Goal: Contribute content: Contribute content

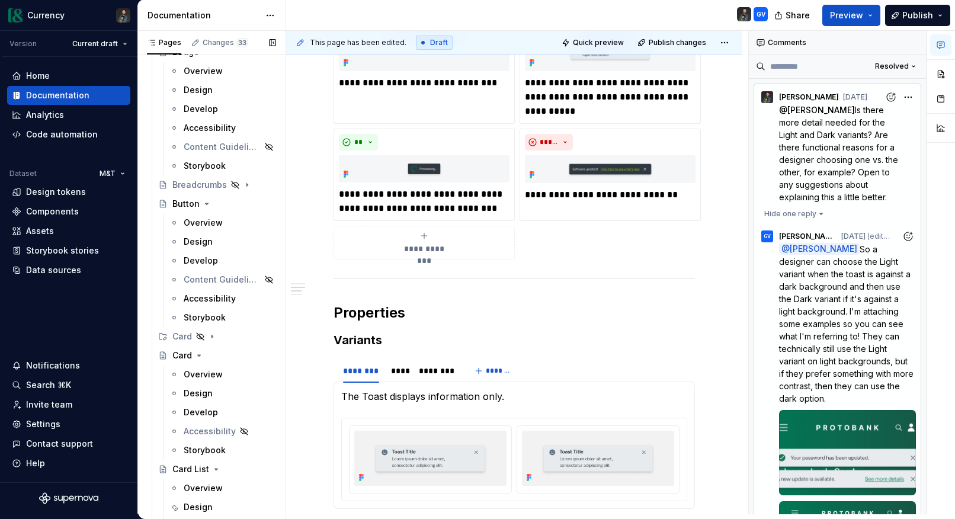
scroll to position [934, 0]
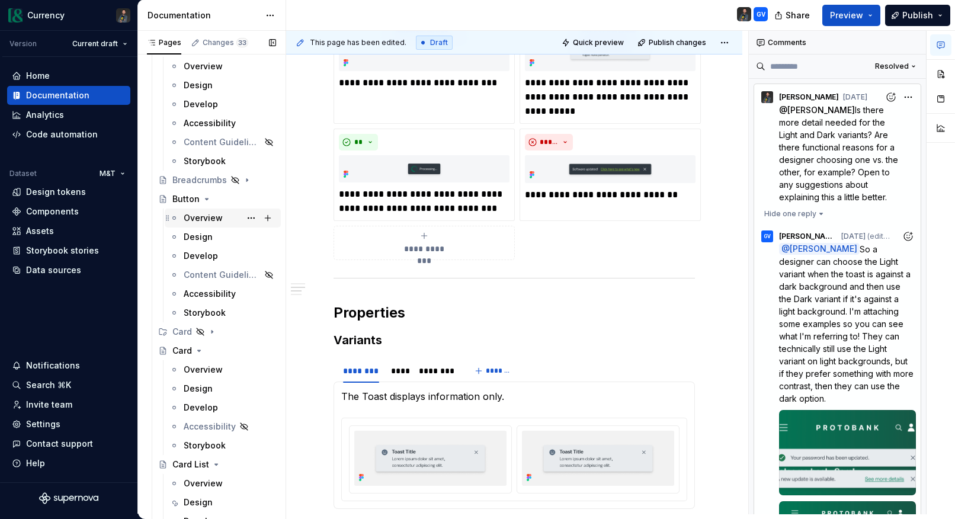
click at [212, 216] on div "Overview" at bounding box center [203, 218] width 39 height 12
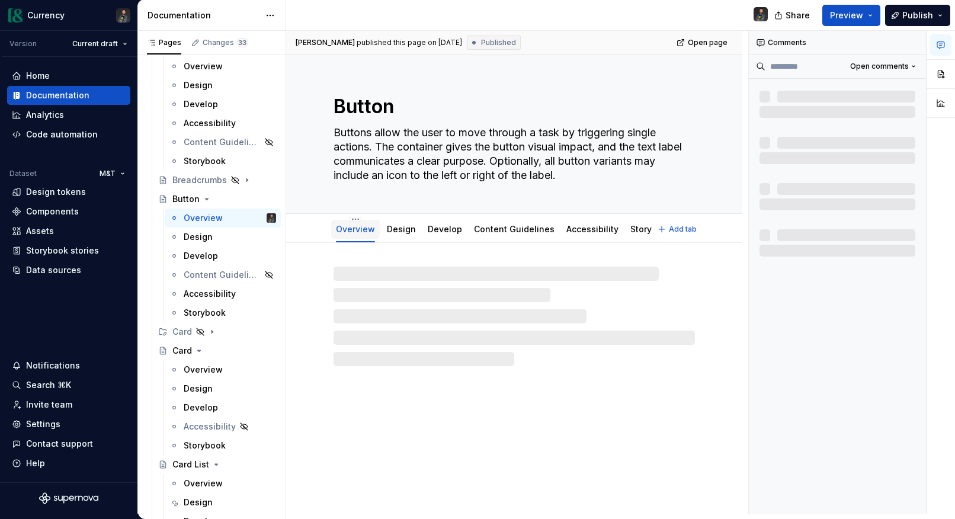
click at [354, 232] on link "Overview" at bounding box center [355, 229] width 39 height 10
type textarea "*"
click at [359, 236] on div "Overview" at bounding box center [355, 229] width 39 height 14
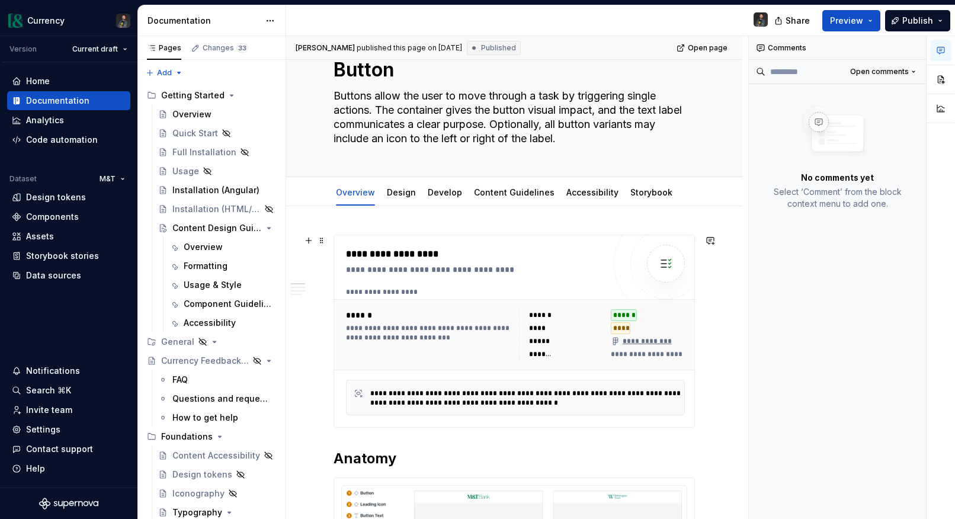
type textarea "*"
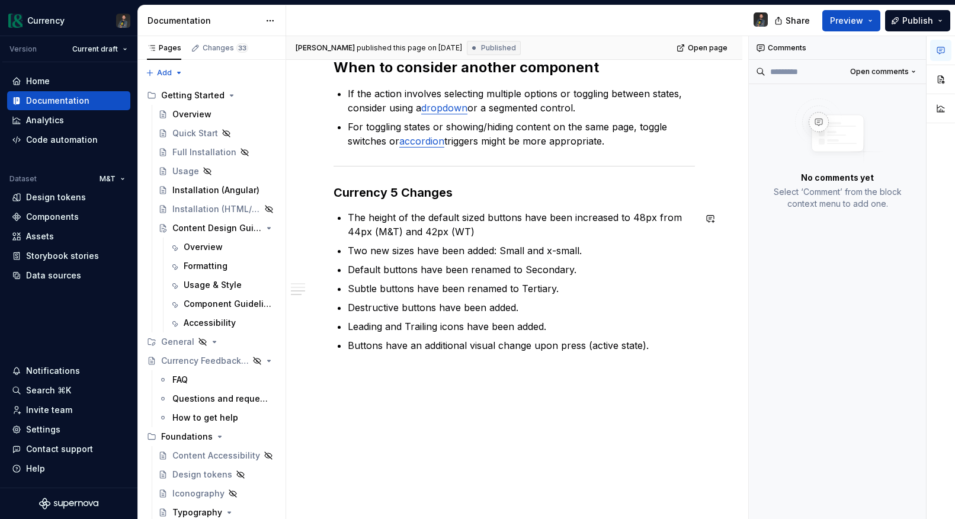
scroll to position [738, 0]
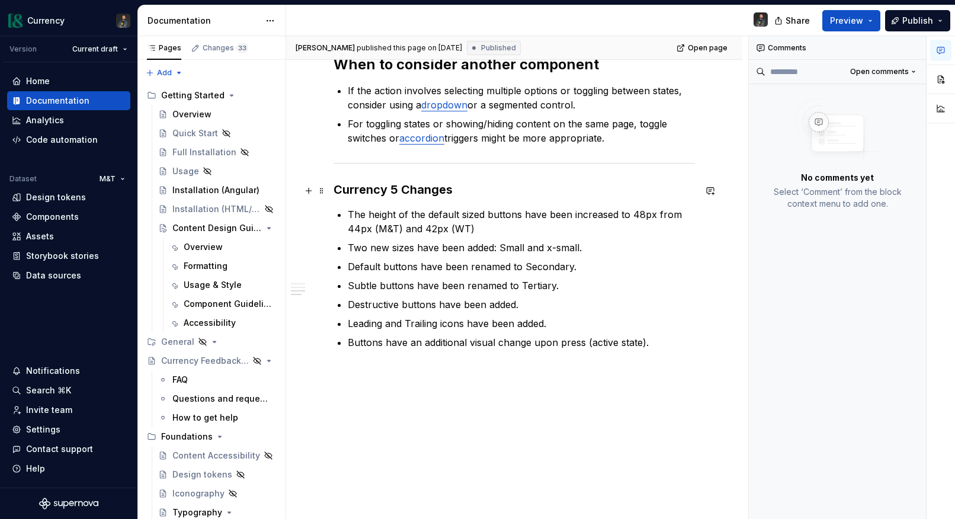
click at [388, 191] on h3 "Currency 5 Changes" at bounding box center [514, 189] width 361 height 17
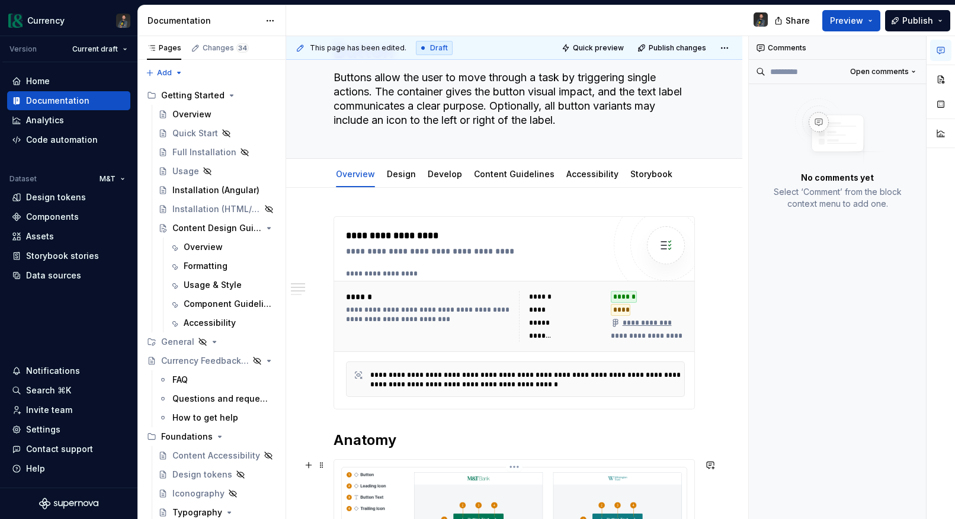
scroll to position [0, 0]
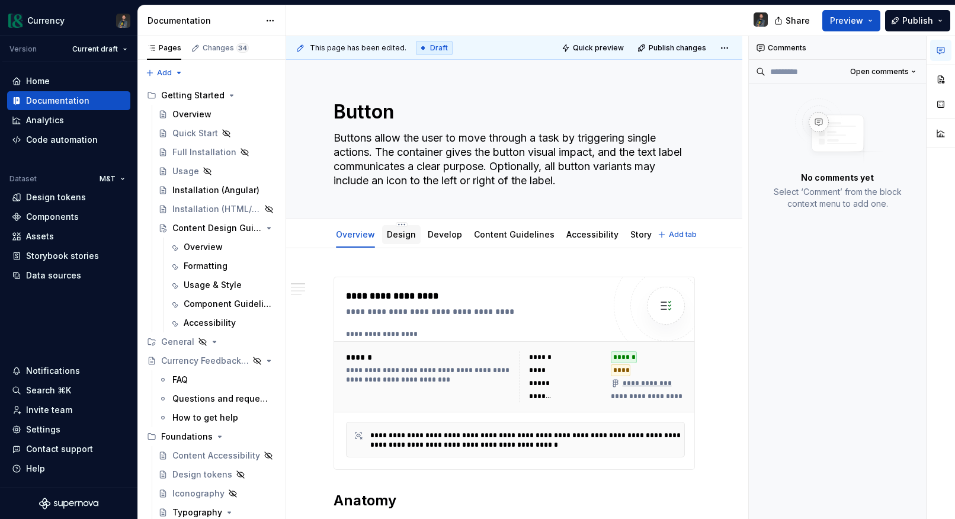
click at [396, 232] on link "Design" at bounding box center [401, 234] width 29 height 10
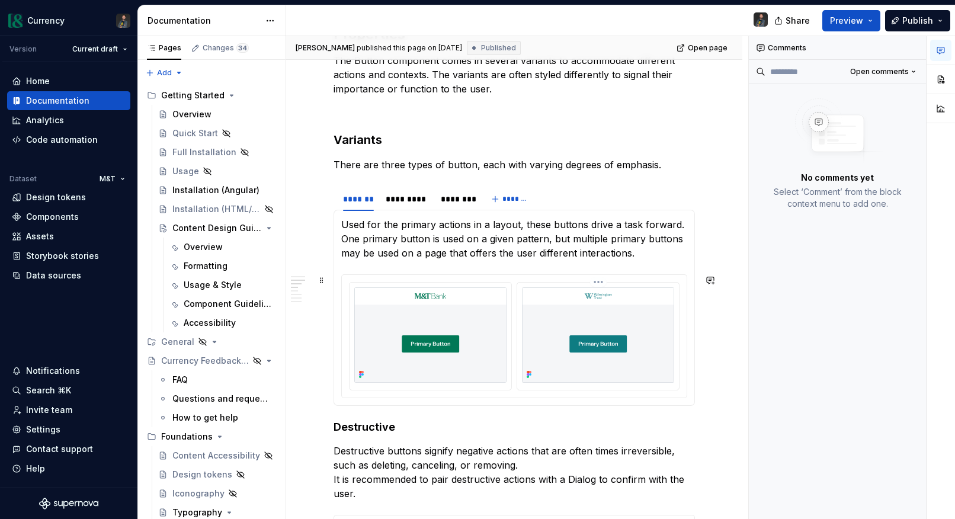
scroll to position [1058, 0]
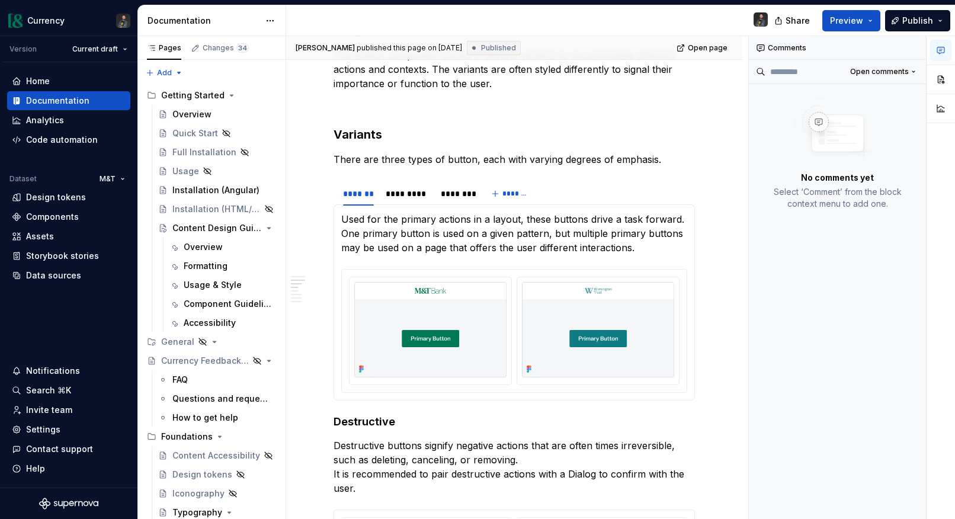
click at [948, 47] on button "button" at bounding box center [940, 50] width 21 height 21
click at [917, 46] on button "button" at bounding box center [914, 48] width 17 height 17
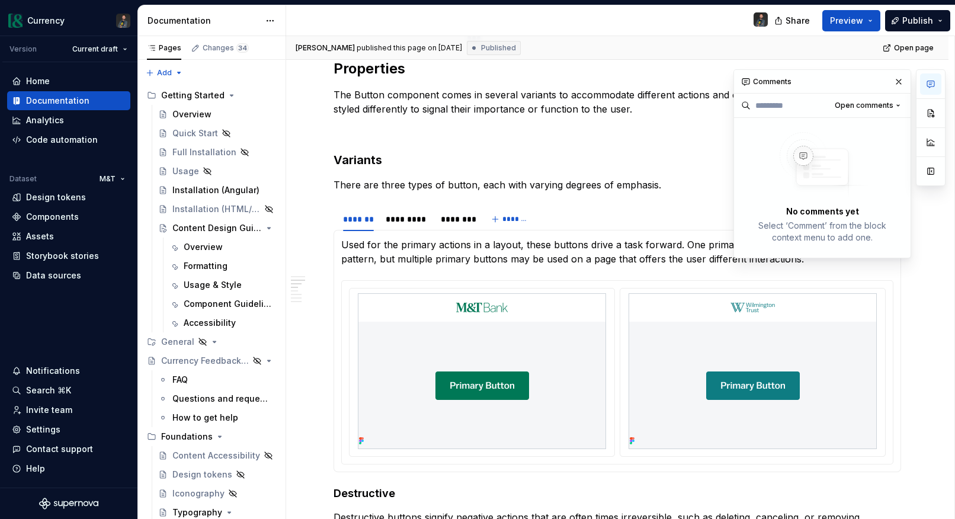
scroll to position [1000, 0]
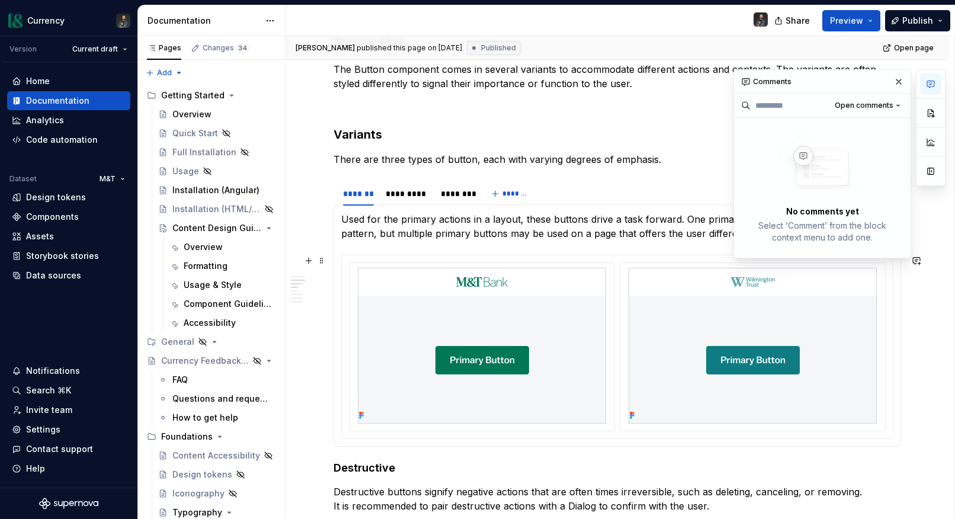
click at [676, 192] on div "******* ********* ******** *******" at bounding box center [618, 194] width 568 height 24
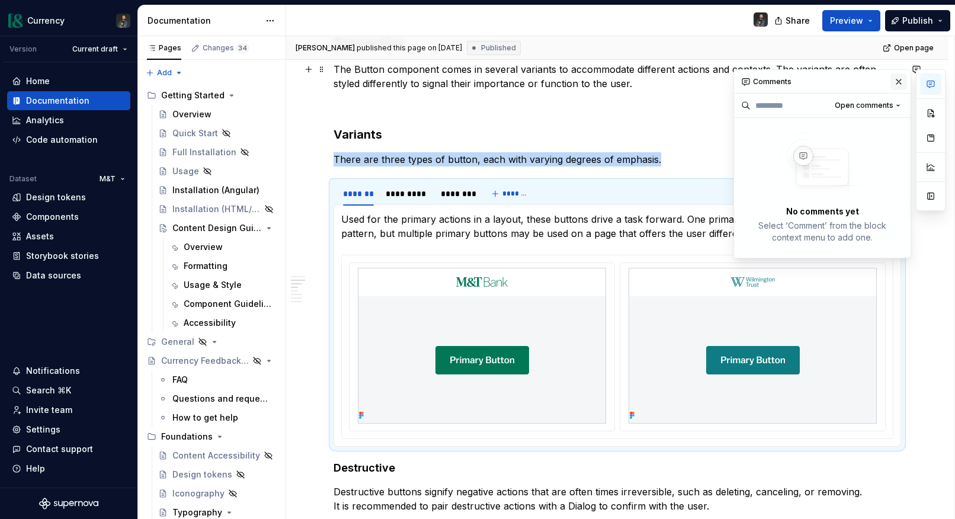
click at [907, 82] on button "button" at bounding box center [899, 81] width 17 height 17
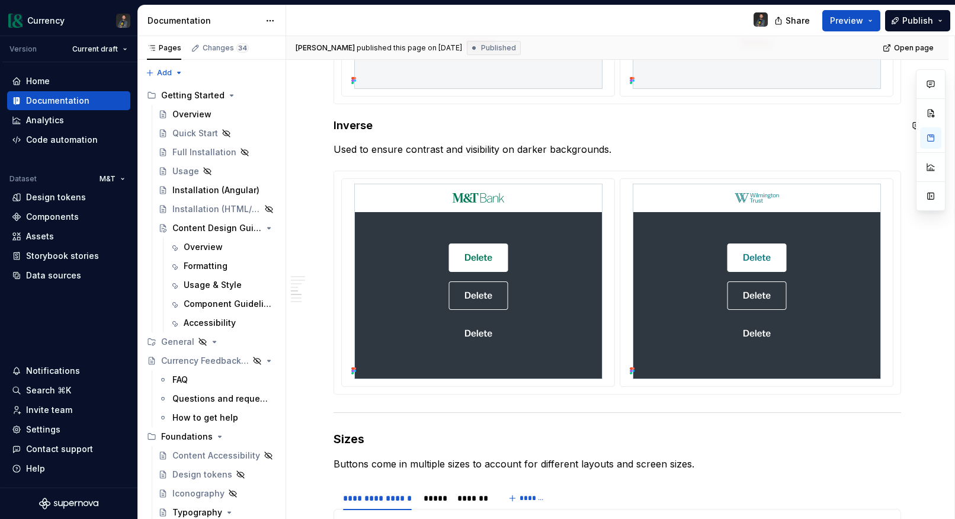
scroll to position [1637, 0]
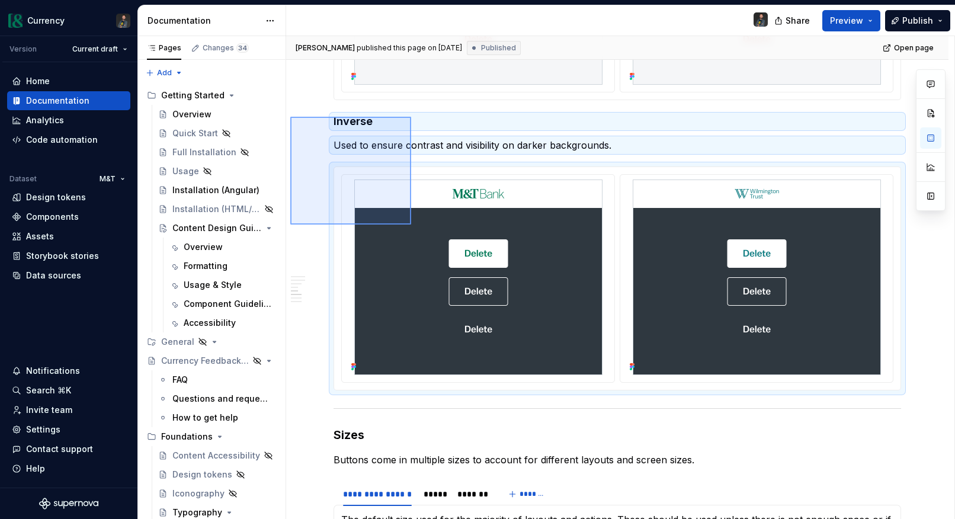
drag, startPoint x: 290, startPoint y: 117, endPoint x: 411, endPoint y: 222, distance: 160.4
click at [411, 222] on div "**********" at bounding box center [620, 278] width 668 height 484
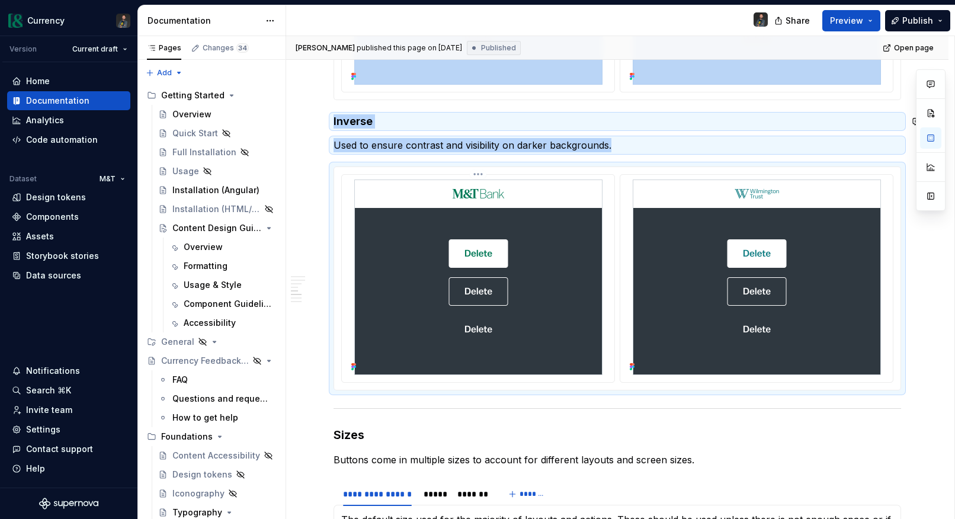
copy div "Inverse Used to ensure contrast and visibility on darker backgrounds."
click at [322, 406] on span at bounding box center [321, 410] width 9 height 17
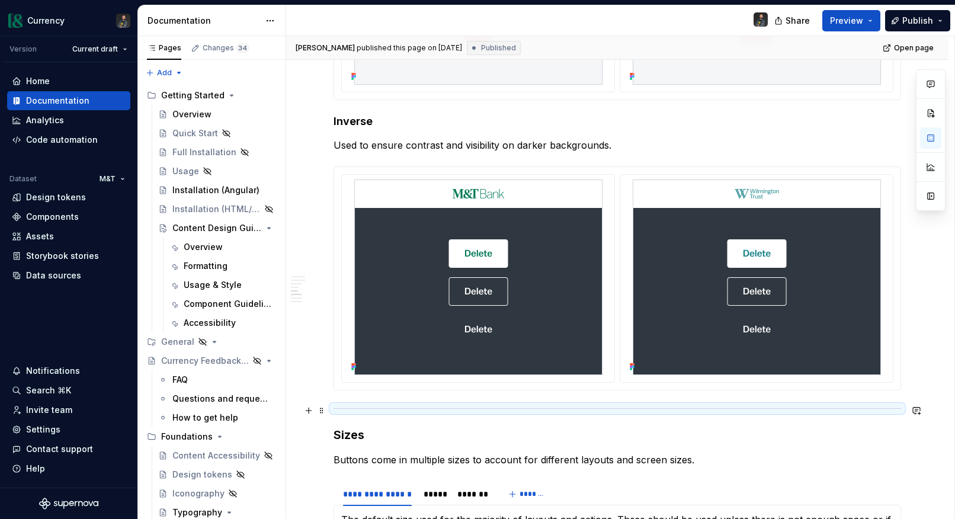
click at [923, 374] on div "**********" at bounding box center [617, 178] width 662 height 3162
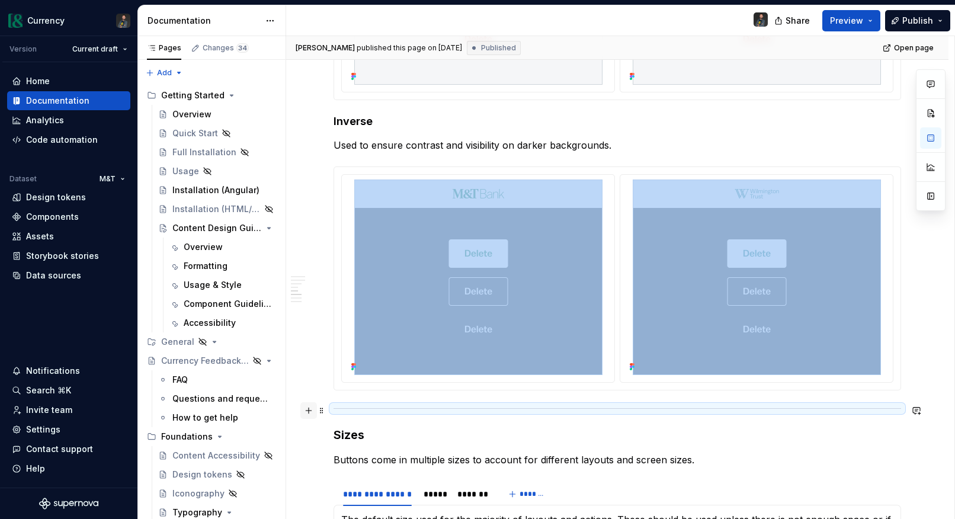
click at [309, 411] on button "button" at bounding box center [308, 410] width 17 height 17
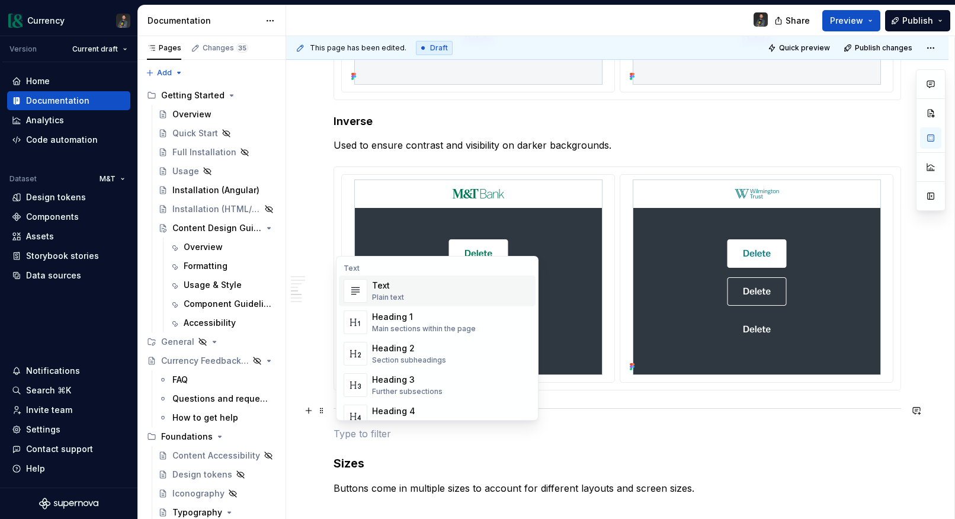
type textarea "*"
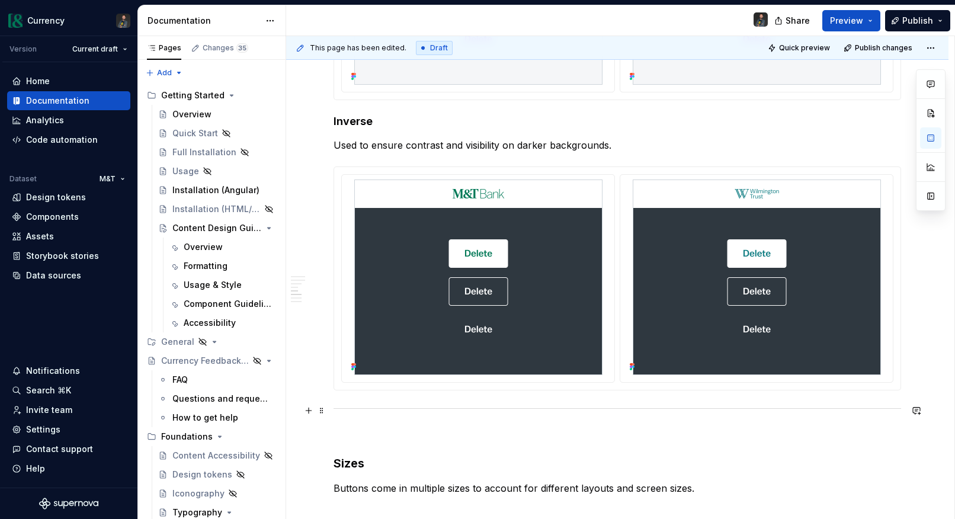
click at [414, 441] on div "**********" at bounding box center [618, 122] width 568 height 2992
drag, startPoint x: 344, startPoint y: 429, endPoint x: 363, endPoint y: 411, distance: 26.0
click at [363, 411] on div "**********" at bounding box center [618, 122] width 568 height 2992
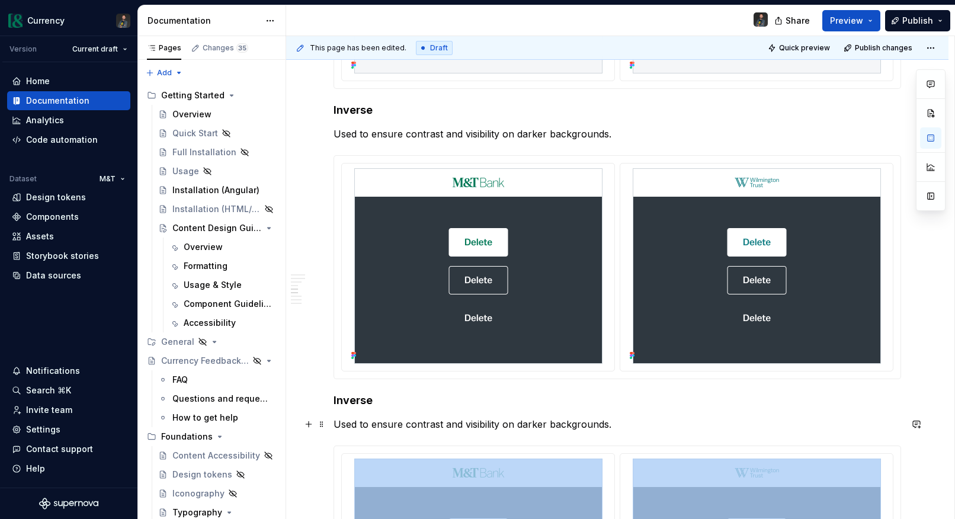
scroll to position [1654, 0]
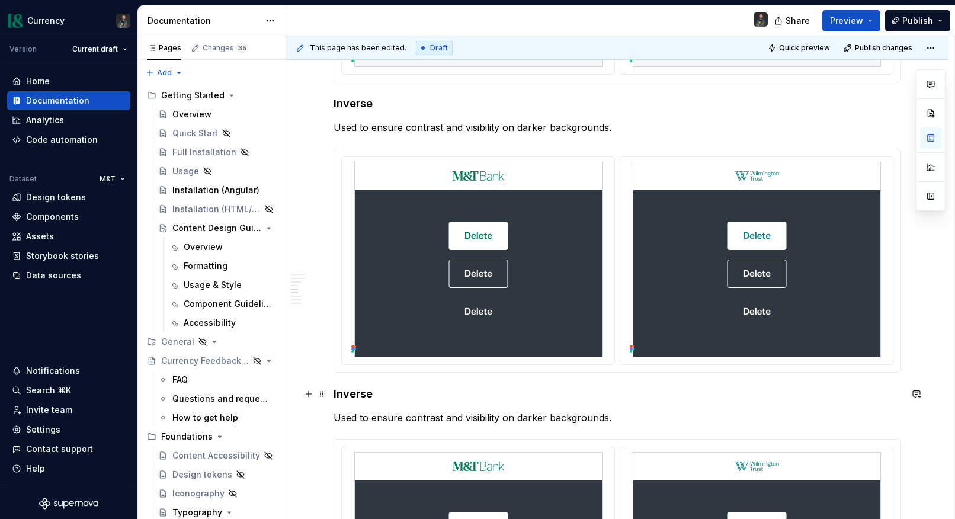
click at [335, 393] on div "**********" at bounding box center [617, 306] width 662 height 3452
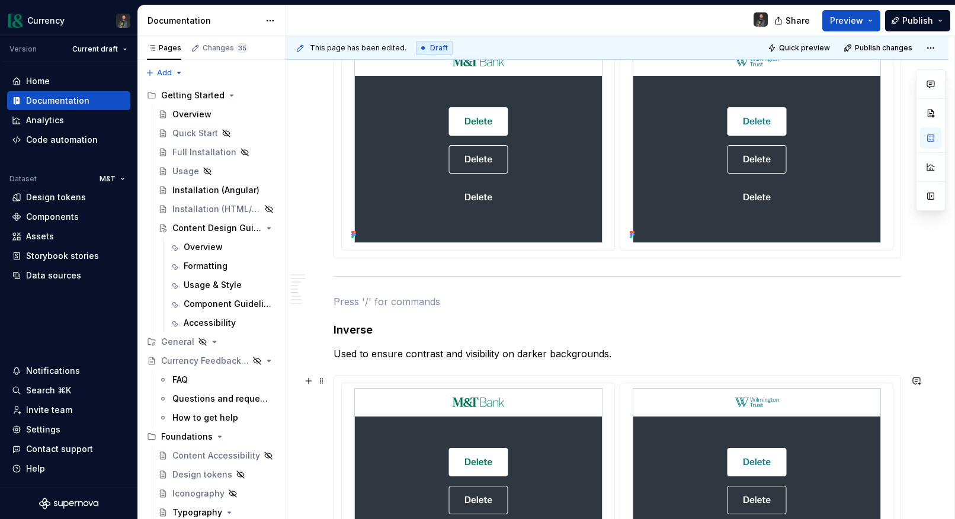
scroll to position [1769, 0]
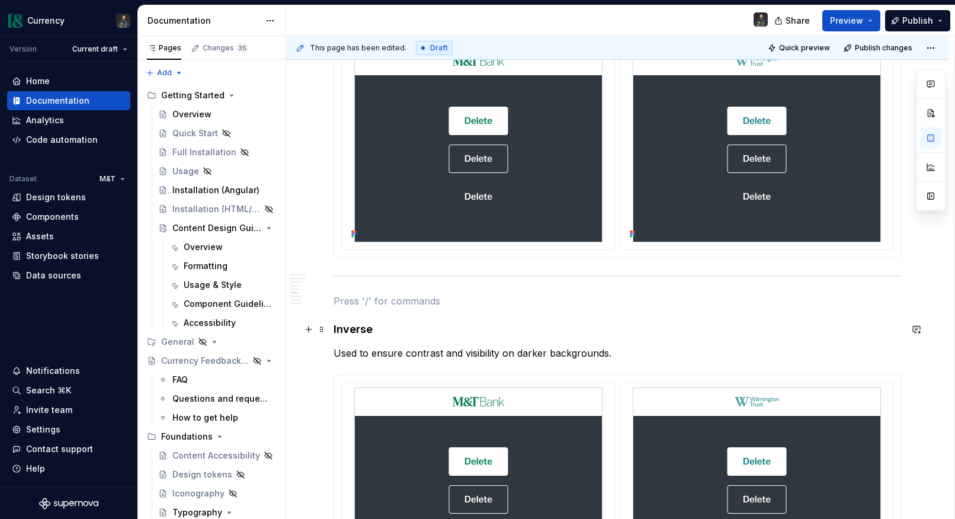
click at [334, 331] on div "**********" at bounding box center [617, 216] width 662 height 3503
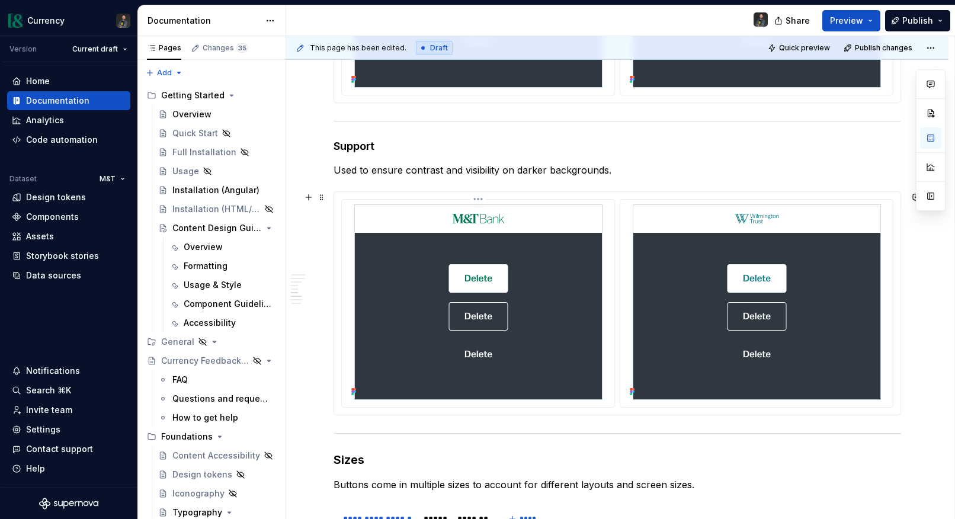
scroll to position [1926, 0]
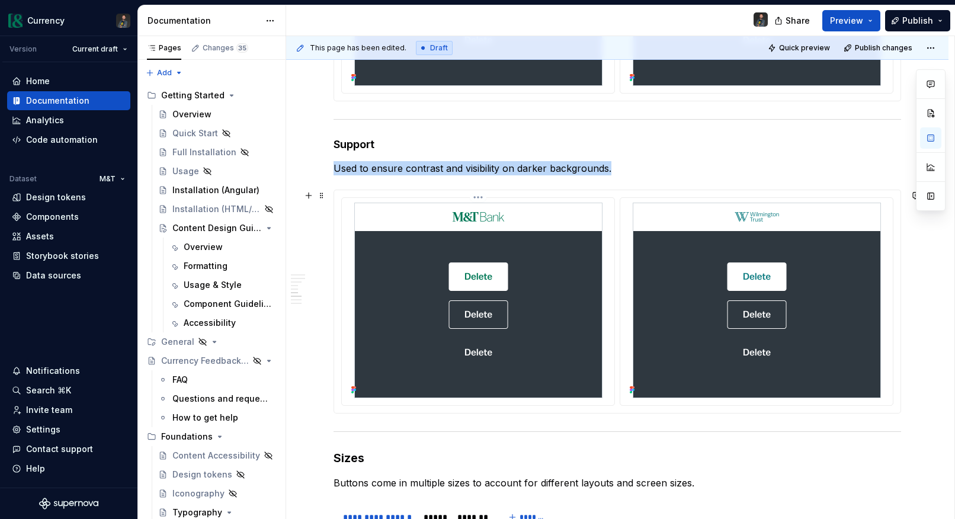
click at [533, 257] on img at bounding box center [478, 301] width 248 height 196
click at [936, 192] on button "button" at bounding box center [930, 195] width 21 height 21
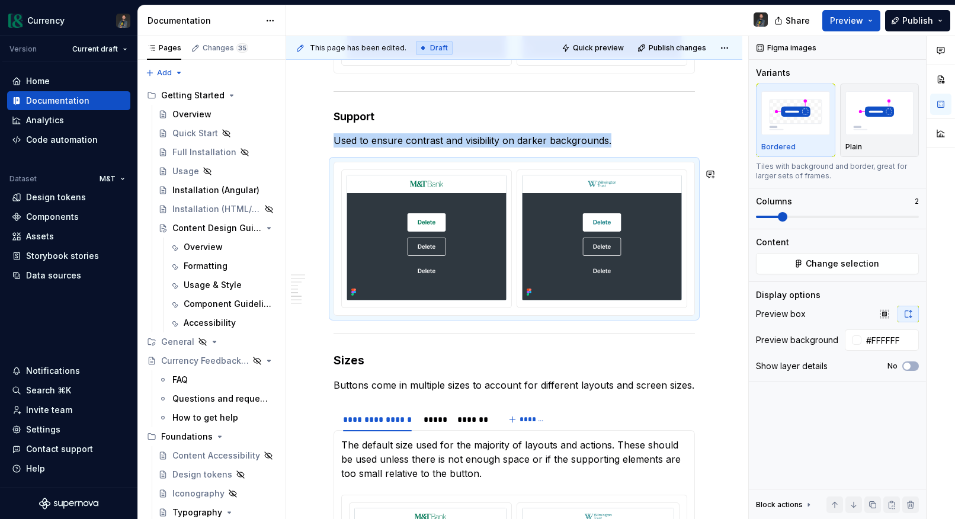
scroll to position [1865, 0]
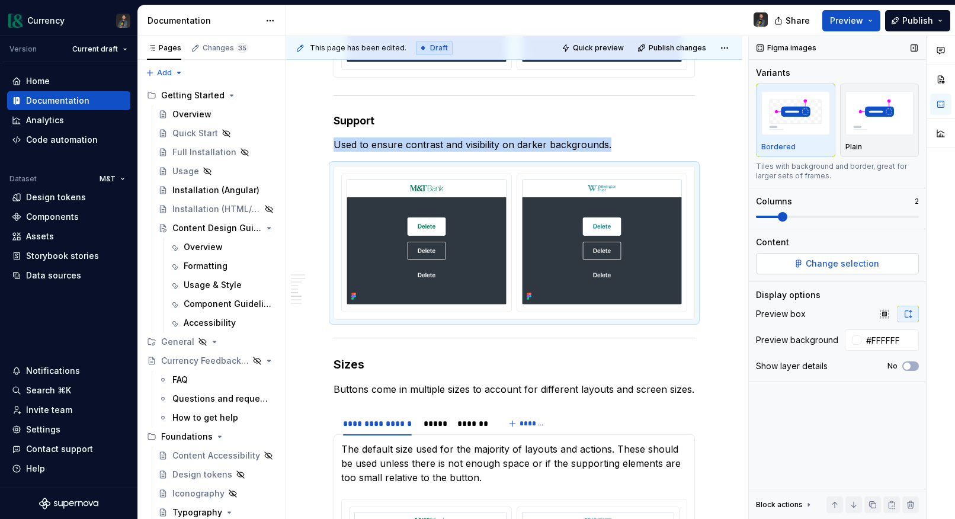
click at [826, 260] on span "Change selection" at bounding box center [842, 264] width 73 height 12
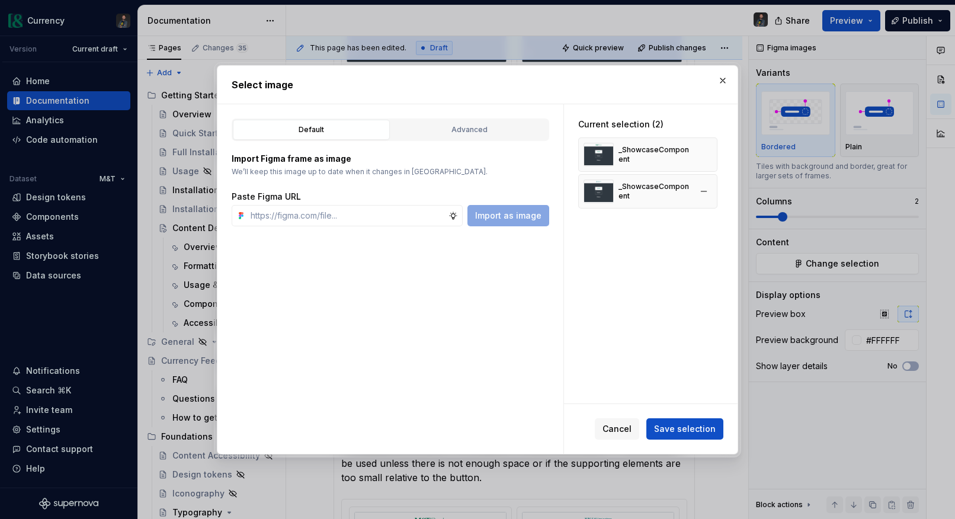
type textarea "*"
click at [708, 193] on button "button" at bounding box center [704, 191] width 17 height 17
click at [706, 158] on button "button" at bounding box center [704, 154] width 17 height 17
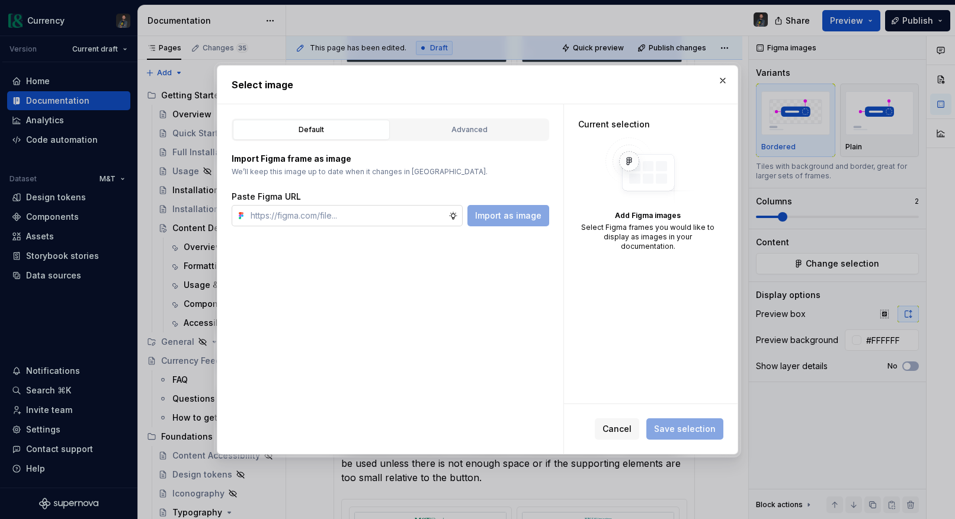
click at [348, 218] on input "text" at bounding box center [347, 215] width 203 height 21
paste input "https://www.figma.com/design/gJtw8d0kI3KTyr9O2x0KGN/Currency5-BETA?node-id=2226…"
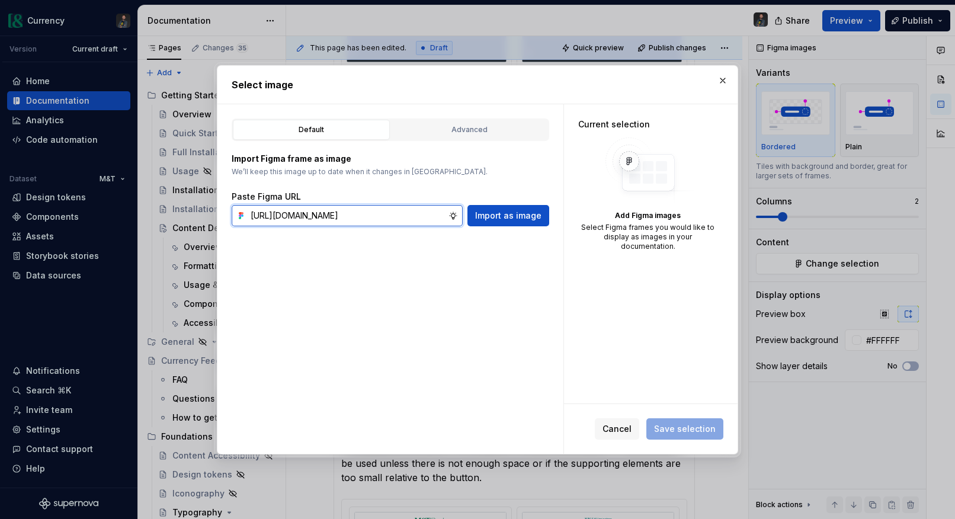
scroll to position [0, 301]
type input "https://www.figma.com/design/gJtw8d0kI3KTyr9O2x0KGN/Currency5-BETA?node-id=2226…"
click at [510, 201] on div "Paste Figma URL" at bounding box center [391, 197] width 318 height 12
click at [510, 213] on span "Import as image" at bounding box center [508, 216] width 66 height 12
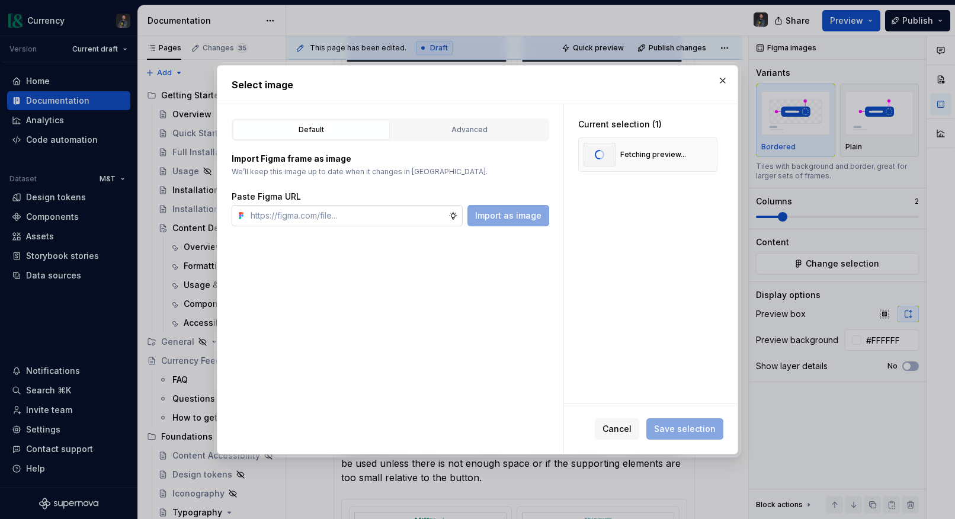
click at [295, 213] on input "text" at bounding box center [347, 215] width 203 height 21
paste input "https://www.figma.com/design/gJtw8d0kI3KTyr9O2x0KGN/Currency5-BETA?node-id=2226…"
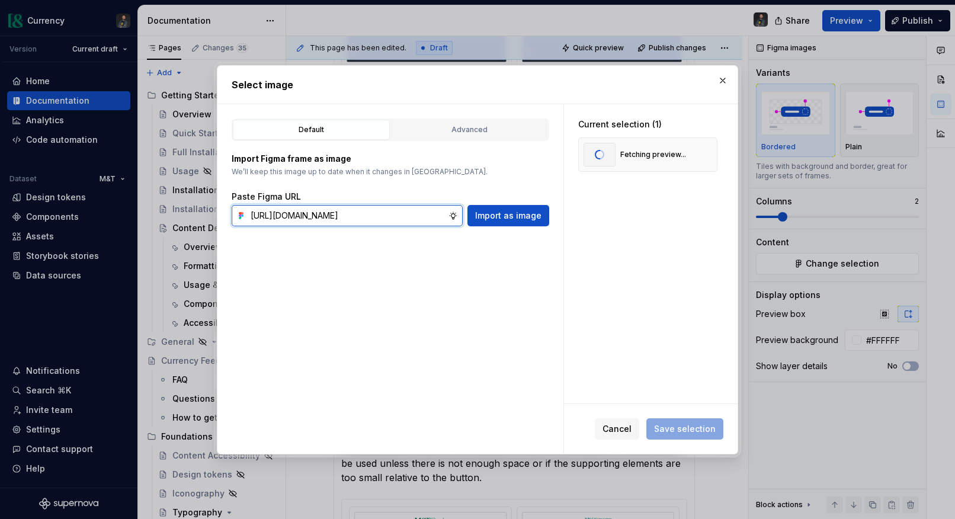
scroll to position [0, 301]
type input "https://www.figma.com/design/gJtw8d0kI3KTyr9O2x0KGN/Currency5-BETA?node-id=2226…"
click at [511, 221] on button "Import as image" at bounding box center [509, 215] width 82 height 21
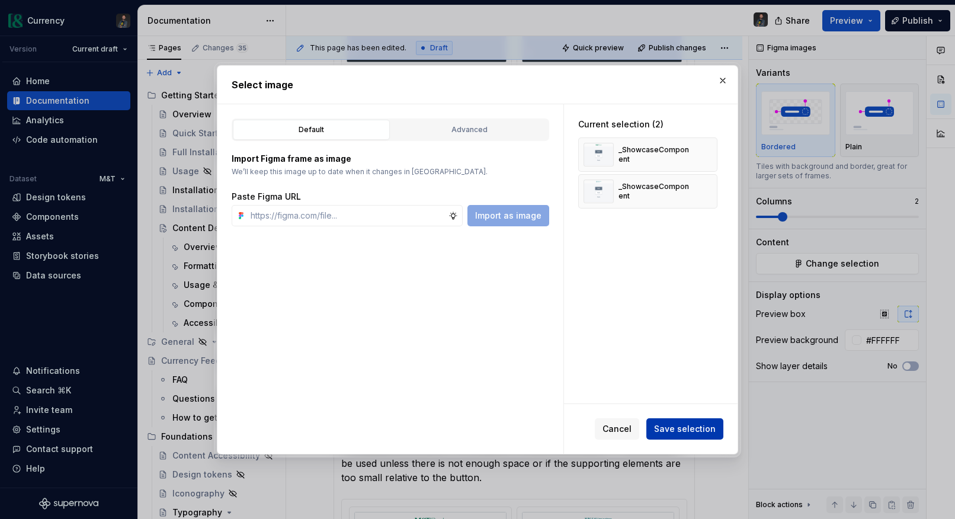
click at [681, 425] on span "Save selection" at bounding box center [685, 429] width 62 height 12
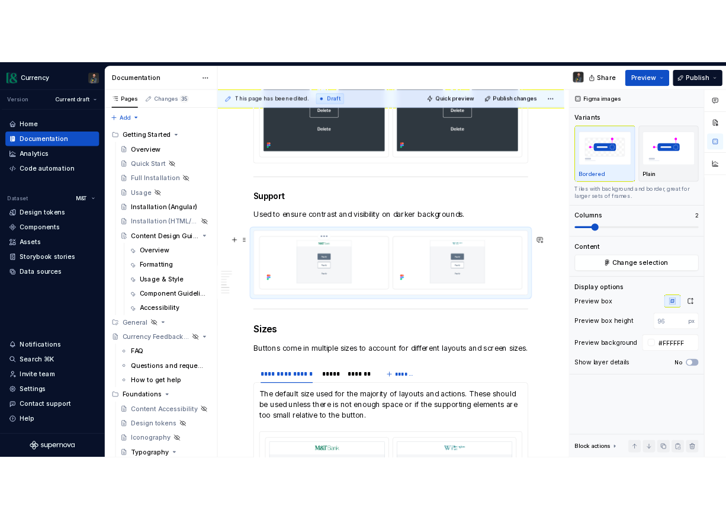
scroll to position [1814, 0]
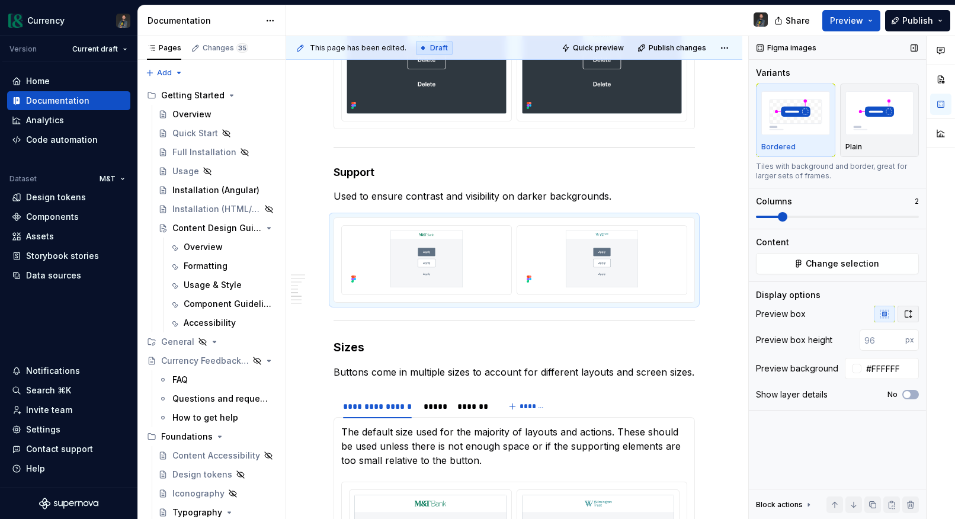
click at [905, 315] on icon "button" at bounding box center [908, 313] width 7 height 7
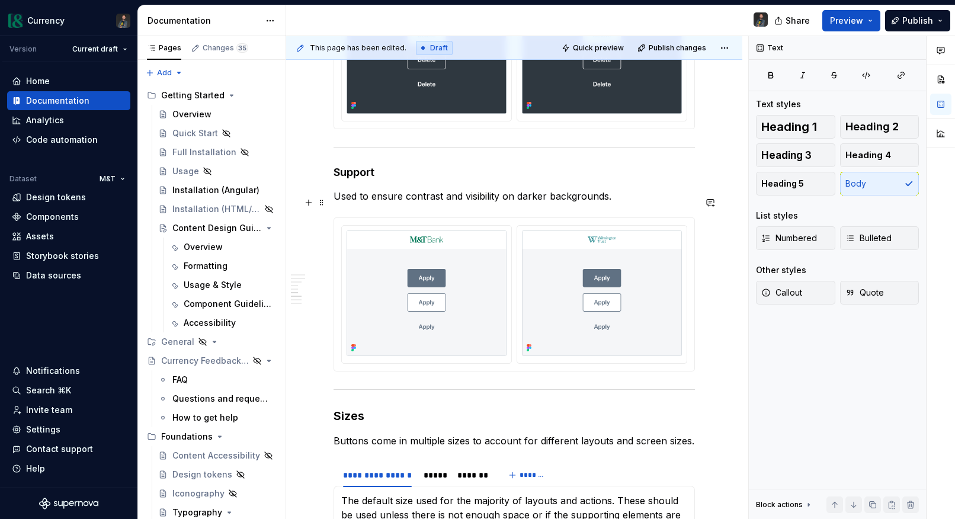
click at [446, 203] on p "Used to ensure contrast and visibility on darker backgrounds." at bounding box center [514, 196] width 361 height 14
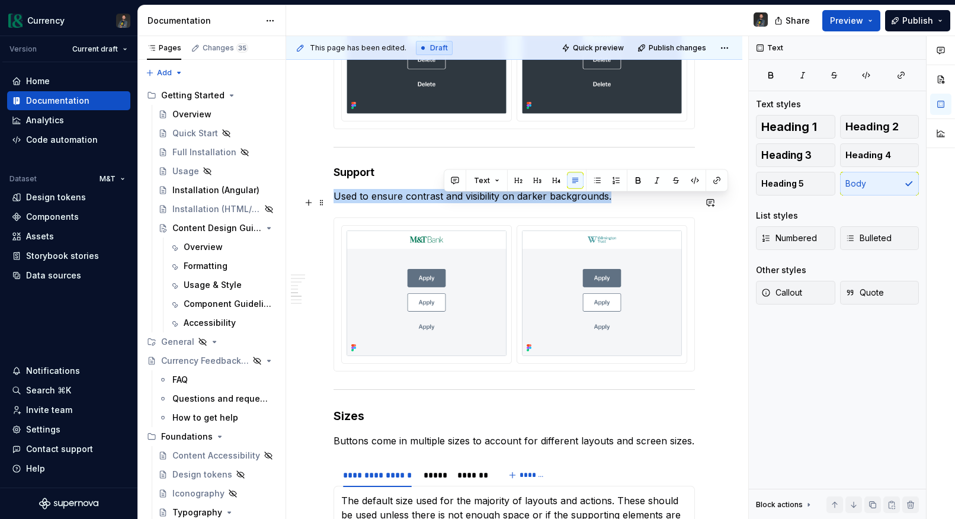
click at [446, 203] on p "Used to ensure contrast and visibility on darker backgrounds." at bounding box center [514, 196] width 361 height 14
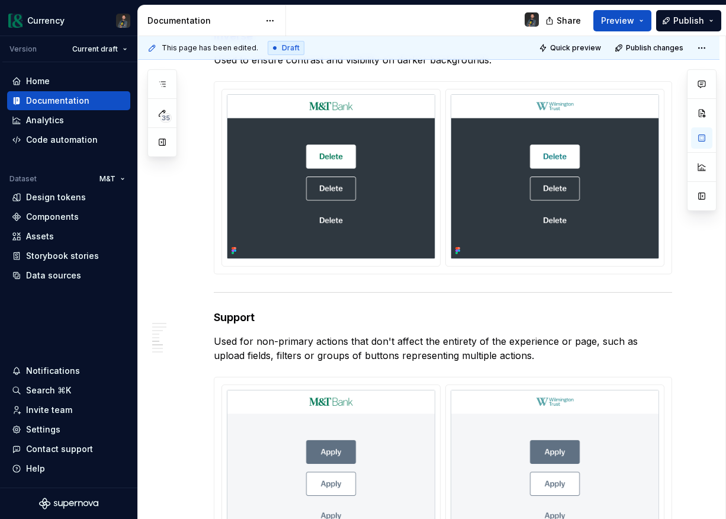
scroll to position [1842, 0]
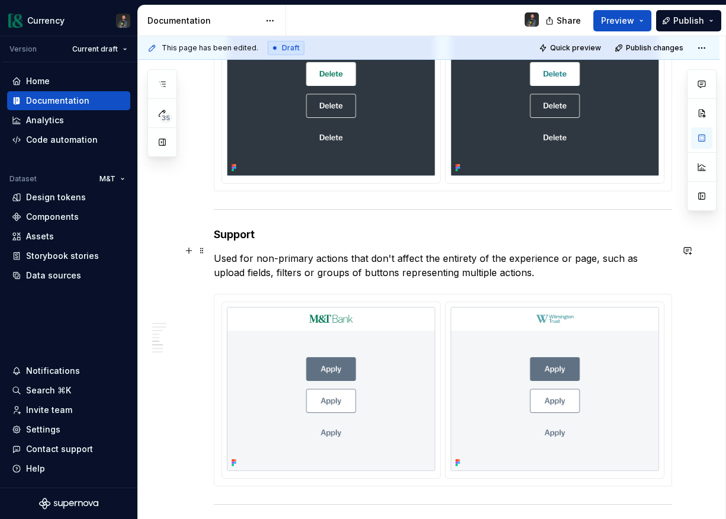
click at [449, 259] on p "Used for non-primary actions that don't affect the entirety of the experience o…" at bounding box center [443, 265] width 459 height 28
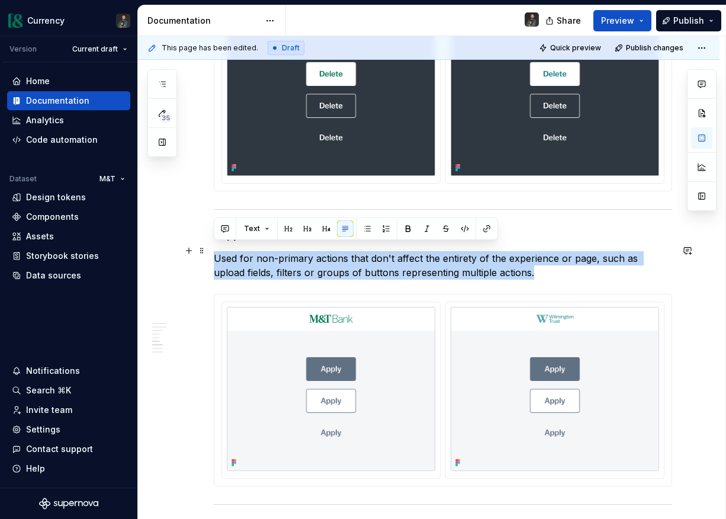
drag, startPoint x: 504, startPoint y: 267, endPoint x: 168, endPoint y: 255, distance: 336.2
click at [168, 255] on div "**********" at bounding box center [429, 96] width 582 height 3324
copy p "Used for non-primary actions that don't affect the entirety of the experience o…"
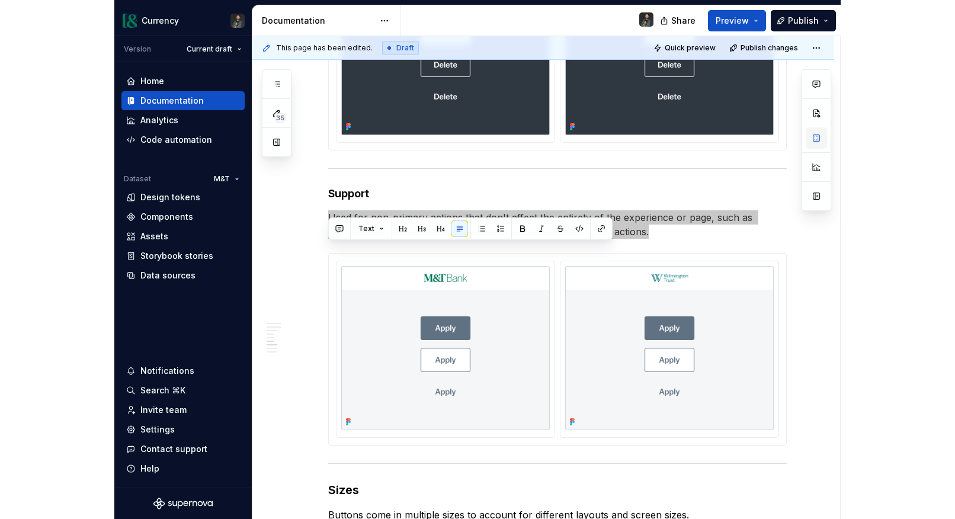
scroll to position [1800, 0]
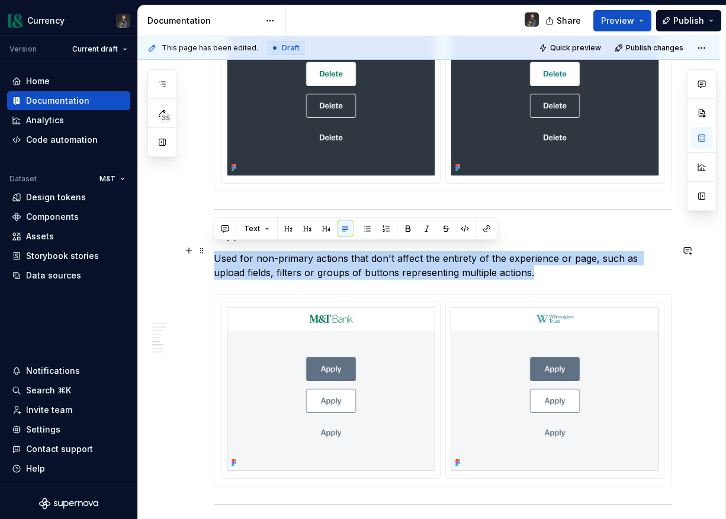
click at [340, 260] on p "Used for non-primary actions that don't affect the entirety of the experience o…" at bounding box center [443, 265] width 459 height 28
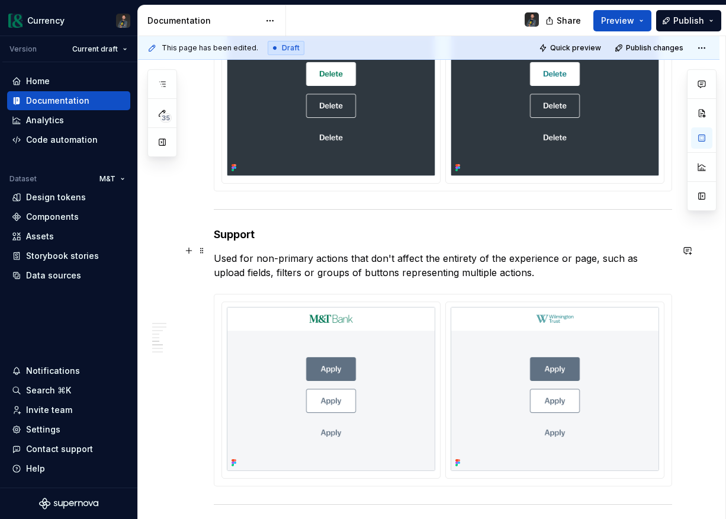
click at [270, 264] on p "Used for non-primary actions that don't affect the entirety of the experience o…" at bounding box center [443, 265] width 459 height 28
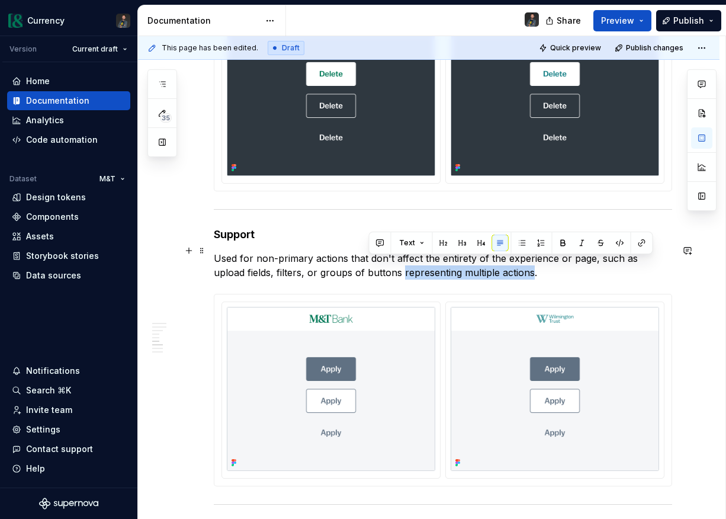
drag, startPoint x: 497, startPoint y: 265, endPoint x: 369, endPoint y: 270, distance: 128.1
click at [368, 270] on p "Used for non-primary actions that don't affect the entirety of the experience o…" at bounding box center [443, 265] width 459 height 28
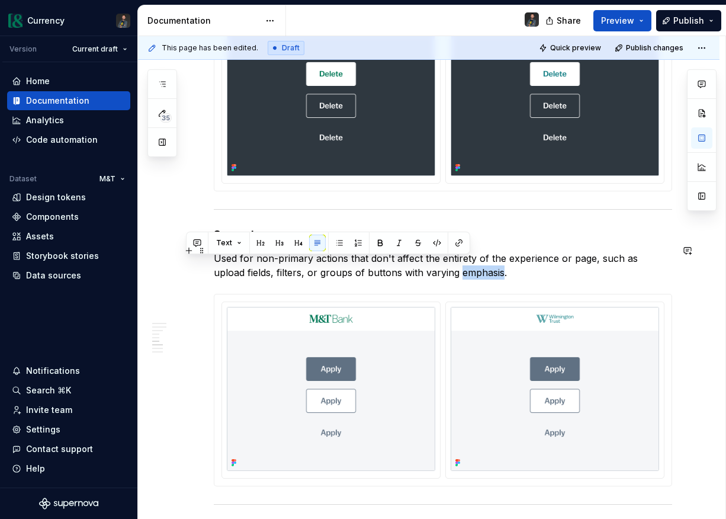
drag, startPoint x: 427, startPoint y: 266, endPoint x: 469, endPoint y: 265, distance: 42.1
click at [469, 265] on p "Used for non-primary actions that don't affect the entirety of the experience o…" at bounding box center [443, 265] width 459 height 28
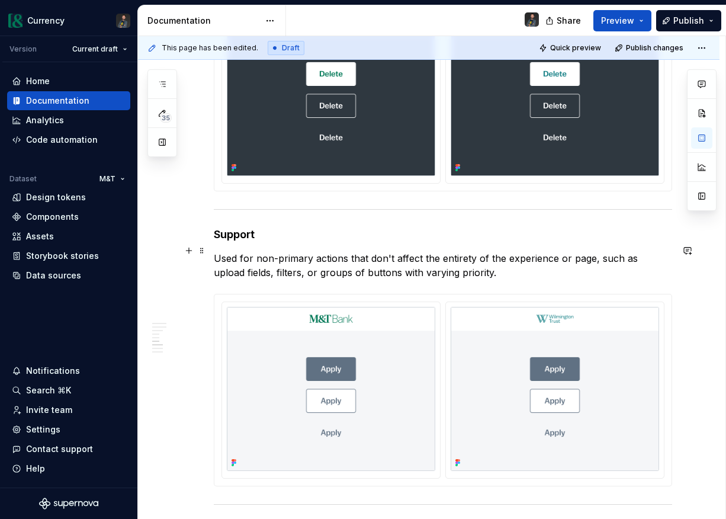
click at [389, 265] on p "Used for non-primary actions that don't affect the entirety of the experience o…" at bounding box center [443, 265] width 459 height 28
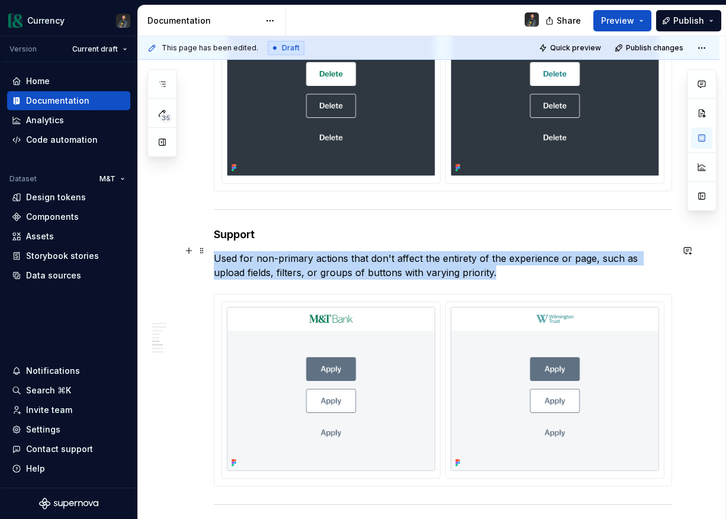
click at [389, 265] on p "Used for non-primary actions that don't affect the entirety of the experience o…" at bounding box center [443, 265] width 459 height 28
copy p "Used for non-primary actions that don't affect the entirety of the experience o…"
click at [424, 265] on p "Used for non-primary actions that don't affect the entirety of the experience o…" at bounding box center [443, 265] width 459 height 28
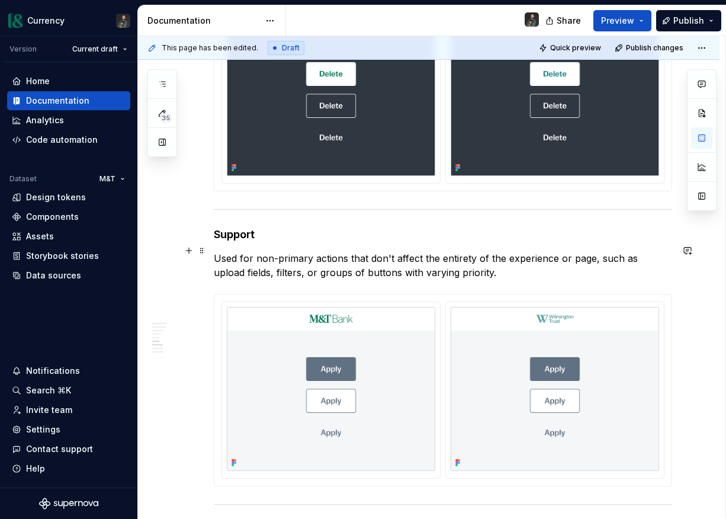
click at [591, 252] on p "Used for non-primary actions that don't affect the entirety of the experience o…" at bounding box center [443, 265] width 459 height 28
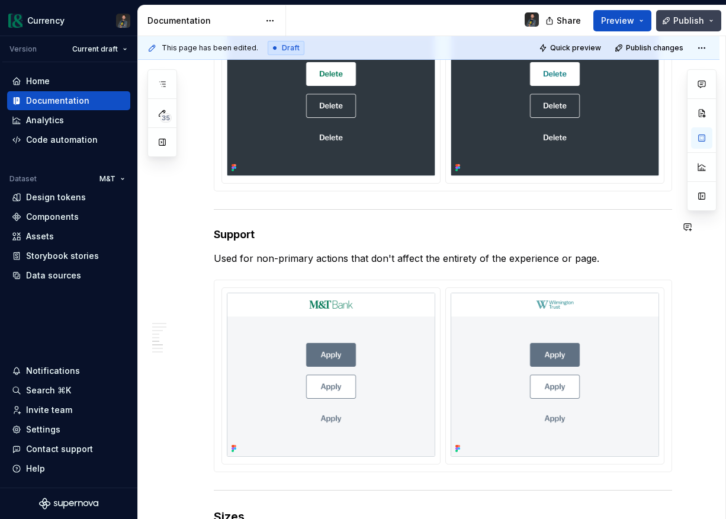
type textarea "*"
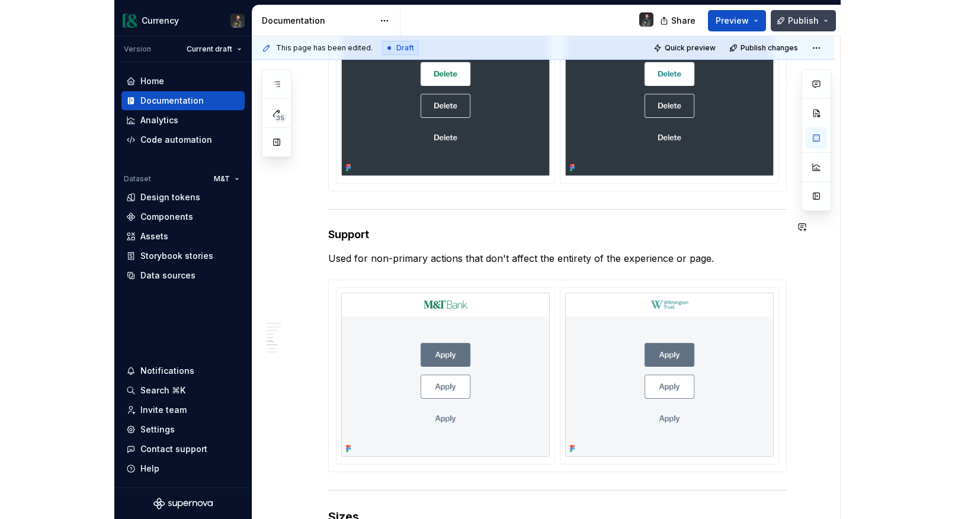
scroll to position [1815, 0]
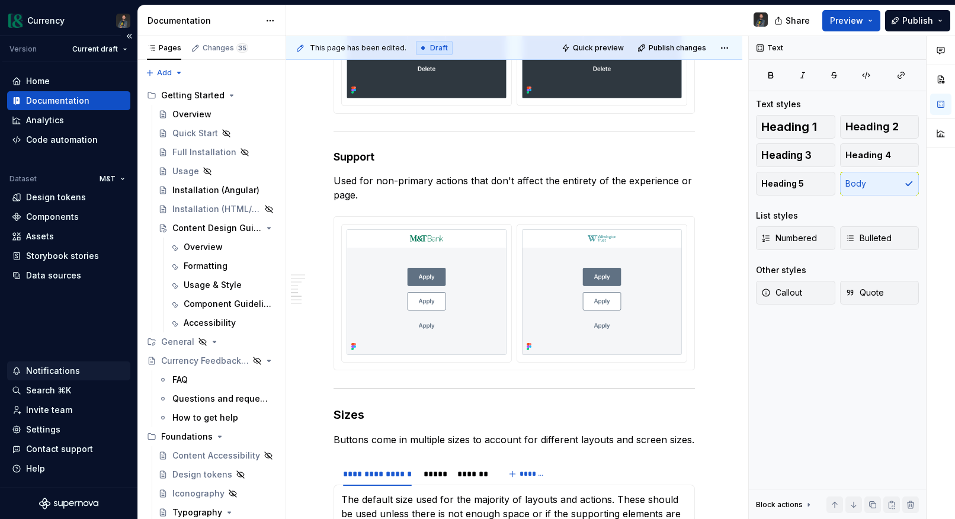
click at [50, 378] on div "Notifications" at bounding box center [68, 370] width 123 height 19
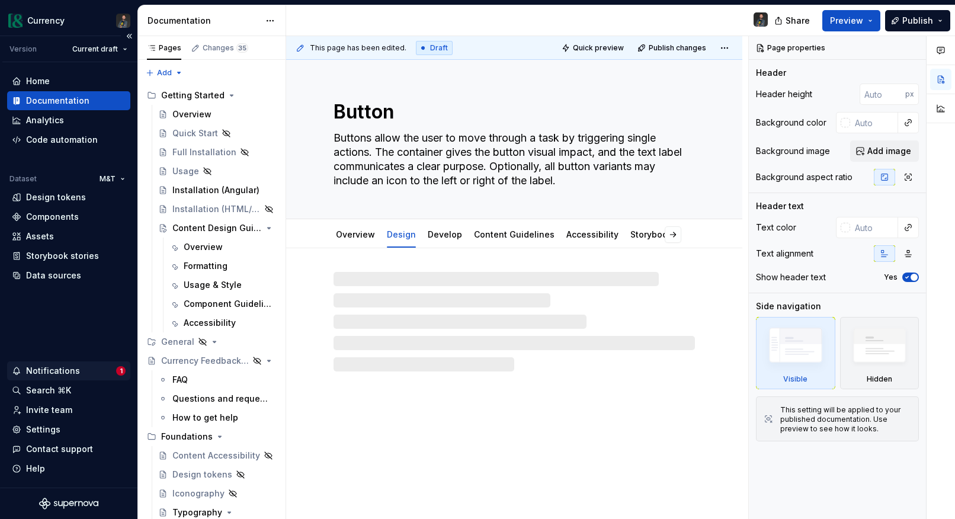
click at [62, 369] on div "Notifications" at bounding box center [53, 371] width 54 height 12
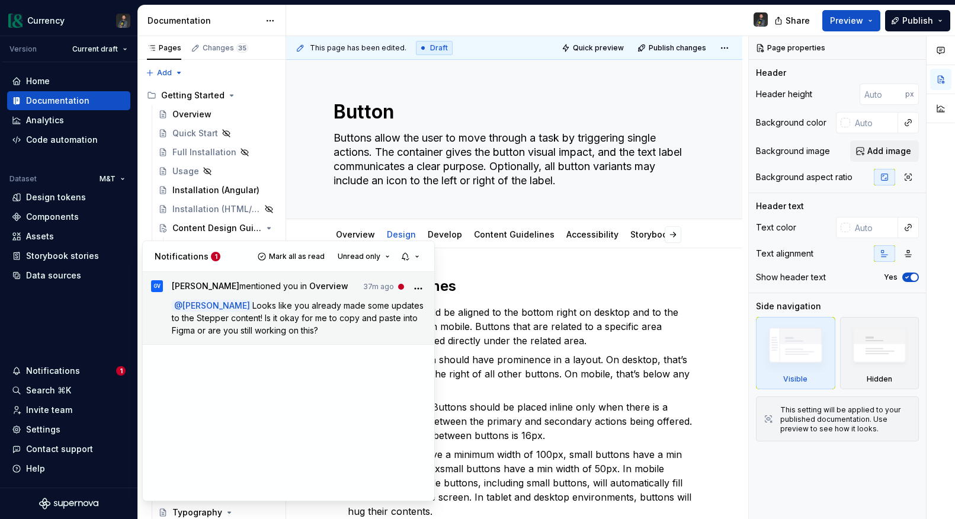
click at [281, 316] on span "Looks like you already made some updates to the Stepper content! Is it okay for…" at bounding box center [299, 317] width 254 height 35
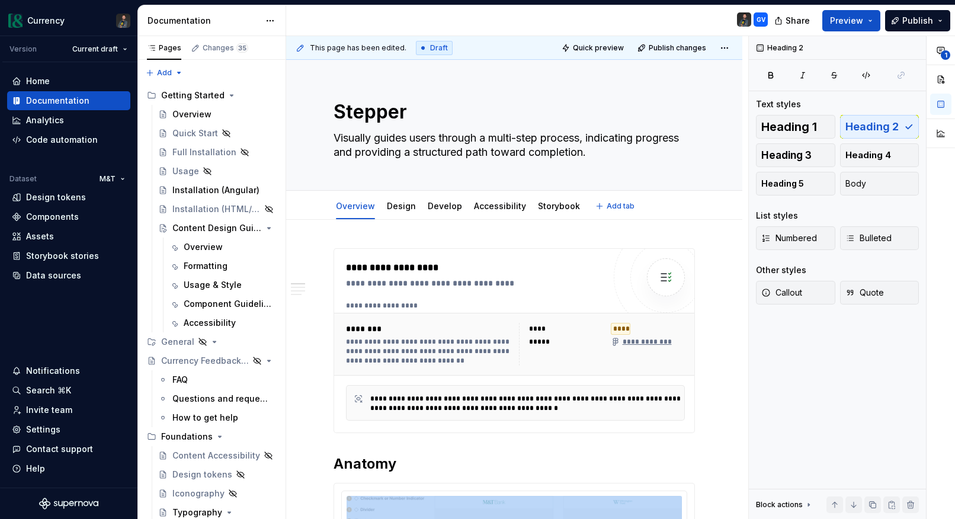
type textarea "*"
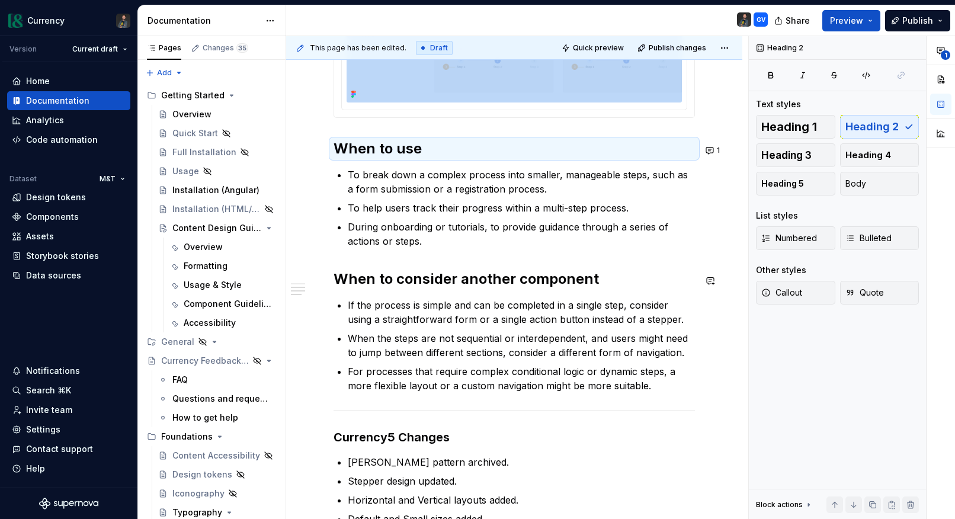
scroll to position [469, 0]
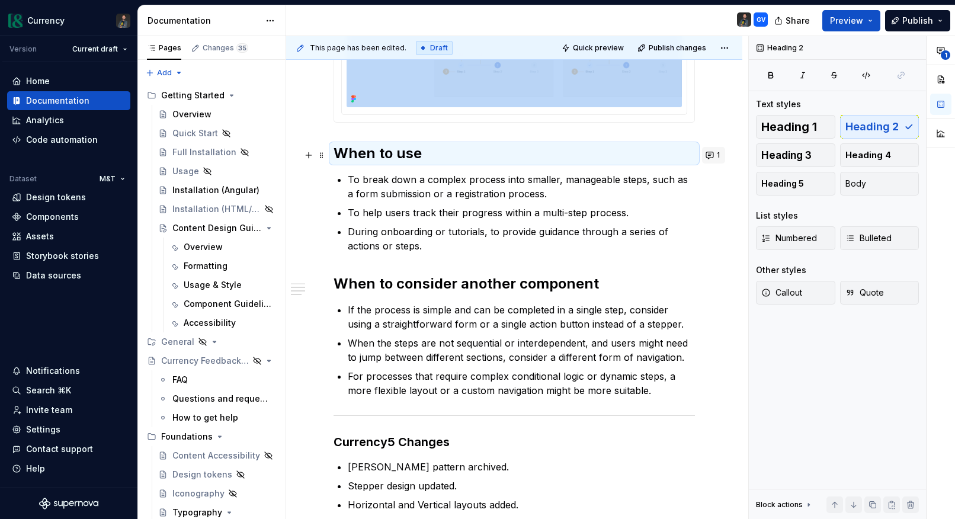
click at [718, 152] on button "1" at bounding box center [713, 155] width 23 height 17
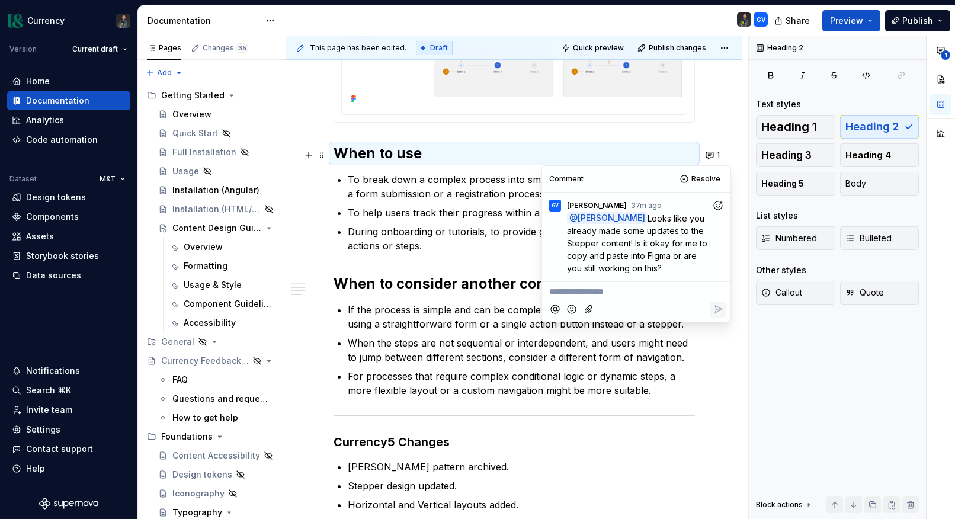
click at [619, 300] on div at bounding box center [636, 309] width 179 height 24
click at [608, 292] on p "**********" at bounding box center [636, 292] width 174 height 12
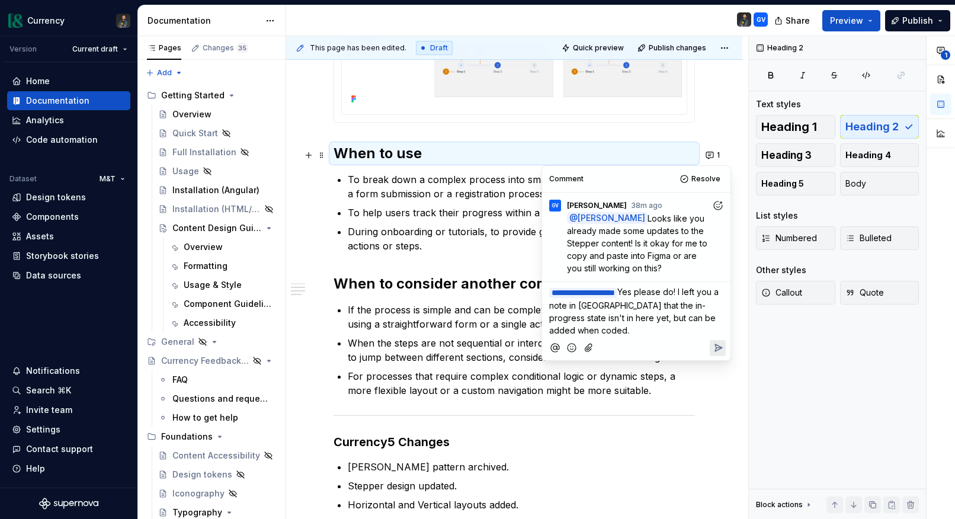
click at [568, 328] on span "Yes please do! I left you a note in Jira that the in-progress state isn't in he…" at bounding box center [635, 311] width 172 height 49
click at [718, 348] on icon "Reply" at bounding box center [718, 347] width 7 height 7
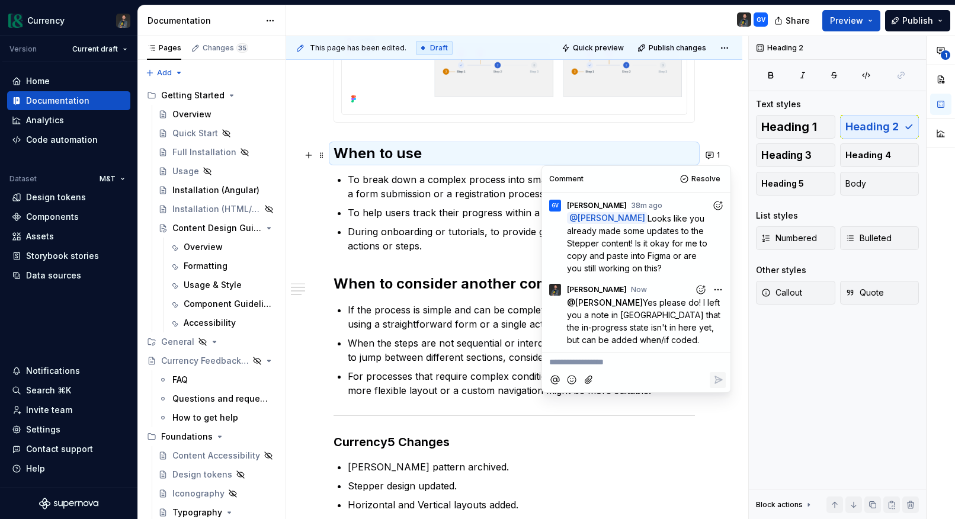
click at [548, 139] on div "**********" at bounding box center [514, 155] width 361 height 752
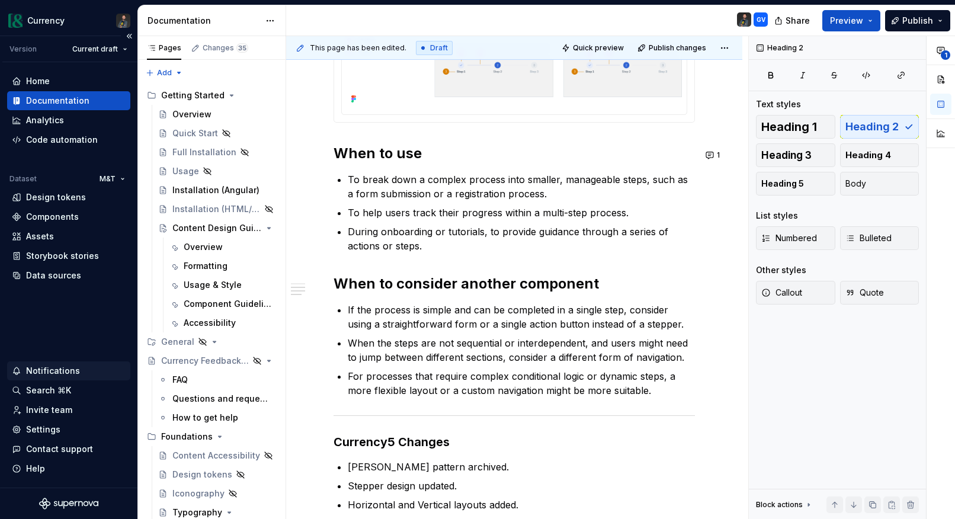
click at [47, 366] on div "Notifications" at bounding box center [53, 371] width 54 height 12
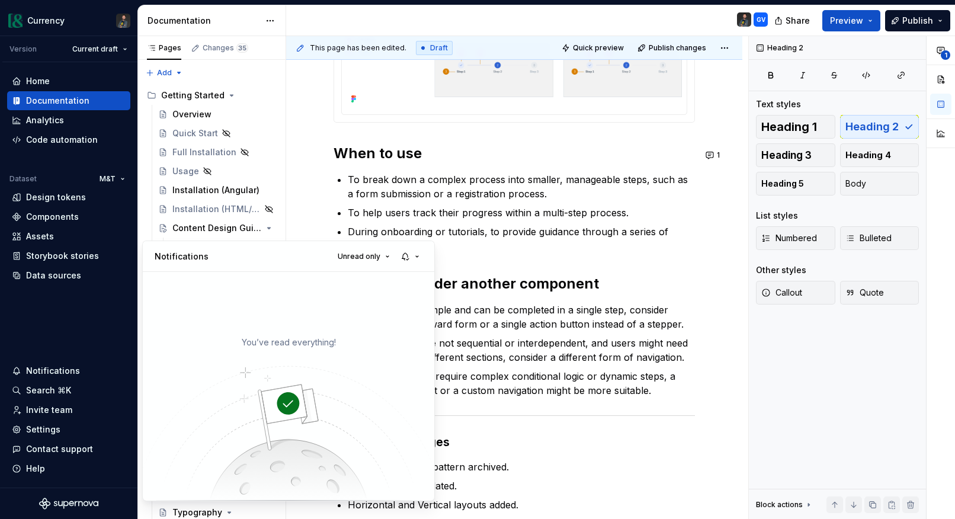
click at [587, 271] on html "Currency Version Current draft Home Documentation Analytics Code automation Dat…" at bounding box center [477, 259] width 955 height 519
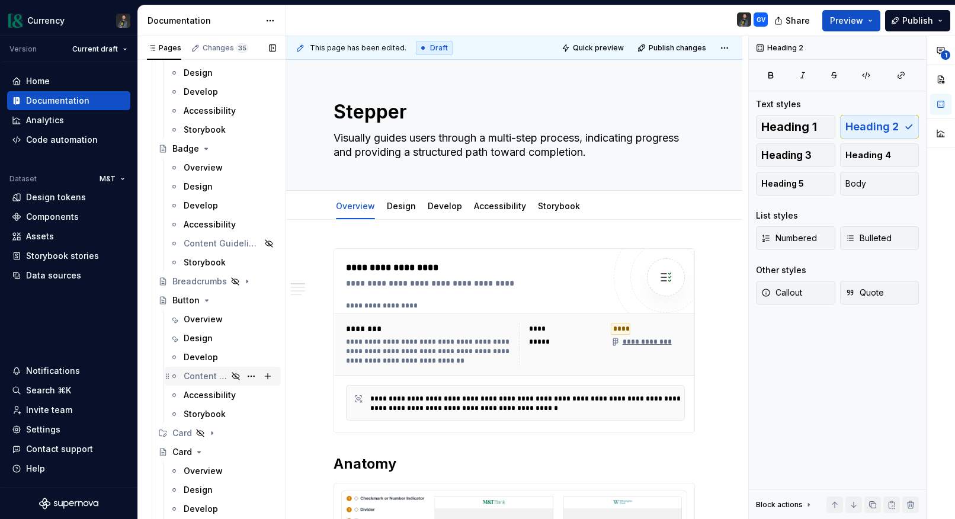
scroll to position [812, 0]
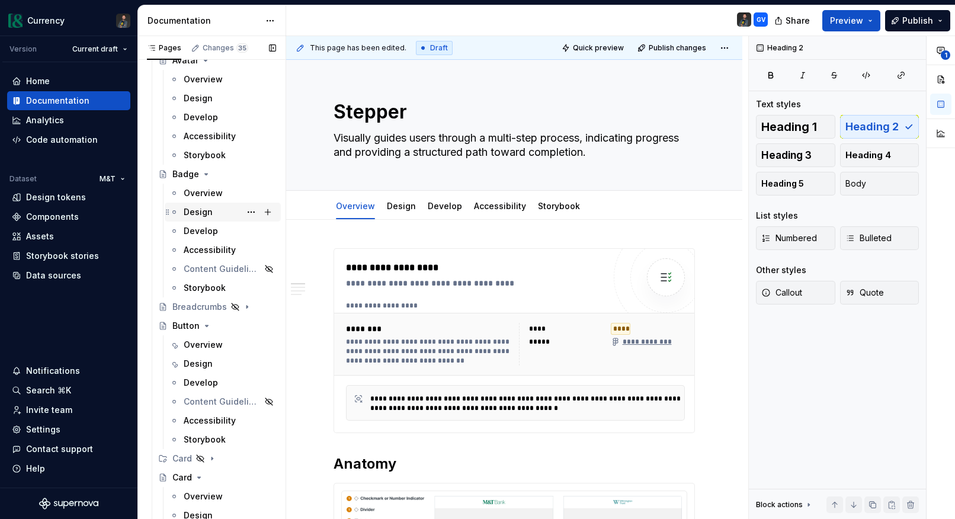
click at [207, 210] on div "Design" at bounding box center [198, 212] width 29 height 12
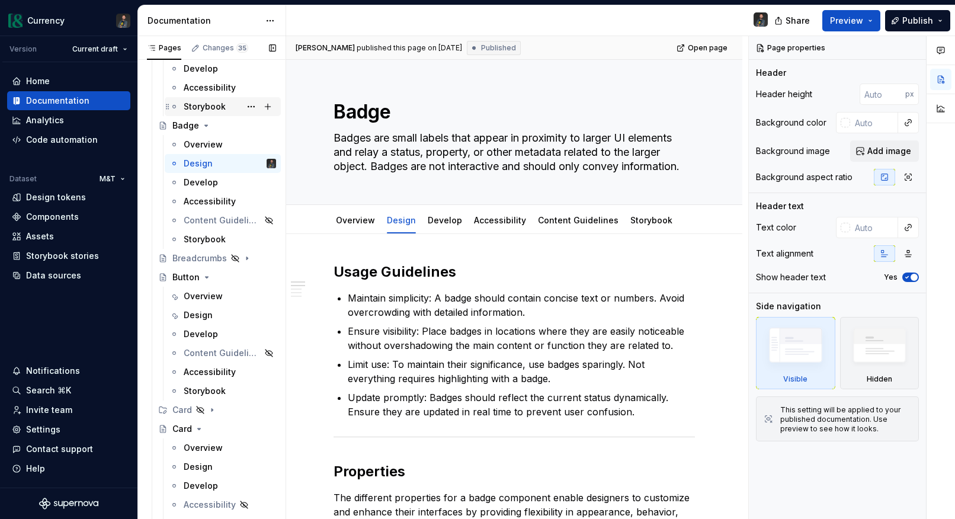
scroll to position [865, 0]
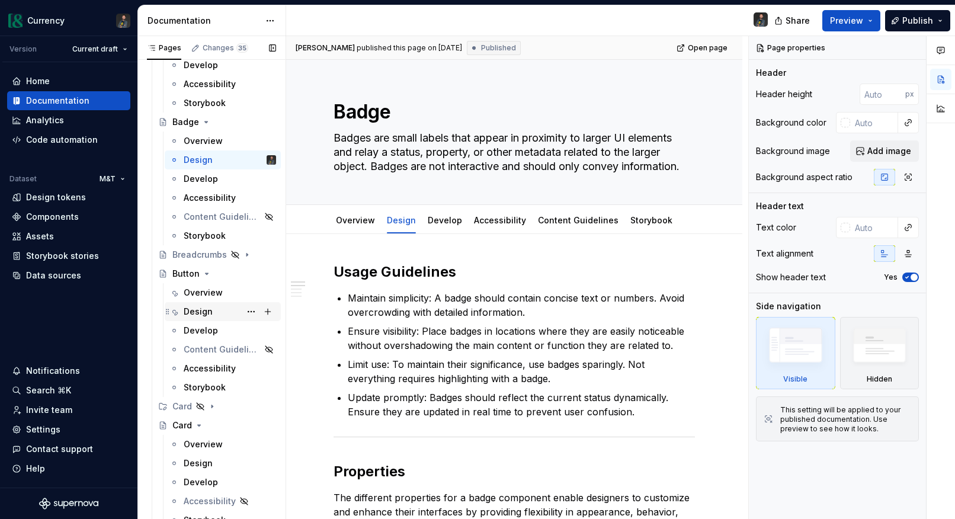
click at [190, 309] on div "Design" at bounding box center [198, 312] width 29 height 12
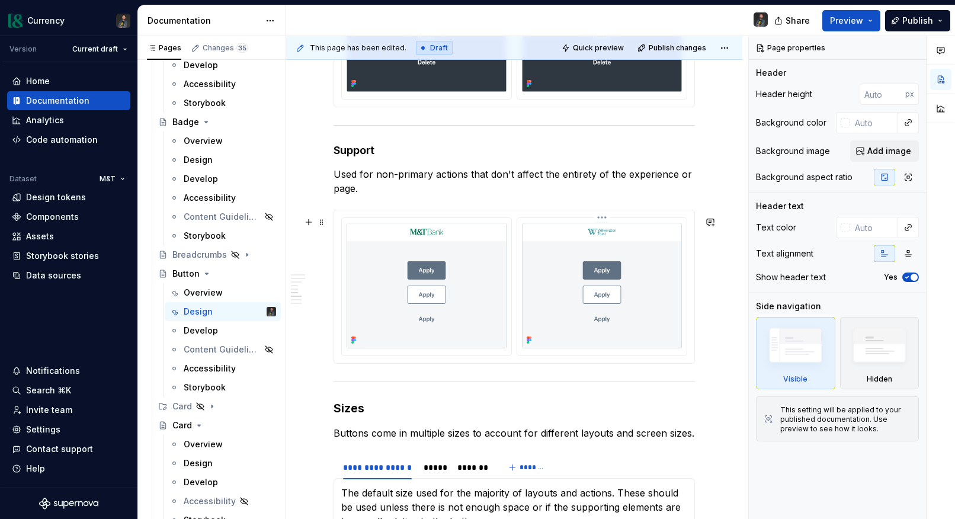
scroll to position [1846, 0]
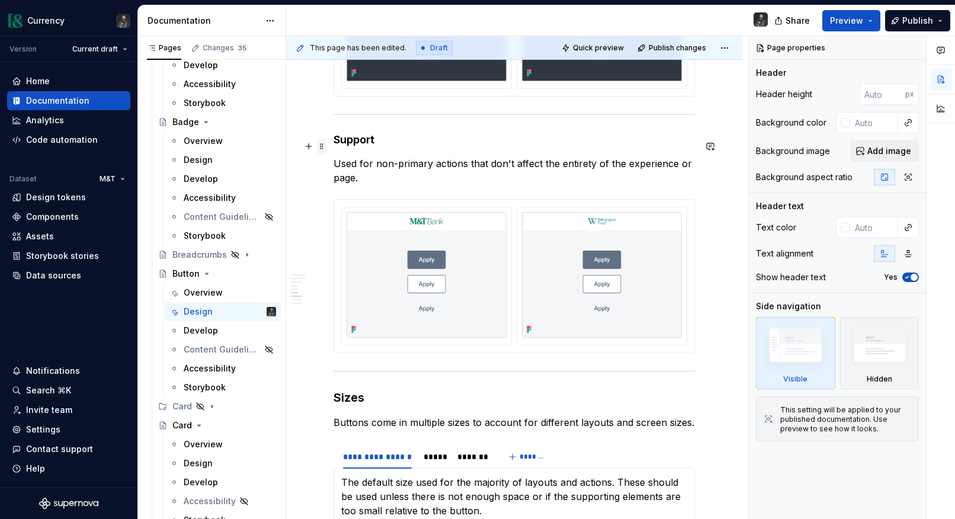
click at [325, 148] on span at bounding box center [321, 146] width 9 height 17
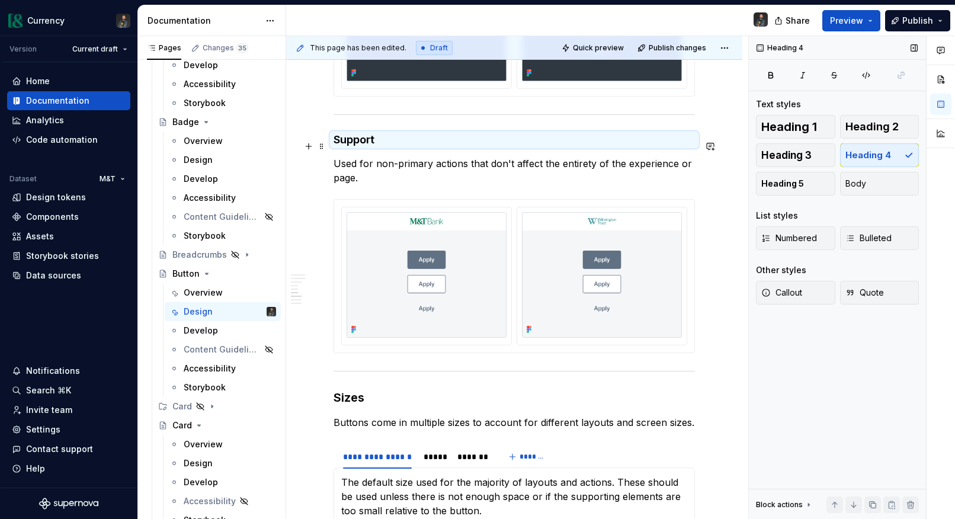
click at [809, 502] on icon at bounding box center [808, 504] width 9 height 9
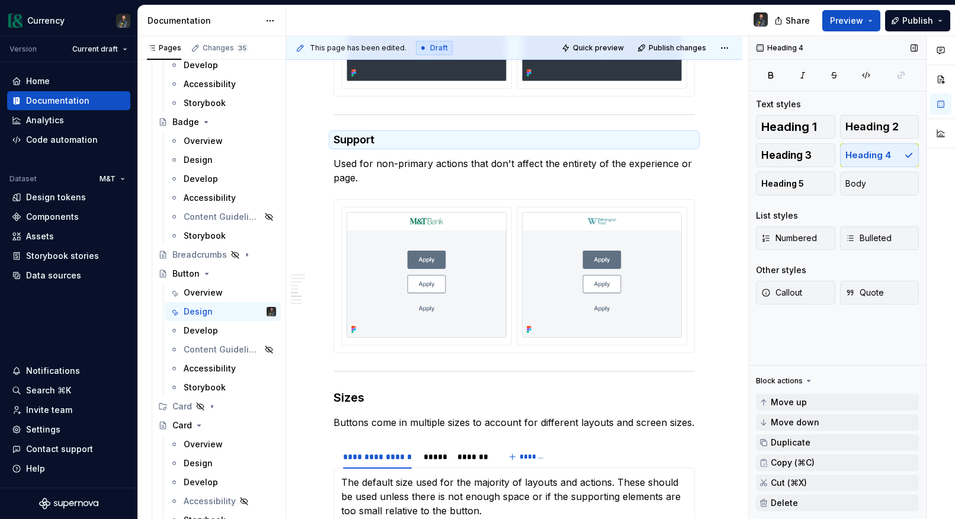
click at [808, 380] on icon at bounding box center [809, 380] width 3 height 1
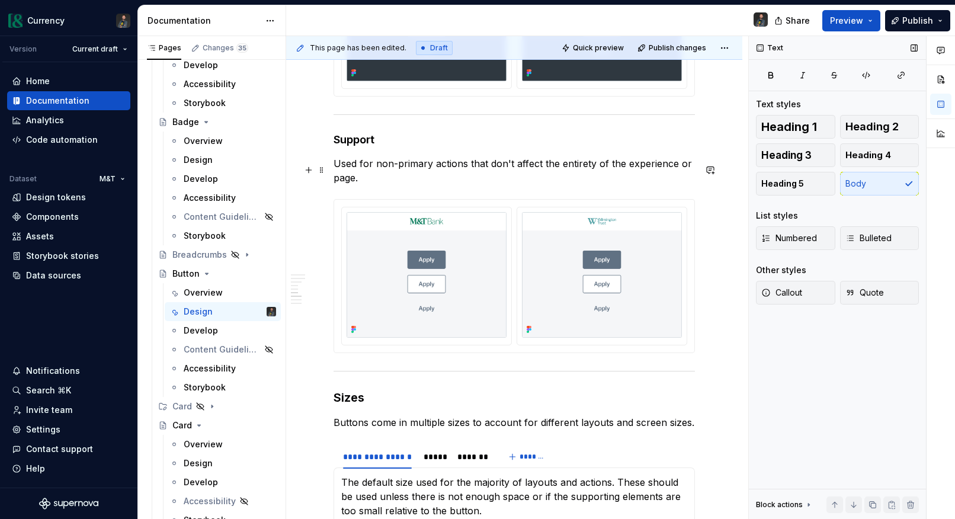
click at [474, 185] on p "Used for non-primary actions that don't affect the entirety of the experience o…" at bounding box center [514, 170] width 361 height 28
click at [619, 41] on button "Quick preview" at bounding box center [593, 48] width 71 height 17
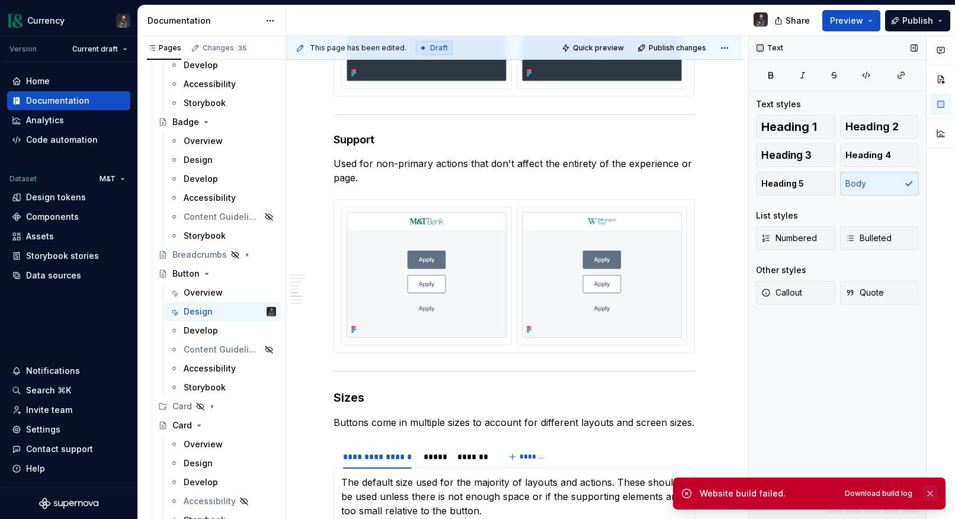
click at [931, 492] on button "button" at bounding box center [930, 493] width 15 height 17
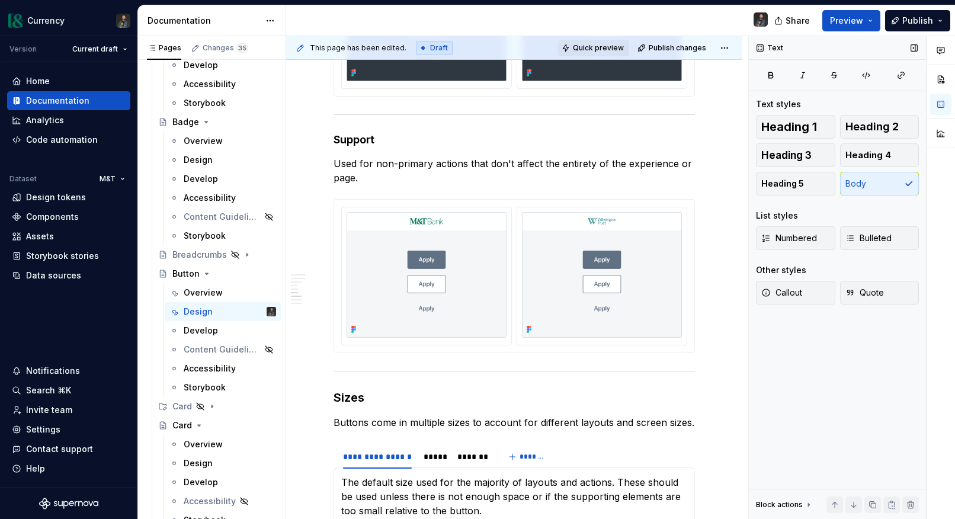
click at [603, 47] on span "Quick preview" at bounding box center [598, 47] width 51 height 9
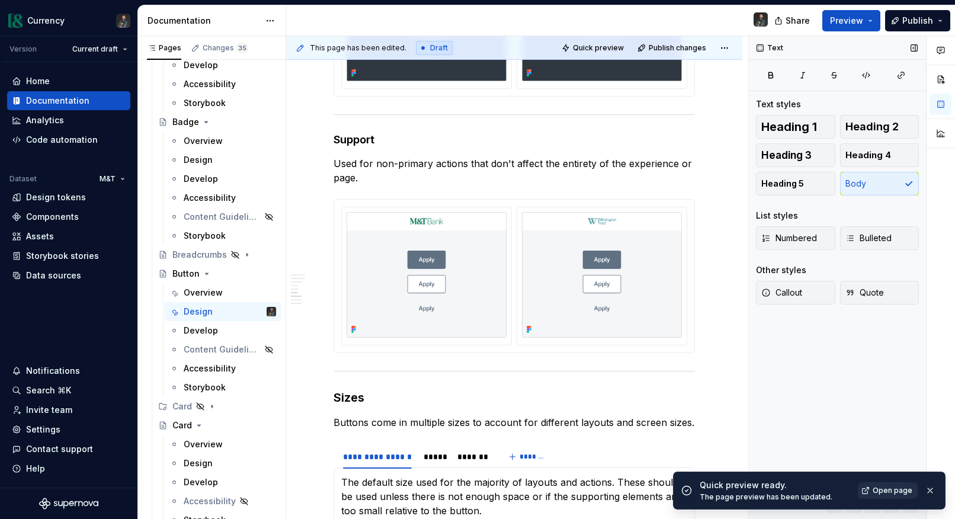
click at [880, 489] on span "Open page" at bounding box center [893, 490] width 40 height 9
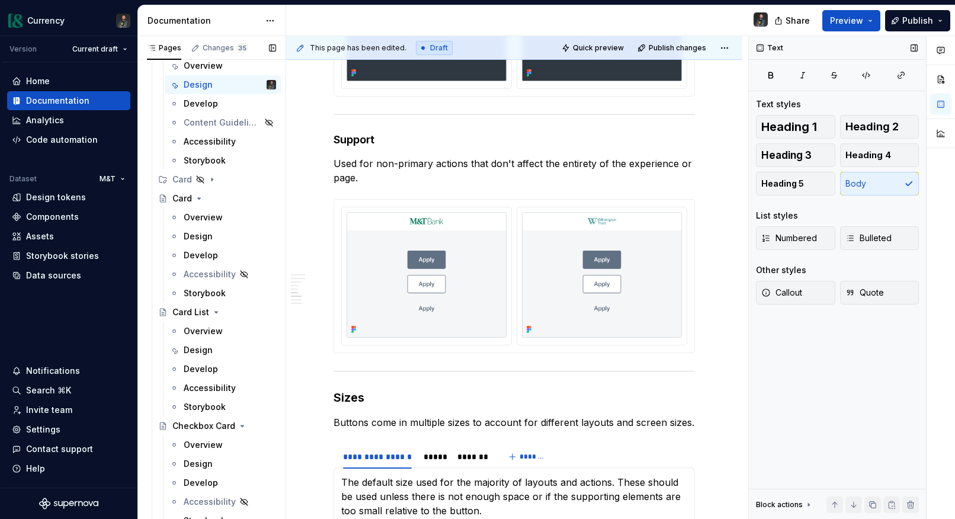
scroll to position [1097, 0]
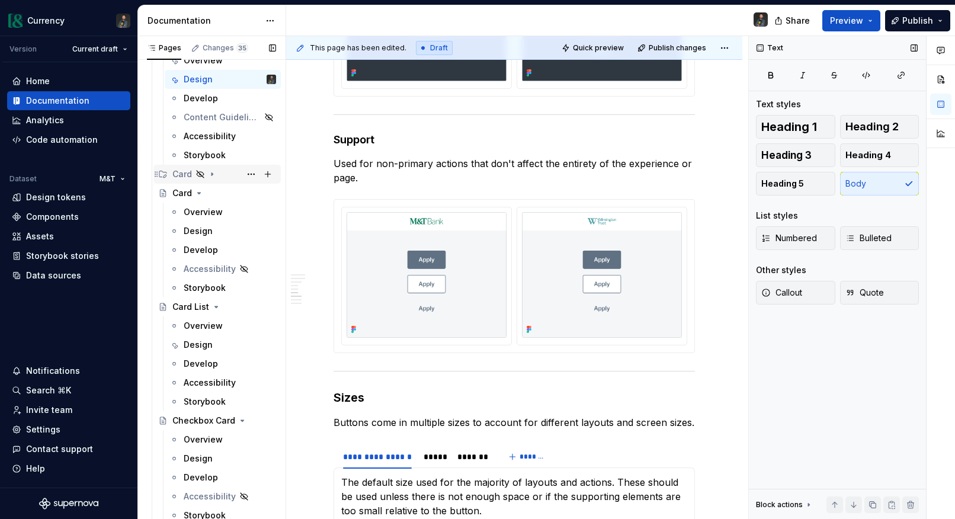
click at [212, 175] on icon "Page tree" at bounding box center [212, 174] width 1 height 3
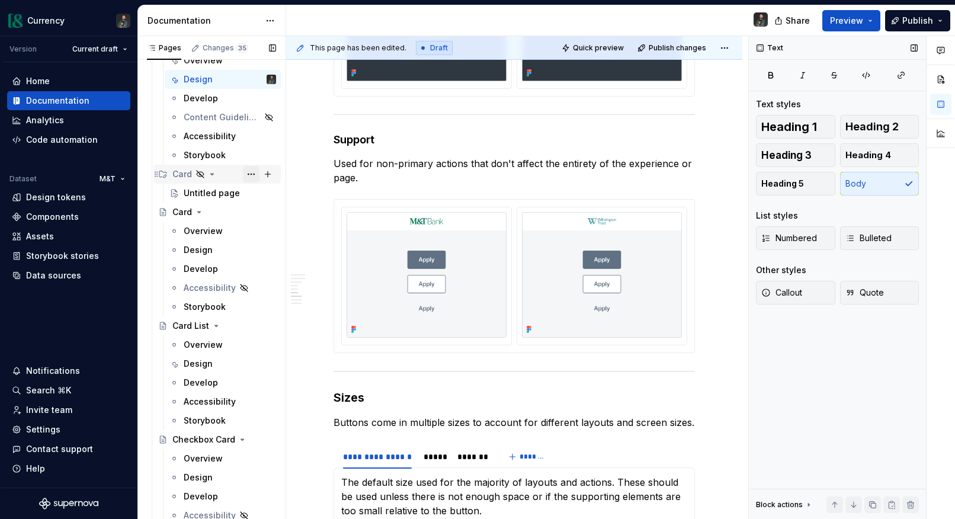
click at [248, 172] on button "Page tree" at bounding box center [251, 174] width 17 height 17
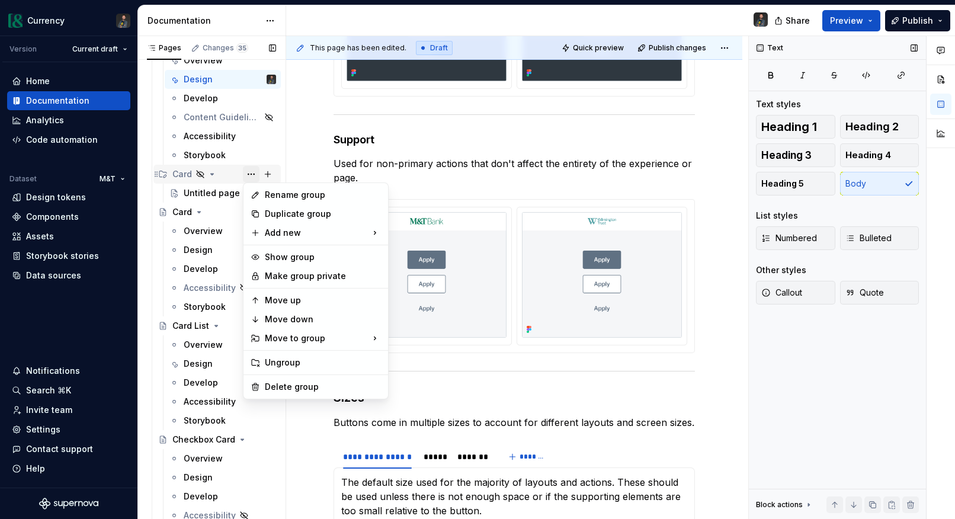
type textarea "*"
click at [293, 200] on div "Rename group" at bounding box center [323, 195] width 116 height 12
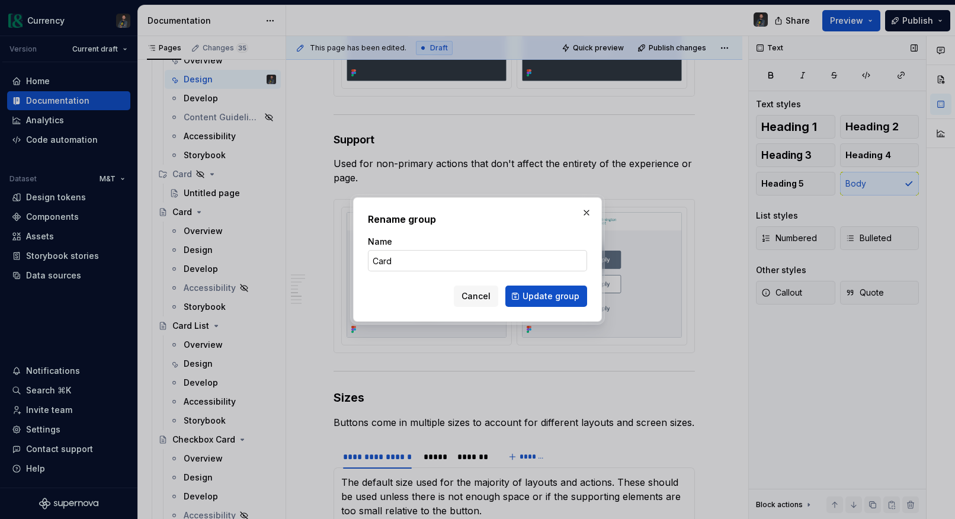
click at [431, 263] on input "Card" at bounding box center [477, 260] width 219 height 21
type input "Cards"
click at [549, 301] on span "Update group" at bounding box center [551, 296] width 57 height 12
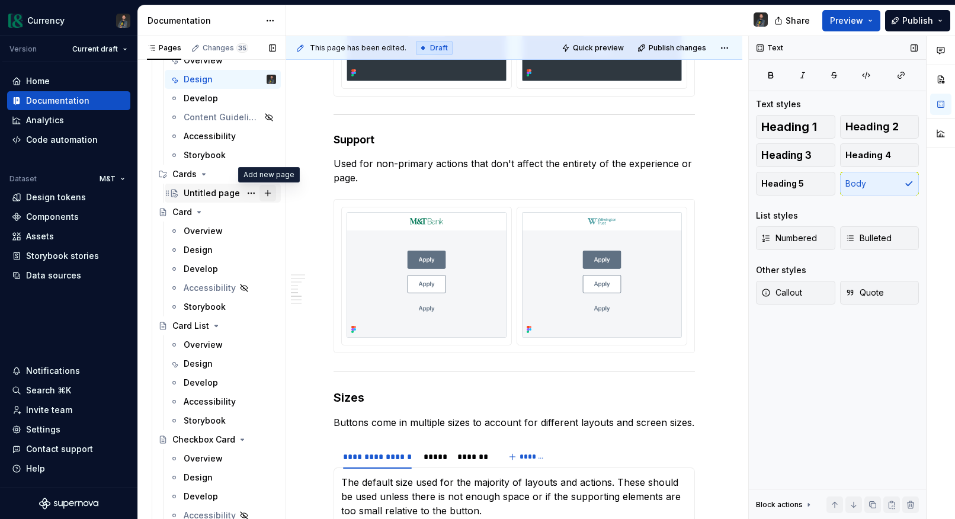
click at [268, 195] on button "Page tree" at bounding box center [268, 193] width 17 height 17
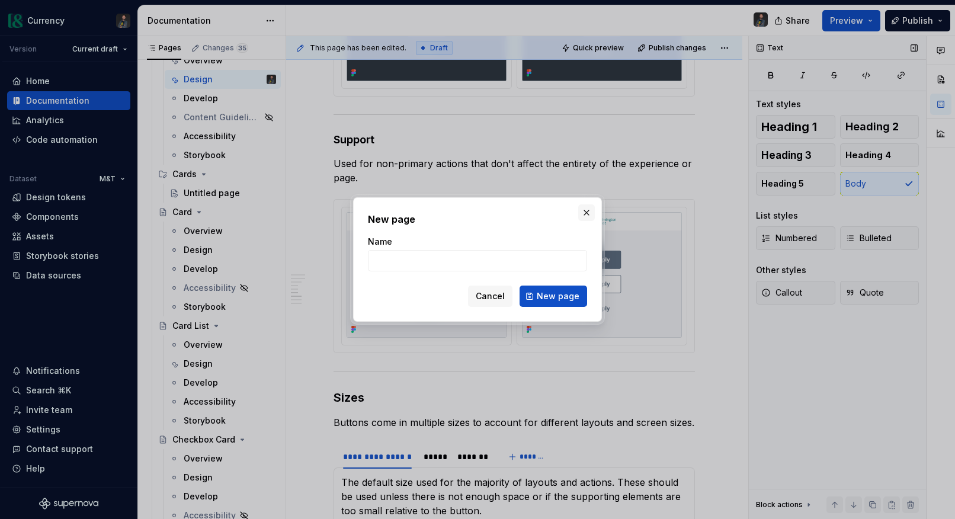
click at [585, 212] on button "button" at bounding box center [586, 212] width 17 height 17
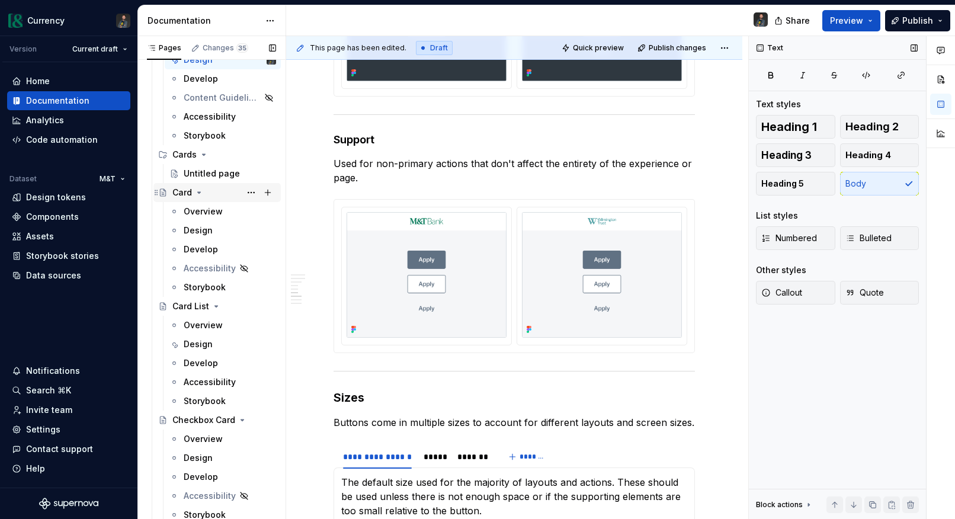
scroll to position [1090, 0]
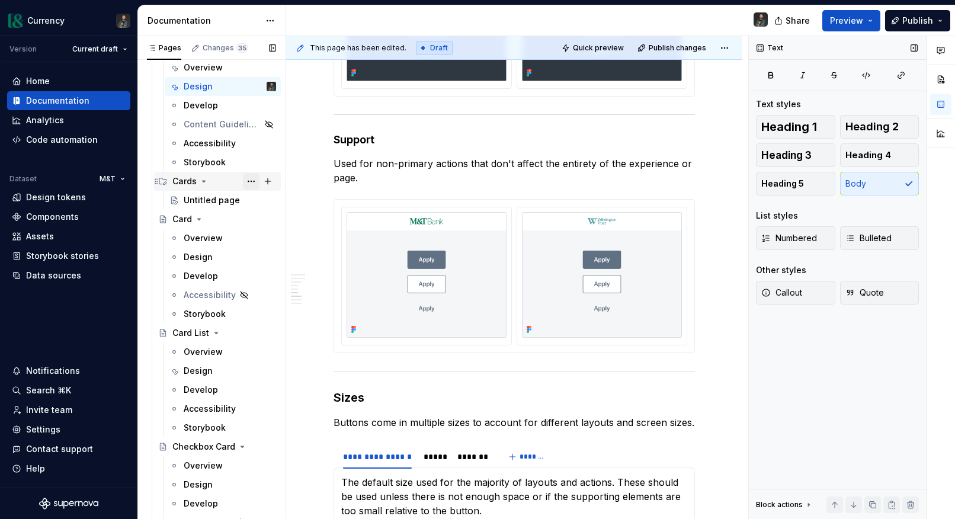
click at [248, 178] on button "Page tree" at bounding box center [251, 181] width 17 height 17
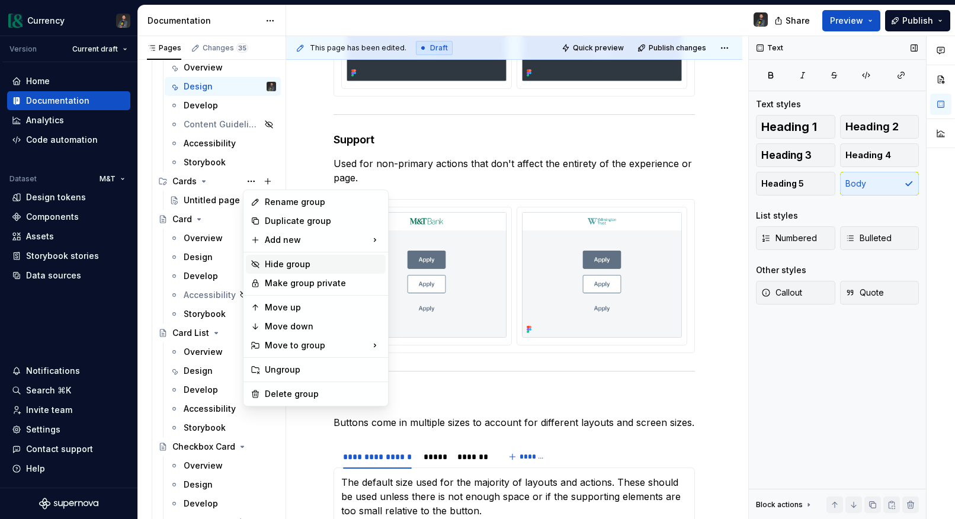
click at [281, 263] on div "Hide group" at bounding box center [323, 264] width 116 height 12
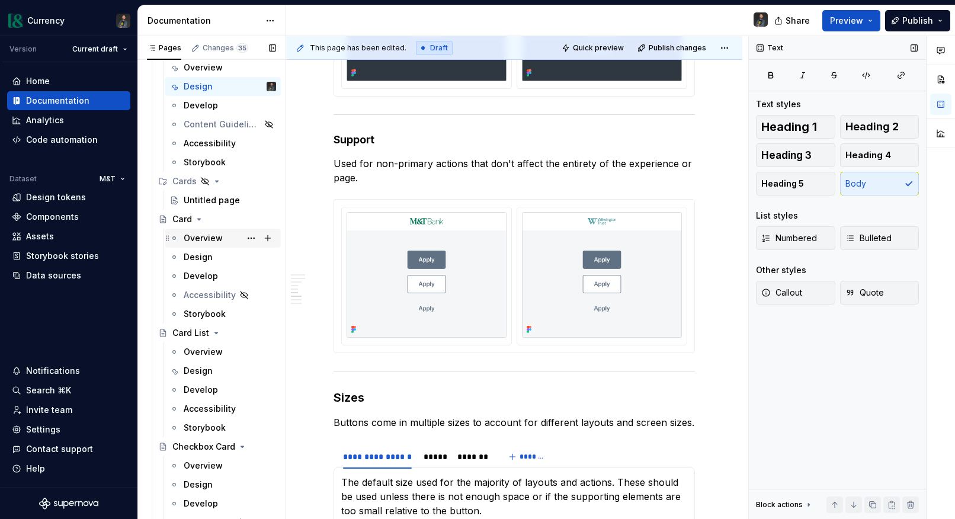
click at [212, 247] on div "Overview" at bounding box center [223, 238] width 116 height 19
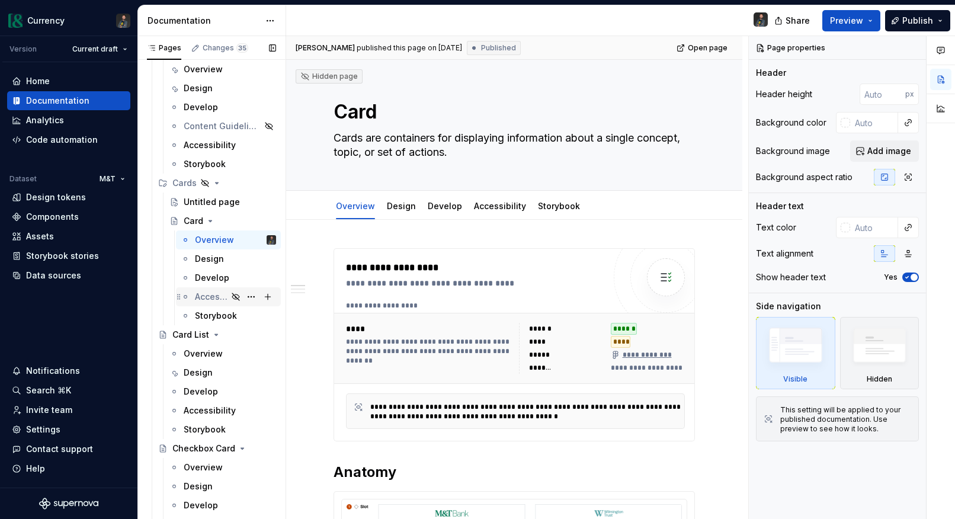
scroll to position [1102, 0]
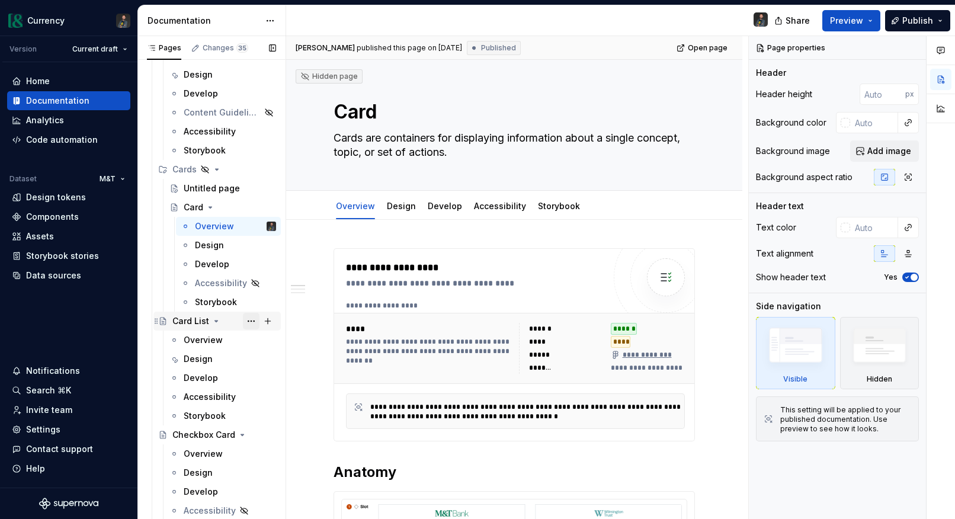
click at [254, 323] on button "Page tree" at bounding box center [251, 321] width 17 height 17
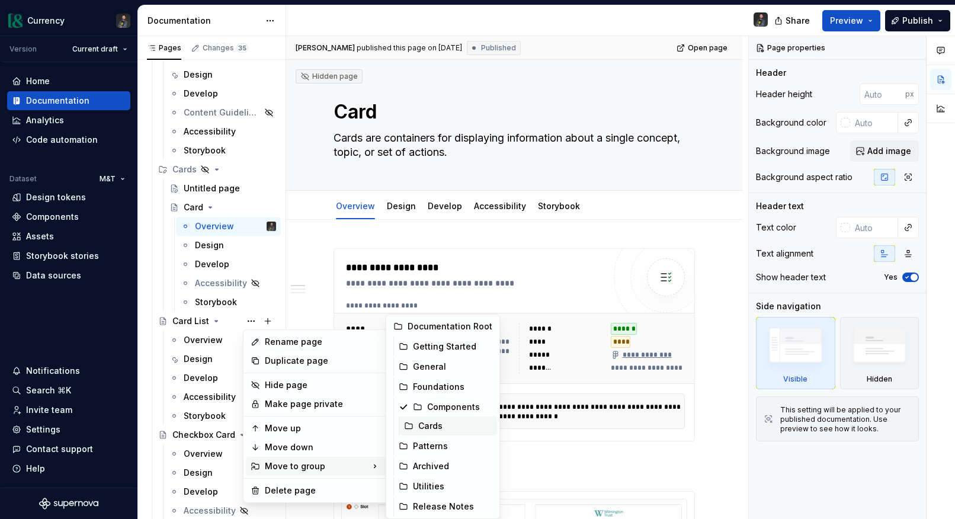
click at [444, 425] on div "Cards" at bounding box center [455, 426] width 74 height 12
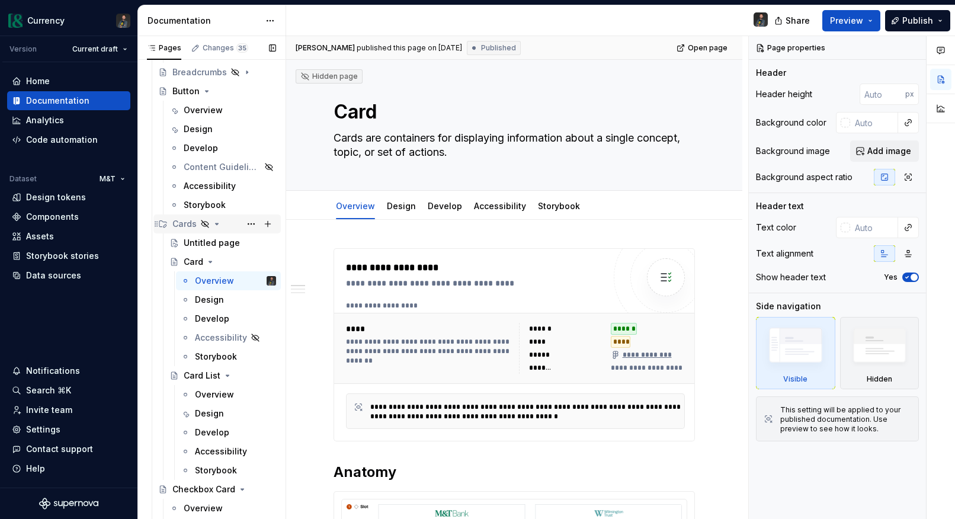
scroll to position [1045, 0]
click at [255, 226] on button "Page tree" at bounding box center [251, 225] width 17 height 17
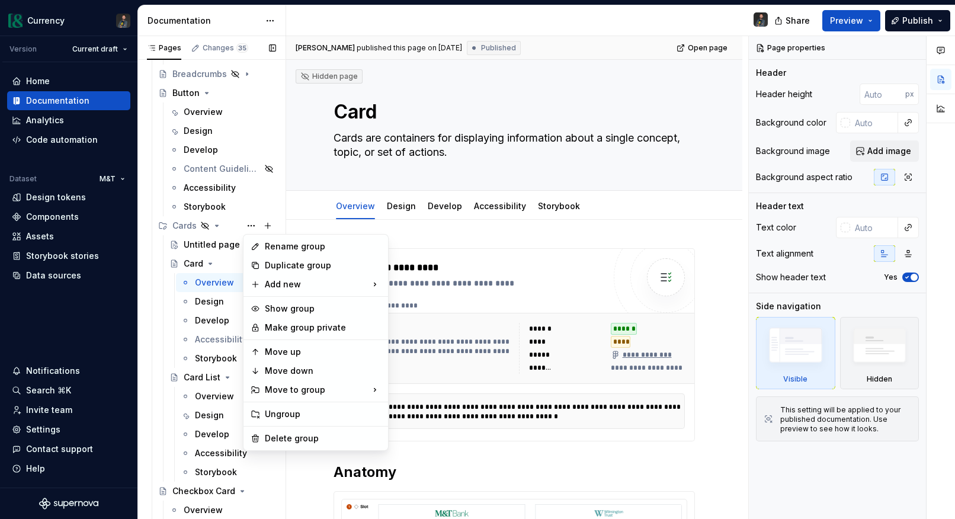
click at [198, 330] on div "Pages Changes 35 Add Accessibility guide for tree Page tree. Navigate the tree …" at bounding box center [211, 280] width 148 height 488
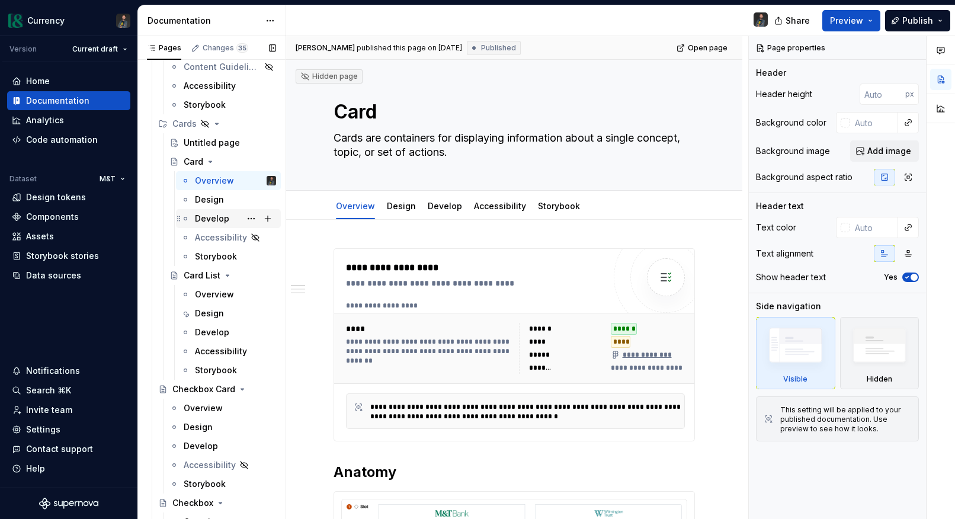
scroll to position [1141, 0]
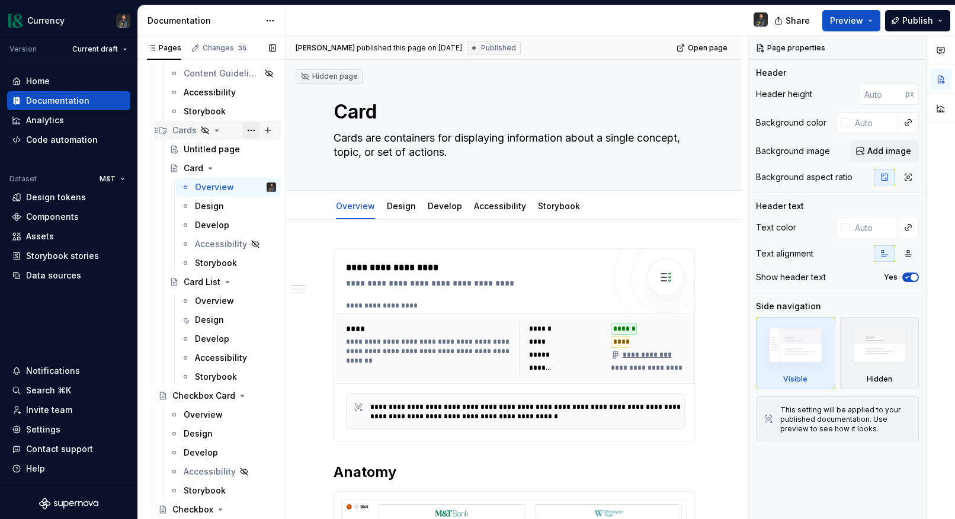
click at [251, 133] on button "Page tree" at bounding box center [251, 130] width 17 height 17
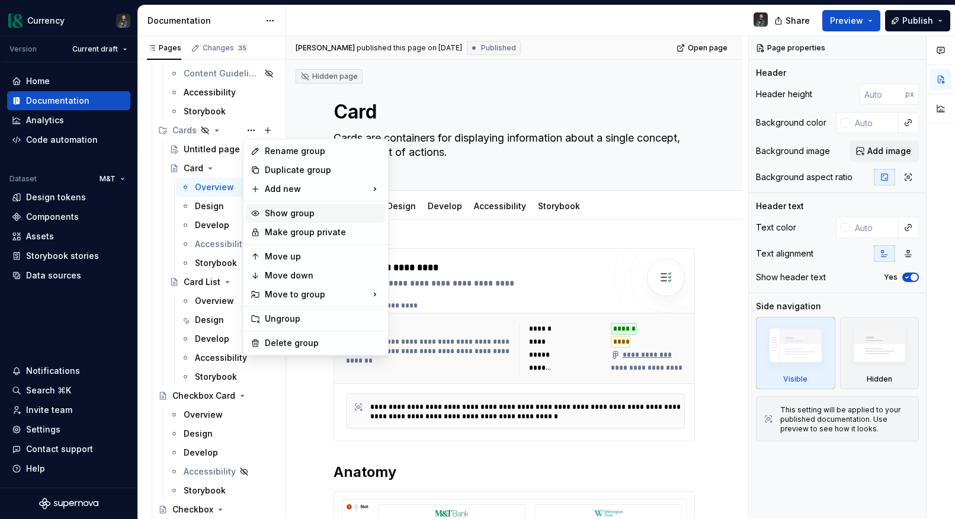
click at [300, 213] on div "Show group" at bounding box center [323, 213] width 116 height 12
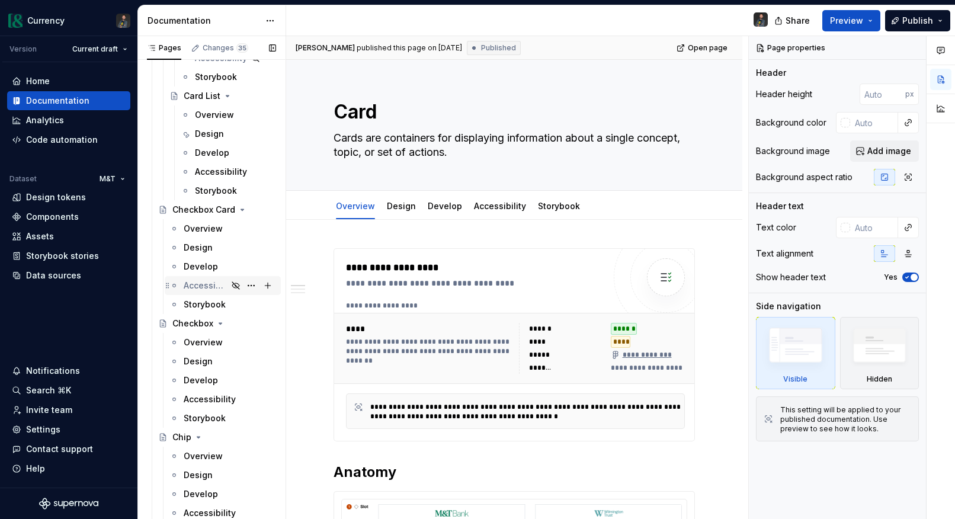
scroll to position [1356, 0]
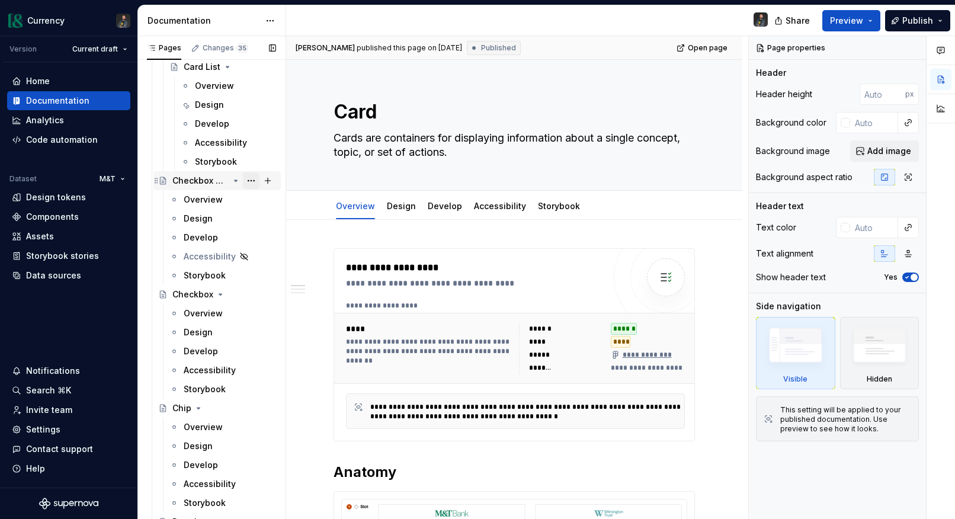
click at [253, 179] on button "Page tree" at bounding box center [251, 180] width 17 height 17
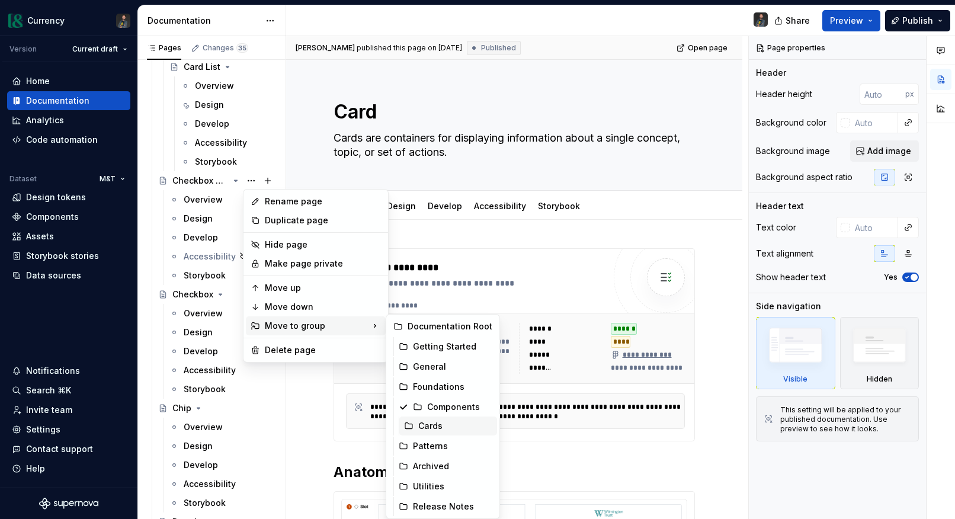
click at [421, 424] on div "Cards" at bounding box center [455, 426] width 74 height 12
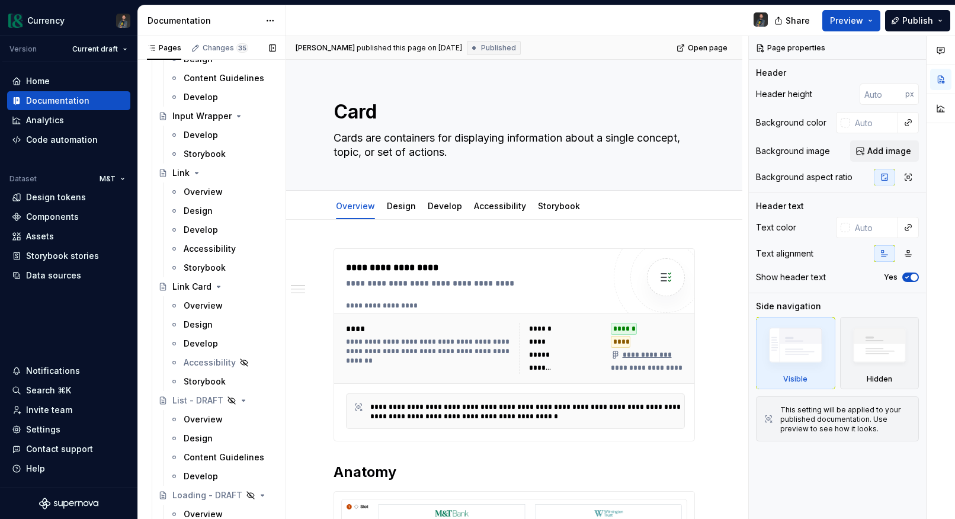
scroll to position [2375, 0]
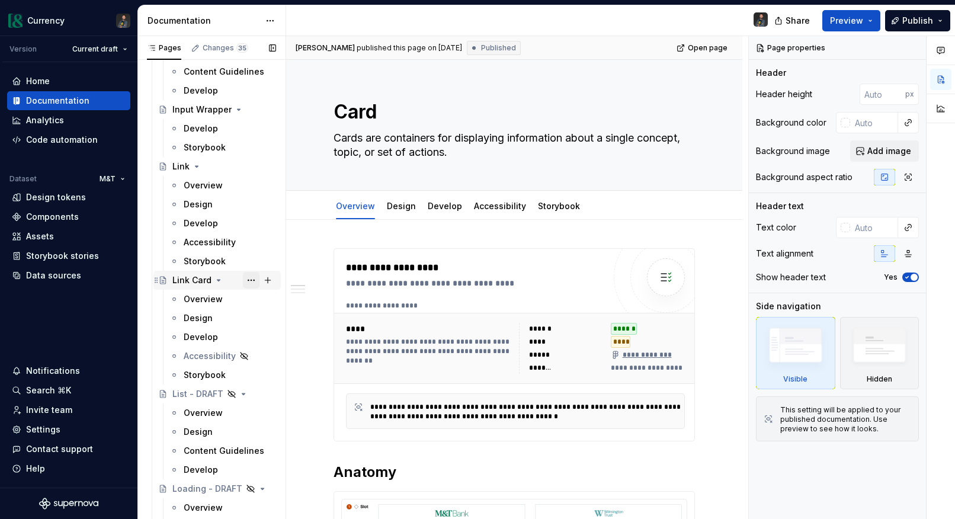
click at [252, 281] on button "Page tree" at bounding box center [251, 280] width 17 height 17
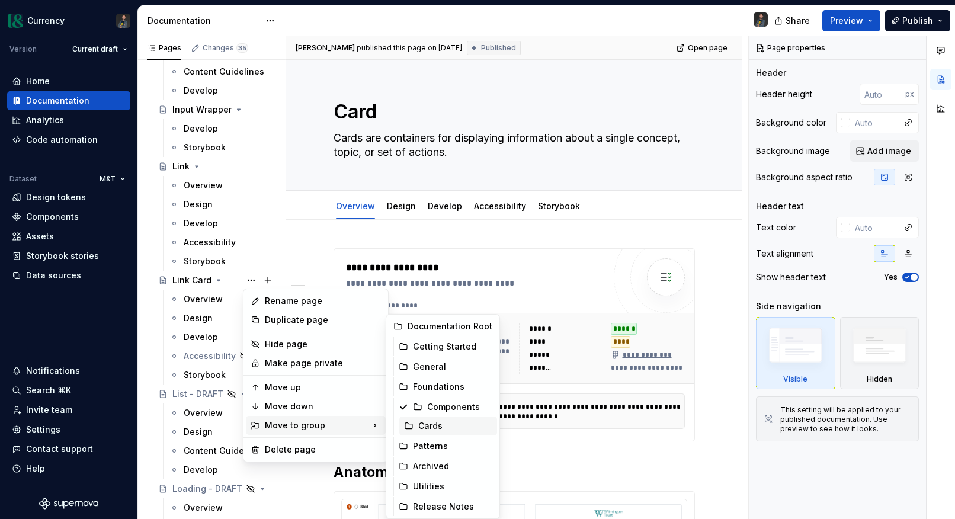
click at [454, 426] on div "Cards" at bounding box center [455, 426] width 74 height 12
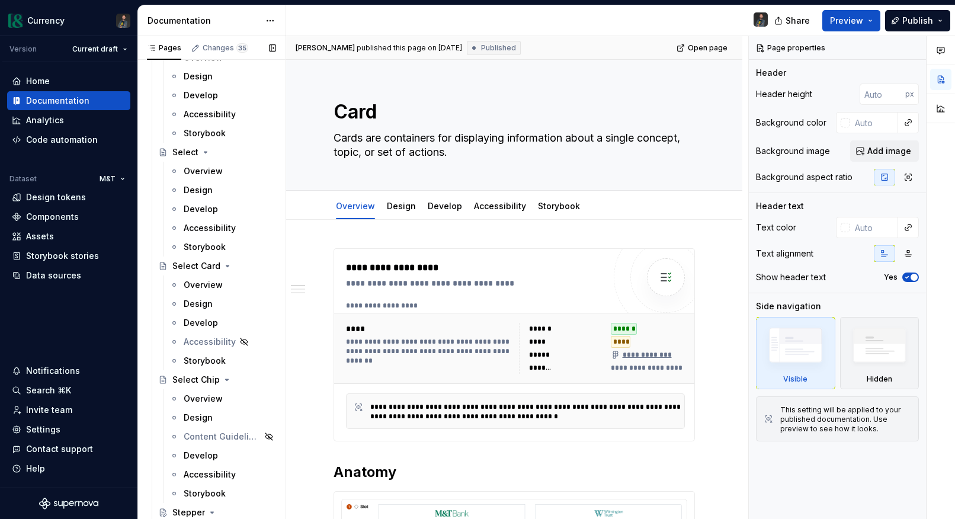
scroll to position [3830, 0]
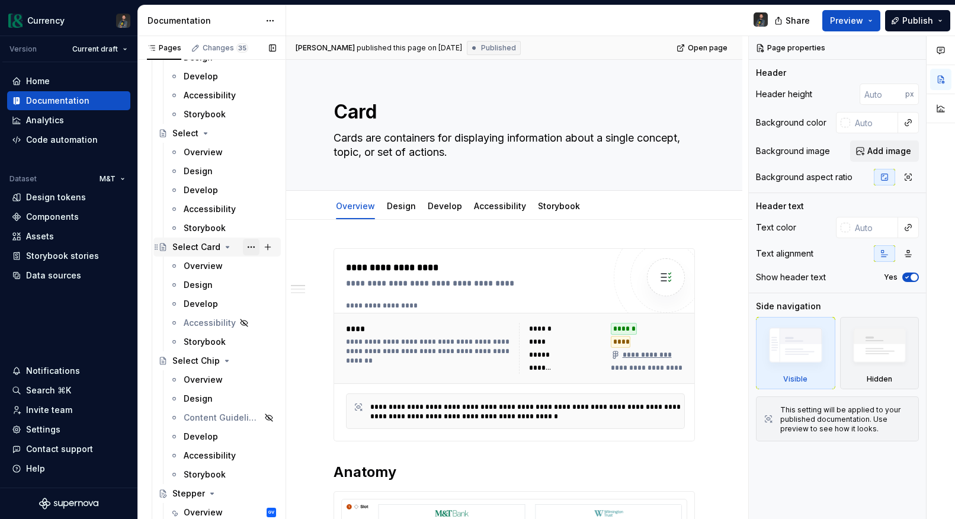
click at [248, 247] on button "Page tree" at bounding box center [251, 247] width 17 height 17
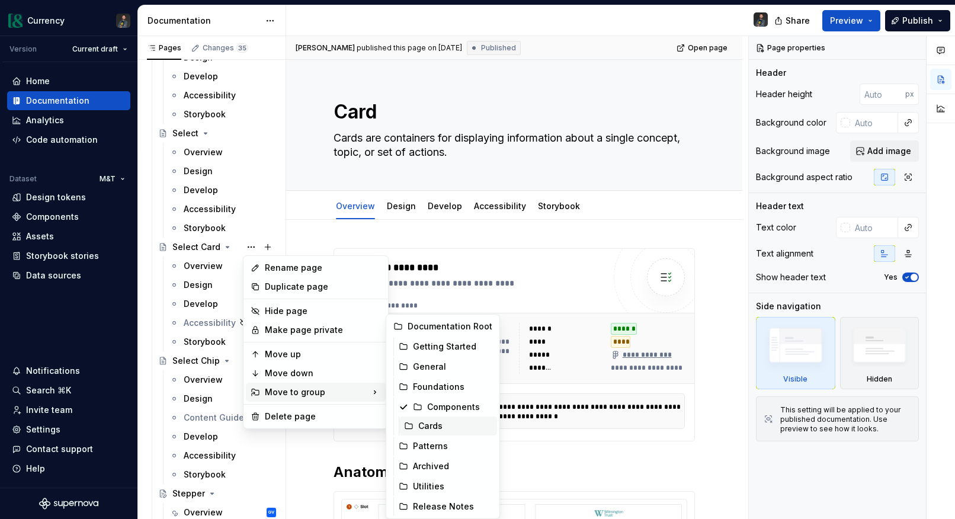
click at [436, 421] on div "Cards" at bounding box center [455, 426] width 74 height 12
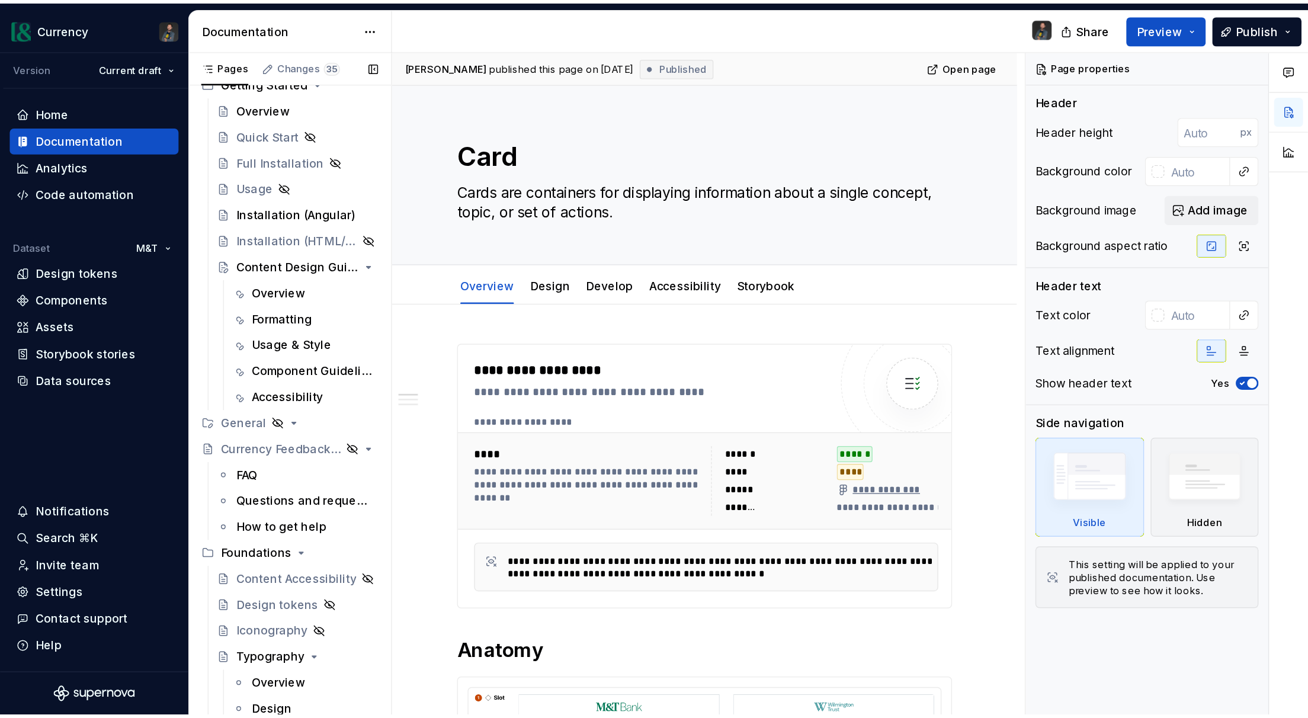
scroll to position [0, 0]
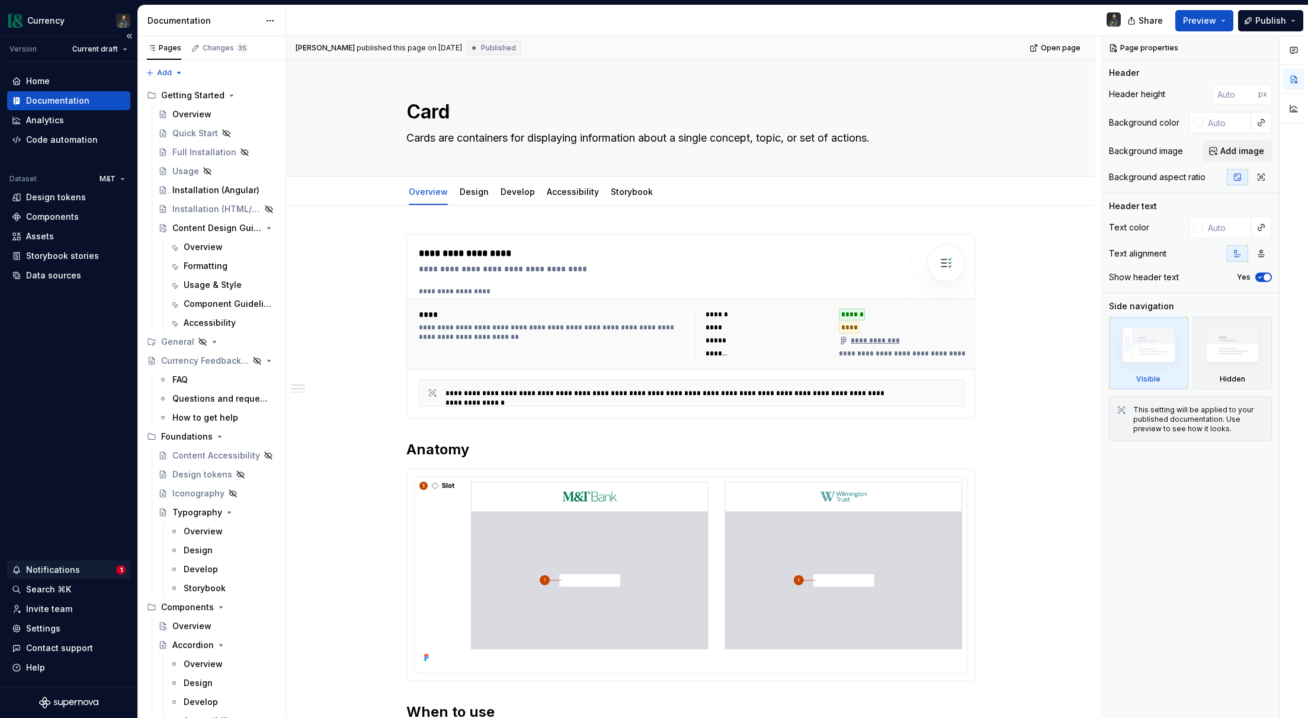
click at [76, 518] on div "Notifications 1" at bounding box center [68, 570] width 123 height 19
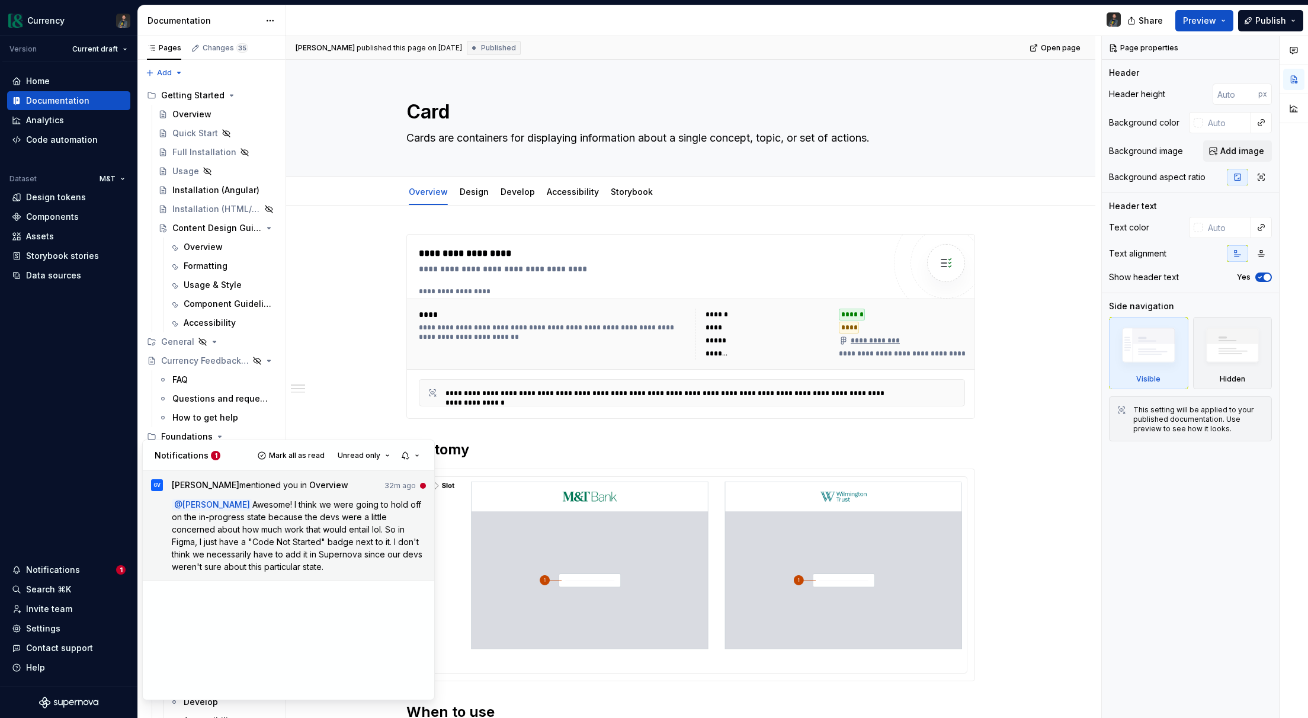
click at [312, 518] on p "@ Patrick Awesome! I think we were going to hold off on the in-progress state b…" at bounding box center [299, 535] width 255 height 75
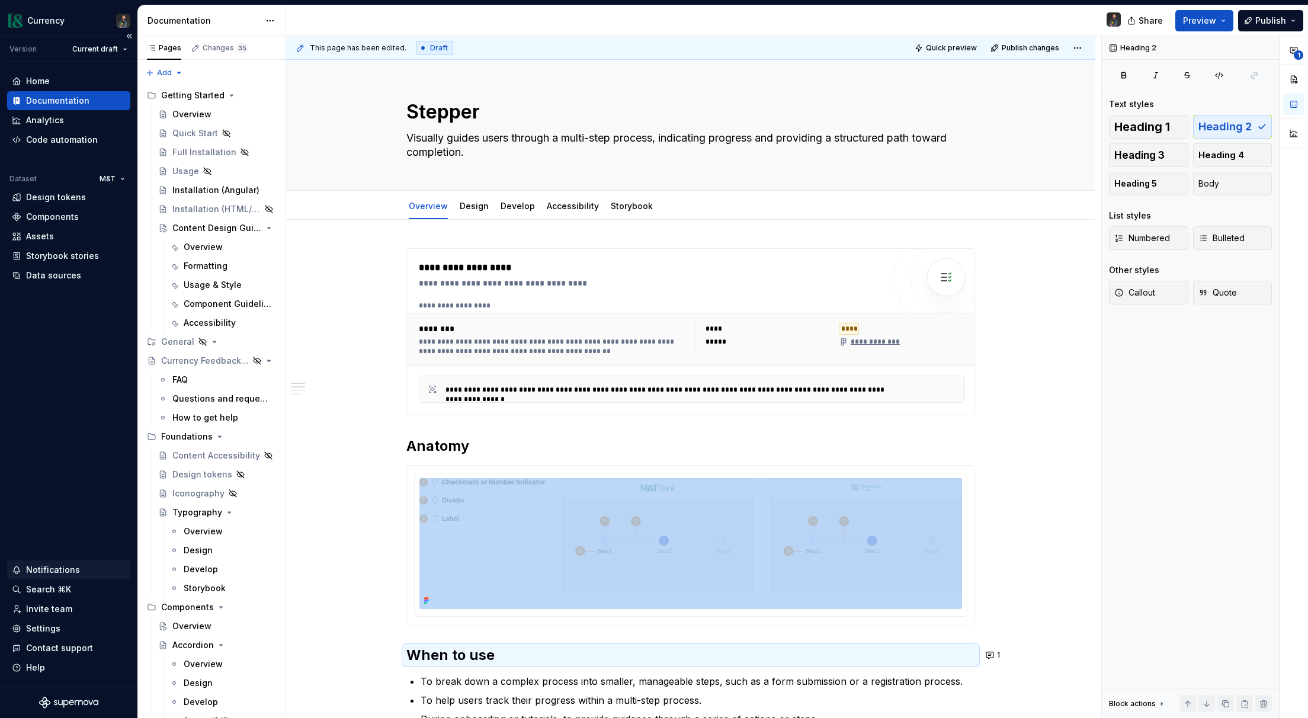
click at [43, 518] on div "Notifications" at bounding box center [53, 570] width 54 height 12
click at [76, 486] on html "Currency Version Current draft Home Documentation Analytics Code automation Dat…" at bounding box center [654, 359] width 1308 height 718
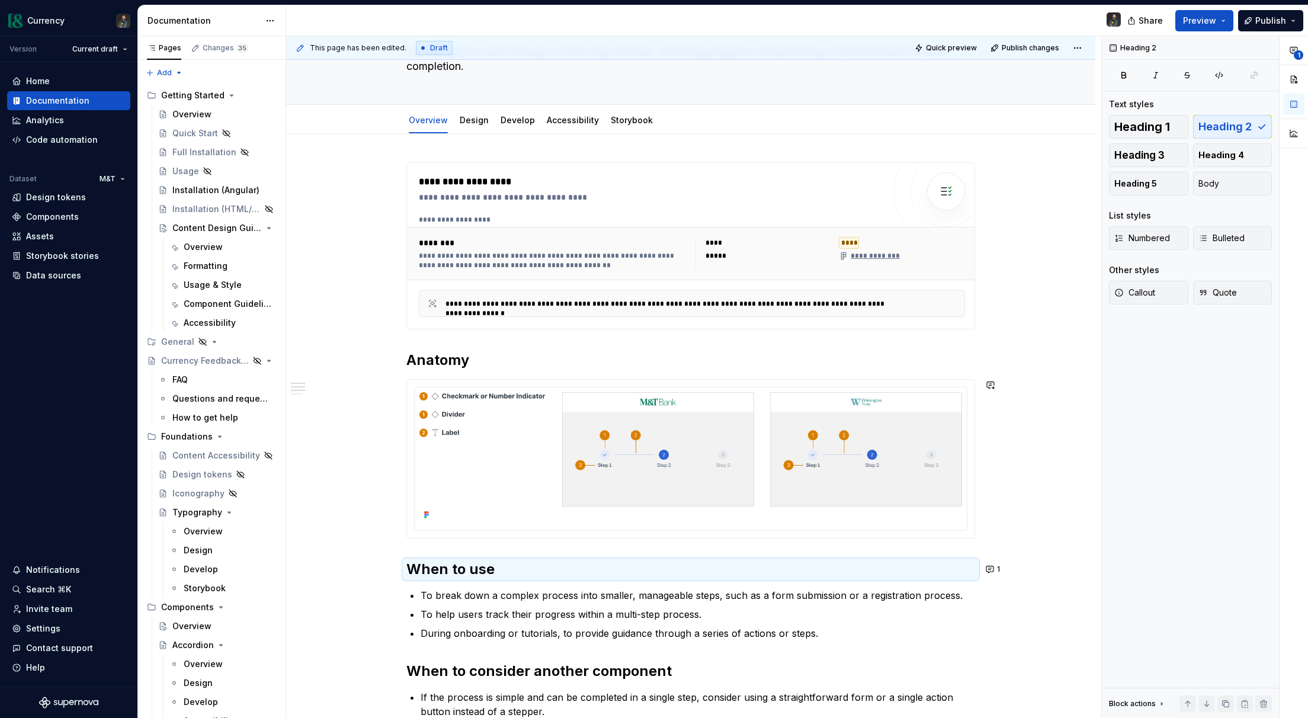
scroll to position [201, 0]
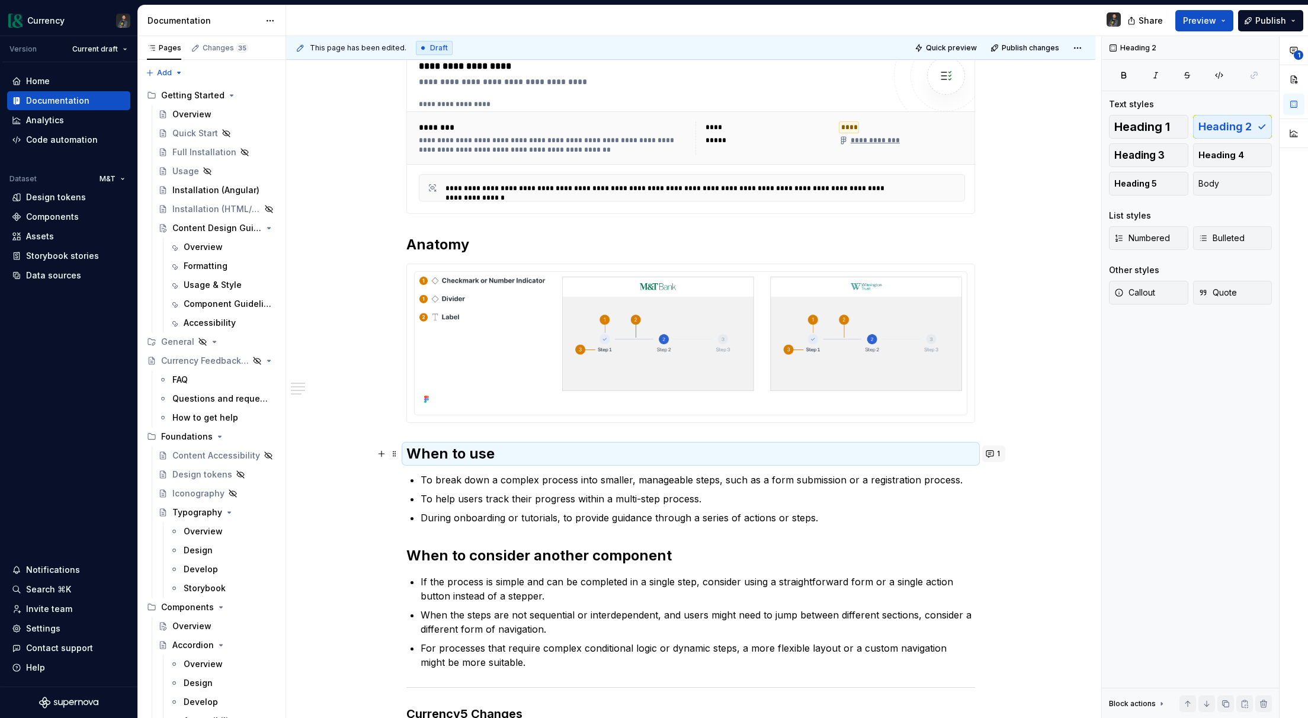
click at [955, 460] on button "1" at bounding box center [993, 454] width 23 height 17
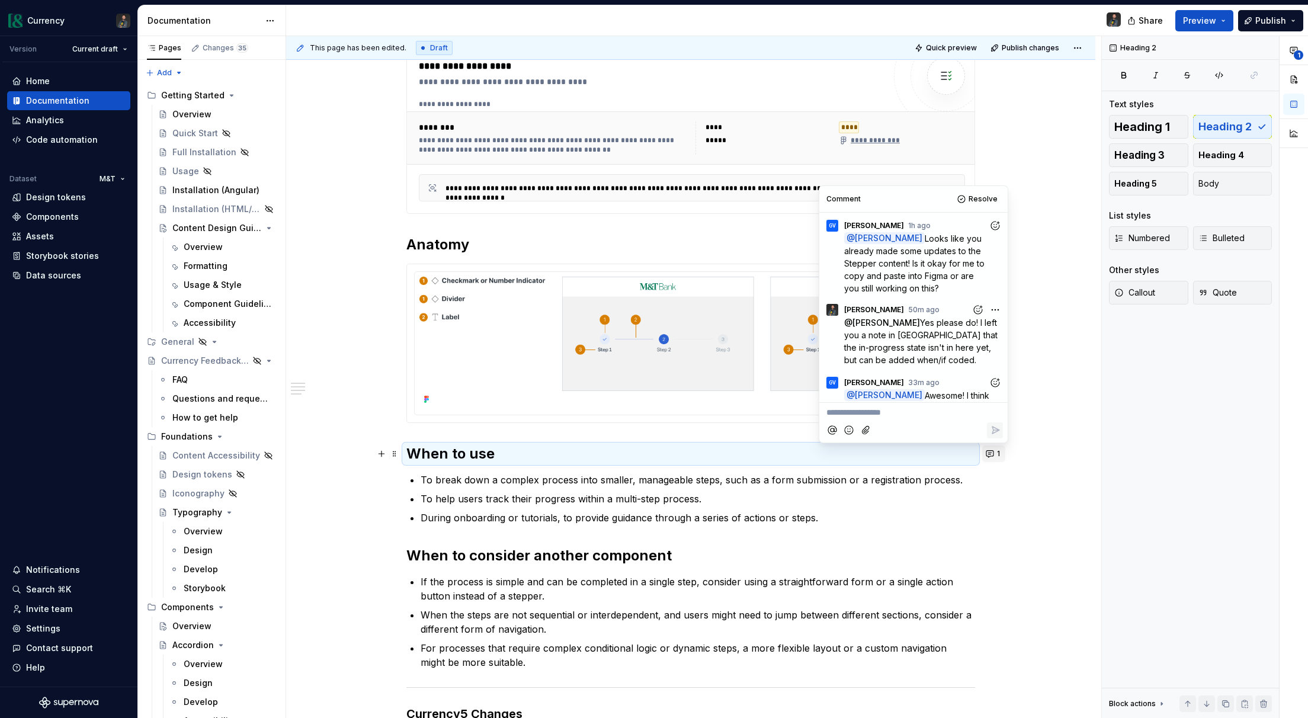
scroll to position [105, 0]
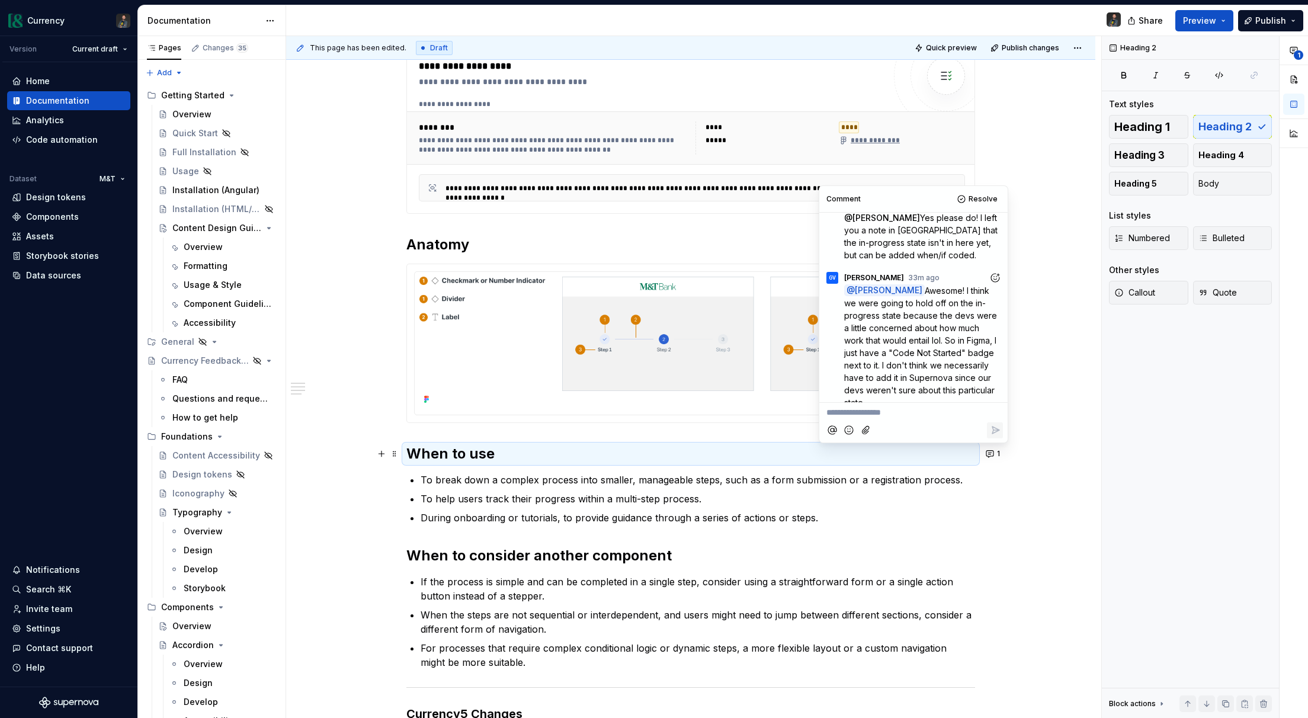
click at [871, 410] on p "**********" at bounding box center [914, 412] width 174 height 12
type textarea "*"
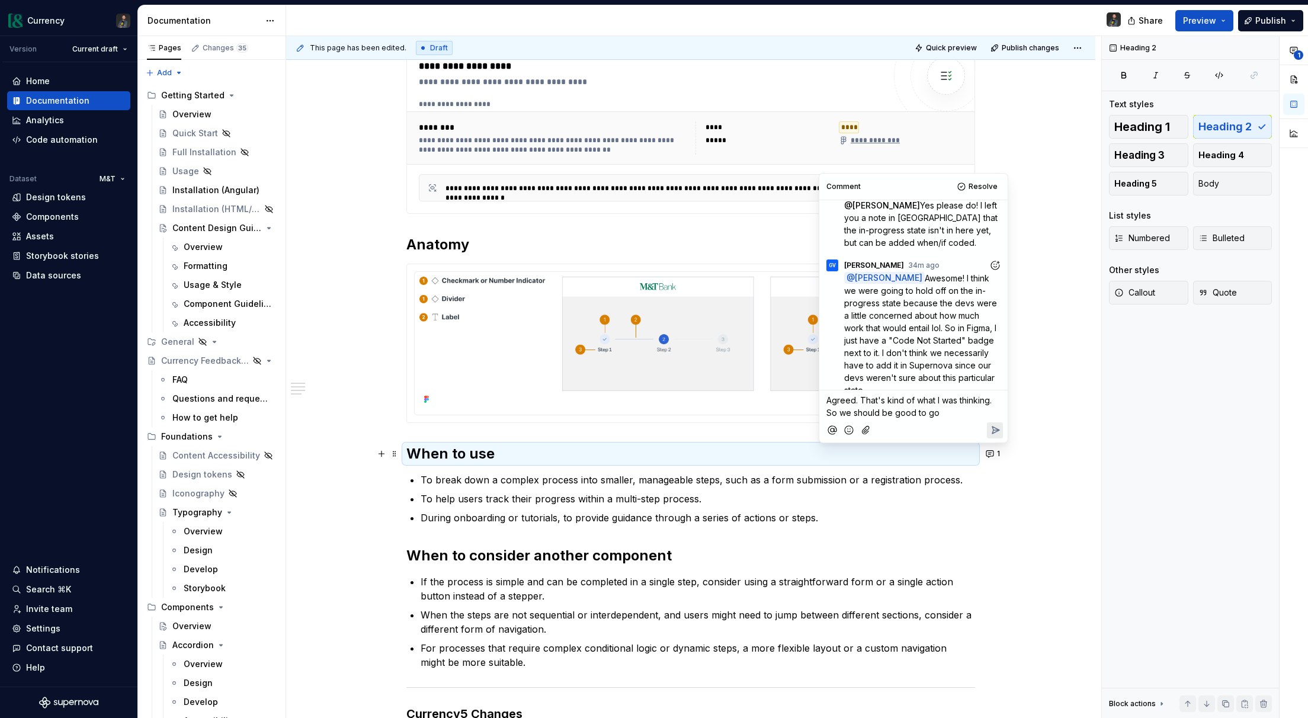
click at [938, 411] on span "Agreed. That's kind of what I was thinking. So we should be good to go" at bounding box center [911, 406] width 168 height 23
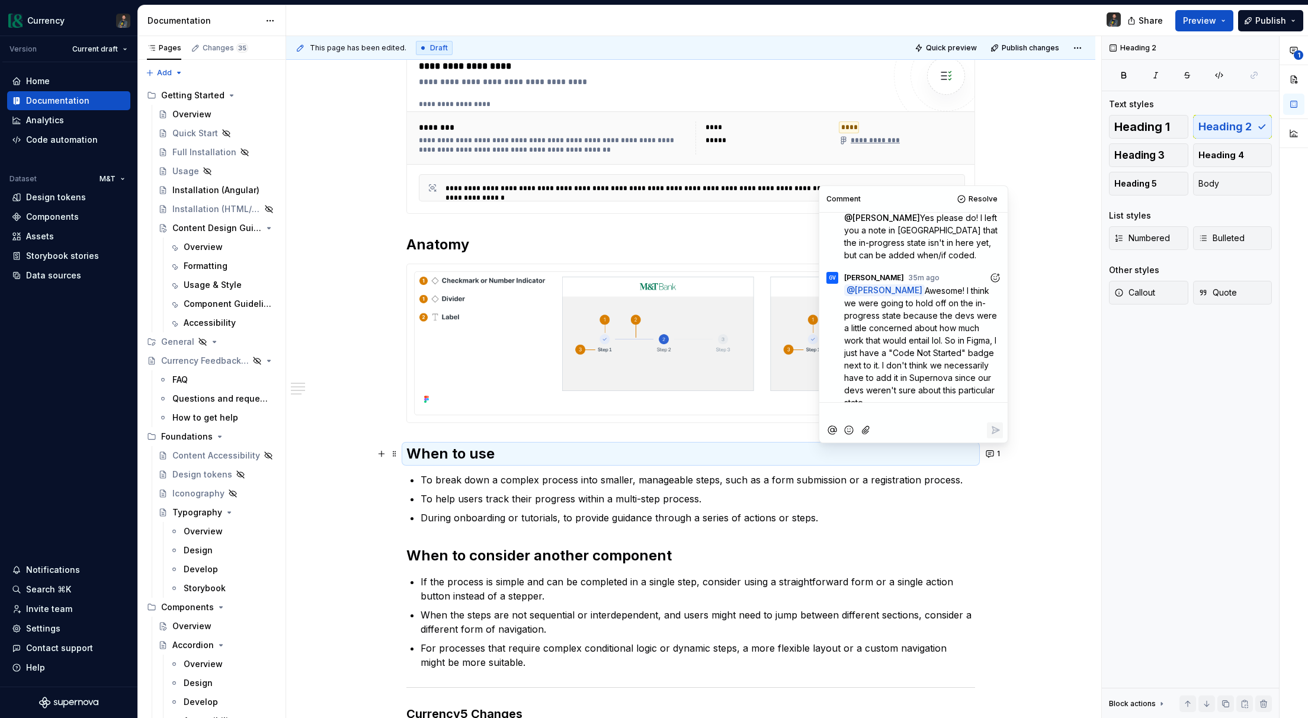
scroll to position [178, 0]
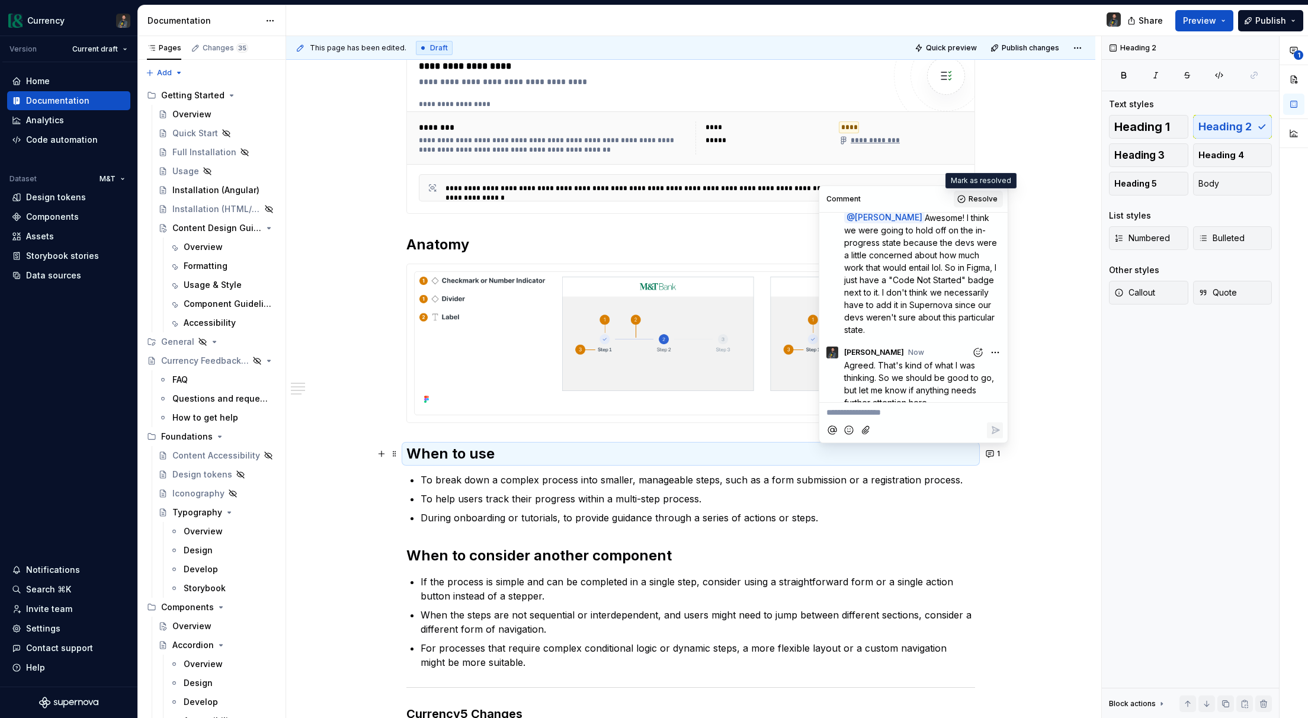
click at [955, 197] on span "Resolve" at bounding box center [983, 198] width 29 height 9
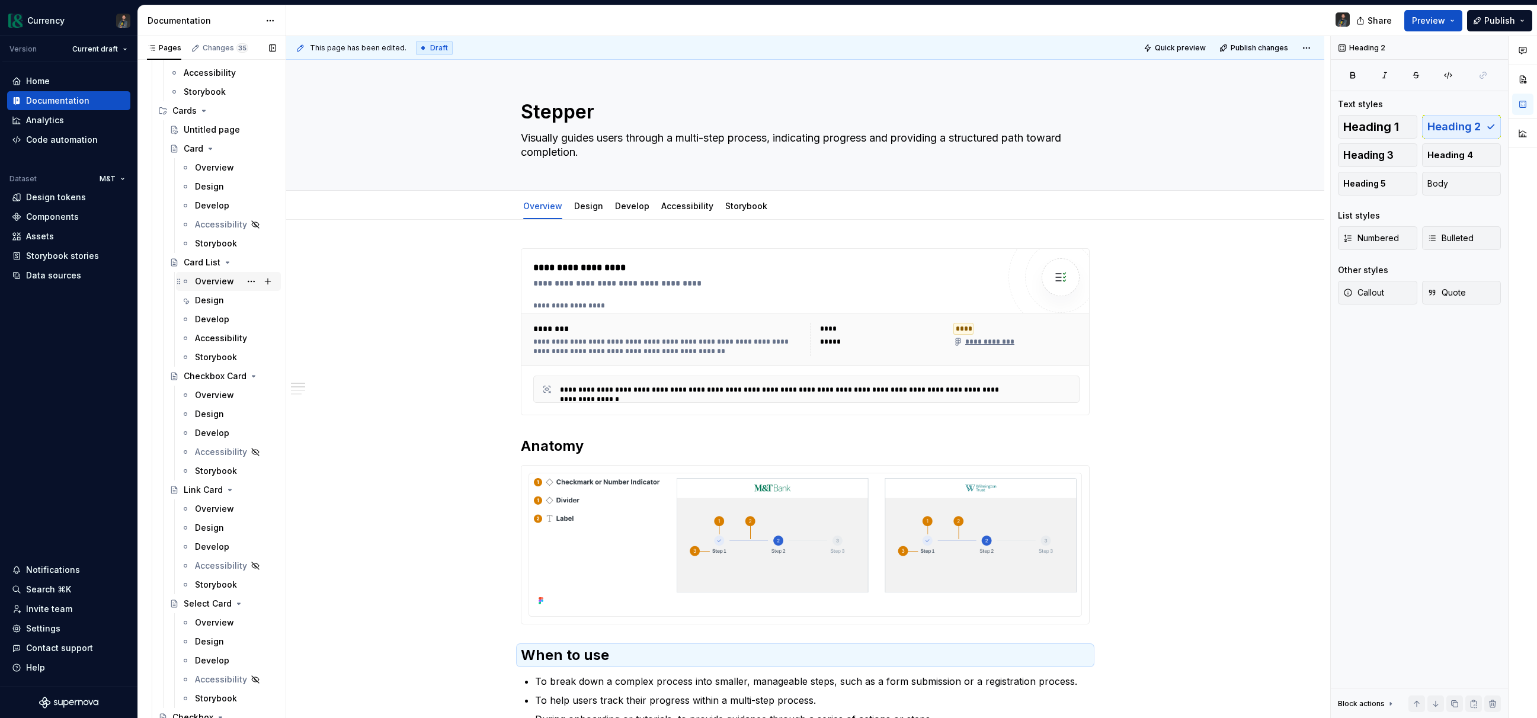
scroll to position [1169, 0]
click at [252, 122] on button "Page tree" at bounding box center [251, 121] width 17 height 17
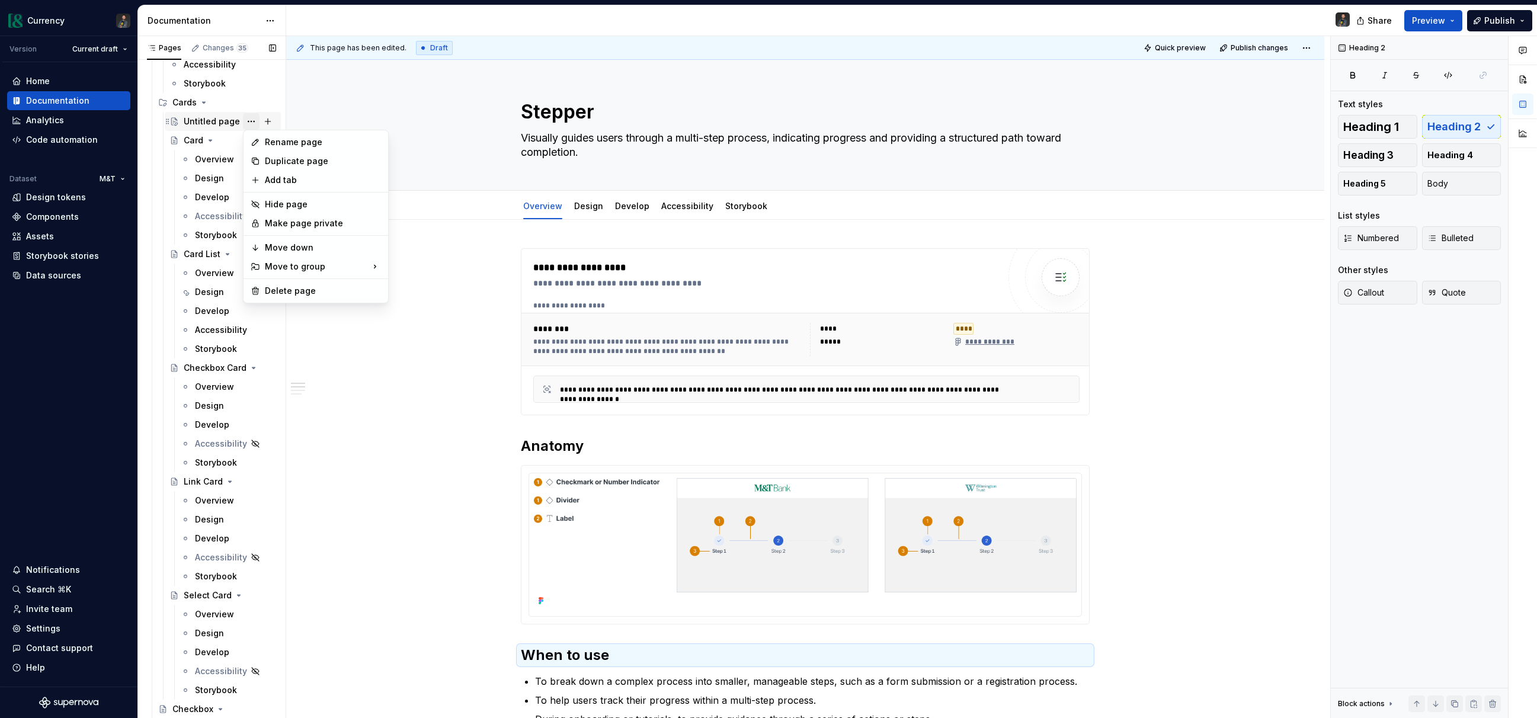
click at [252, 122] on div "Pages Changes 35 Add Accessibility guide for tree Page tree. Navigate the tree …" at bounding box center [211, 379] width 148 height 687
click at [285, 289] on div "Delete page" at bounding box center [323, 291] width 116 height 12
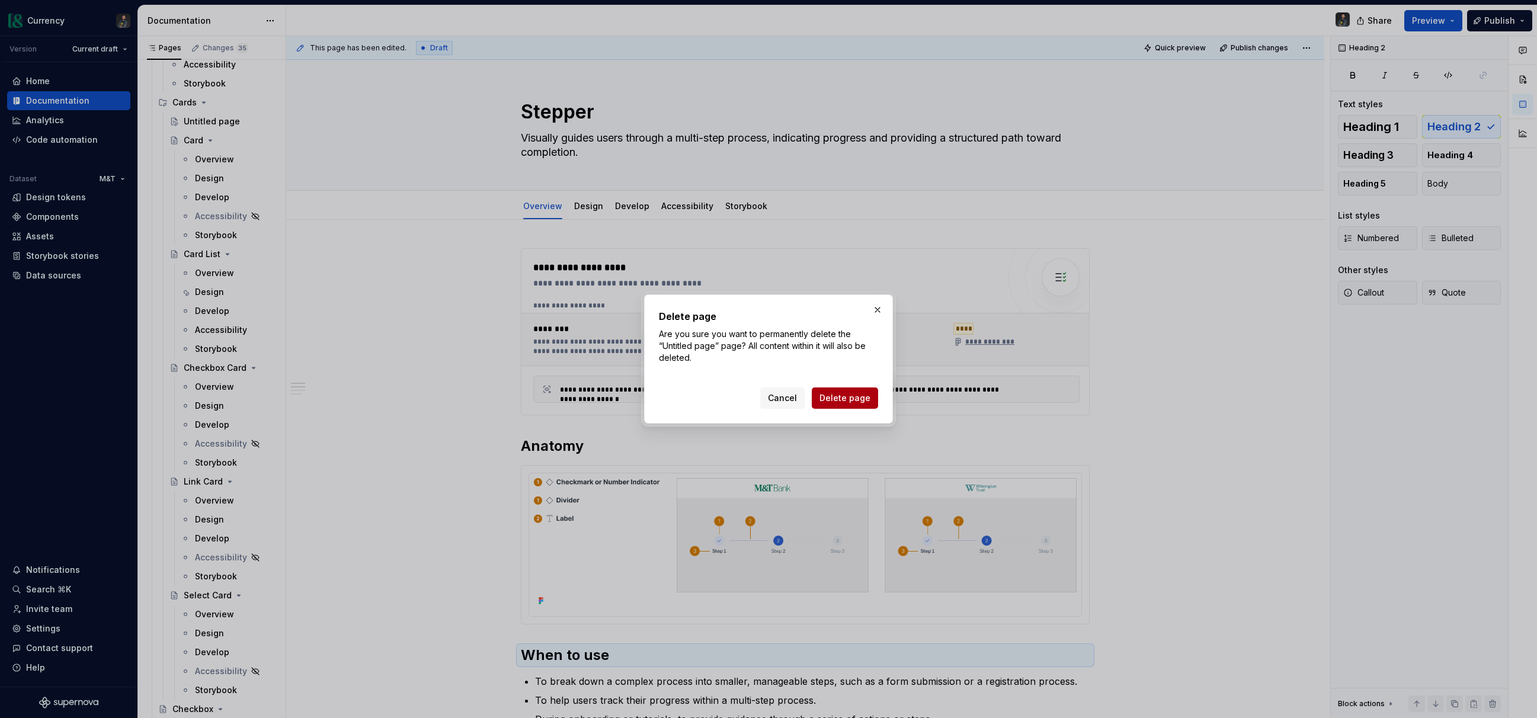
click at [842, 398] on span "Delete page" at bounding box center [845, 398] width 51 height 12
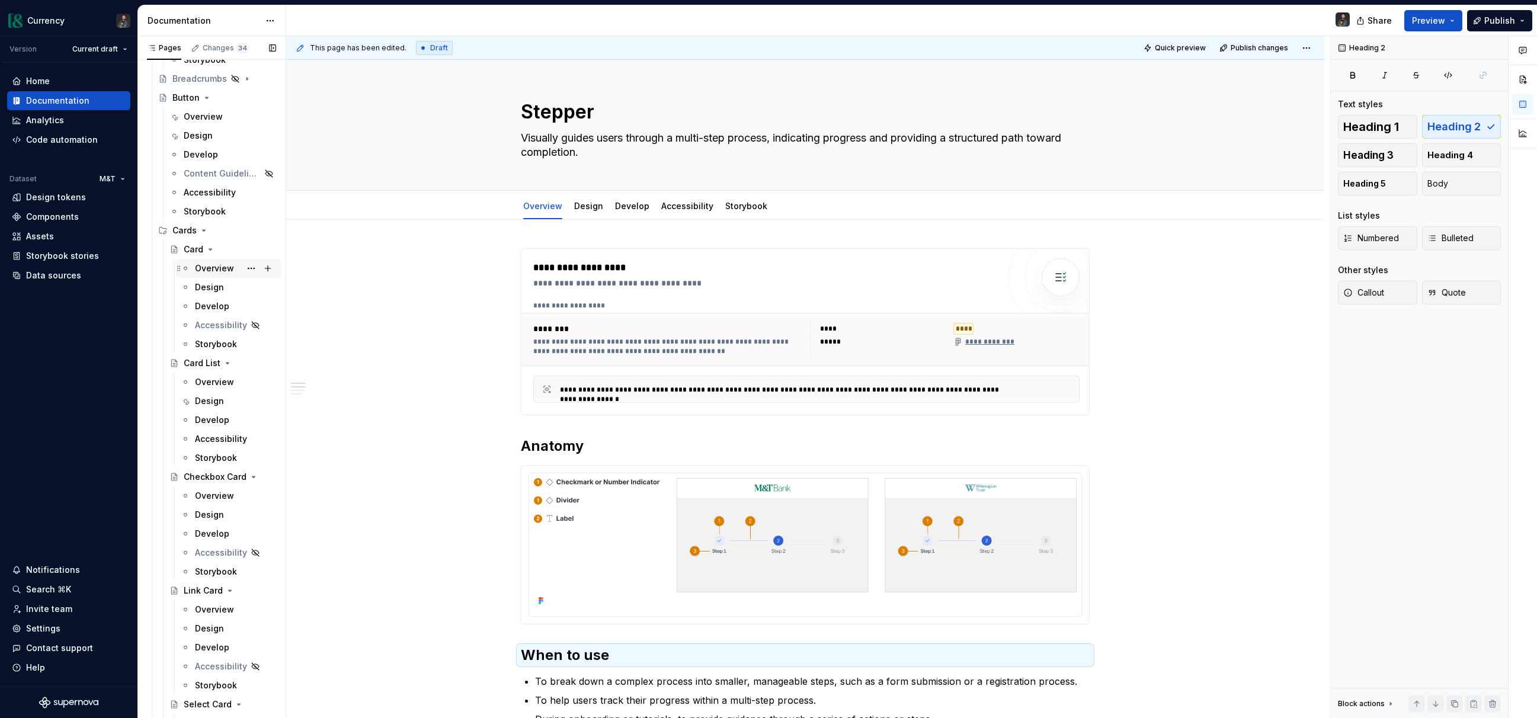
scroll to position [1035, 0]
click at [254, 255] on button "Page tree" at bounding box center [251, 255] width 17 height 17
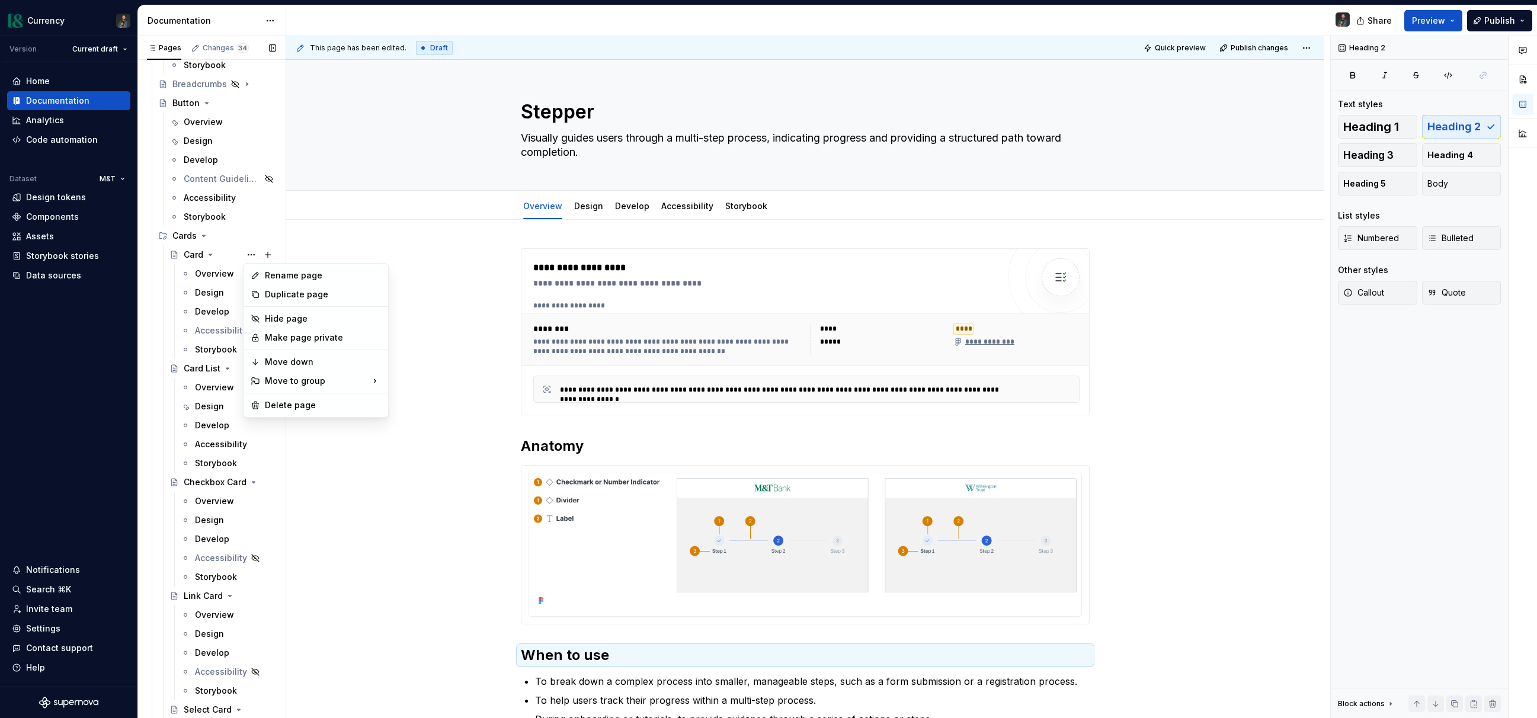
click at [189, 248] on div "Pages Changes 34 Add Accessibility guide for tree Page tree. Navigate the tree …" at bounding box center [211, 379] width 148 height 687
click at [213, 275] on div "Overview" at bounding box center [214, 274] width 39 height 12
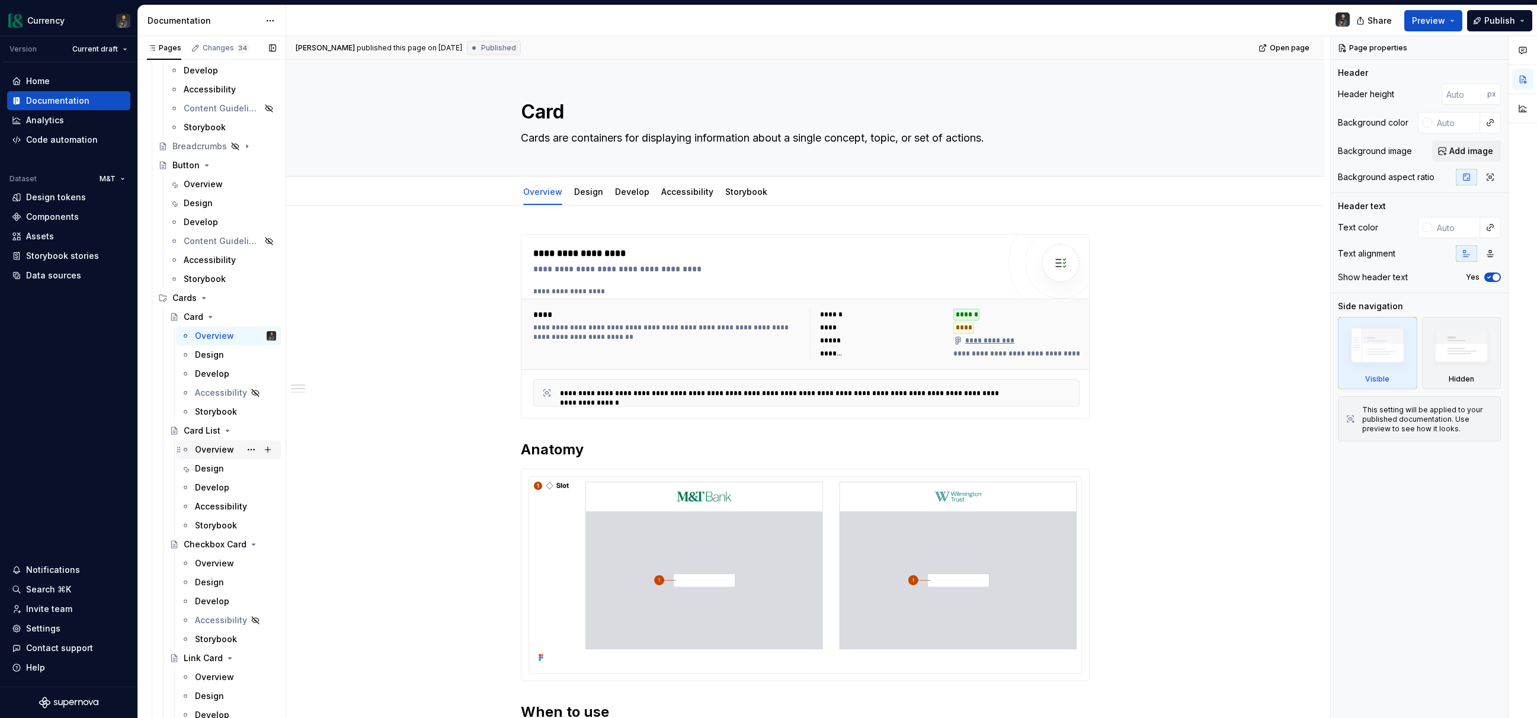
scroll to position [976, 0]
click at [217, 354] on div "Design" at bounding box center [209, 352] width 29 height 12
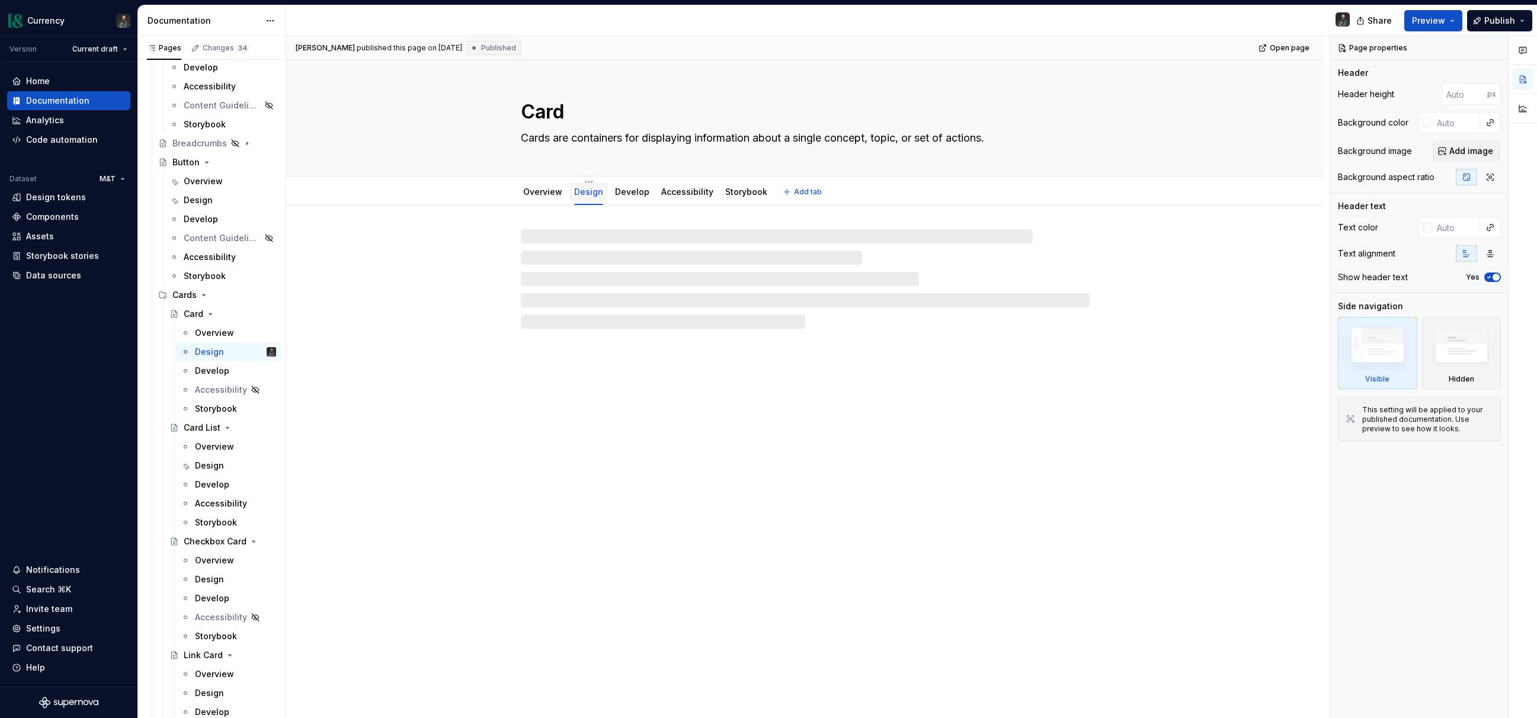
click at [578, 197] on div "Design" at bounding box center [588, 192] width 29 height 12
click at [542, 194] on link "Overview" at bounding box center [542, 192] width 39 height 10
type textarea "*"
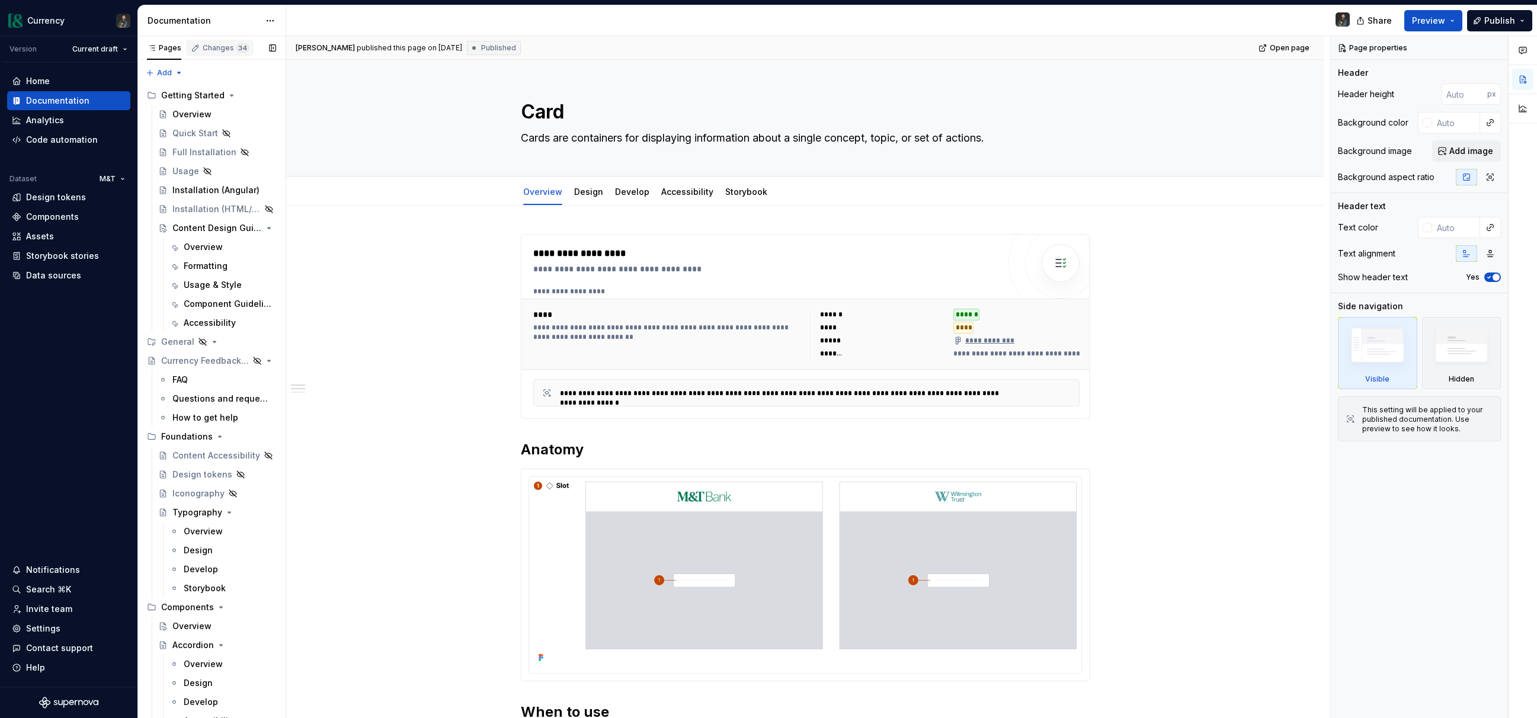
click at [225, 42] on div "Changes 34" at bounding box center [220, 48] width 68 height 17
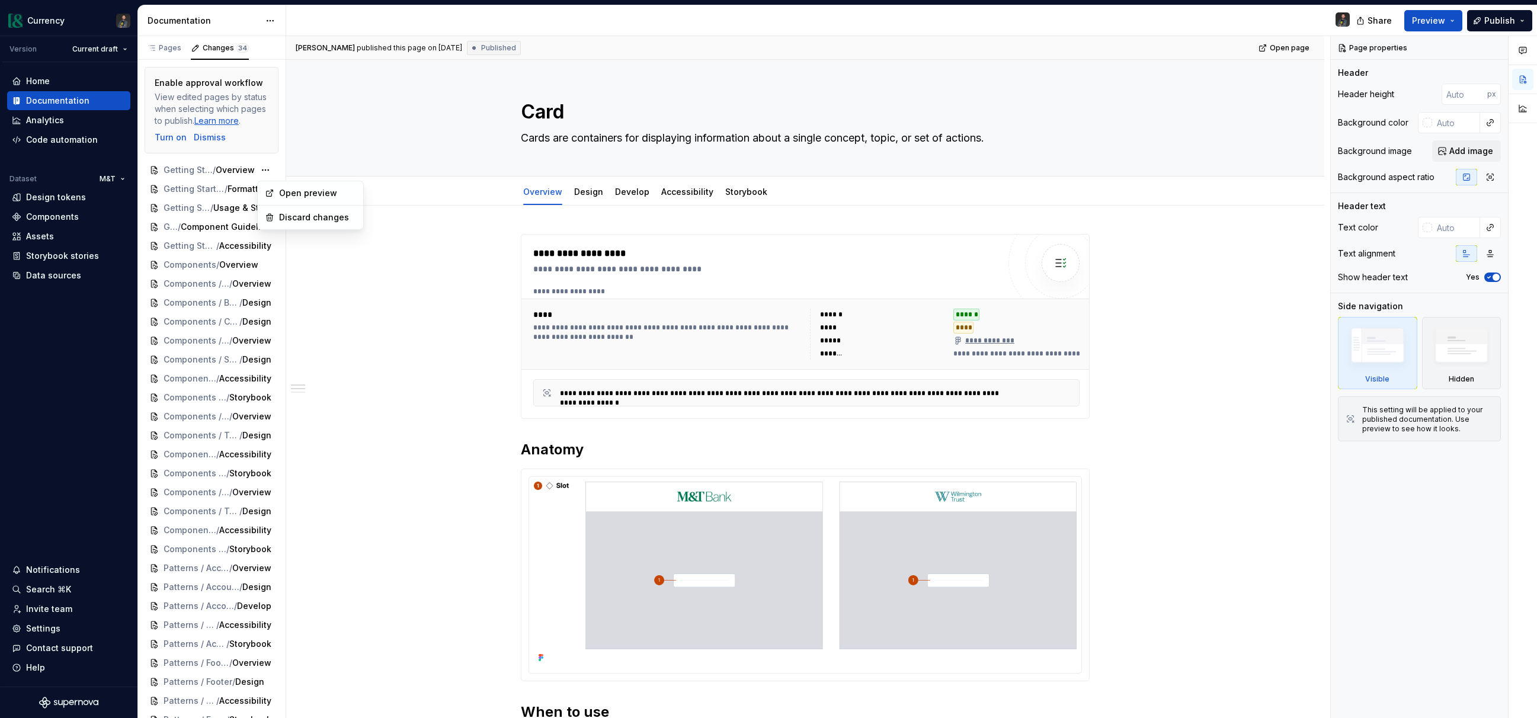
click at [377, 372] on html "Currency Version Current draft Home Documentation Analytics Code automation Dat…" at bounding box center [768, 359] width 1537 height 718
click at [162, 44] on div "Pages" at bounding box center [164, 47] width 34 height 9
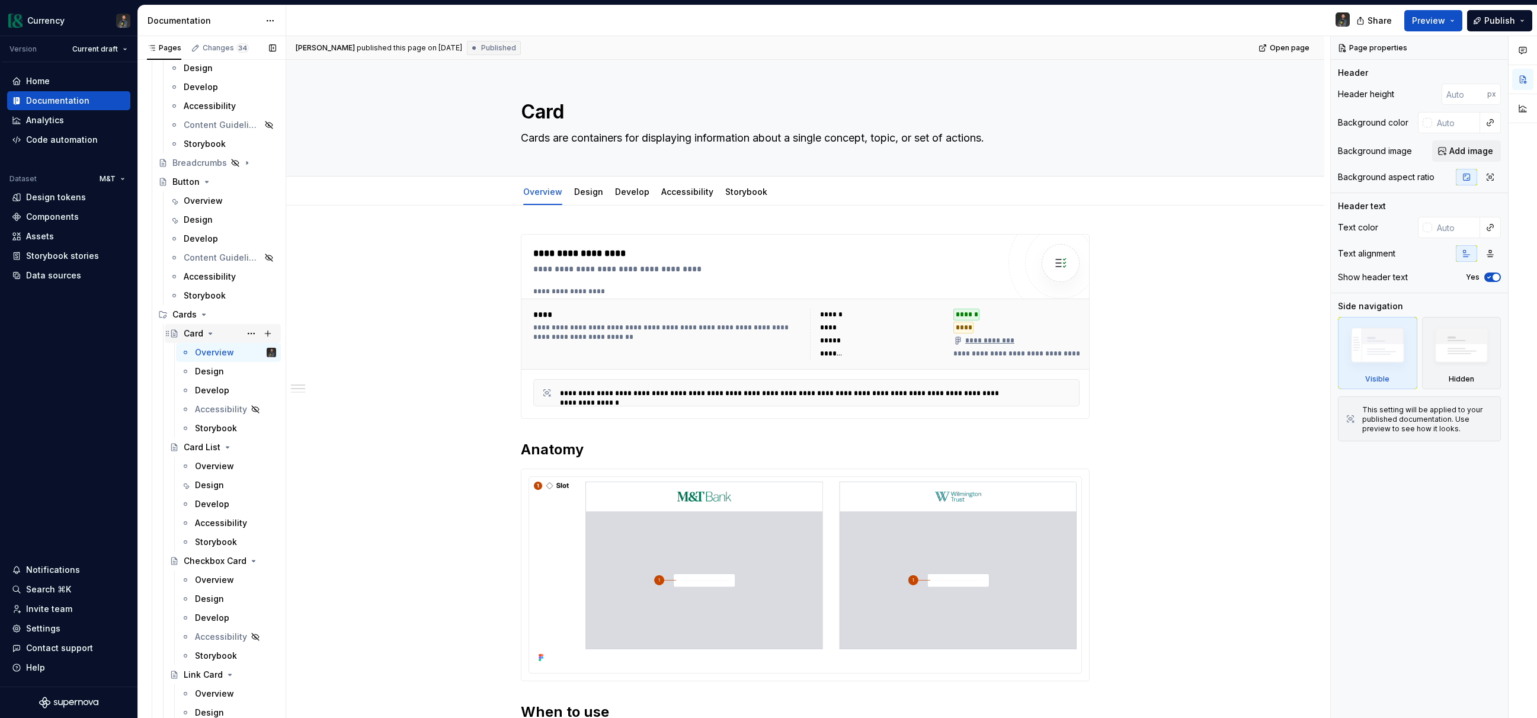
scroll to position [963, 0]
click at [591, 190] on link "Design" at bounding box center [588, 192] width 29 height 10
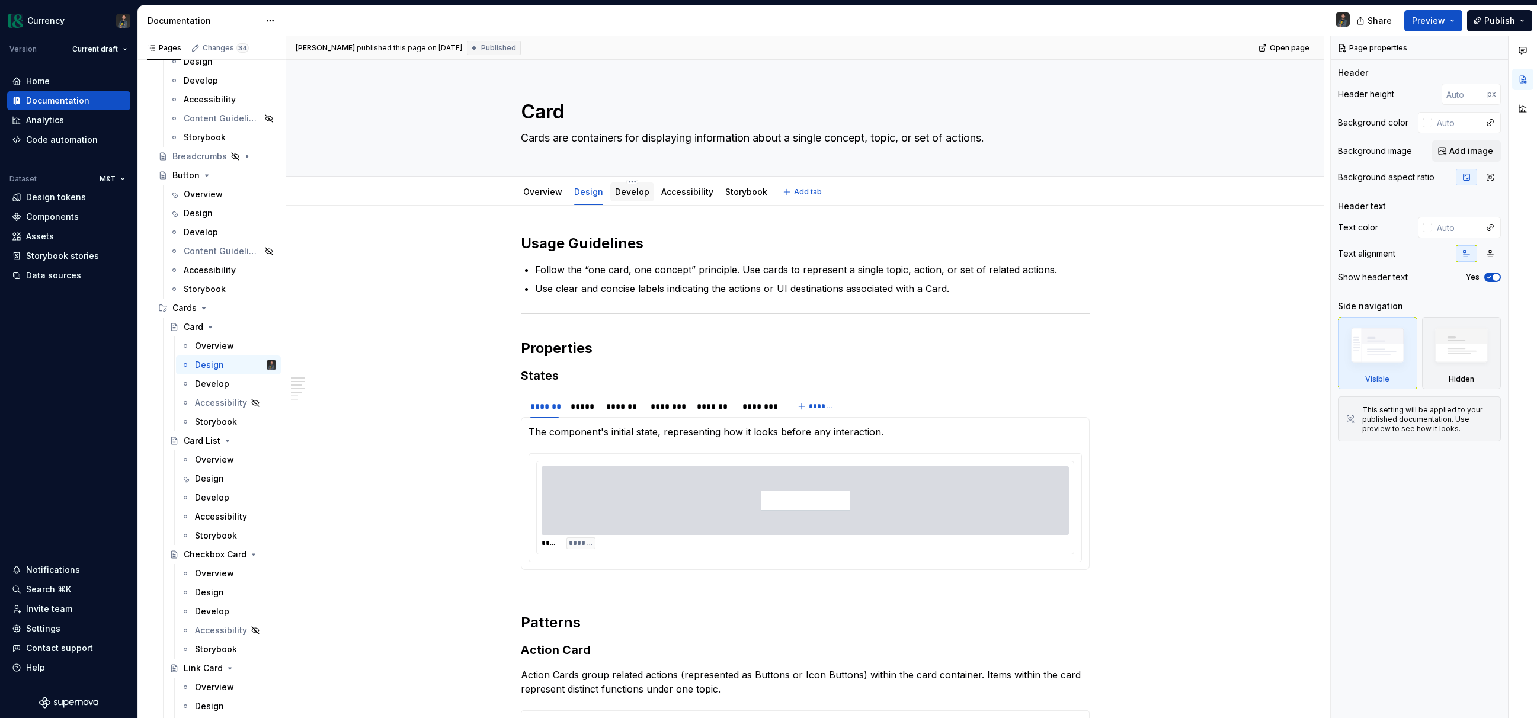
click at [639, 200] on div "Develop" at bounding box center [632, 192] width 44 height 19
click at [252, 307] on button "Page tree" at bounding box center [251, 308] width 17 height 17
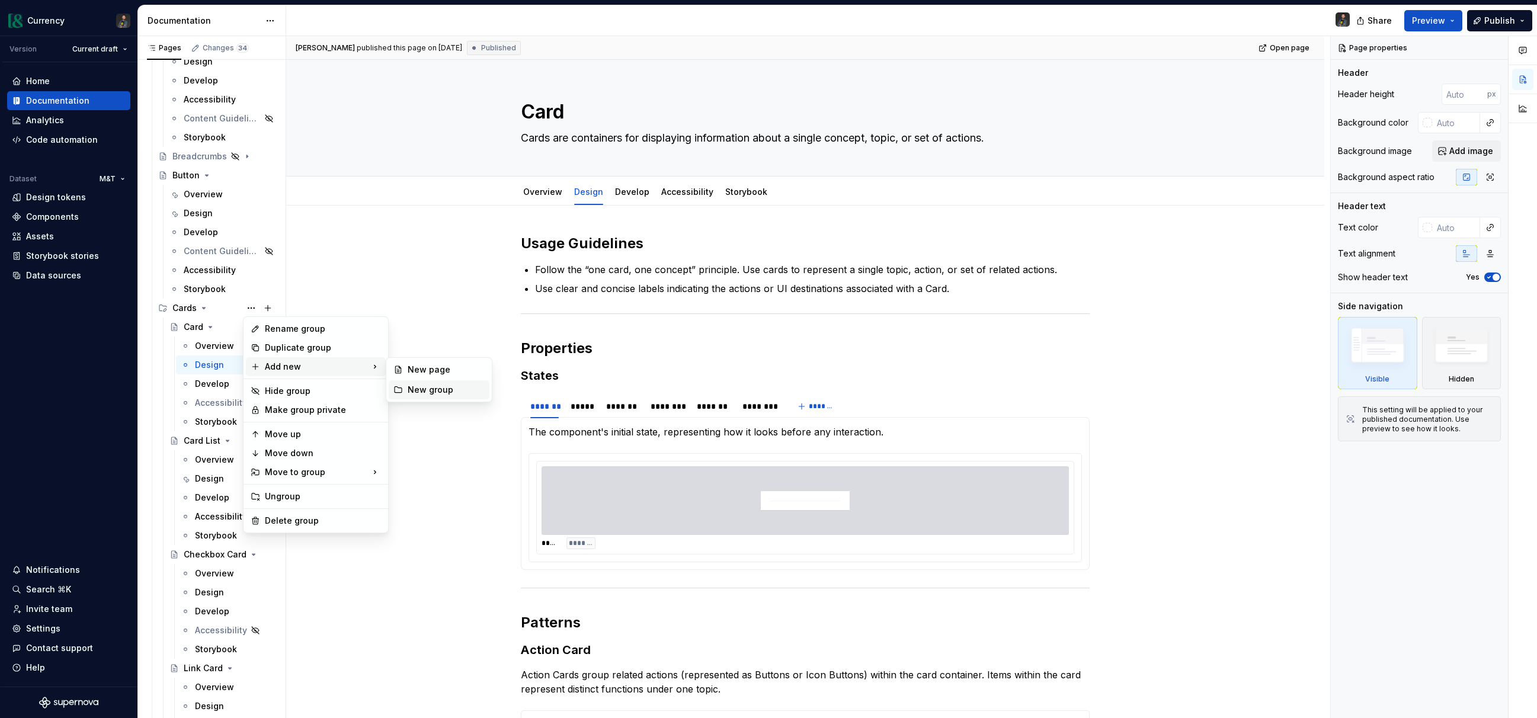
click at [454, 394] on div "New group" at bounding box center [446, 390] width 77 height 12
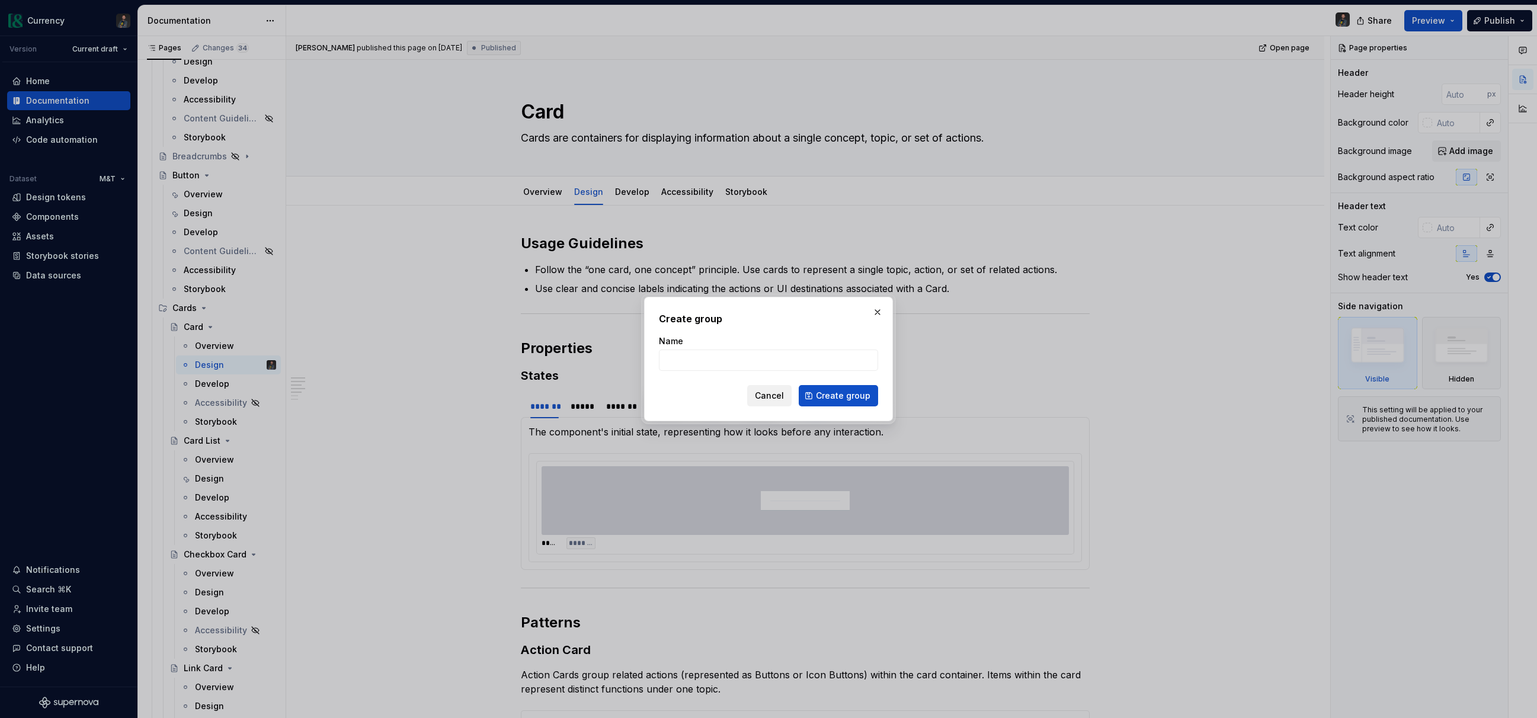
click at [765, 396] on span "Cancel" at bounding box center [769, 396] width 29 height 12
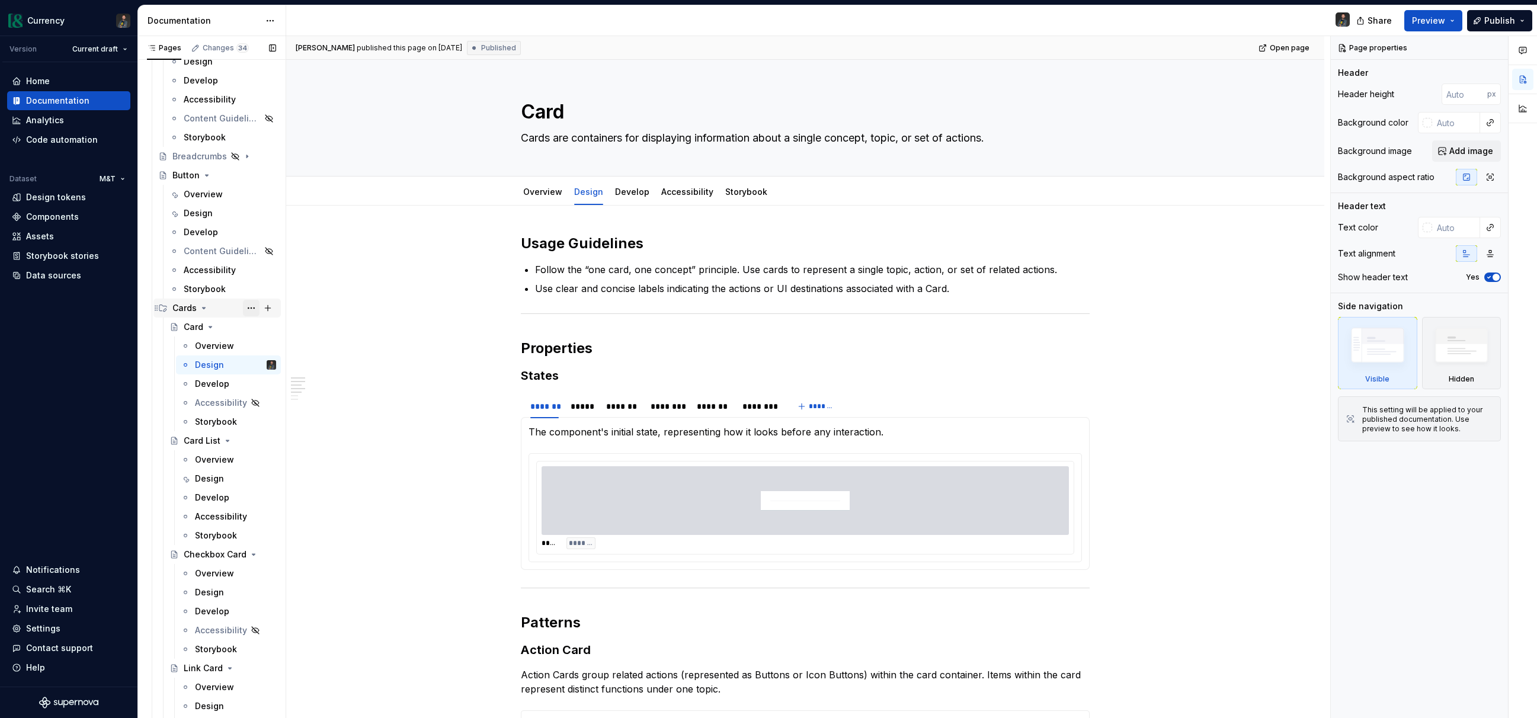
click at [245, 306] on button "Page tree" at bounding box center [251, 308] width 17 height 17
type textarea "*"
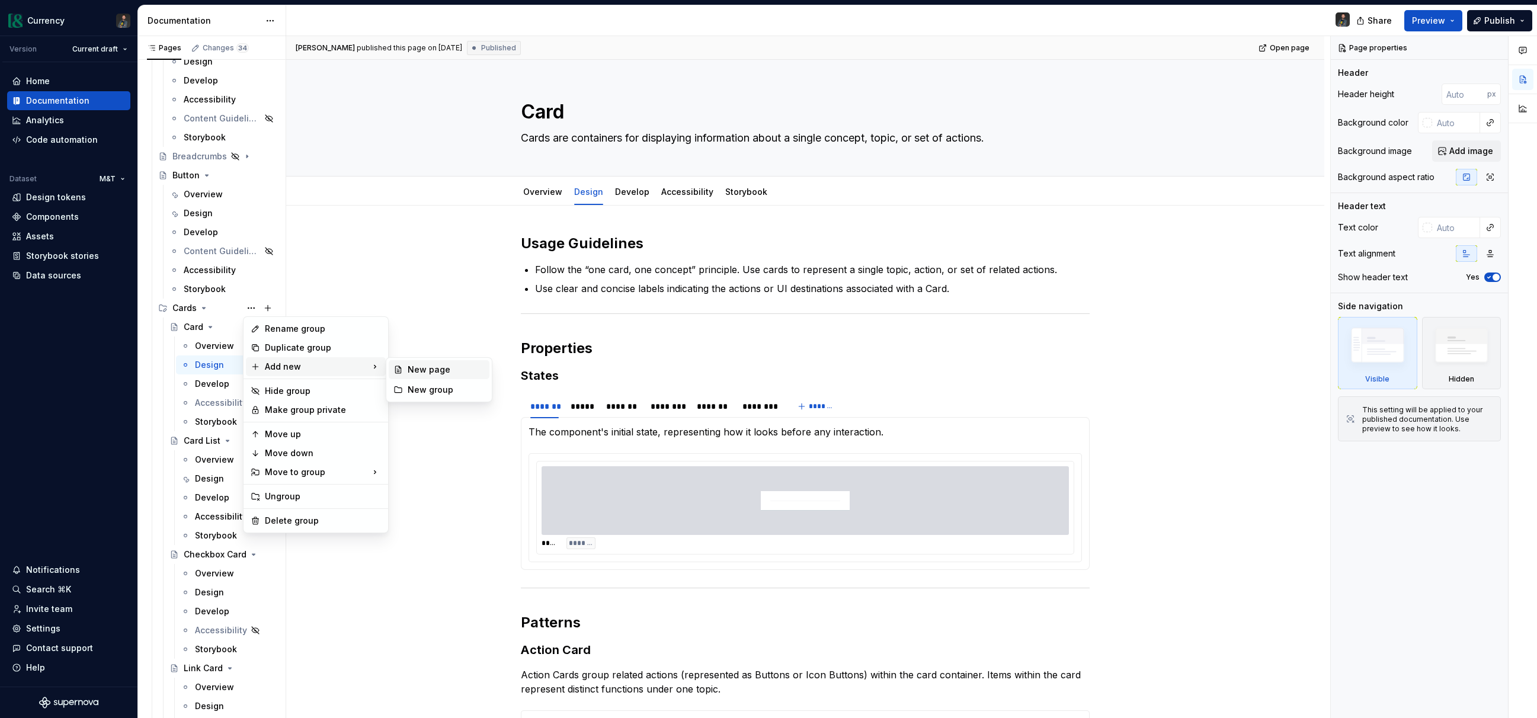
click at [428, 370] on div "New page" at bounding box center [446, 370] width 77 height 12
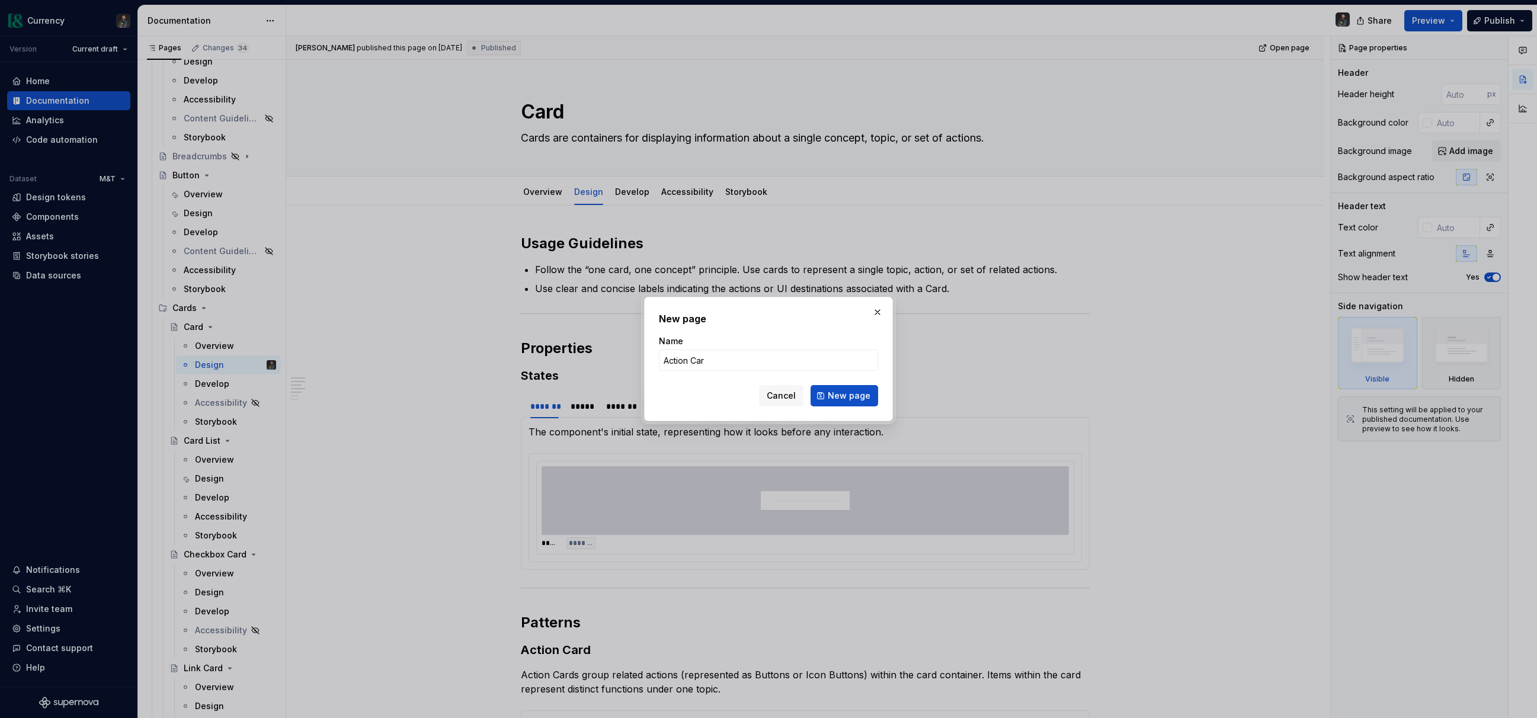
type input "Action Card"
type textarea "*"
type input "Action Card"
click at [841, 398] on span "New page" at bounding box center [849, 396] width 43 height 12
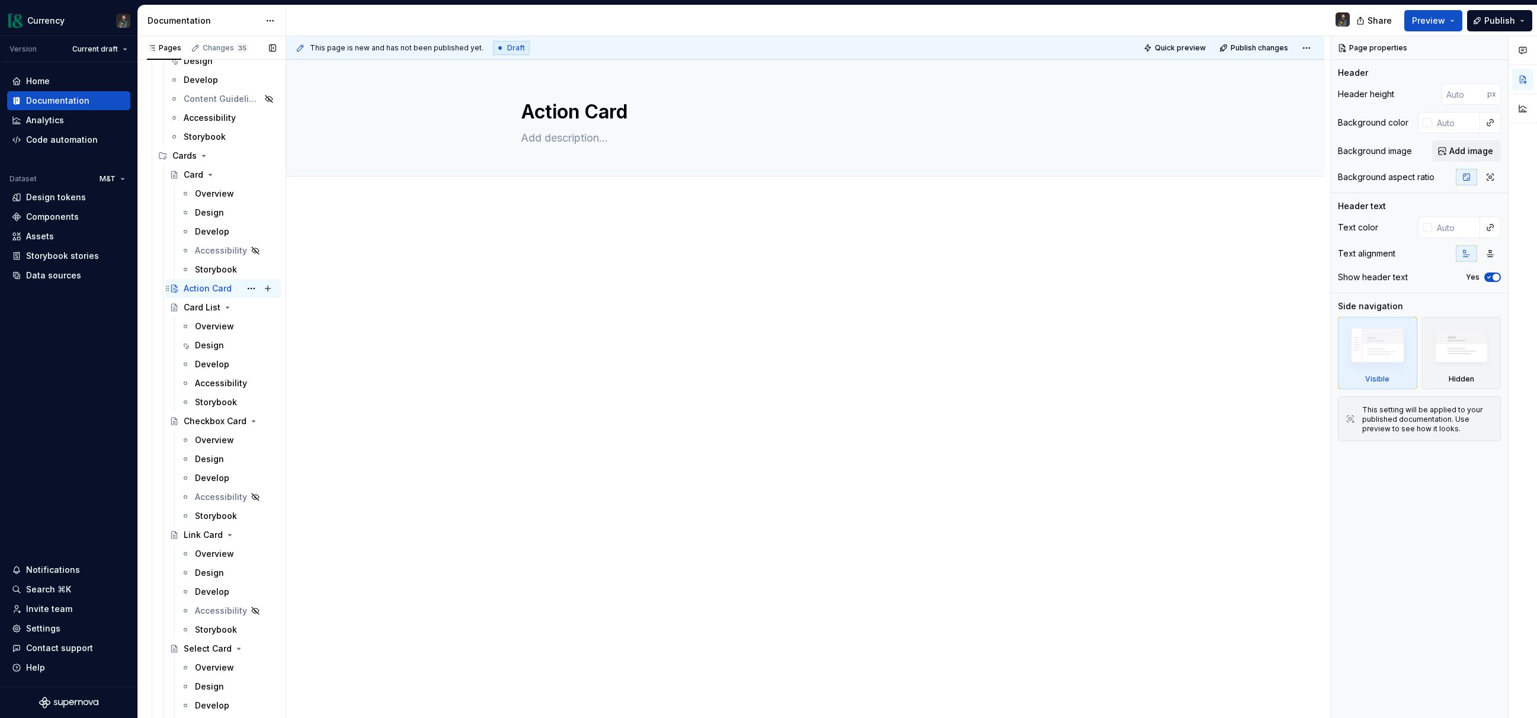
scroll to position [1084, 0]
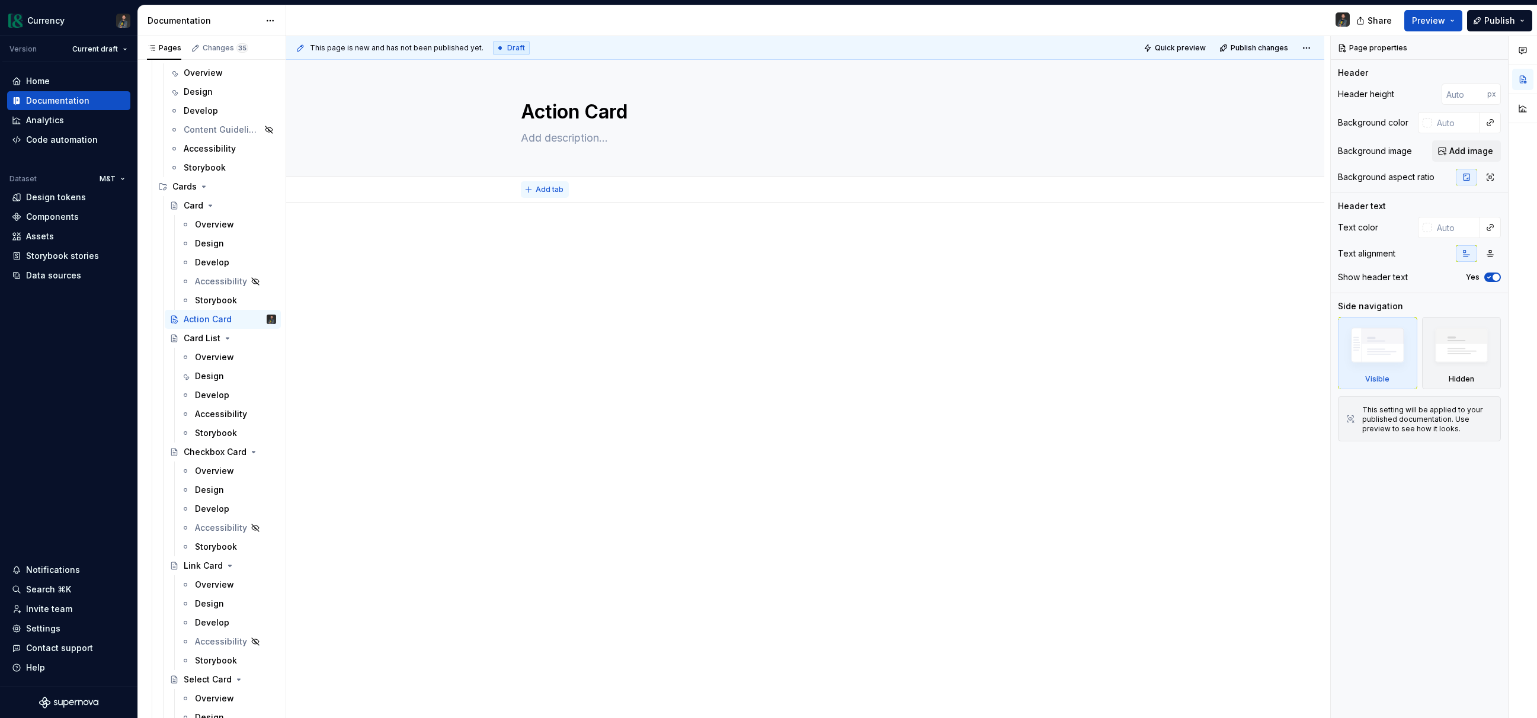
click at [542, 190] on span "Add tab" at bounding box center [550, 189] width 28 height 9
type textarea "*"
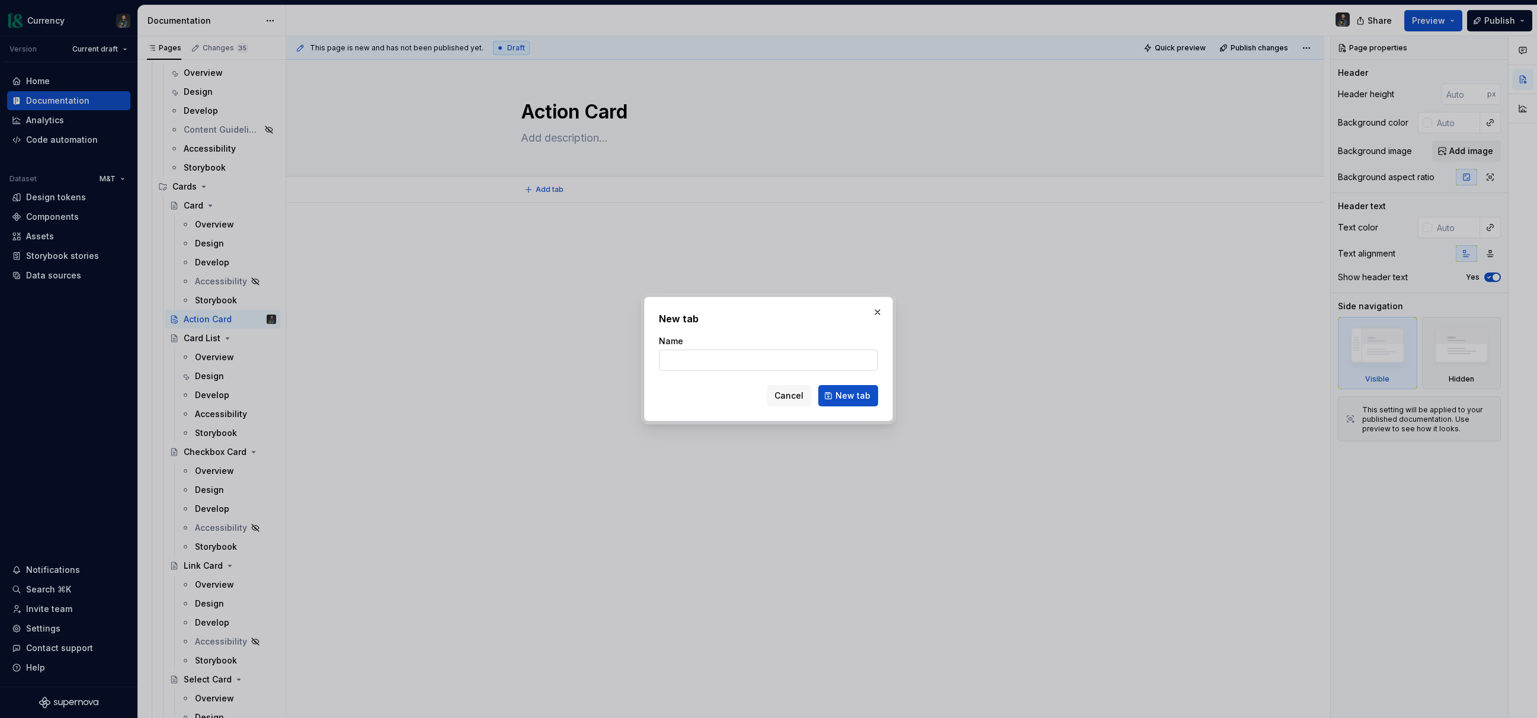
click at [703, 354] on input "Name" at bounding box center [768, 360] width 219 height 21
type input "Design"
click at [849, 393] on span "New tab" at bounding box center [853, 396] width 35 height 12
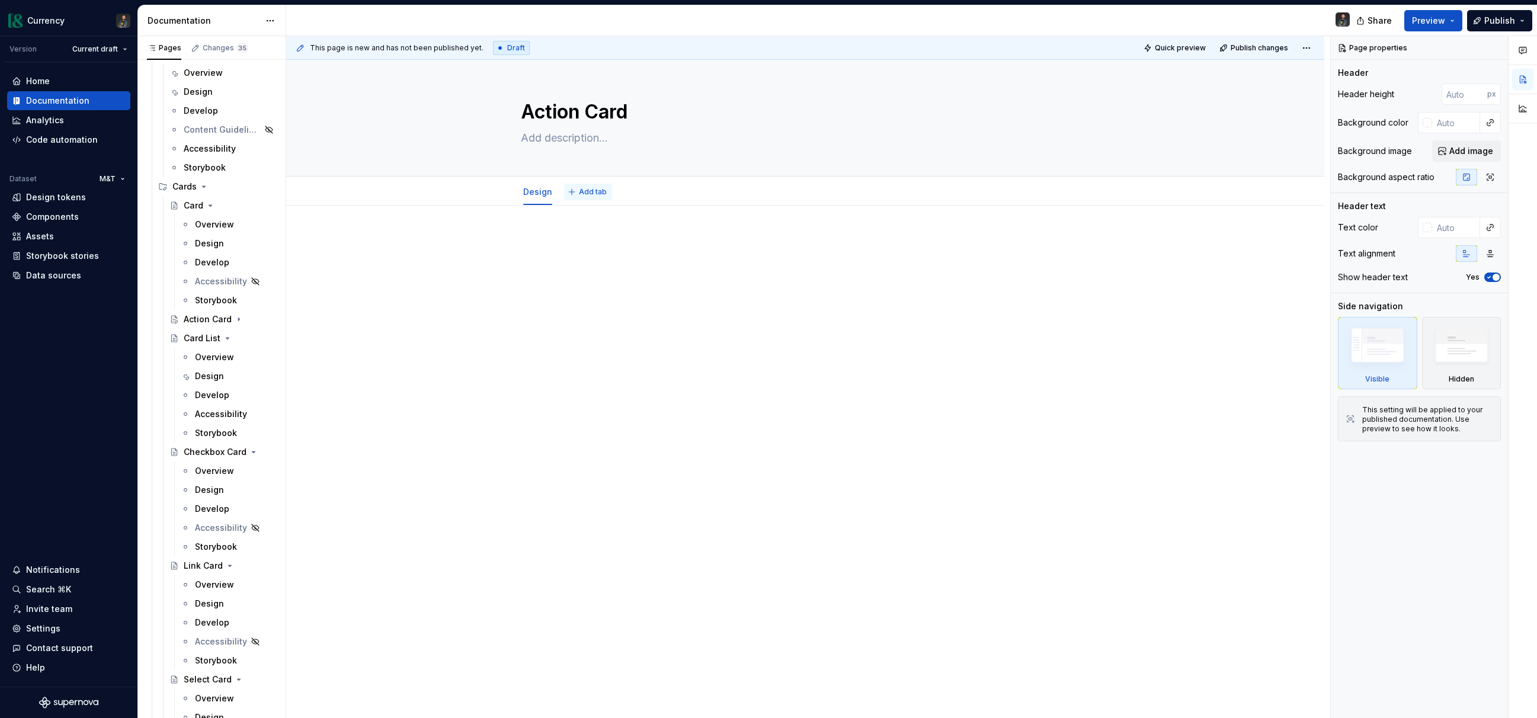
click at [594, 193] on span "Add tab" at bounding box center [593, 191] width 28 height 9
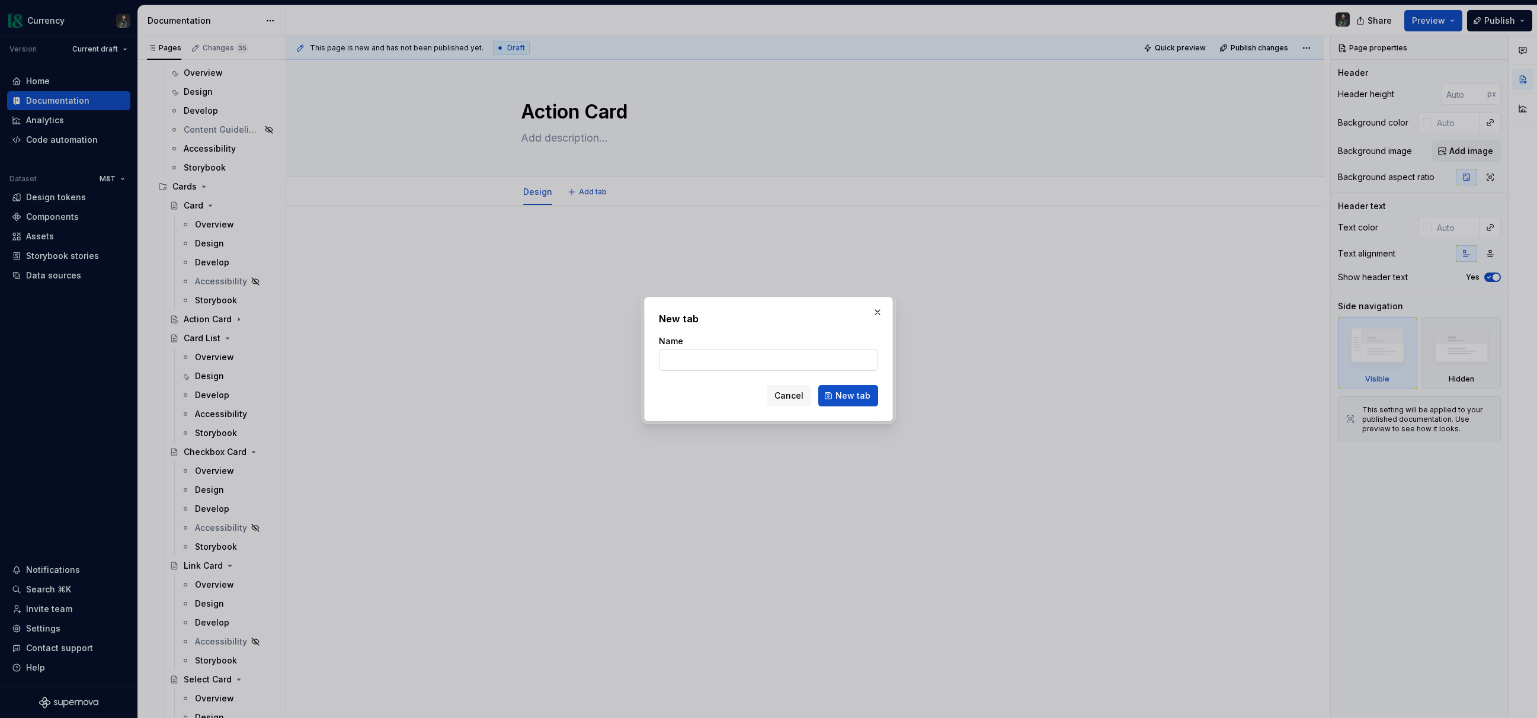
click at [719, 357] on input "Name" at bounding box center [768, 360] width 219 height 21
type textarea "*"
type input "Develop"
click at [868, 388] on button "New tab" at bounding box center [848, 395] width 60 height 21
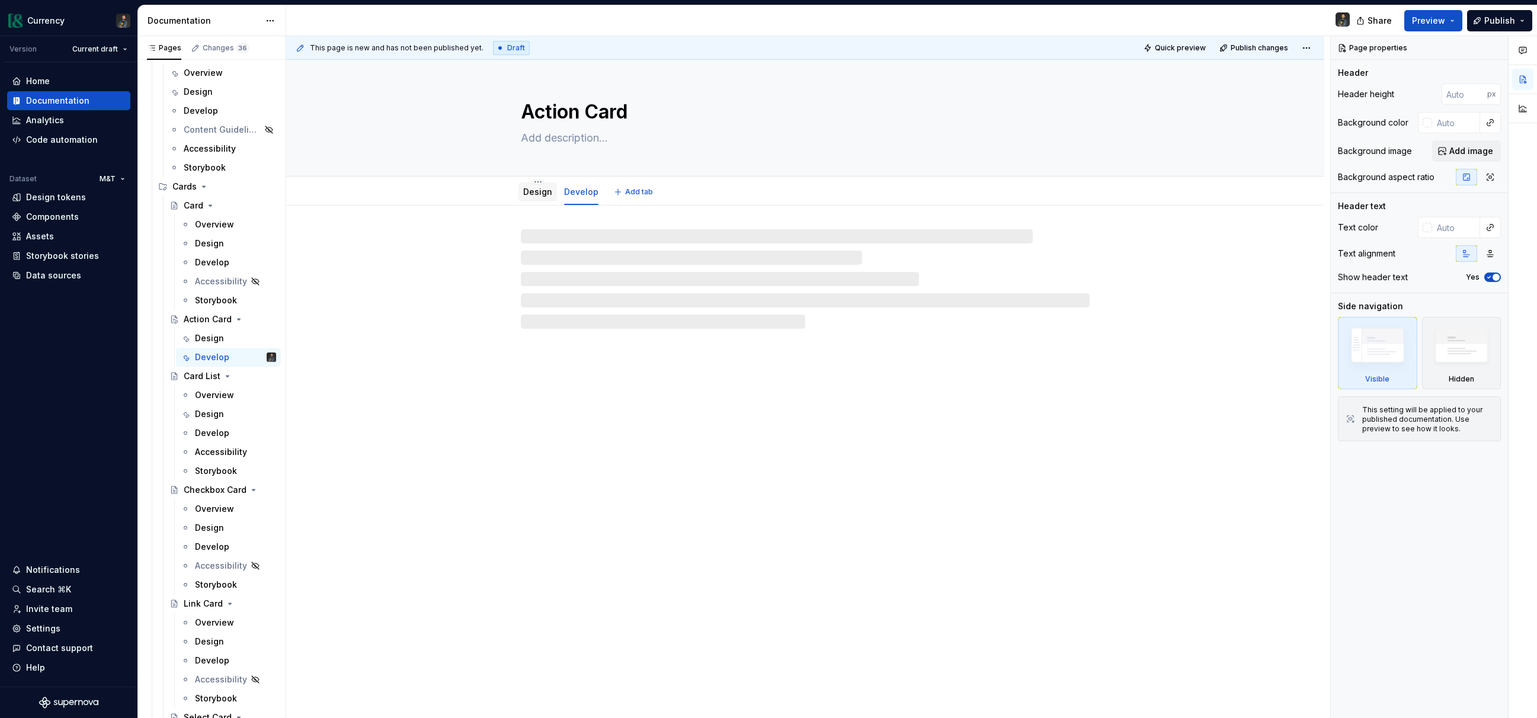
click at [541, 190] on link "Design" at bounding box center [537, 192] width 29 height 10
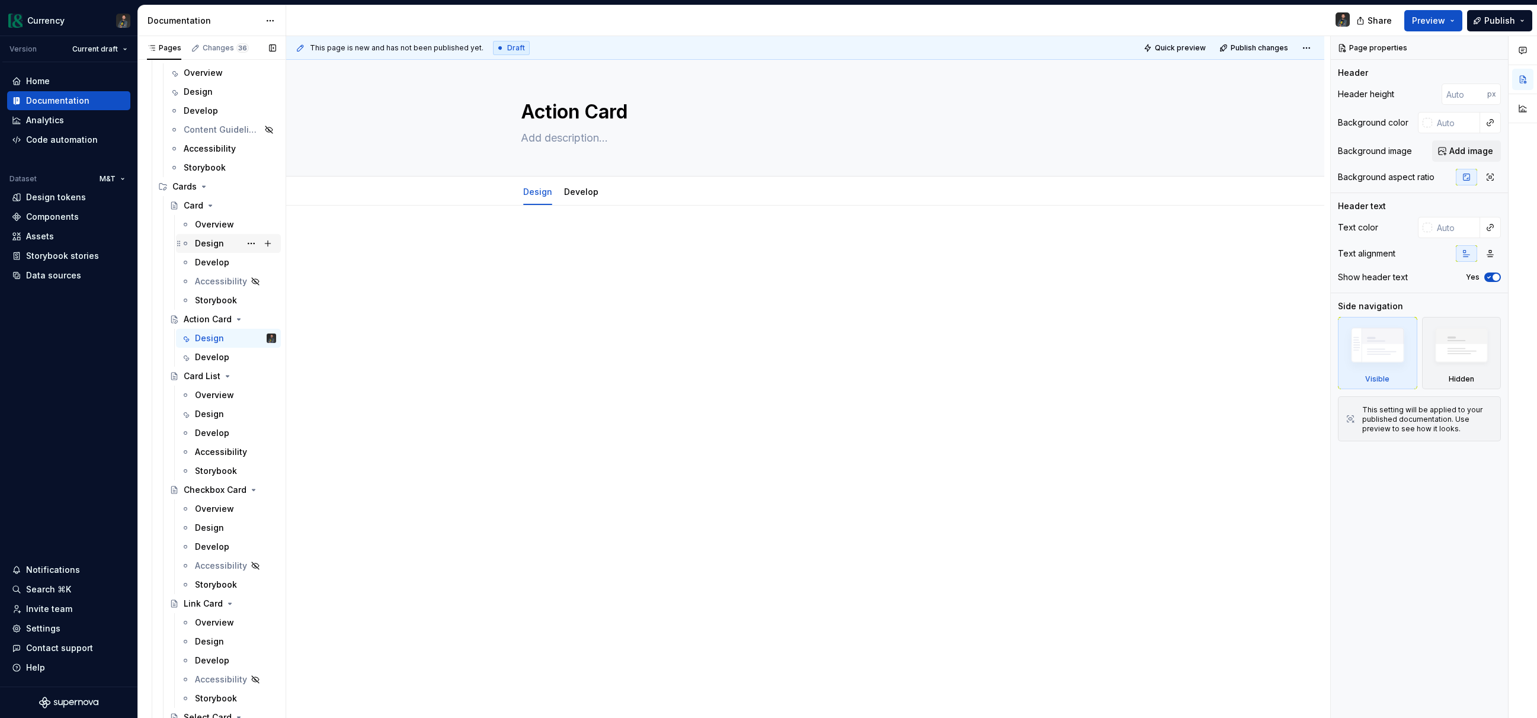
click at [211, 244] on div "Design" at bounding box center [209, 244] width 29 height 12
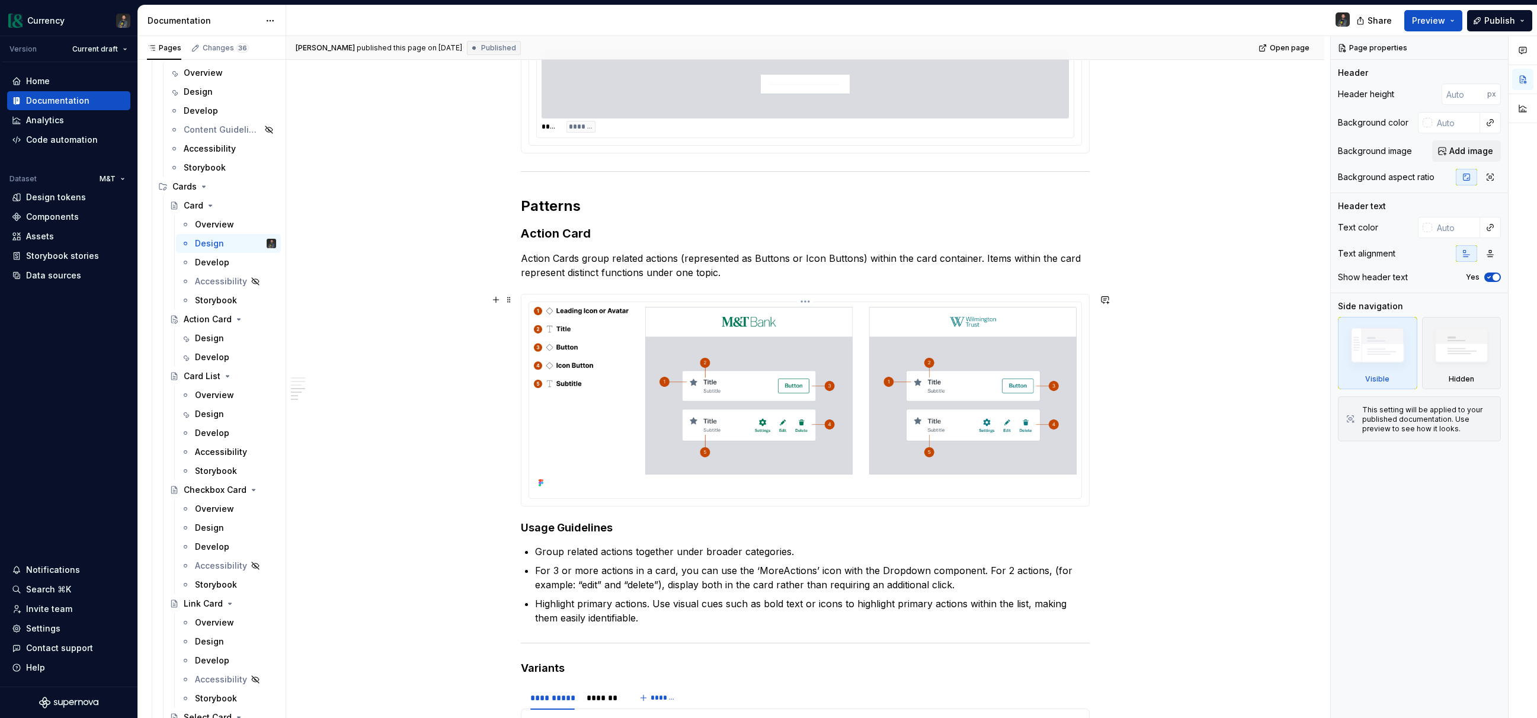
scroll to position [421, 0]
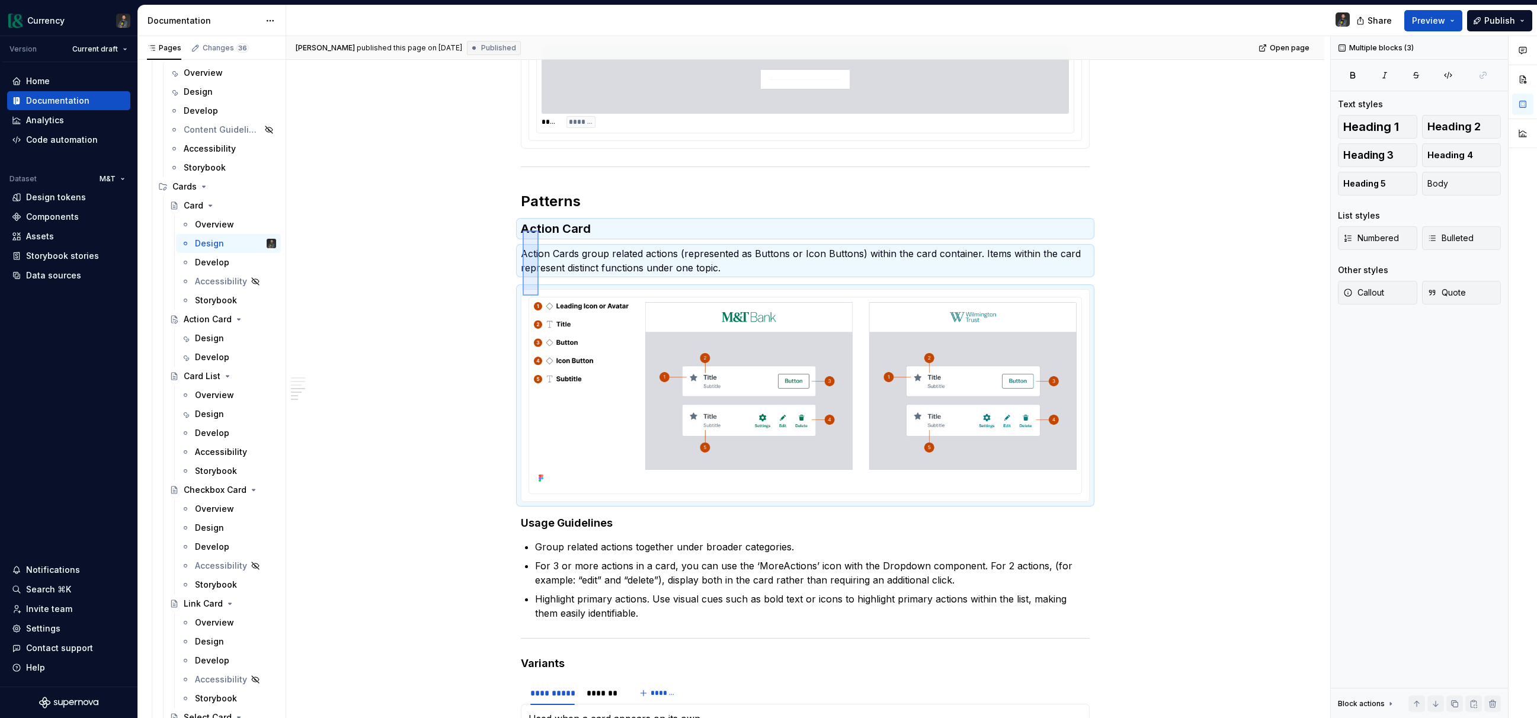
drag, startPoint x: 523, startPoint y: 231, endPoint x: 539, endPoint y: 296, distance: 67.1
click at [539, 296] on div "Patrick published this page on July 30, 2025 Published Open page Card Cards are…" at bounding box center [808, 377] width 1044 height 683
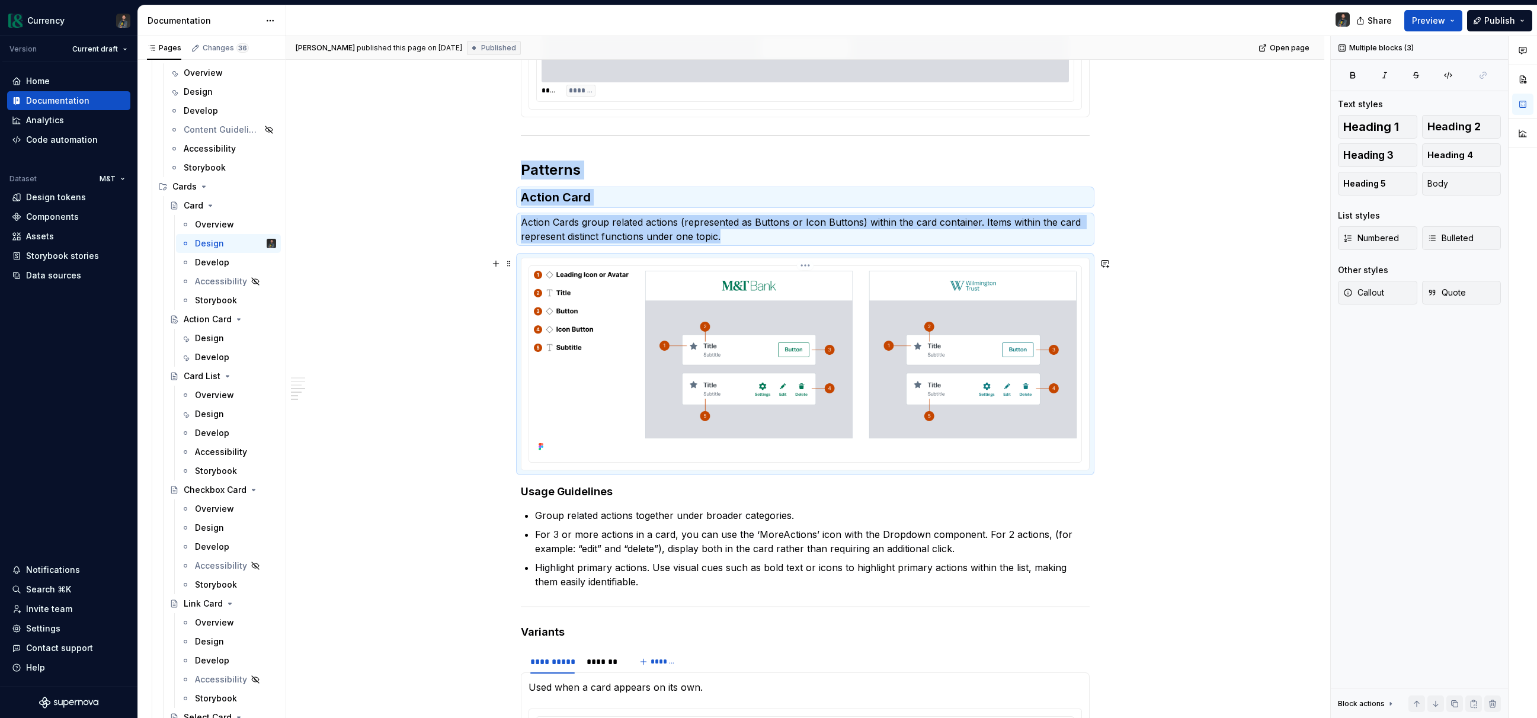
scroll to position [460, 0]
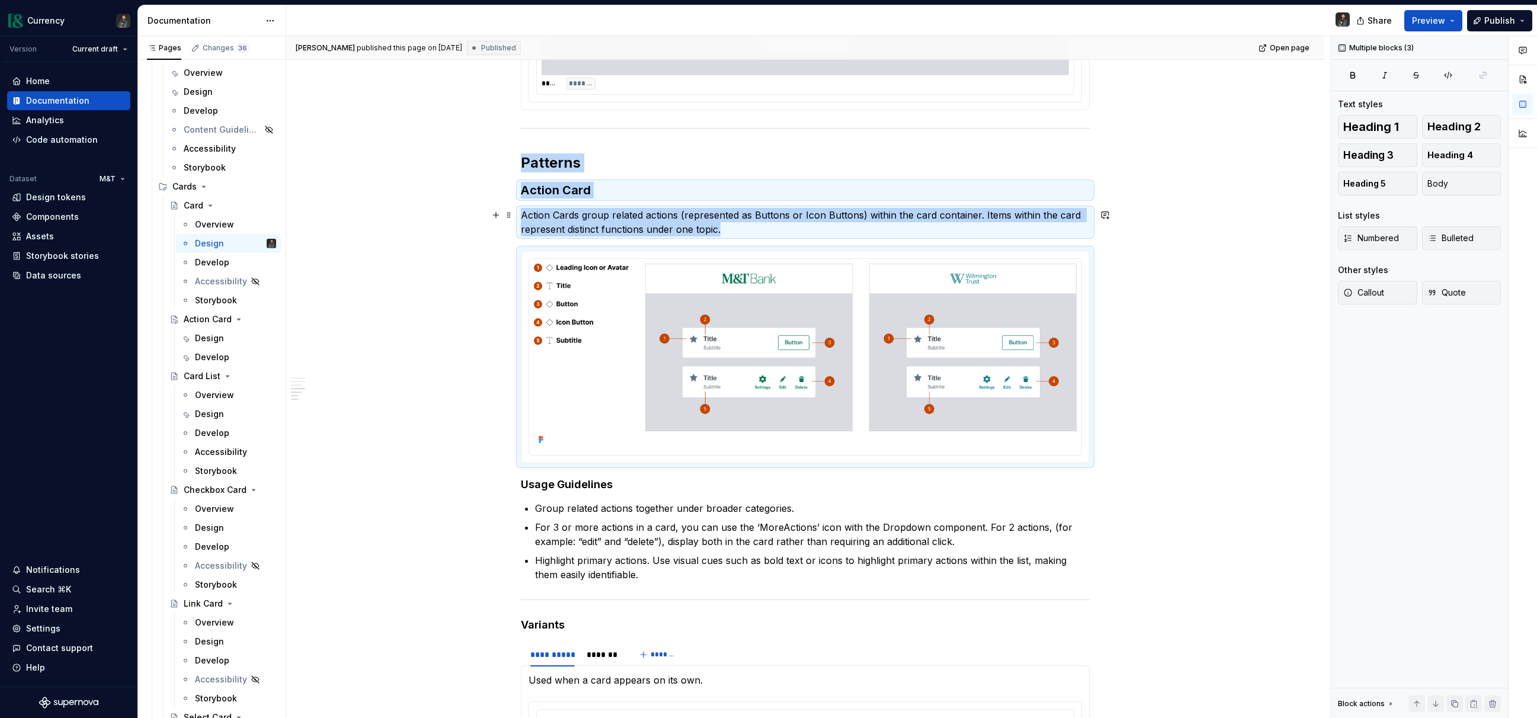
click at [383, 230] on div "**********" at bounding box center [805, 411] width 1038 height 1330
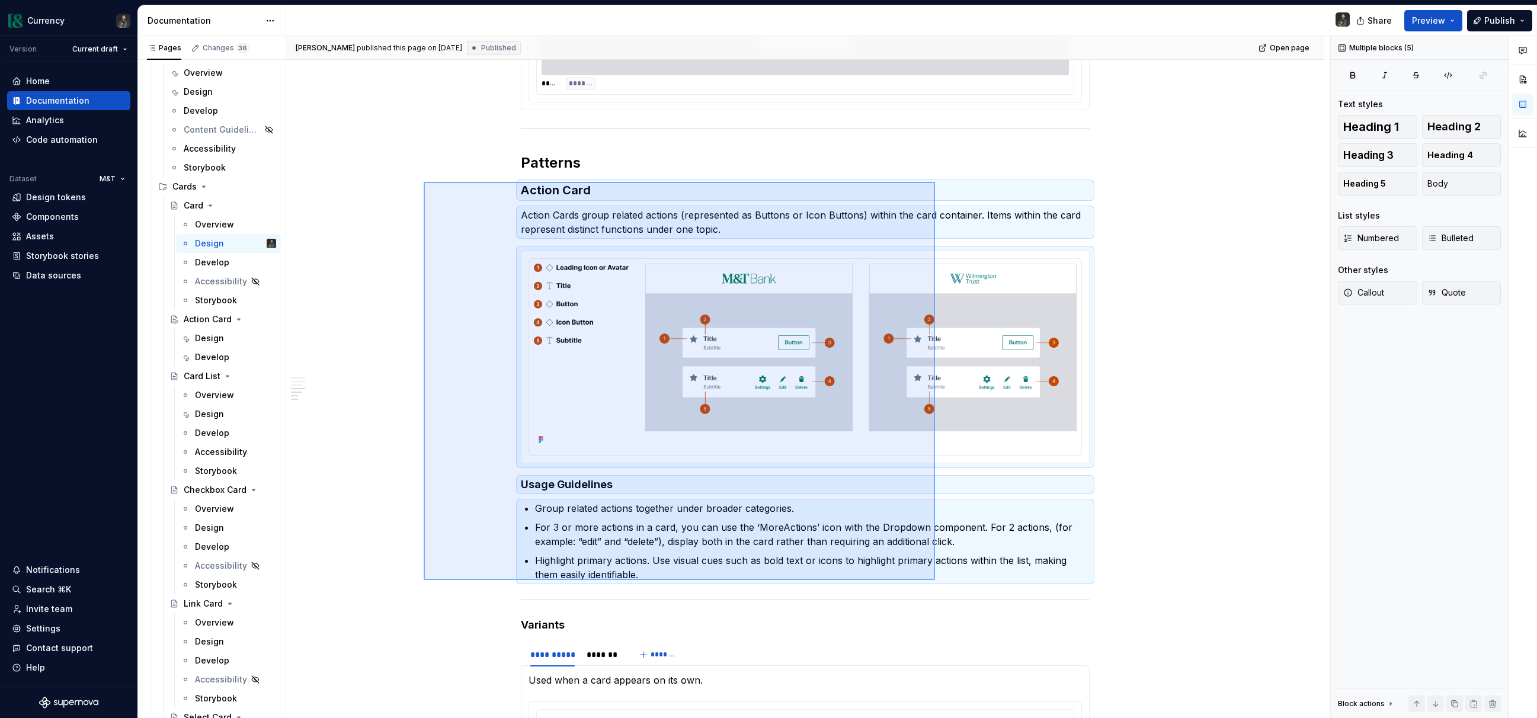
drag, startPoint x: 424, startPoint y: 182, endPoint x: 939, endPoint y: 581, distance: 652.1
click at [940, 581] on div "Patrick published this page on July 30, 2025 Published Open page Card Cards are…" at bounding box center [808, 377] width 1044 height 683
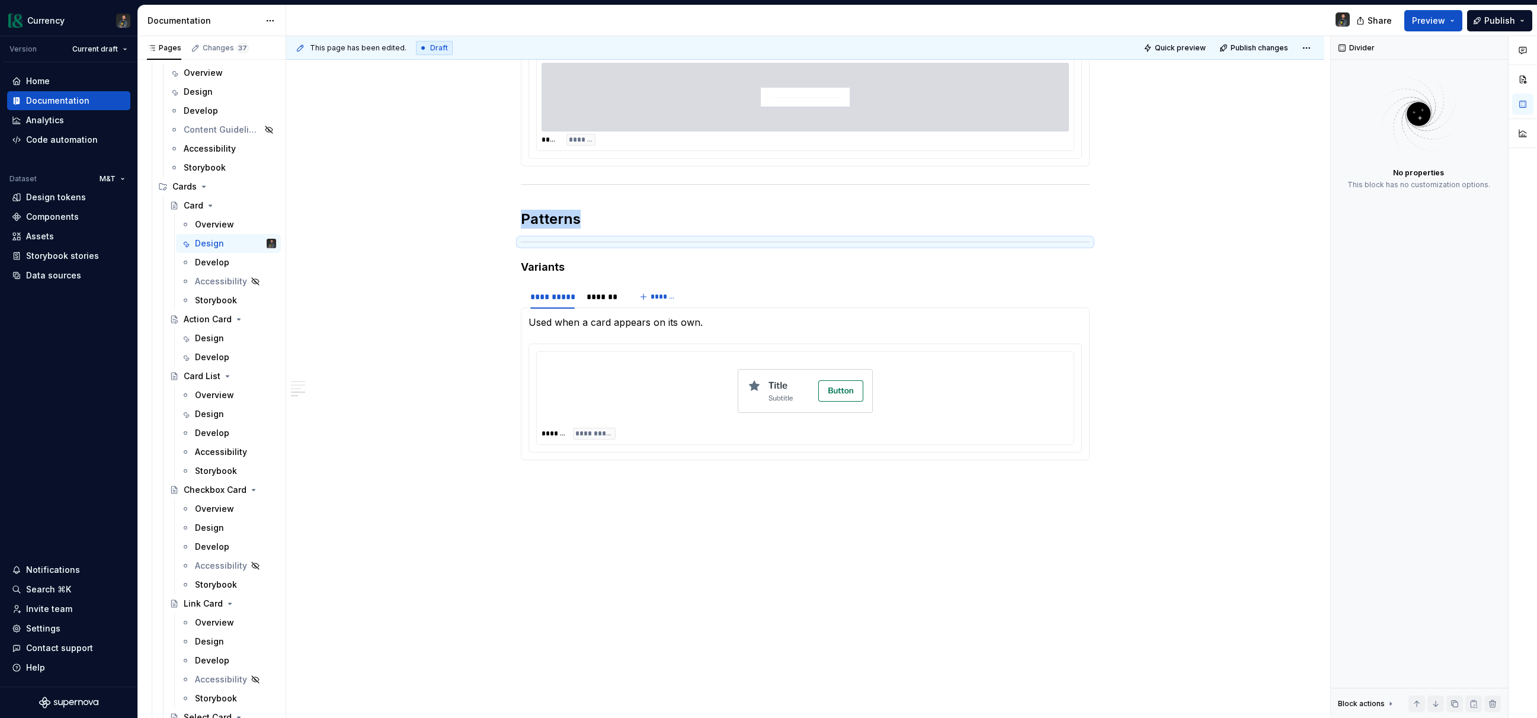
scroll to position [404, 0]
click at [215, 334] on div "Design" at bounding box center [209, 338] width 29 height 12
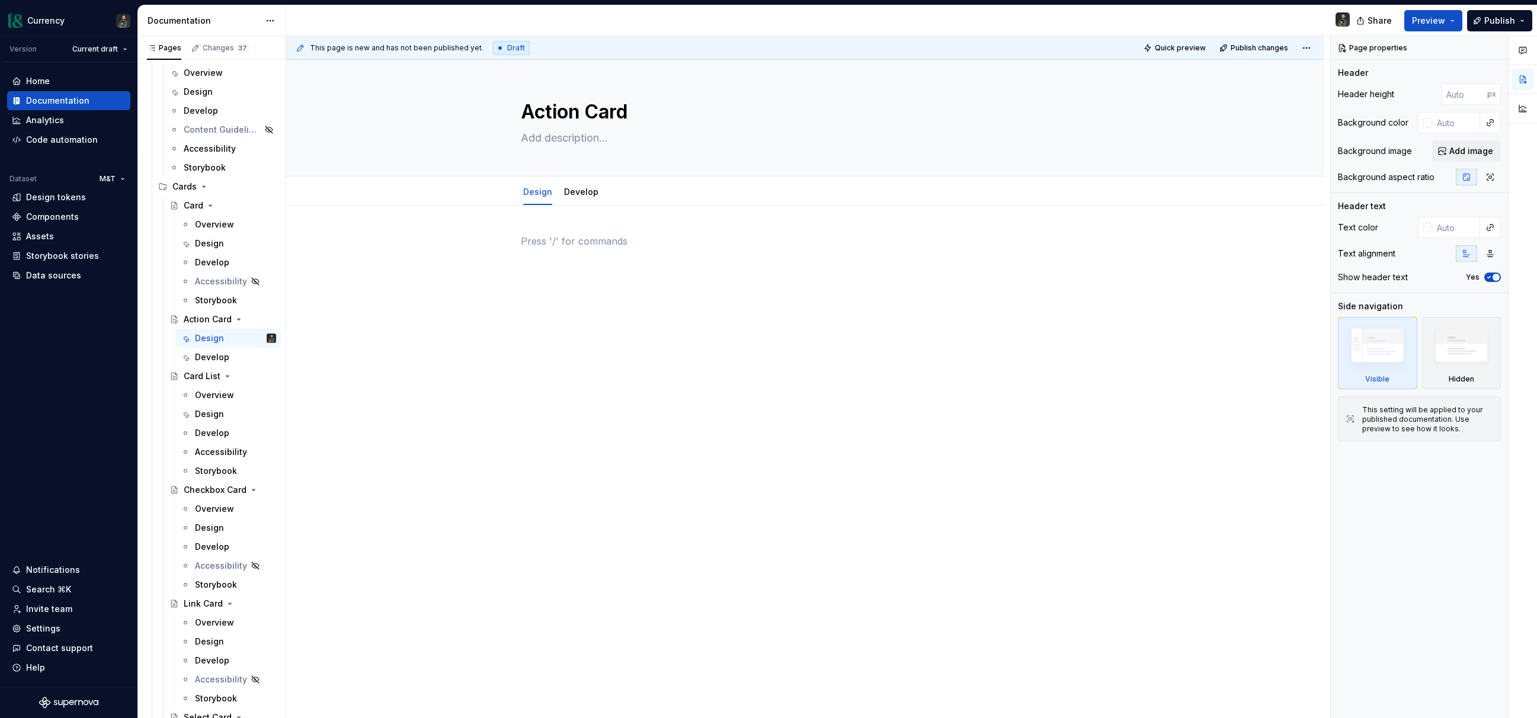
click at [658, 257] on div at bounding box center [805, 256] width 569 height 45
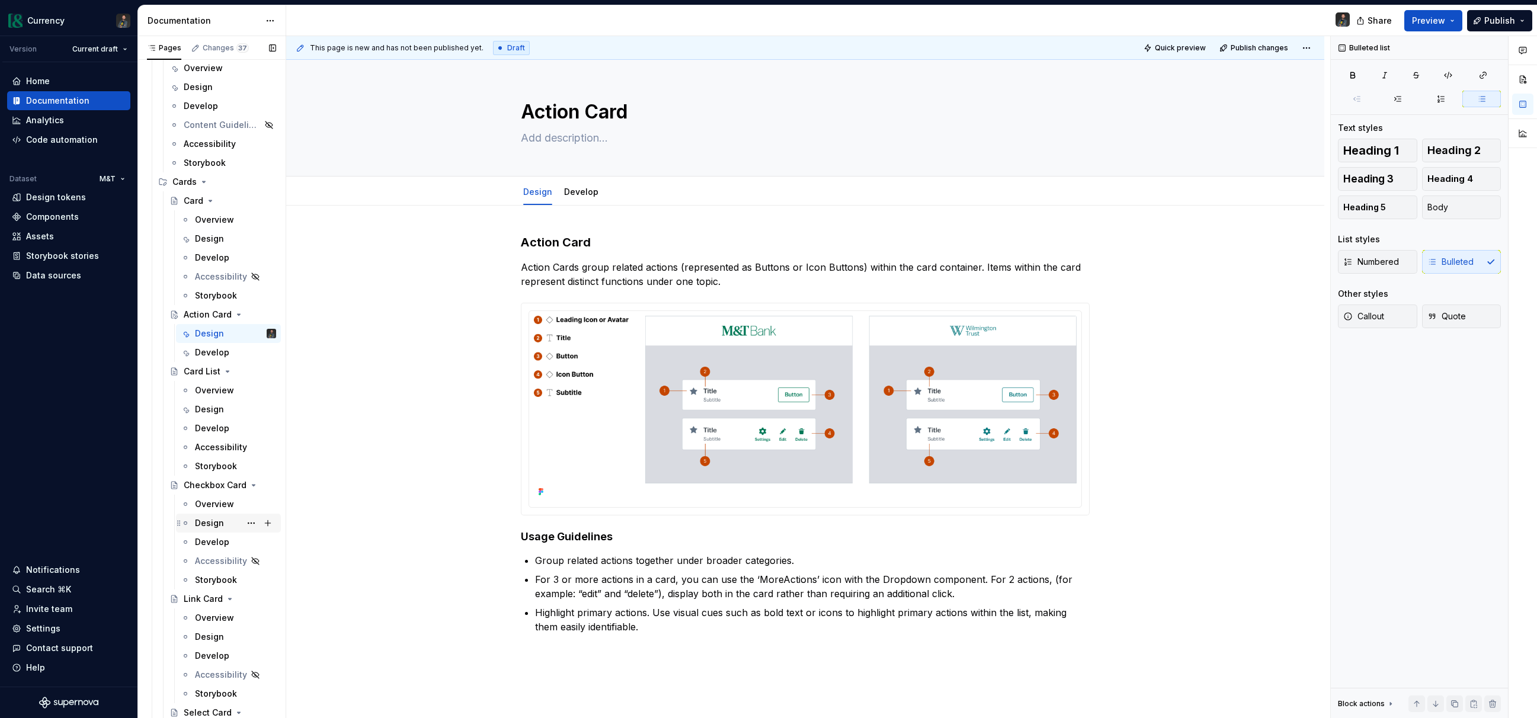
scroll to position [1087, 0]
click at [636, 118] on textarea "Action Card" at bounding box center [802, 112] width 569 height 28
click at [582, 268] on p "Action Cards group related actions (represented as Buttons or Icon Buttons) wit…" at bounding box center [805, 274] width 569 height 28
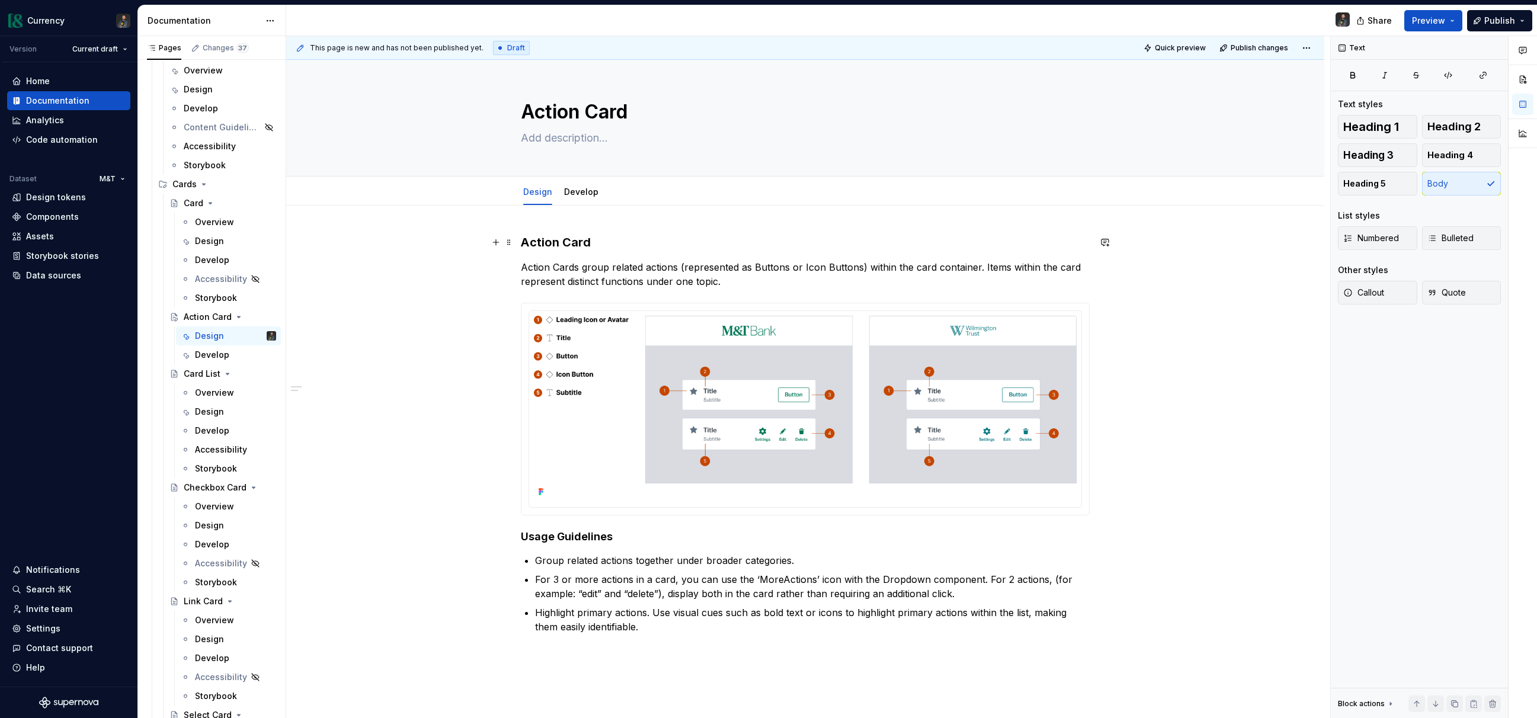
click at [561, 241] on h3 "Action Card" at bounding box center [805, 242] width 569 height 17
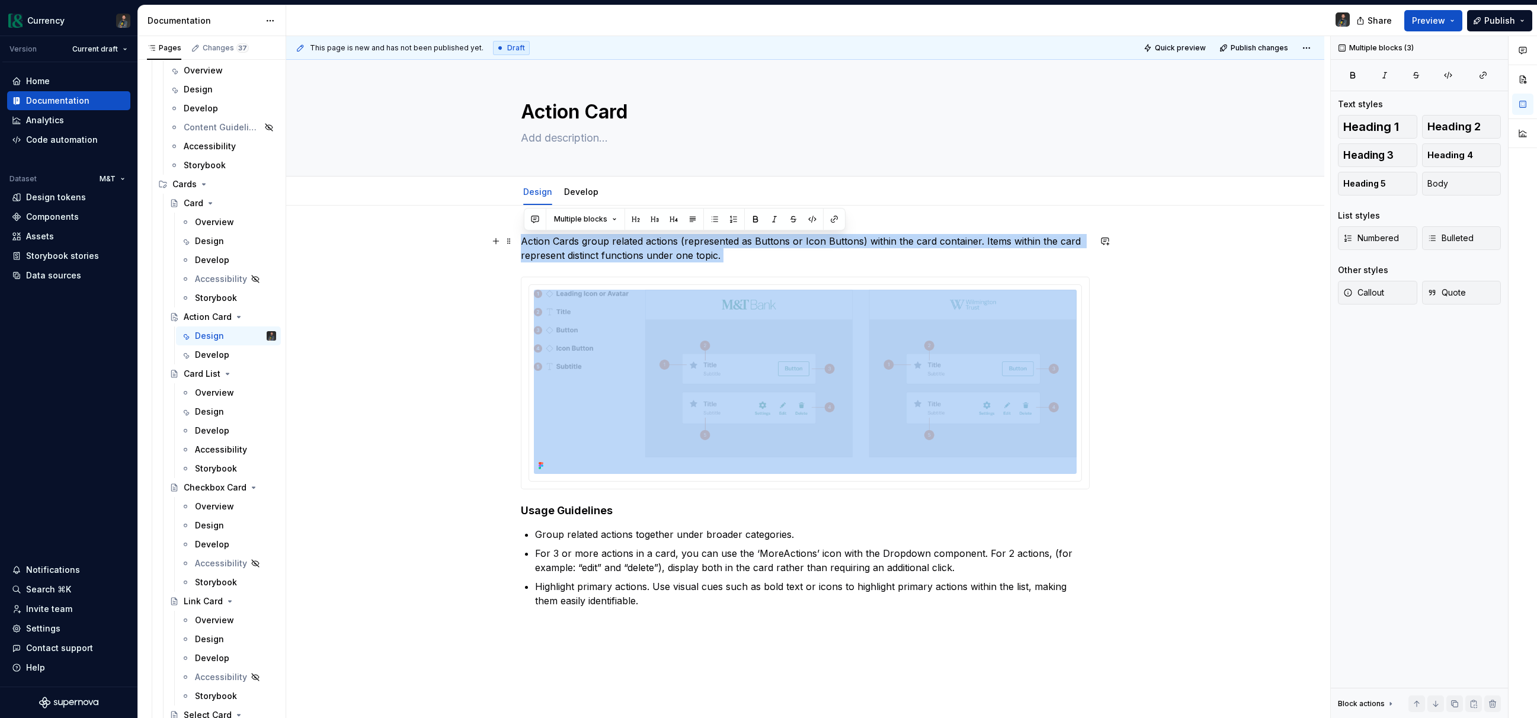
click at [757, 253] on p "Action Cards group related actions (represented as Buttons or Icon Buttons) wit…" at bounding box center [805, 248] width 569 height 28
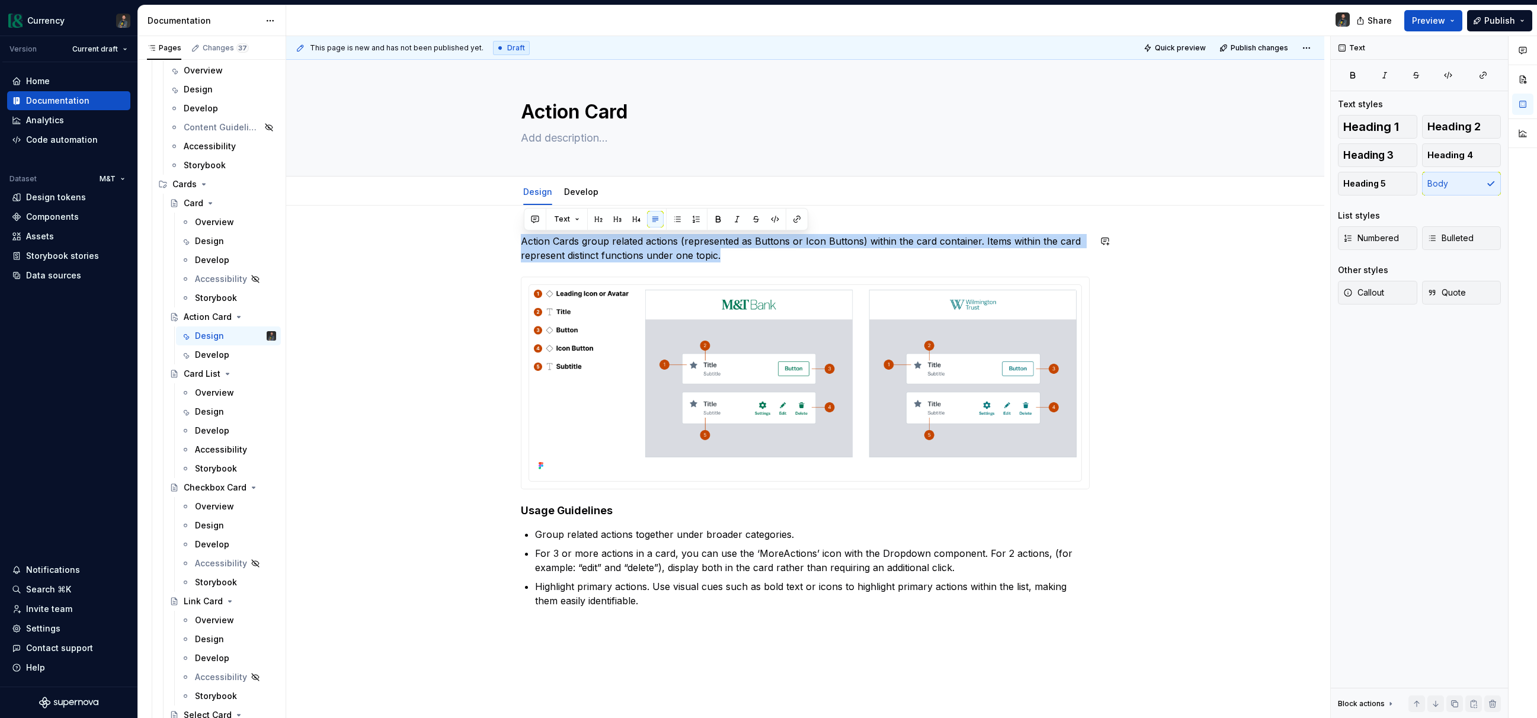
drag, startPoint x: 737, startPoint y: 258, endPoint x: 489, endPoint y: 233, distance: 248.3
click at [489, 233] on div "Action Cards group related actions (represented as Buttons or Icon Buttons) wit…" at bounding box center [805, 522] width 1038 height 632
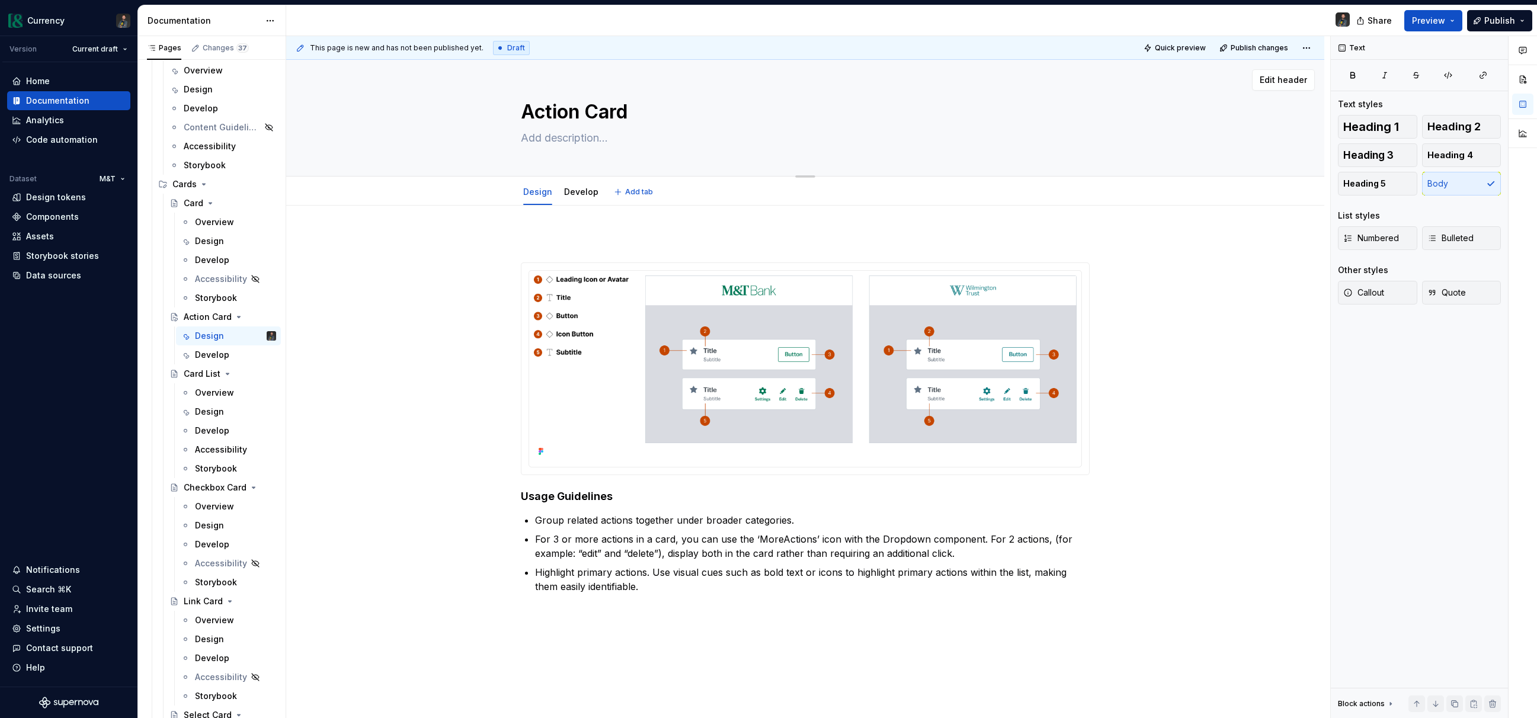
click at [559, 137] on textarea at bounding box center [802, 138] width 569 height 19
paste textarea "Action Cards group related actions (represented as Buttons or Icon Buttons) wit…"
type textarea "*"
type textarea "Action Cards group related actions (represented as Buttons or Icon Buttons) wit…"
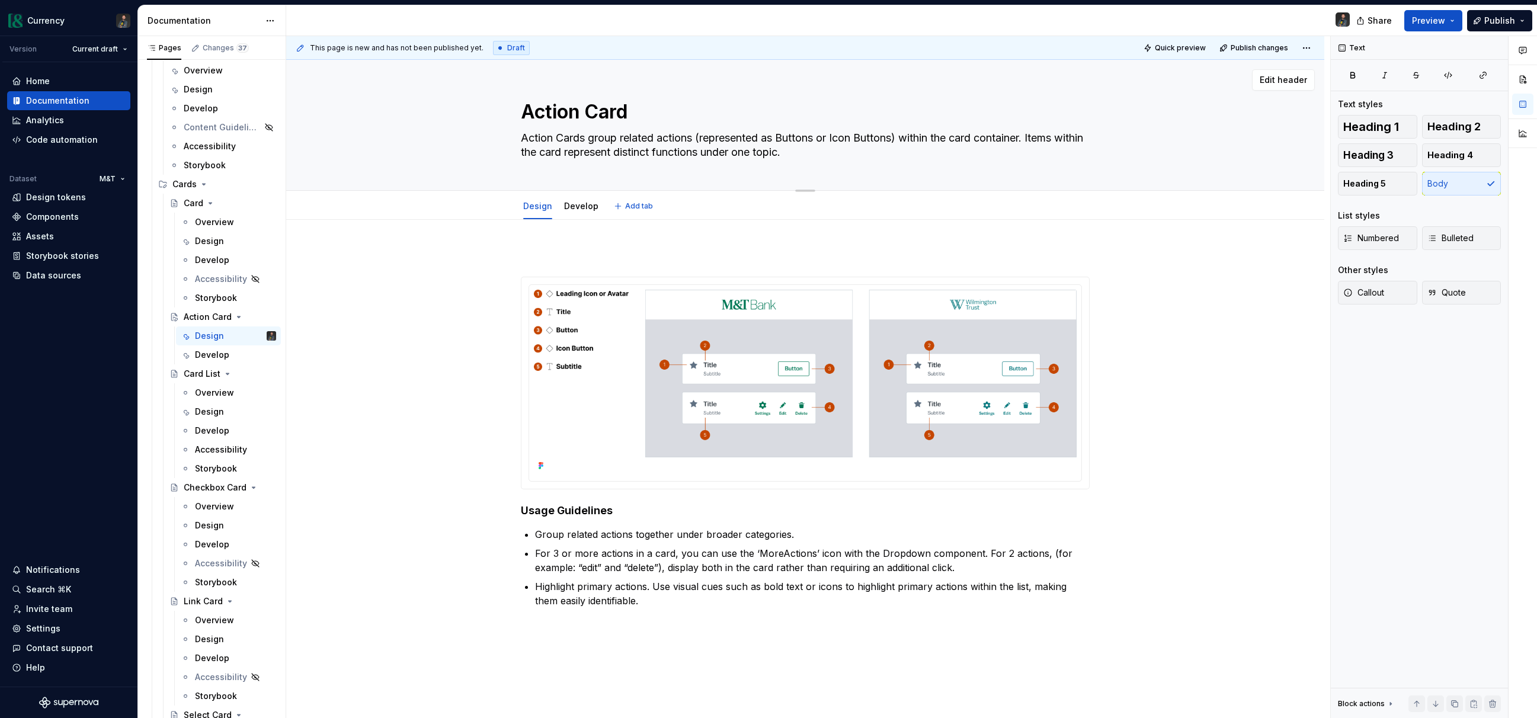
click at [524, 137] on textarea "Action Cards group related actions (represented as Buttons or Icon Buttons) wit…" at bounding box center [802, 145] width 569 height 33
type textarea "*"
type textarea "TAction Cards group related actions (represented as Buttons or Icon Buttons) wi…"
type textarea "*"
type textarea "ThAction Cards group related actions (represented as Buttons or Icon Buttons) w…"
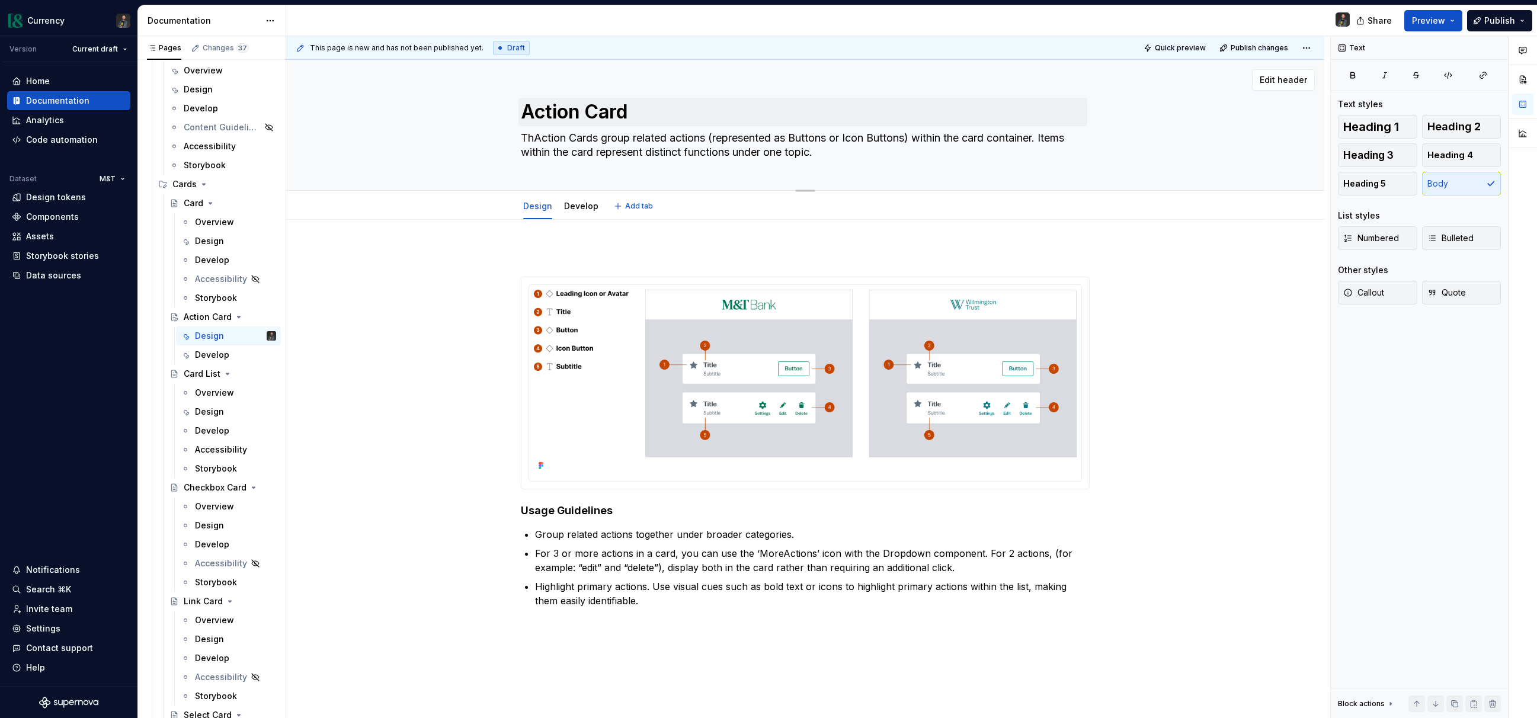
type textarea "*"
type textarea "TheAction Cards group related actions (represented as Buttons or Icon Buttons) …"
type textarea "*"
type textarea "The Action Cards group related actions (represented as Buttons or Icon Buttons)…"
type textarea "*"
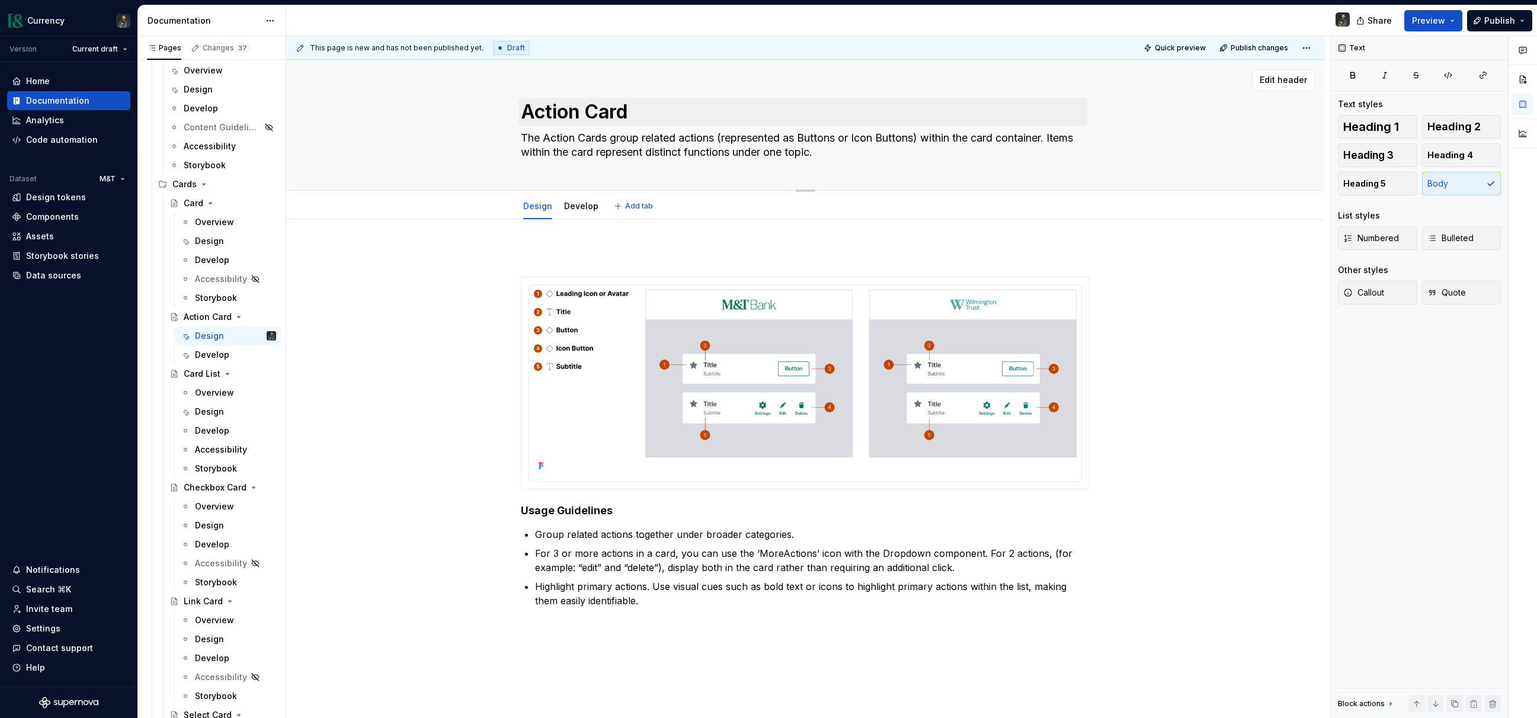
type textarea "The Action Card group related actions (represented as Buttons or Icon Buttons) …"
type textarea "*"
type textarea "The Action Card group related actions (represented as Buttons or Icon Buttons) …"
type textarea "*"
type textarea "The Action Card p group related actions (represented as Buttons or Icon Buttons…"
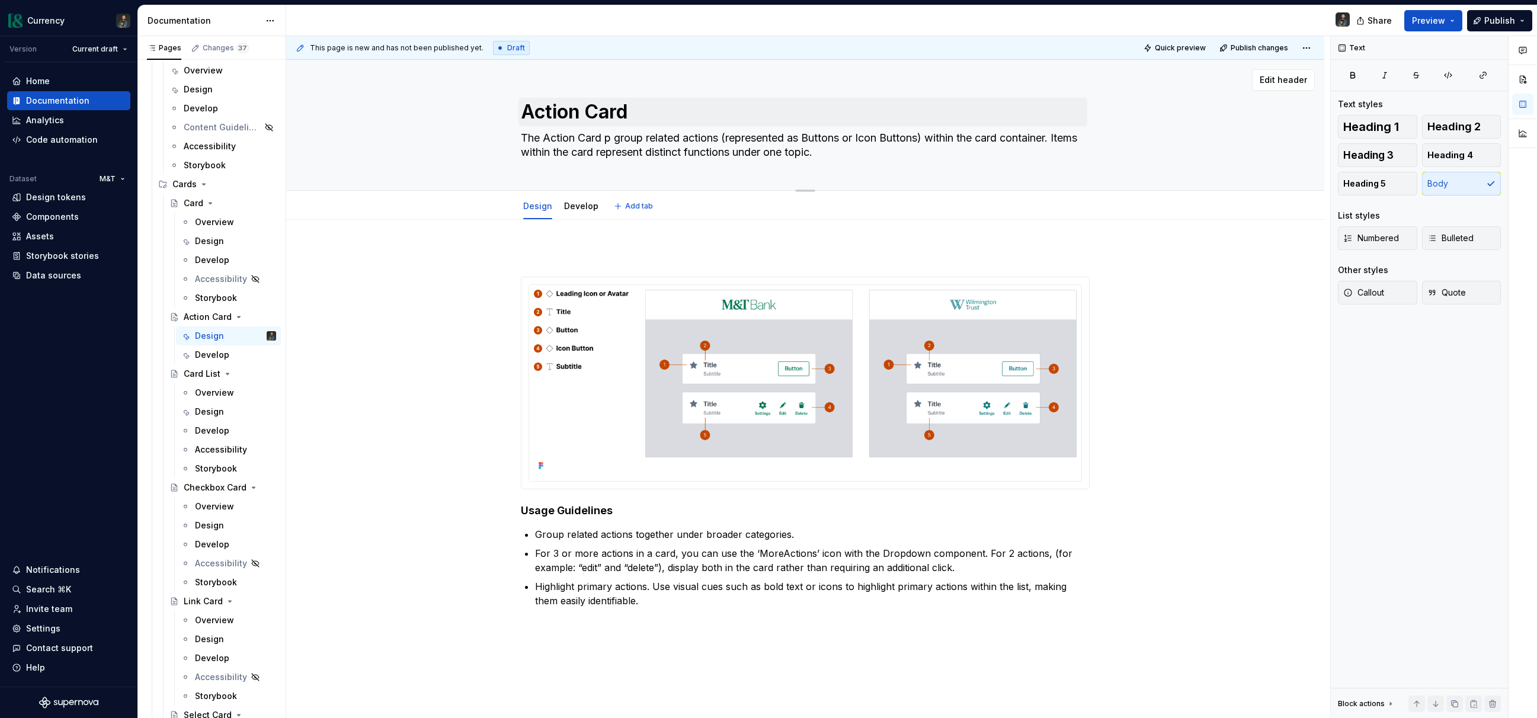
type textarea "*"
type textarea "The Action Card pa group related actions (represented as Buttons or Icon Button…"
type textarea "*"
type textarea "The Action Card pat group related actions (represented as Buttons or Icon Butto…"
type textarea "*"
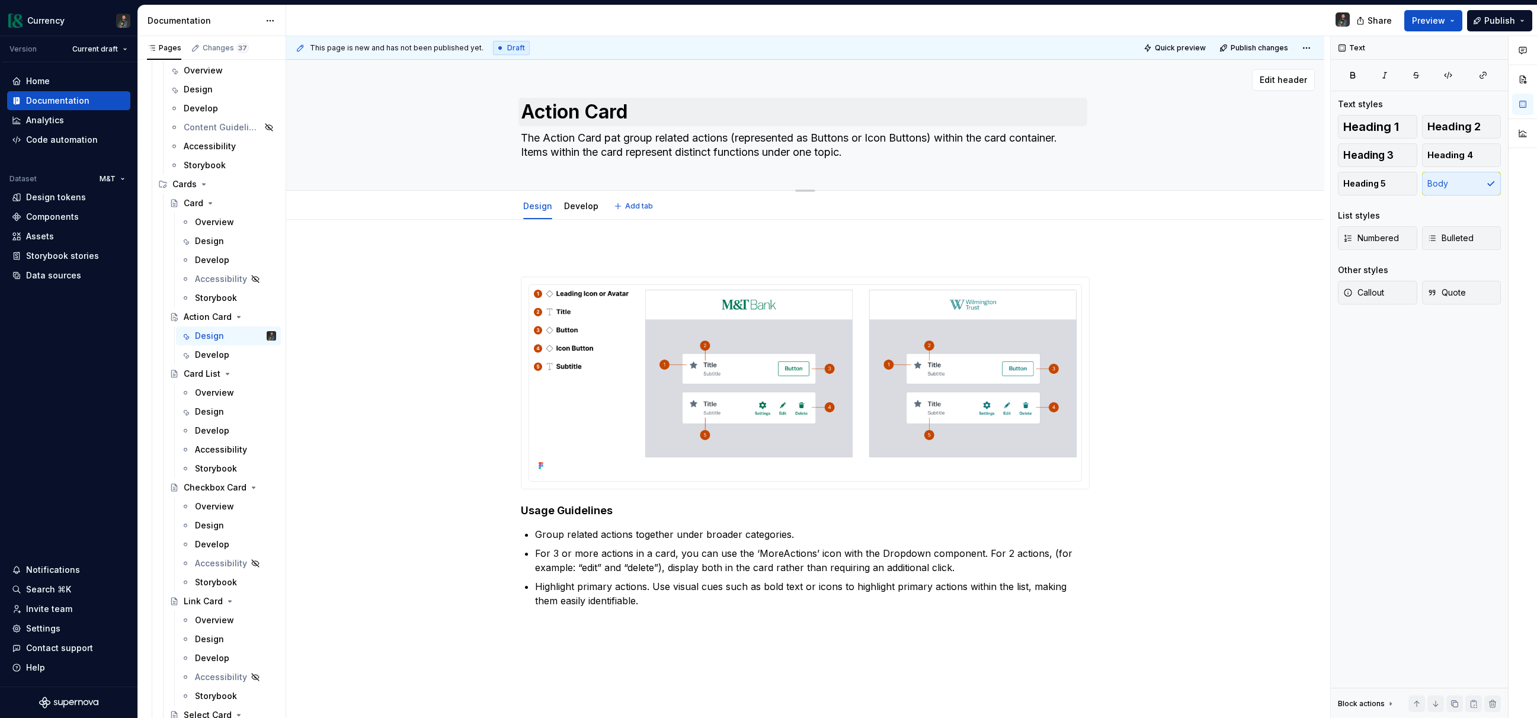
type textarea "The Action Card patt group related actions (represented as Buttons or Icon Butt…"
type textarea "*"
type textarea "The Action Card patte group related actions (represented as Buttons or Icon But…"
type textarea "*"
type textarea "The Action Card patter group related actions (represented as Buttons or Icon Bu…"
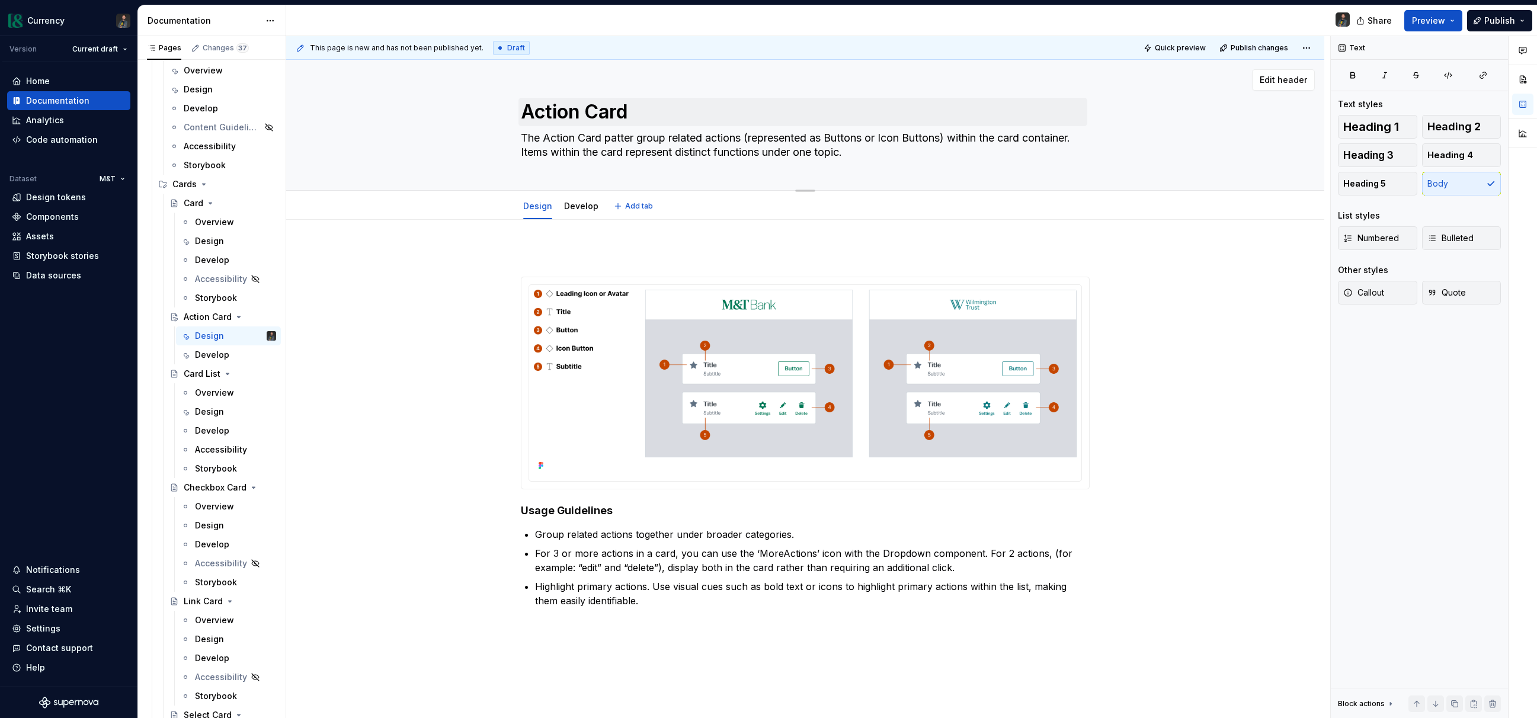
type textarea "*"
type textarea "The Action Card pattern group related actions (represented as Buttons or Icon B…"
type textarea "*"
type textarea "The Action Card pattern groups related actions (represented as Buttons or Icon …"
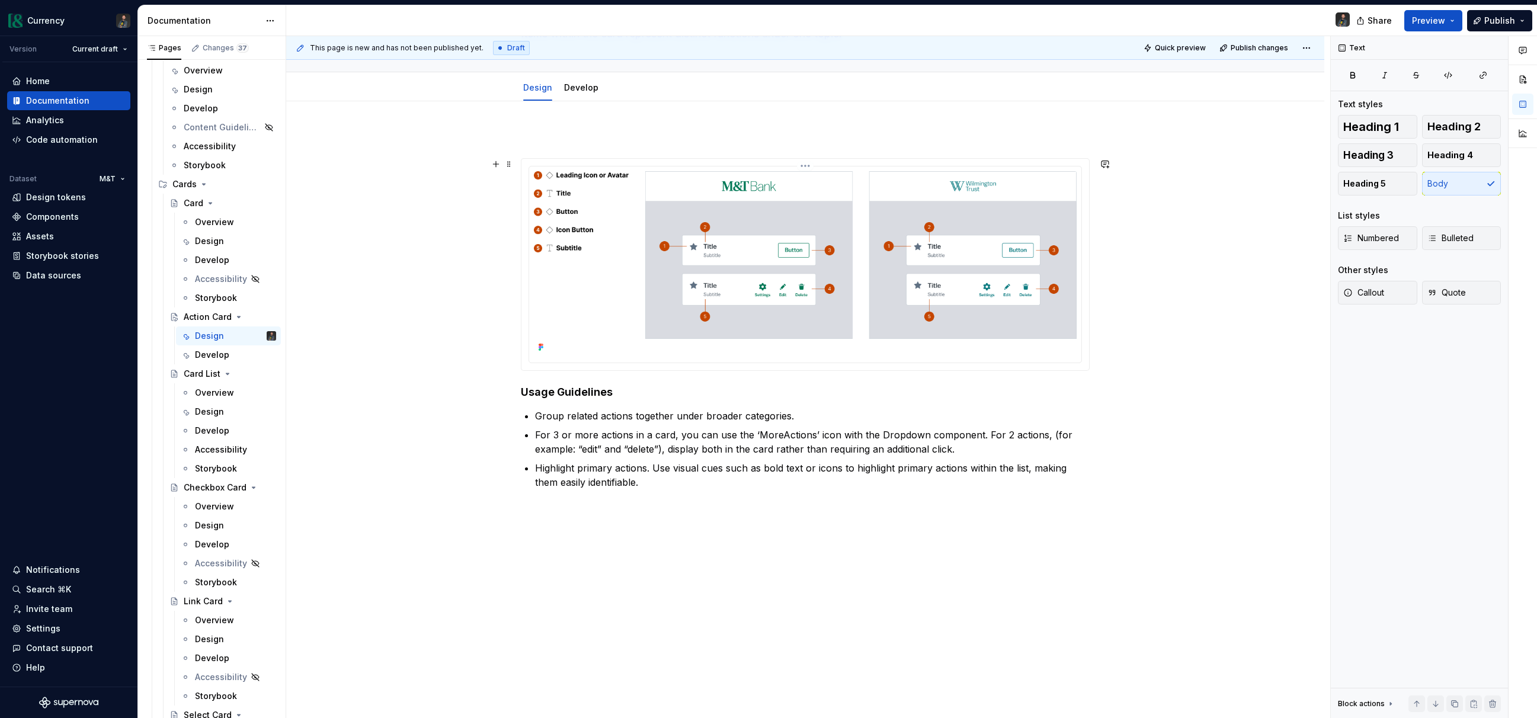
scroll to position [0, 0]
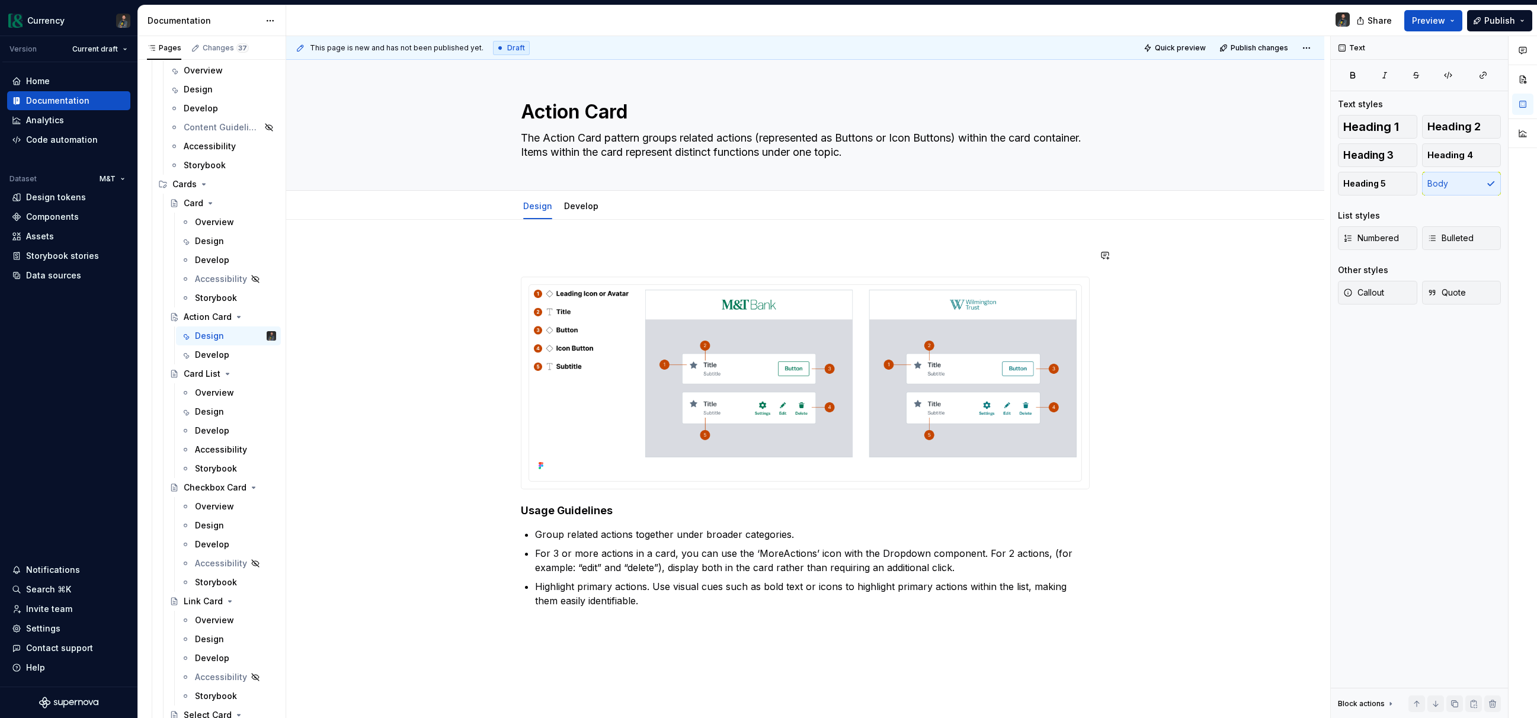
type textarea "*"
type textarea "The Action Card pattern groups related actions (represented as Buttons or Icon …"
click at [592, 243] on div "Usage Guidelines Group related actions together under broader categories. For 3…" at bounding box center [805, 528] width 1038 height 617
type textarea "*"
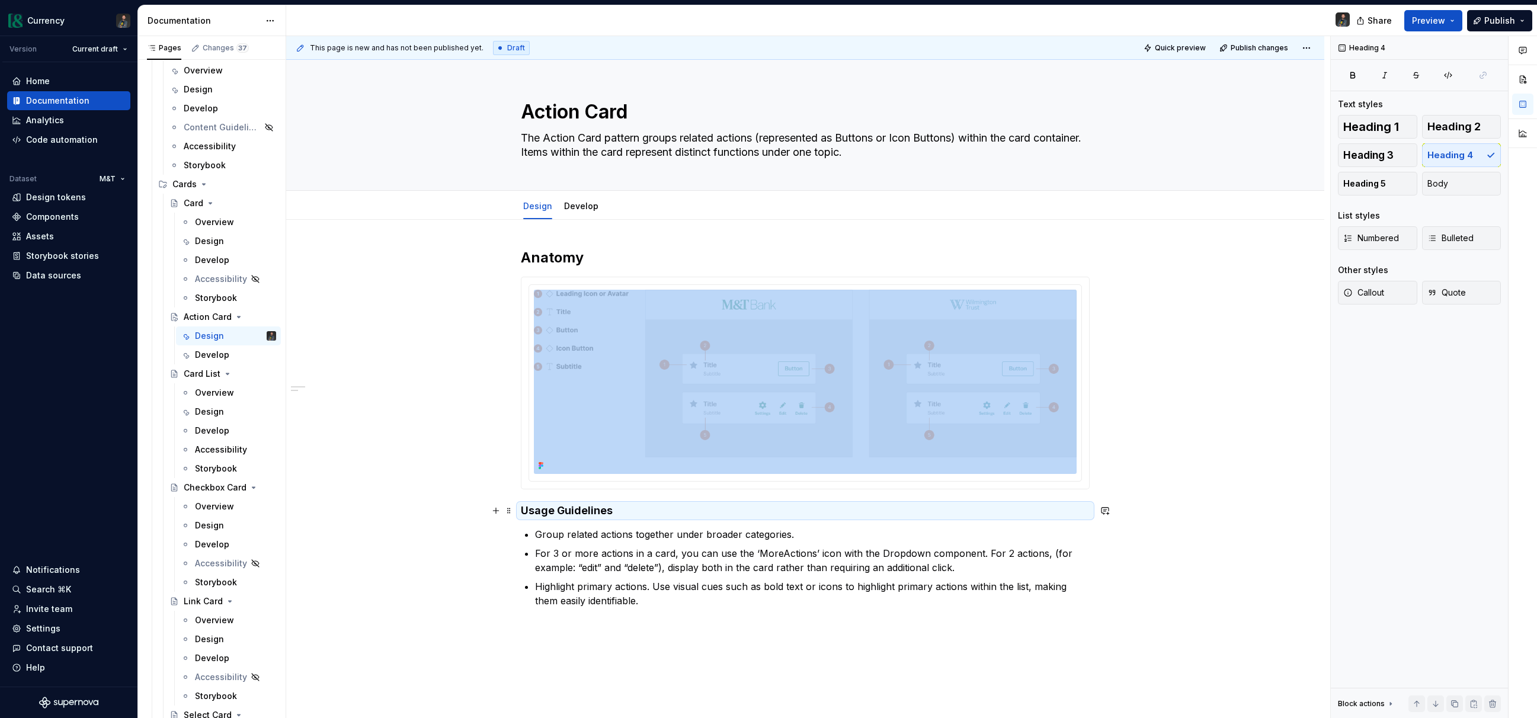
click at [608, 505] on h4 "Usage Guidelines" at bounding box center [805, 511] width 569 height 14
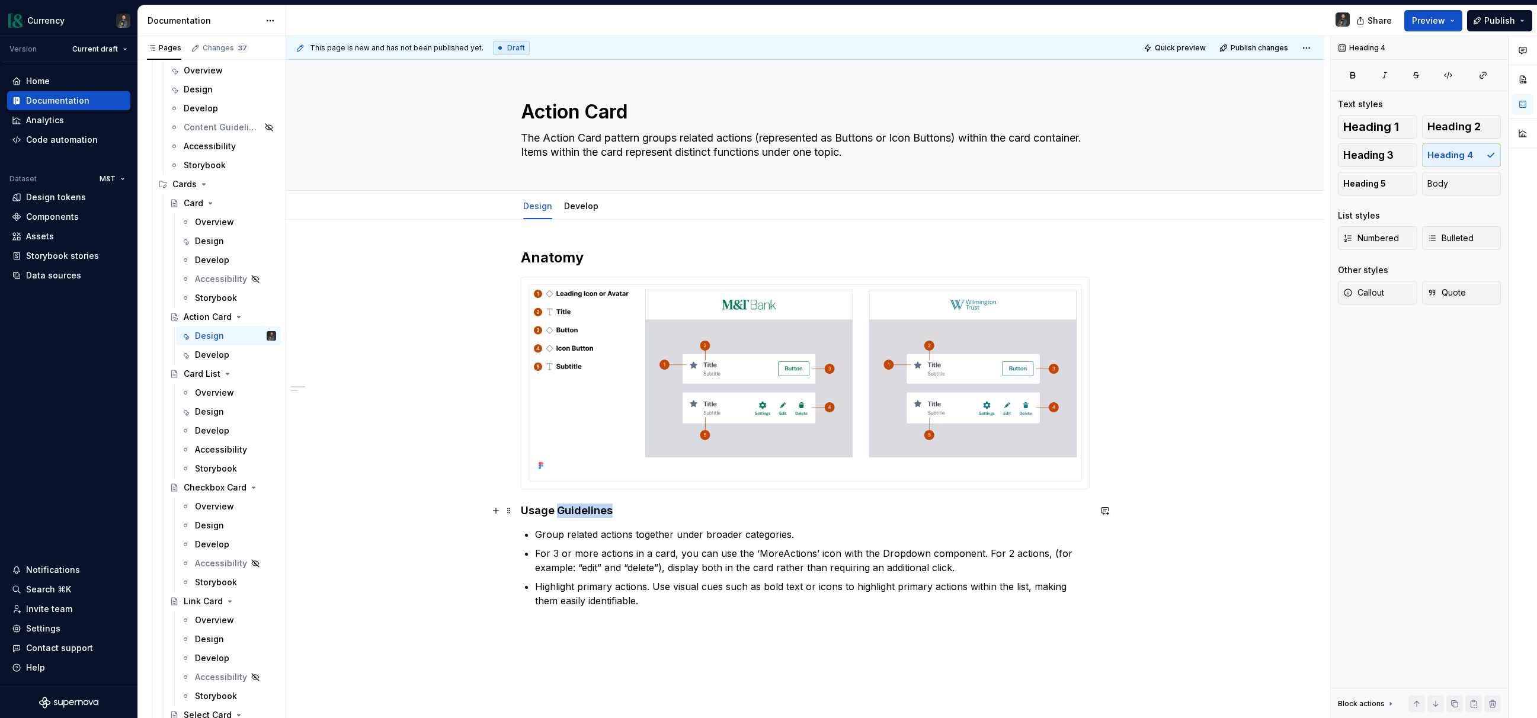
click at [608, 505] on h4 "Usage Guidelines" at bounding box center [805, 511] width 569 height 14
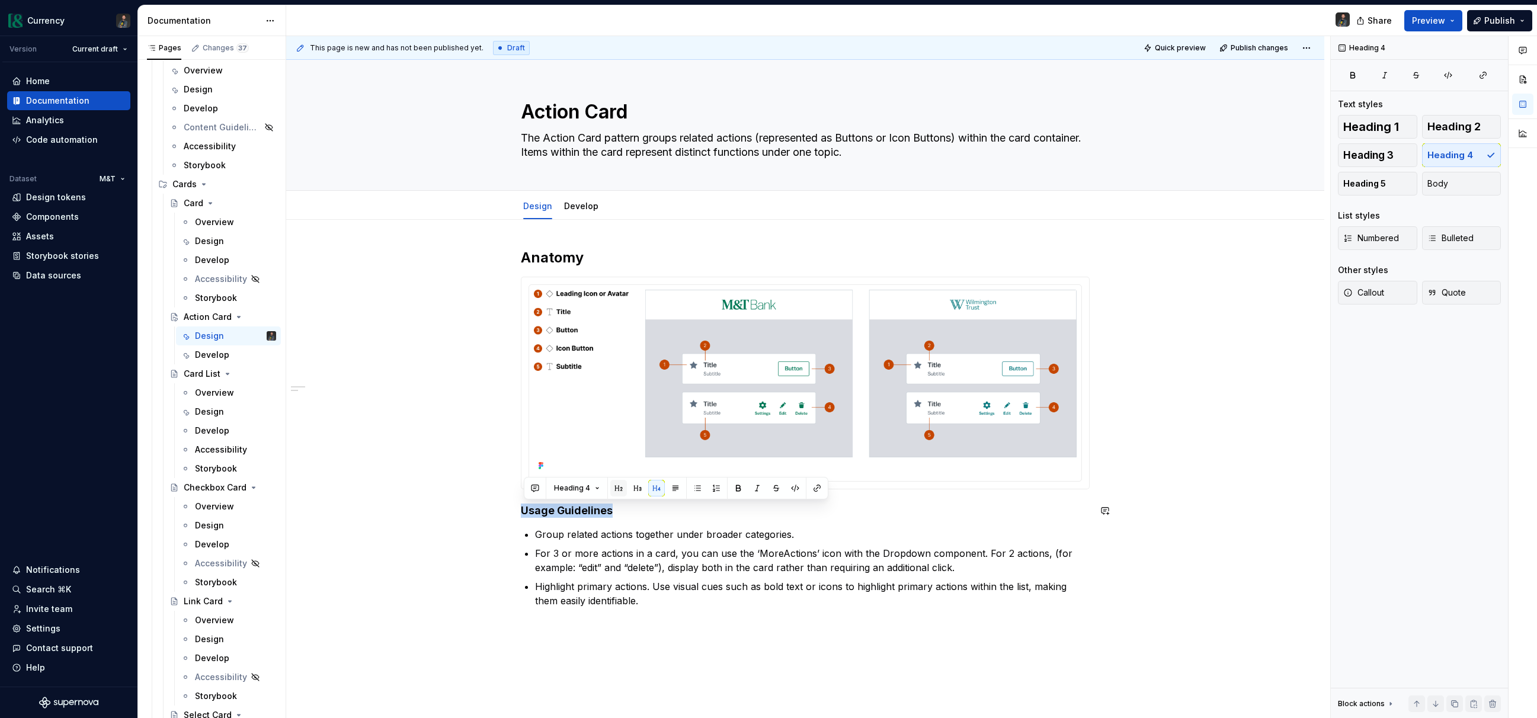
click at [614, 489] on button "button" at bounding box center [618, 488] width 17 height 17
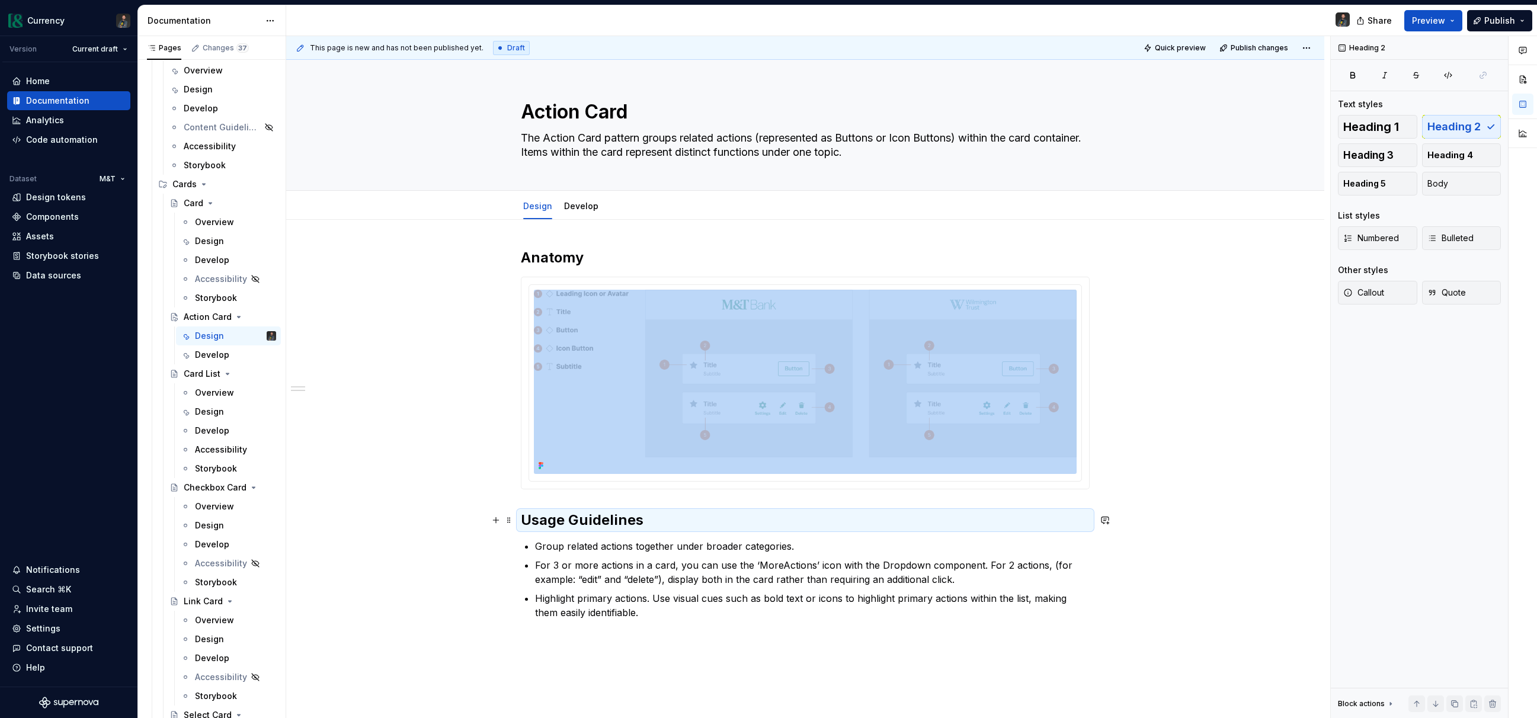
click at [662, 520] on h2 "Usage Guidelines" at bounding box center [805, 520] width 569 height 19
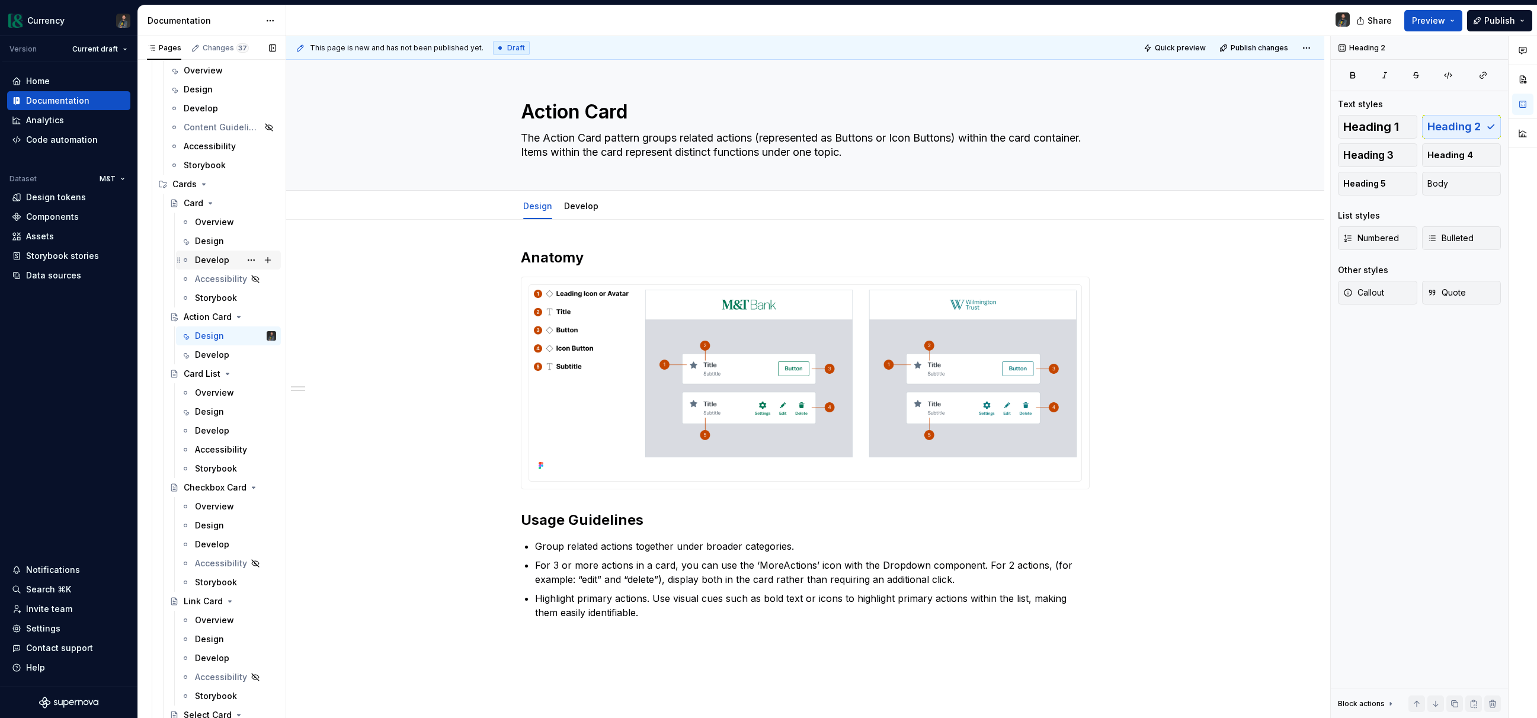
click at [211, 258] on div "Develop" at bounding box center [212, 260] width 34 height 12
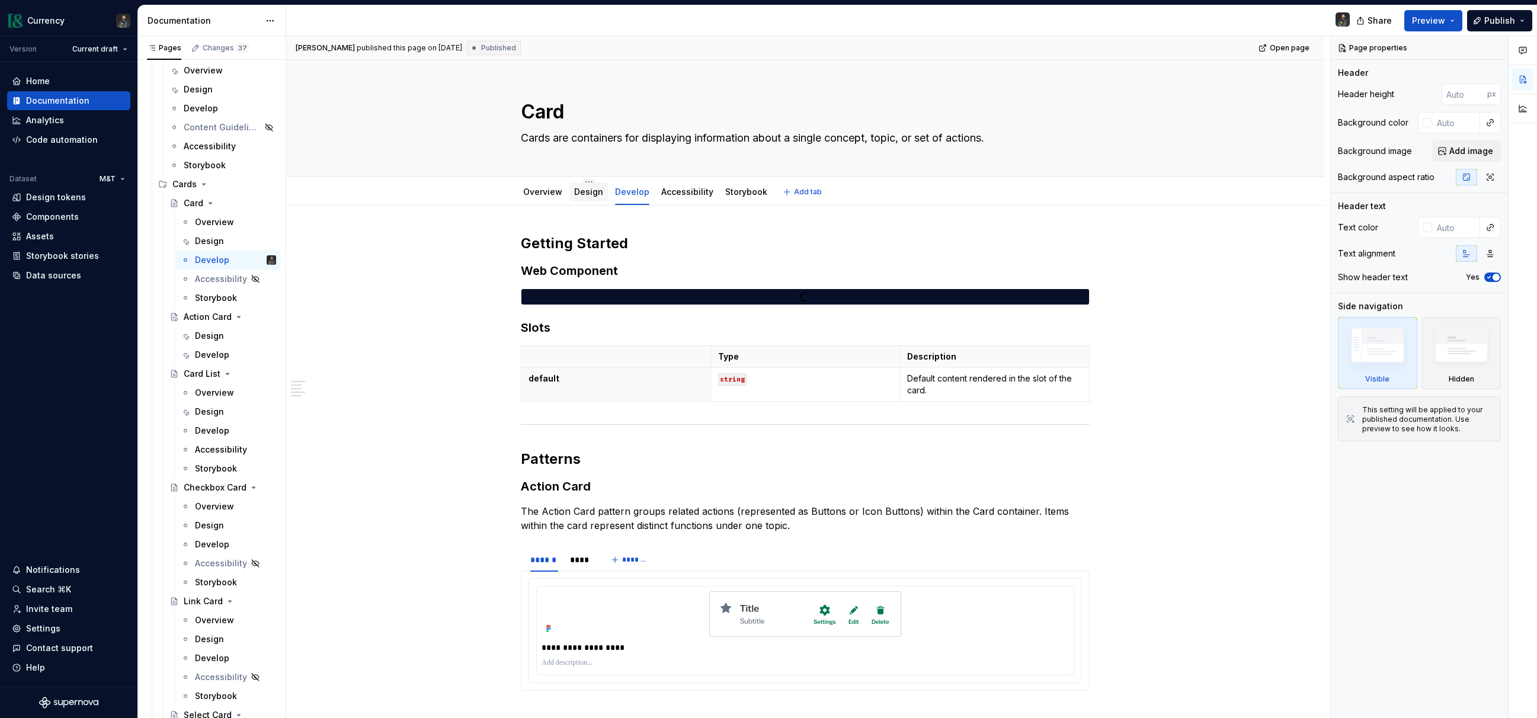
click at [590, 189] on link "Design" at bounding box center [588, 192] width 29 height 10
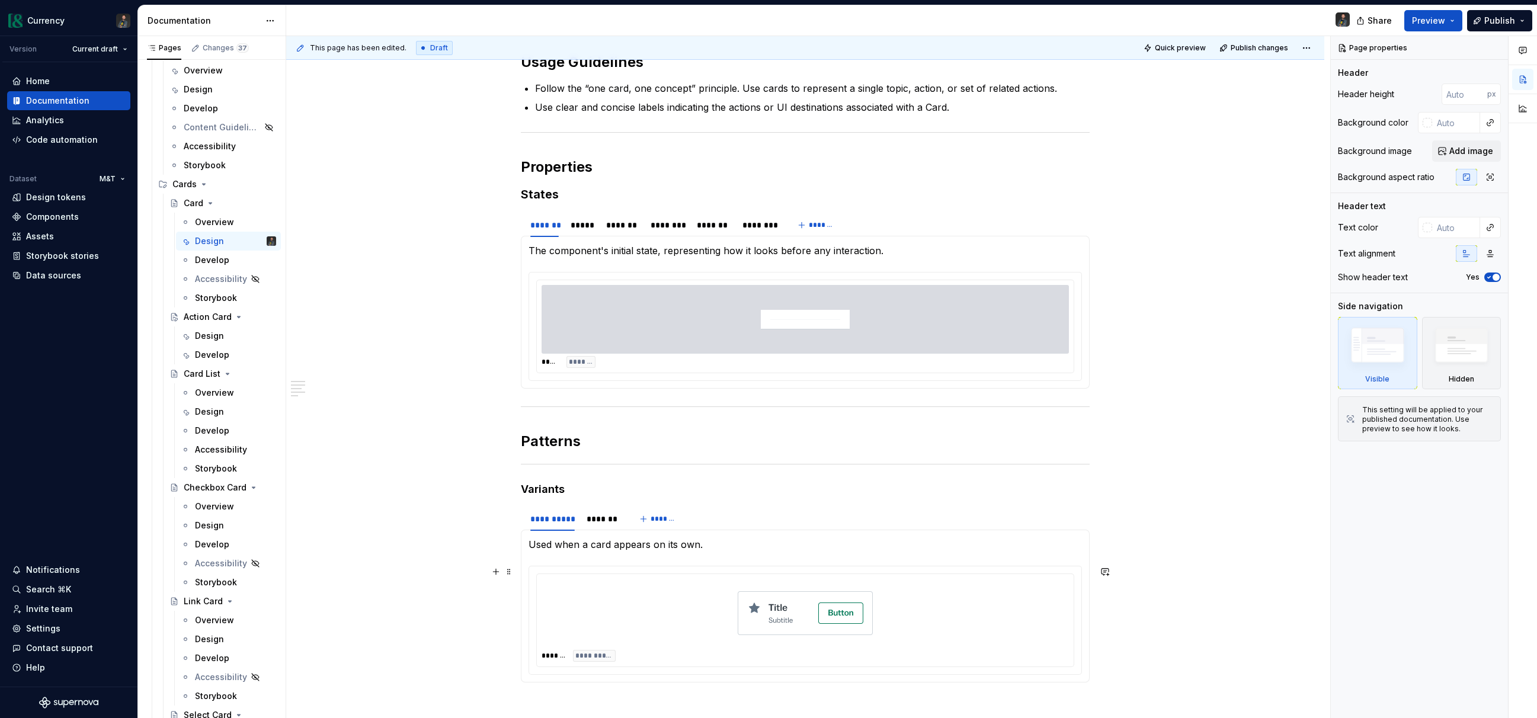
scroll to position [292, 0]
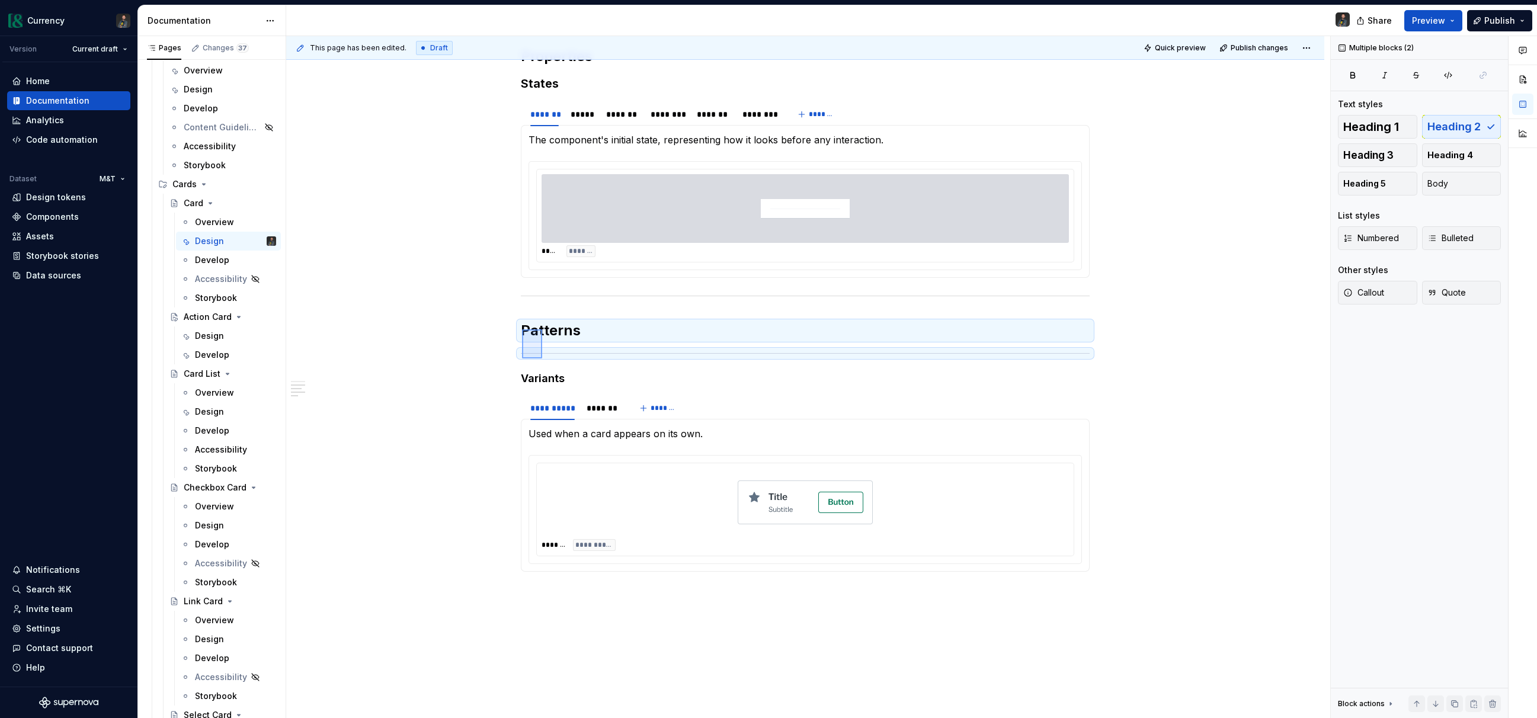
drag, startPoint x: 522, startPoint y: 329, endPoint x: 542, endPoint y: 358, distance: 35.3
click at [542, 358] on div "**********" at bounding box center [808, 377] width 1044 height 683
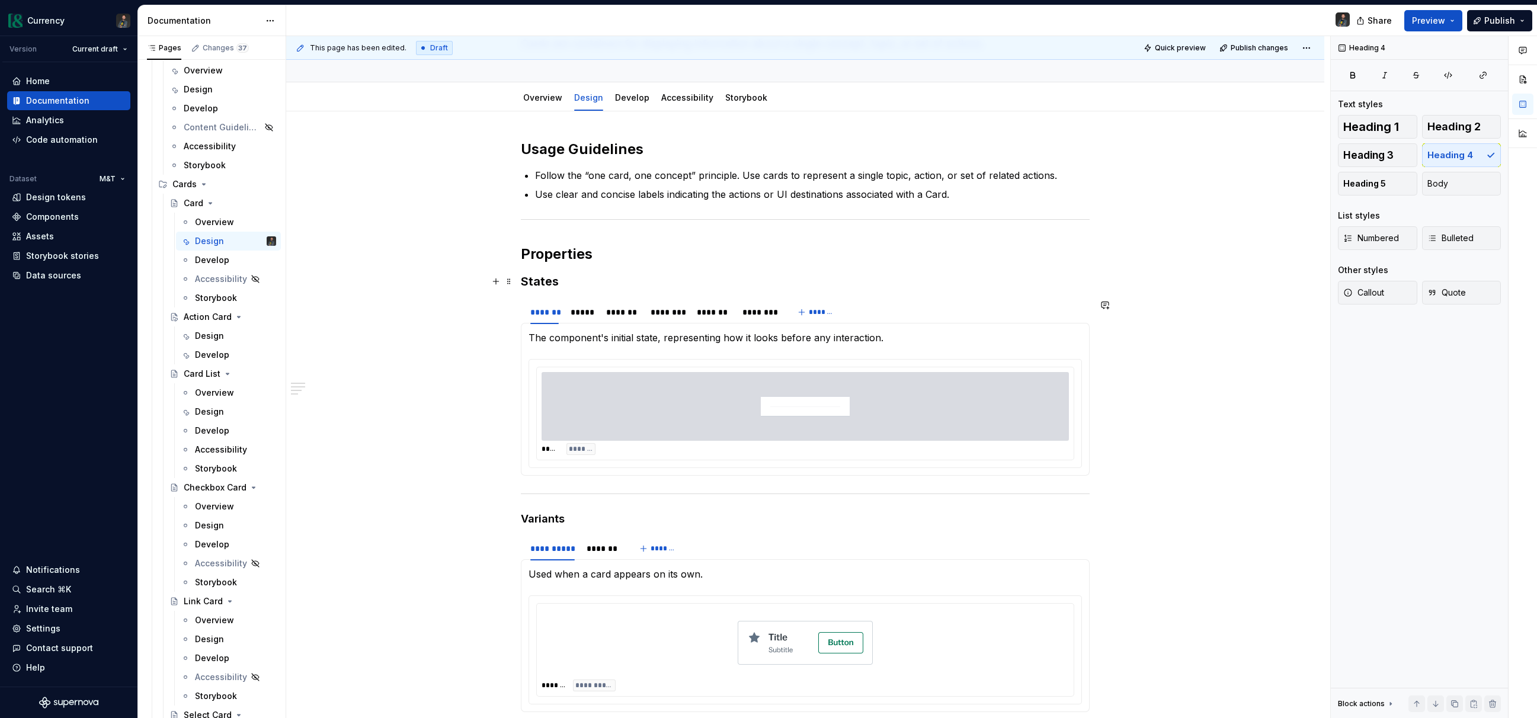
scroll to position [0, 0]
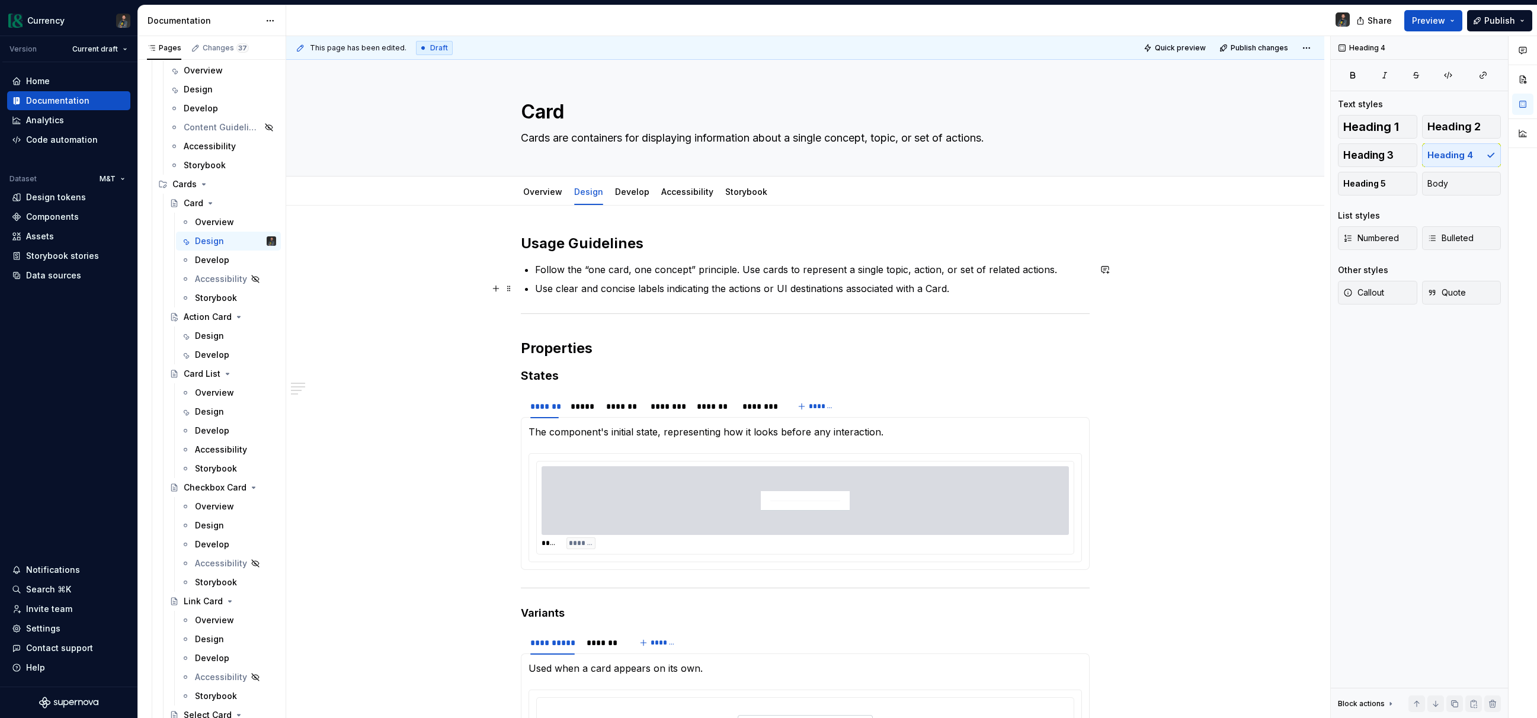
click at [1032, 292] on p "Use clear and concise labels indicating the actions or UI destinations associat…" at bounding box center [812, 288] width 555 height 14
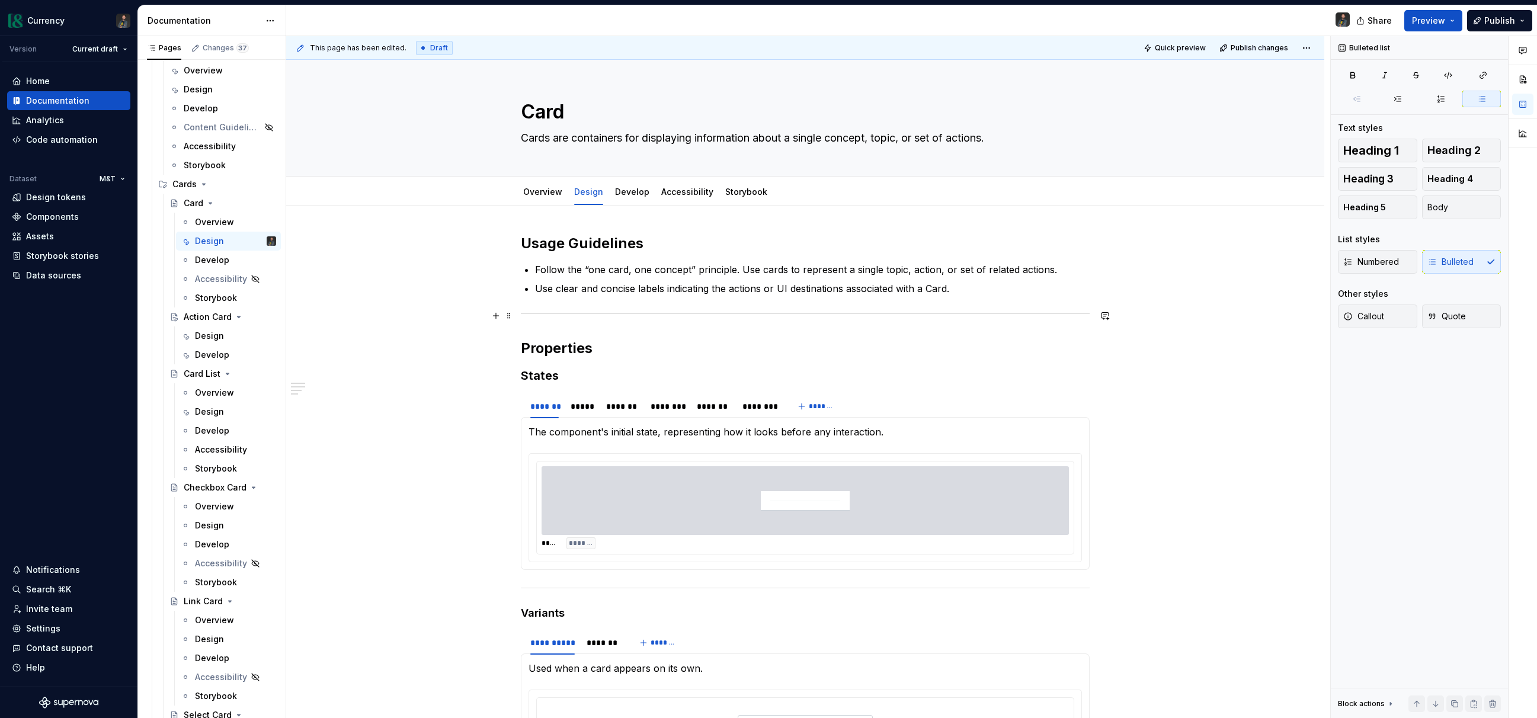
click at [1118, 312] on div "**********" at bounding box center [805, 635] width 1038 height 859
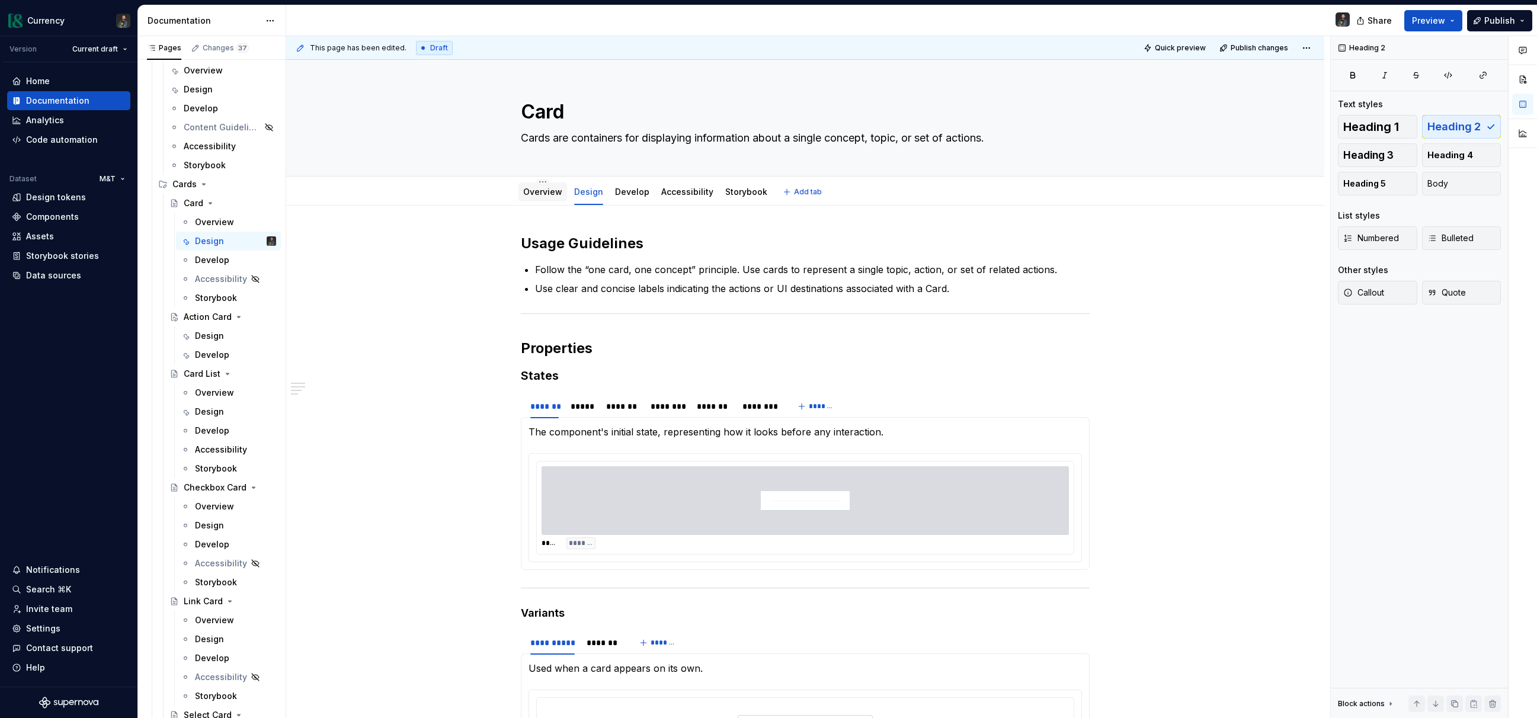
click at [555, 191] on link "Overview" at bounding box center [542, 192] width 39 height 10
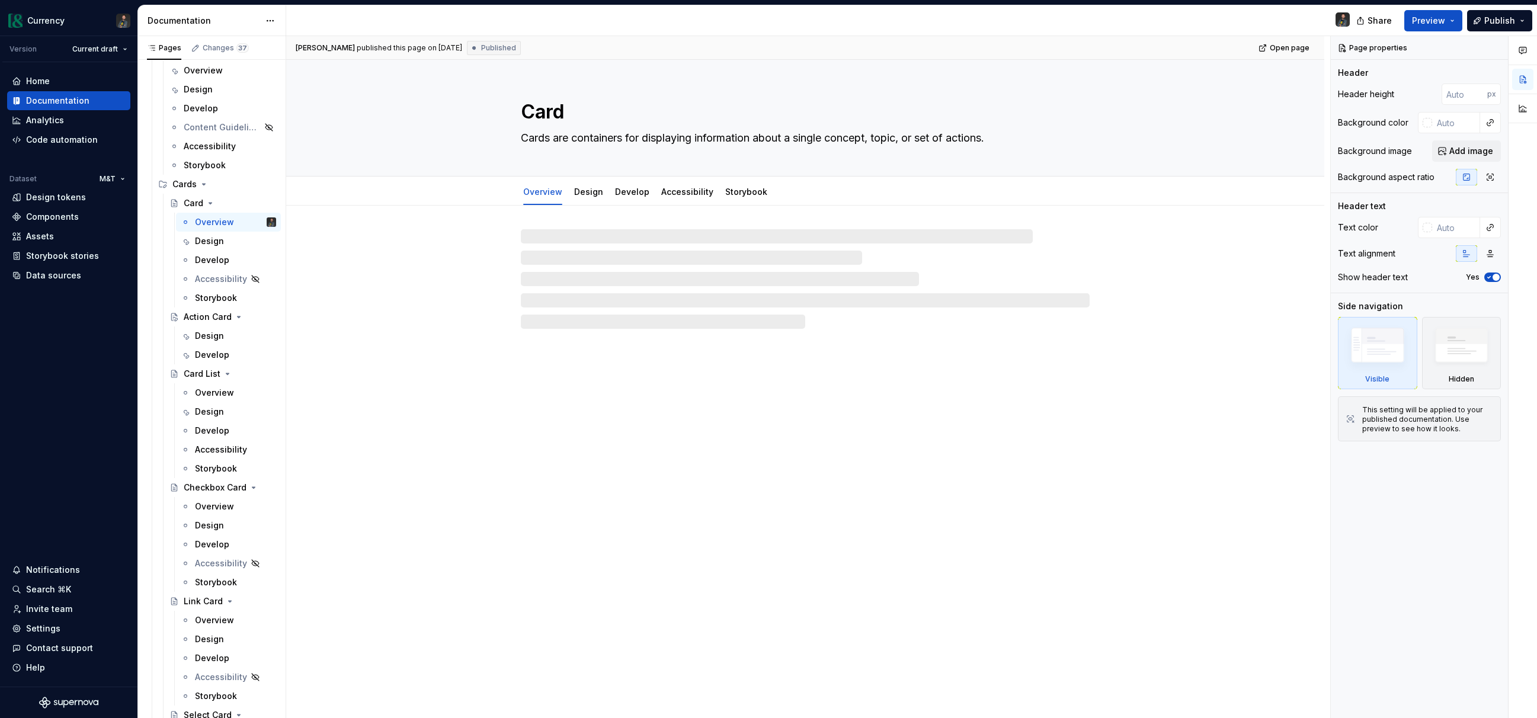
type textarea "*"
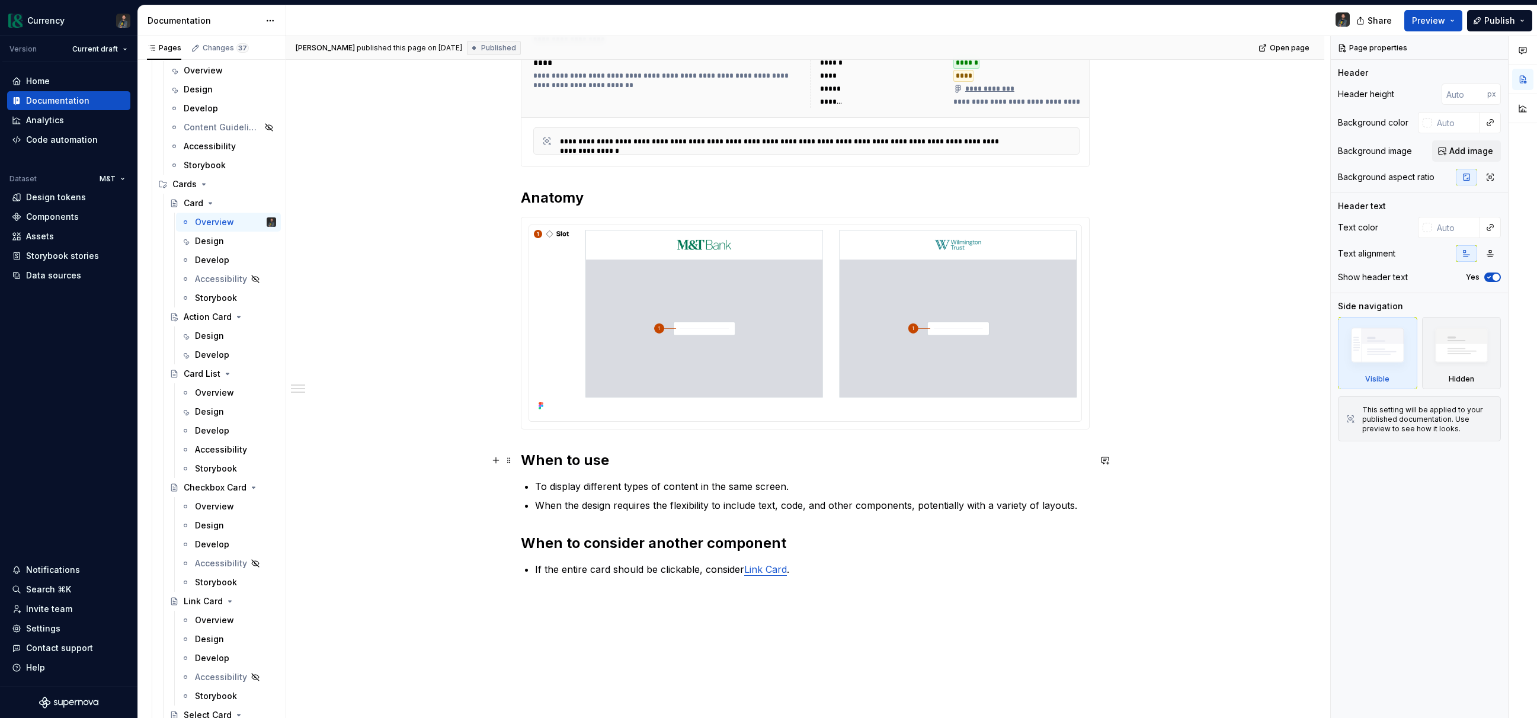
scroll to position [261, 0]
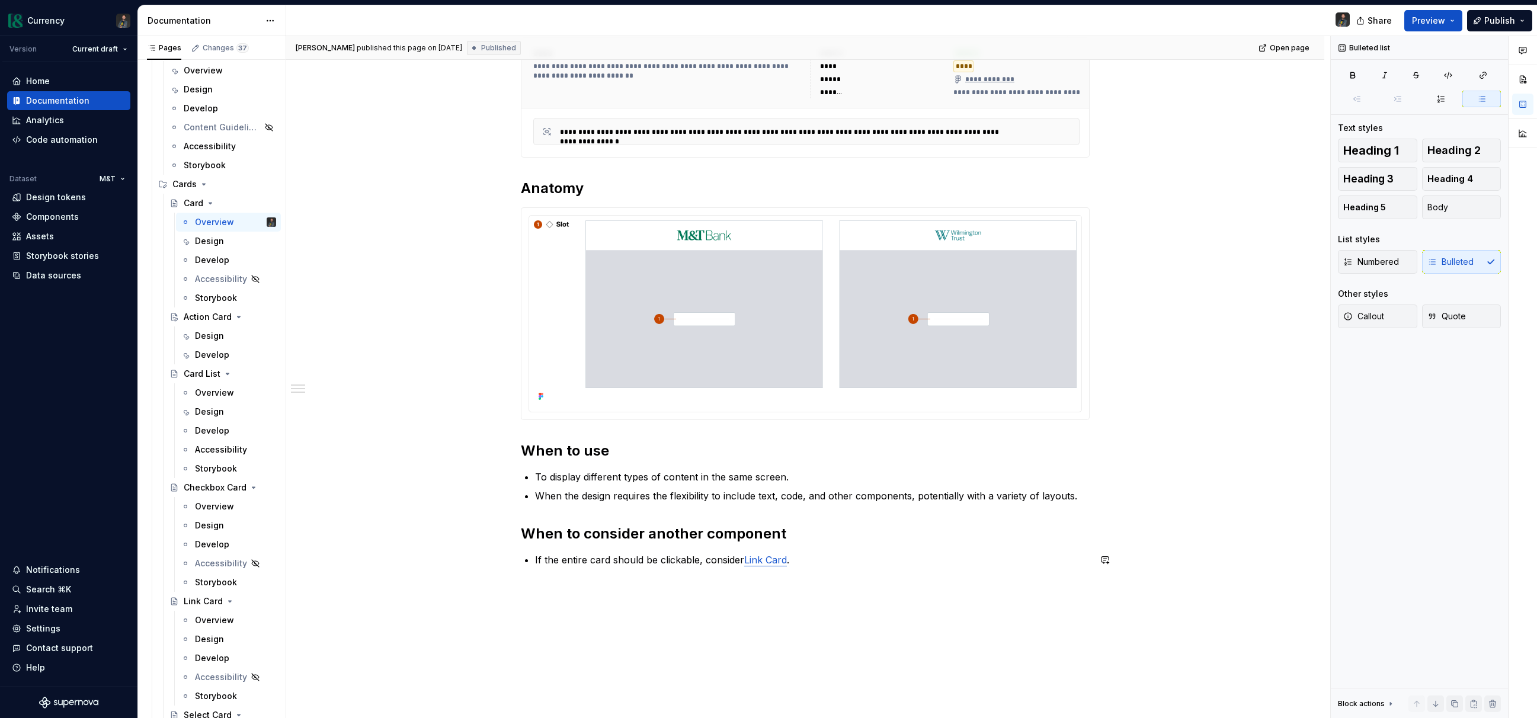
click at [808, 571] on div "**********" at bounding box center [805, 277] width 569 height 609
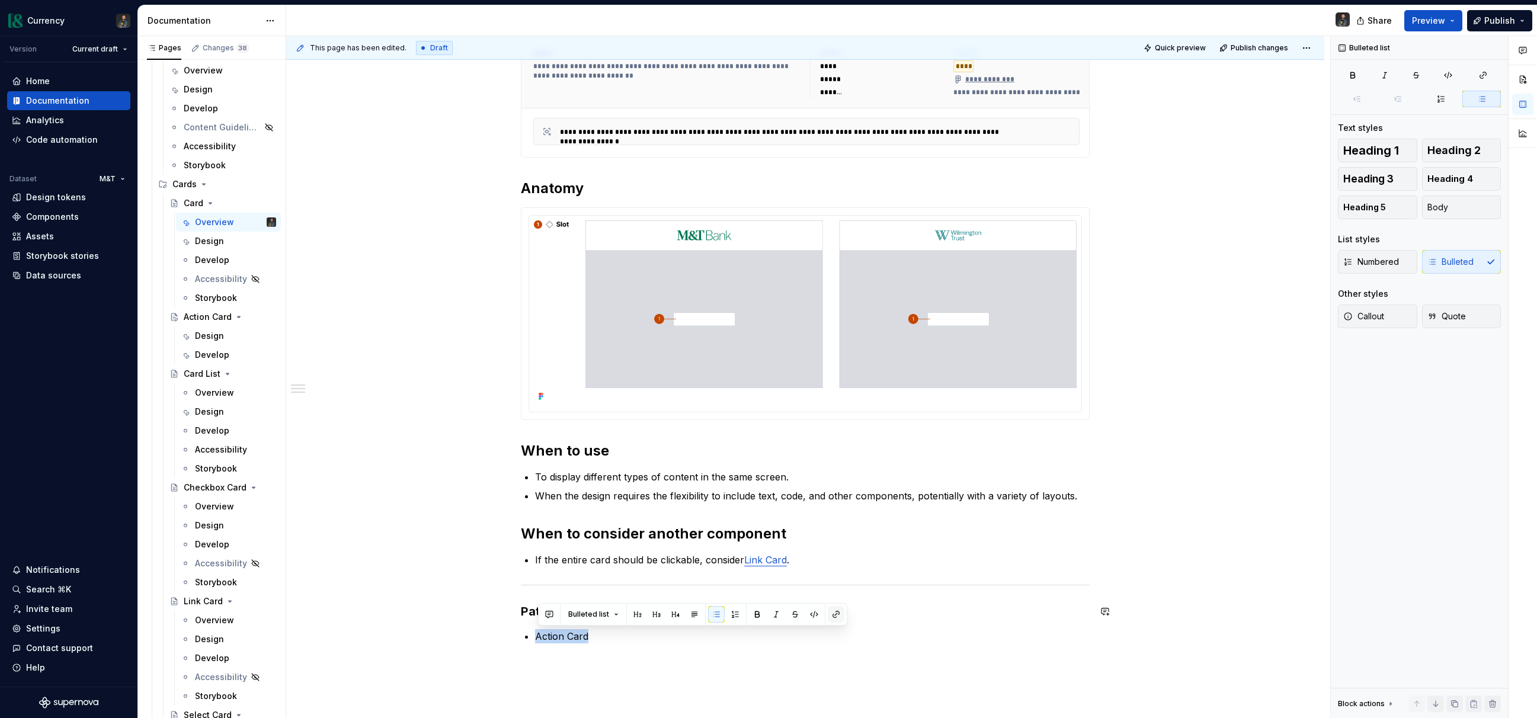
click at [834, 615] on button "button" at bounding box center [836, 614] width 17 height 17
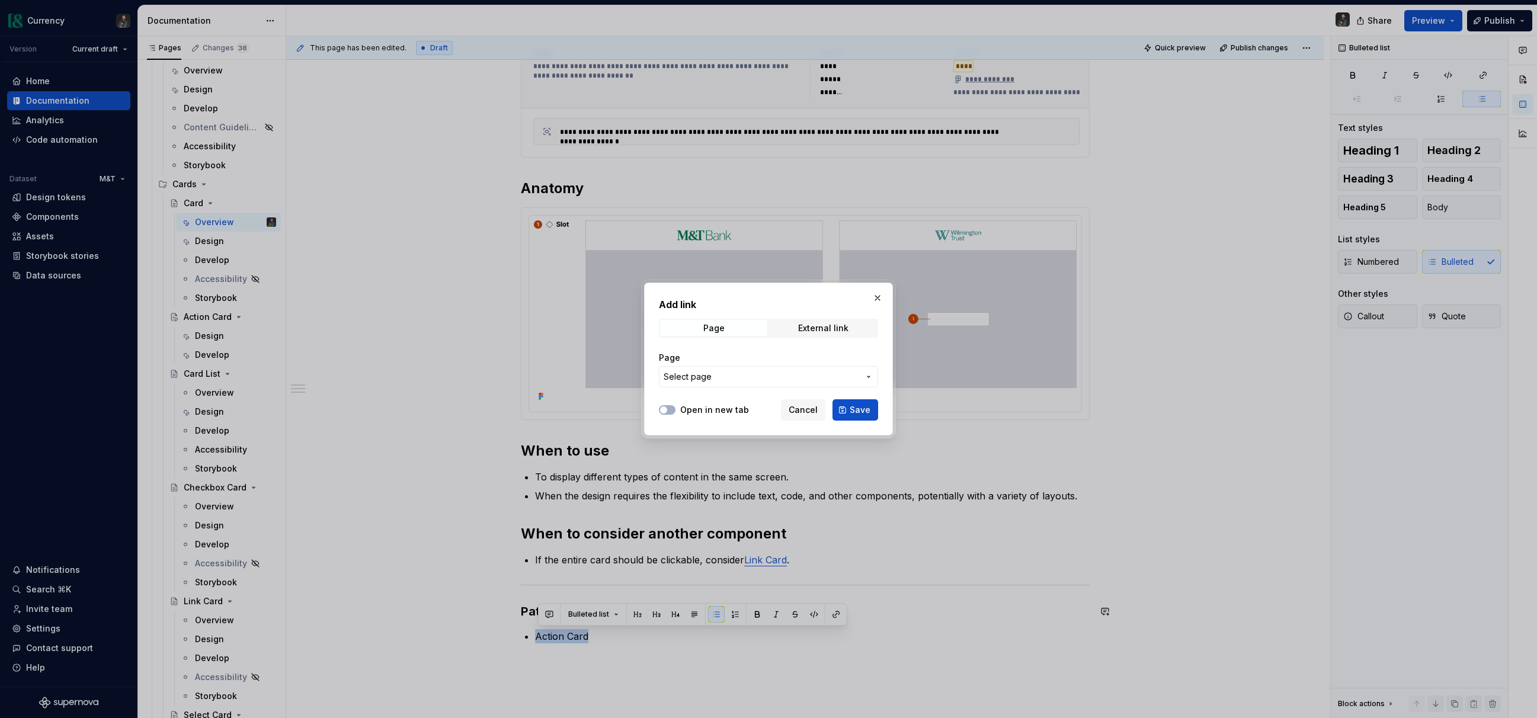
click at [766, 372] on span "Select page" at bounding box center [762, 377] width 196 height 12
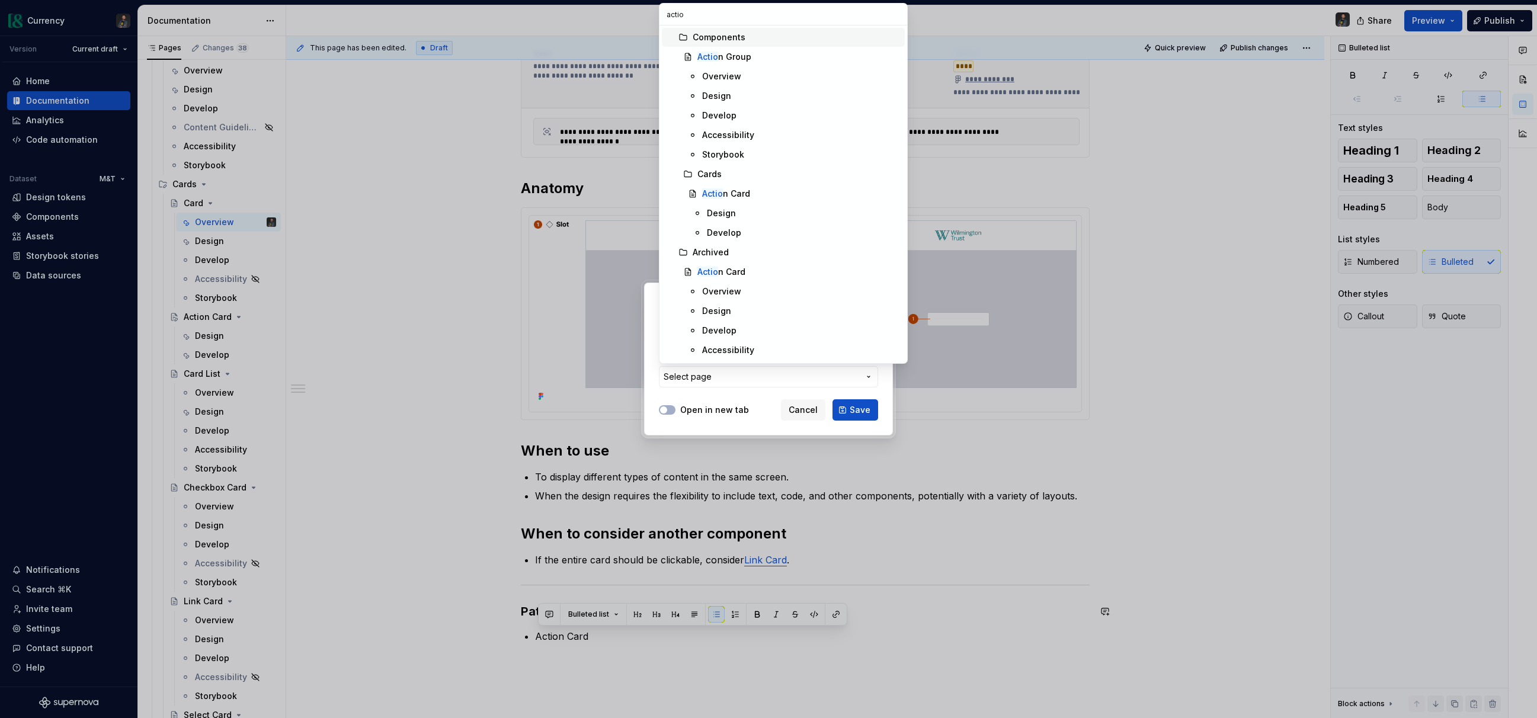
type input "action"
type textarea "*"
type input "action"
click at [750, 195] on div "Action Card" at bounding box center [801, 194] width 198 height 12
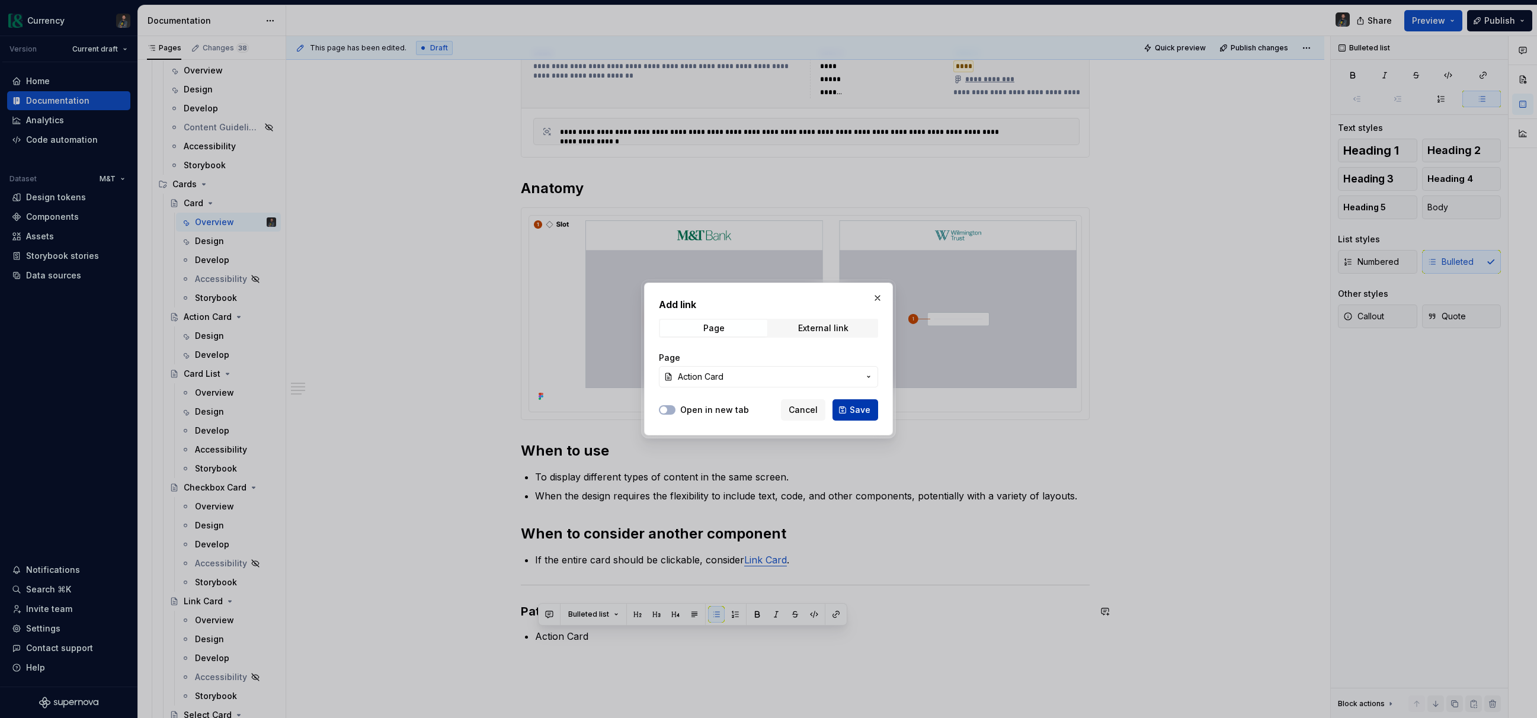
click at [870, 411] on span "Save" at bounding box center [860, 410] width 21 height 12
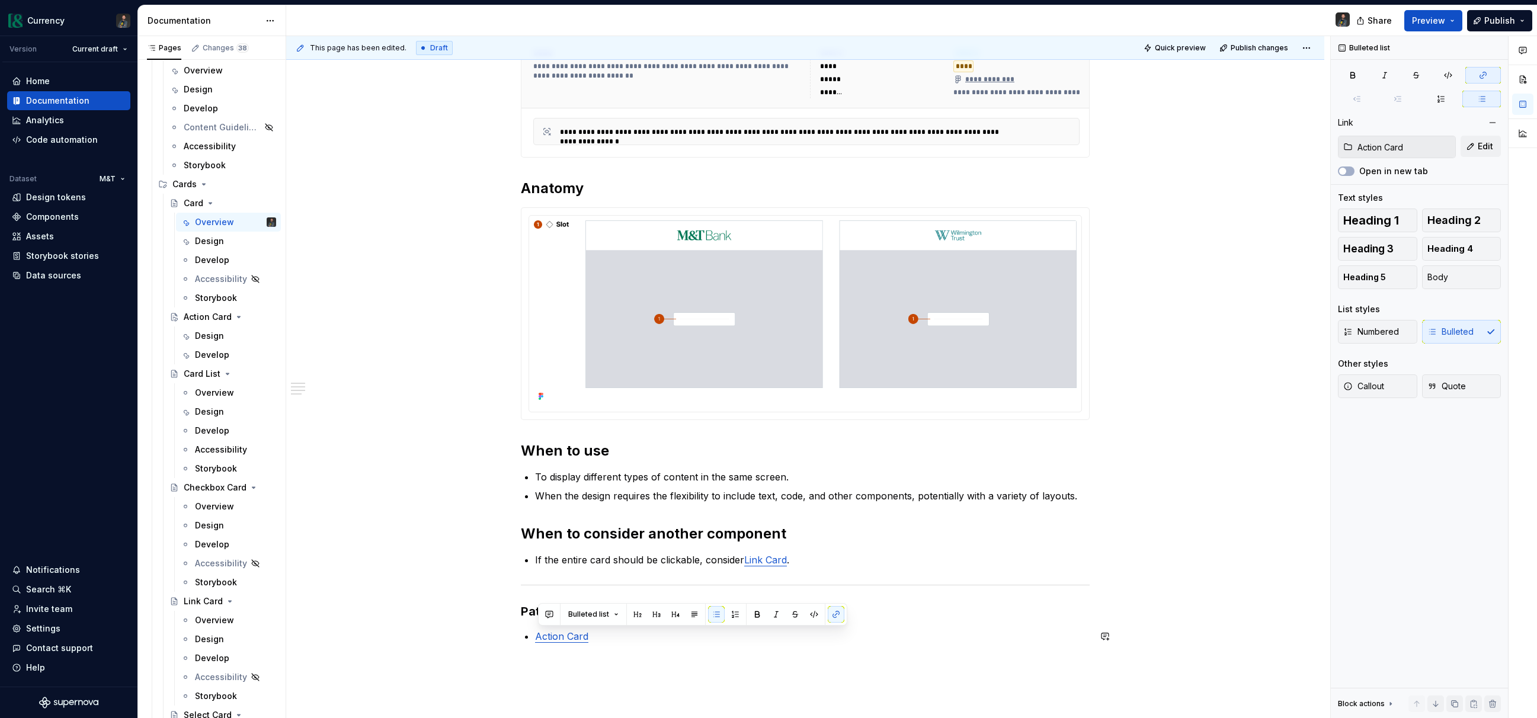
click at [644, 647] on div "**********" at bounding box center [805, 315] width 569 height 685
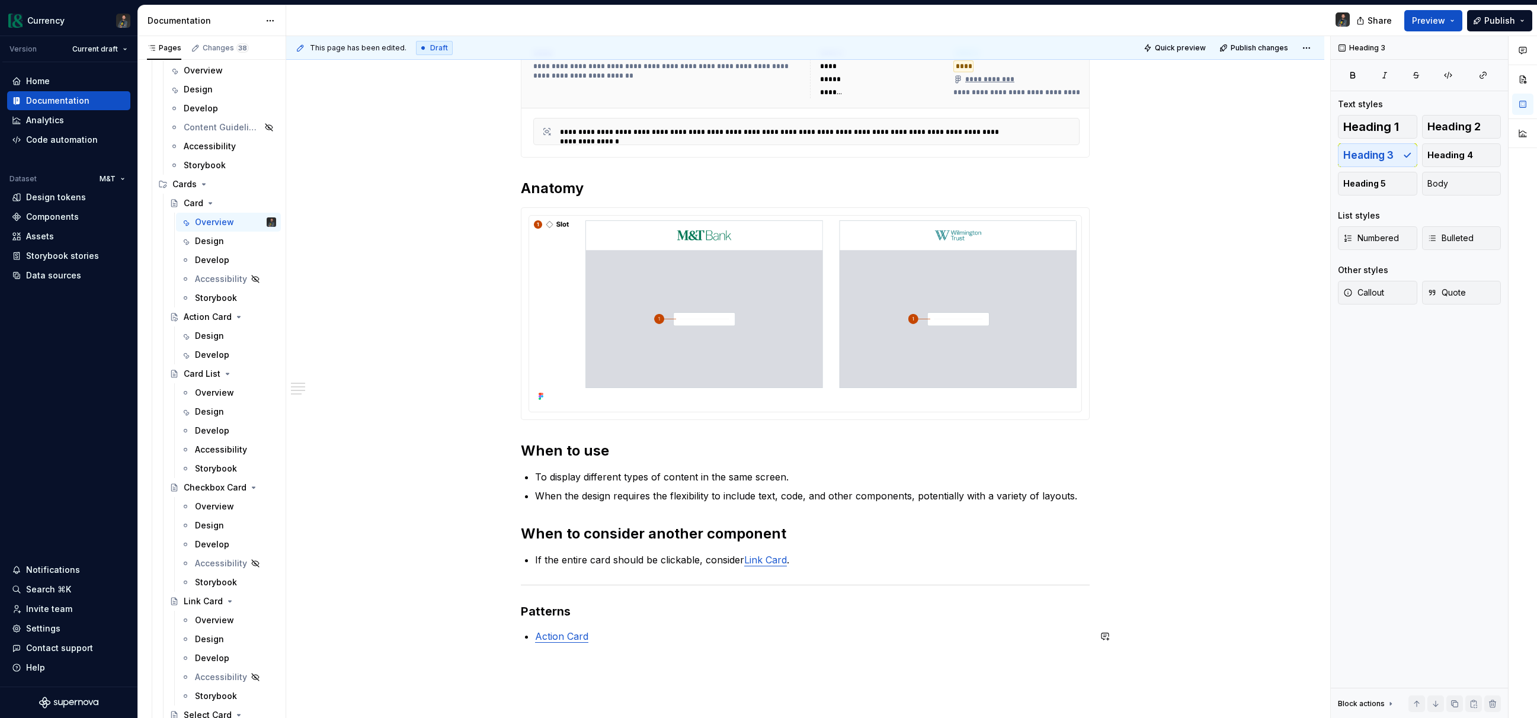
click at [526, 609] on h3 "Patterns" at bounding box center [805, 611] width 569 height 17
click at [570, 611] on h3 "Patterns" at bounding box center [805, 611] width 569 height 17
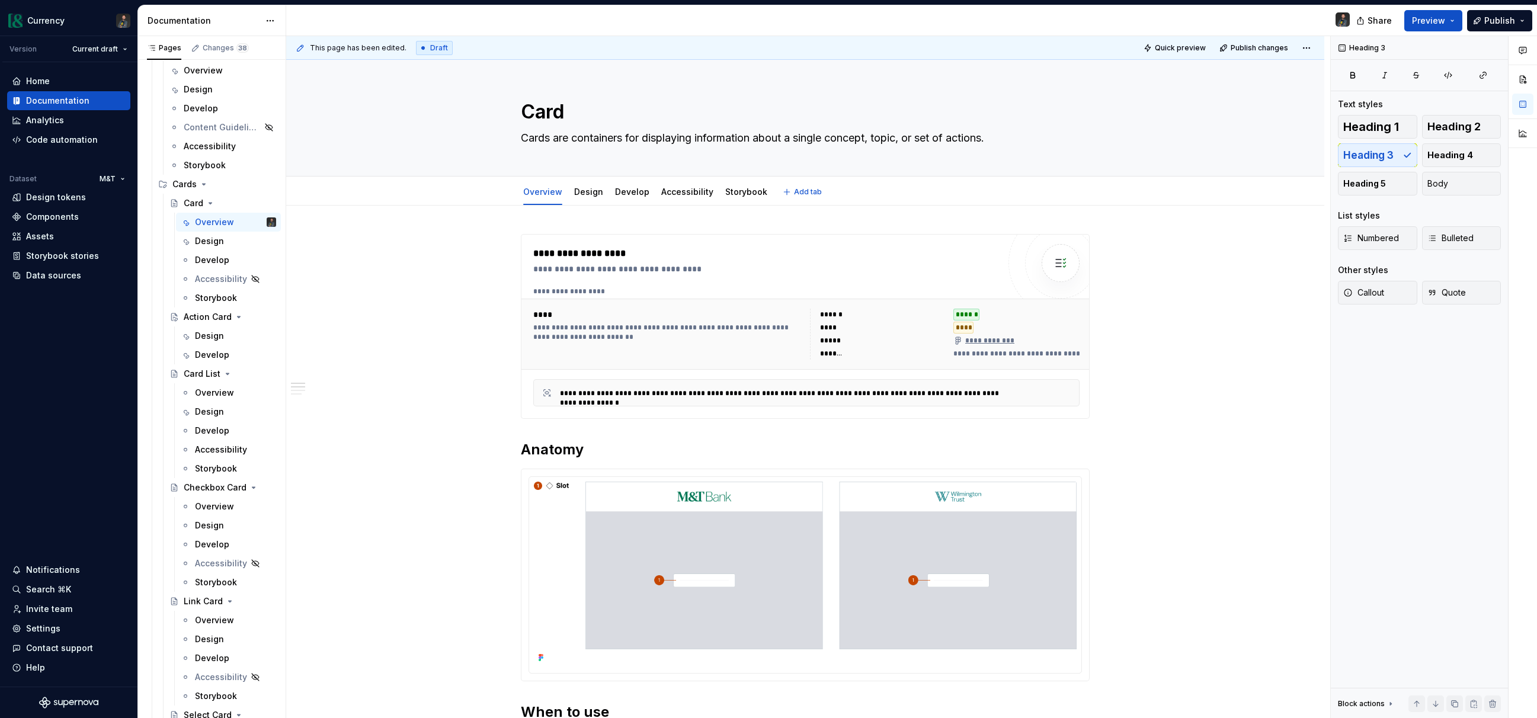
click at [592, 204] on div "Overview Design Develop Accessibility Storybook" at bounding box center [645, 195] width 263 height 32
click at [591, 193] on link "Design" at bounding box center [588, 192] width 29 height 10
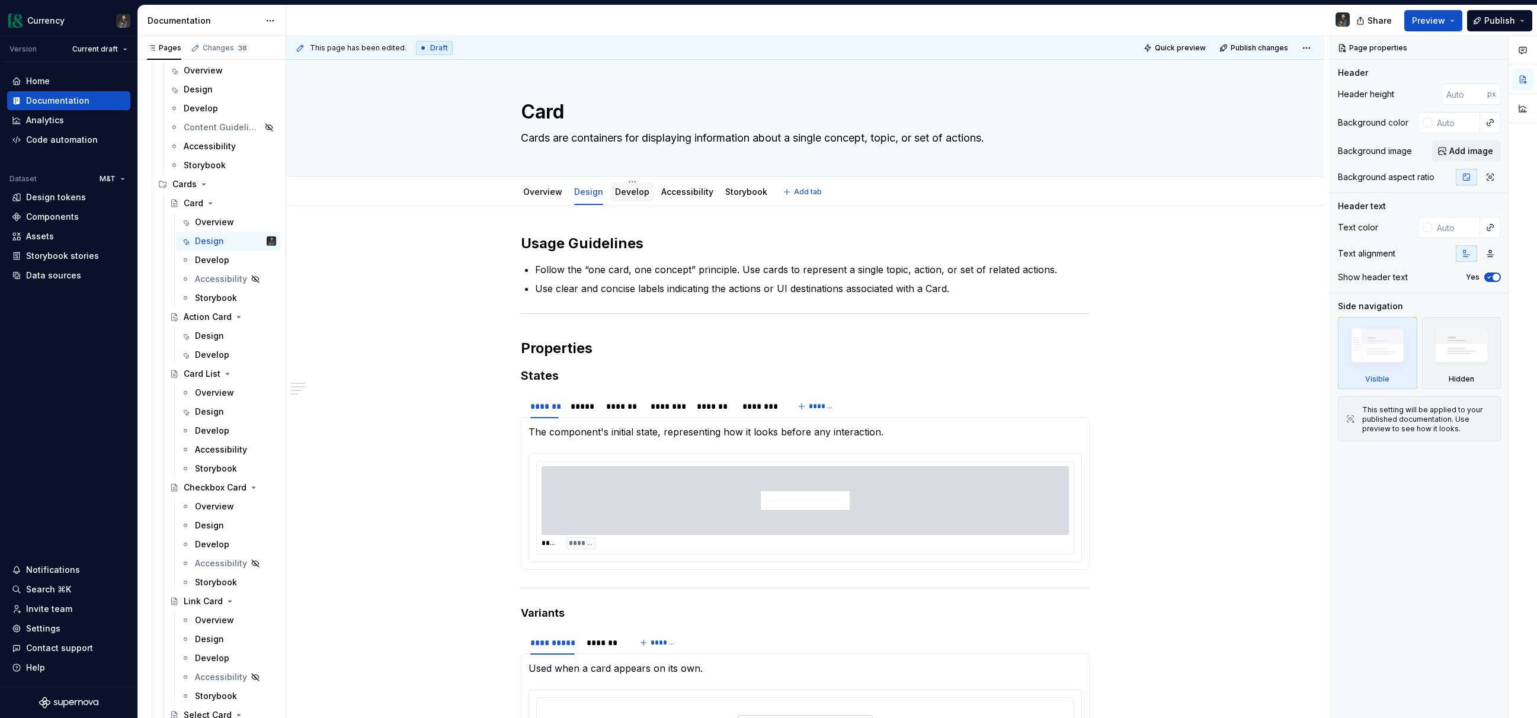
click at [639, 191] on link "Develop" at bounding box center [632, 192] width 34 height 10
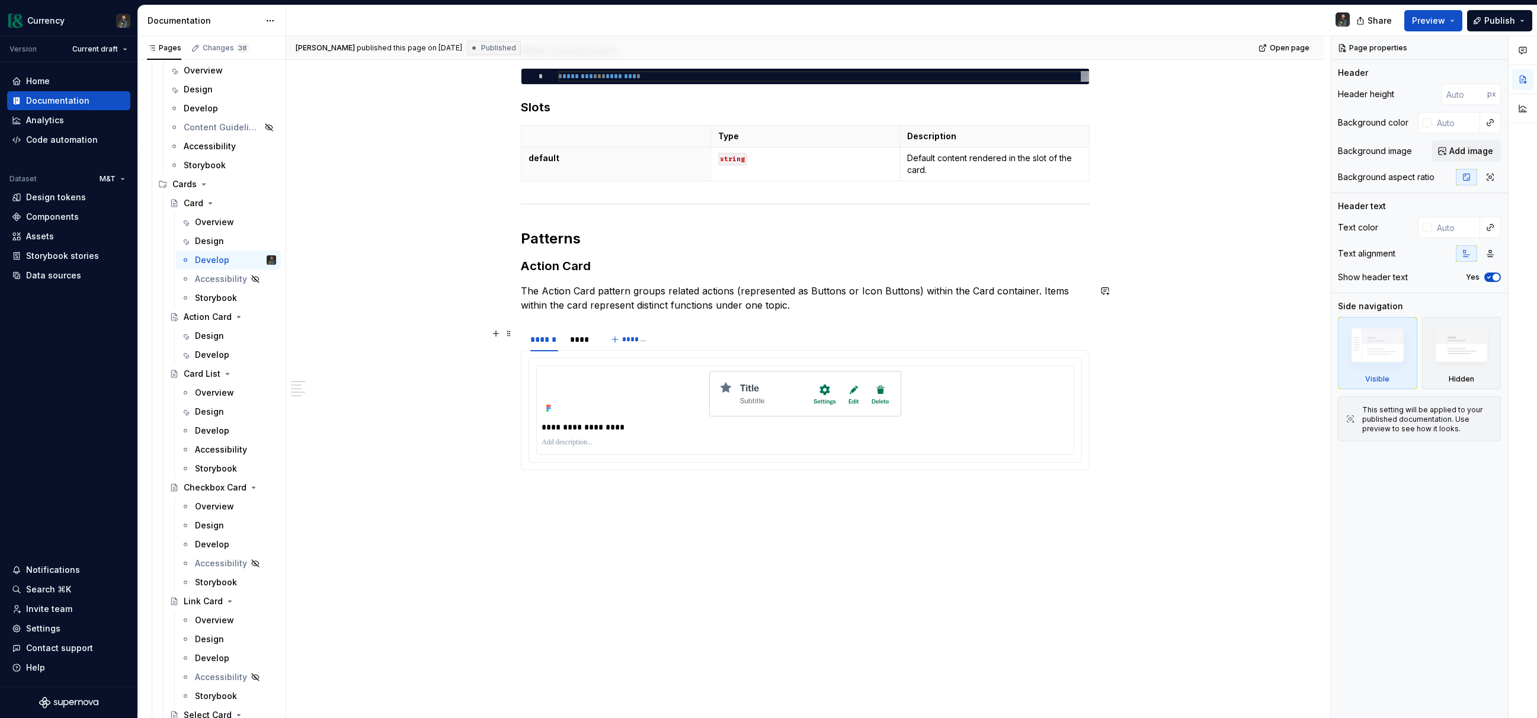
scroll to position [231, 0]
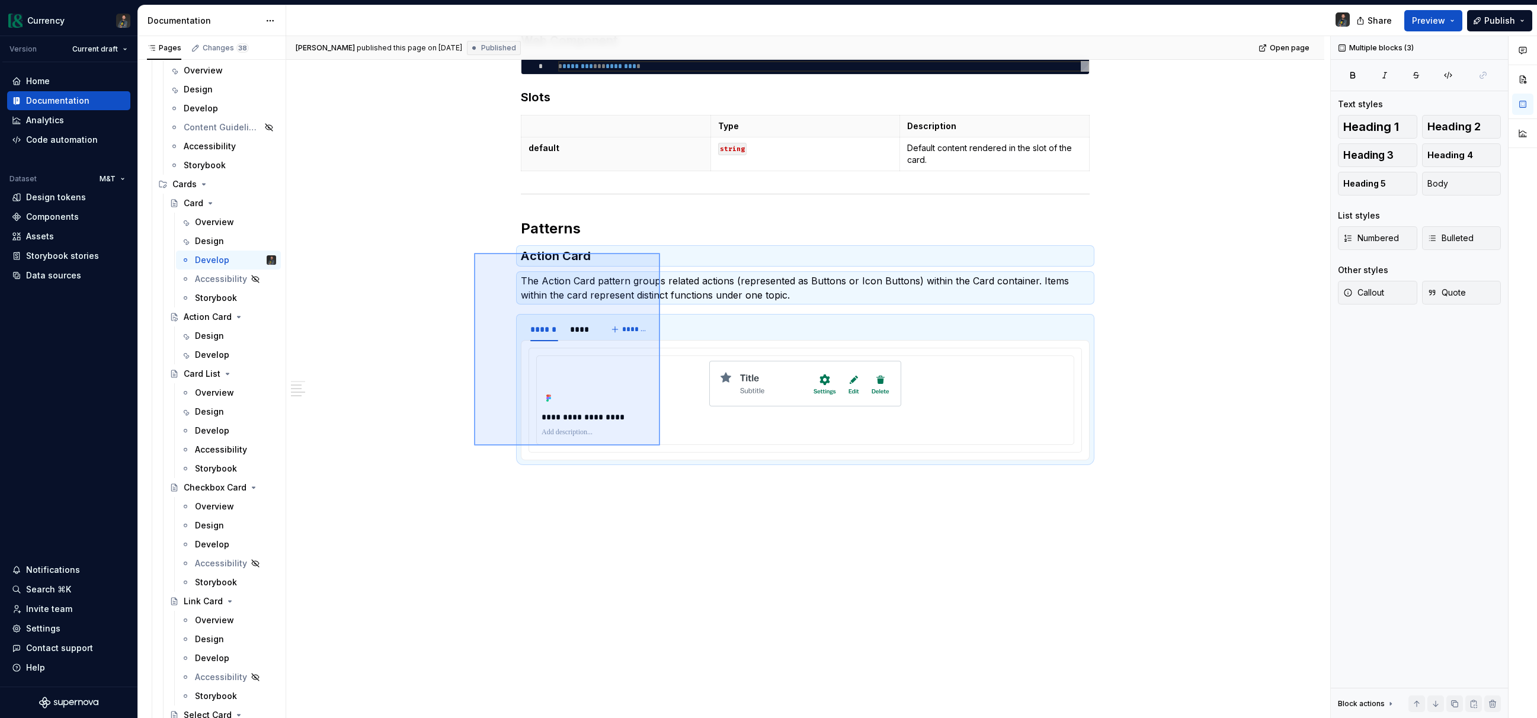
drag, startPoint x: 474, startPoint y: 253, endPoint x: 660, endPoint y: 446, distance: 267.8
click at [660, 446] on div "**********" at bounding box center [808, 377] width 1044 height 683
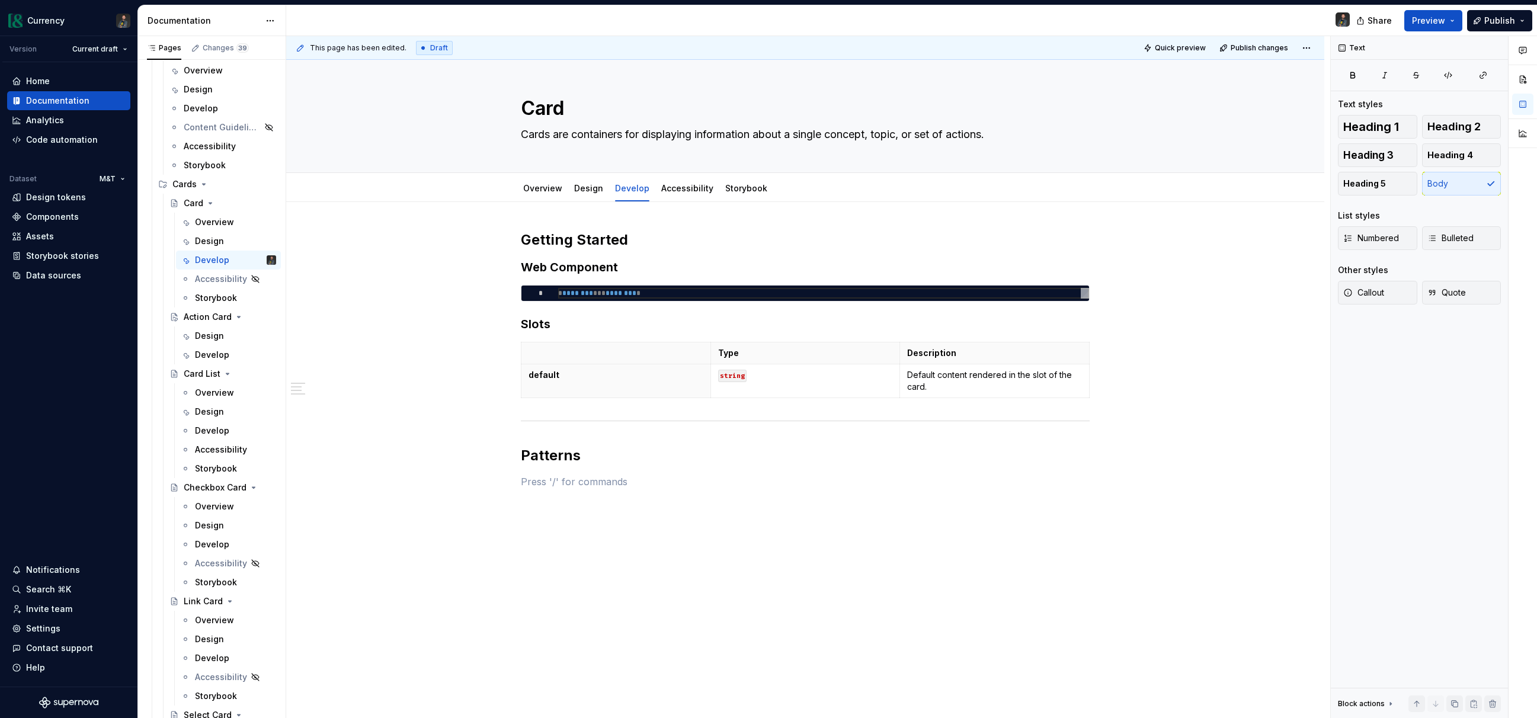
scroll to position [4, 0]
click at [587, 463] on h2 "Patterns" at bounding box center [805, 455] width 569 height 19
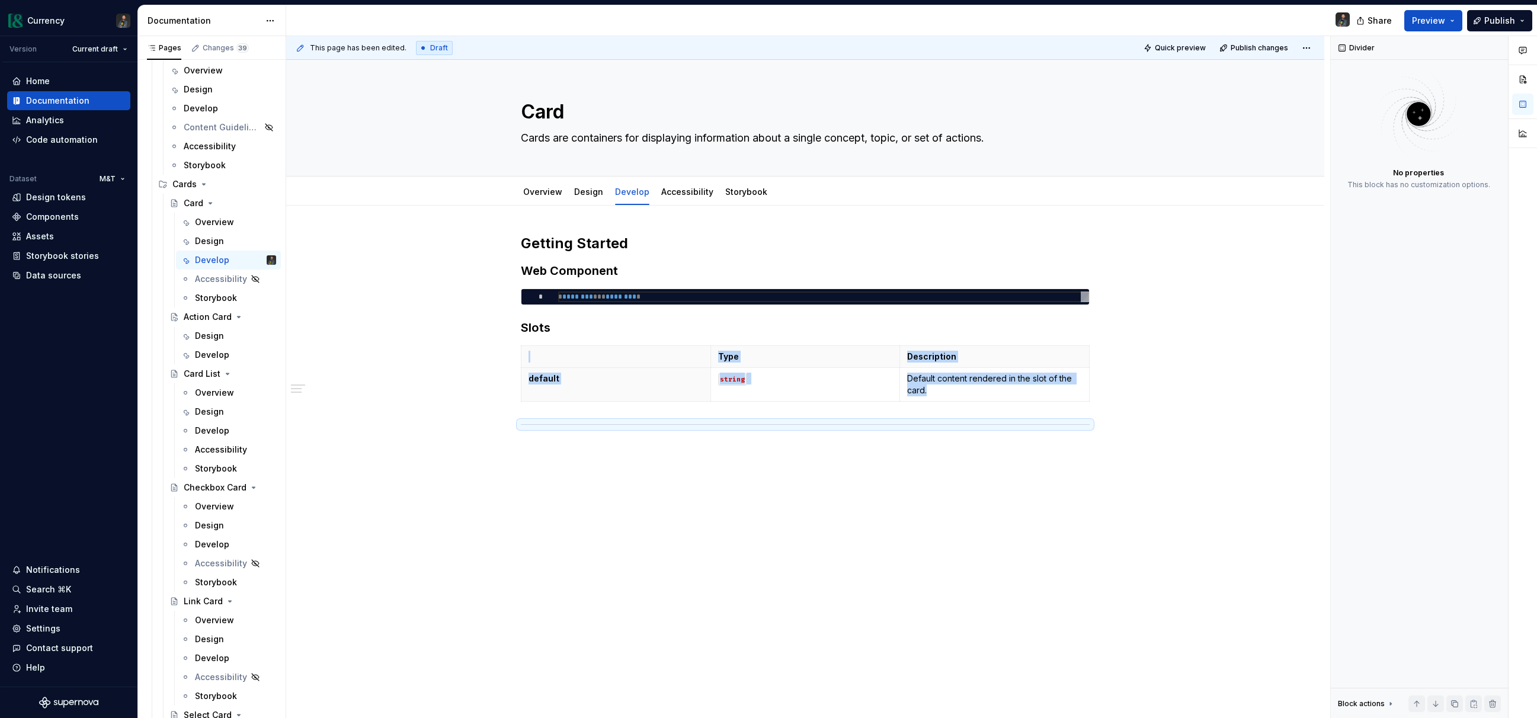
scroll to position [0, 0]
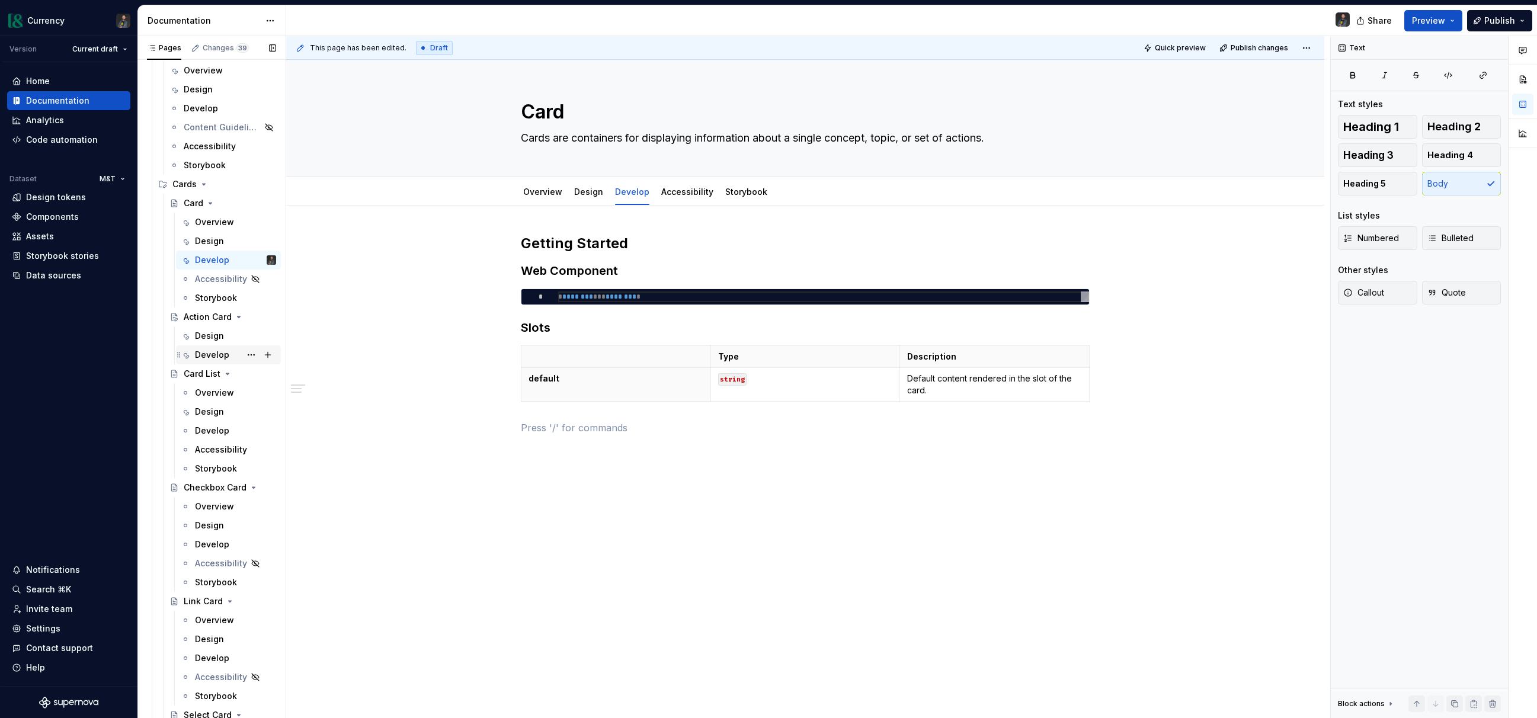
click at [208, 351] on div "Develop" at bounding box center [212, 355] width 34 height 12
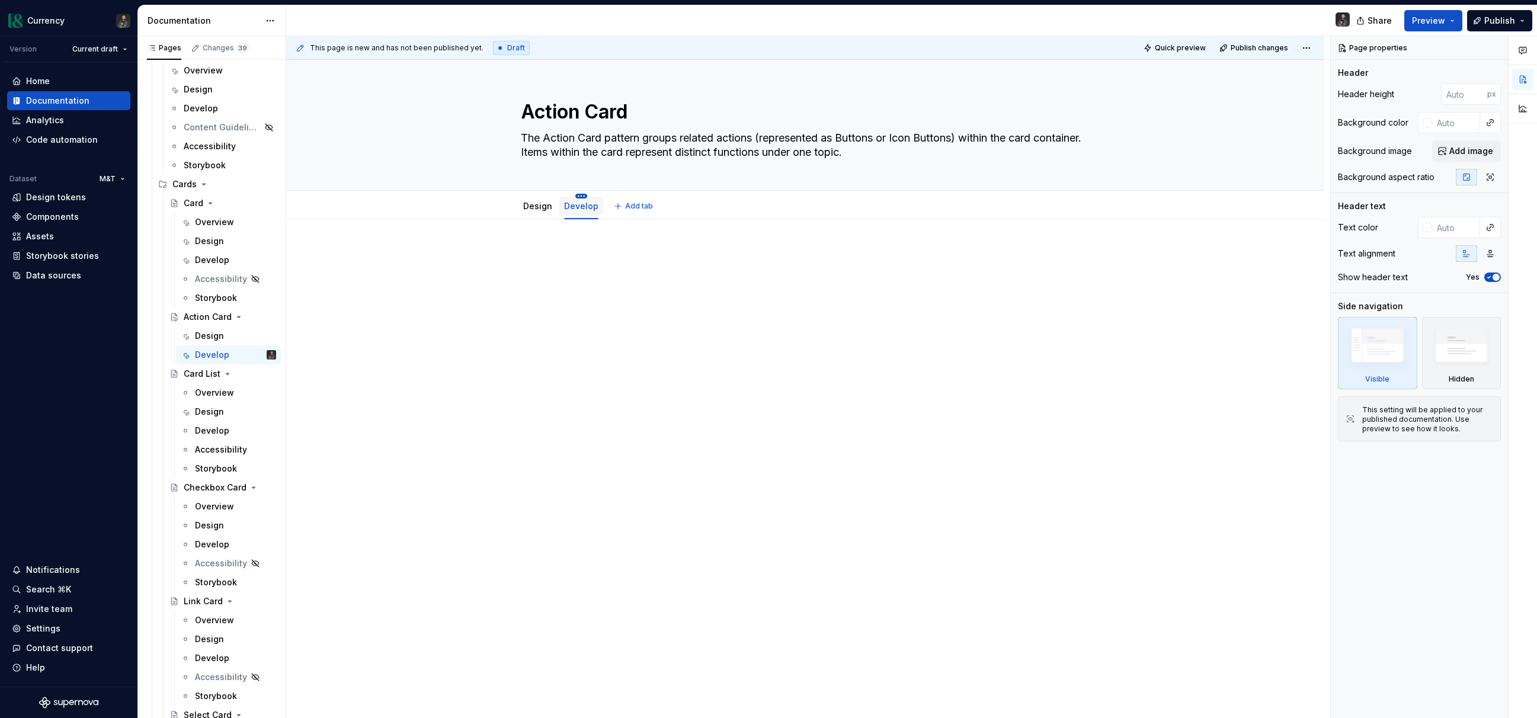
click at [584, 196] on html "Currency Version Current draft Home Documentation Analytics Code automation Dat…" at bounding box center [768, 359] width 1537 height 718
click at [622, 324] on div "Delete tab" at bounding box center [636, 324] width 77 height 12
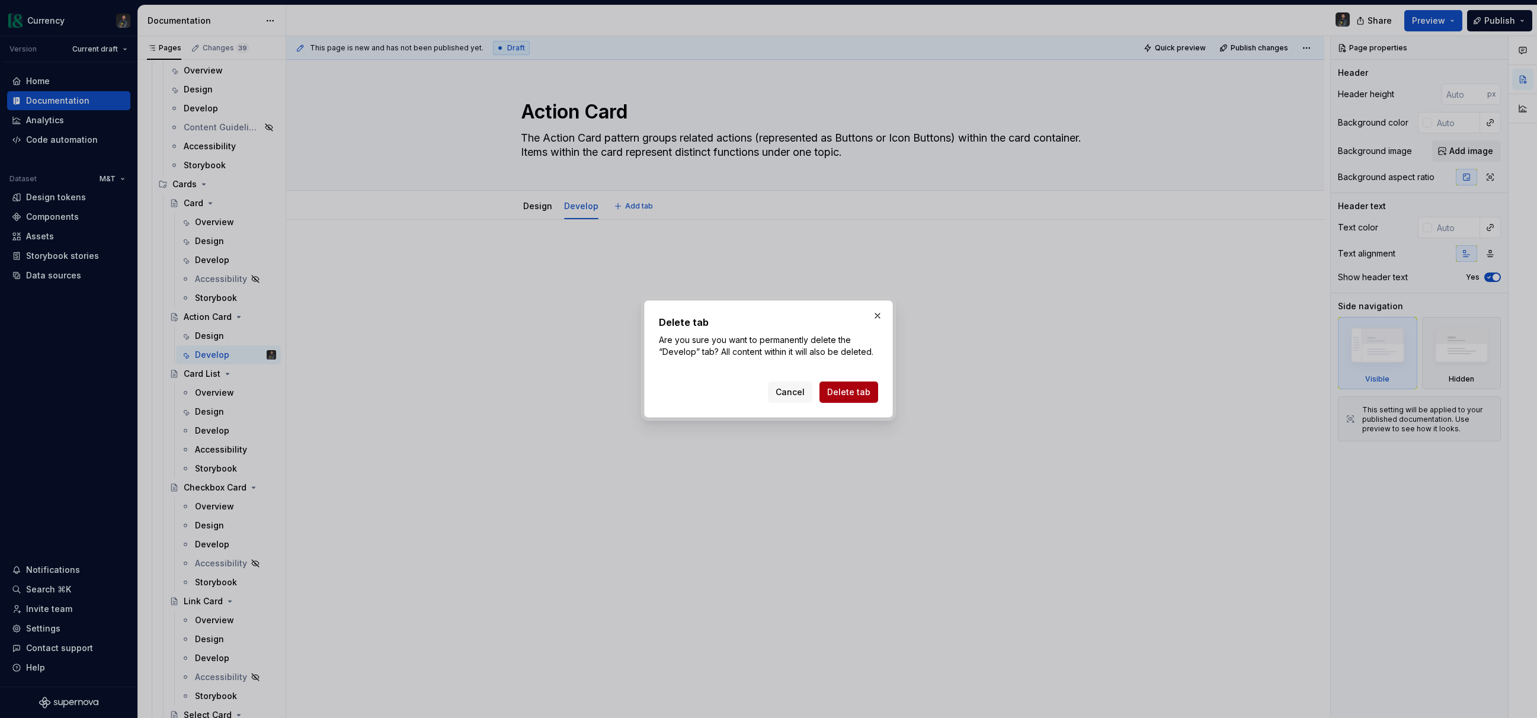
click at [860, 394] on span "Delete tab" at bounding box center [848, 392] width 43 height 12
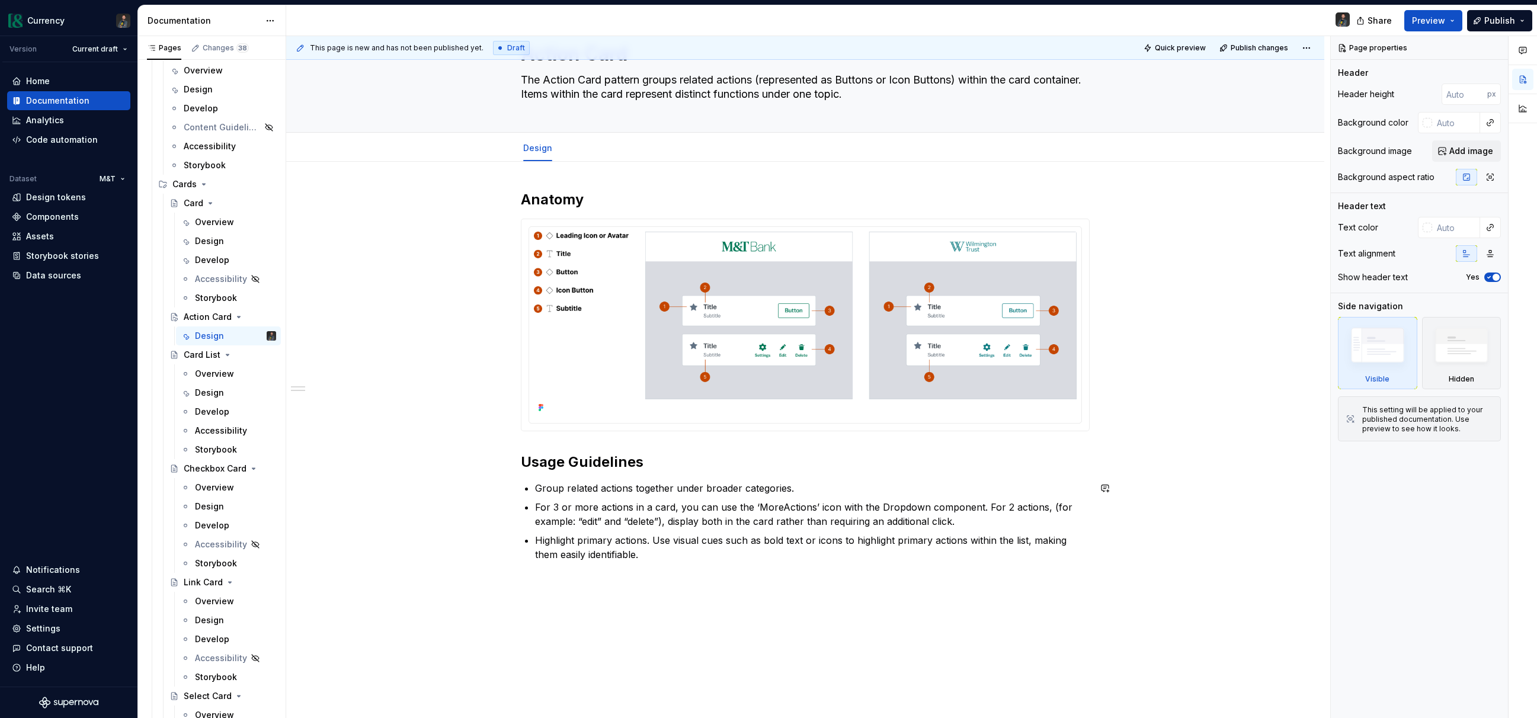
scroll to position [61, 0]
click at [661, 550] on p "Highlight primary actions. Use visual cues such as bold text or icons to highli…" at bounding box center [812, 544] width 555 height 28
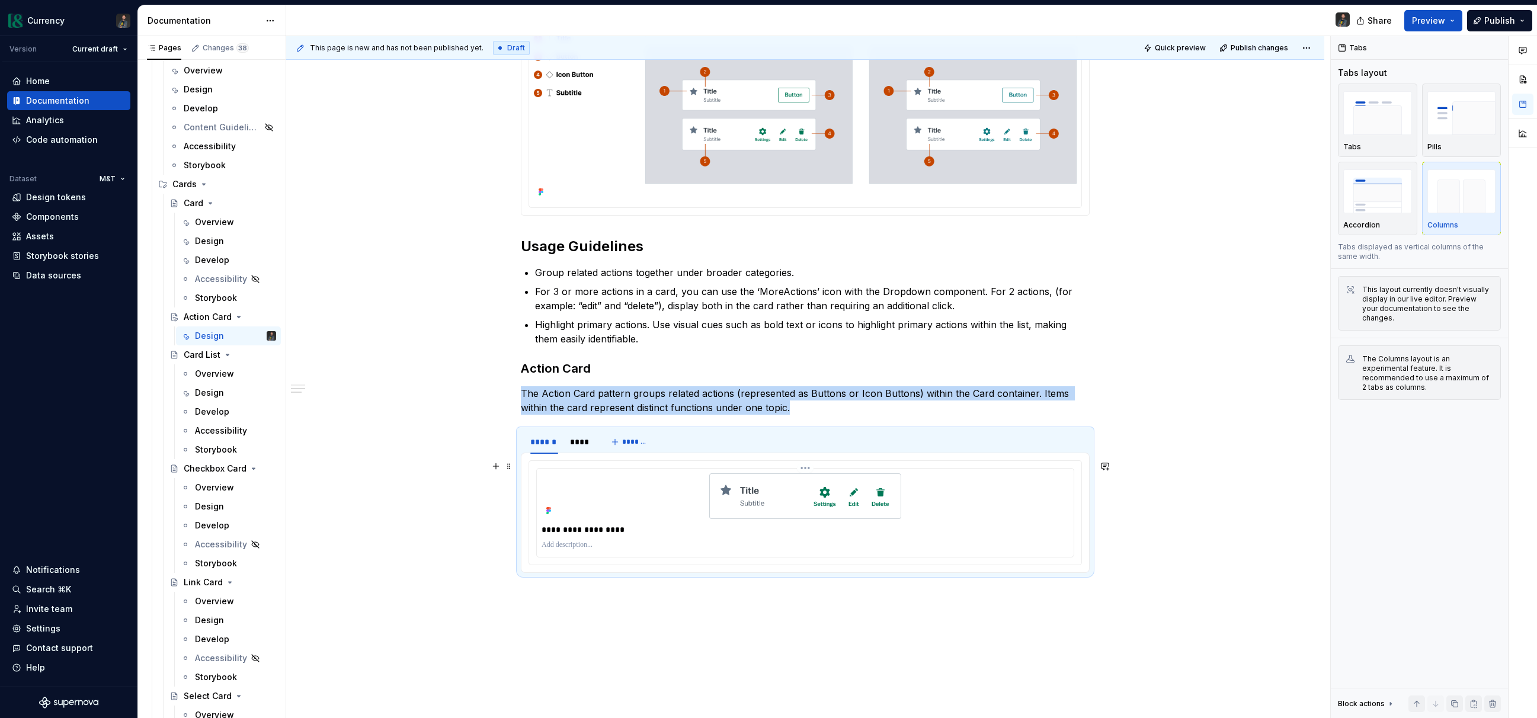
scroll to position [278, 0]
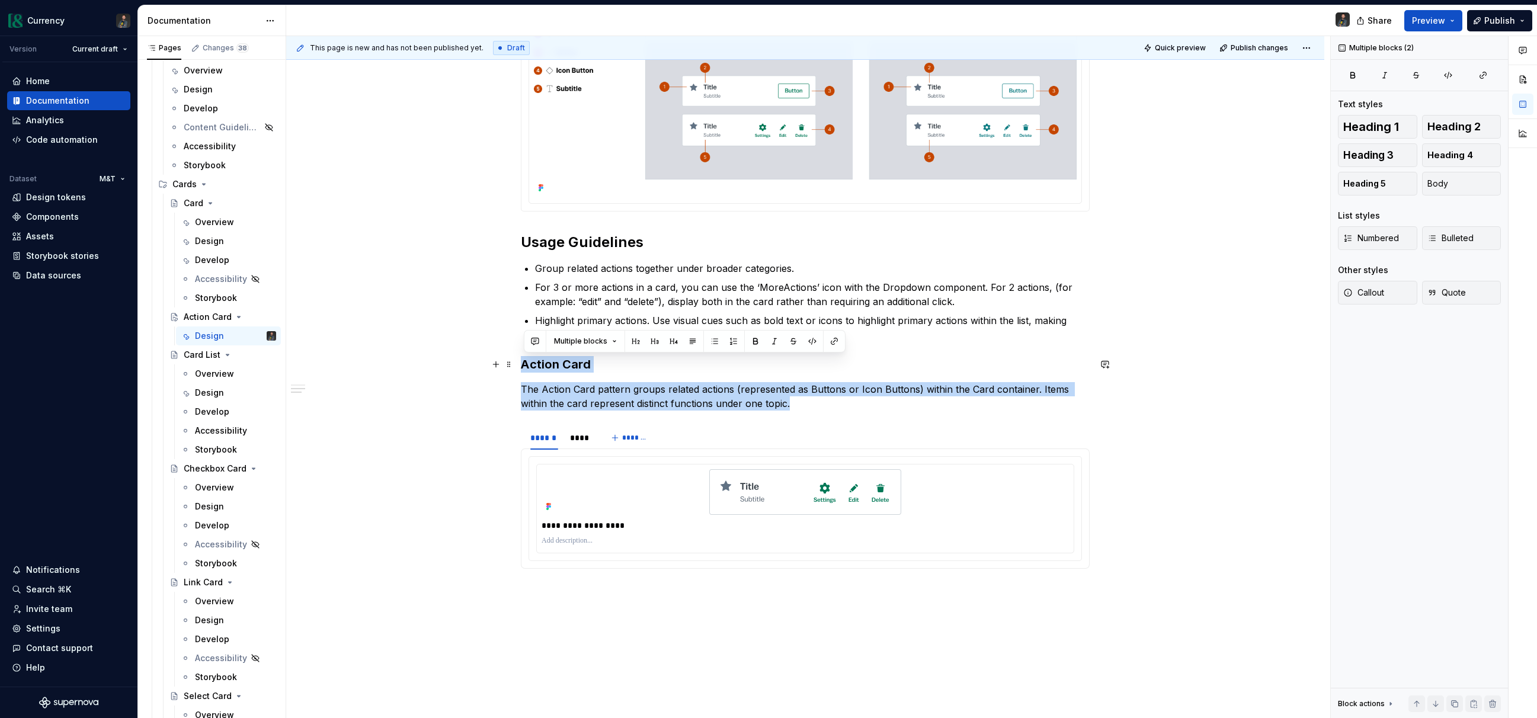
drag, startPoint x: 811, startPoint y: 411, endPoint x: 526, endPoint y: 363, distance: 289.0
click at [526, 363] on div "**********" at bounding box center [805, 274] width 569 height 608
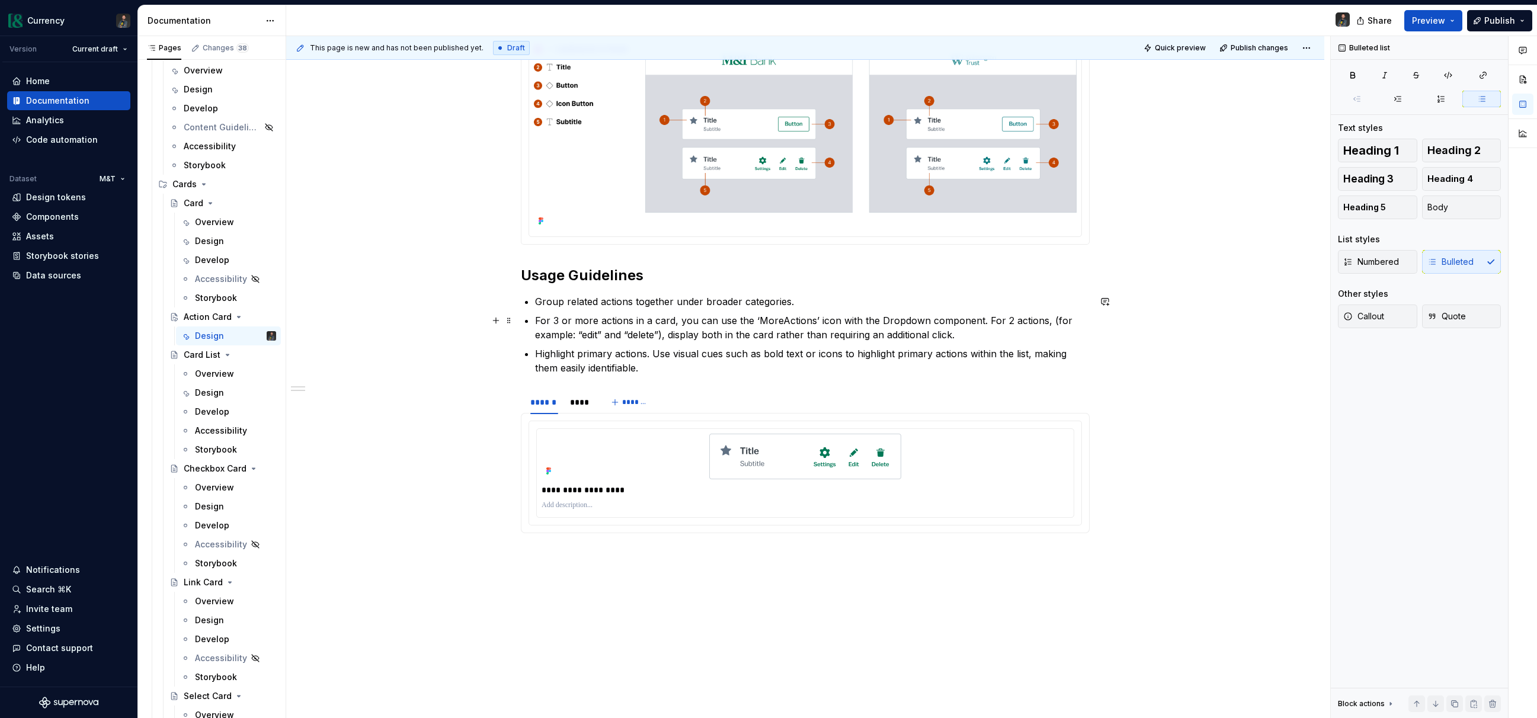
scroll to position [0, 0]
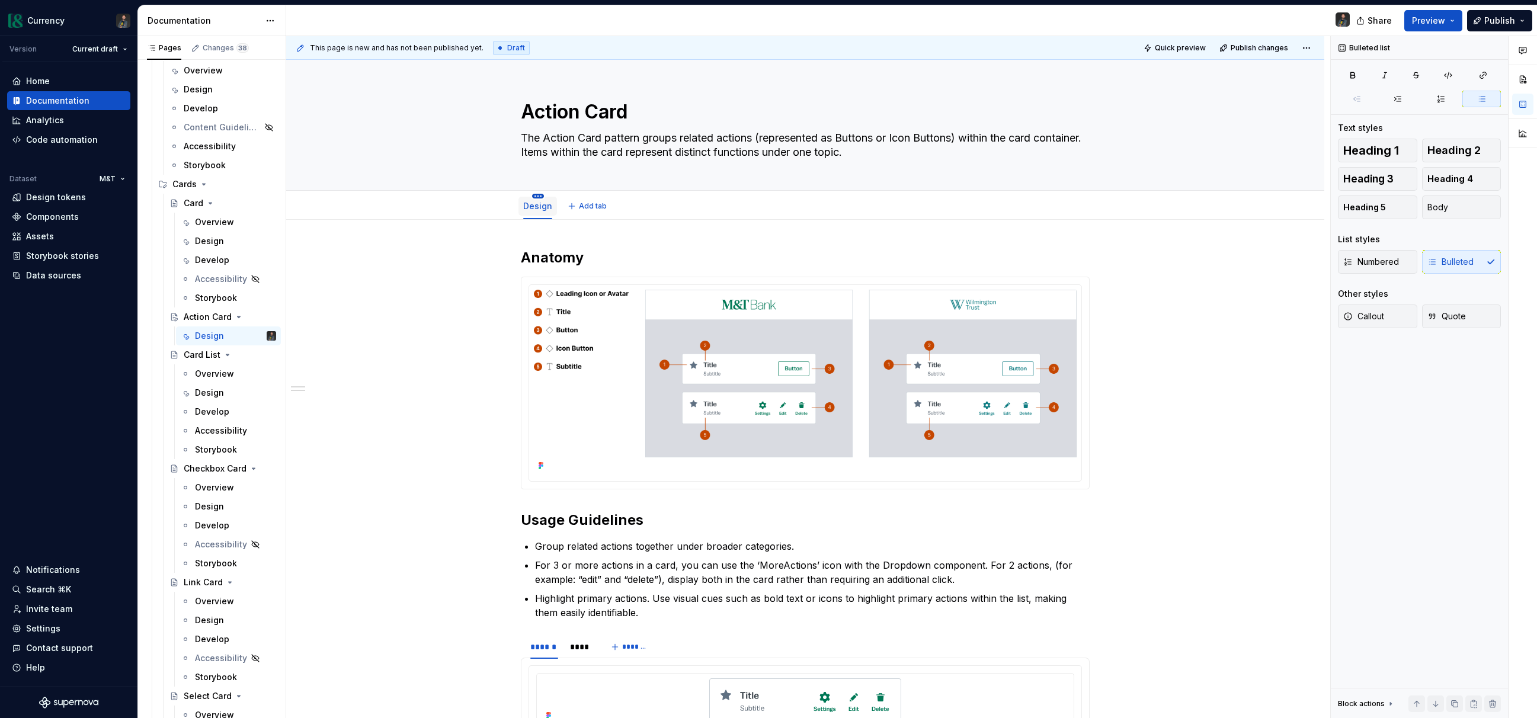
click at [541, 197] on html "Currency Version Current draft Home Documentation Analytics Code automation Dat…" at bounding box center [768, 359] width 1537 height 718
click at [593, 302] on div "Convert to page layout" at bounding box center [603, 300] width 95 height 12
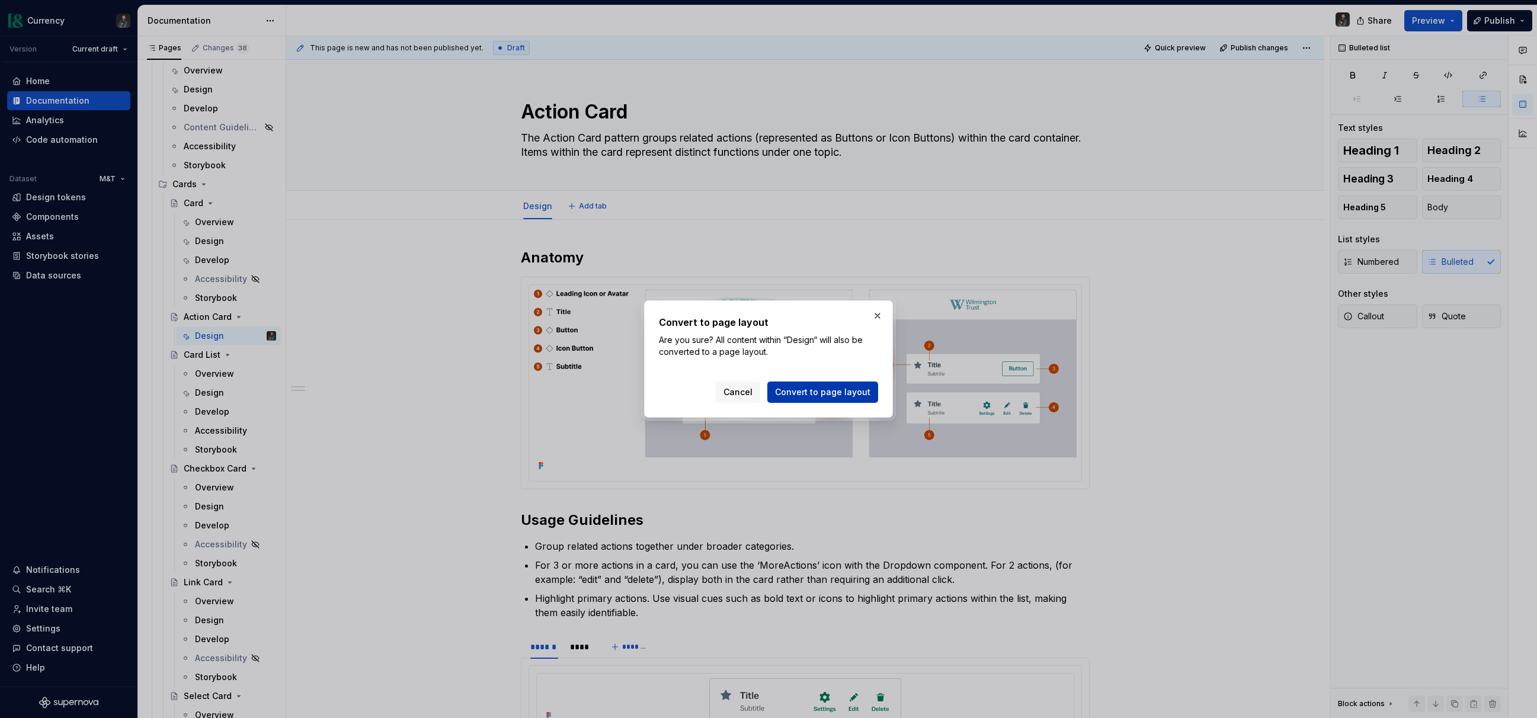
click at [829, 390] on span "Convert to page layout" at bounding box center [822, 392] width 95 height 12
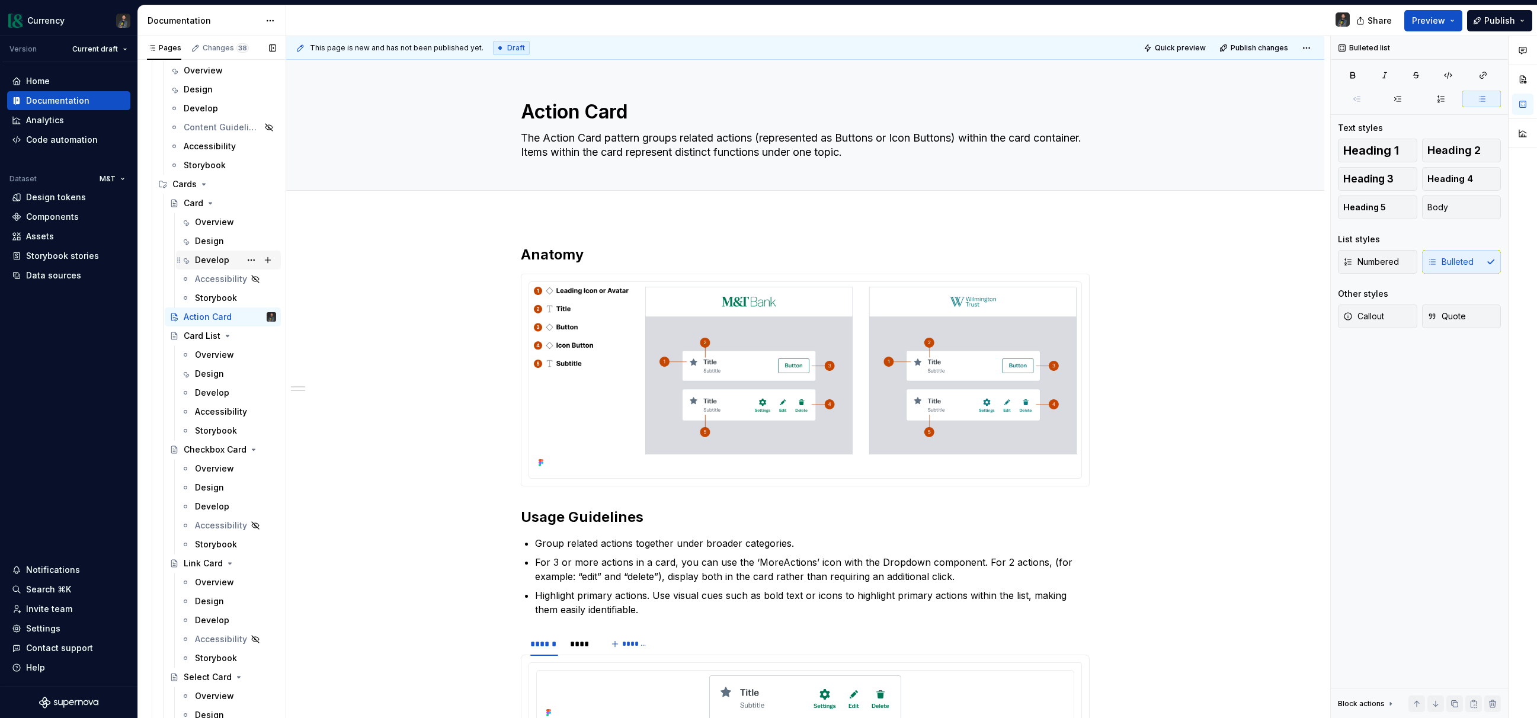
click at [218, 256] on div "Develop" at bounding box center [212, 260] width 34 height 12
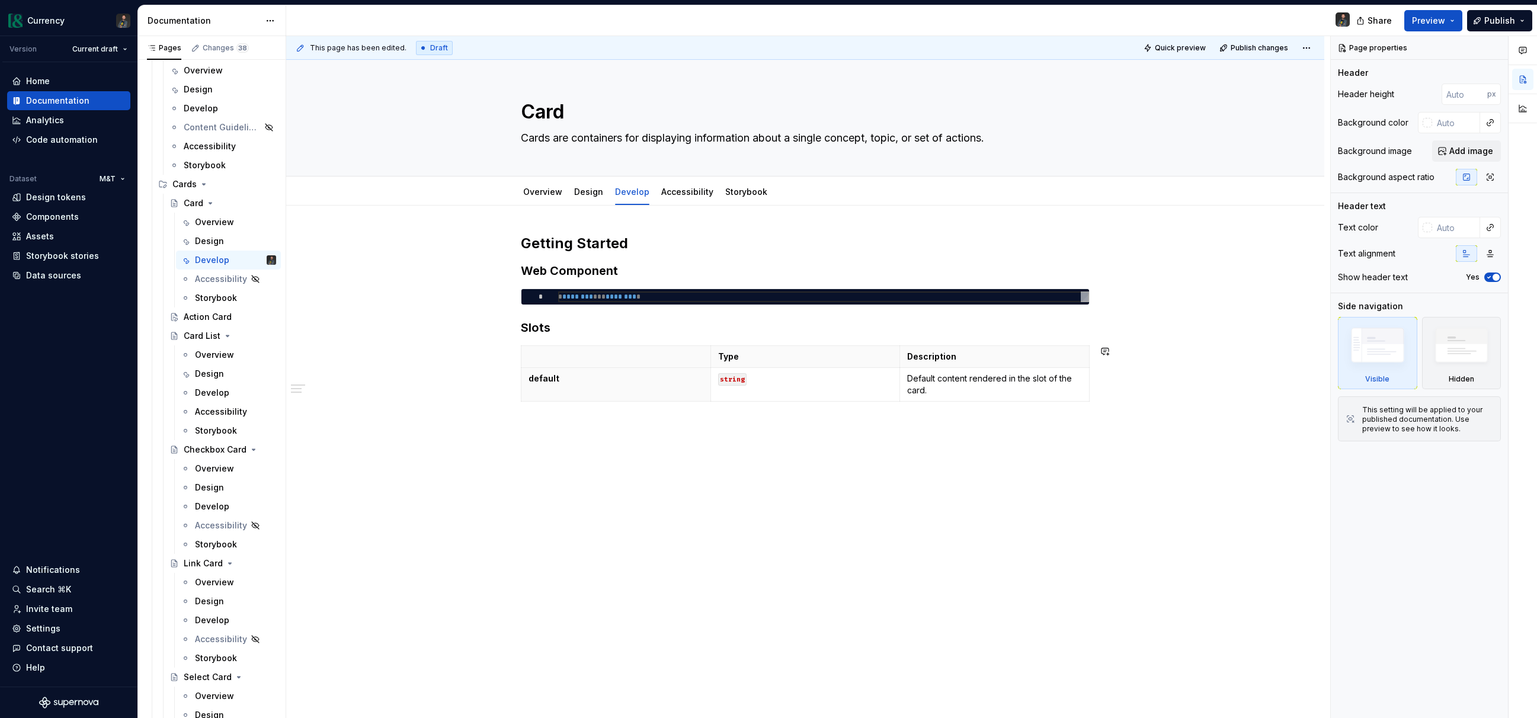
click at [667, 443] on div "Getting Started Web Component * * ******** *** ******** * Slots Type Descriptio…" at bounding box center [805, 341] width 569 height 215
type textarea "*"
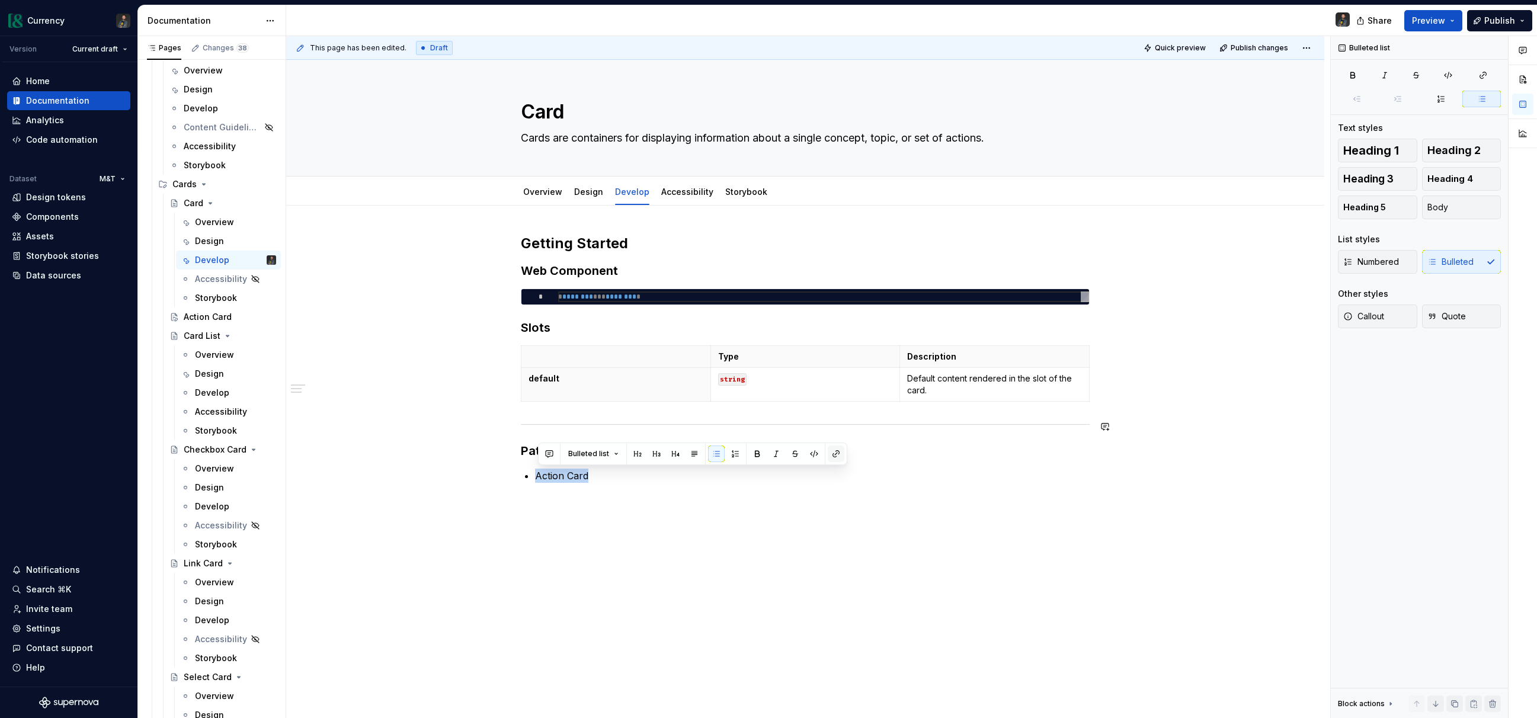
click at [834, 450] on button "button" at bounding box center [836, 454] width 17 height 17
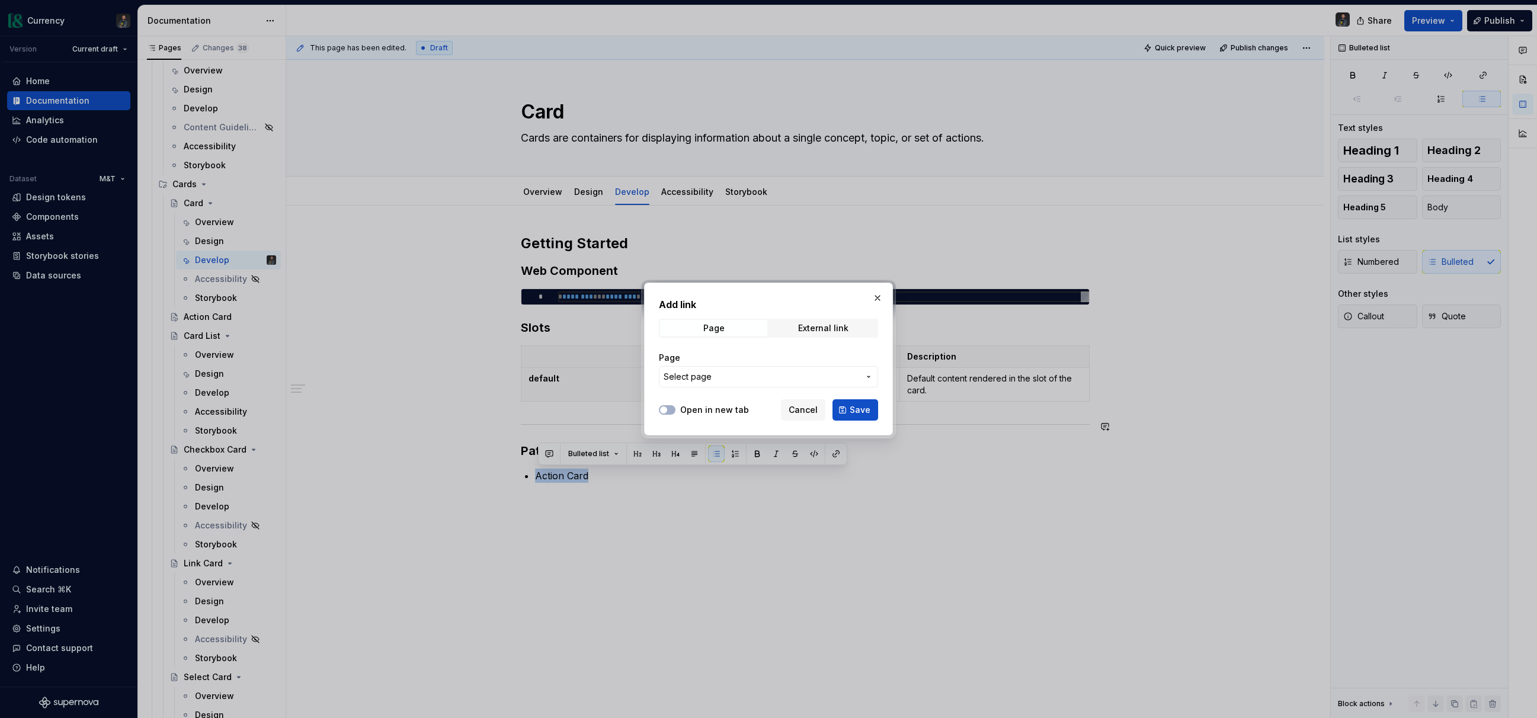
click at [793, 371] on span "Select page" at bounding box center [762, 377] width 196 height 12
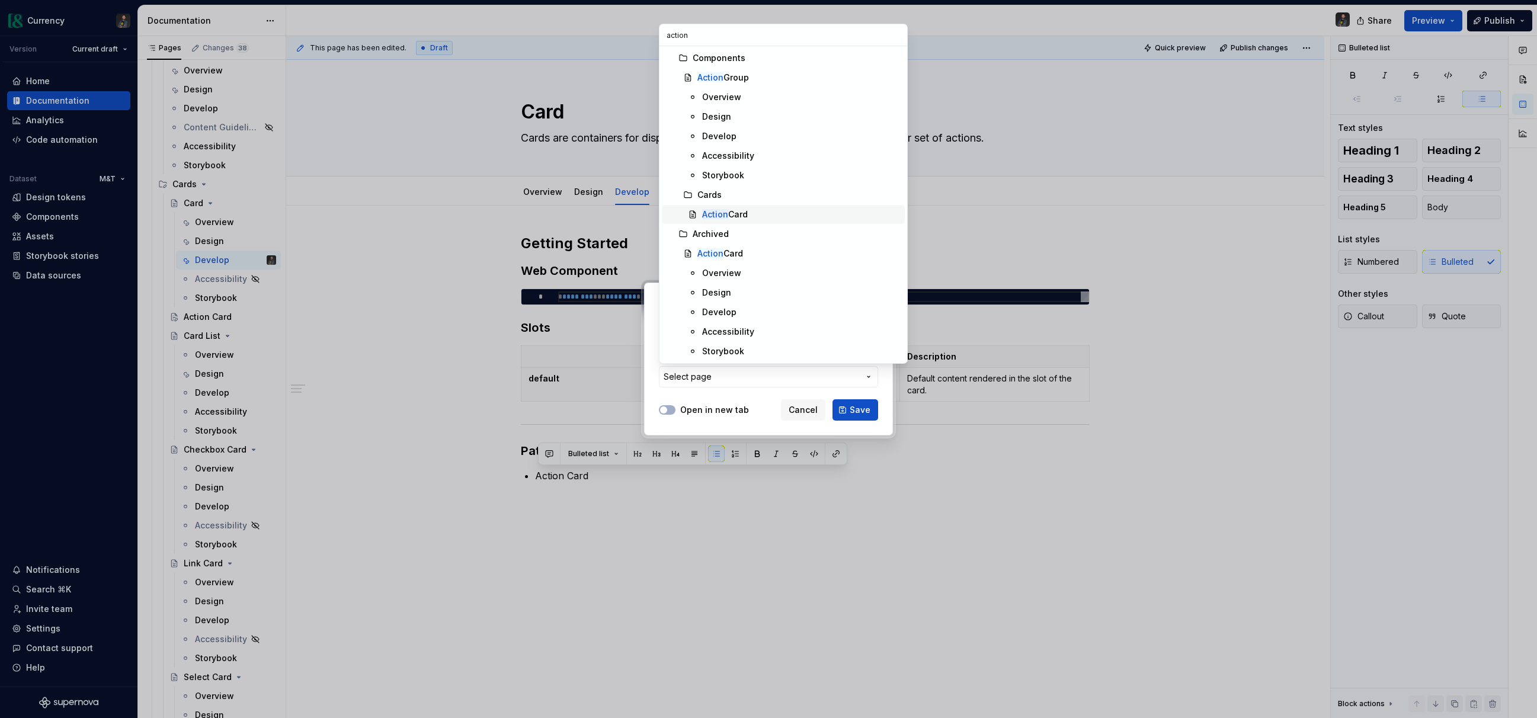
type input "action"
click at [733, 209] on div "Action Card" at bounding box center [725, 215] width 46 height 12
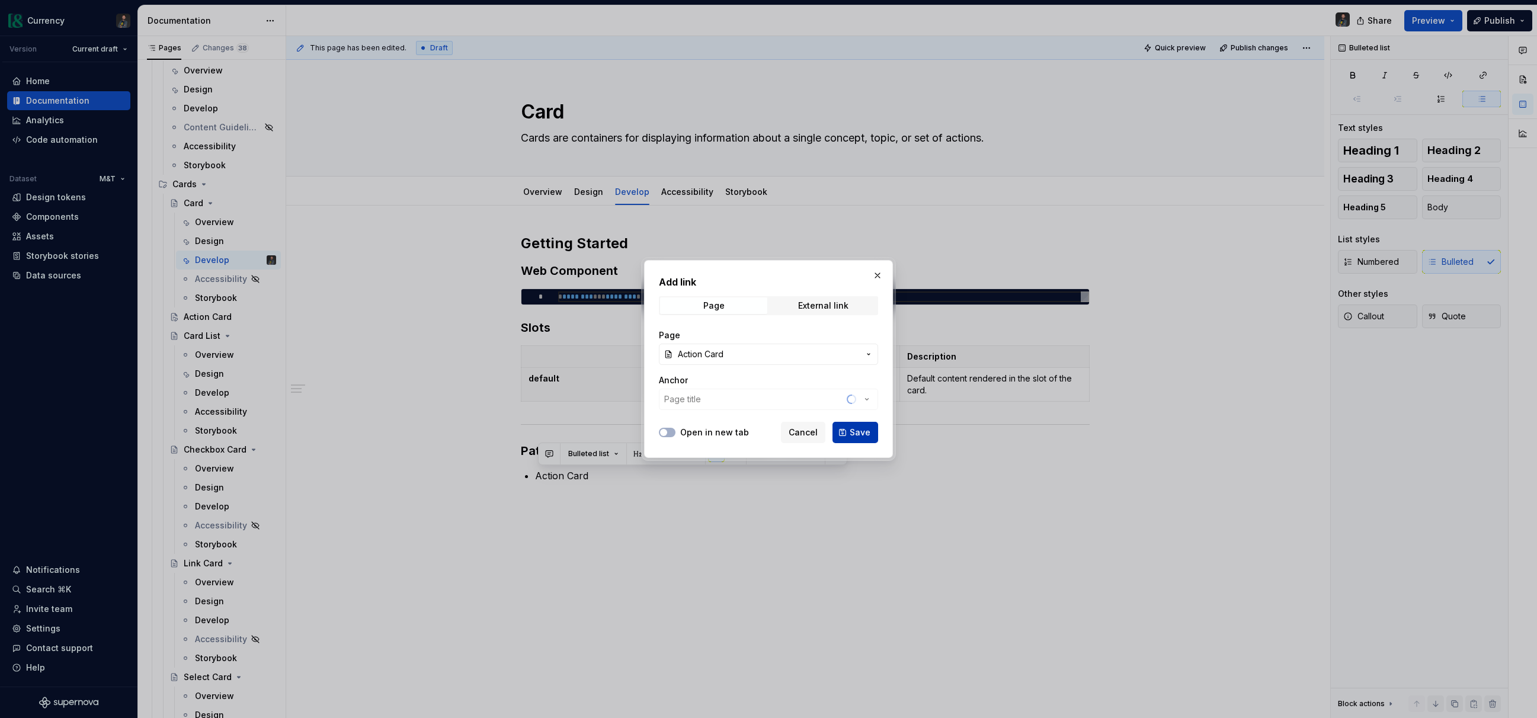
click at [863, 427] on span "Save" at bounding box center [860, 433] width 21 height 12
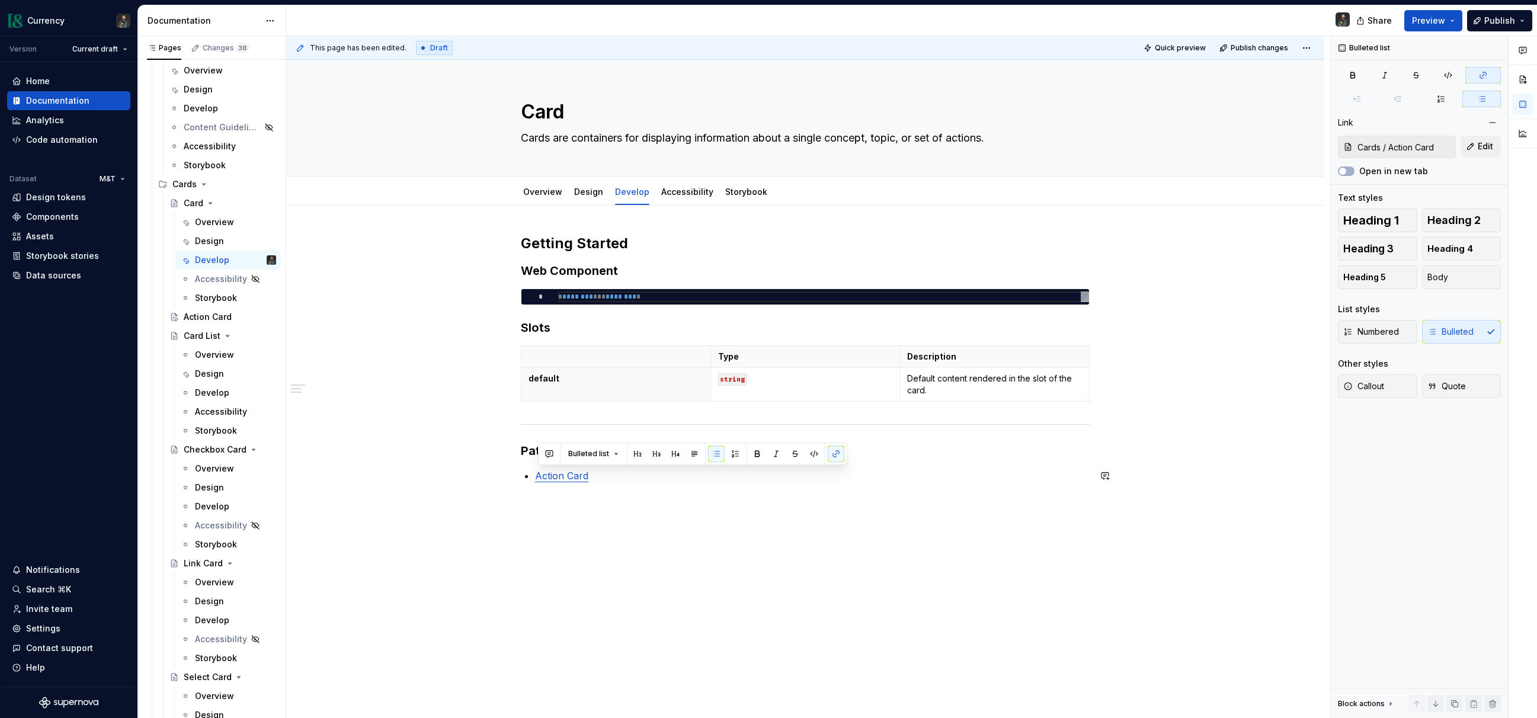
click at [689, 490] on div "Getting Started Web Component * * ******** *** ******** * Slots Type Descriptio…" at bounding box center [805, 365] width 569 height 263
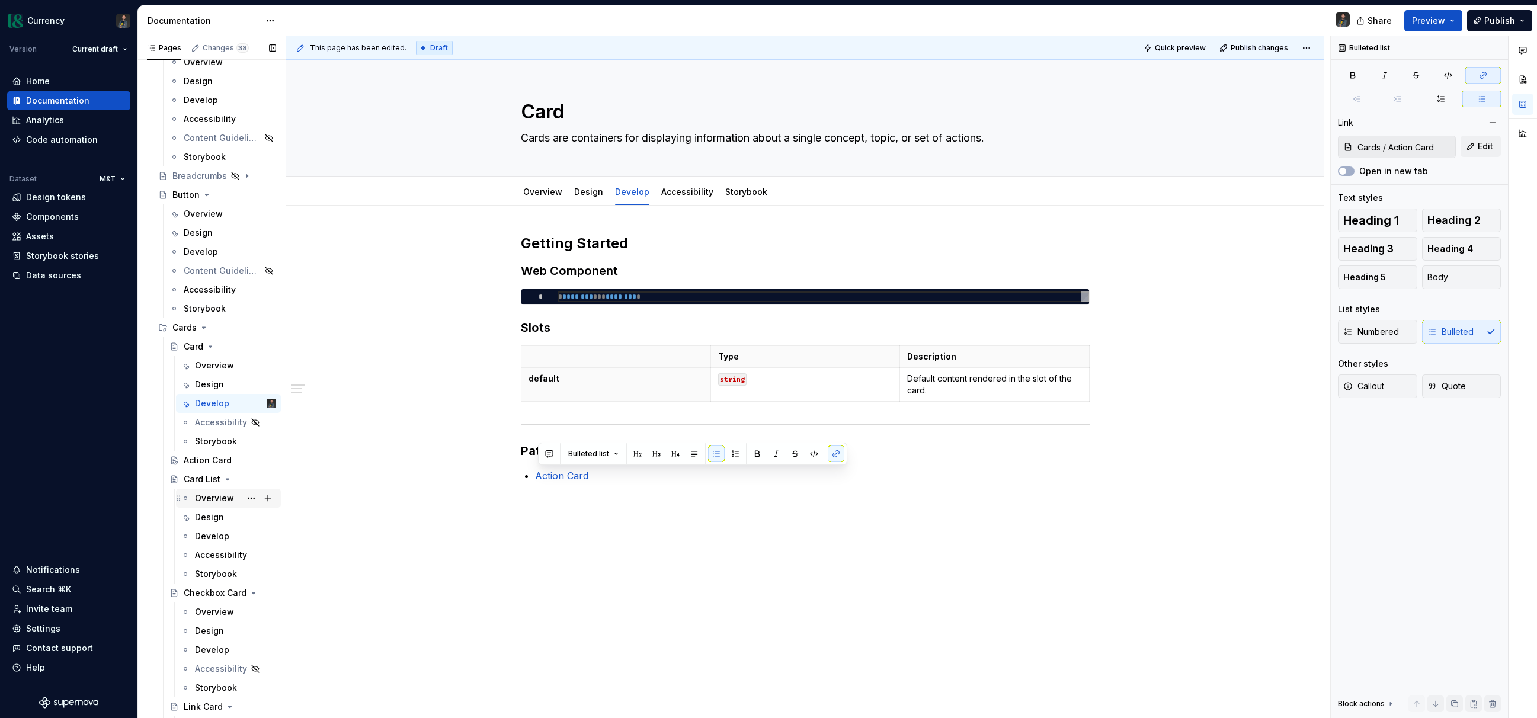
scroll to position [958, 0]
click at [205, 348] on div "Overview" at bounding box center [214, 351] width 39 height 12
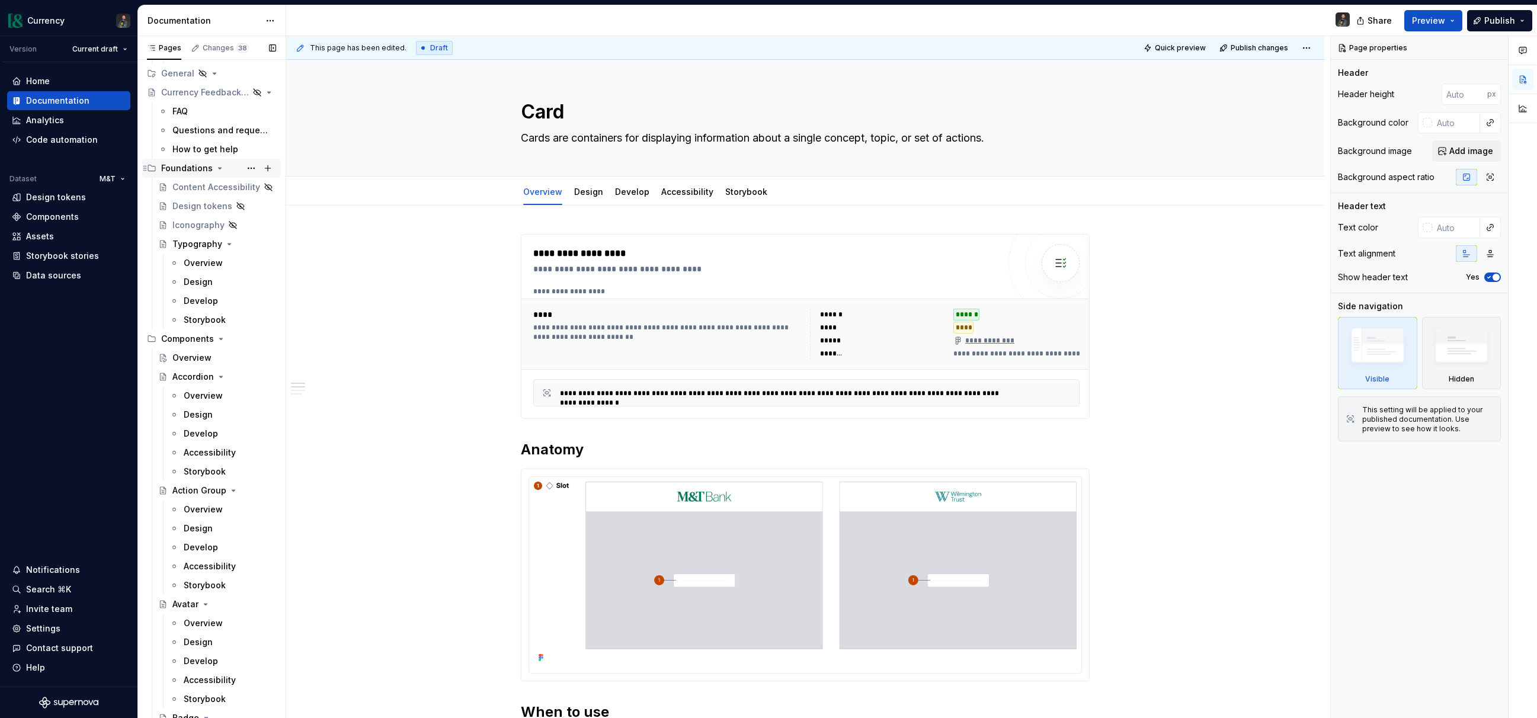
scroll to position [377, 0]
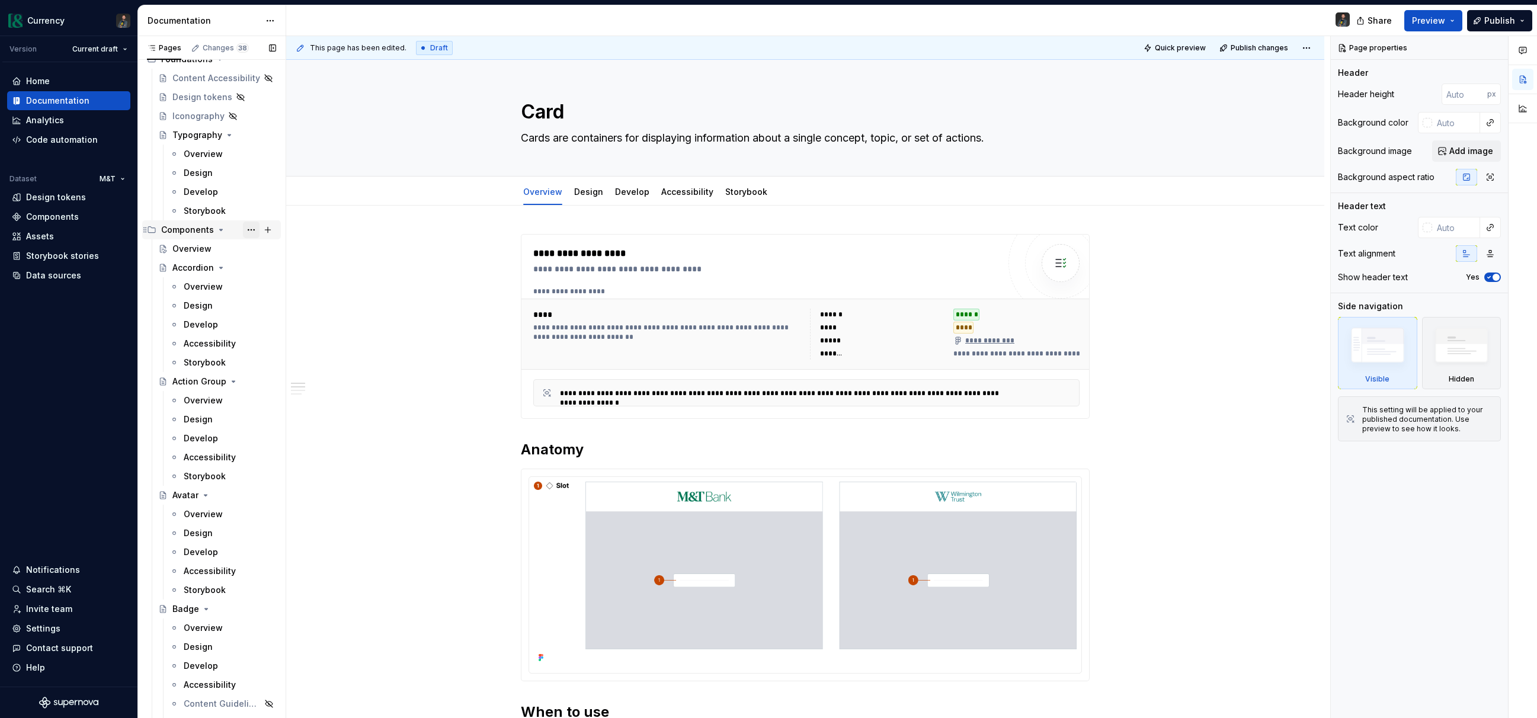
click at [249, 229] on button "Page tree" at bounding box center [251, 230] width 17 height 17
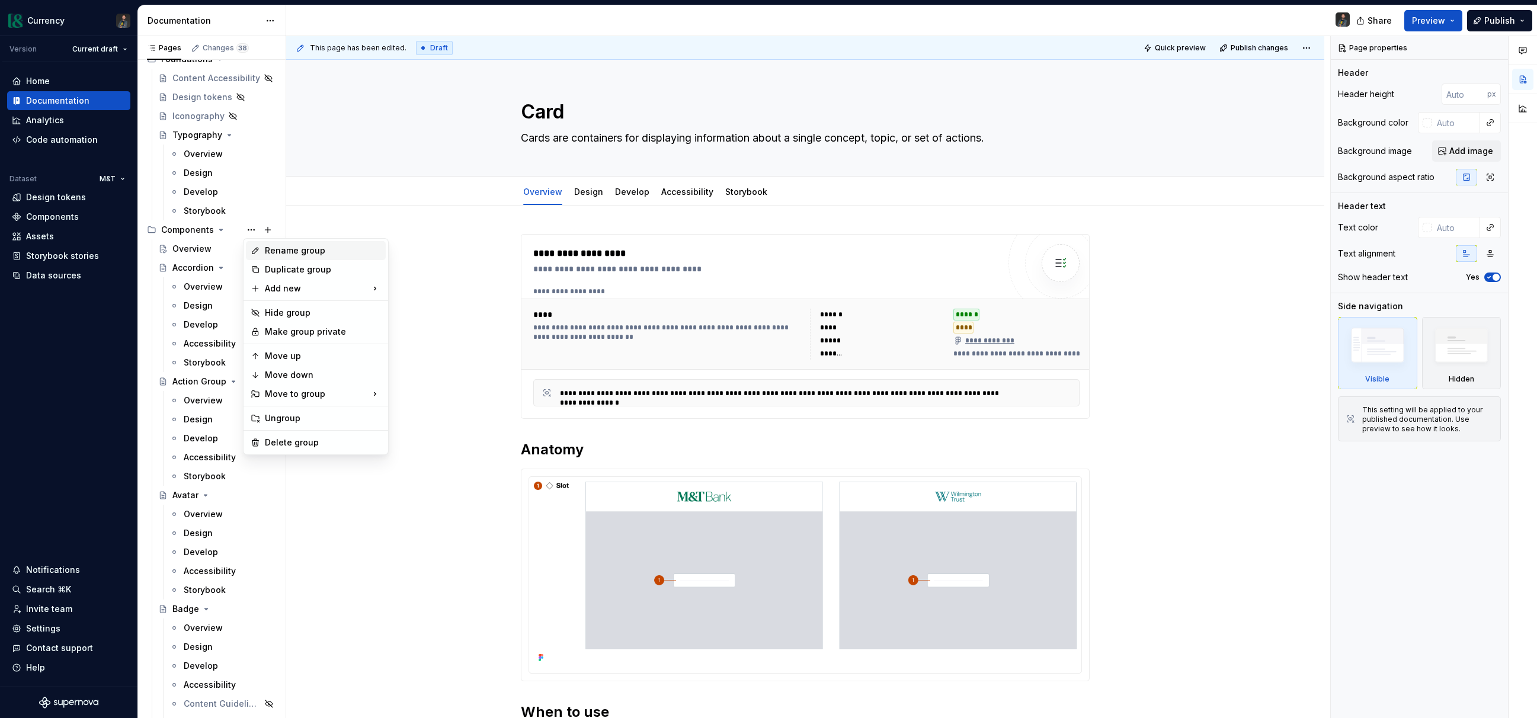
type textarea "*"
click at [434, 293] on div "New page" at bounding box center [446, 292] width 77 height 12
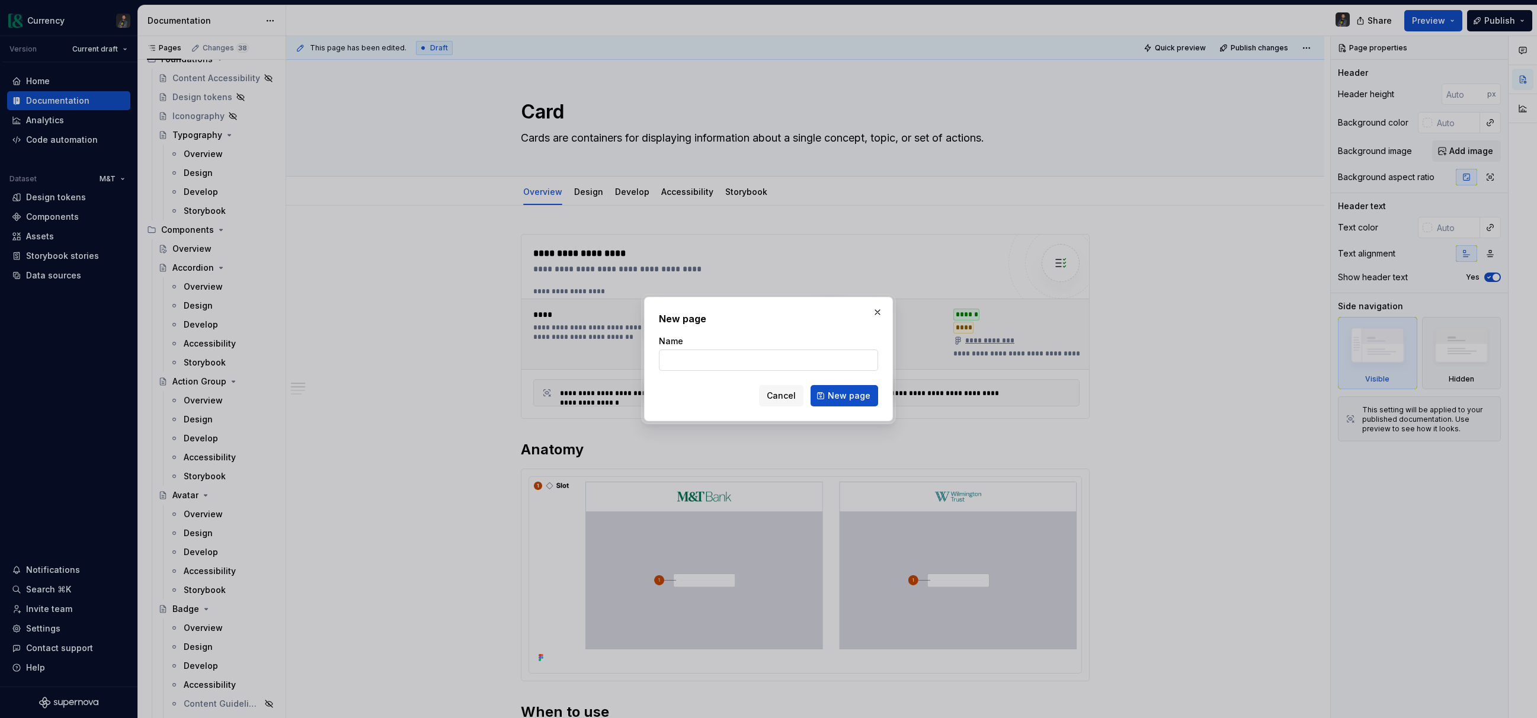
click at [698, 362] on input "Name" at bounding box center [768, 360] width 219 height 21
type input "Layout Utilities"
click at [855, 396] on span "New page" at bounding box center [849, 396] width 43 height 12
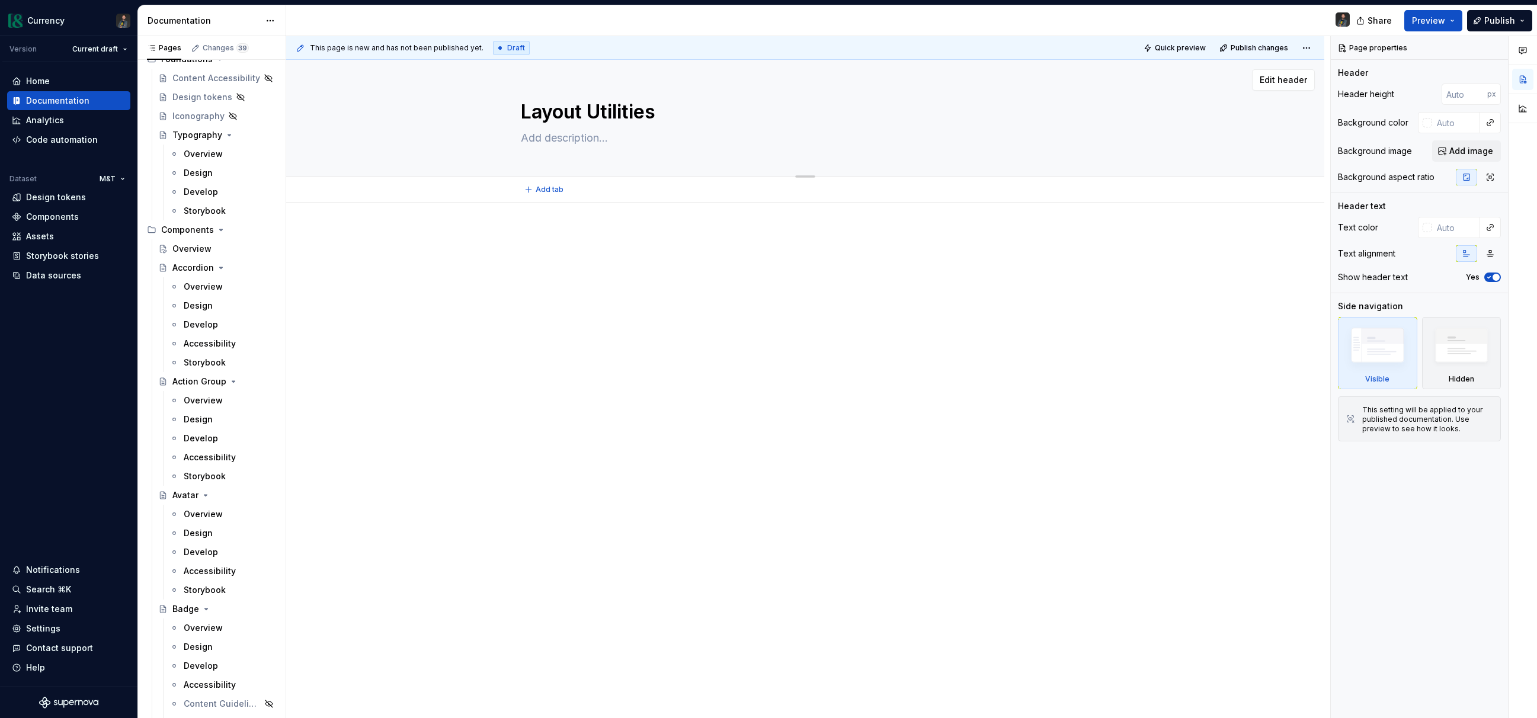
click at [676, 116] on textarea "Layout Utilities" at bounding box center [802, 112] width 569 height 28
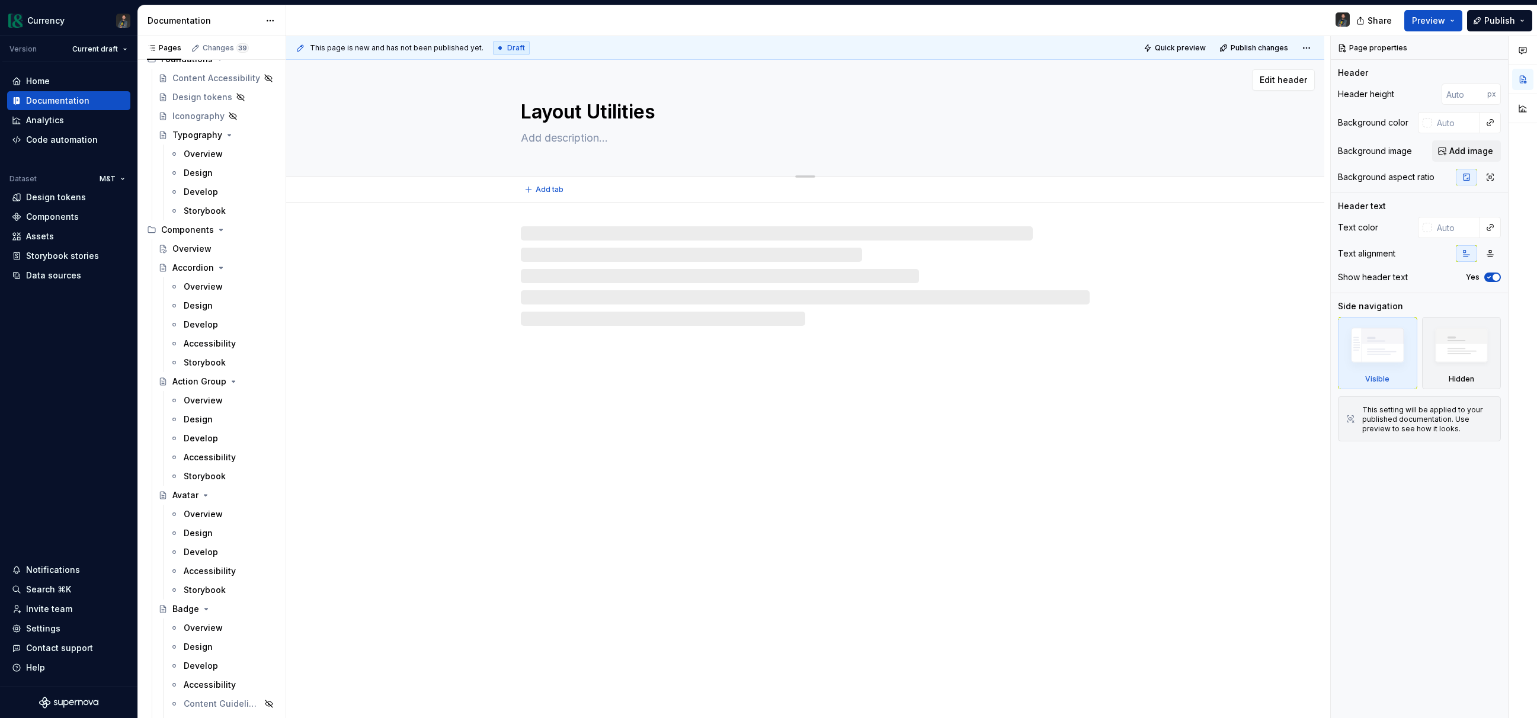
click at [664, 111] on textarea "Layout Utilities" at bounding box center [802, 112] width 569 height 28
click at [577, 146] on textarea at bounding box center [802, 138] width 569 height 19
click at [552, 137] on textarea at bounding box center [802, 138] width 569 height 19
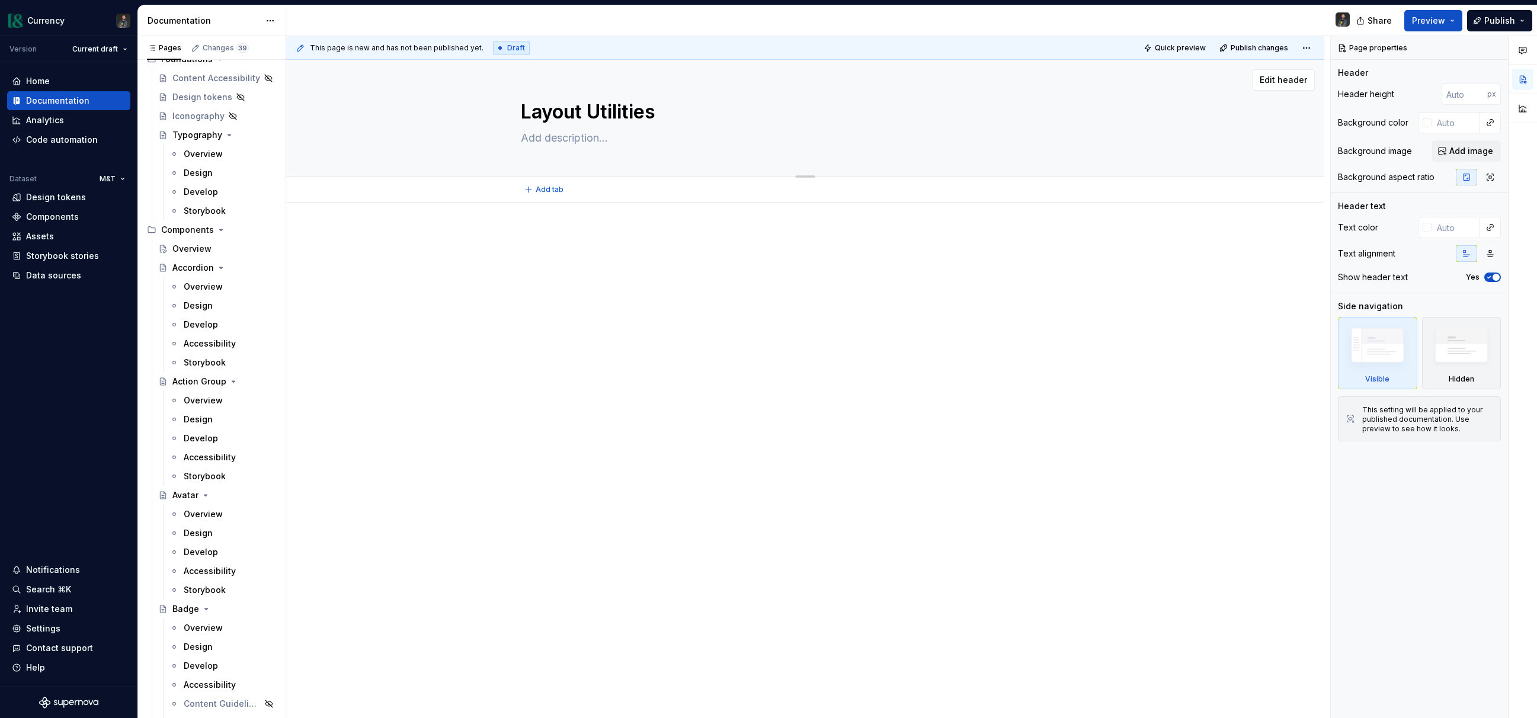
click at [559, 135] on textarea at bounding box center [802, 138] width 569 height 19
type textarea "*"
type textarea "L"
type textarea "*"
type textarea "La"
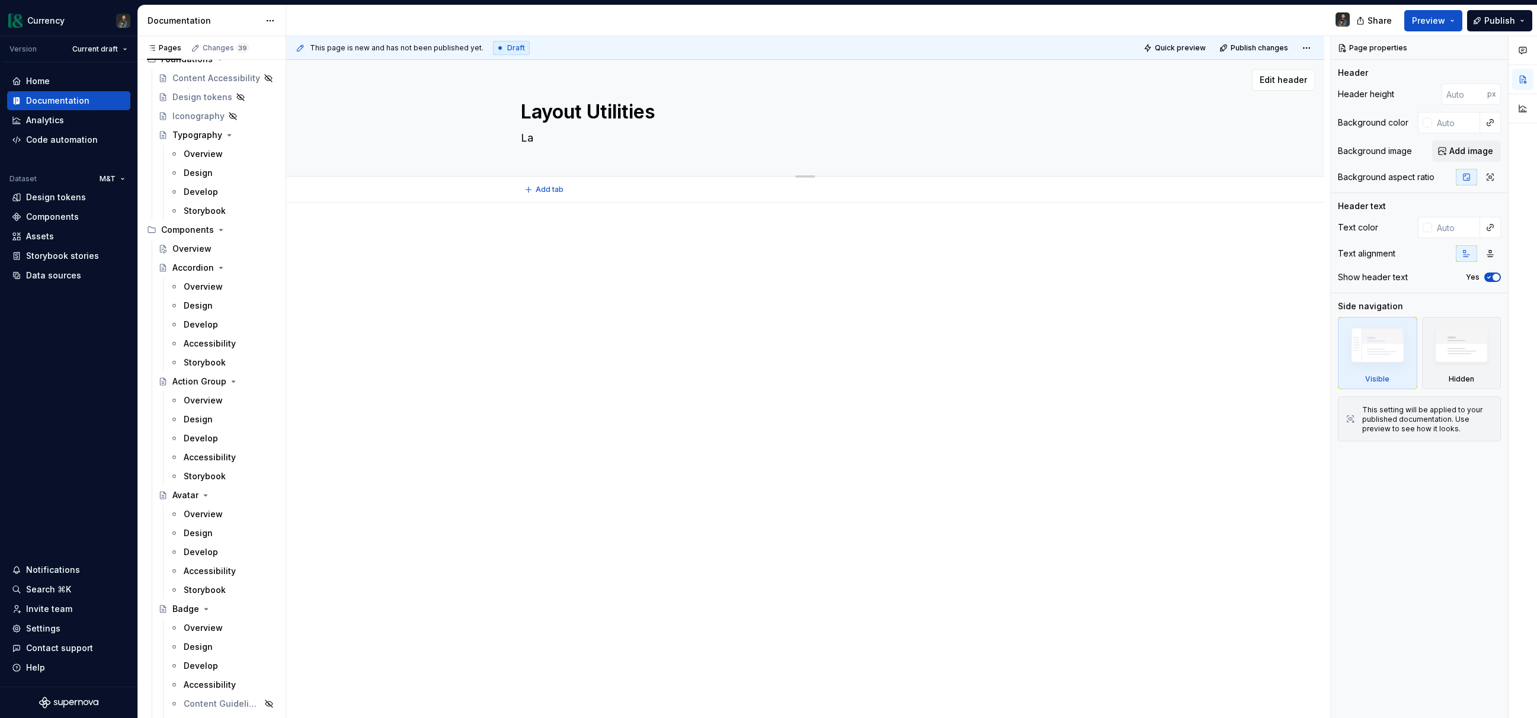
type textarea "*"
type textarea "Lay"
type textarea "*"
type textarea "Layo"
type textarea "*"
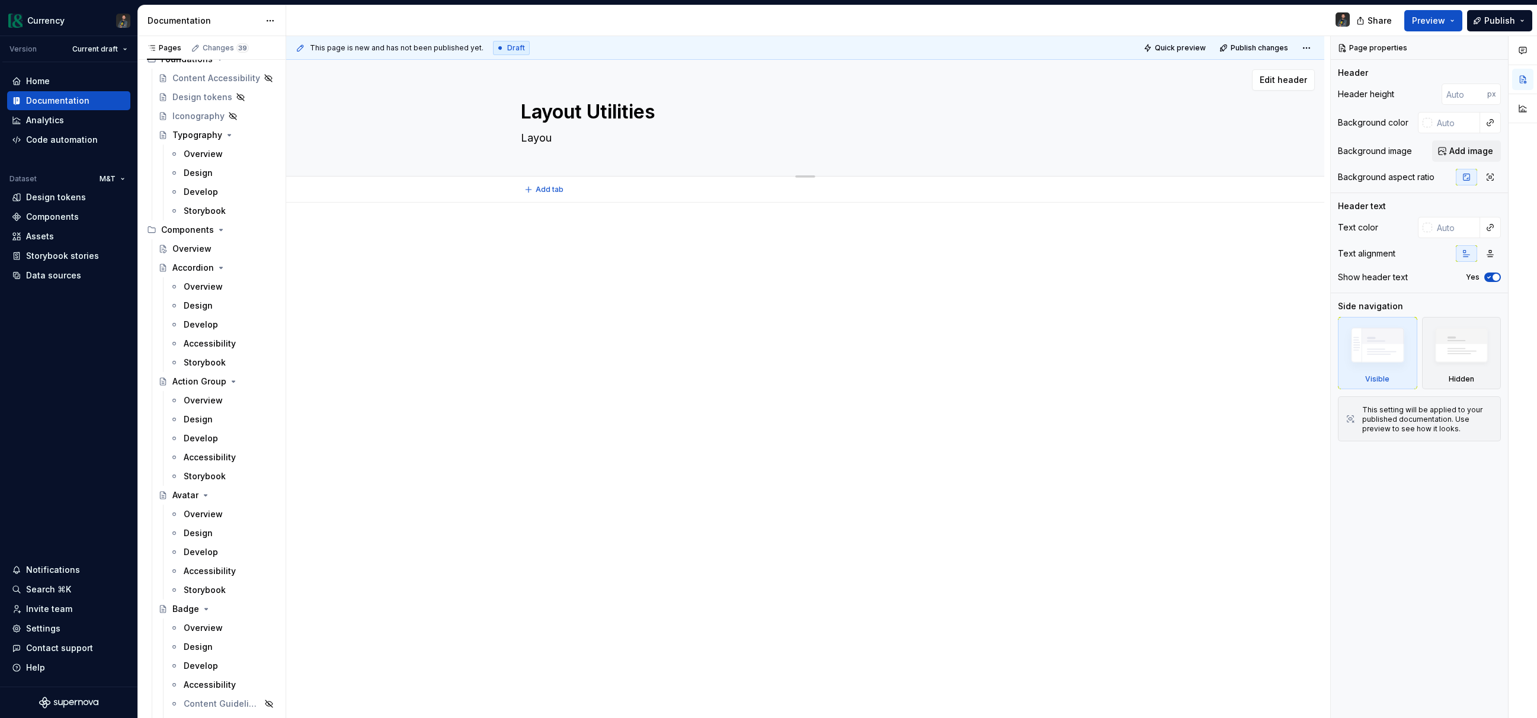
type textarea "Layout"
type textarea "*"
type textarea "Layout"
type textarea "*"
type textarea "Layout"
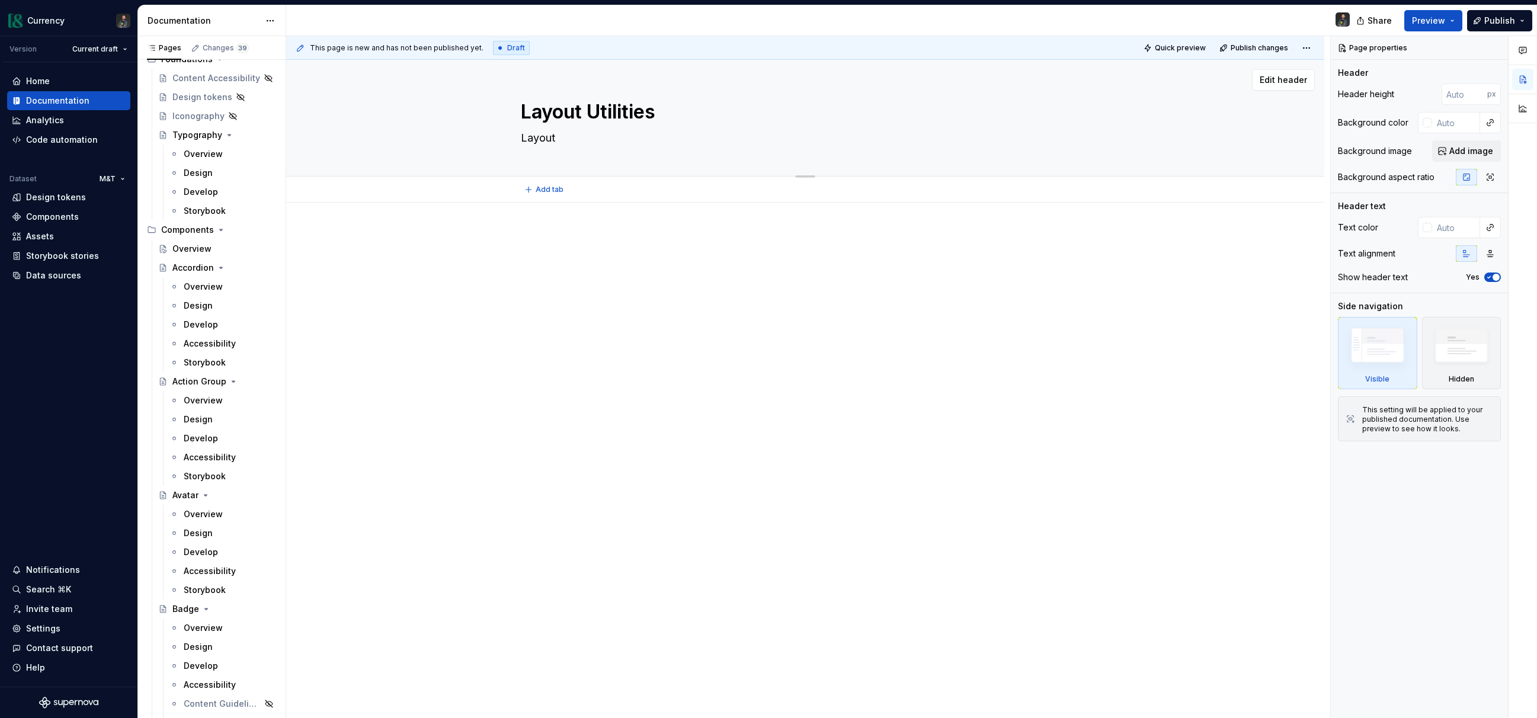
type textarea "*"
type textarea "Layout"
type textarea "*"
type textarea "Layout"
type textarea "*"
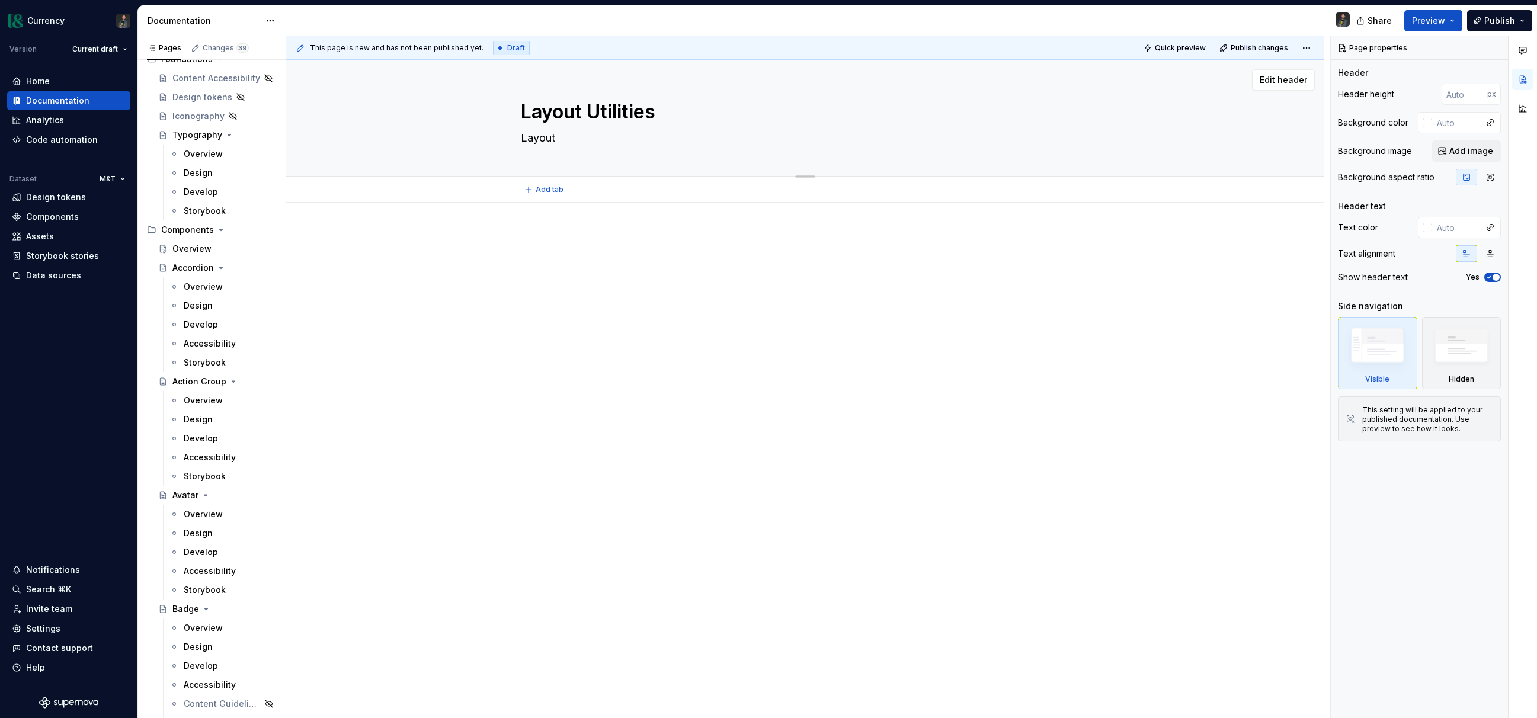
type textarea "Layout"
type textarea "*"
type textarea "Layout"
type textarea "*"
type textarea "Layout U"
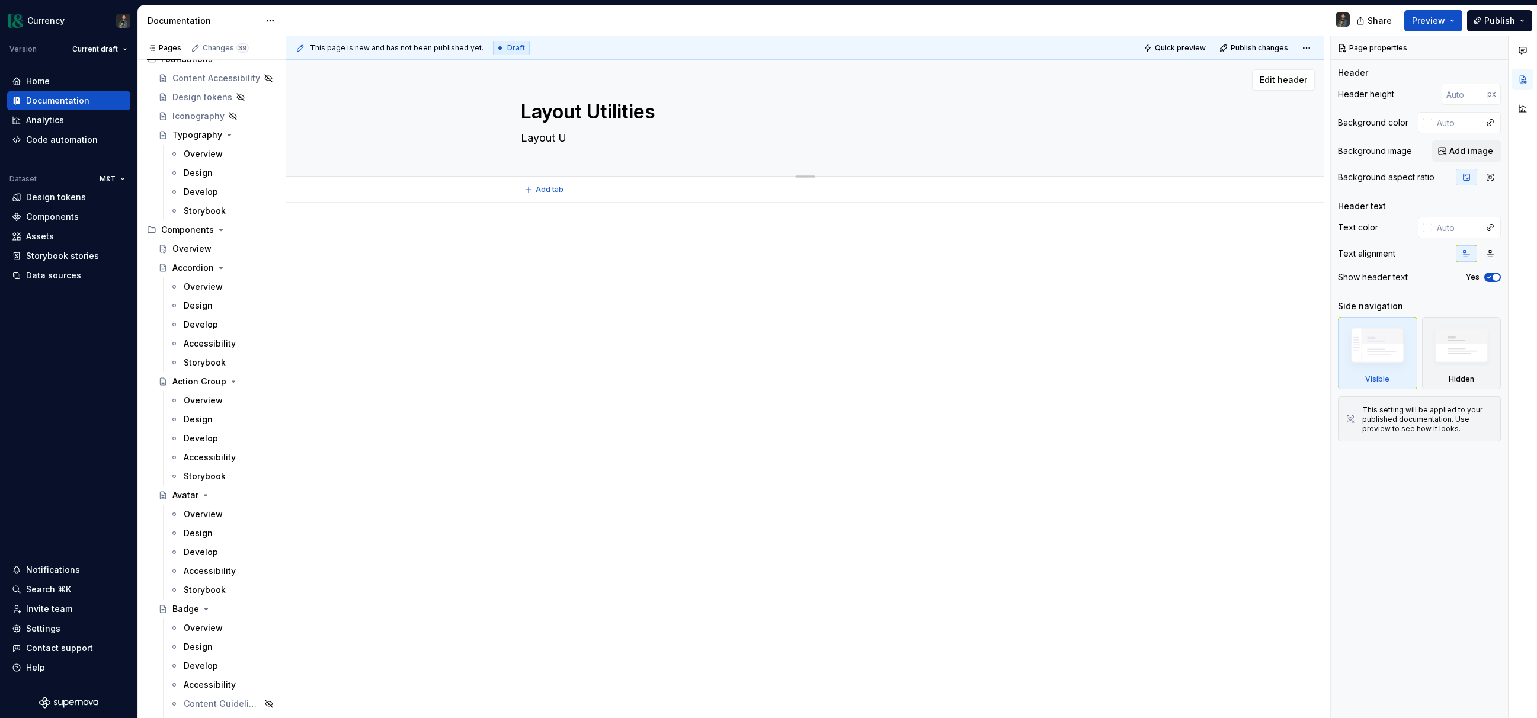
type textarea "*"
type textarea "Layout Ut"
type textarea "*"
type textarea "Layout Util"
type textarea "*"
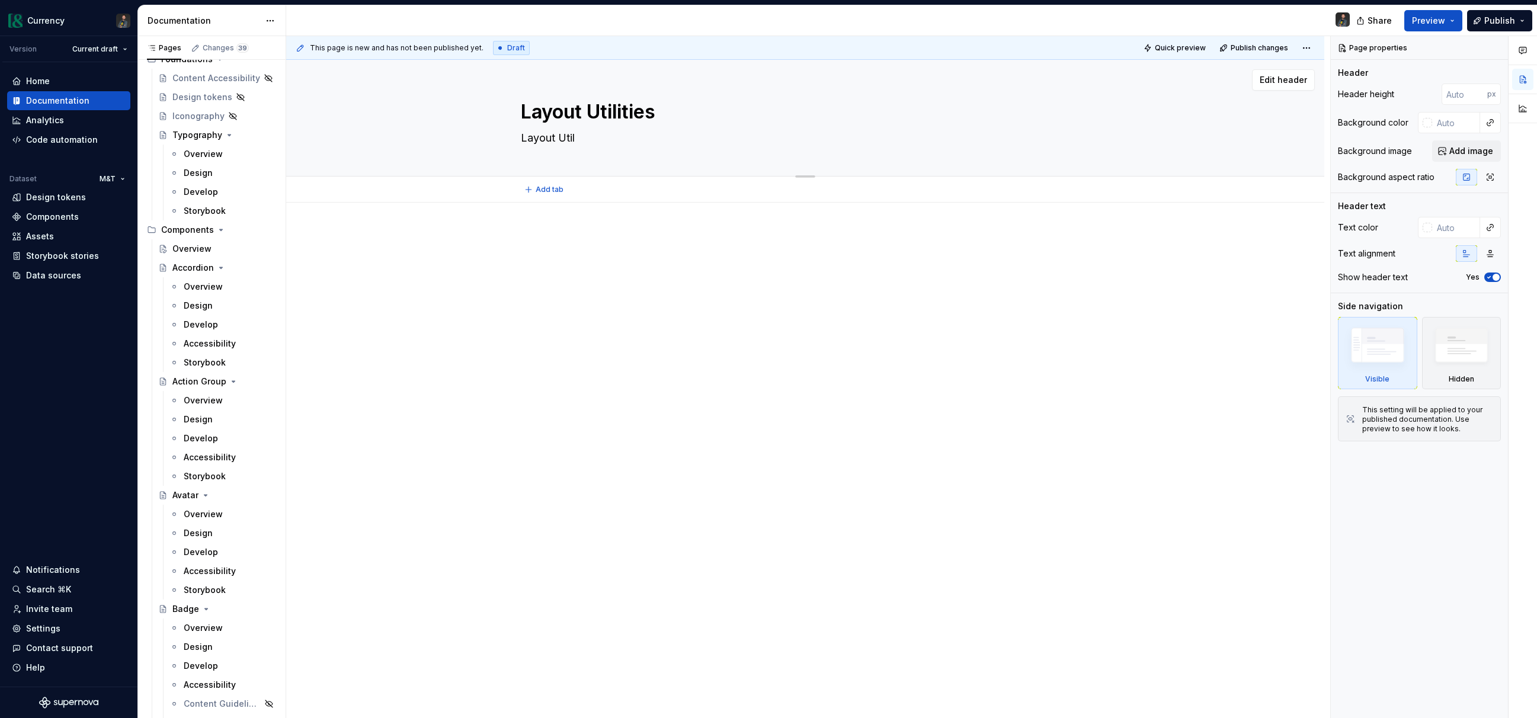
type textarea "Layout Utili"
type textarea "*"
type textarea "Layout Utilit"
type textarea "*"
type textarea "Layout Utility"
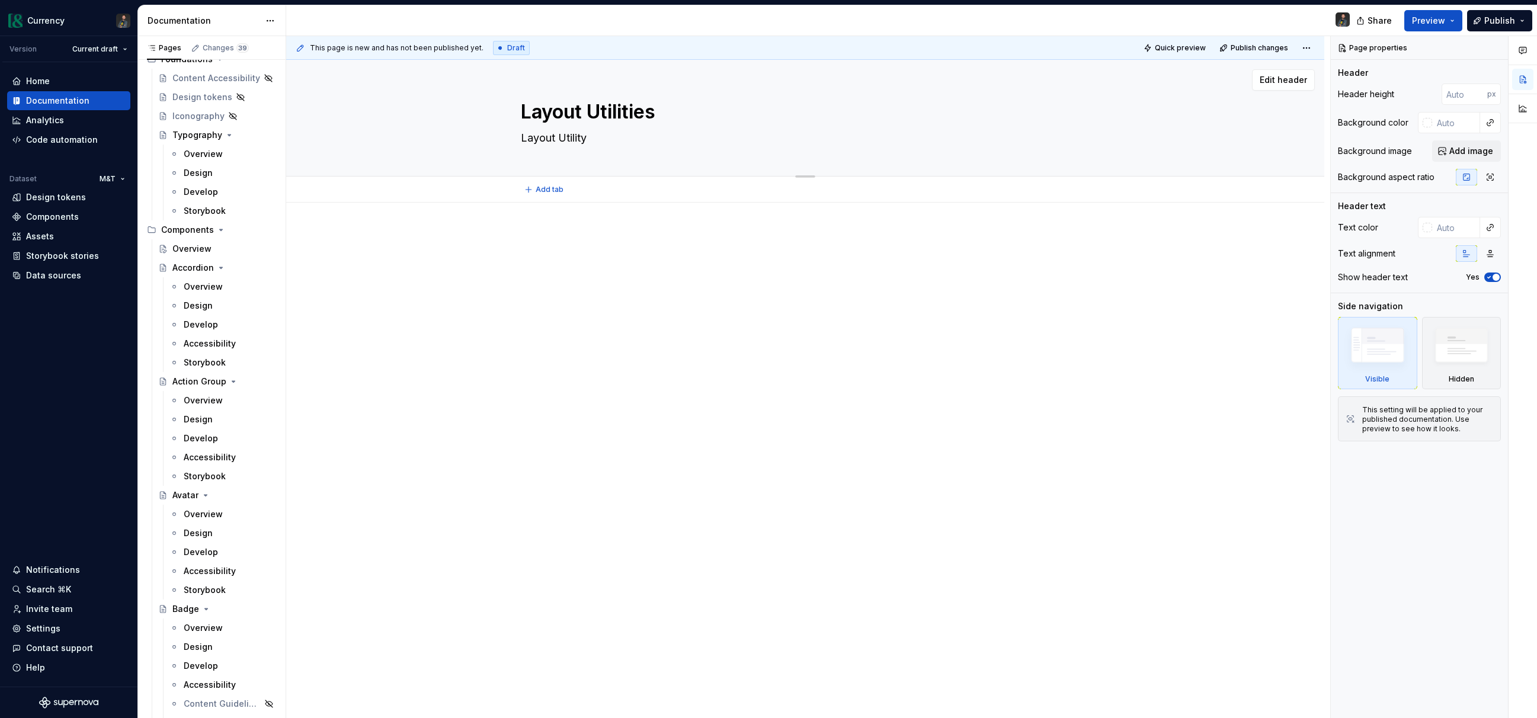
type textarea "*"
type textarea "Layout Utility"
type textarea "*"
type textarea "Layout Utility"
type textarea "*"
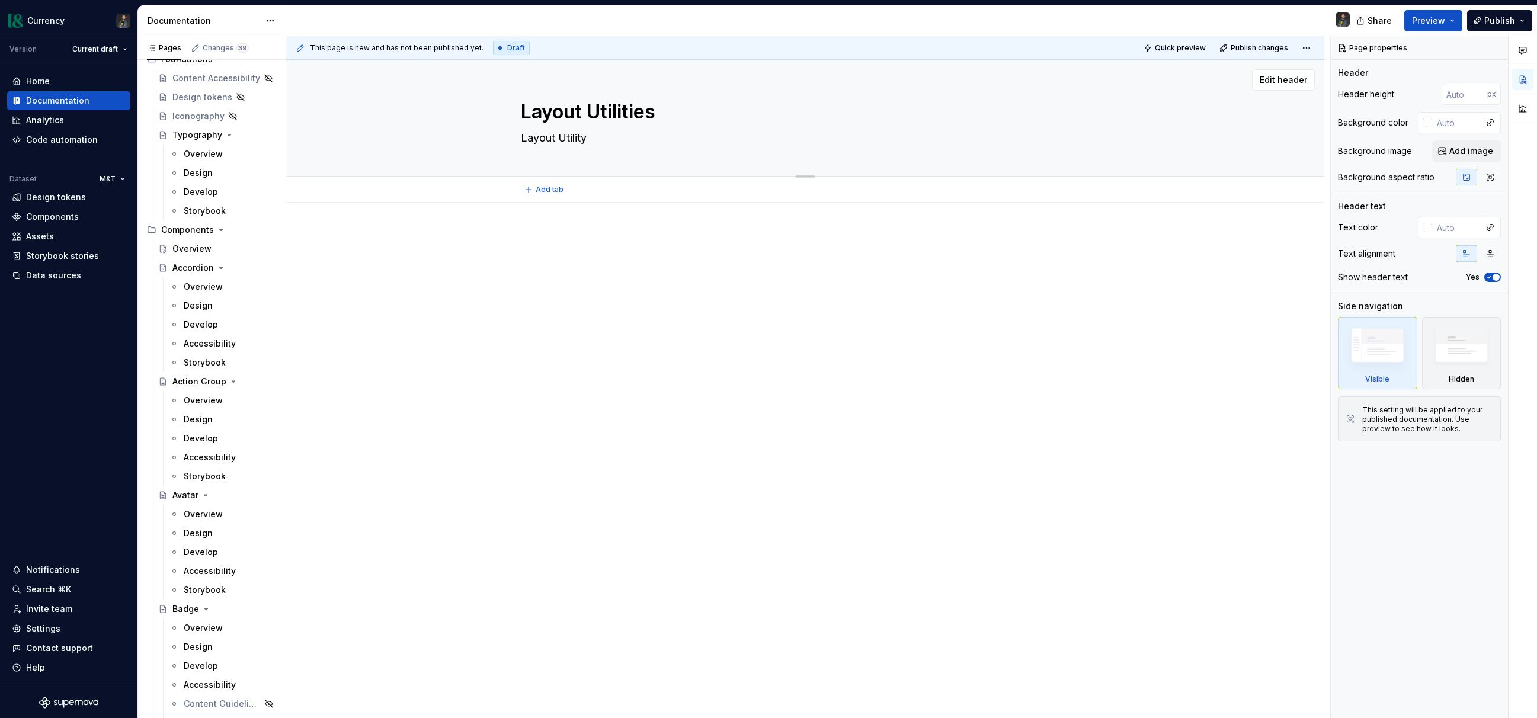
type textarea "Layout Utility"
type textarea "*"
type textarea "Layout Utility"
type textarea "*"
type textarea "Layout Utility"
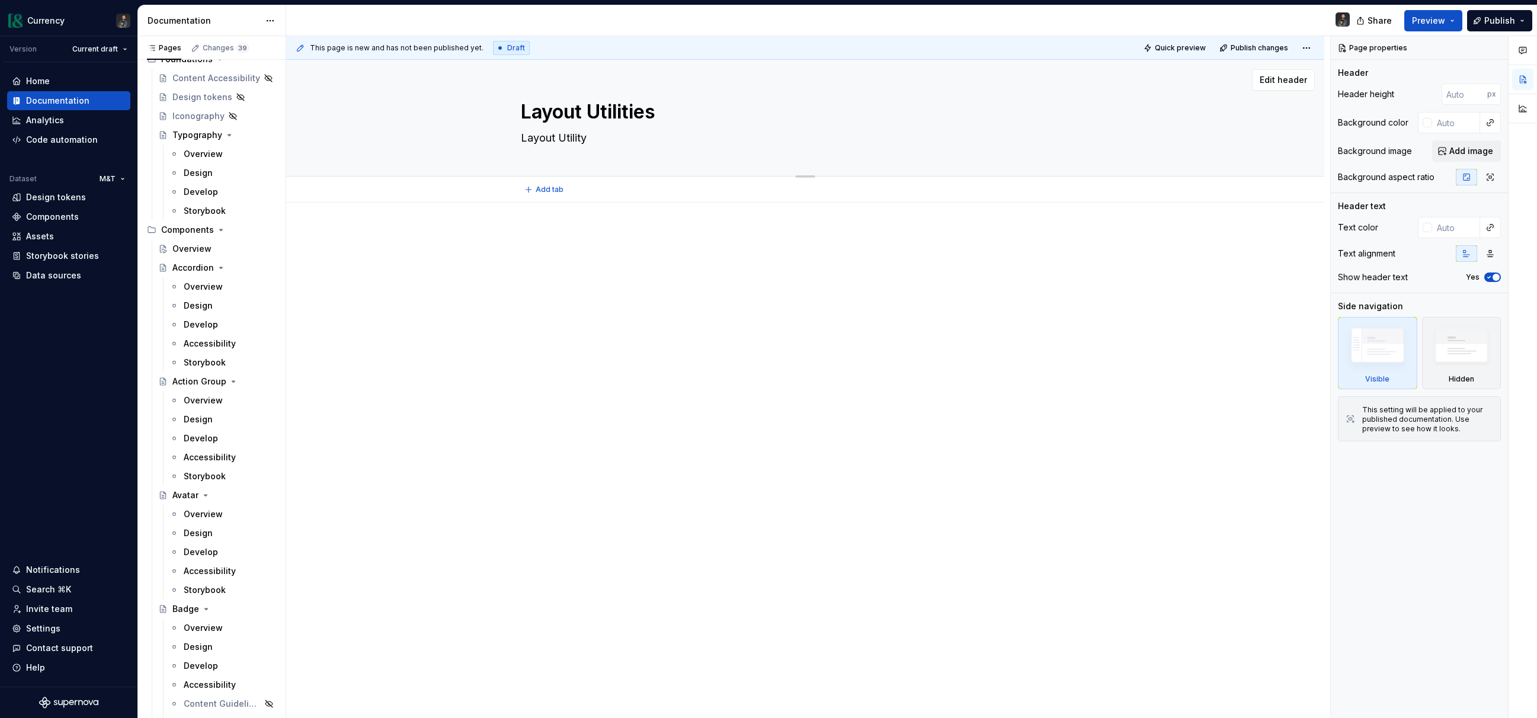
type textarea "*"
type textarea "Layout Utility C"
type textarea "*"
type textarea "Layout Utility Co"
type textarea "*"
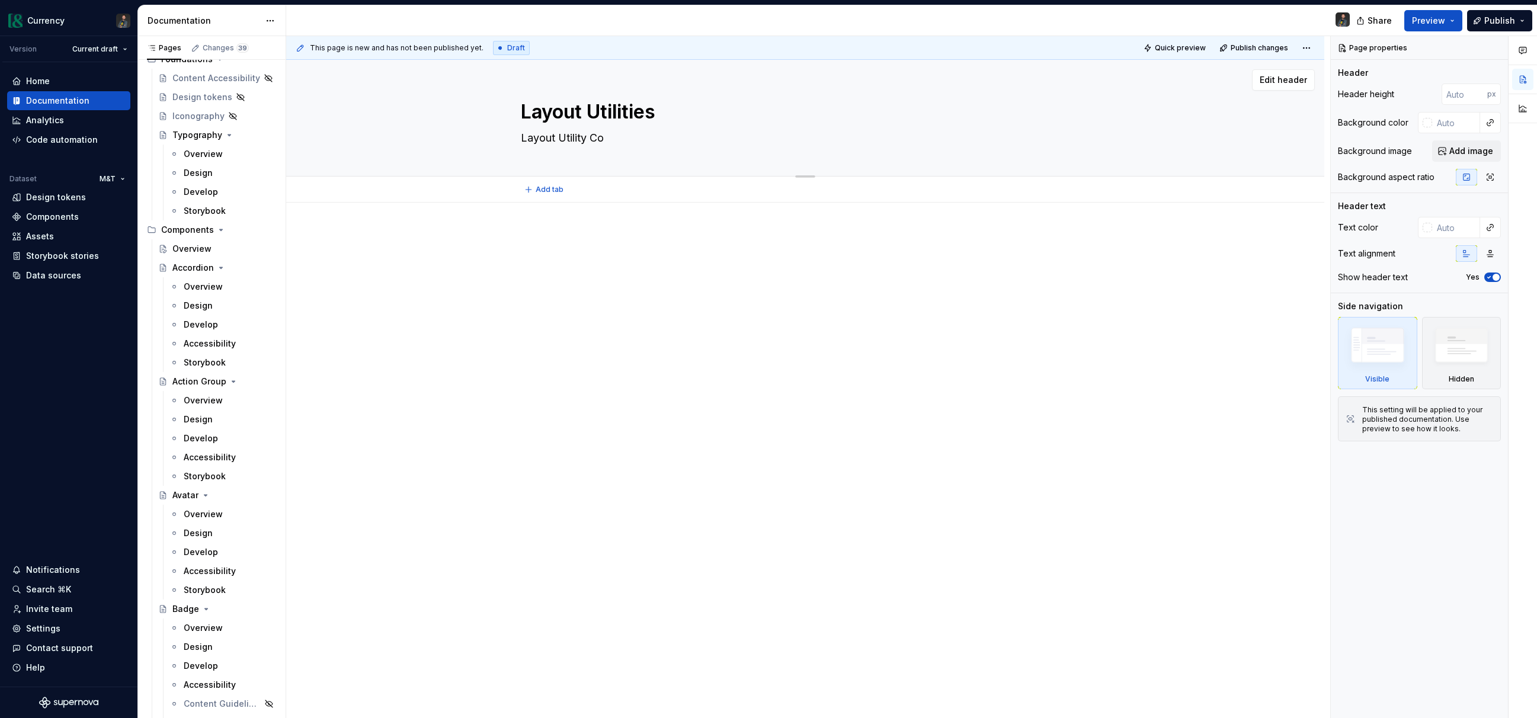
type textarea "Layout Utility Com"
type textarea "*"
type textarea "Layout Utility Comp"
type textarea "*"
type textarea "Layout Utility Compo"
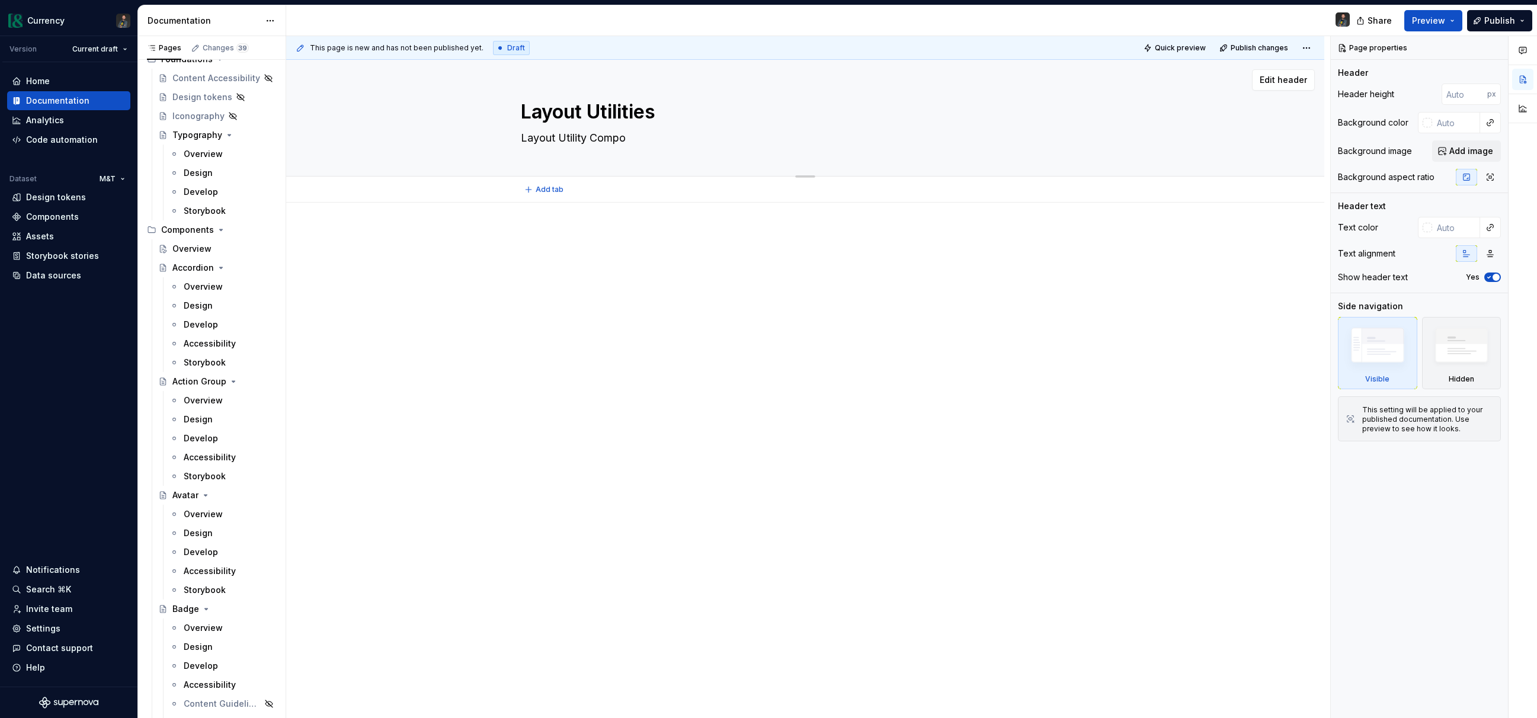
type textarea "*"
type textarea "Layout Utility Compon"
type textarea "*"
type textarea "Layout Utility Compo"
type textarea "*"
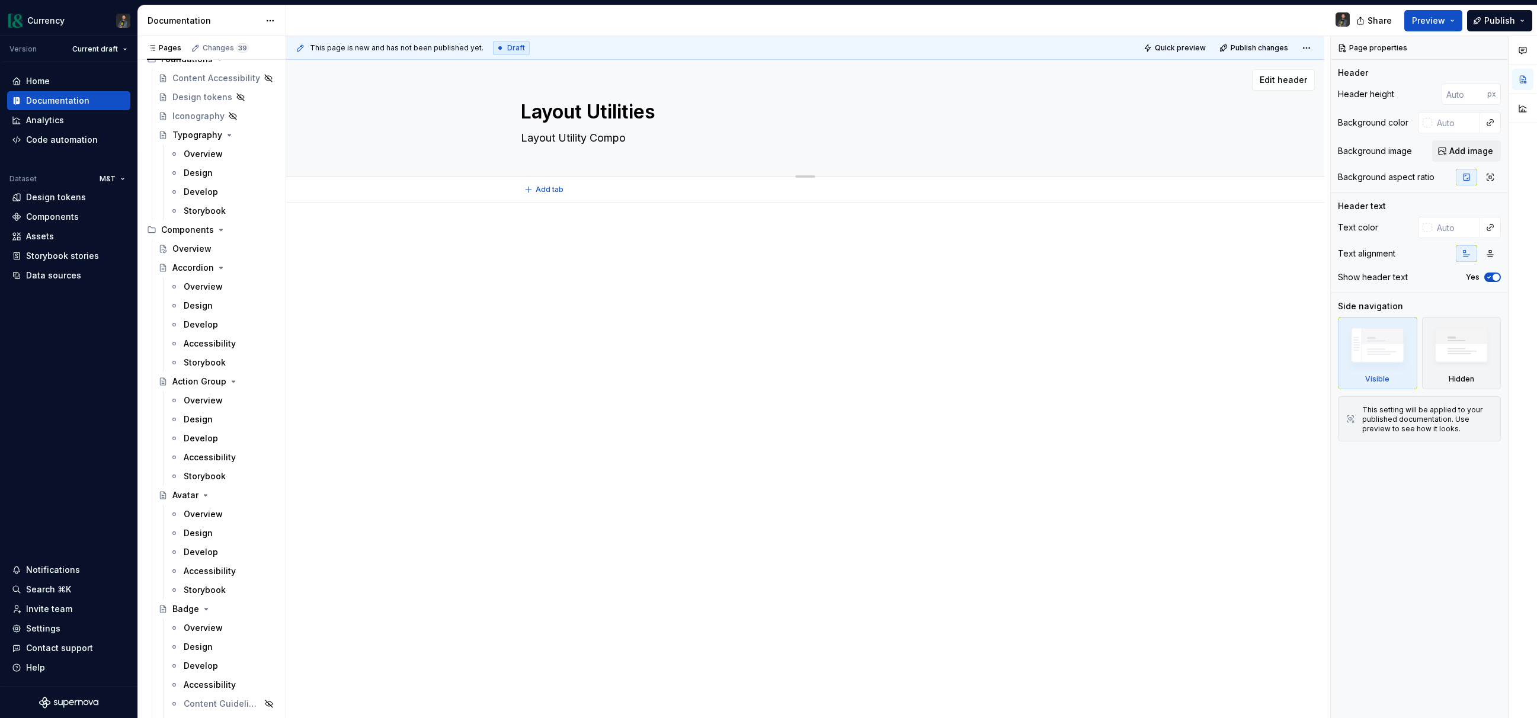
type textarea "Layout Utility Comp"
type textarea "*"
type textarea "Layout Utility Com"
type textarea "*"
type textarea "Layout Utility Co"
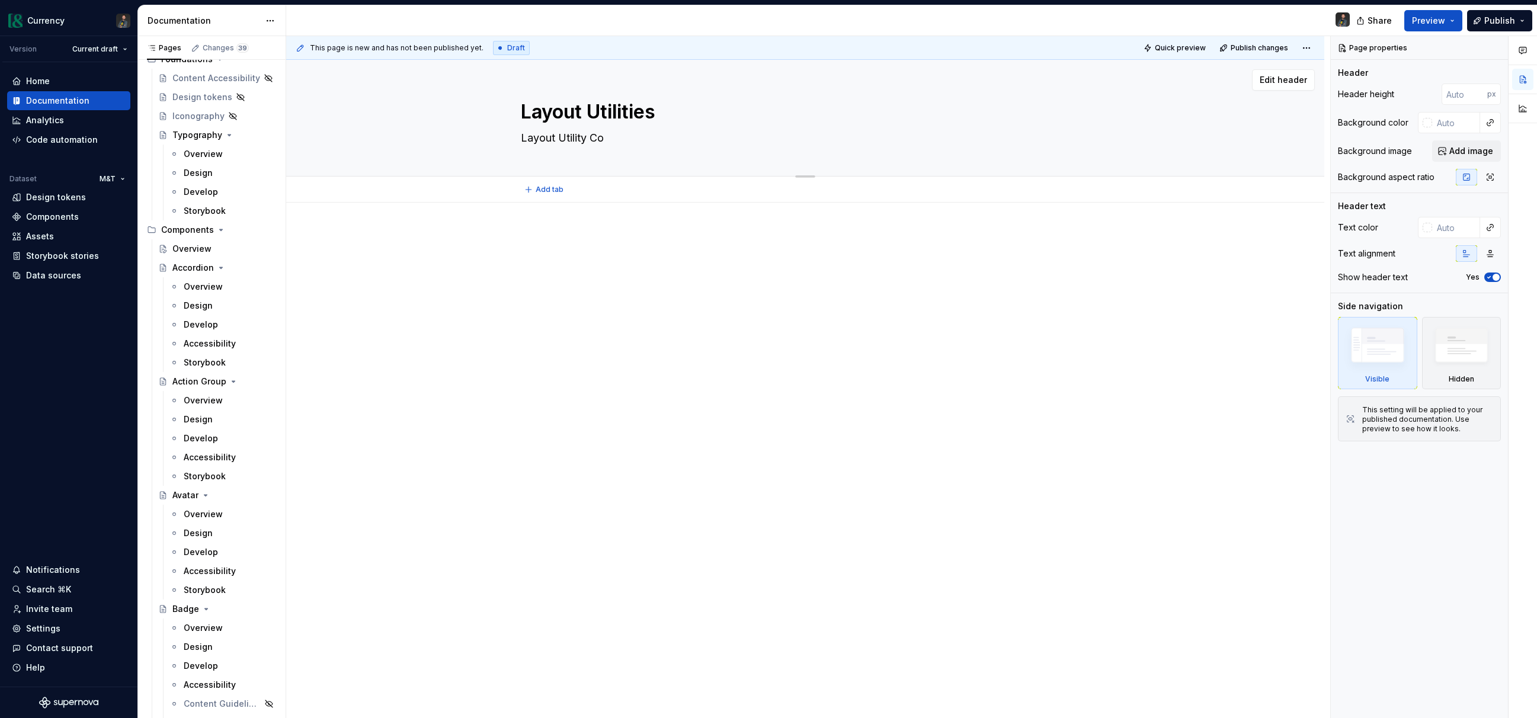
type textarea "*"
type textarea "Layout Utility C"
type textarea "*"
type textarea "Layout Utility"
type textarea "*"
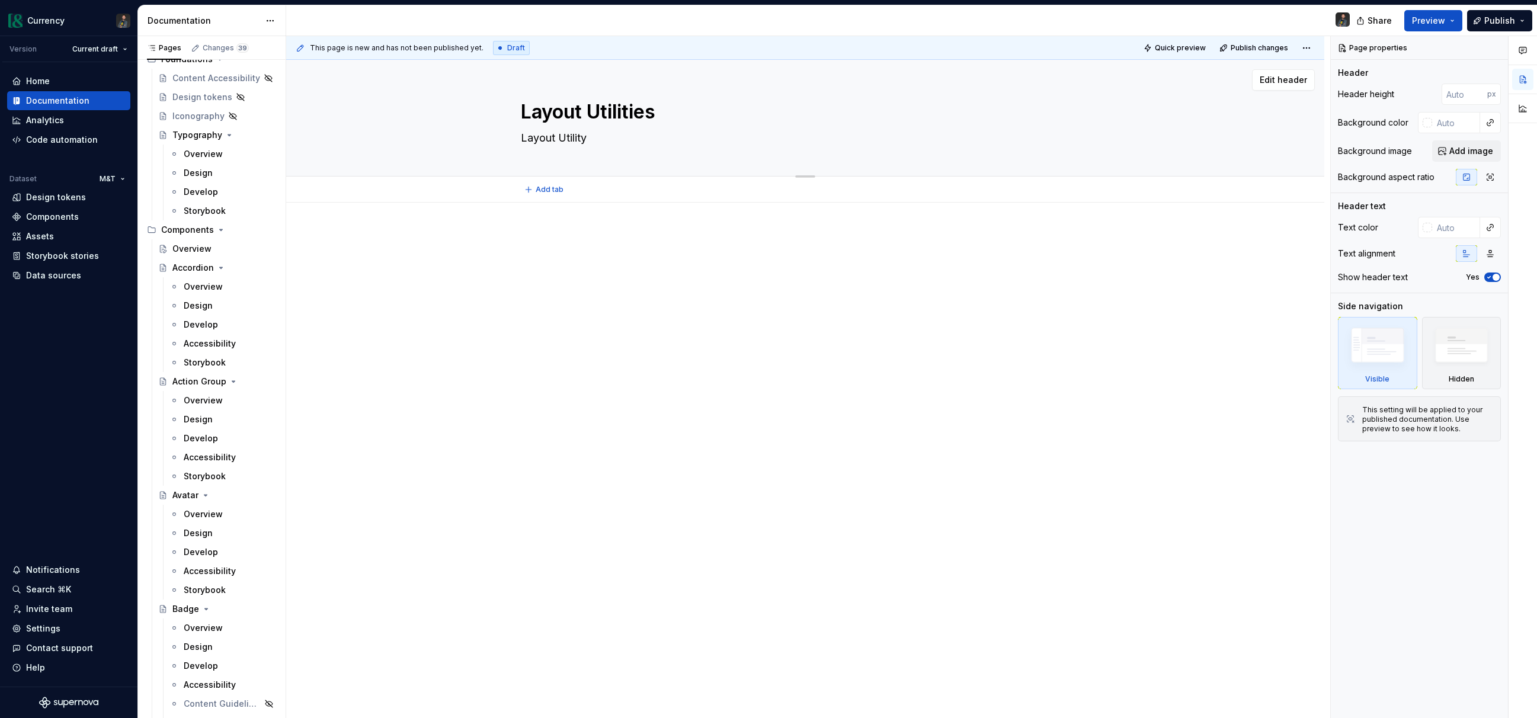
type textarea "Layout Utility"
type textarea "*"
type textarea "Layout Utilit"
type textarea "*"
type textarea "Layout Utili"
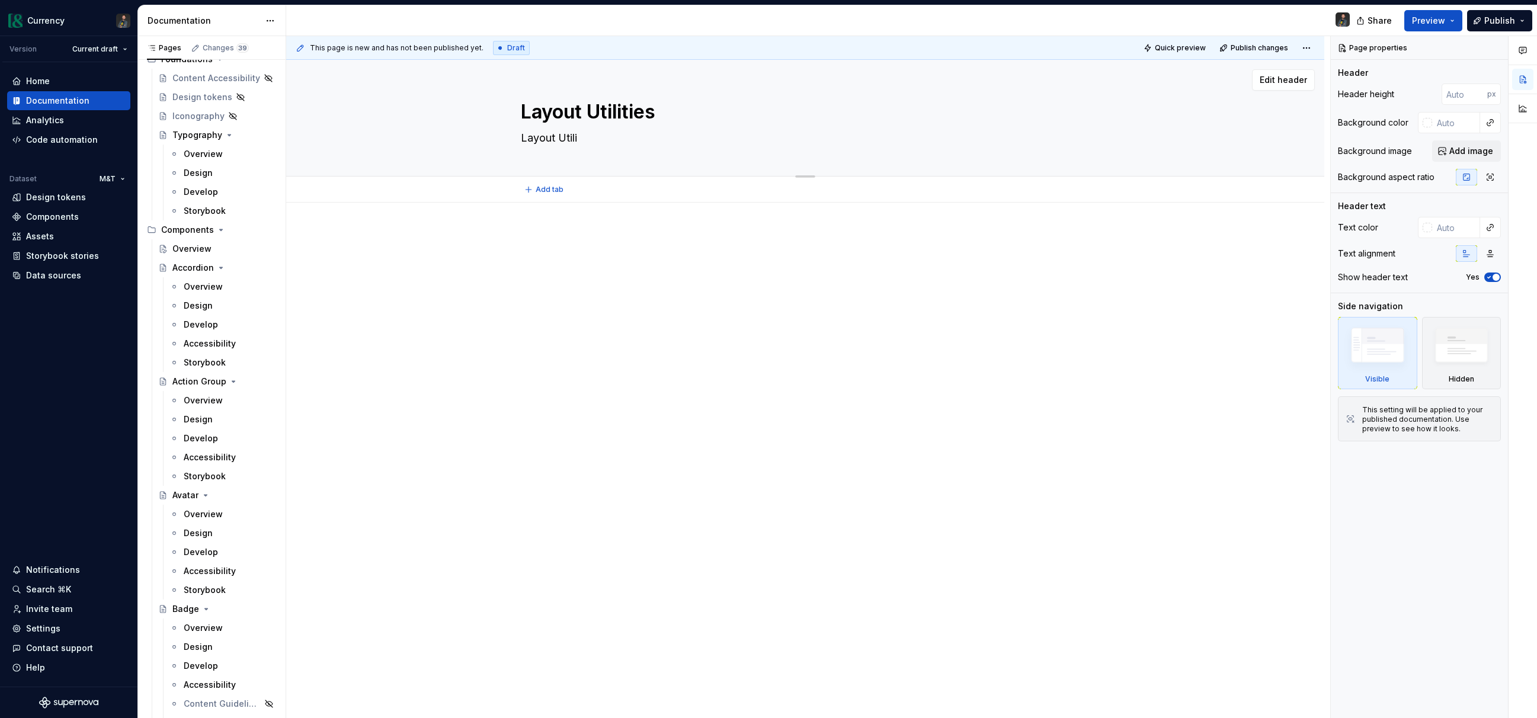
type textarea "*"
type textarea "Layout Uti"
type textarea "*"
type textarea "Layout Ut"
type textarea "*"
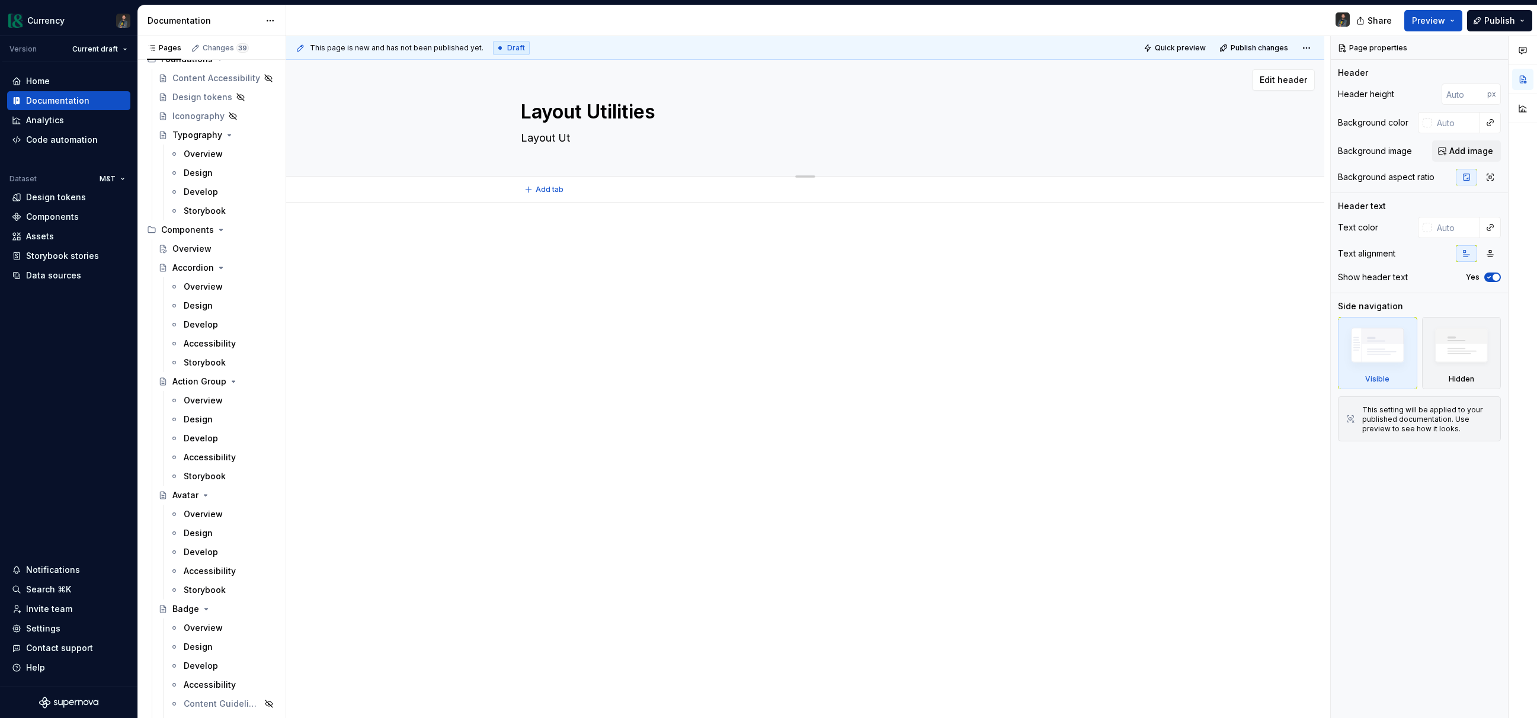
type textarea "Layout U"
type textarea "*"
type textarea "Layout"
type textarea "*"
type textarea "Layout"
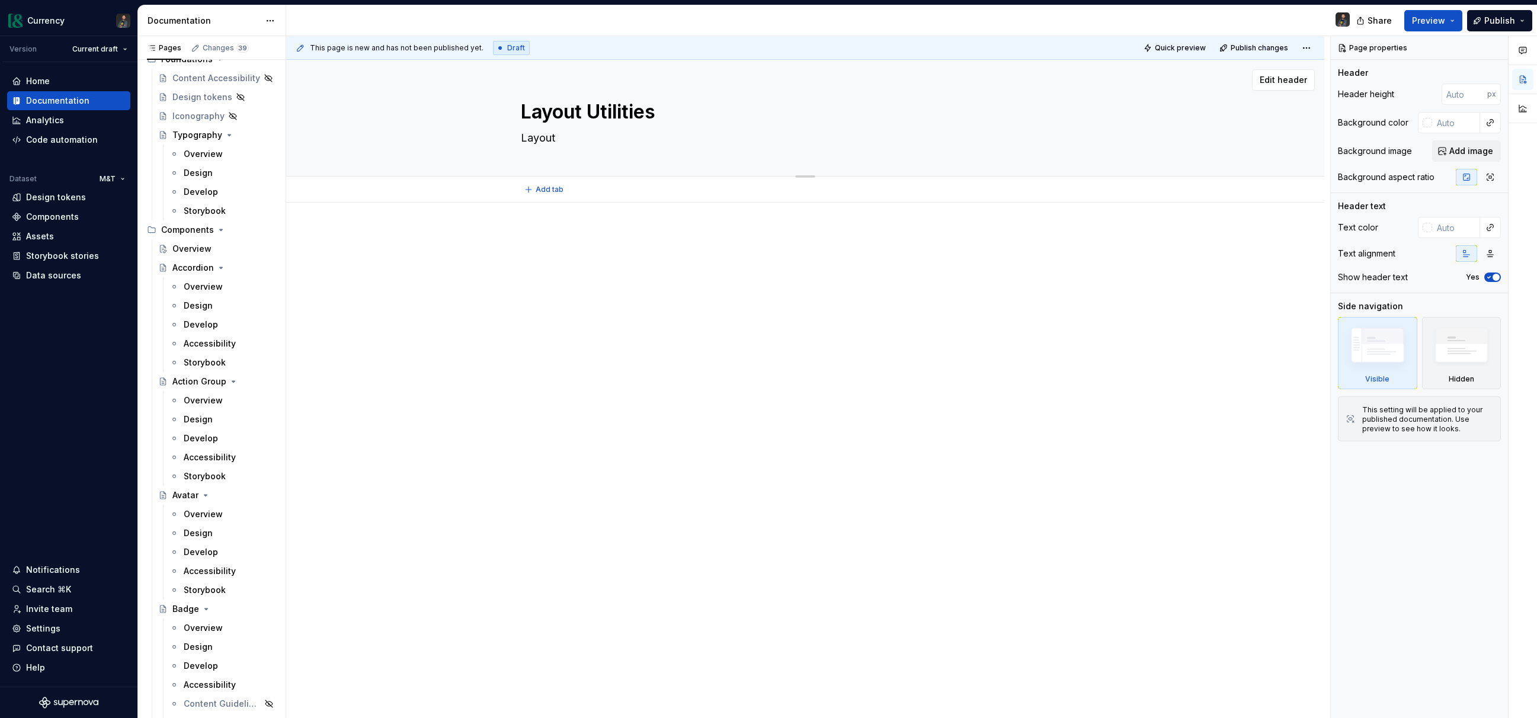
type textarea "*"
type textarea "Layout"
type textarea "*"
type textarea "Layout"
type textarea "*"
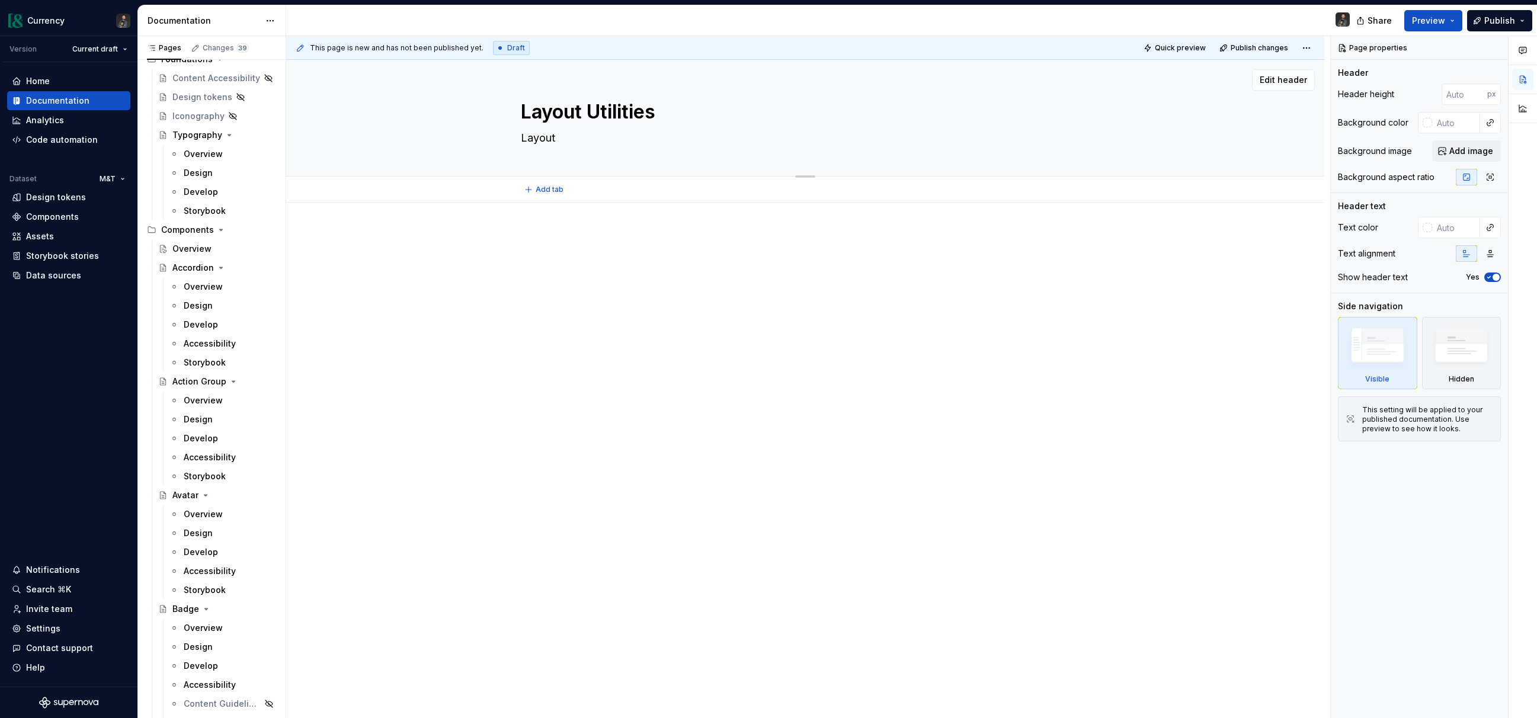
type textarea "Layout u"
type textarea "*"
type textarea "Layout ut"
type textarea "*"
type textarea "Layout util"
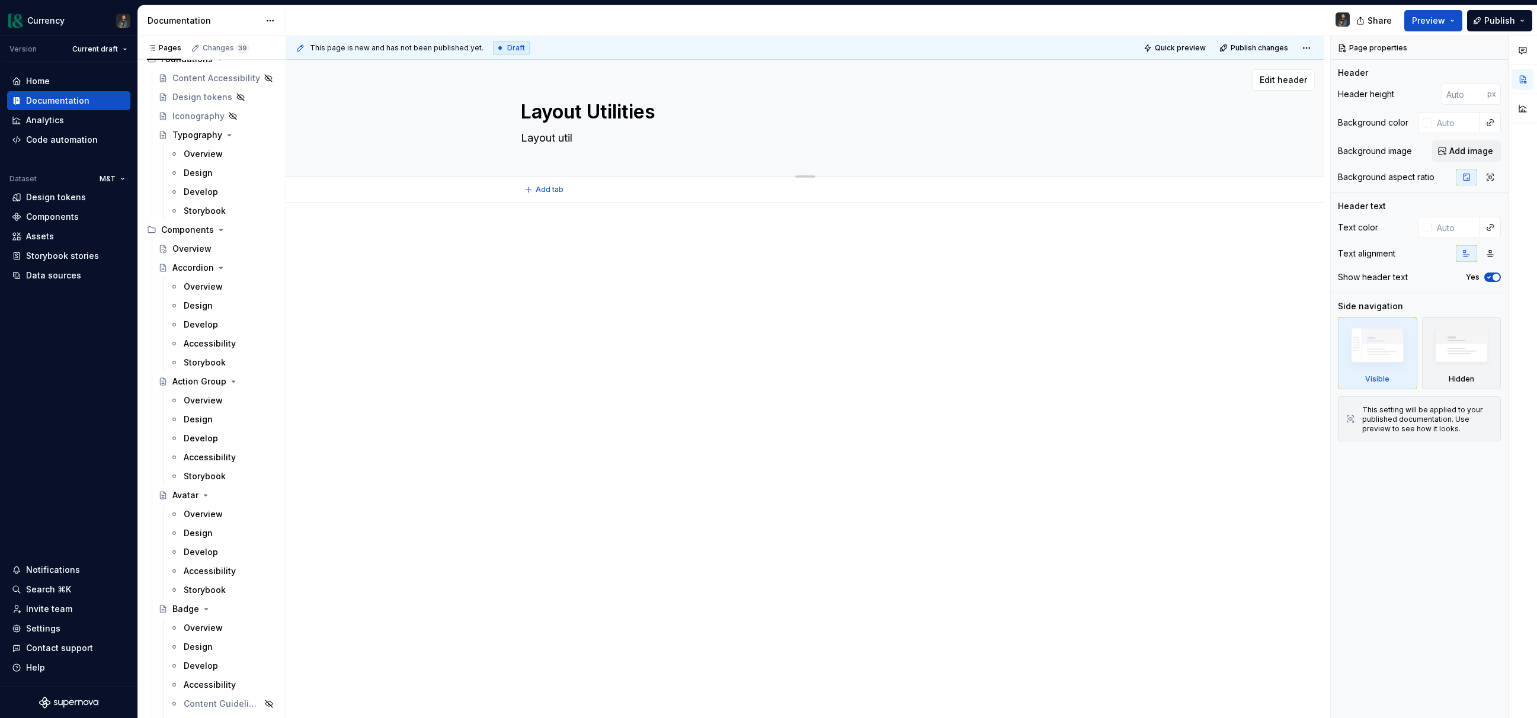
type textarea "*"
type textarea "Layout utilit"
type textarea "*"
type textarea "Layout utility"
type textarea "*"
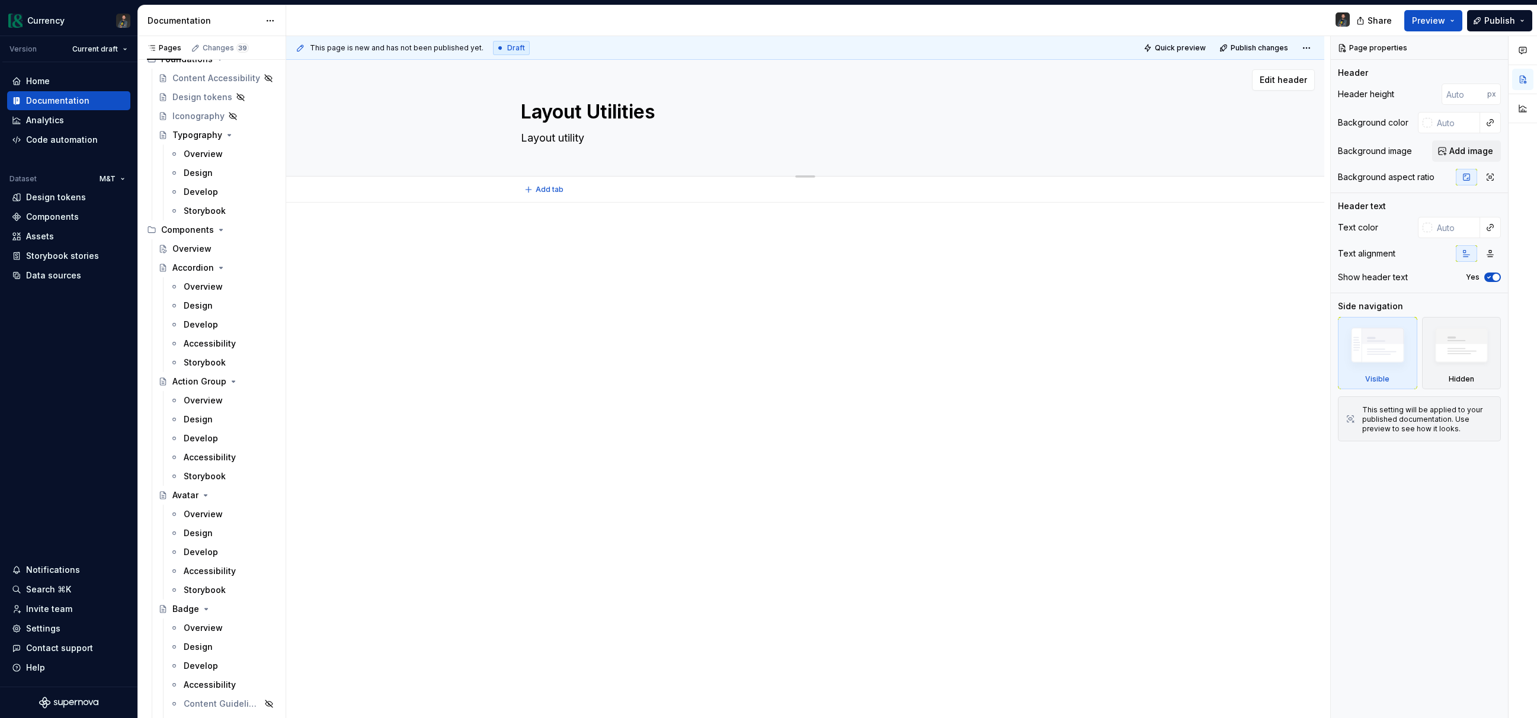
type textarea "Layout utility"
type textarea "*"
type textarea "Layout utility"
type textarea "*"
type textarea "Layout utility"
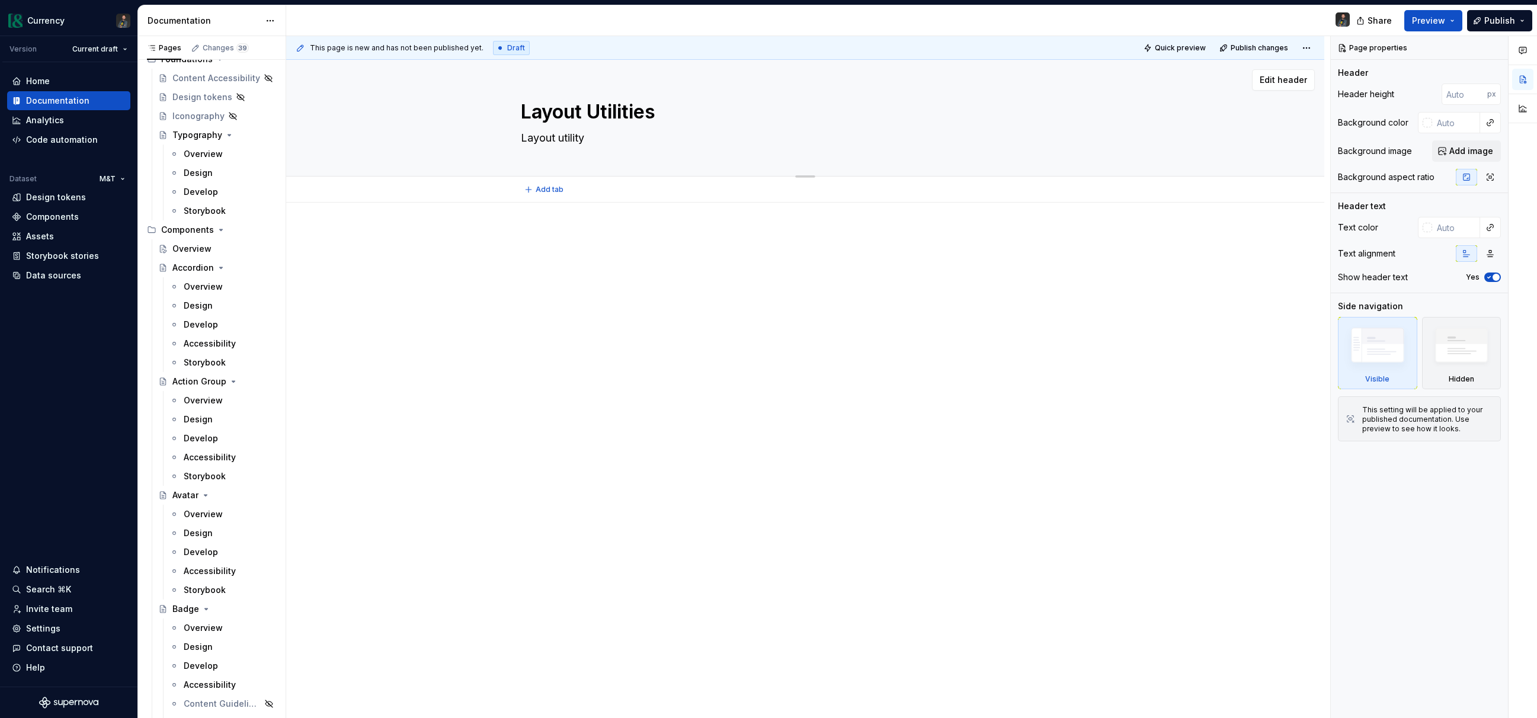
type textarea "*"
type textarea "Layout utility c"
type textarea "*"
type textarea "Layout utility co"
type textarea "*"
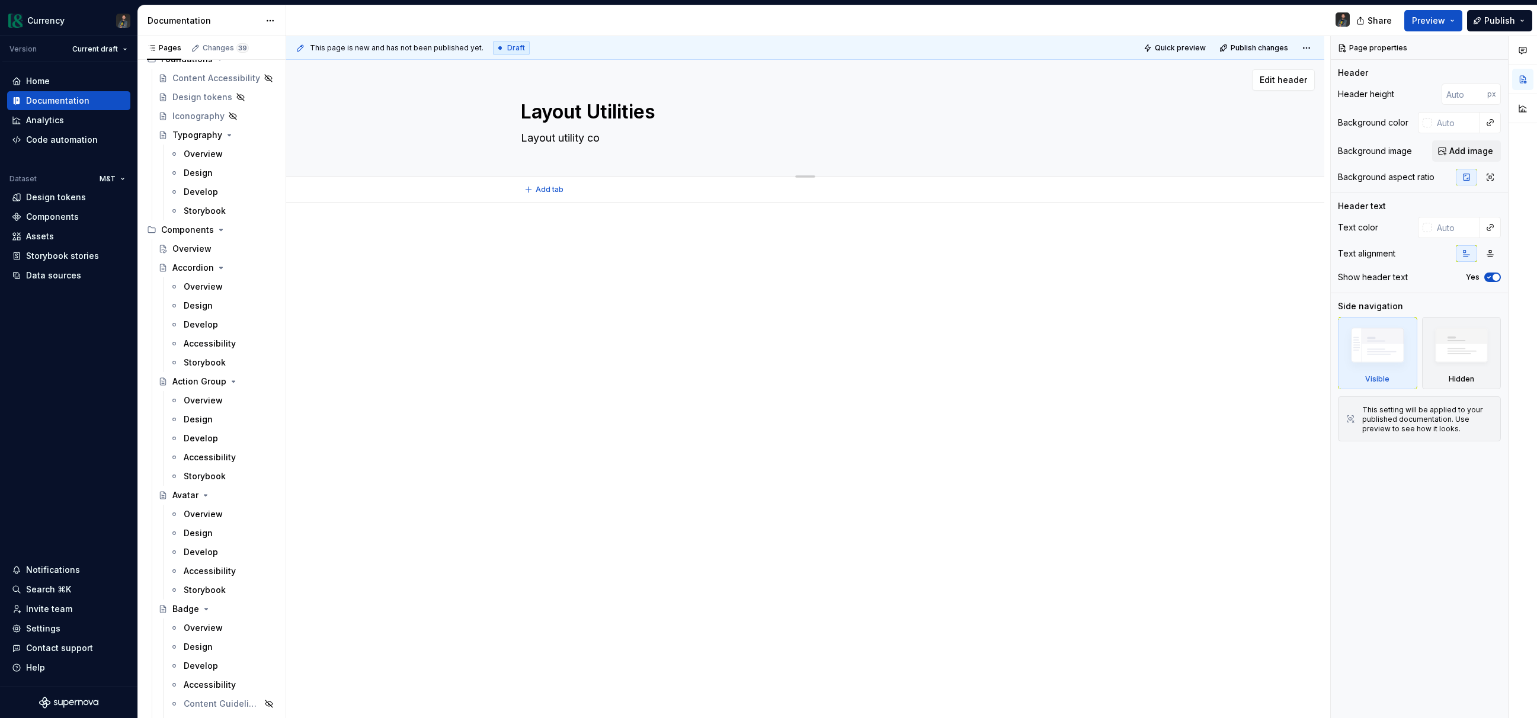
type textarea "Layout utility com"
type textarea "*"
type textarea "Layout utility comp"
type textarea "*"
type textarea "Layout utility compo"
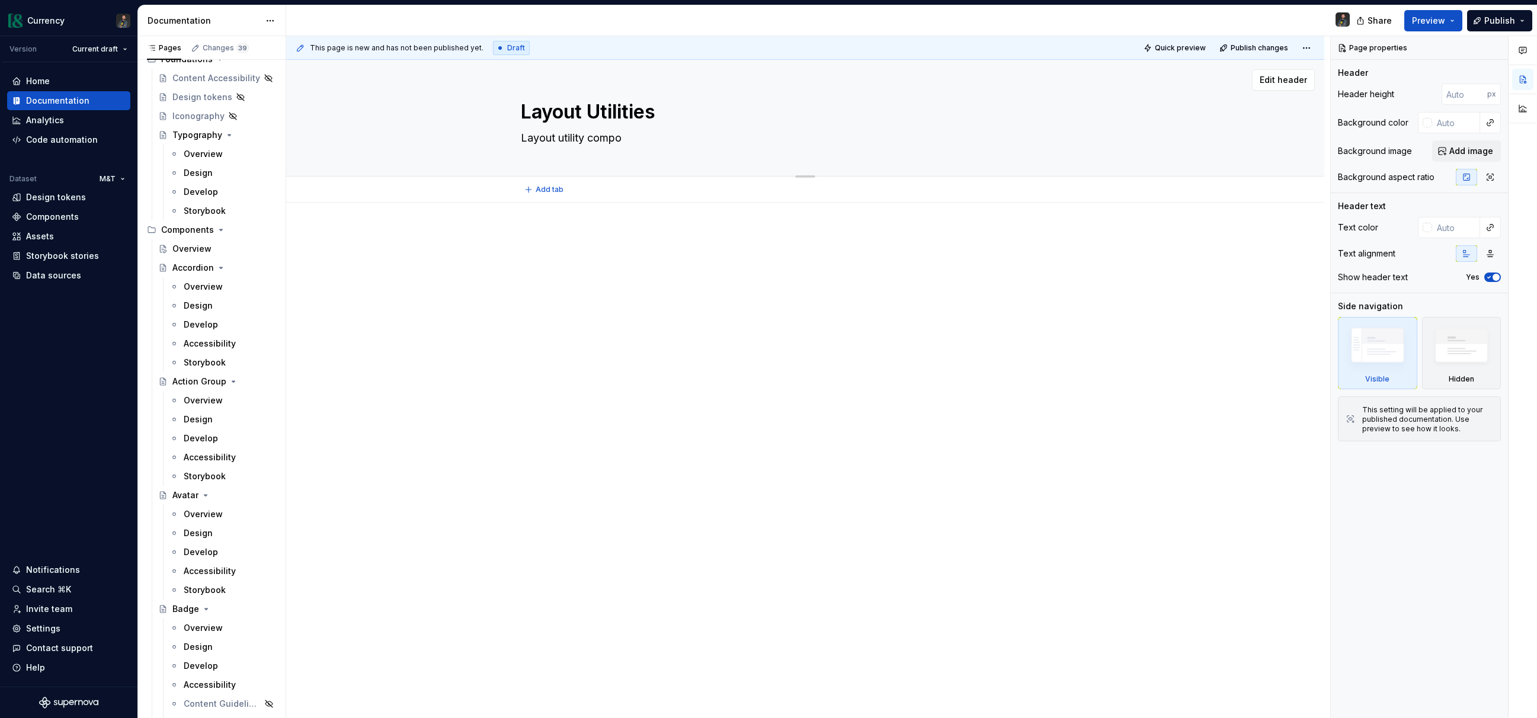
type textarea "*"
type textarea "Layout utility compon"
type textarea "*"
type textarea "Layout utility compone"
type textarea "*"
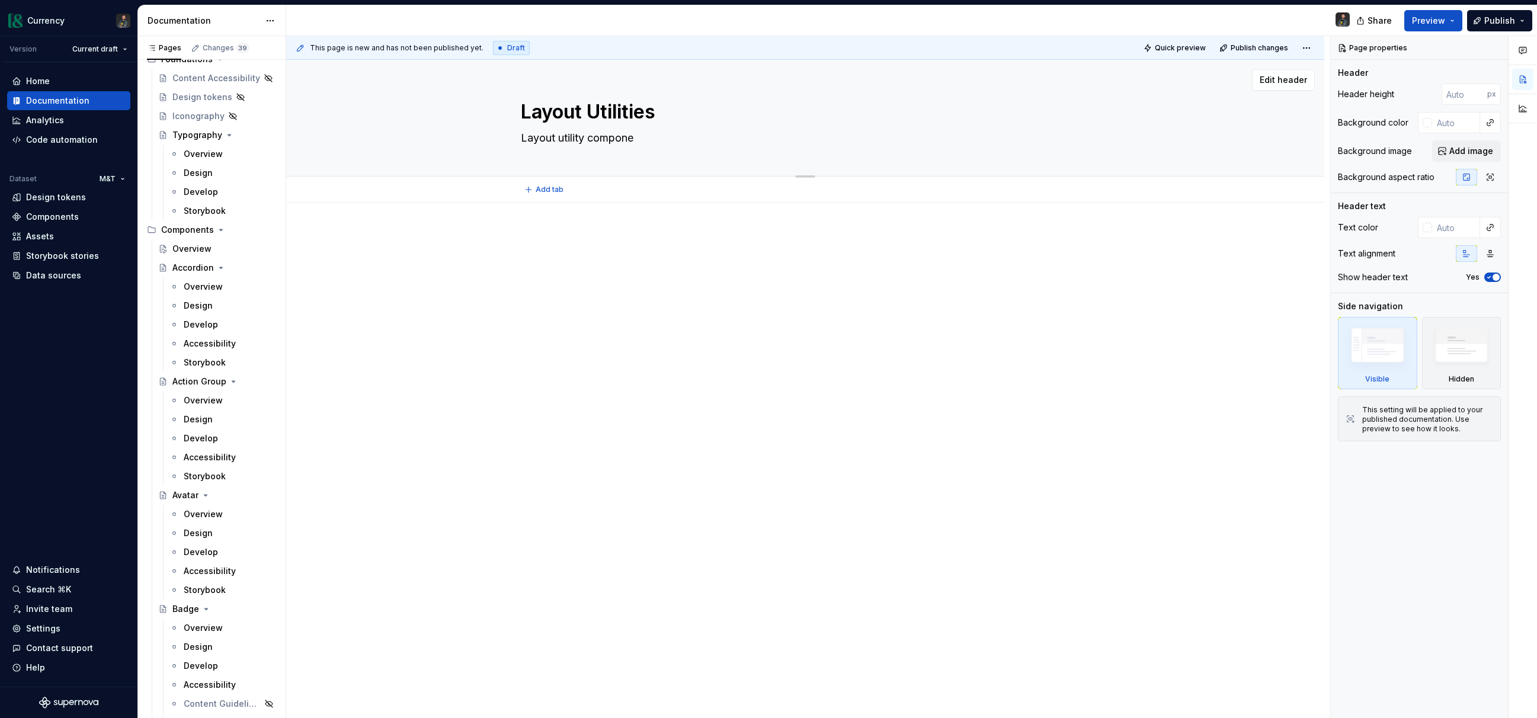
type textarea "Layout utility componen"
type textarea "*"
type textarea "Layout utility component"
type textarea "*"
type textarea "Layout utility components"
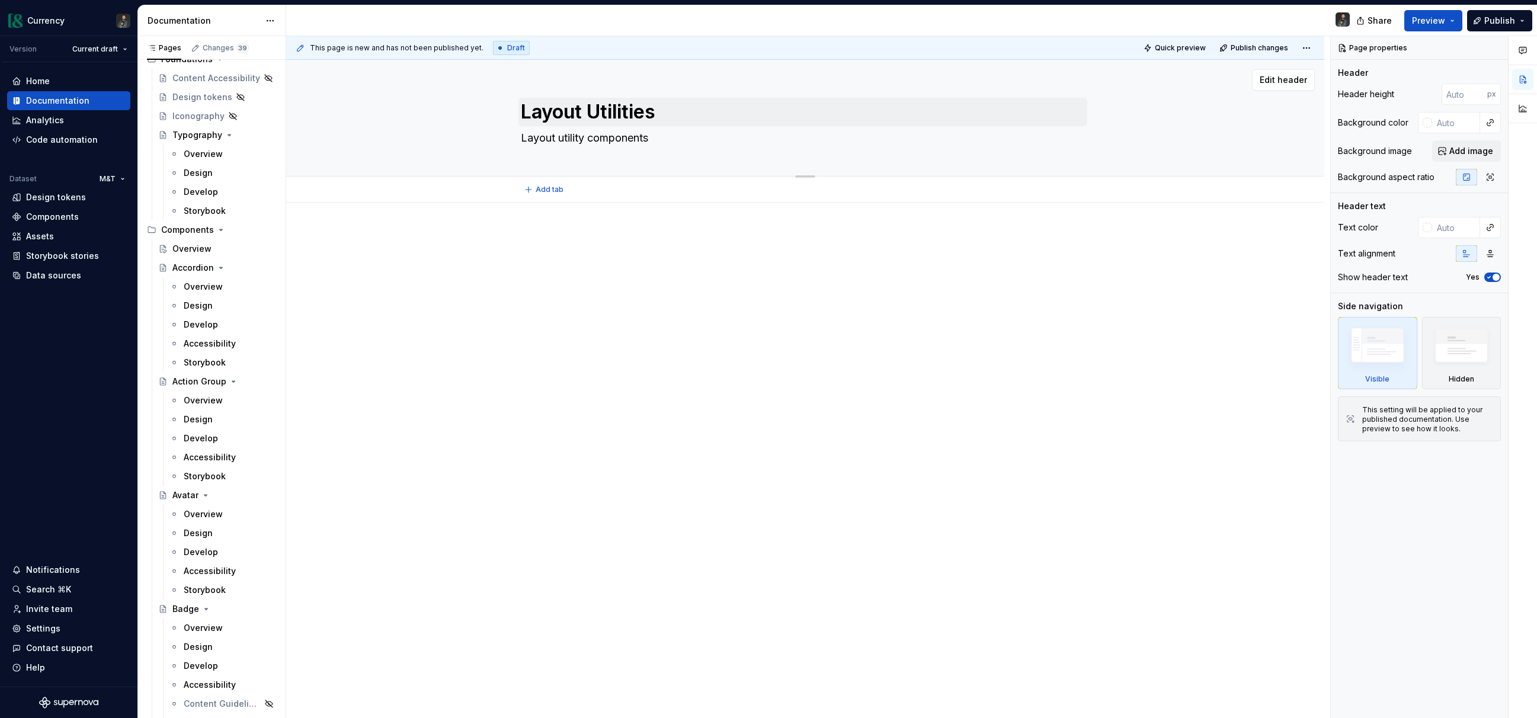
type textarea "*"
type textarea "Layout utility components"
click at [680, 113] on textarea "Layout Utilities" at bounding box center [802, 112] width 569 height 28
type textarea "Layout Utilitie"
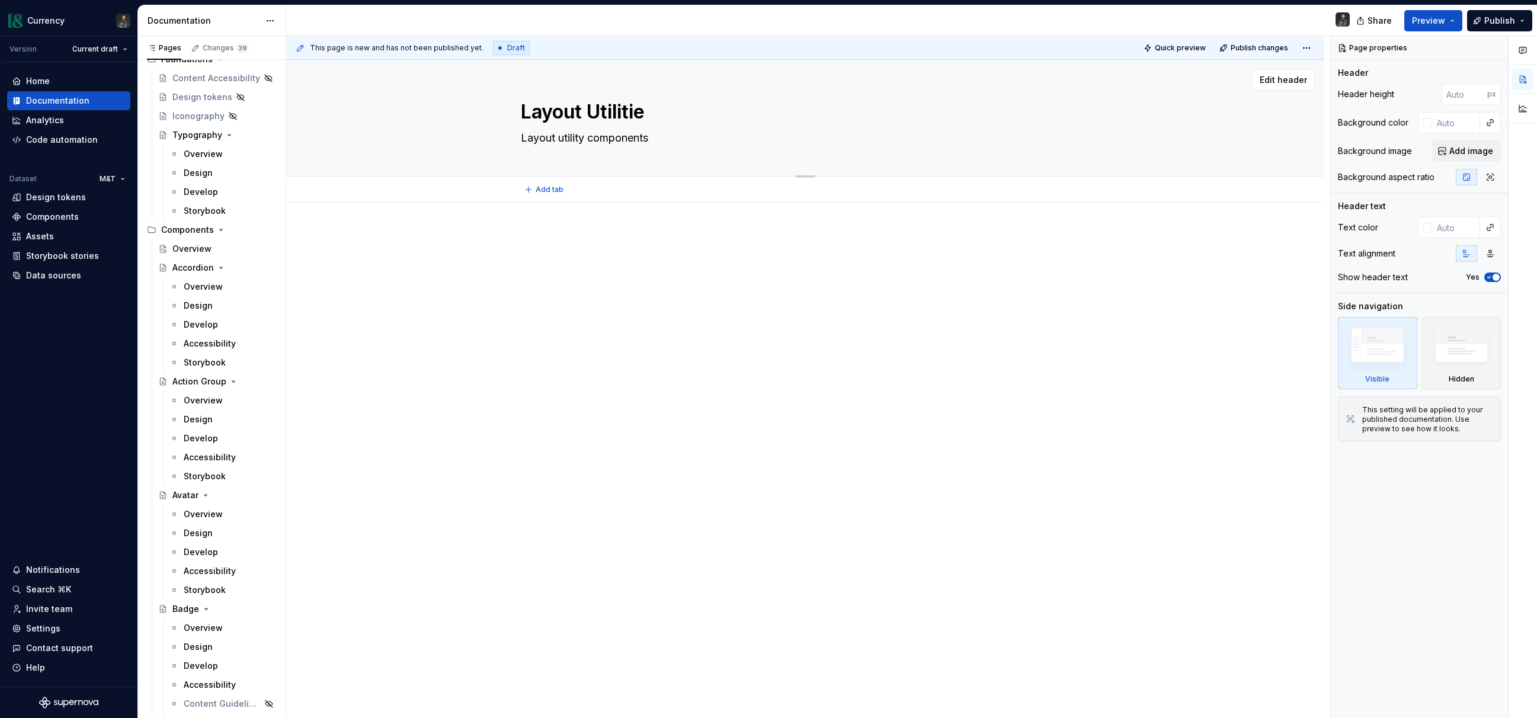
type textarea "*"
type textarea "Layout Utiliti"
type textarea "*"
type textarea "Layout Utilit"
type textarea "*"
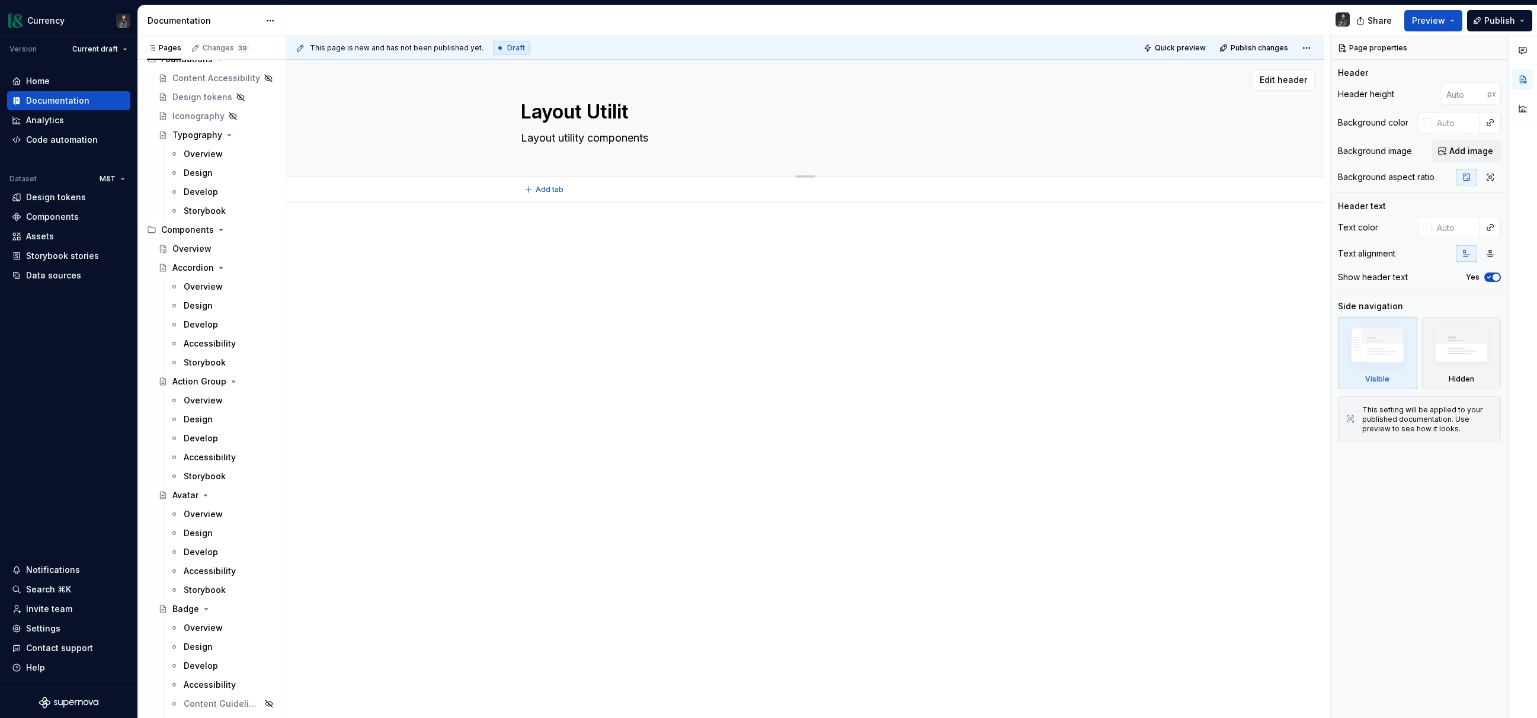
type textarea "Layout Utili"
type textarea "*"
type textarea "Layout Util"
type textarea "*"
type textarea "Layout Uti"
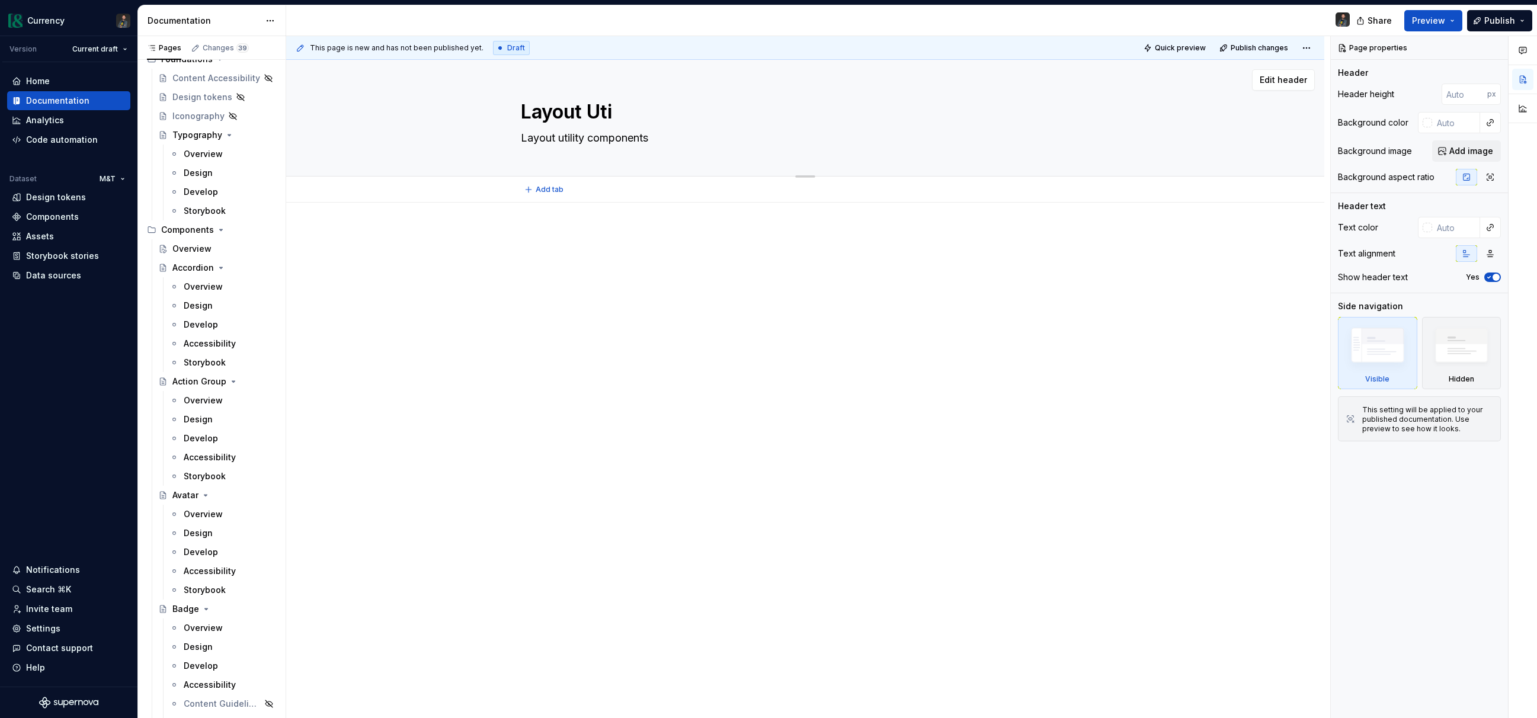
type textarea "*"
type textarea "Layout Ut"
type textarea "*"
type textarea "Layout U"
type textarea "*"
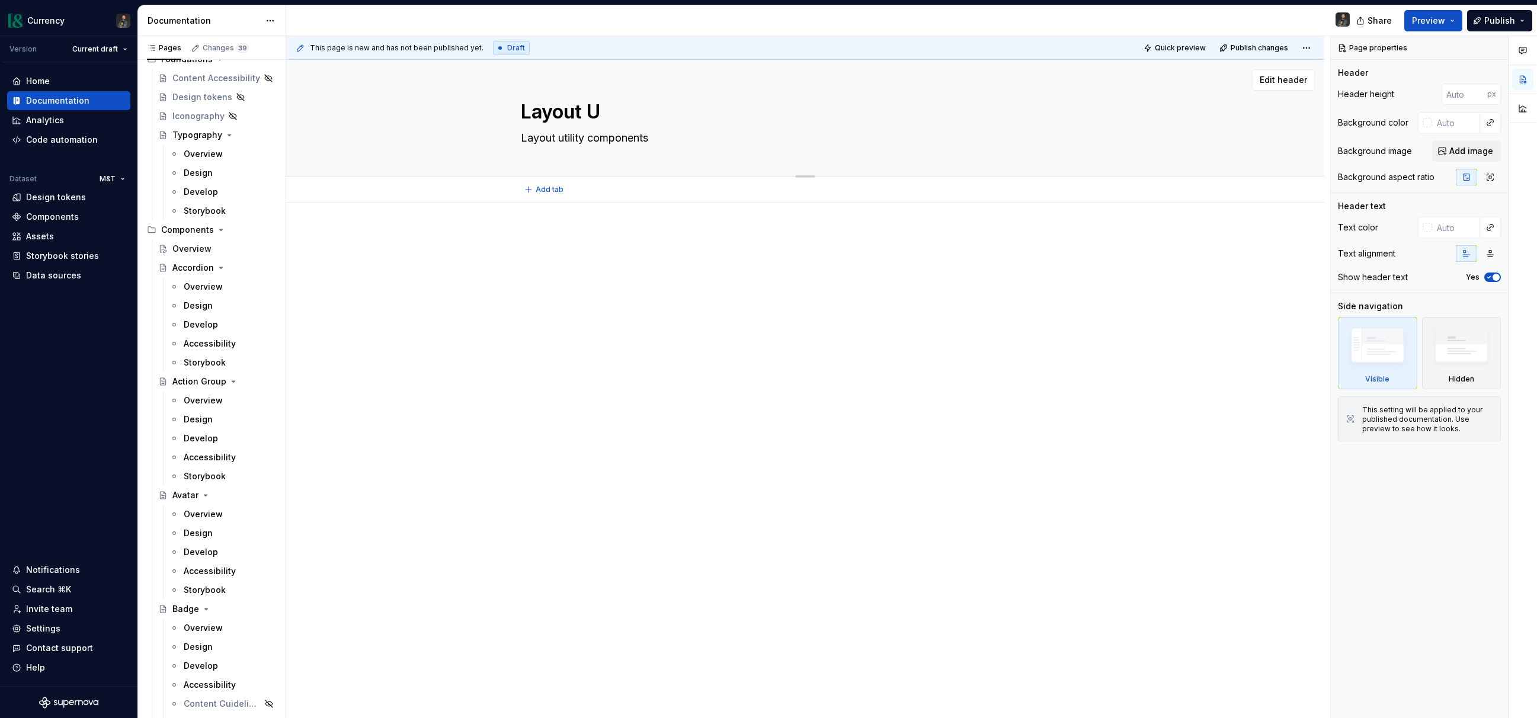
type textarea "Layout"
type textarea "*"
type textarea "Layout"
type textarea "*"
type textarea "Layout"
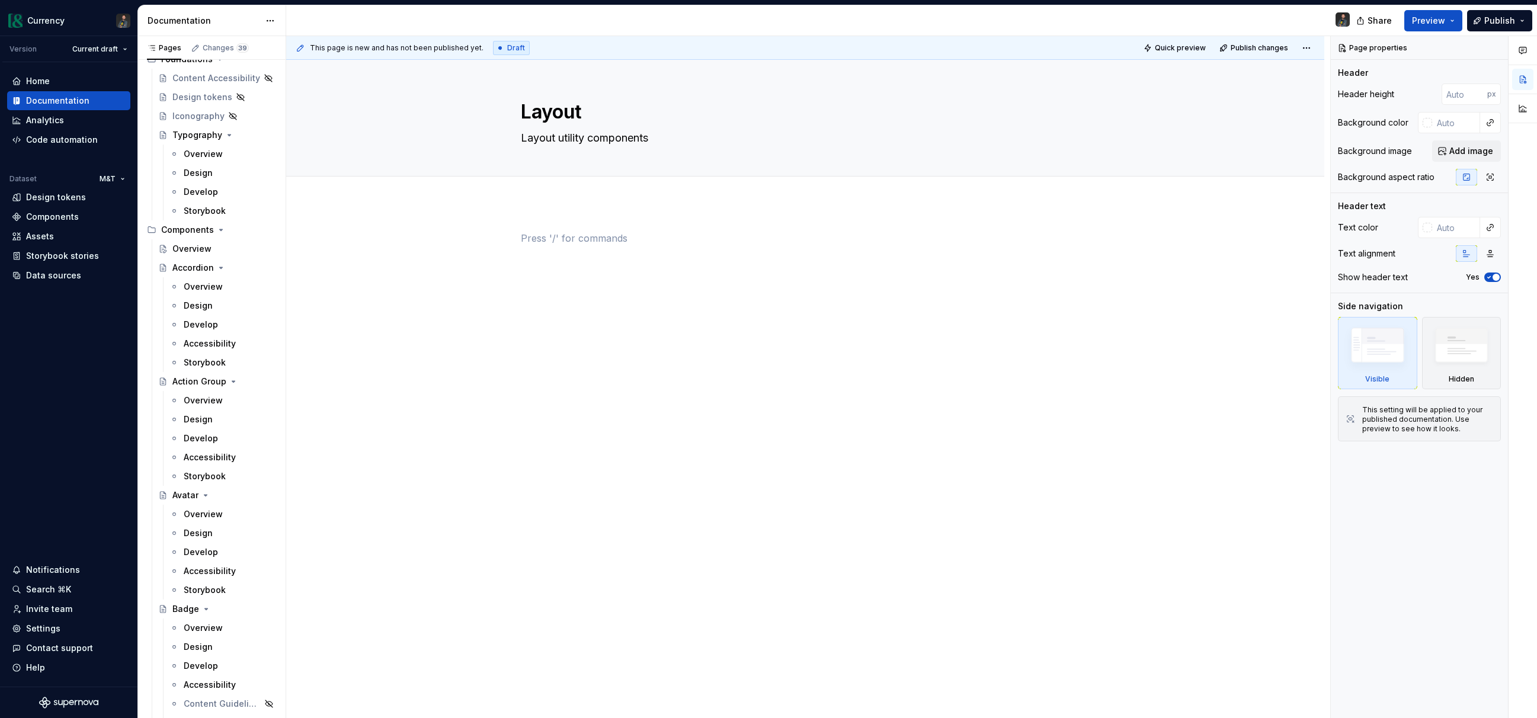
click at [603, 246] on div at bounding box center [805, 253] width 569 height 45
type textarea "*"
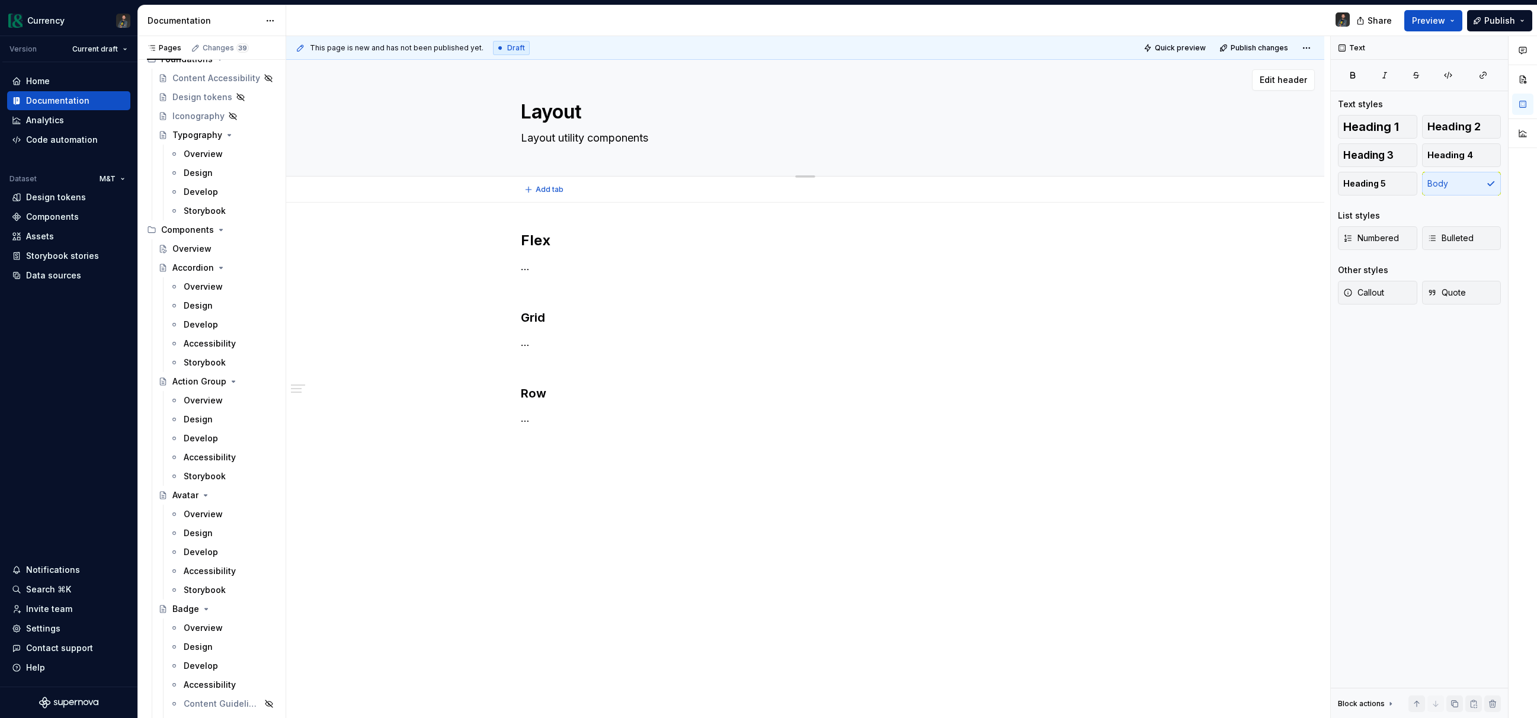
click at [643, 140] on textarea "Layout utility components" at bounding box center [802, 138] width 569 height 19
click at [542, 264] on p "…" at bounding box center [805, 267] width 569 height 14
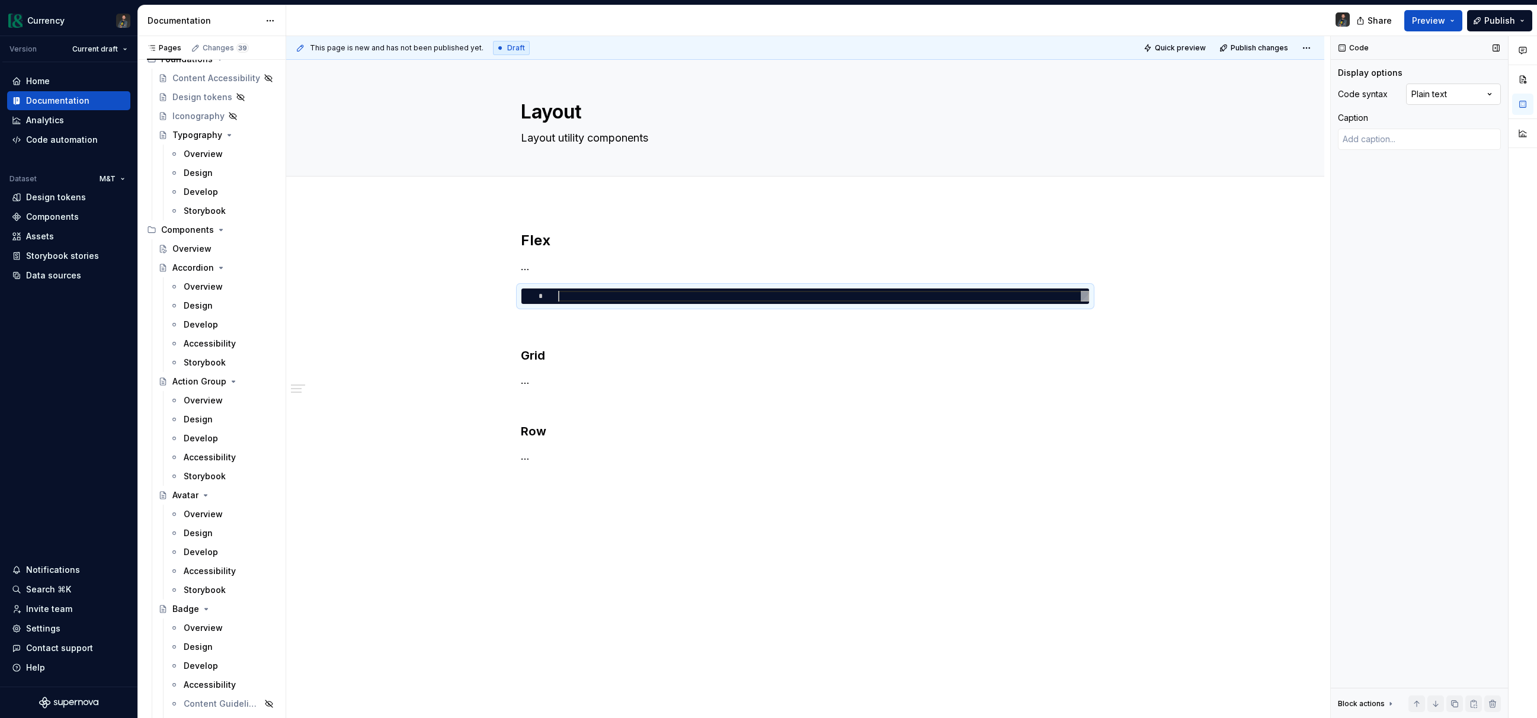
click at [1468, 95] on div "Comments Open comments No comments yet Select ‘Comment’ from the block context …" at bounding box center [1434, 377] width 206 height 683
click at [512, 295] on span at bounding box center [508, 294] width 9 height 17
click at [563, 310] on div "Duplicate" at bounding box center [567, 312] width 77 height 12
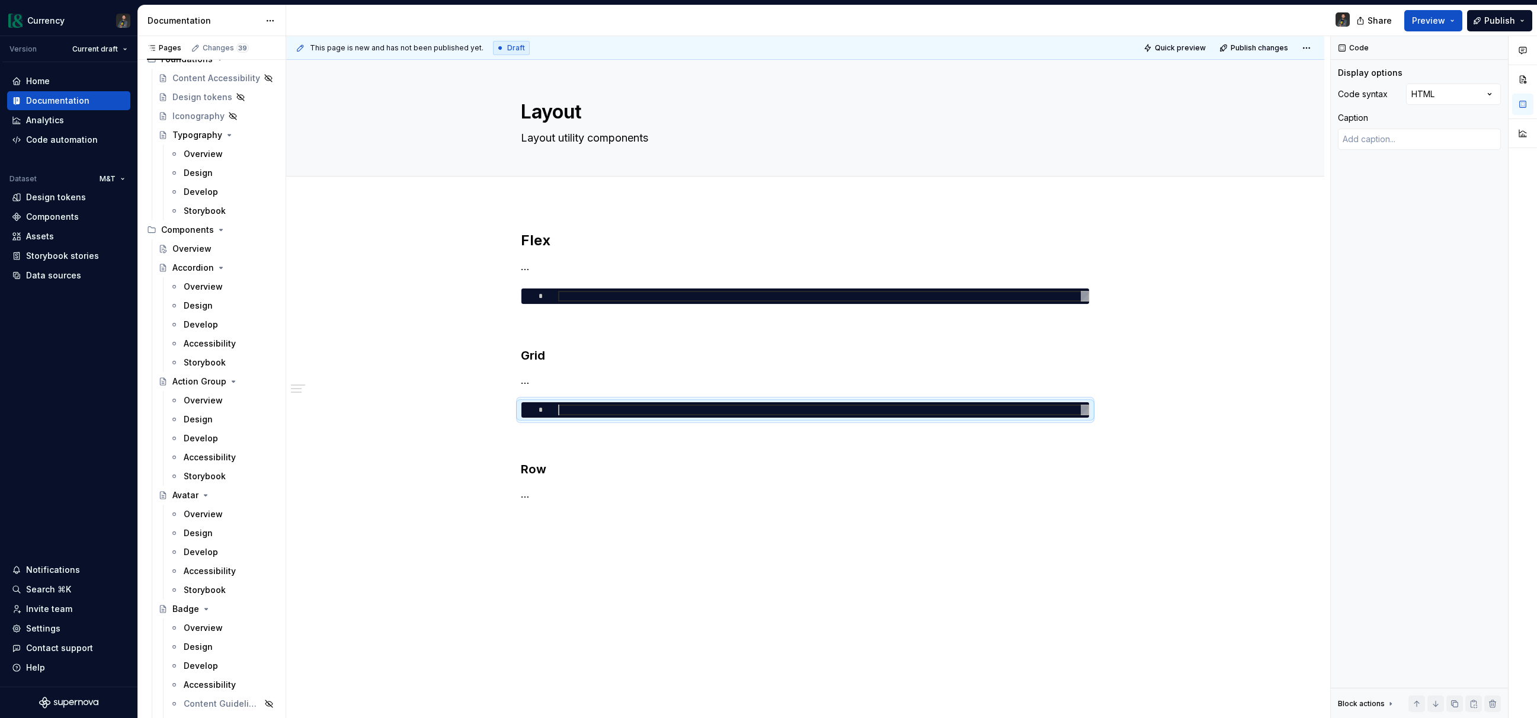
scroll to position [12, 0]
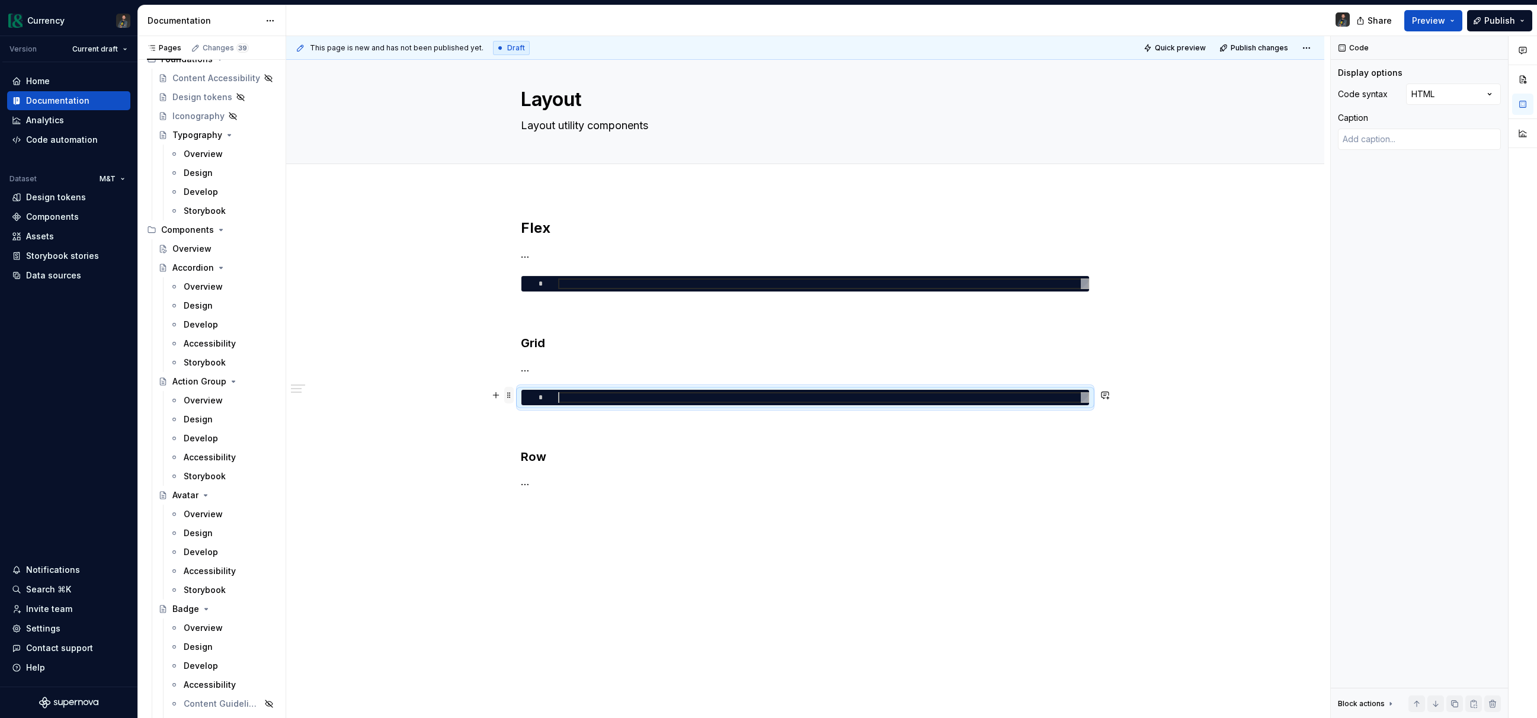
click at [509, 395] on span at bounding box center [508, 395] width 9 height 17
click at [553, 409] on div "Duplicate" at bounding box center [567, 414] width 77 height 12
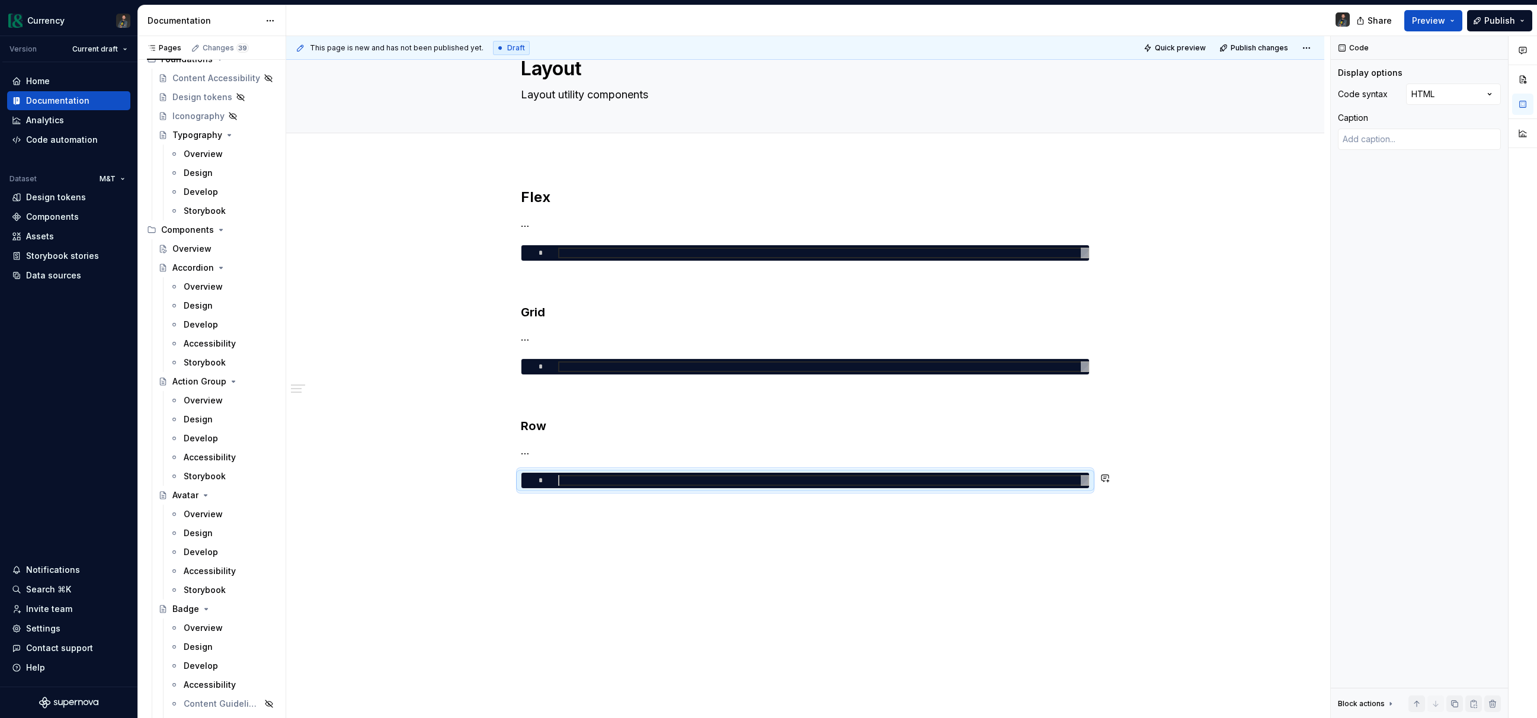
scroll to position [0, 0]
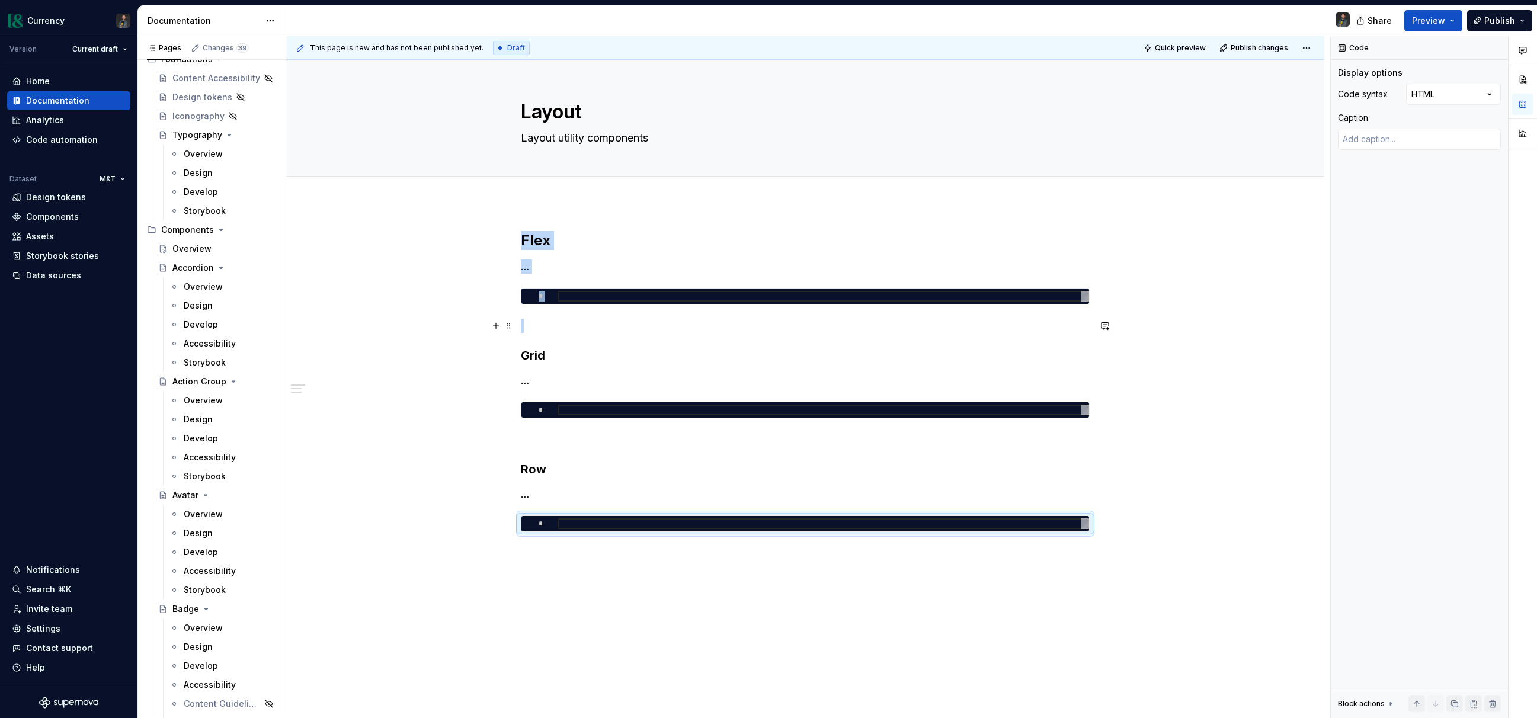
drag, startPoint x: 1088, startPoint y: 326, endPoint x: 1562, endPoint y: 121, distance: 516.5
click at [1537, 121] on html "Currency Version Current draft Home Documentation Analytics Code automation Dat…" at bounding box center [768, 359] width 1537 height 718
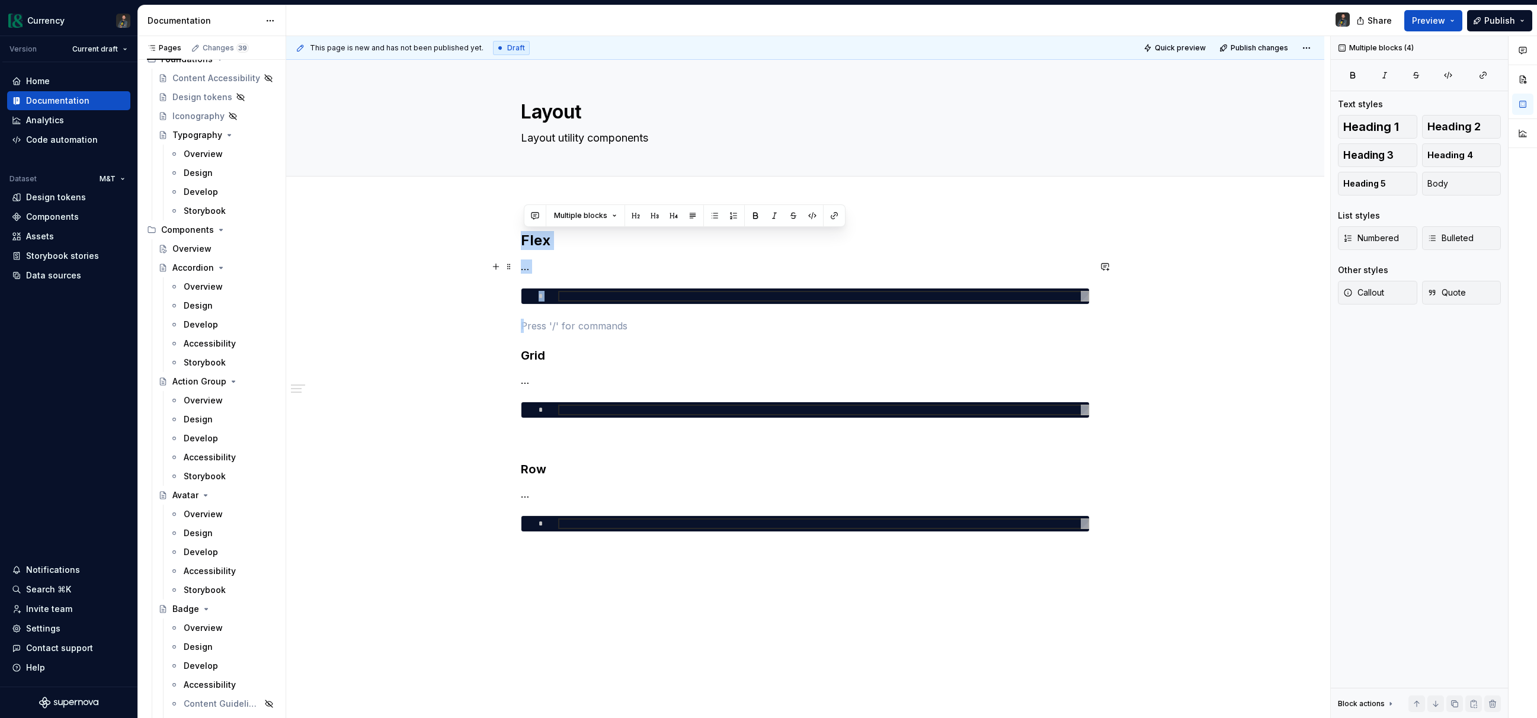
click at [558, 267] on p "…" at bounding box center [805, 267] width 569 height 14
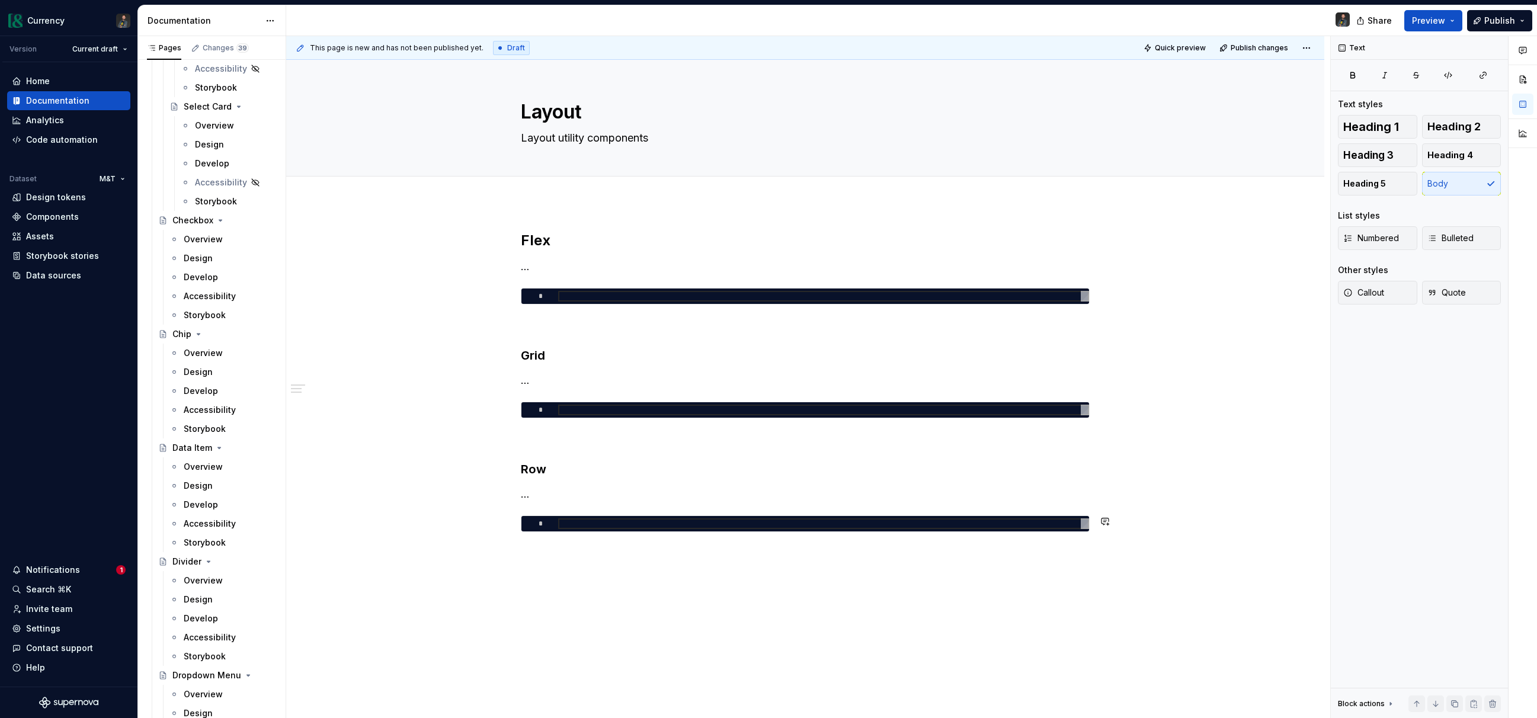
click at [803, 593] on div "Flex … * Grid … * Row … *" at bounding box center [805, 482] width 1038 height 559
click at [536, 356] on h3 "Grid" at bounding box center [805, 355] width 569 height 17
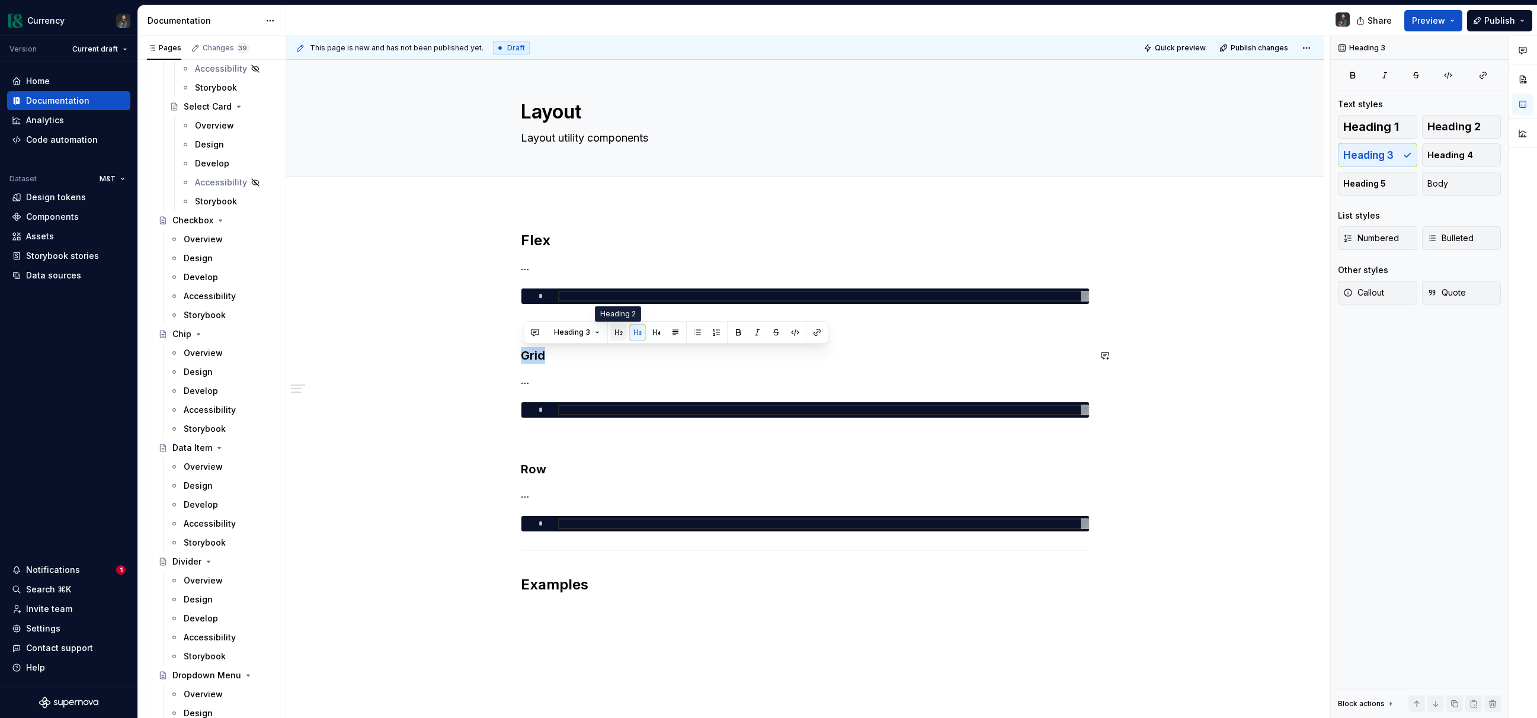
click at [623, 331] on button "button" at bounding box center [618, 332] width 17 height 17
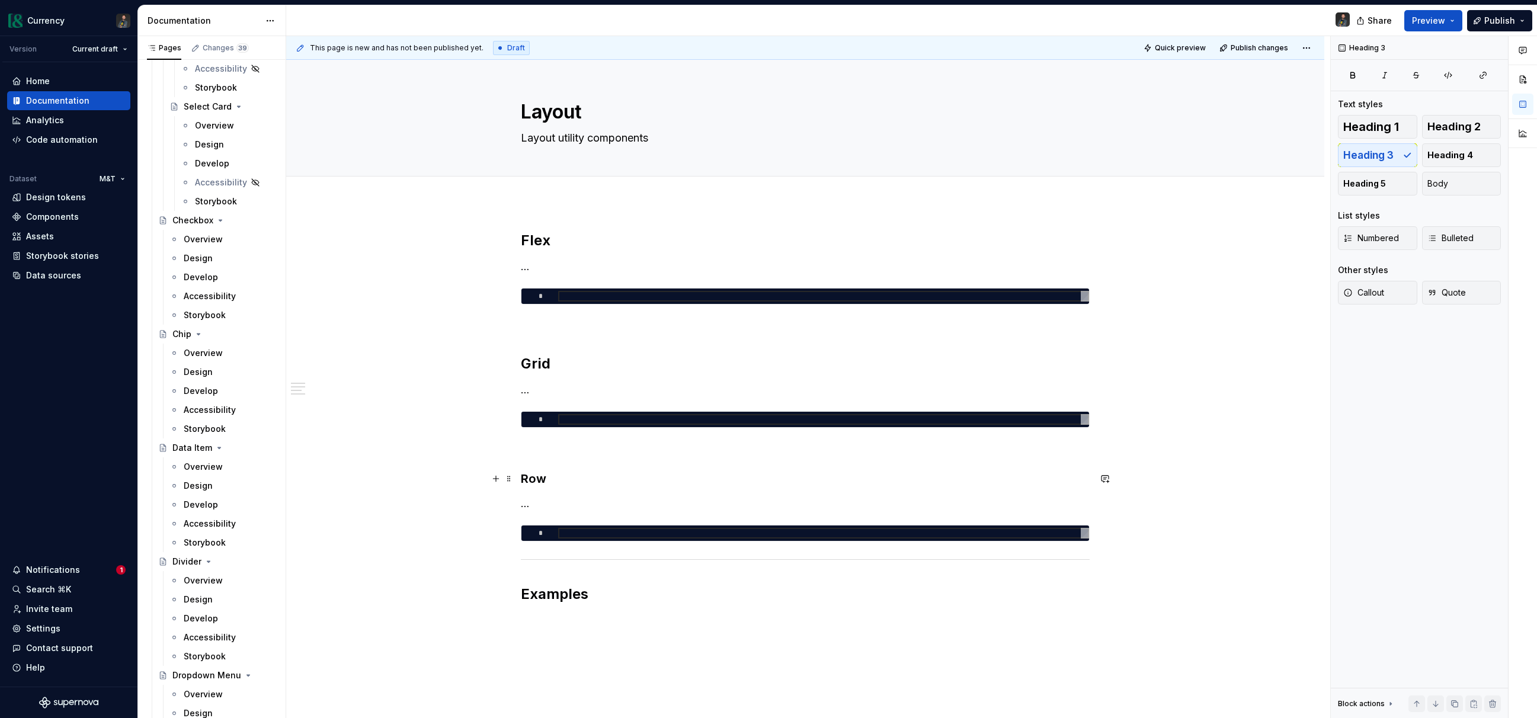
click at [534, 482] on h3 "Row" at bounding box center [805, 478] width 569 height 17
click at [621, 456] on button "button" at bounding box center [618, 455] width 17 height 17
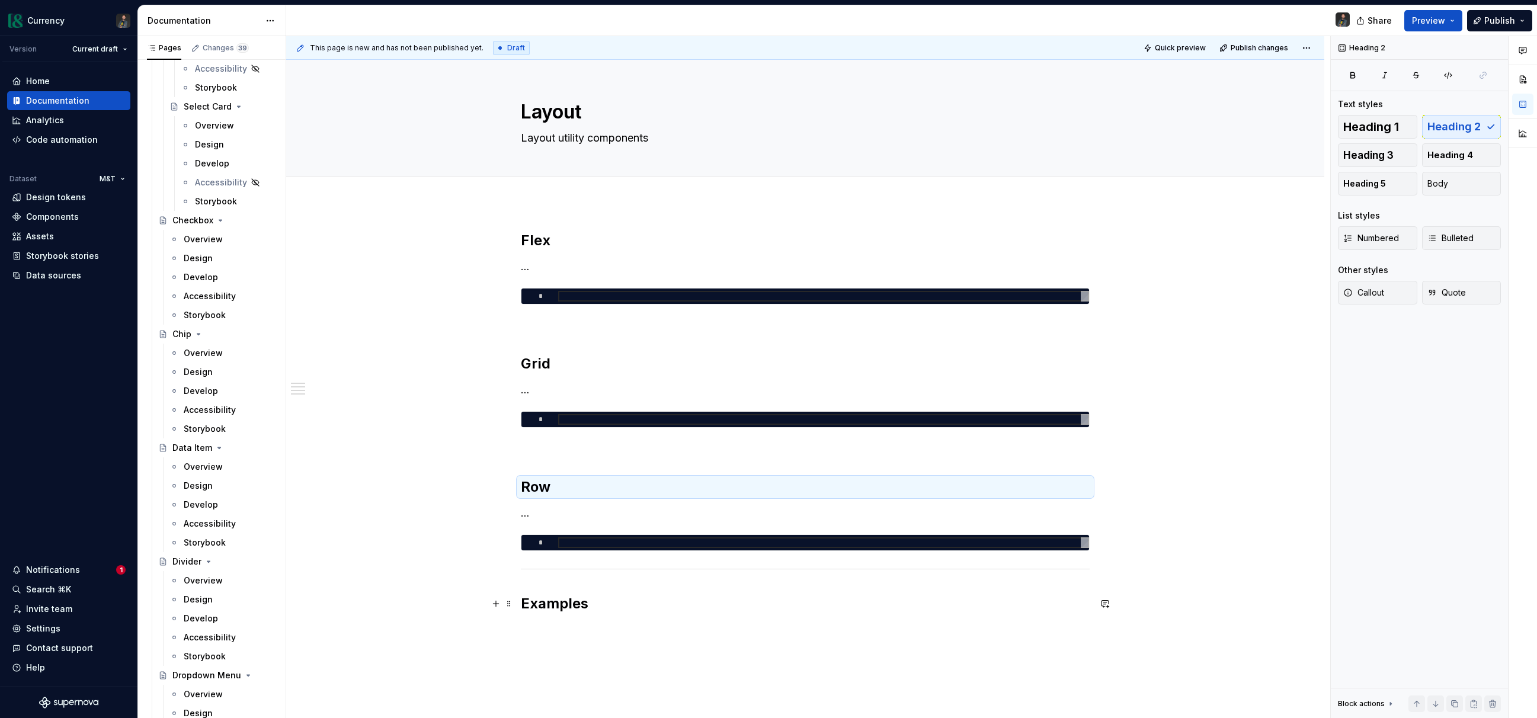
click at [608, 596] on h2 "Examples" at bounding box center [805, 603] width 569 height 19
click at [671, 133] on textarea "Layout utility components" at bounding box center [802, 138] width 569 height 19
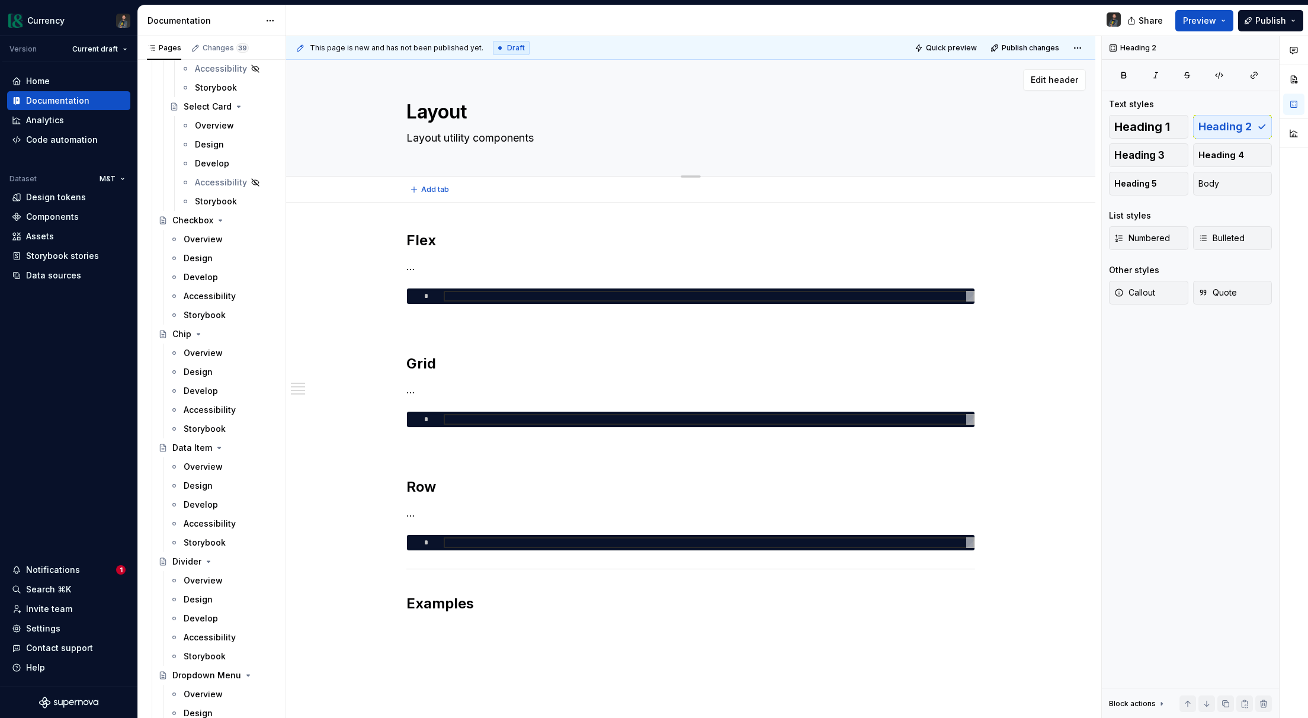
click at [500, 143] on textarea "Layout utility components" at bounding box center [688, 138] width 569 height 19
paste textarea "ies provide flexible, responsive tools—like grids, stacks, and flex containers—…"
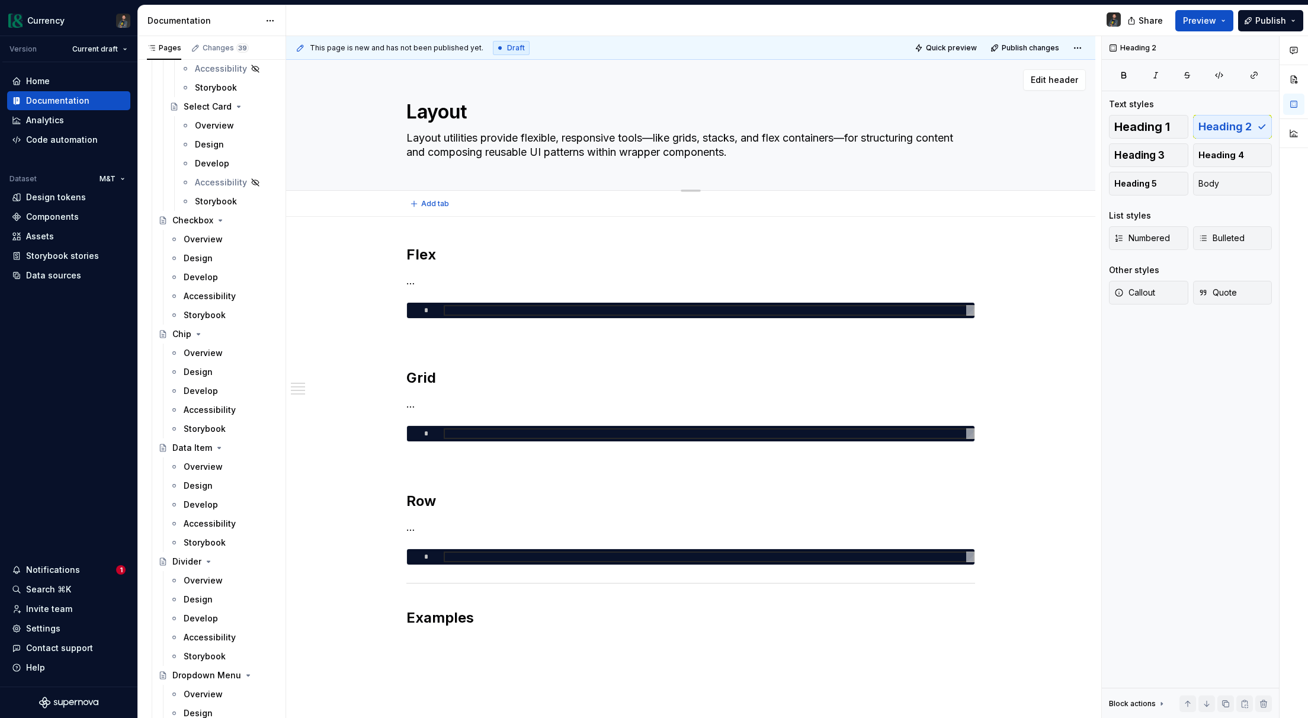
click at [483, 138] on textarea "Layout utilities provide flexible, responsive tools—like grids, stacks, and fle…" at bounding box center [688, 145] width 569 height 33
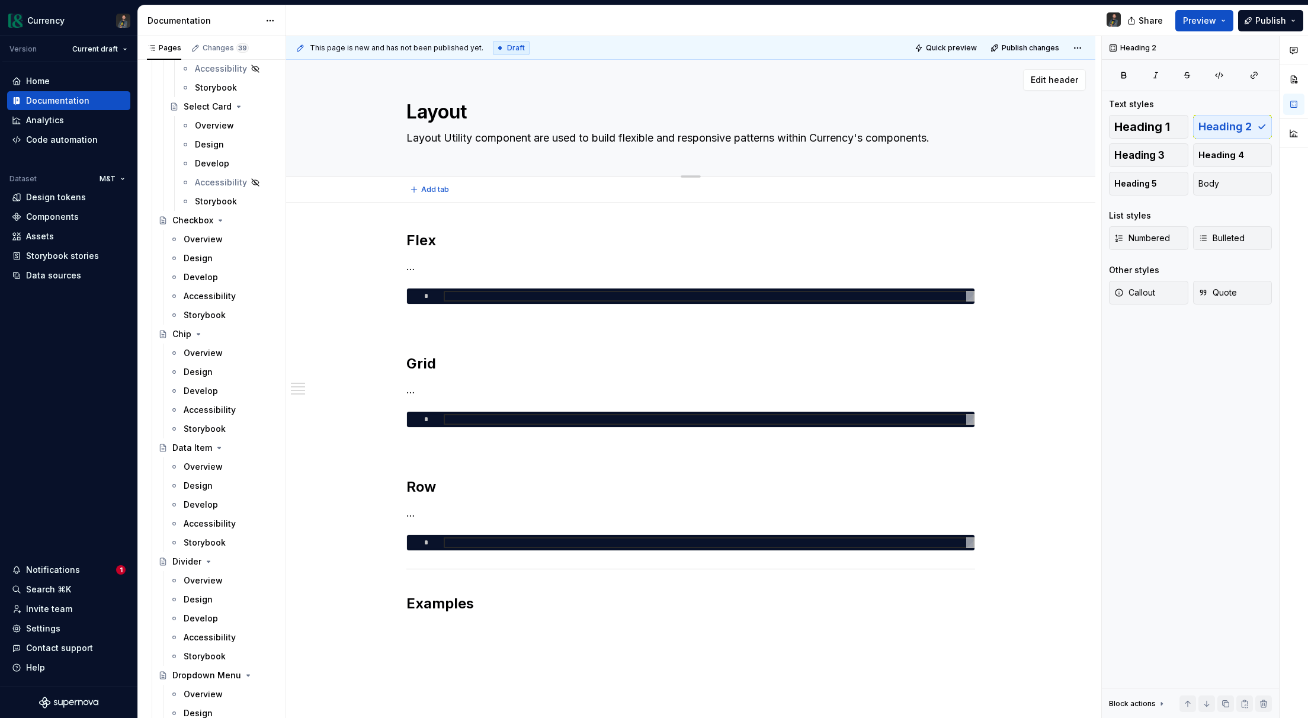
click at [878, 138] on textarea "Layout Utility component are used to build flexible and responsive patterns wit…" at bounding box center [688, 138] width 569 height 19
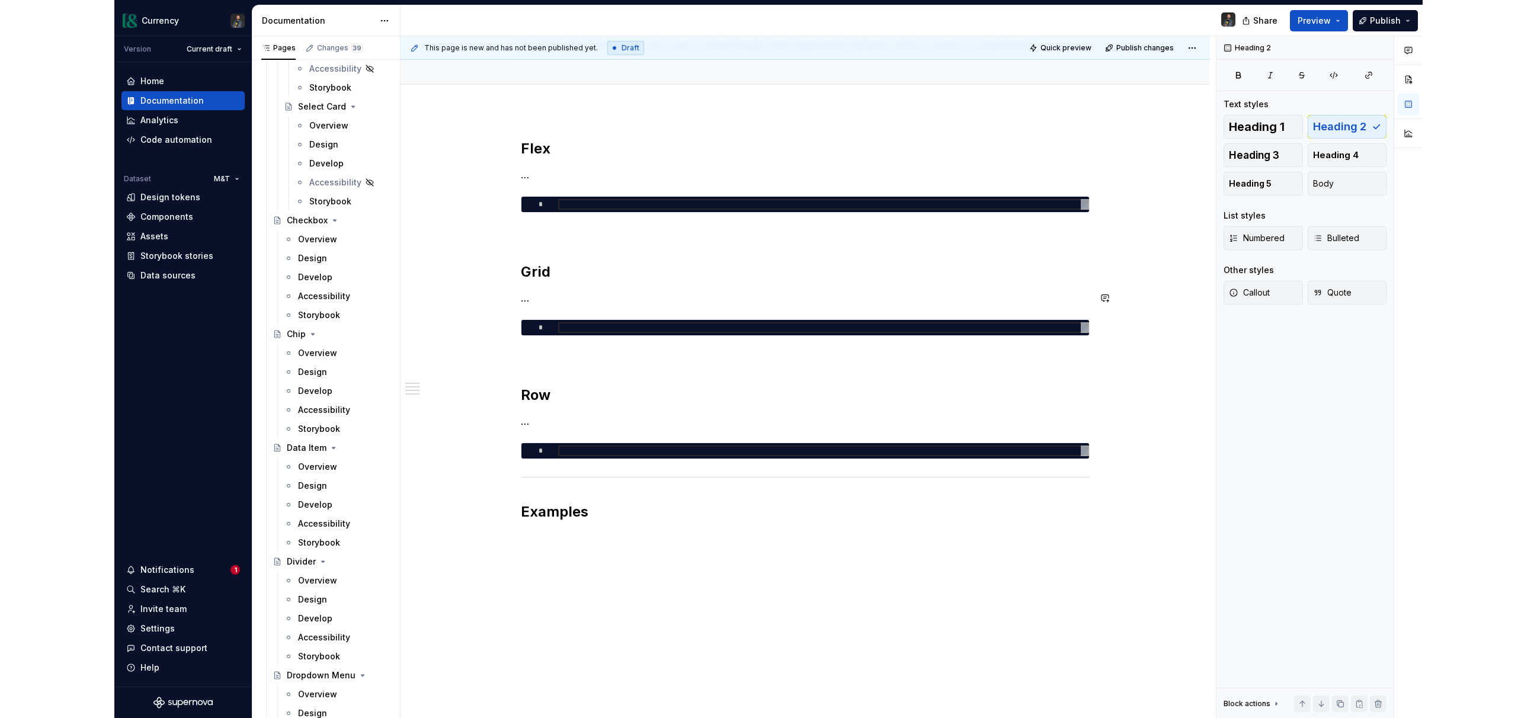
scroll to position [116, 0]
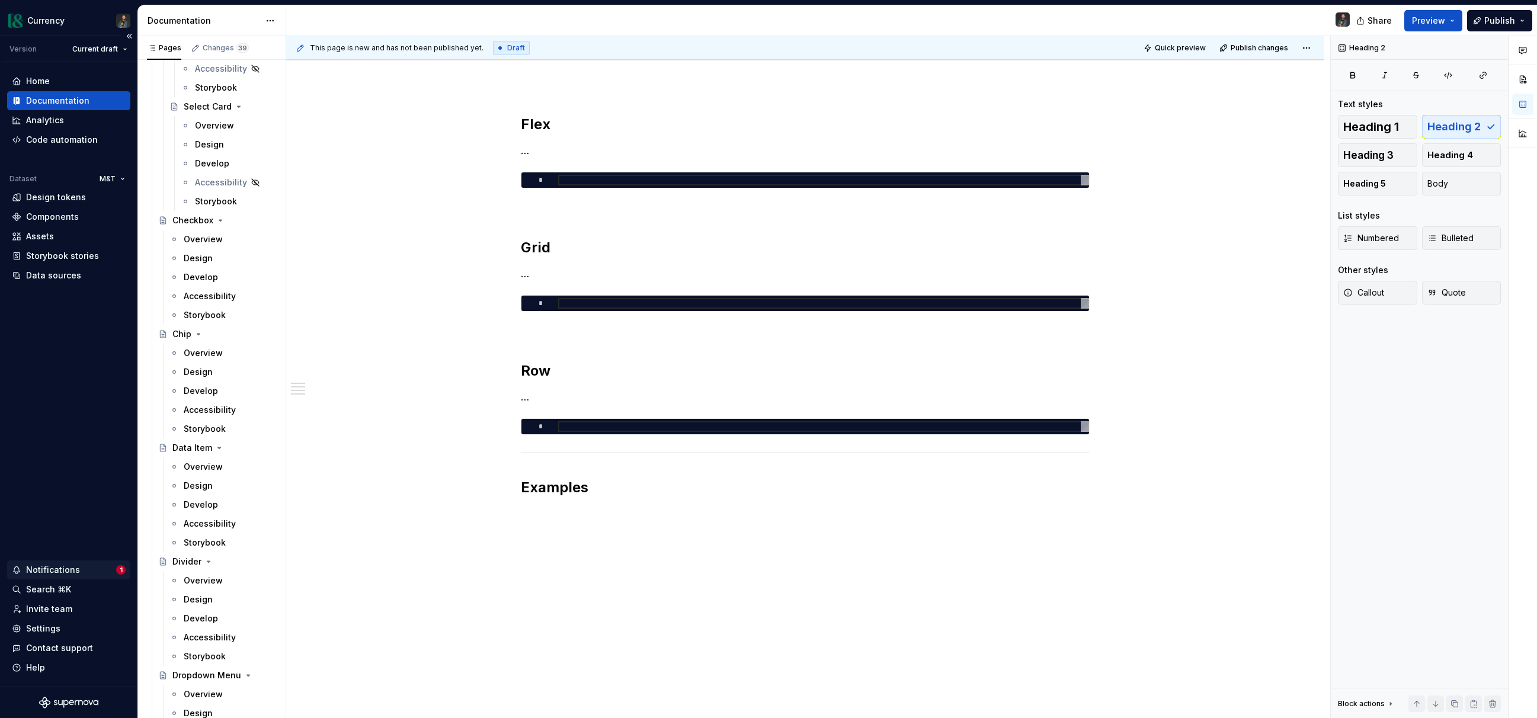
click at [74, 565] on div "Notifications" at bounding box center [53, 570] width 54 height 12
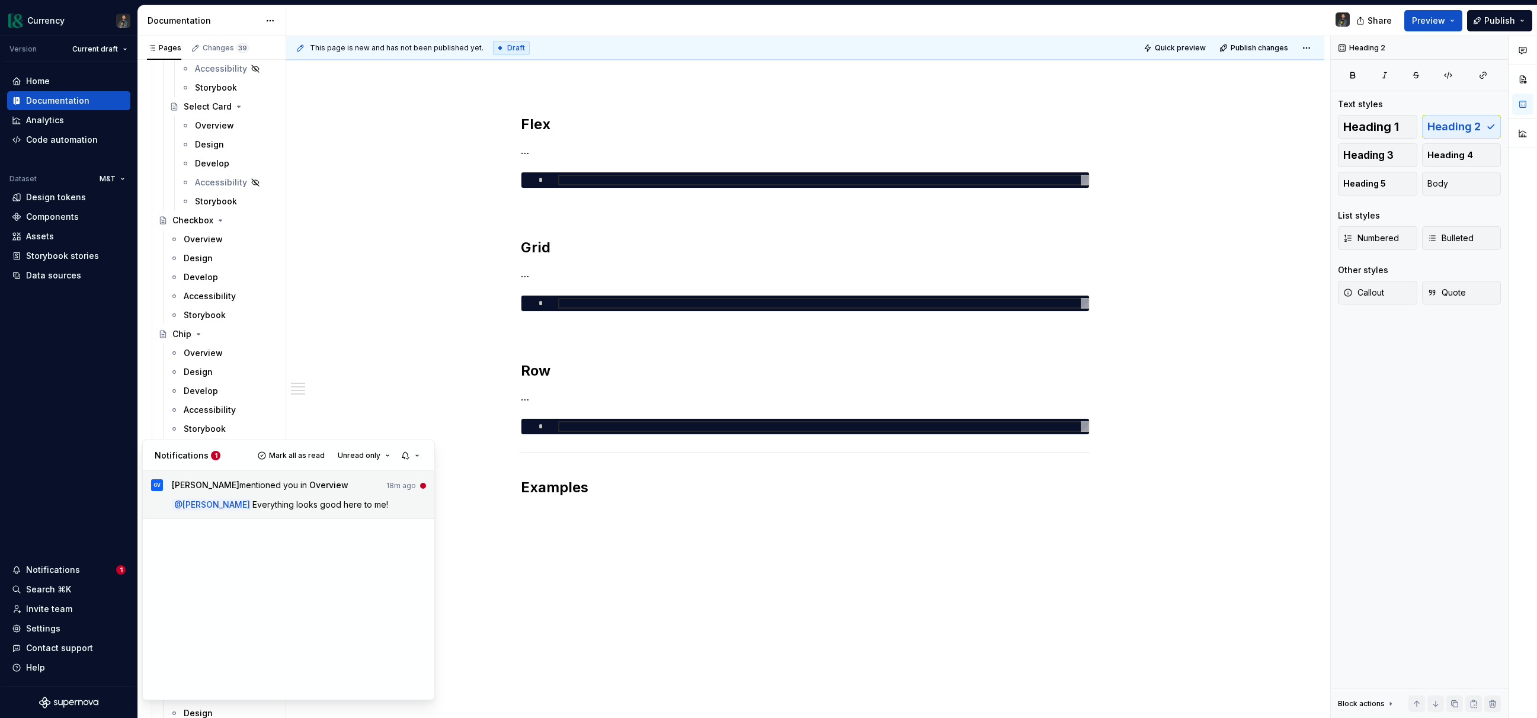
click at [346, 492] on span "Genevieve Van Dussen mentioned you in Overview" at bounding box center [260, 487] width 177 height 16
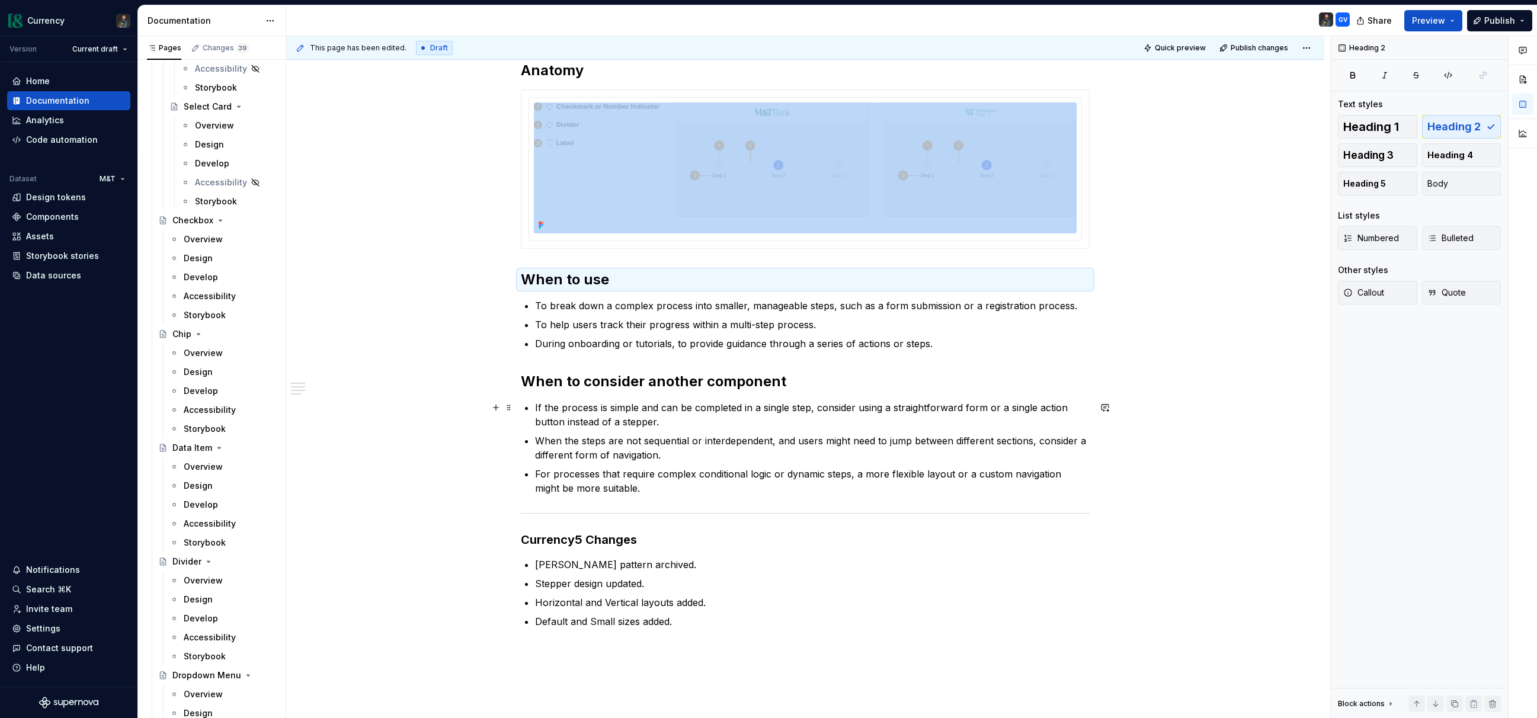
scroll to position [515, 0]
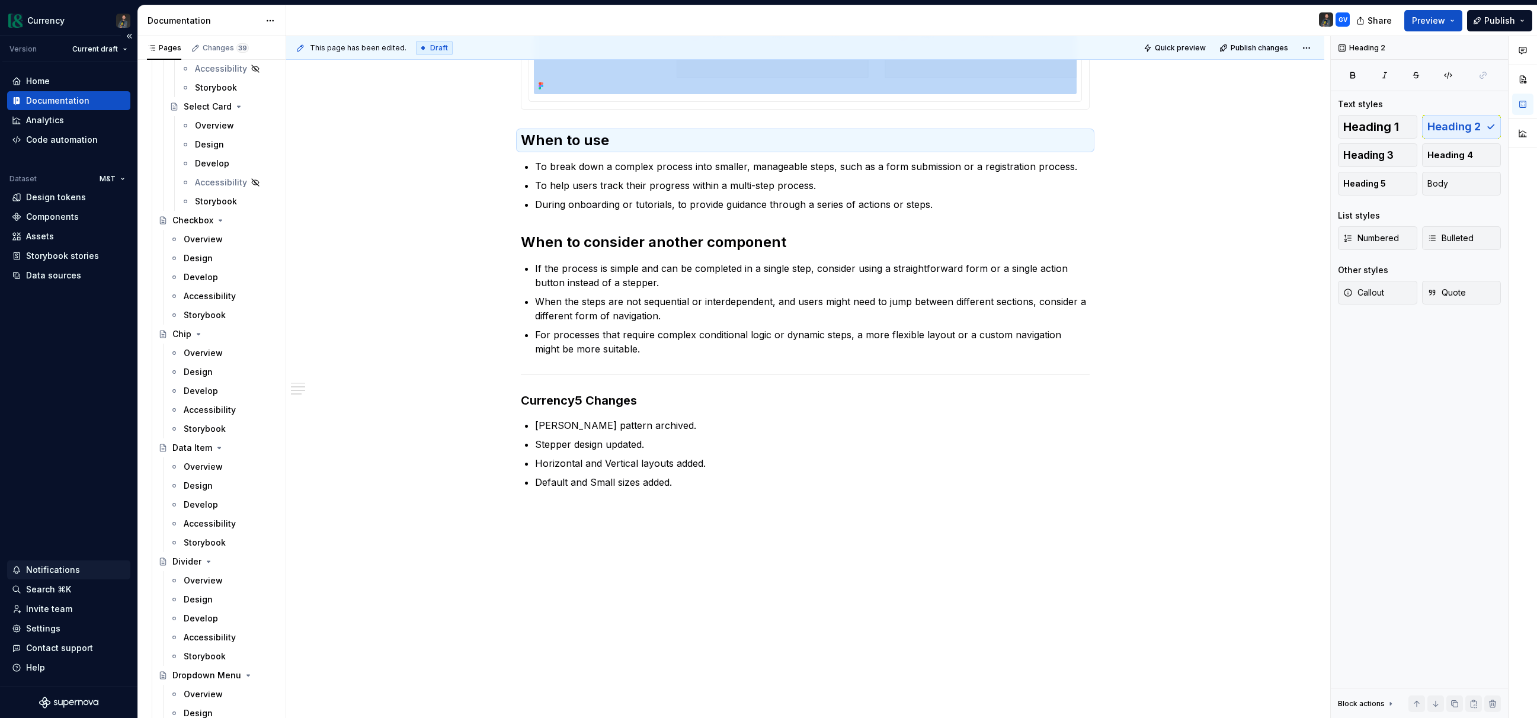
click at [51, 565] on div "Notifications" at bounding box center [53, 570] width 54 height 12
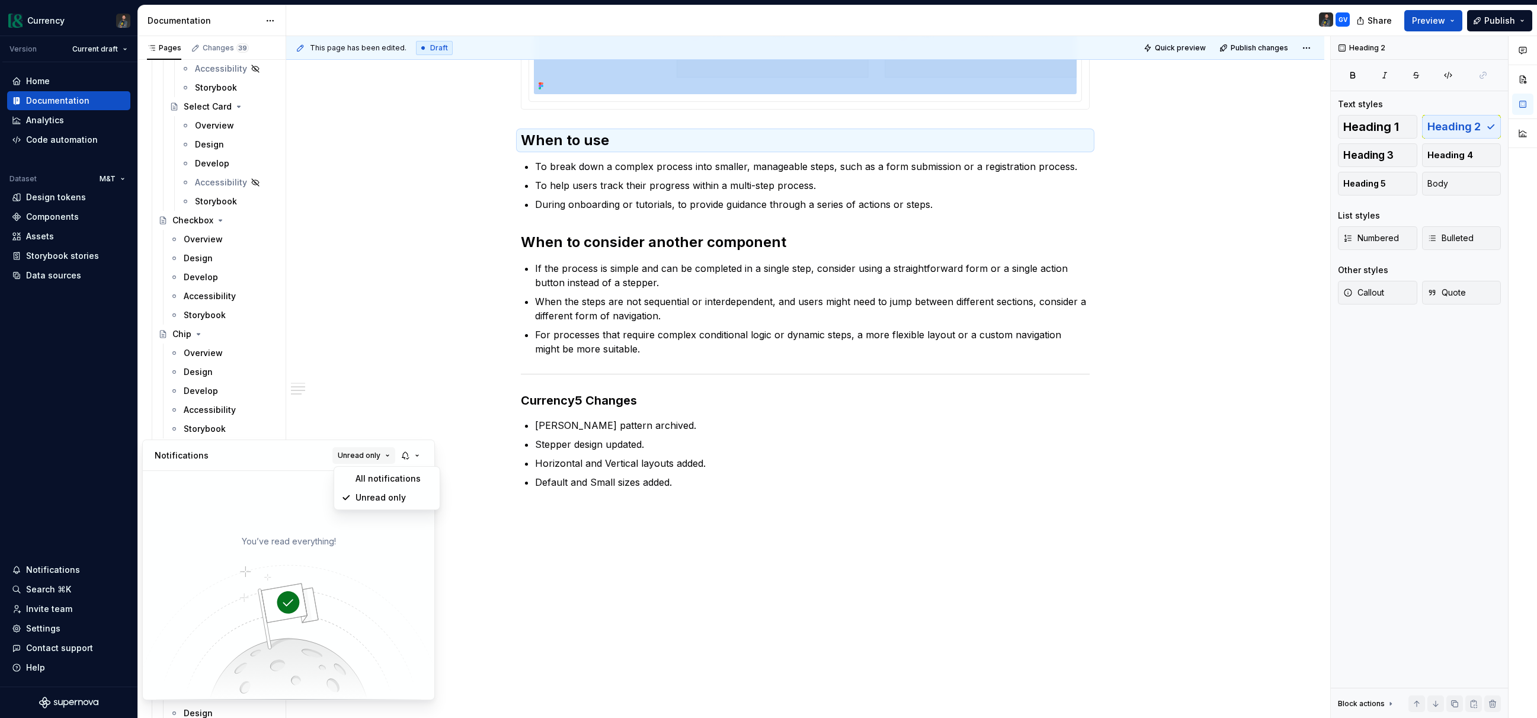
click at [379, 454] on span "Unread only" at bounding box center [359, 455] width 43 height 9
click at [378, 477] on div "All notifications" at bounding box center [394, 479] width 77 height 12
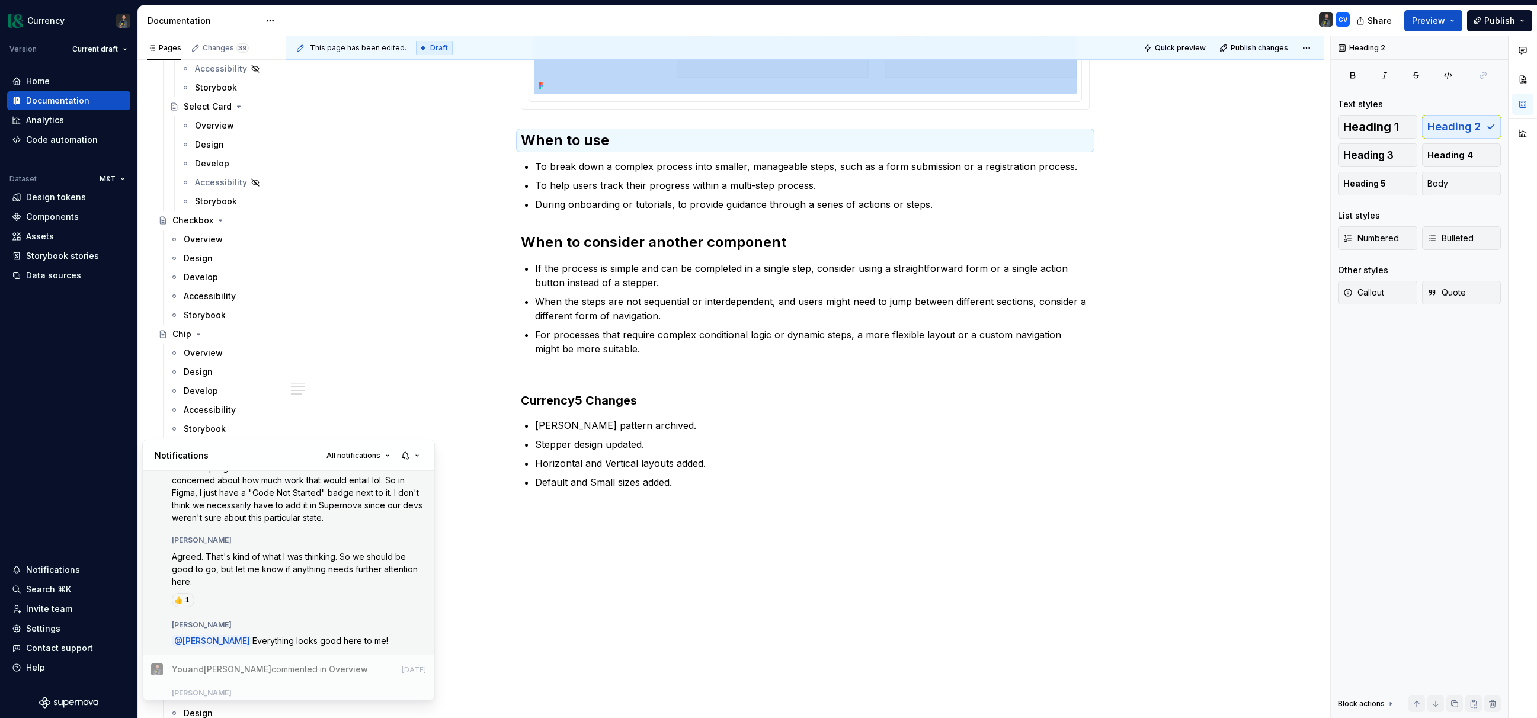
scroll to position [94, 0]
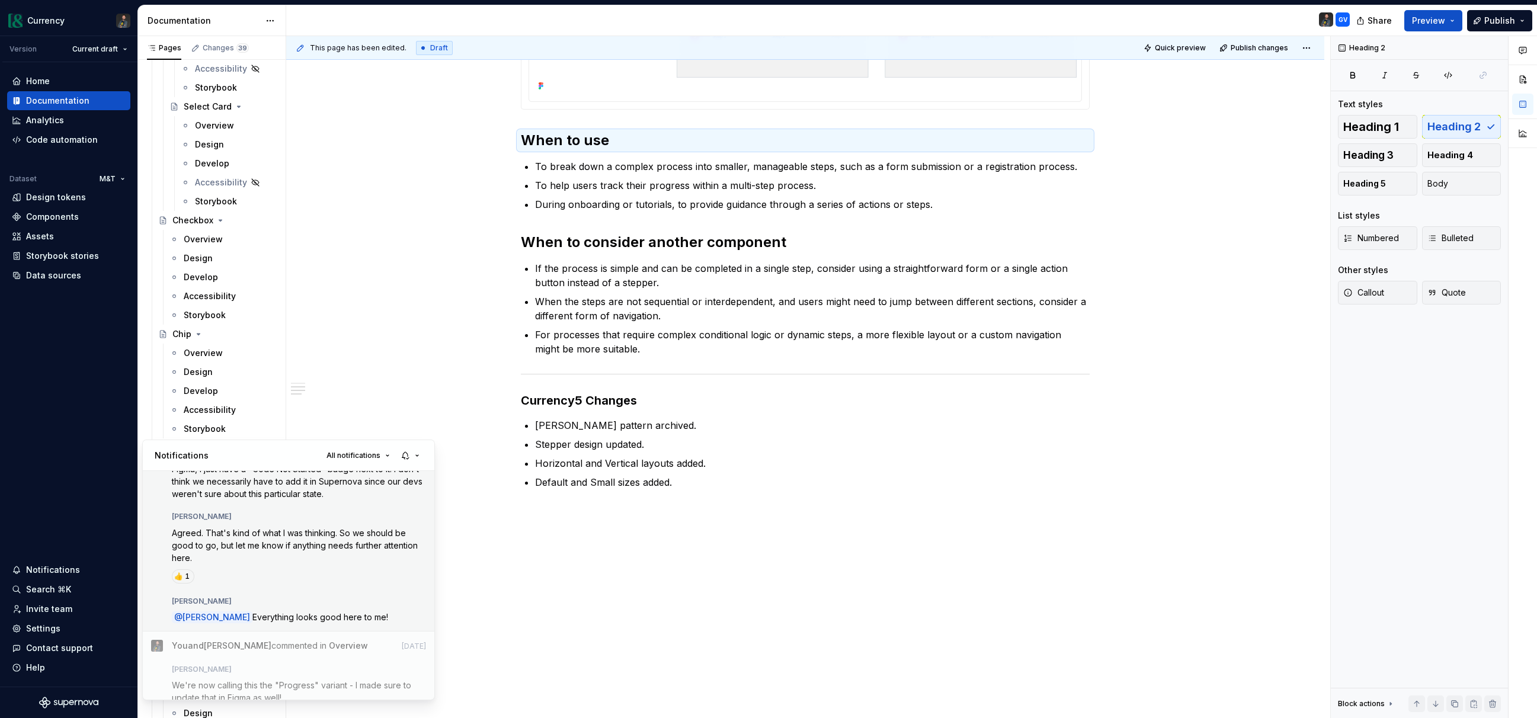
click at [344, 622] on span "Everything looks good here to me!" at bounding box center [320, 617] width 136 height 10
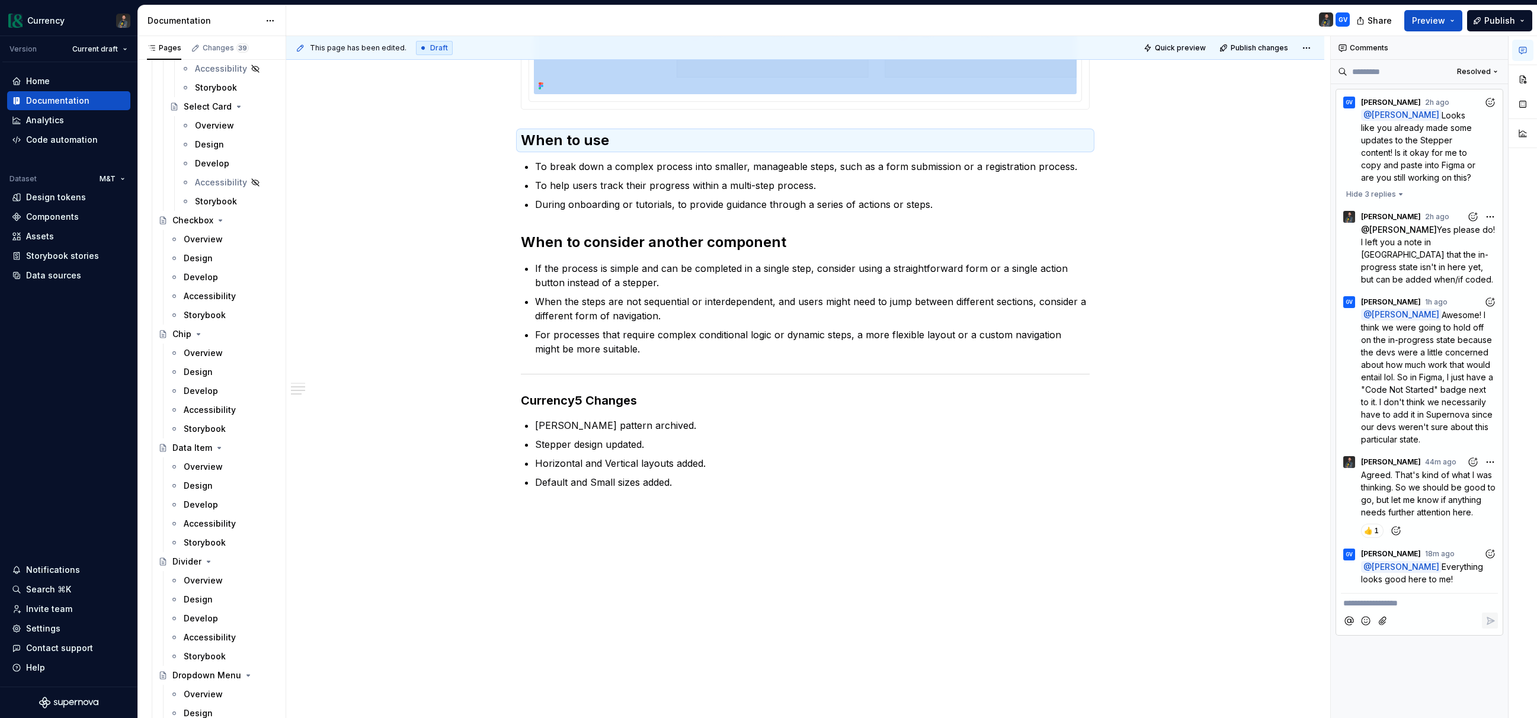
click at [1490, 551] on icon "Add reaction" at bounding box center [1490, 554] width 12 height 12
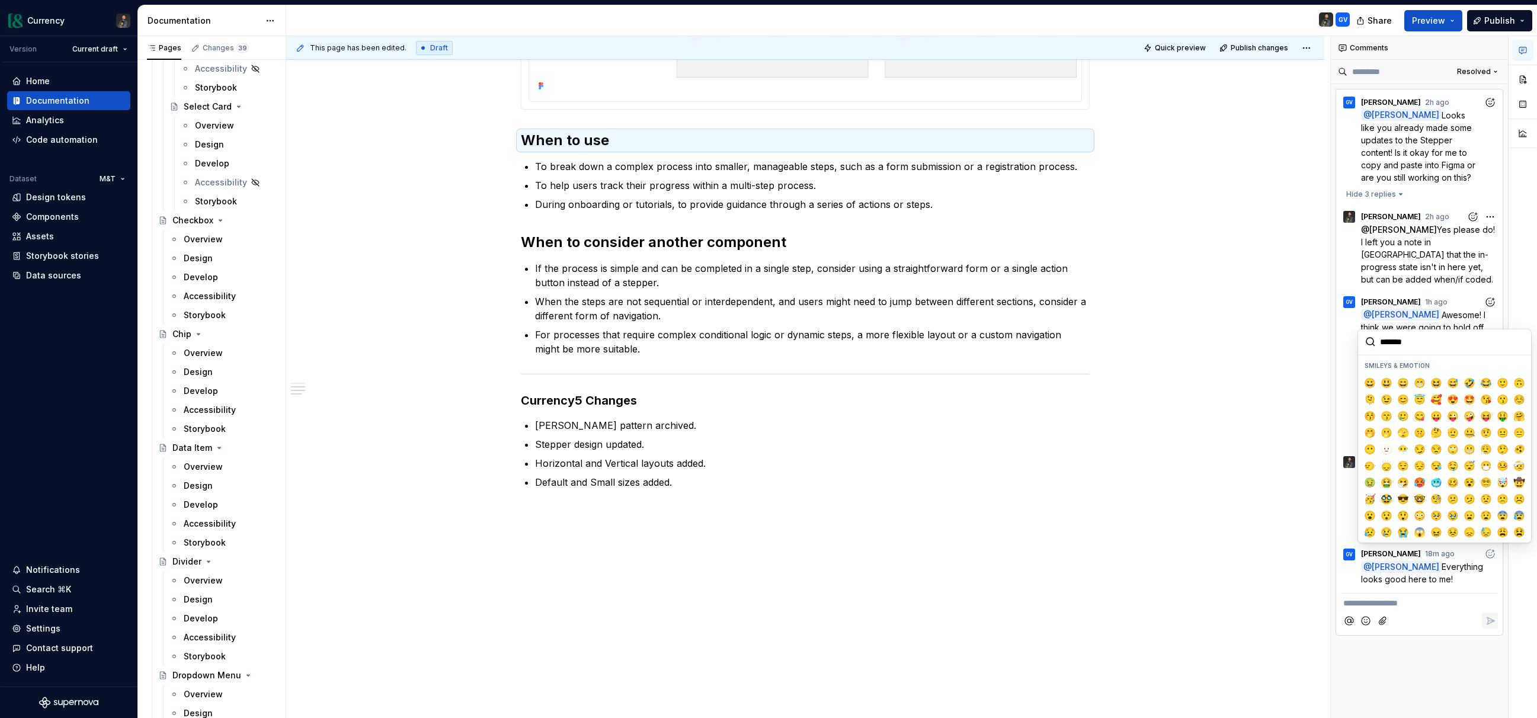
click at [1414, 340] on input "search" at bounding box center [1444, 341] width 173 height 25
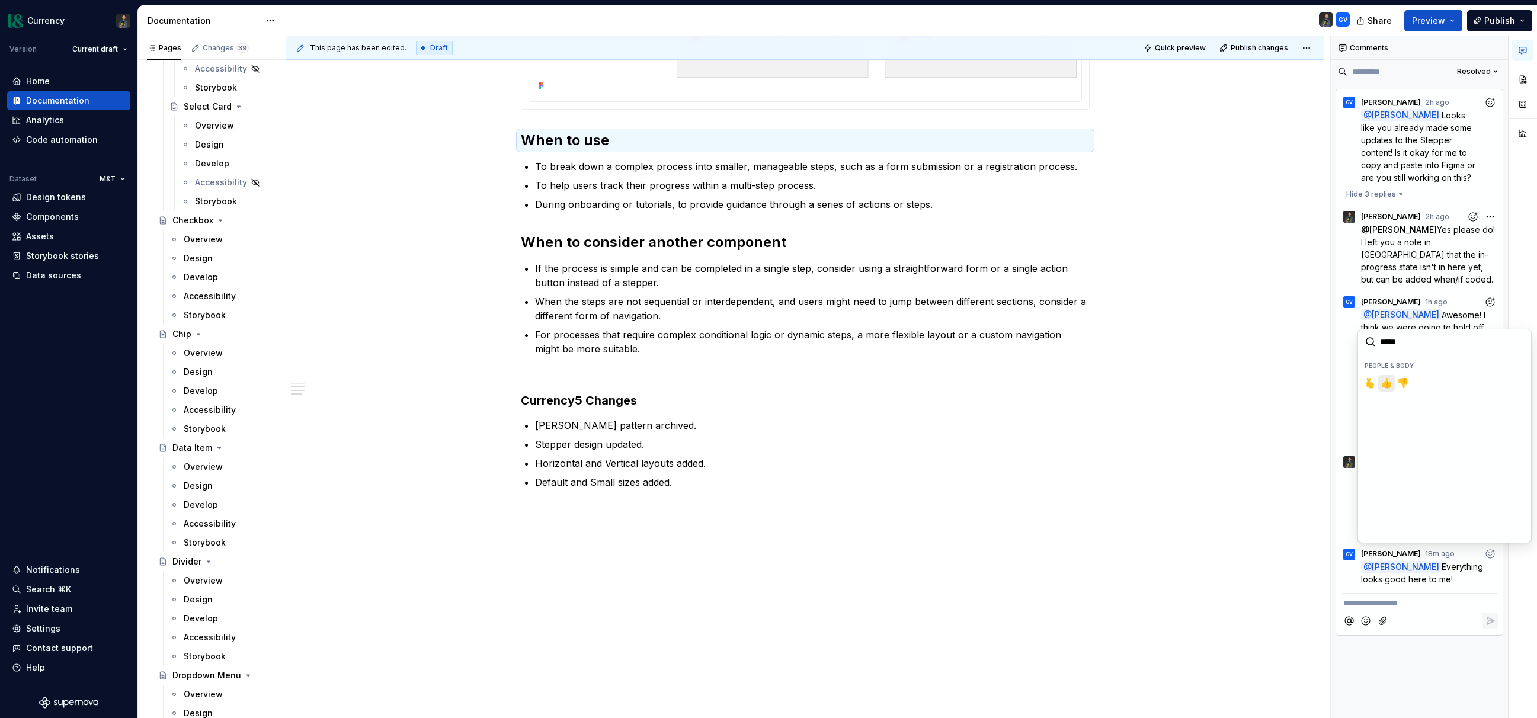
click at [1387, 384] on span "👍️" at bounding box center [1386, 383] width 9 height 12
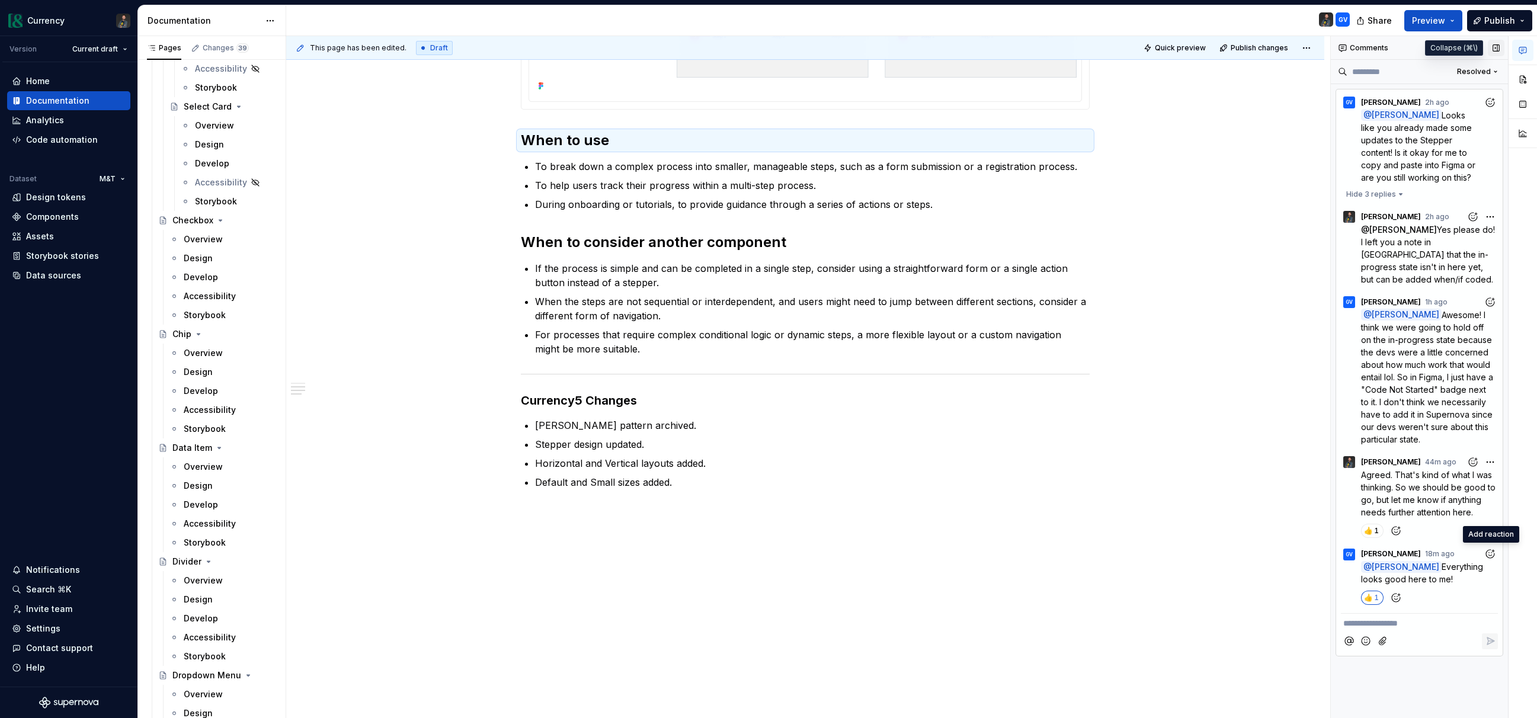
click at [1497, 45] on button "button" at bounding box center [1496, 48] width 17 height 17
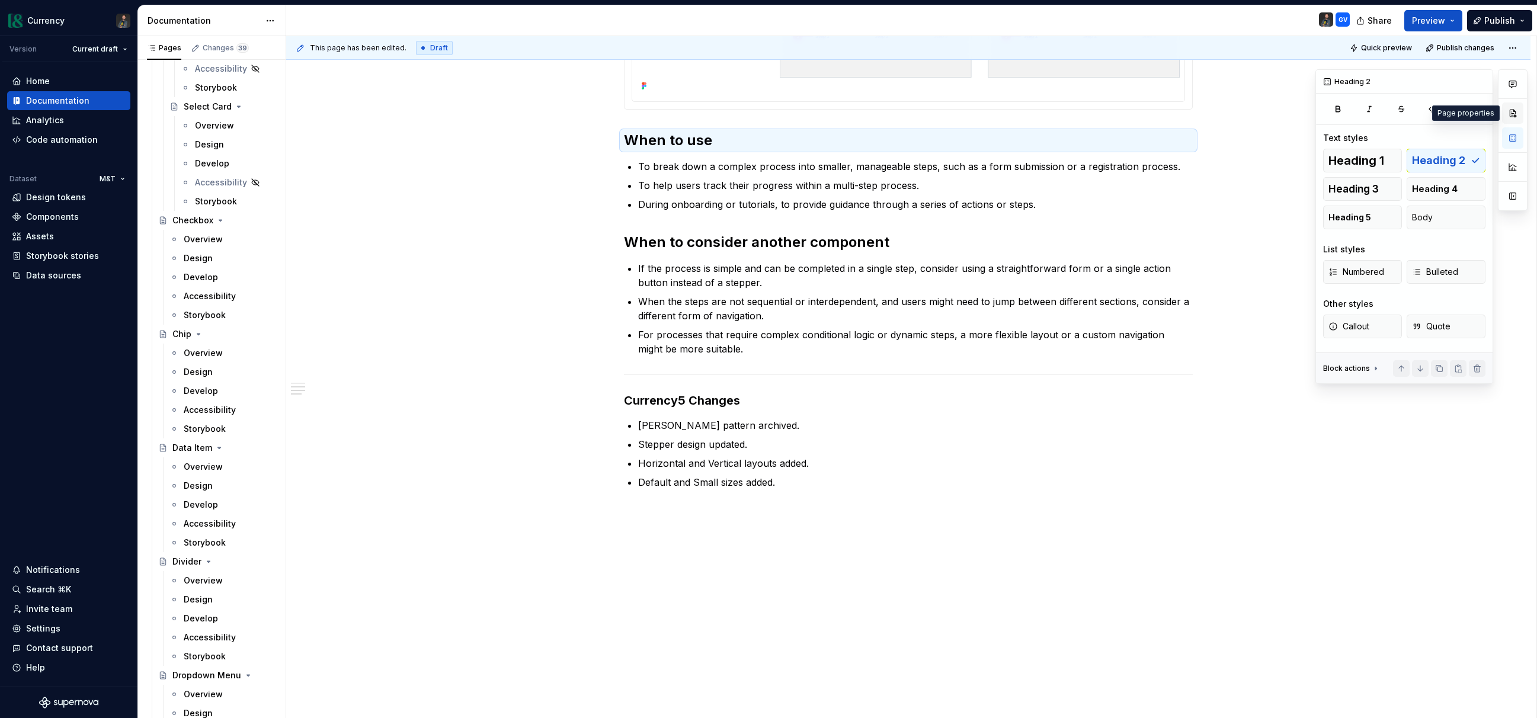
click at [1515, 111] on button "button" at bounding box center [1512, 113] width 21 height 21
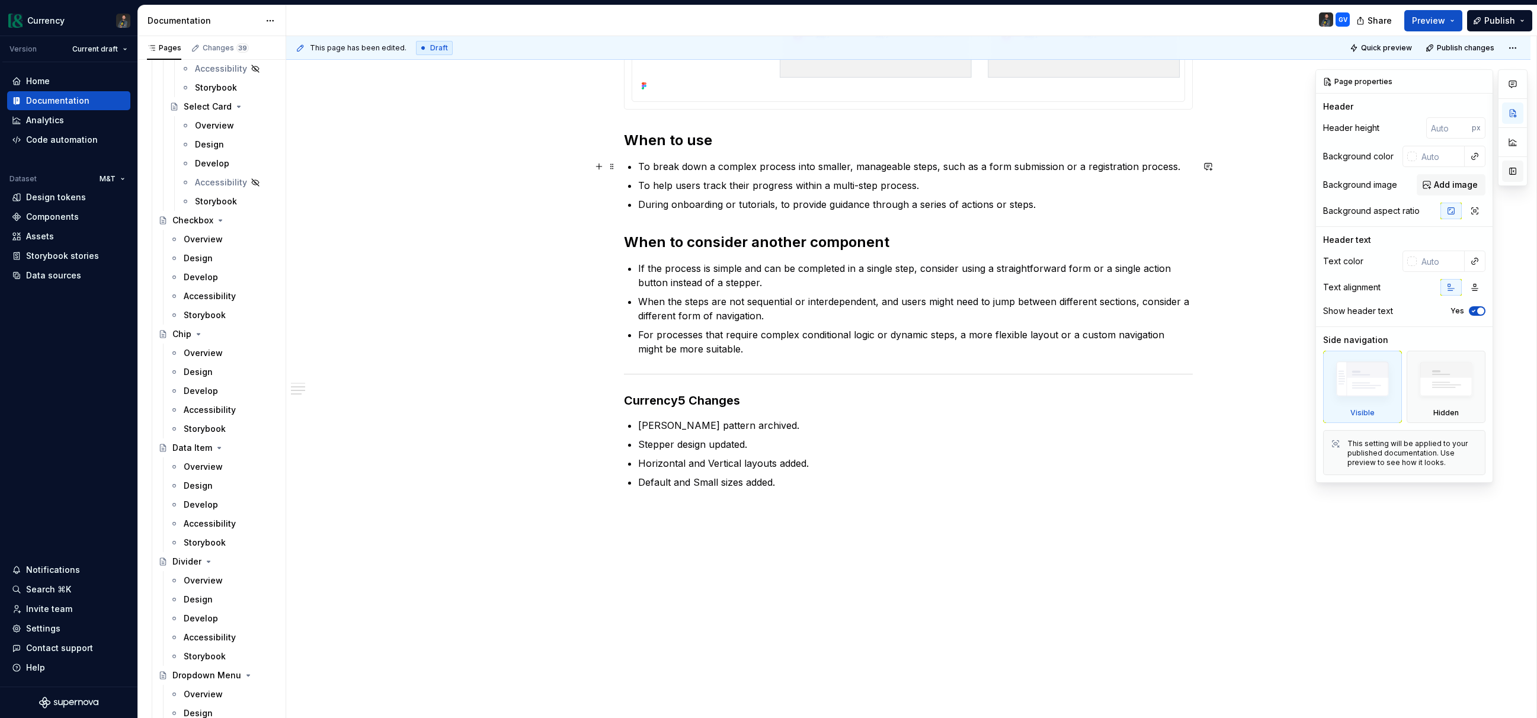
click at [1515, 161] on button "button" at bounding box center [1512, 171] width 21 height 21
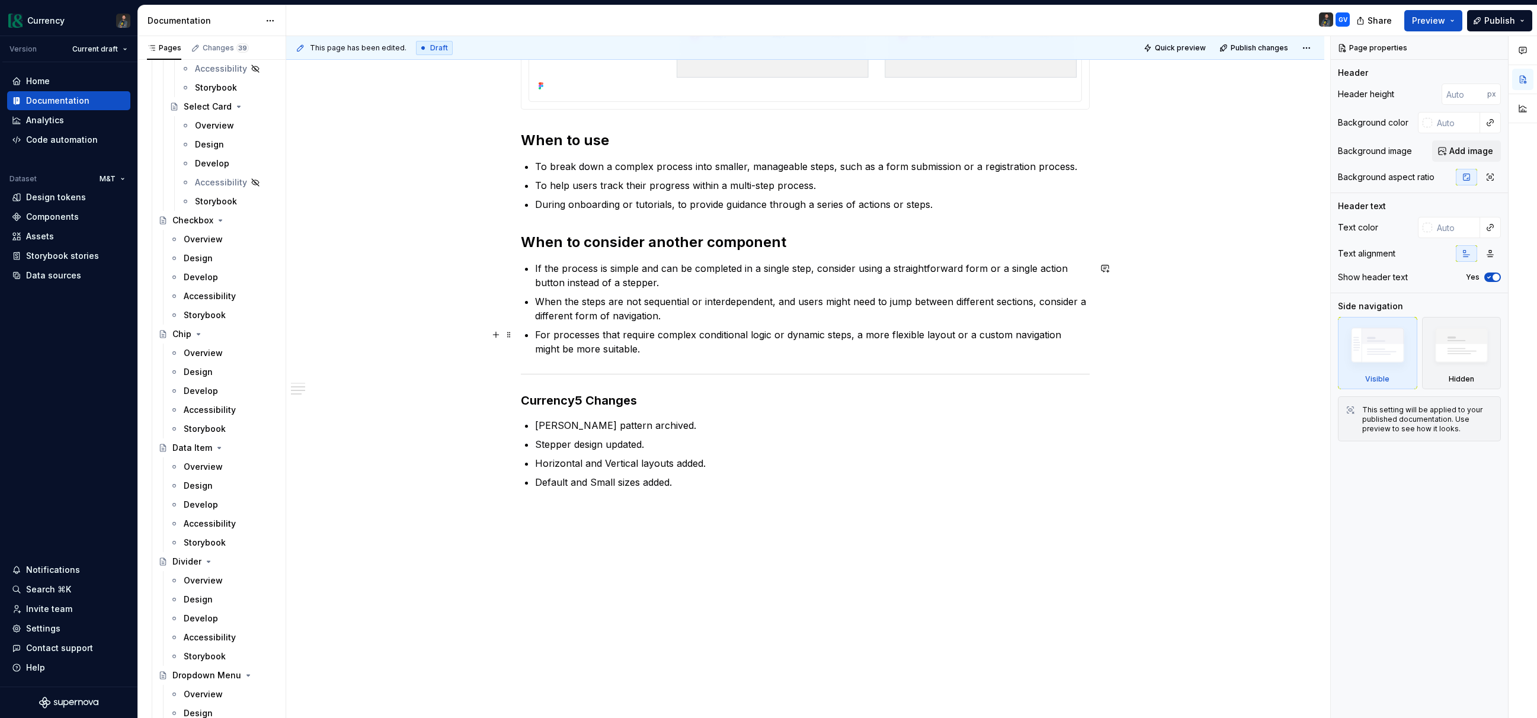
click at [735, 338] on p "For processes that require complex conditional logic or dynamic steps, a more f…" at bounding box center [812, 342] width 555 height 28
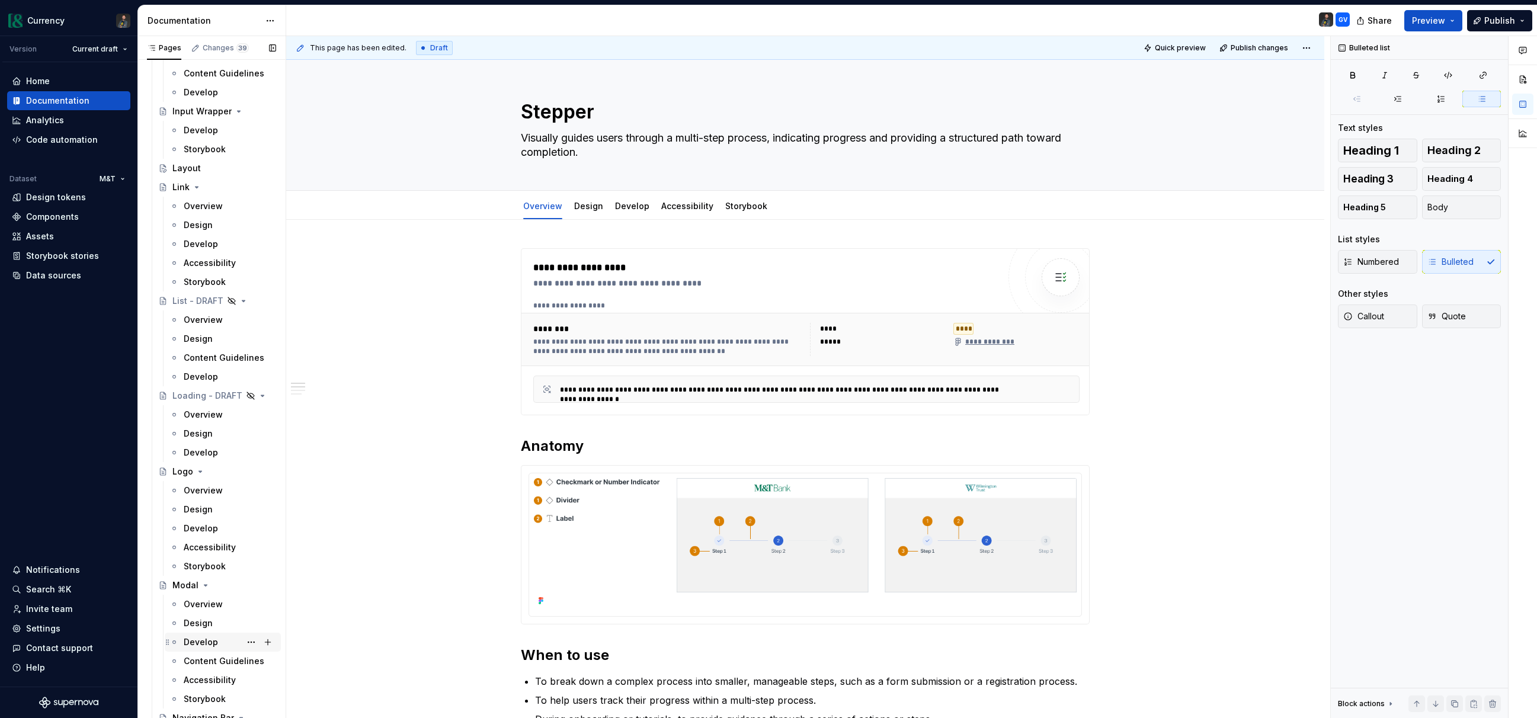
scroll to position [2540, 0]
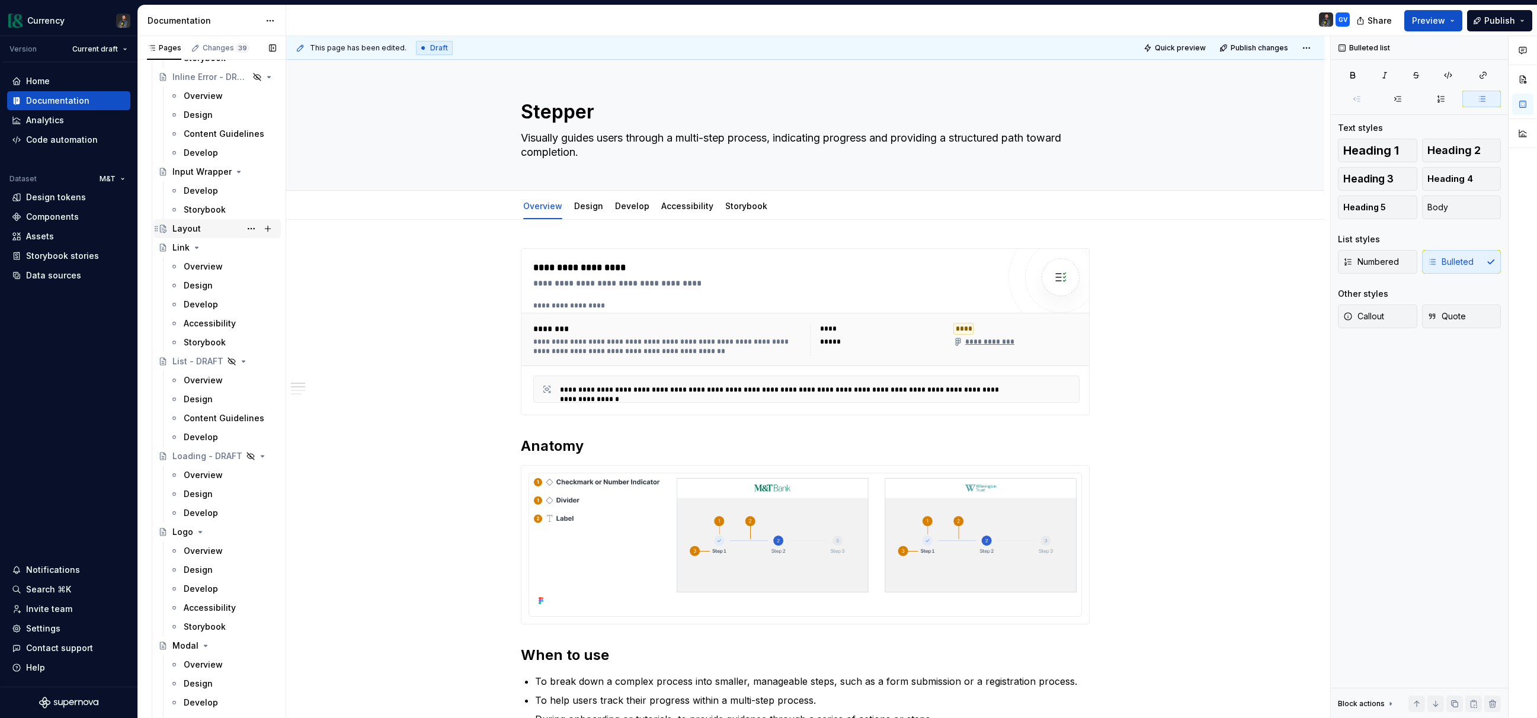
click at [199, 230] on div "Layout" at bounding box center [224, 228] width 104 height 17
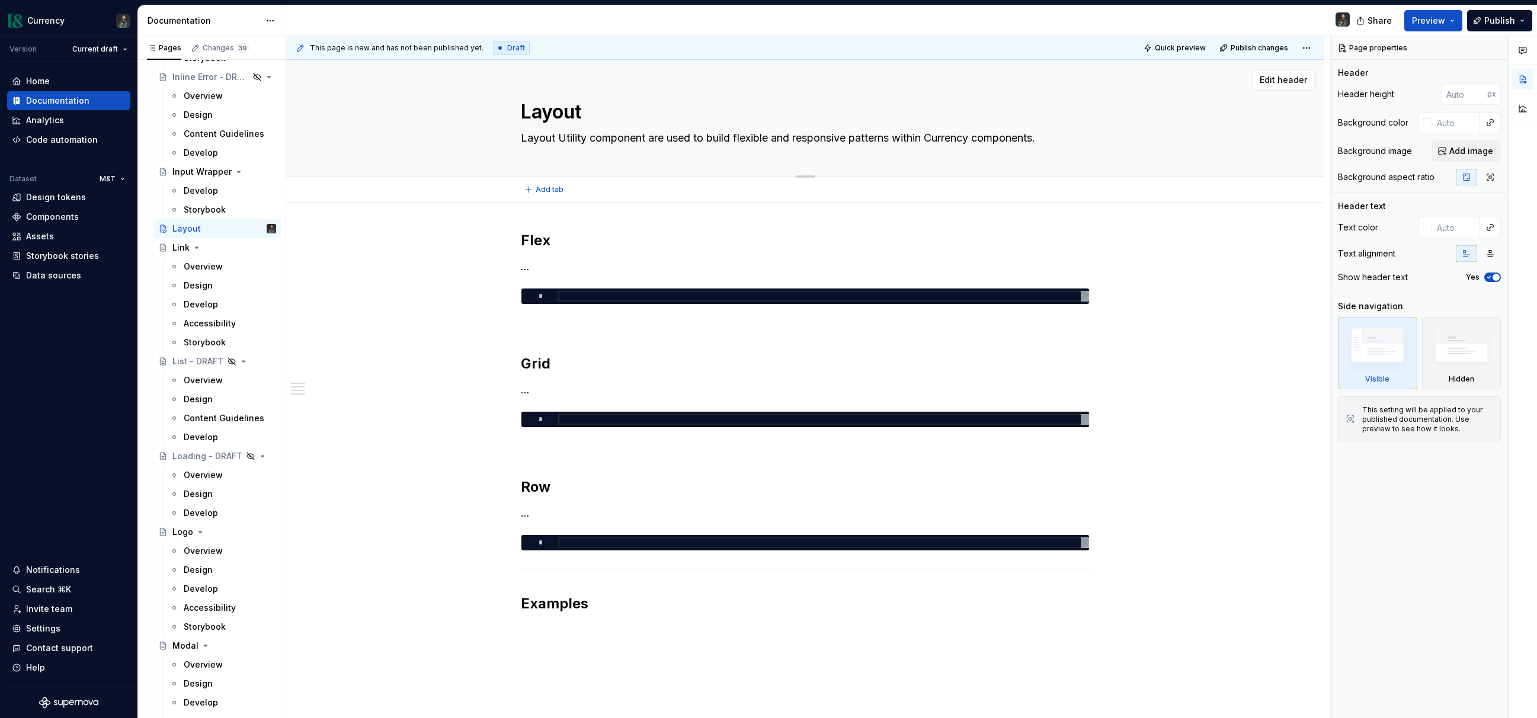
click at [647, 140] on textarea "Layout Utility component are used to build flexible and responsive patterns wit…" at bounding box center [802, 138] width 569 height 19
click at [659, 142] on textarea "Layout Utility component are used to build flexible and responsive patterns wit…" at bounding box center [802, 138] width 569 height 19
click at [648, 137] on textarea "Layout Utility component are used to build flexible and responsive patterns wit…" at bounding box center [802, 138] width 569 height 19
click at [970, 140] on textarea "Layout Utility components are used to build flexible and responsive patterns wi…" at bounding box center [802, 138] width 569 height 19
drag, startPoint x: 1059, startPoint y: 140, endPoint x: 907, endPoint y: 139, distance: 152.3
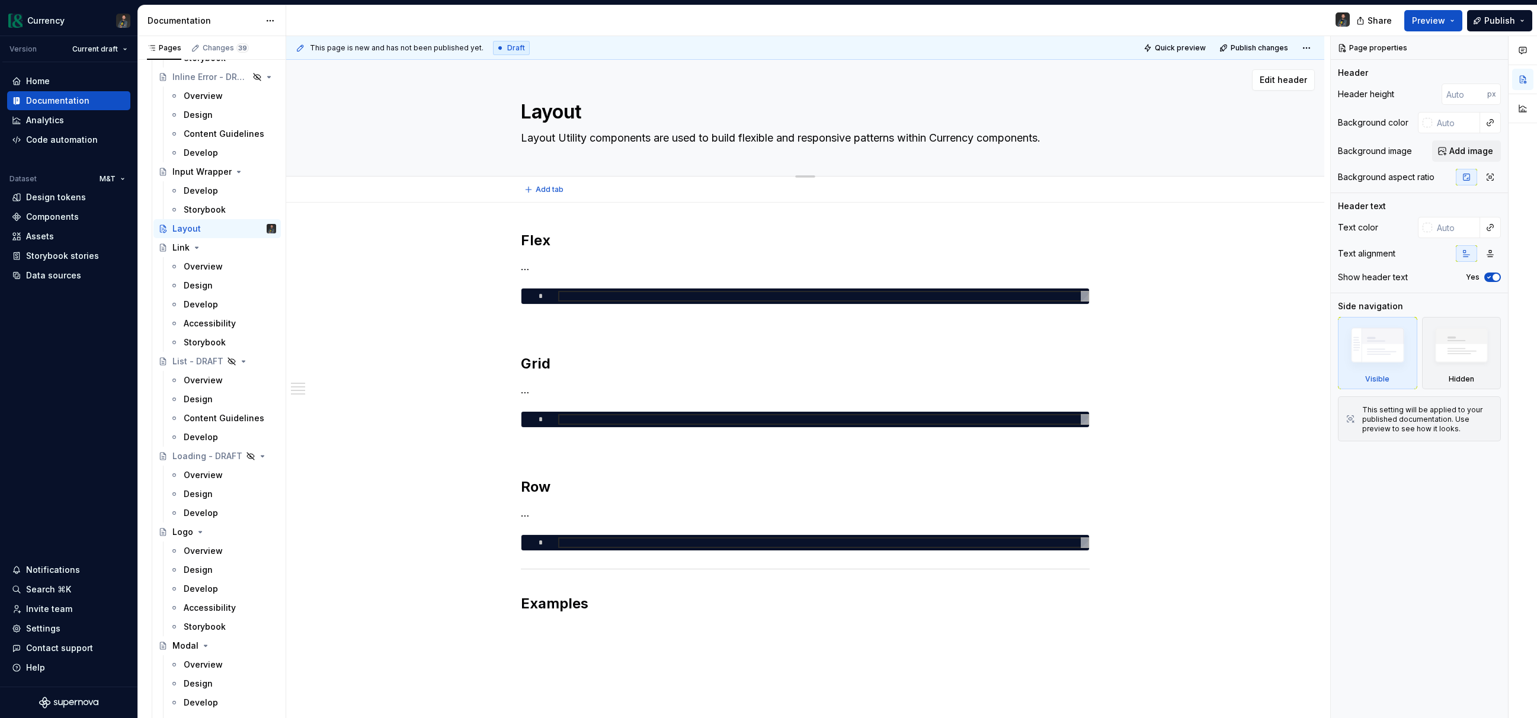
click at [907, 139] on textarea "Layout Utility components are used to build flexible and responsive patterns wi…" at bounding box center [802, 138] width 569 height 19
click at [882, 139] on textarea "Layout Utility components are used to build more complex UI patterns" at bounding box center [802, 138] width 569 height 19
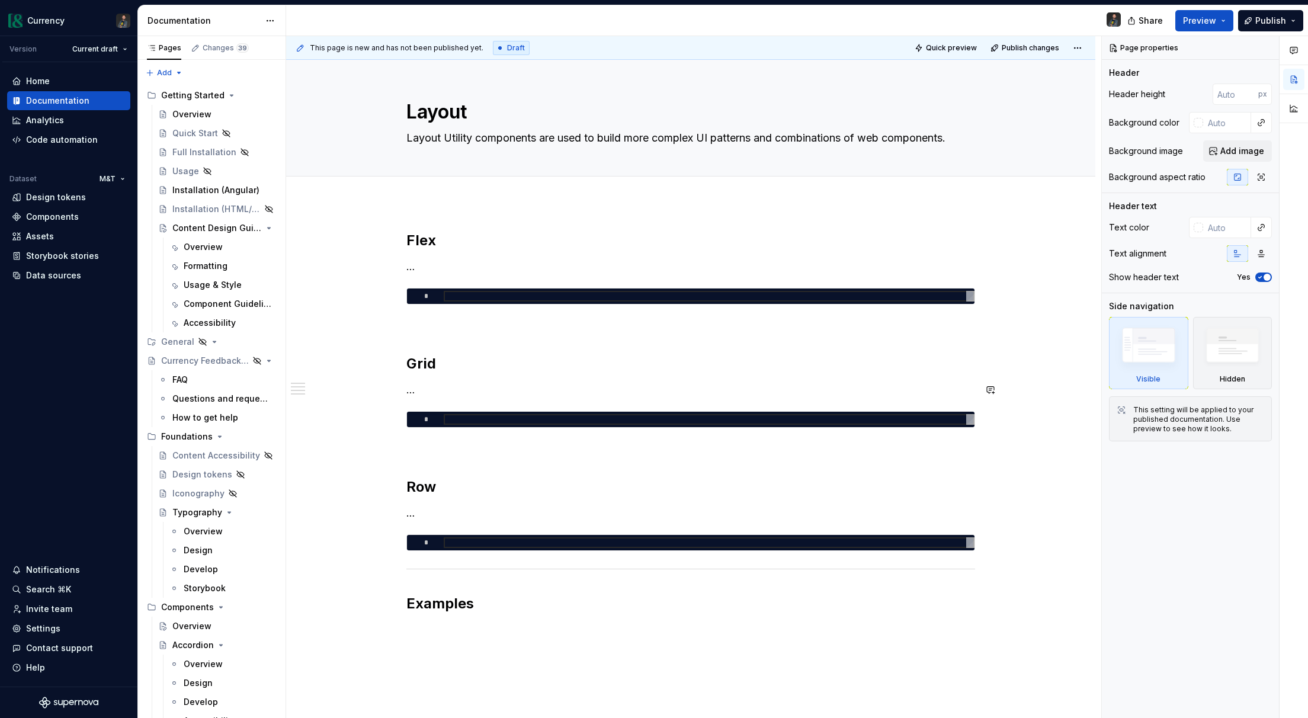
click at [422, 398] on div "Flex … * Grid … * Row … * Examples" at bounding box center [690, 434] width 569 height 406
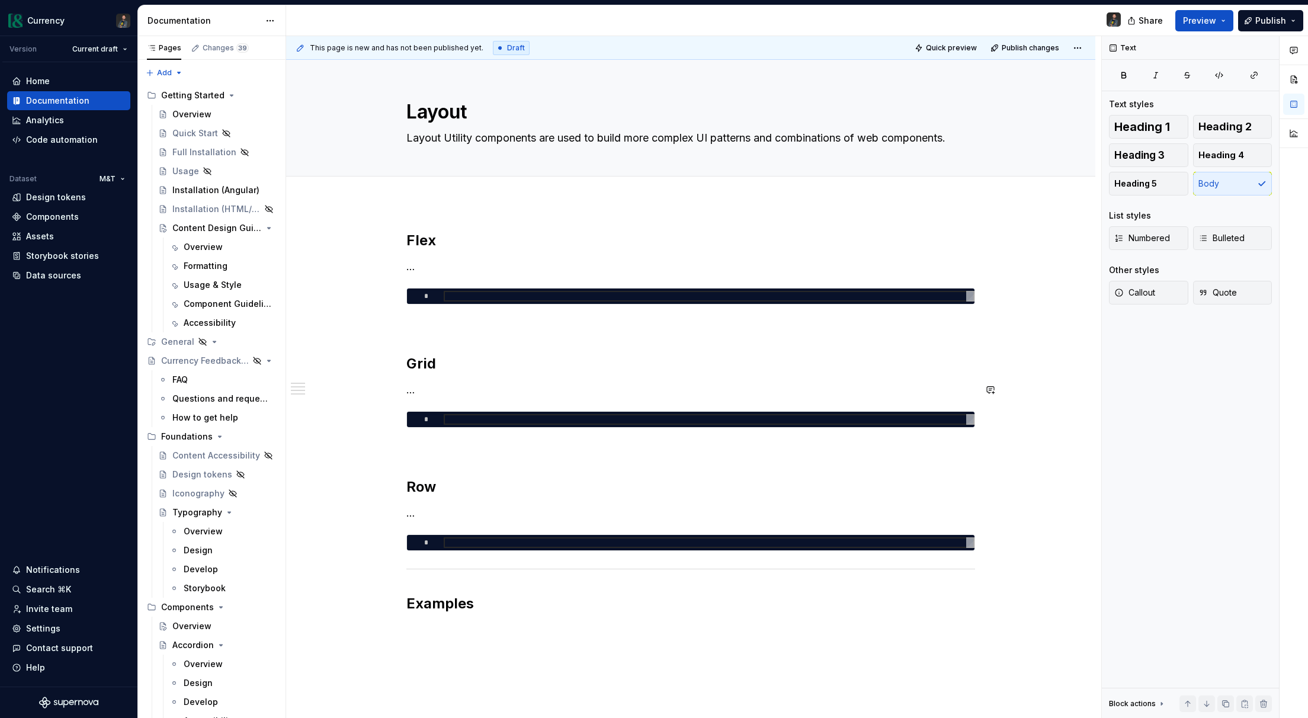
click at [422, 398] on div "Flex … * Grid … * Row … * Examples" at bounding box center [690, 434] width 569 height 406
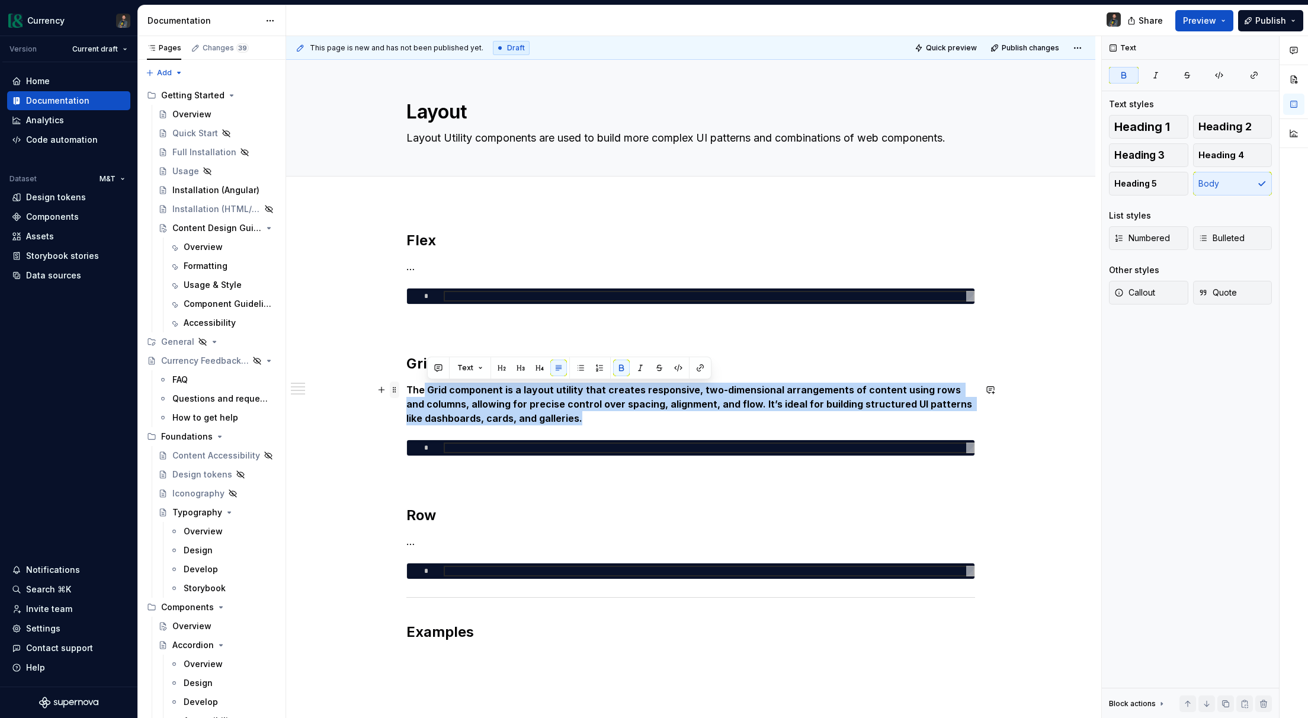
drag, startPoint x: 569, startPoint y: 422, endPoint x: 402, endPoint y: 388, distance: 170.7
click at [406, 388] on div "Flex … * Grid The Grid component is a layout utility that creates responsive, t…" at bounding box center [690, 455] width 569 height 449
click at [420, 398] on strong "The Grid component is a layout utility that creates responsive, two-dimensional…" at bounding box center [690, 404] width 568 height 40
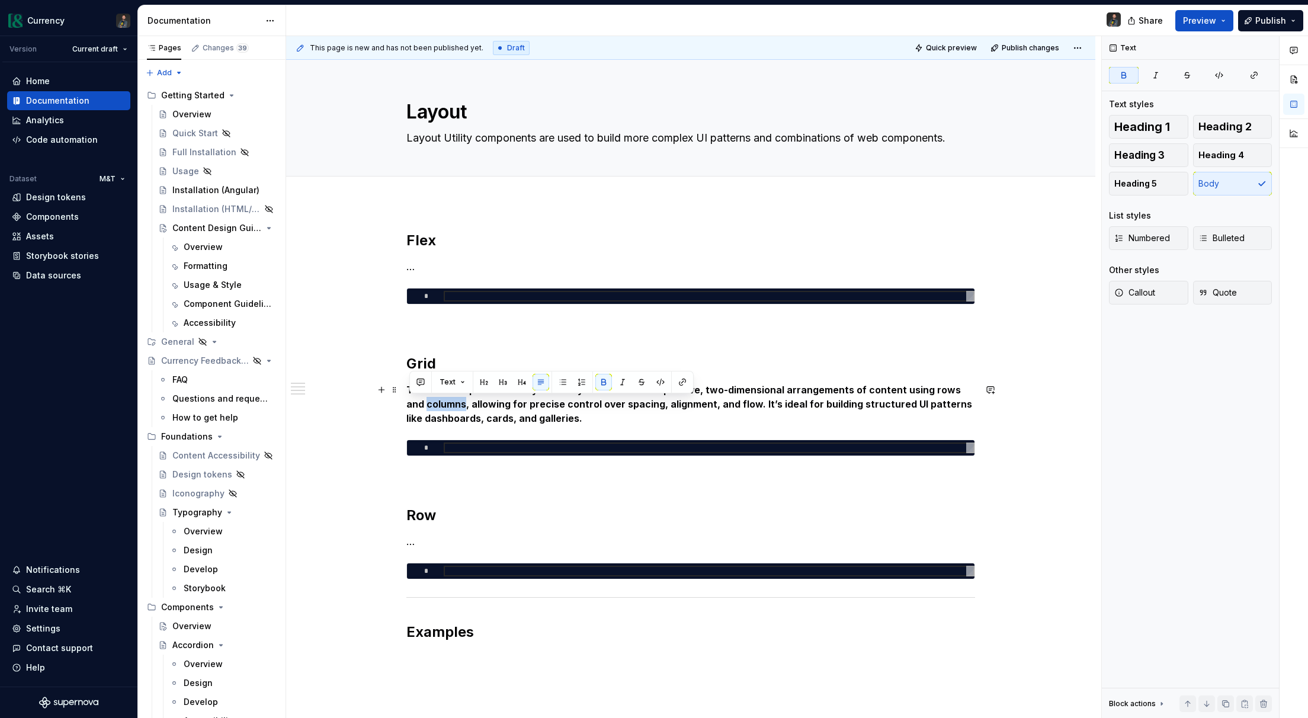
click at [420, 398] on strong "The Grid component is a layout utility that creates responsive, two-dimensional…" at bounding box center [690, 404] width 568 height 40
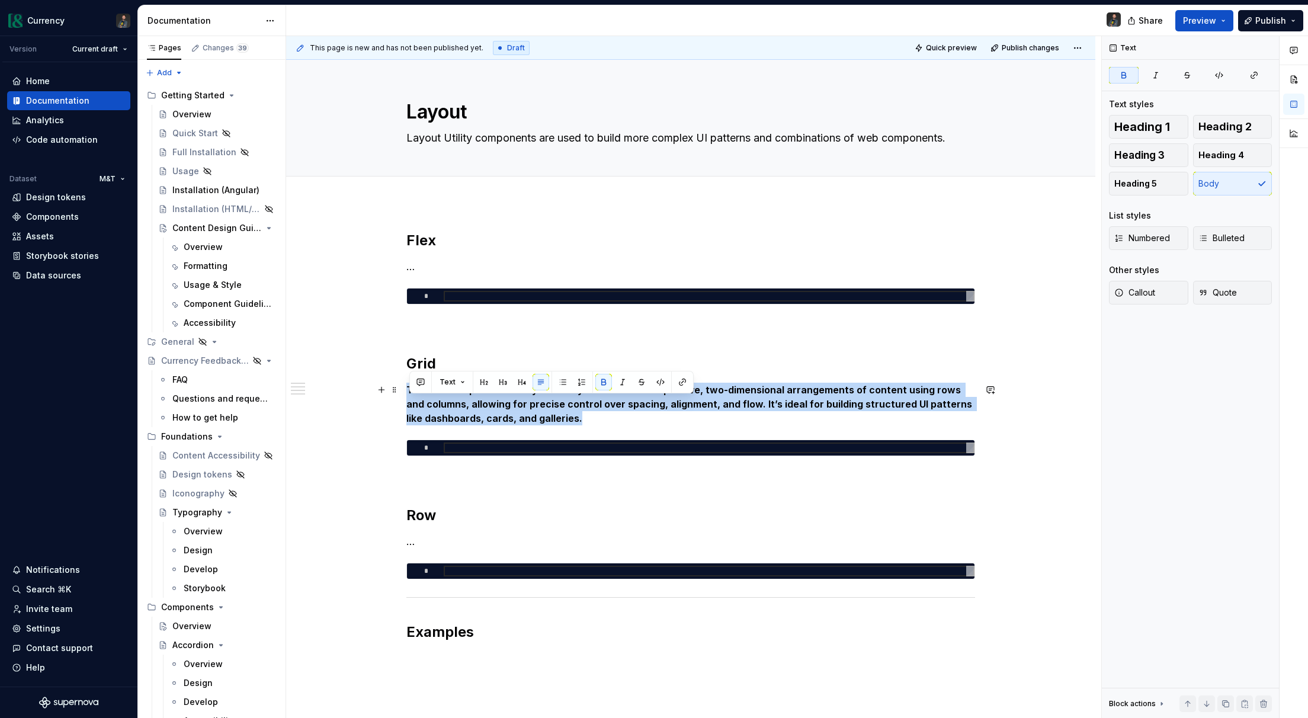
click at [420, 398] on strong "The Grid component is a layout utility that creates responsive, two-dimensional…" at bounding box center [690, 404] width 568 height 40
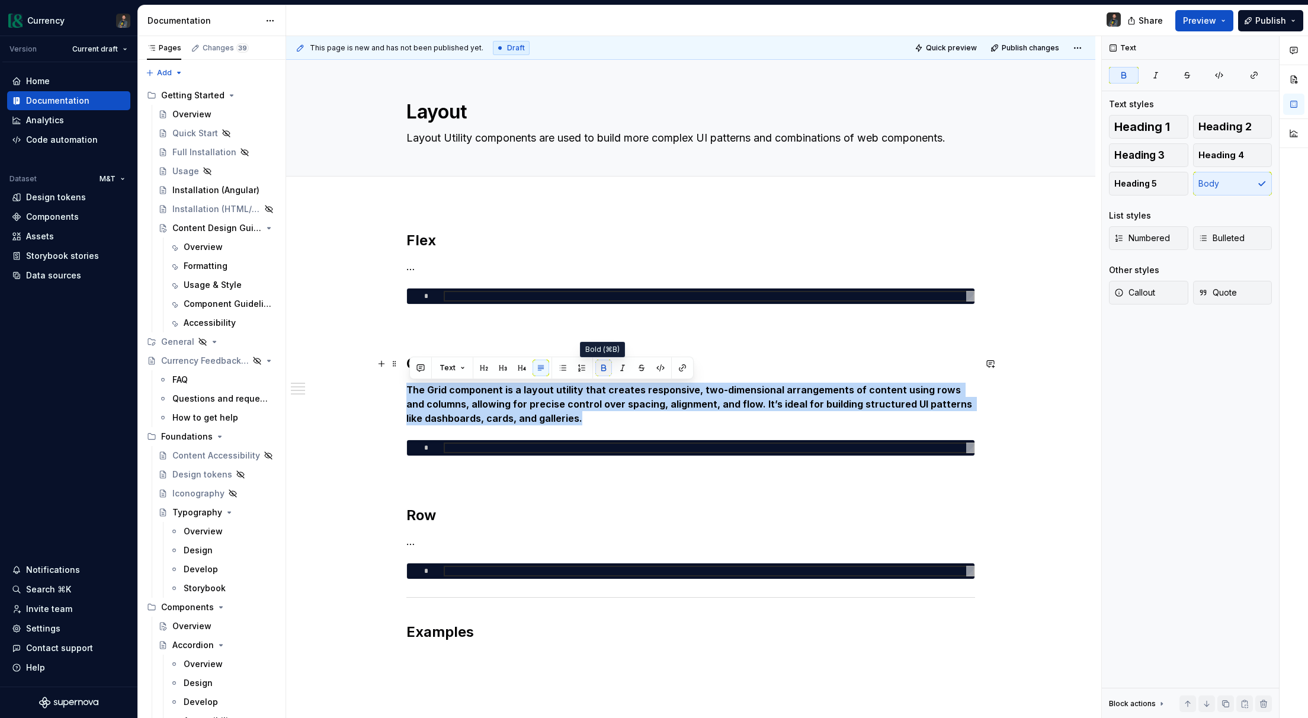
click at [600, 369] on button "button" at bounding box center [604, 368] width 17 height 17
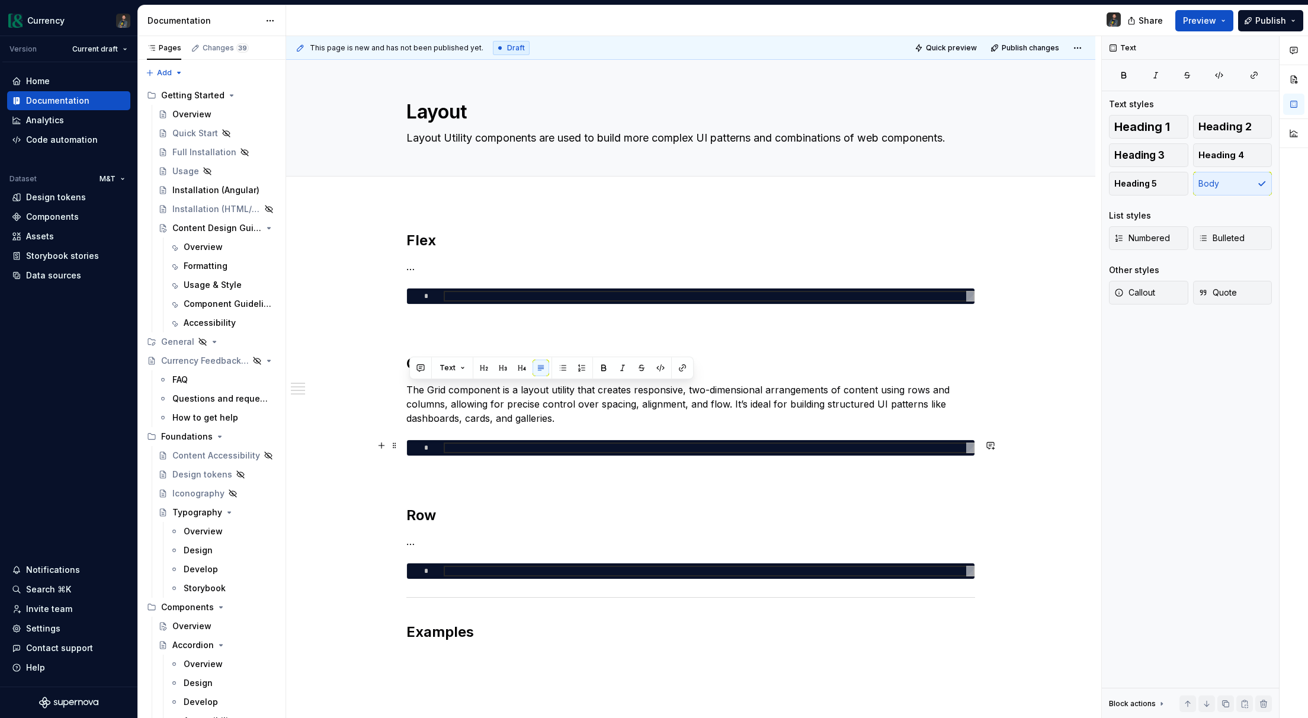
click at [568, 440] on div "*" at bounding box center [690, 448] width 569 height 17
click at [547, 416] on p "The Grid component is a layout utility that creates responsive, two-dimensional…" at bounding box center [690, 404] width 569 height 43
drag, startPoint x: 601, startPoint y: 389, endPoint x: 389, endPoint y: 394, distance: 212.8
click at [406, 394] on div "Flex … * Grid The Grid component is a layout utility that creates responsive, t…" at bounding box center [690, 455] width 569 height 449
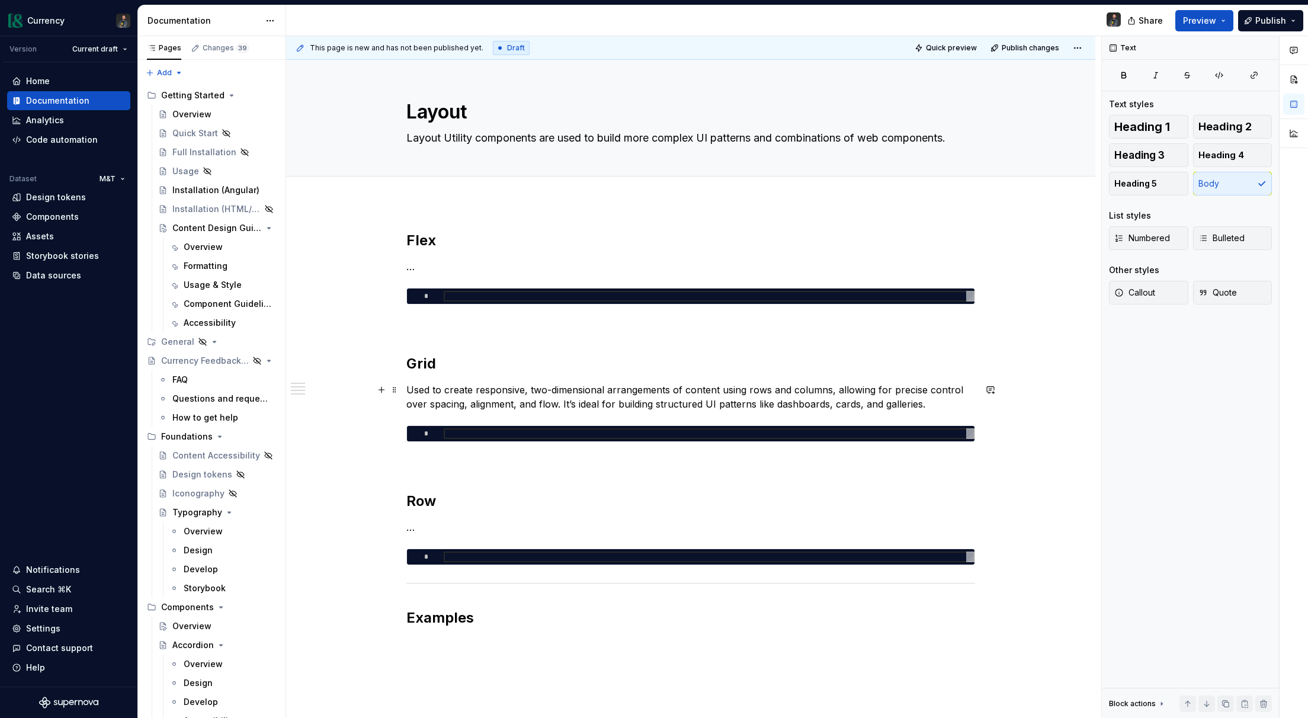
click at [679, 389] on p "Used to create responsive, two-dimensional arrangements of content using rows a…" at bounding box center [690, 397] width 569 height 28
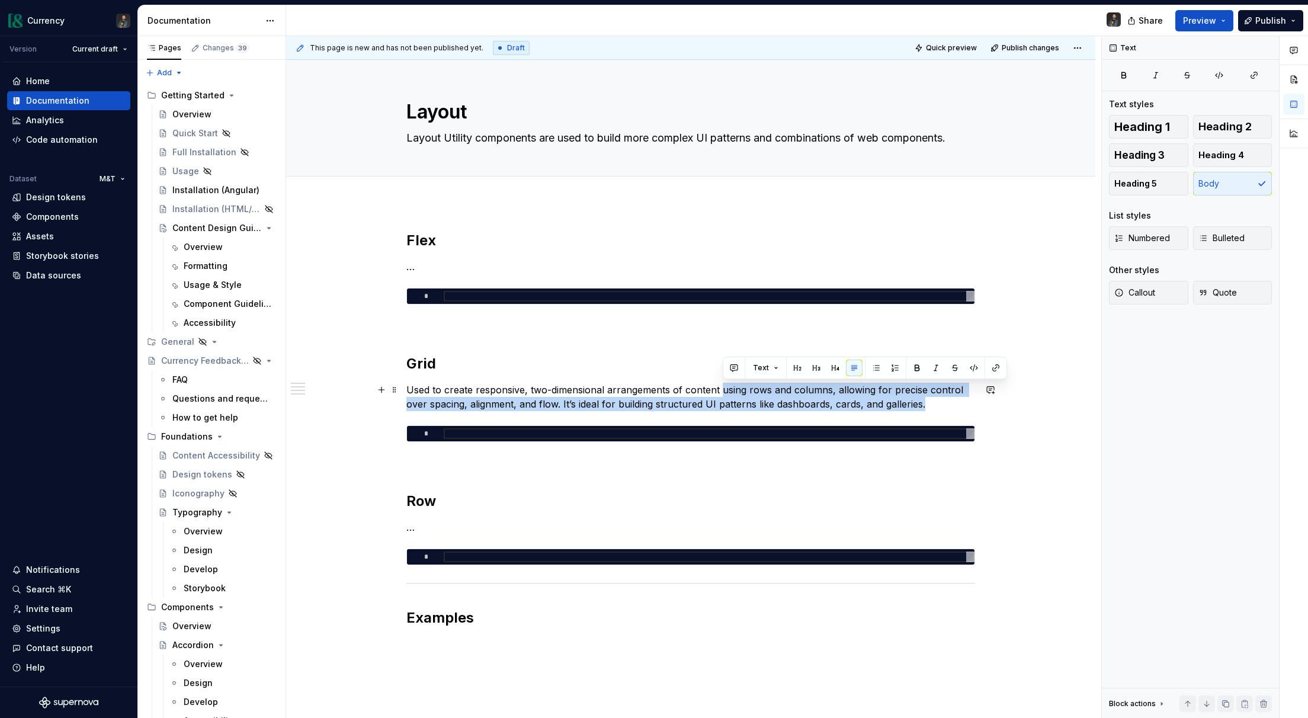
drag, startPoint x: 722, startPoint y: 390, endPoint x: 941, endPoint y: 411, distance: 219.6
click at [941, 411] on p "Used to create responsive, two-dimensional arrangements of content using rows a…" at bounding box center [690, 397] width 569 height 28
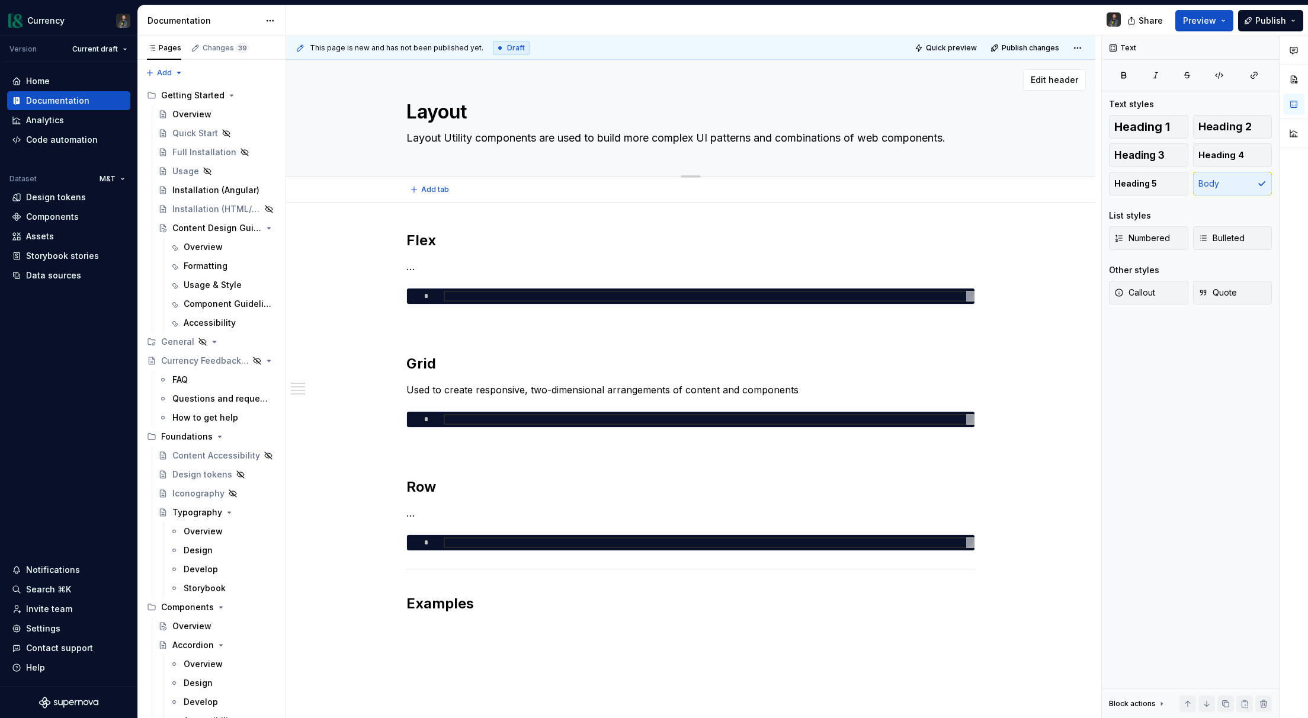
click at [934, 143] on textarea "Layout Utility components are used to build more complex UI patterns and combin…" at bounding box center [688, 138] width 569 height 19
click at [961, 135] on textarea "Layout Utility components are used to build more complex UI patterns and combin…" at bounding box center [688, 138] width 569 height 19
click at [956, 137] on textarea "Layout Utility components are used to build more complex UI patterns and combin…" at bounding box center [688, 138] width 569 height 19
click at [811, 390] on p "Used to create responsive, two-dimensional arrangements of content and componen…" at bounding box center [690, 390] width 569 height 14
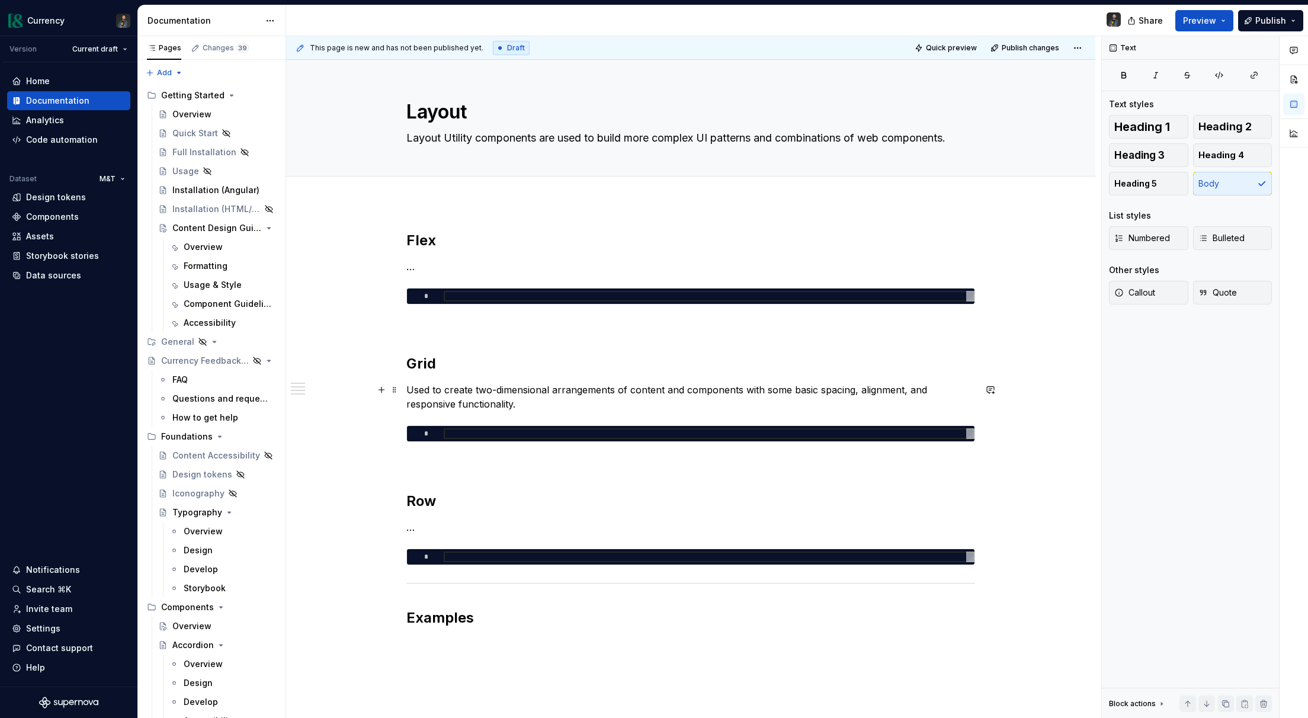
click at [457, 402] on p "Used to create two-dimensional arrangements of content and components with some…" at bounding box center [690, 397] width 569 height 28
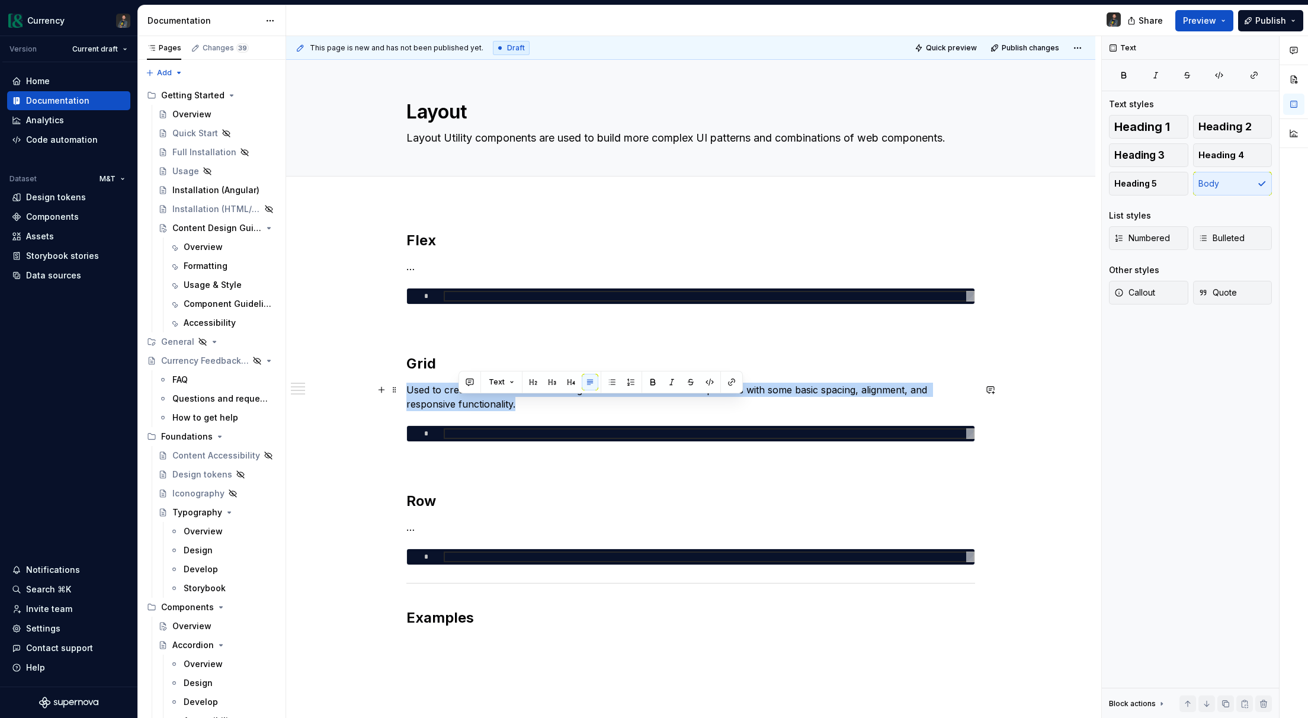
click at [457, 402] on p "Used to create two-dimensional arrangements of content and components with some…" at bounding box center [690, 397] width 569 height 28
copy p "Used to create two-dimensional arrangements of content and components with some…"
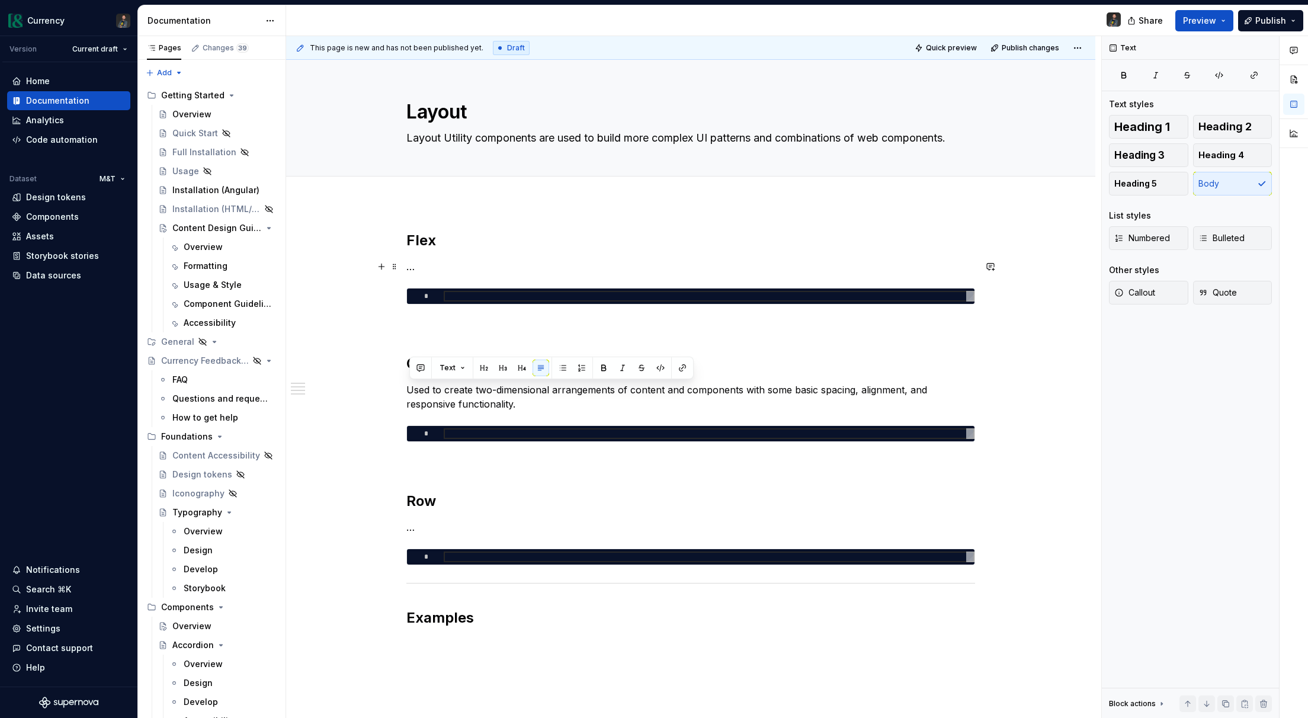
click at [456, 271] on p "…" at bounding box center [690, 267] width 569 height 14
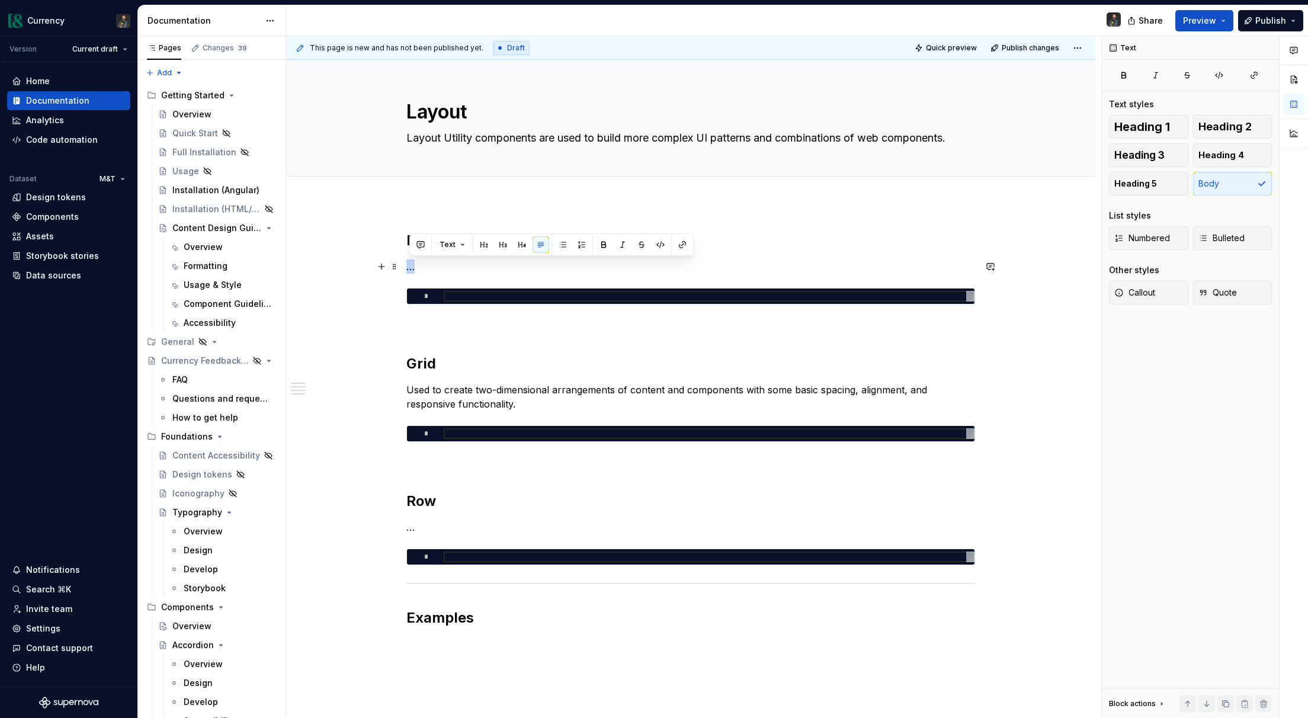
click at [456, 271] on p "…" at bounding box center [690, 267] width 569 height 14
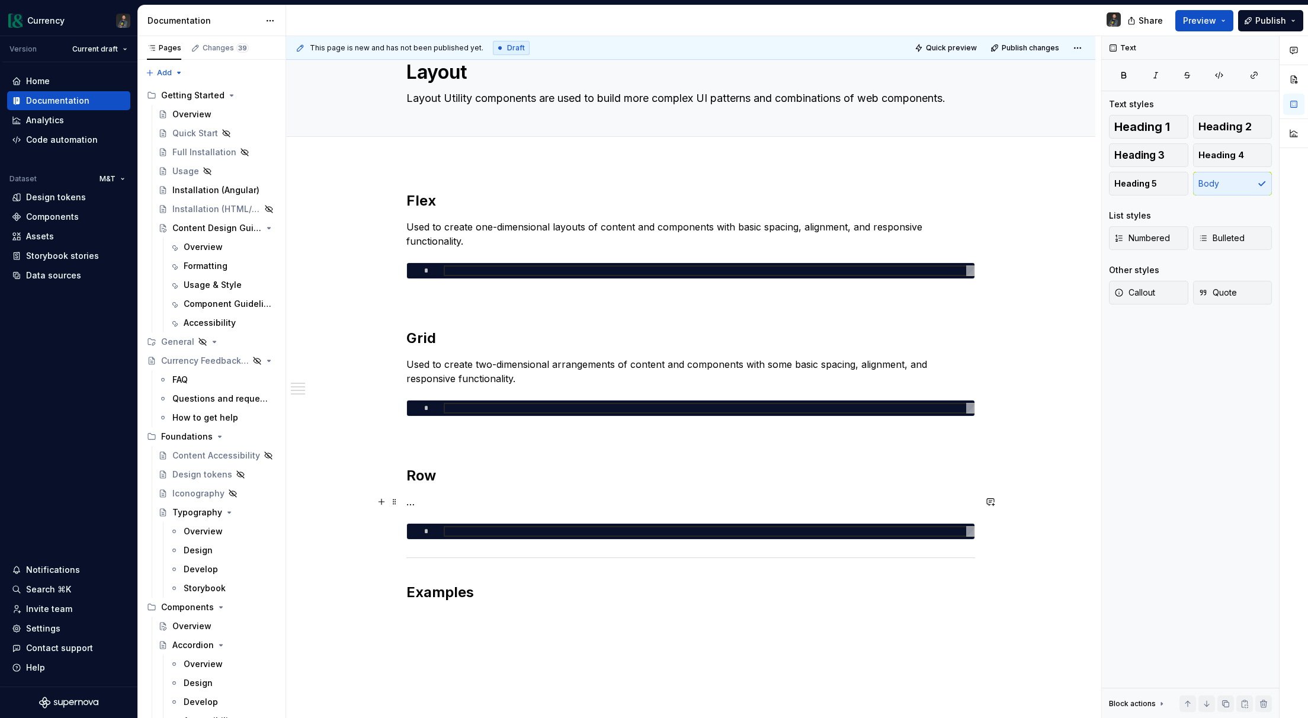
scroll to position [47, 0]
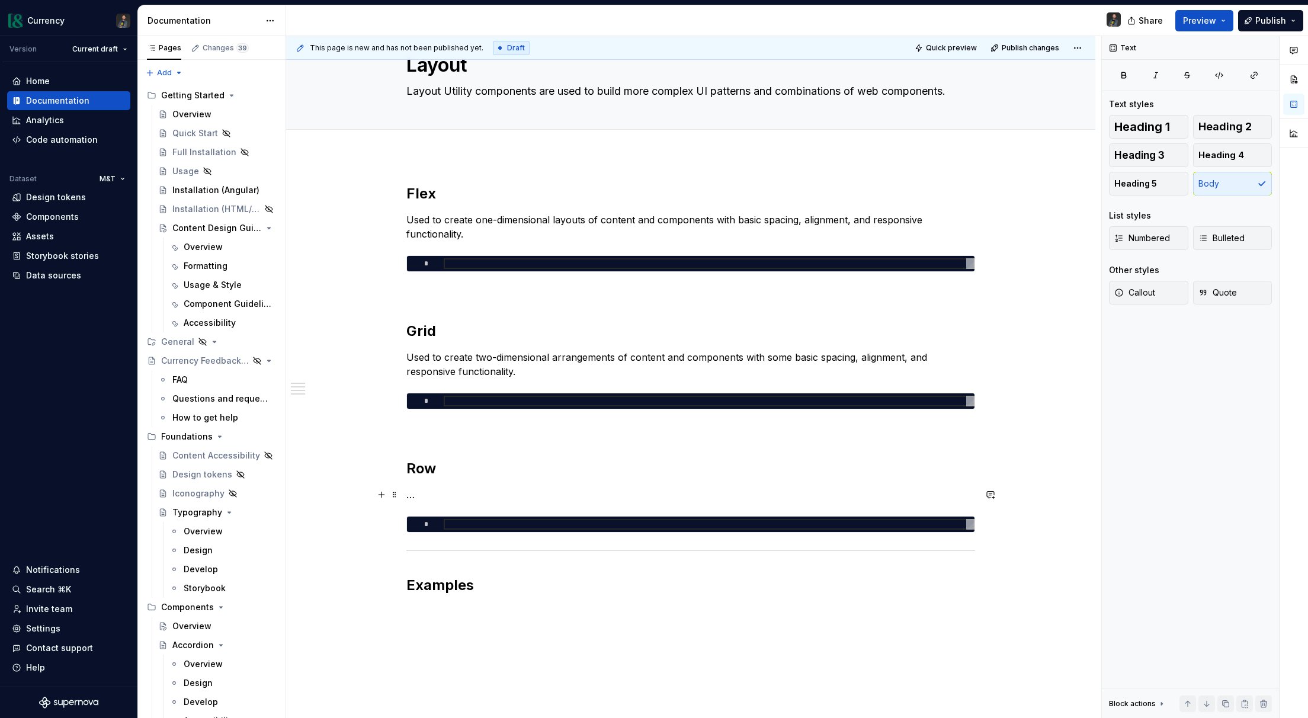
click at [425, 494] on p "…" at bounding box center [690, 495] width 569 height 14
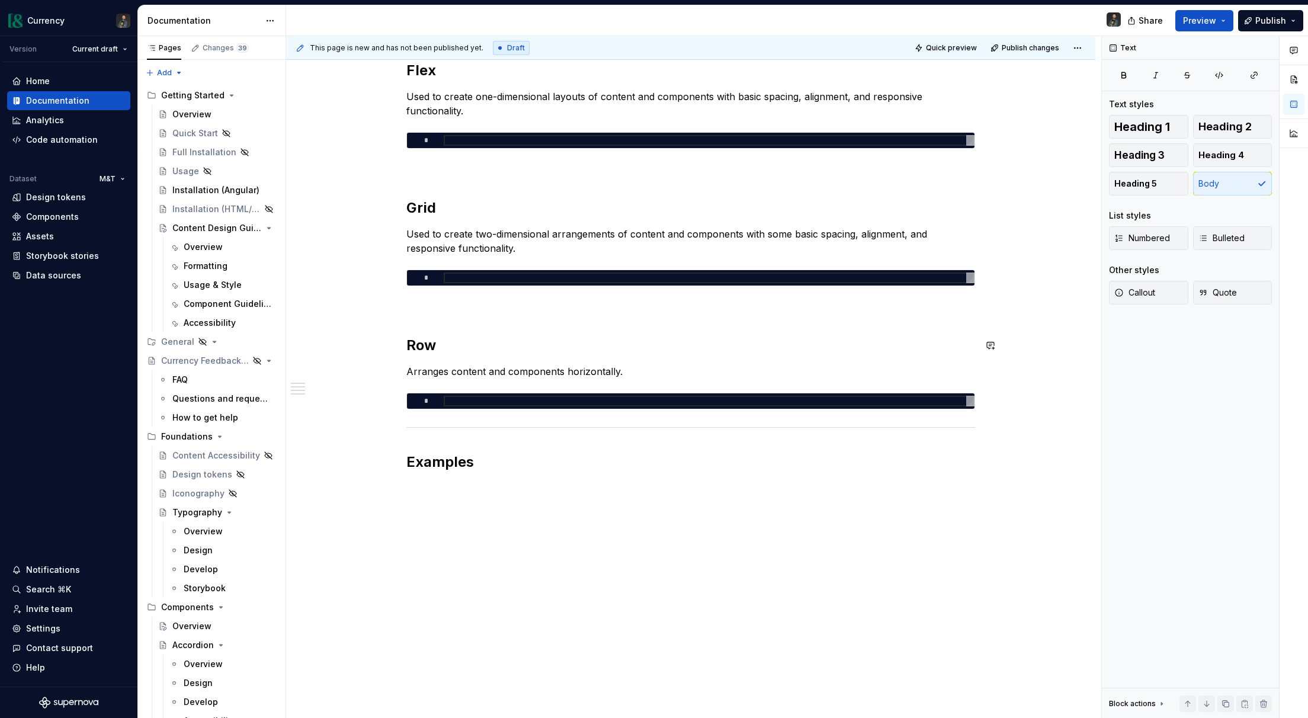
scroll to position [177, 0]
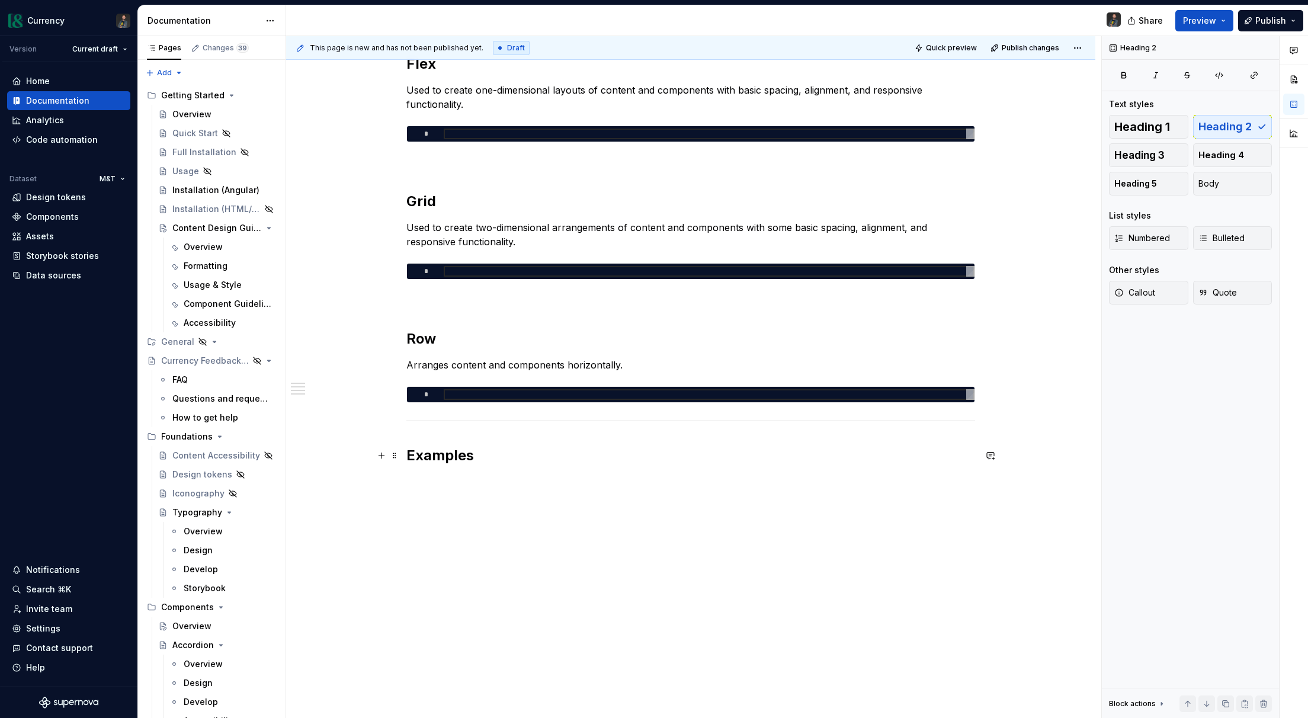
click at [498, 451] on h2 "Examples" at bounding box center [690, 455] width 569 height 19
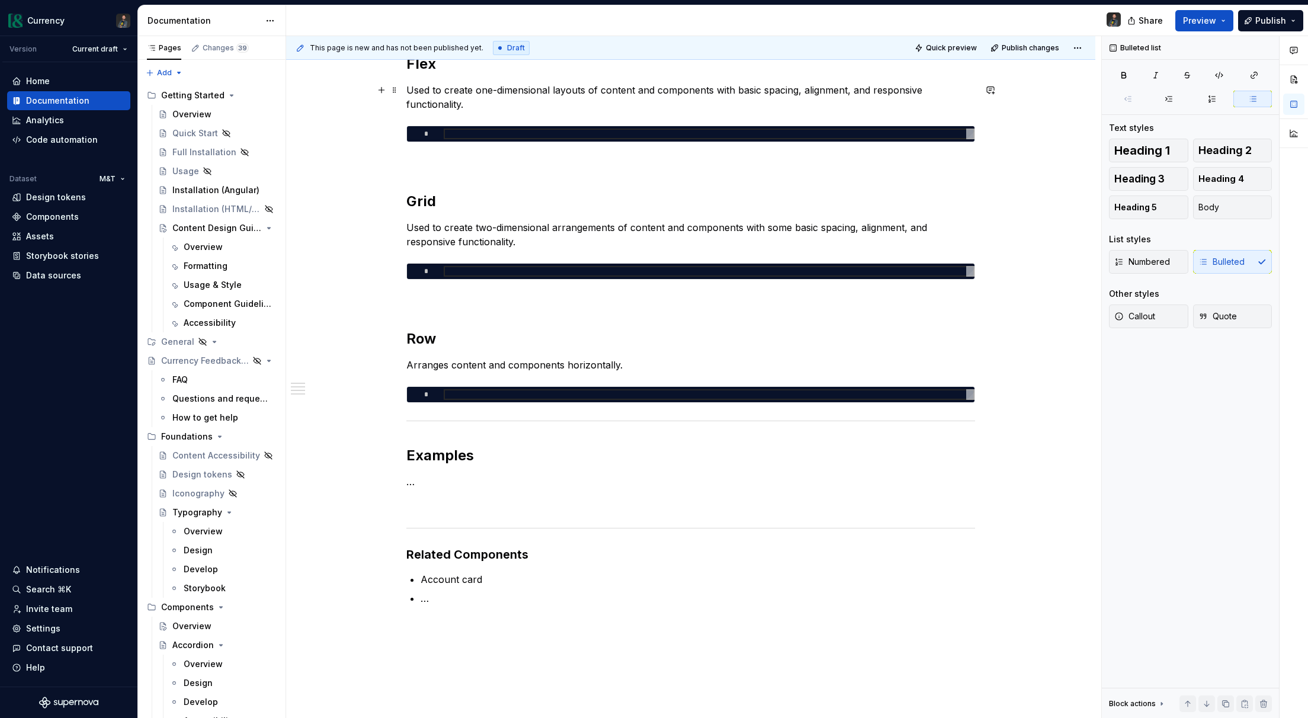
scroll to position [0, 0]
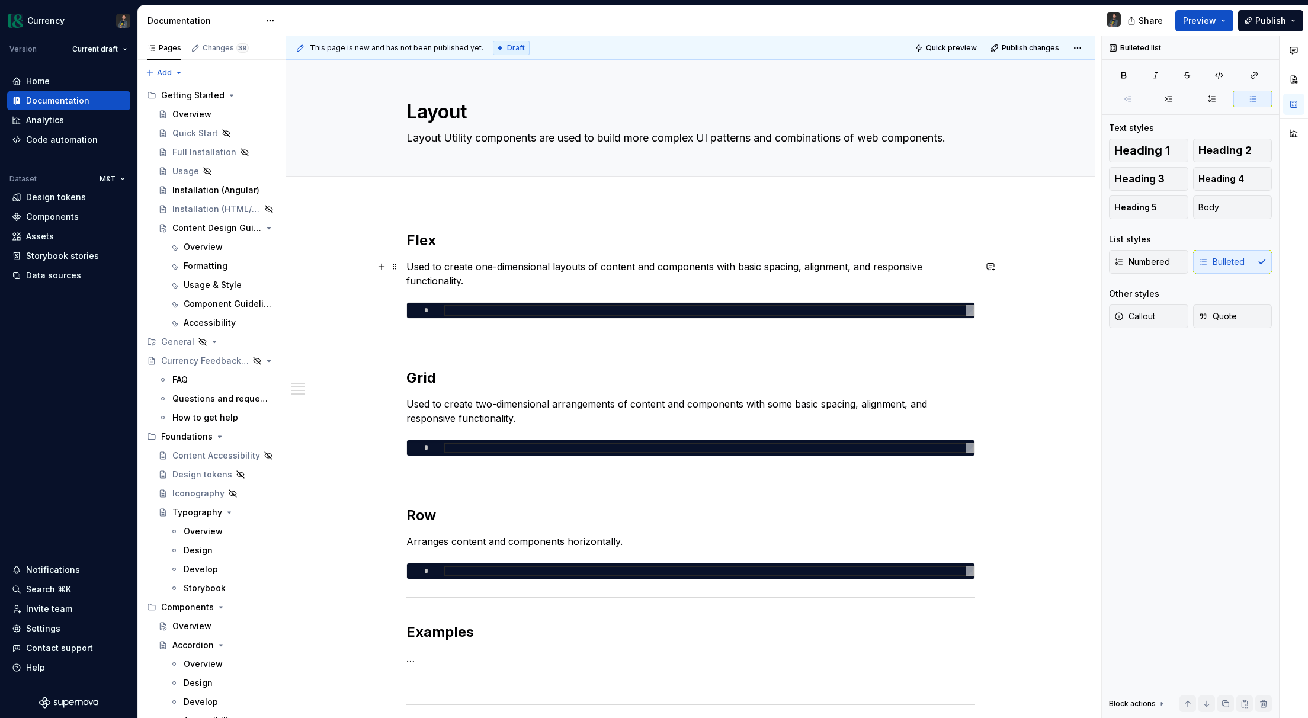
click at [571, 260] on p "Used to create one-dimensional layouts of content and components with basic spa…" at bounding box center [690, 274] width 569 height 28
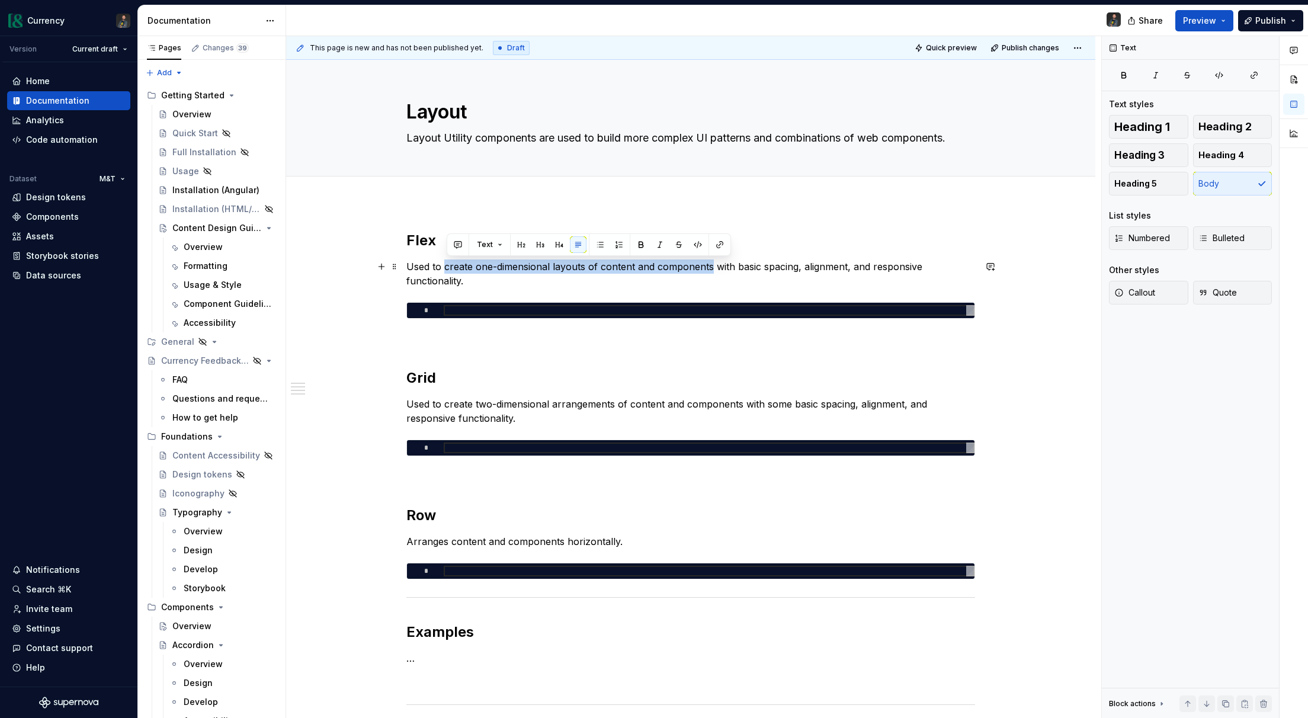
drag, startPoint x: 447, startPoint y: 268, endPoint x: 712, endPoint y: 270, distance: 265.5
click at [712, 270] on p "Used to create one-dimensional layouts of content and components with basic spa…" at bounding box center [690, 274] width 569 height 28
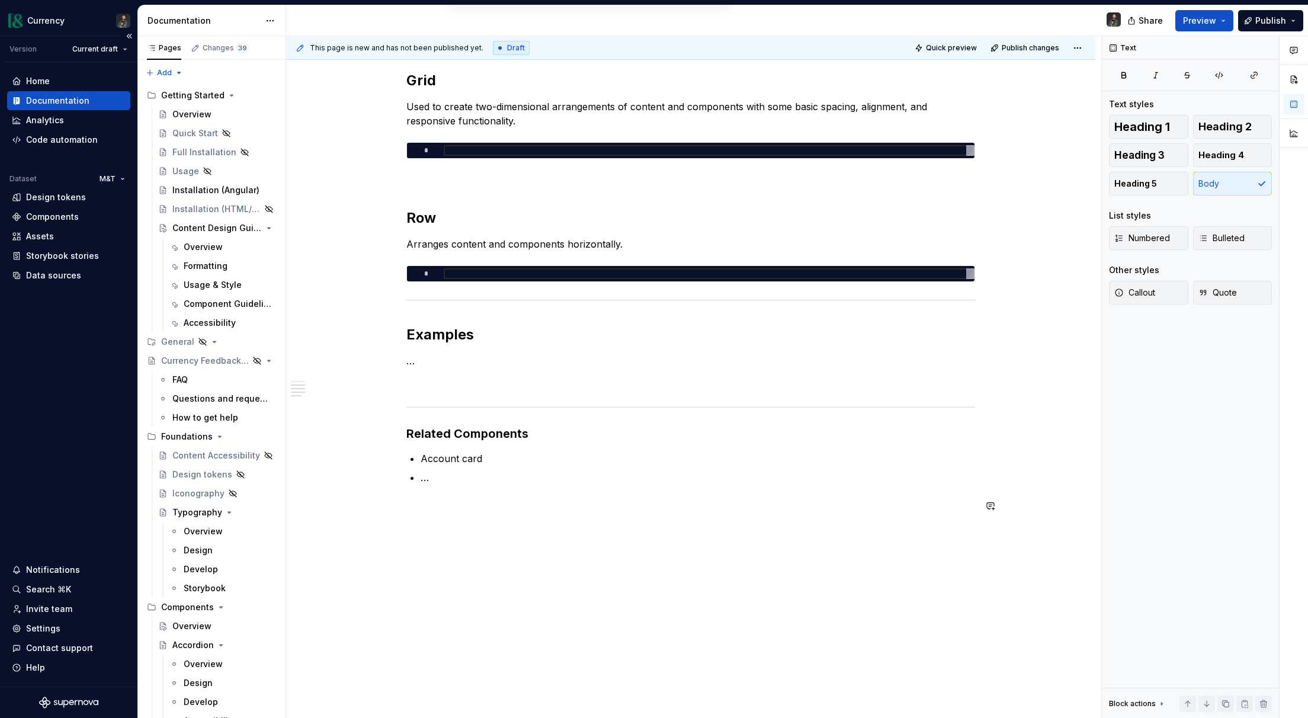
scroll to position [301, 0]
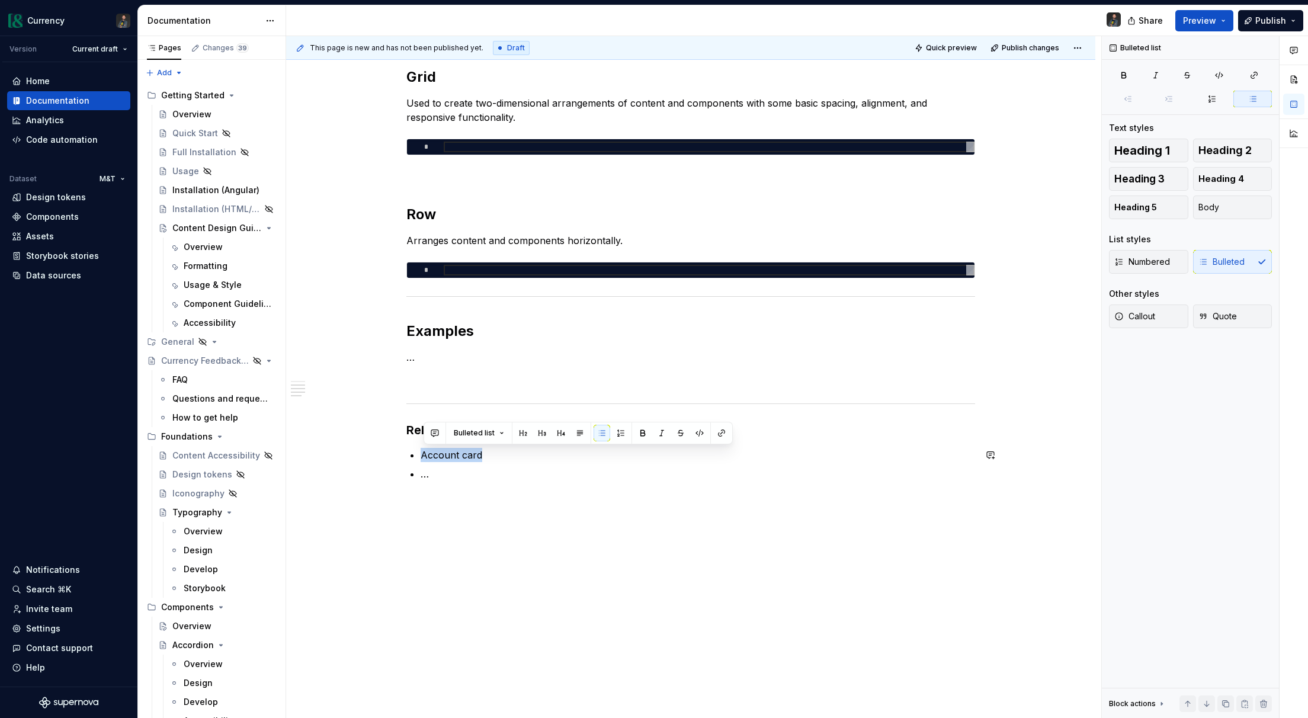
drag, startPoint x: 485, startPoint y: 453, endPoint x: 429, endPoint y: 445, distance: 56.3
click at [429, 445] on div "Flex Used to create one-dimensional layouts of content and components with basi…" at bounding box center [690, 220] width 569 height 580
click at [715, 433] on button "button" at bounding box center [721, 433] width 17 height 17
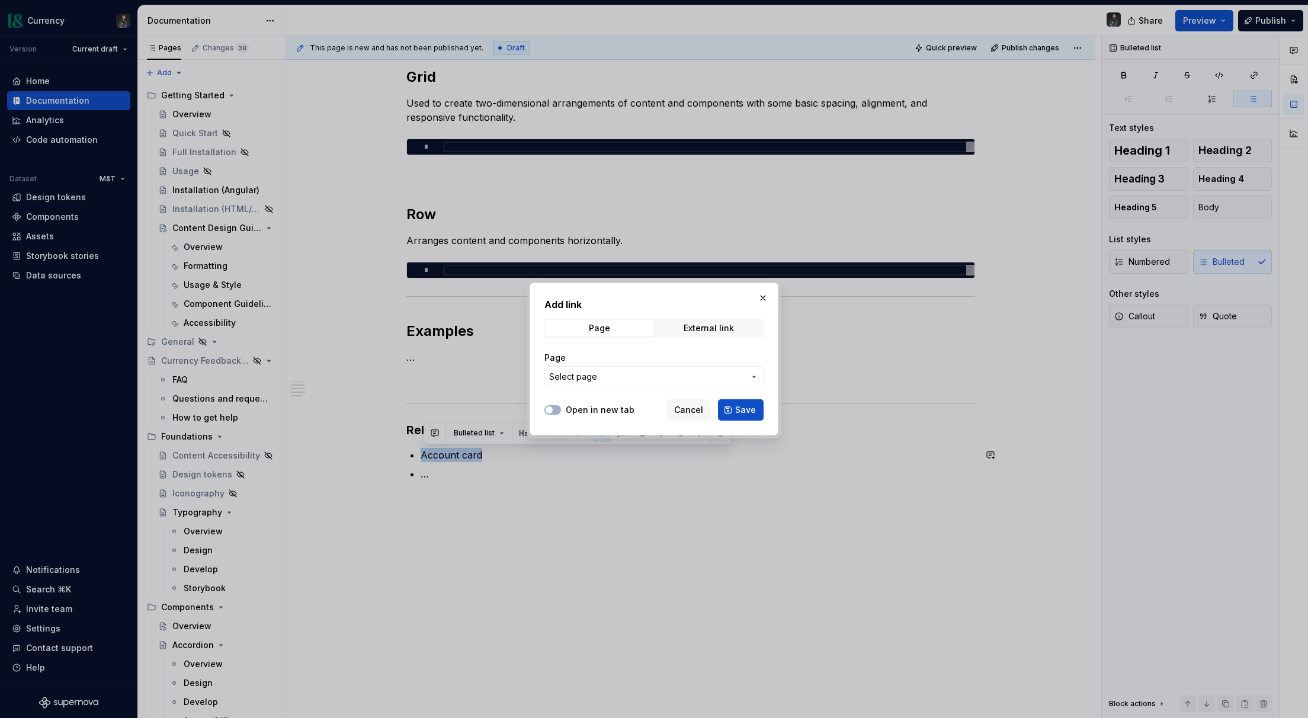
click at [679, 375] on span "Select page" at bounding box center [647, 377] width 196 height 12
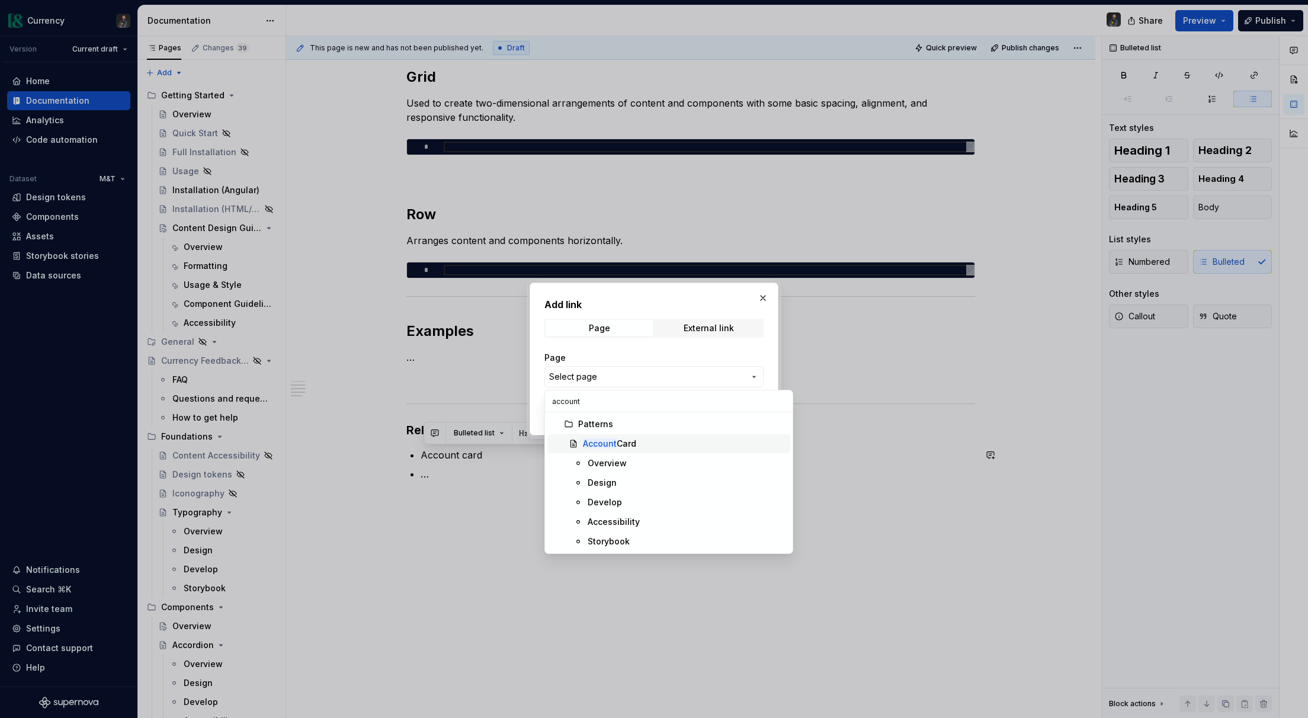
click at [655, 447] on div "Account Card" at bounding box center [684, 444] width 203 height 12
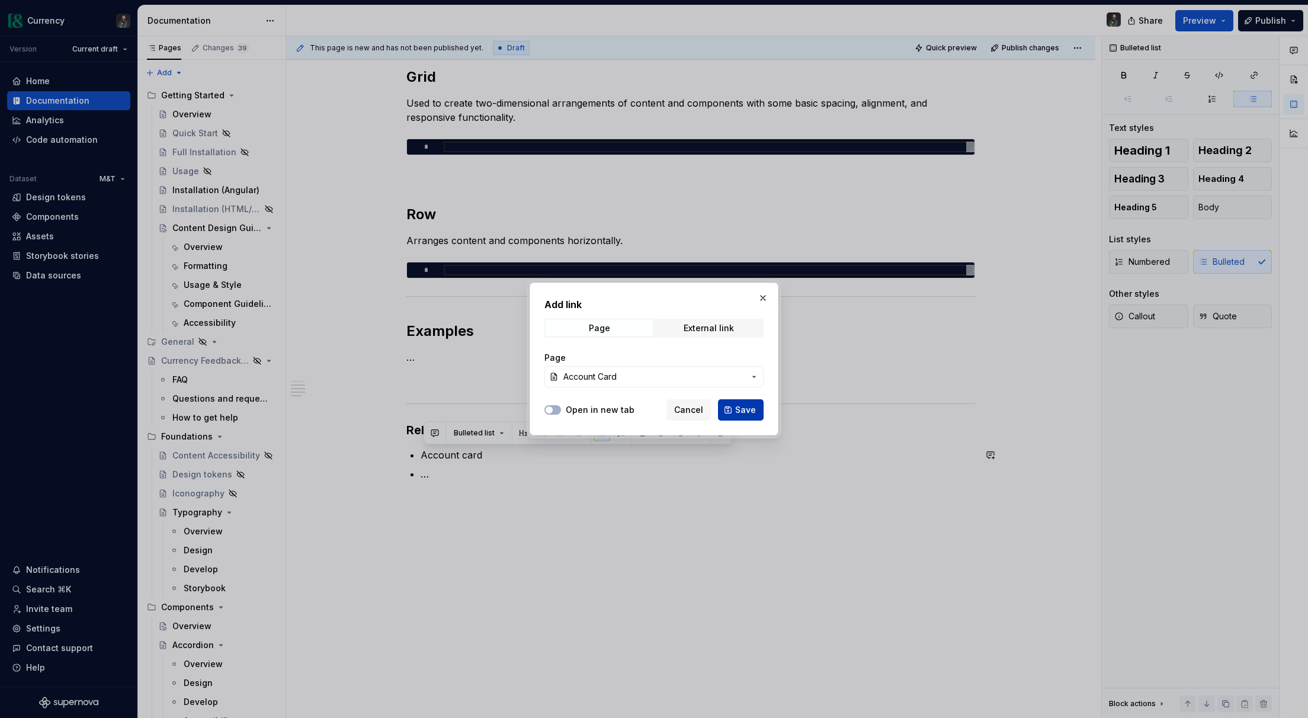
click at [742, 418] on button "Save" at bounding box center [741, 409] width 46 height 21
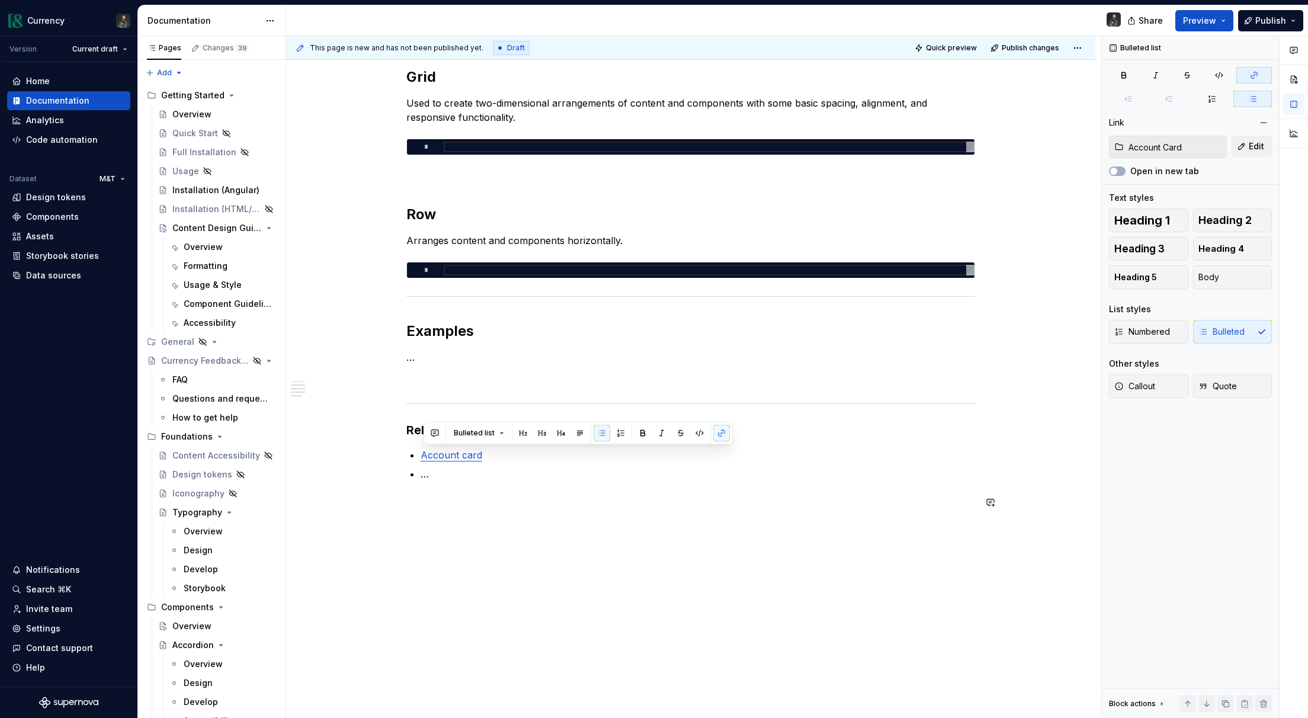
click at [581, 481] on div "Flex Used to create one-dimensional layouts of content and components with basi…" at bounding box center [690, 220] width 569 height 580
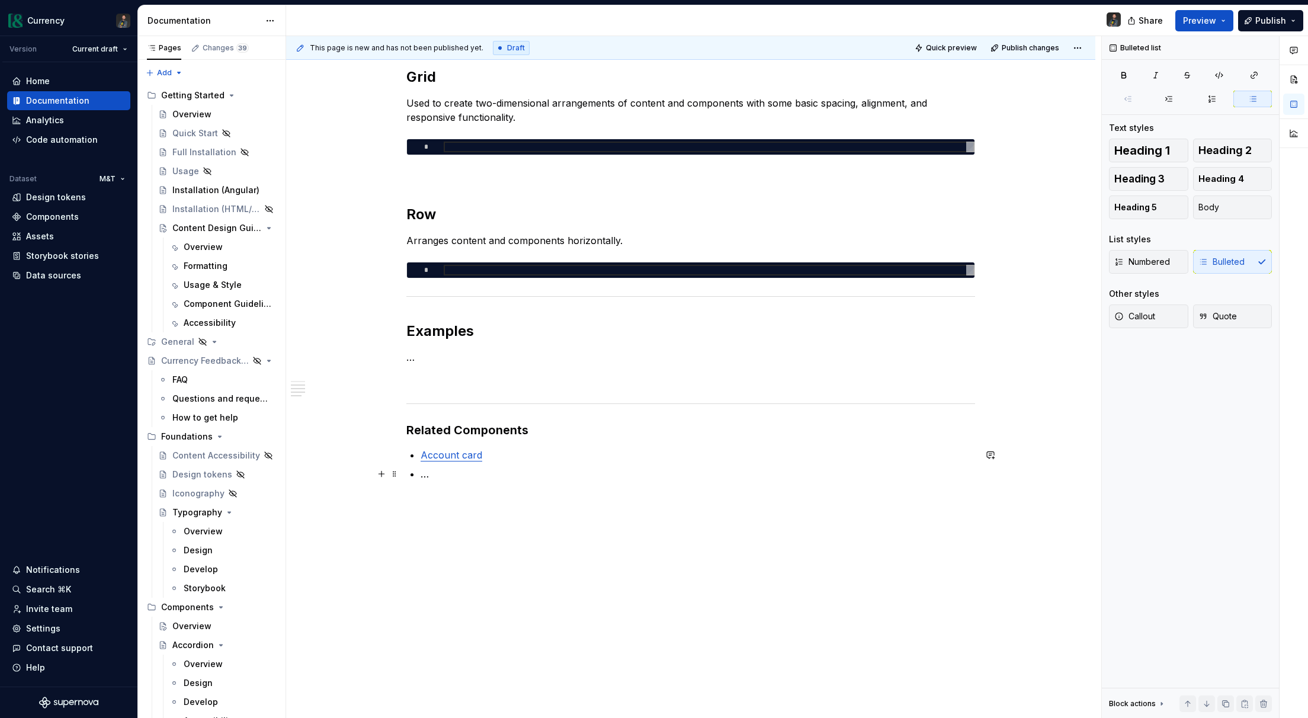
click at [445, 470] on p "…" at bounding box center [698, 474] width 555 height 14
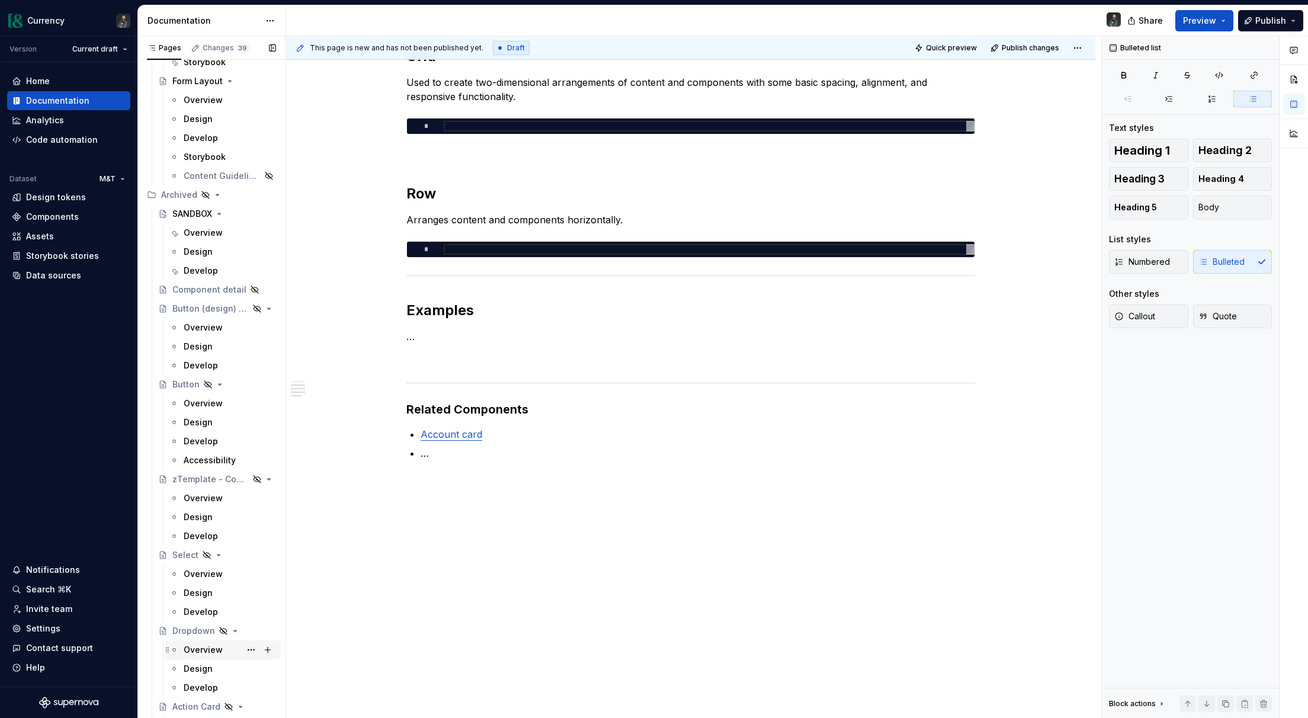
scroll to position [5699, 0]
click at [203, 256] on div "Design" at bounding box center [198, 256] width 29 height 12
click at [211, 231] on div "Overview" at bounding box center [203, 237] width 39 height 12
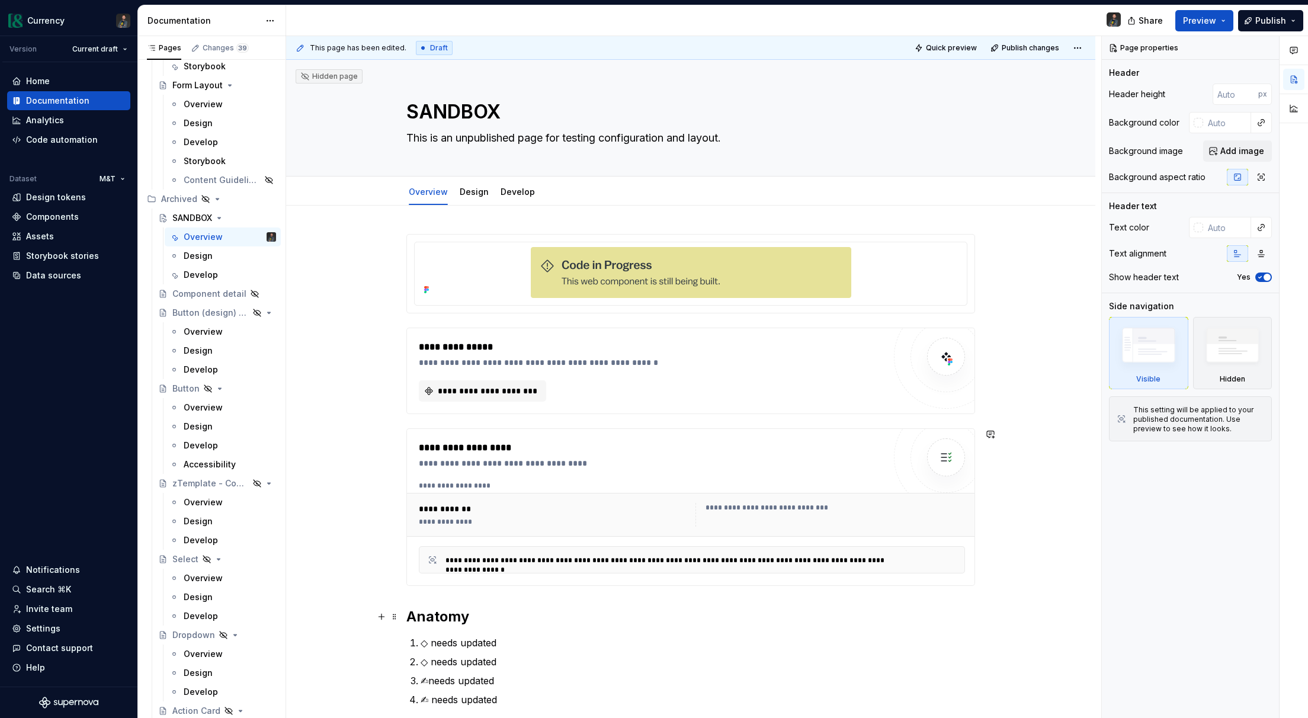
scroll to position [428, 0]
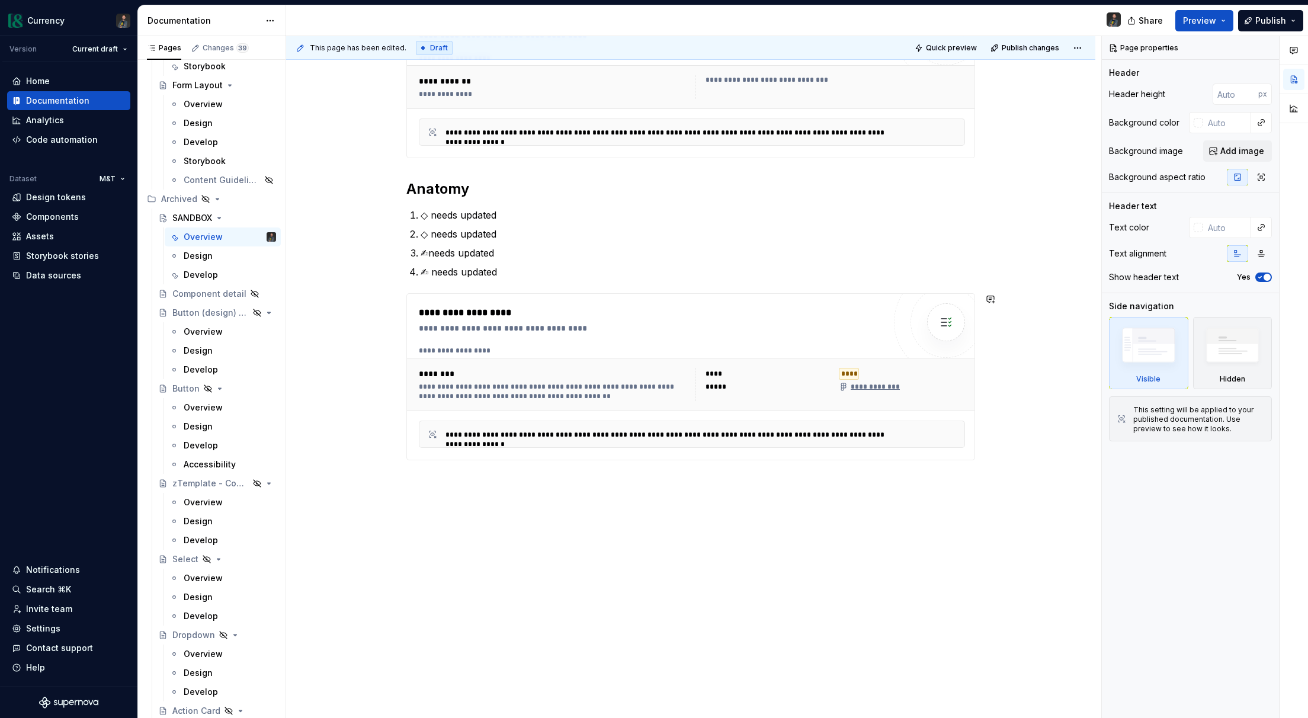
click at [472, 508] on div "**********" at bounding box center [690, 248] width 809 height 941
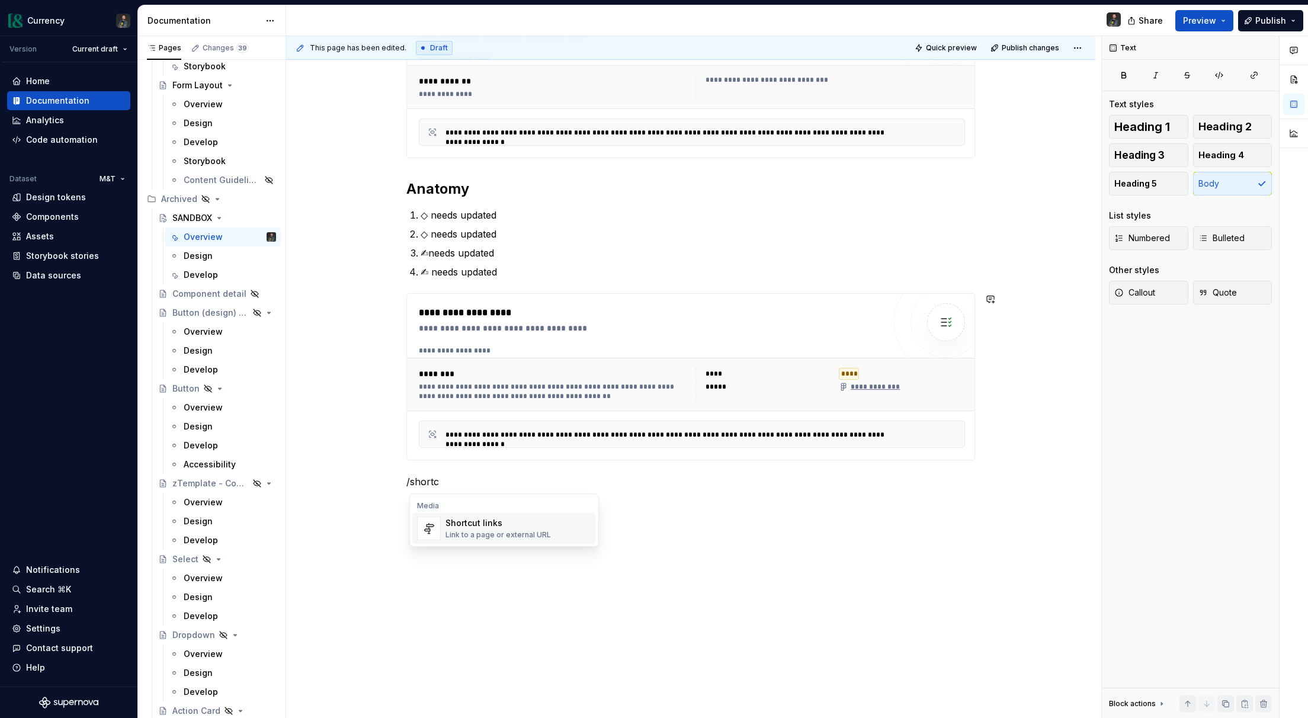
click at [465, 529] on div "Shortcut links Link to a page or external URL" at bounding box center [498, 528] width 105 height 23
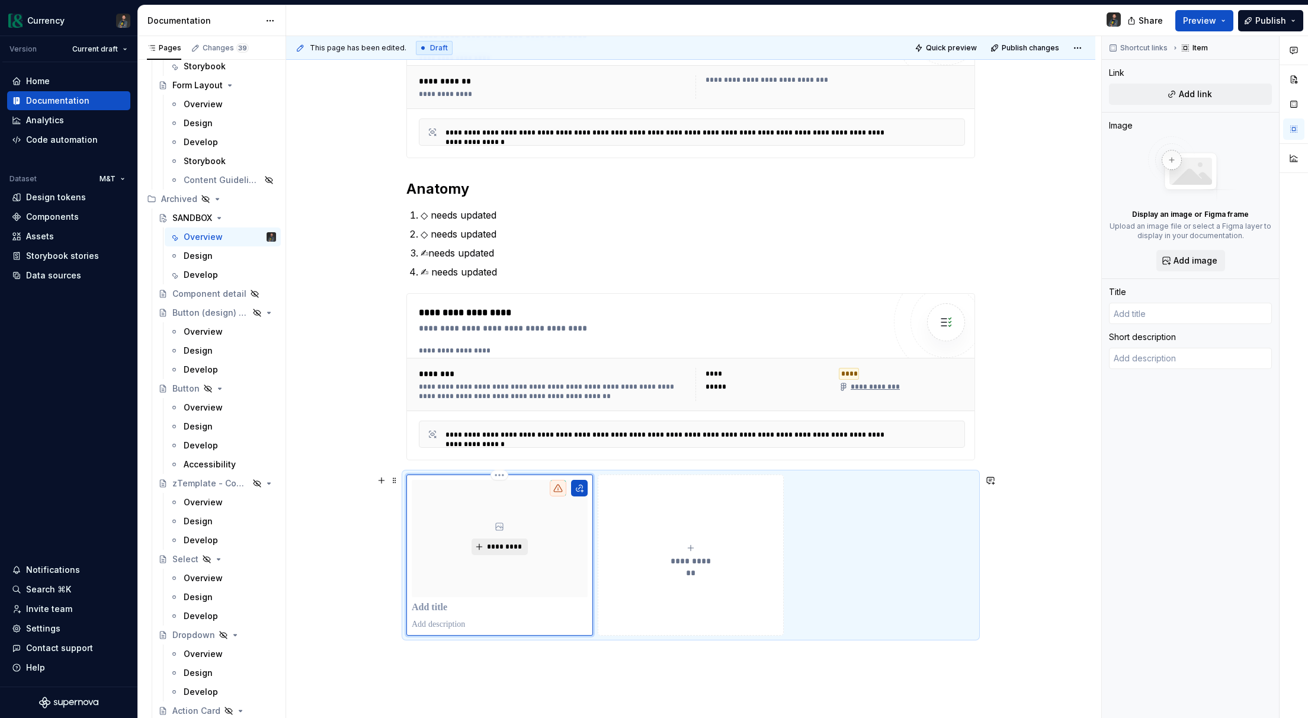
click at [495, 545] on span "*********" at bounding box center [504, 546] width 36 height 9
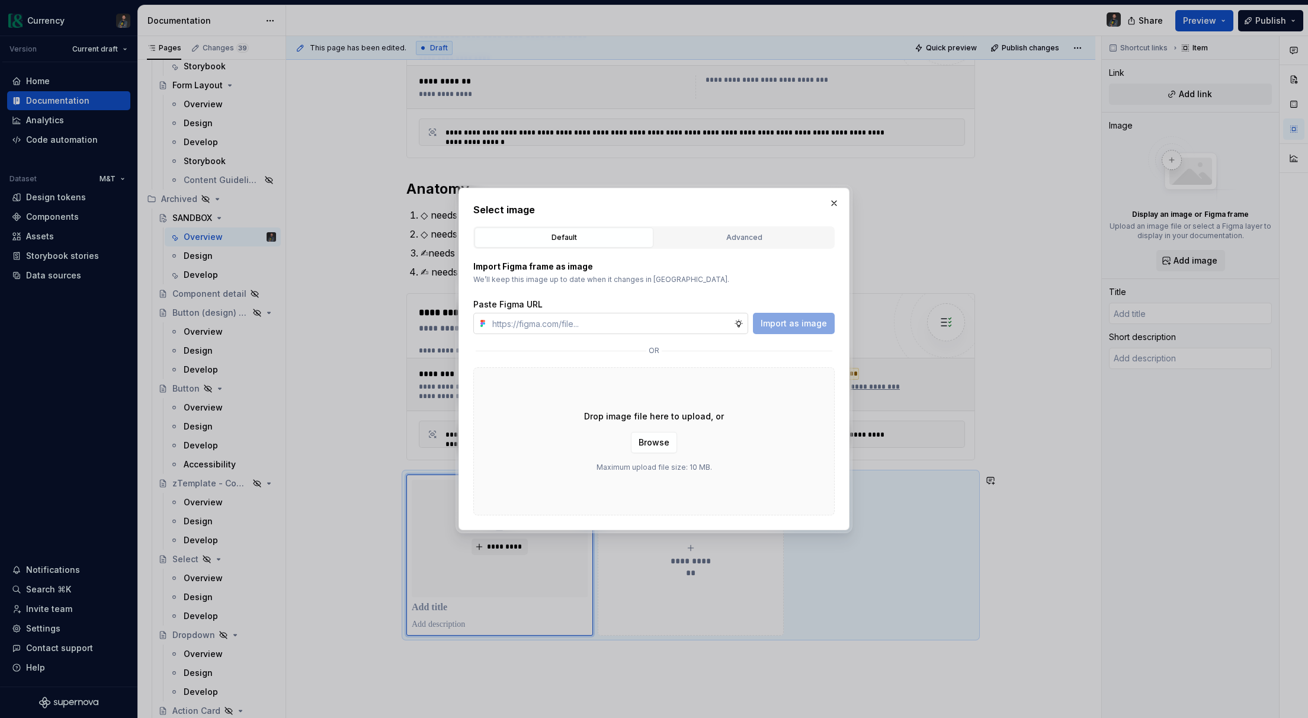
click at [572, 325] on input "text" at bounding box center [611, 323] width 247 height 21
click at [839, 200] on button "button" at bounding box center [834, 203] width 17 height 17
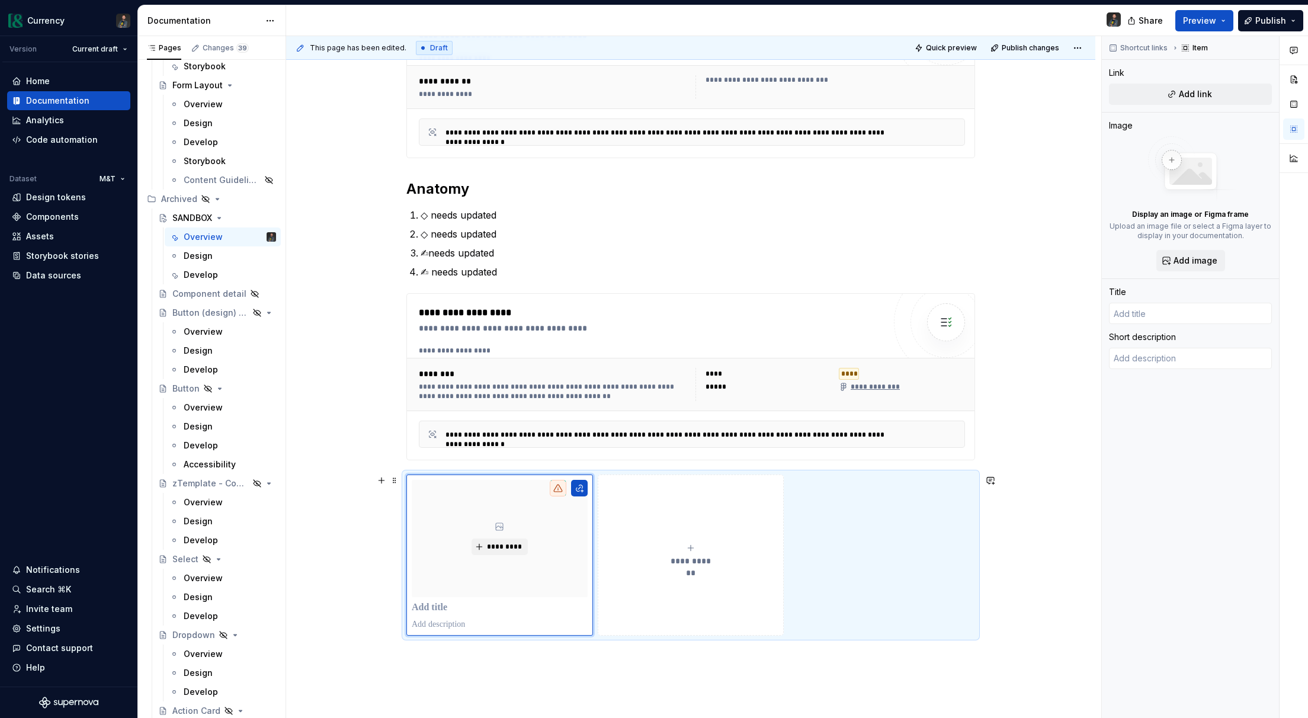
click at [711, 556] on span "**********" at bounding box center [691, 561] width 52 height 12
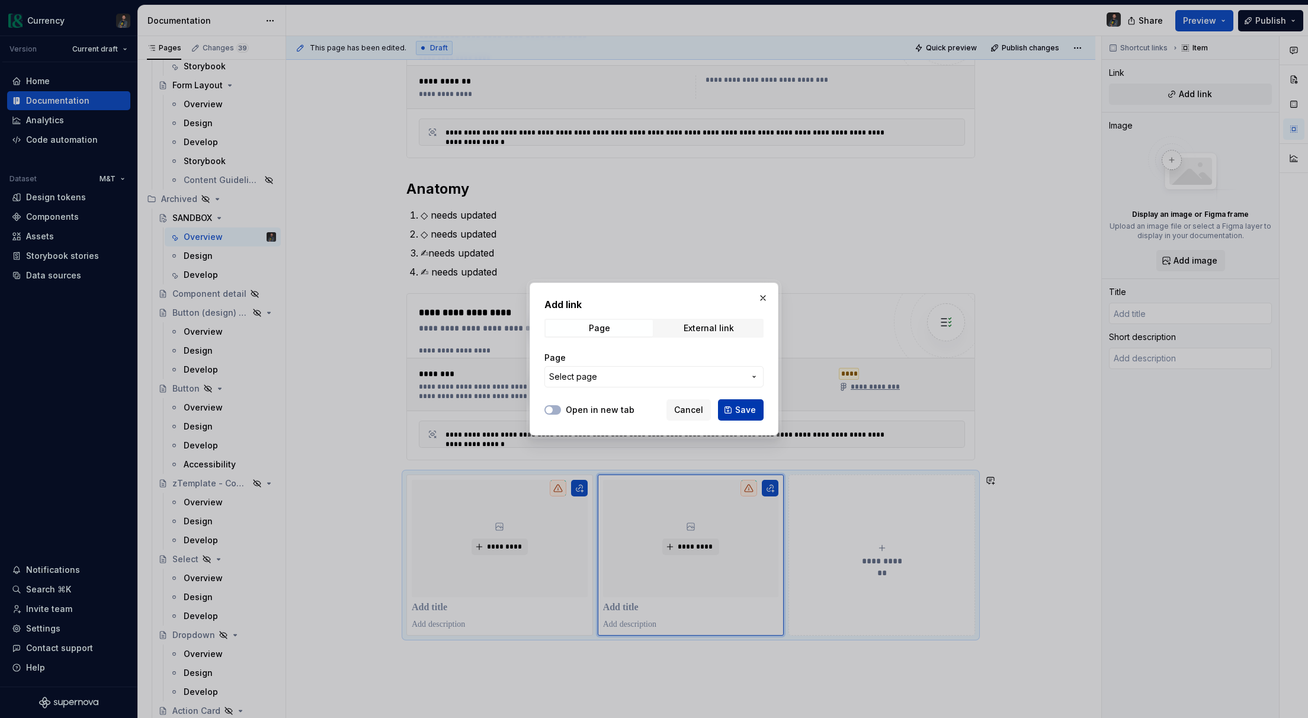
click at [746, 409] on span "Save" at bounding box center [745, 410] width 21 height 12
click at [761, 295] on button "button" at bounding box center [763, 292] width 17 height 17
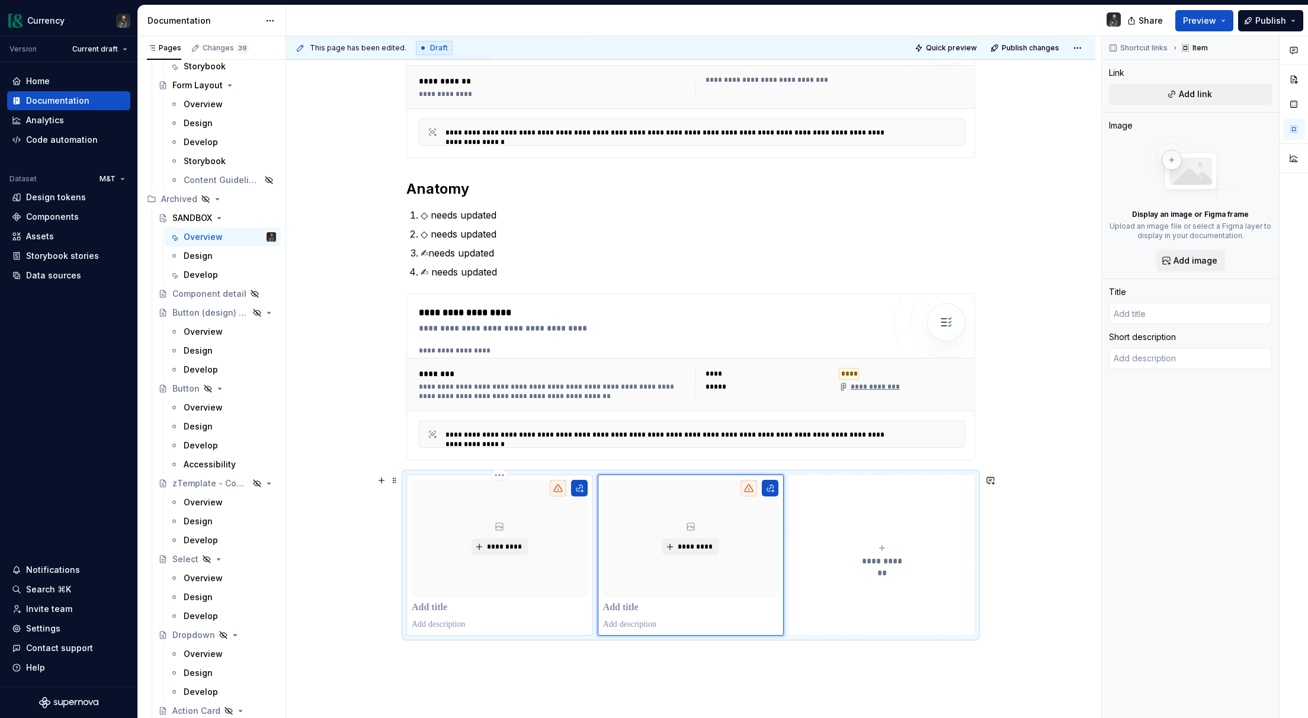
click at [563, 486] on icon at bounding box center [557, 488] width 9 height 9
click at [716, 513] on div "*********" at bounding box center [691, 538] width 176 height 117
click at [889, 549] on div "**********" at bounding box center [882, 555] width 176 height 24
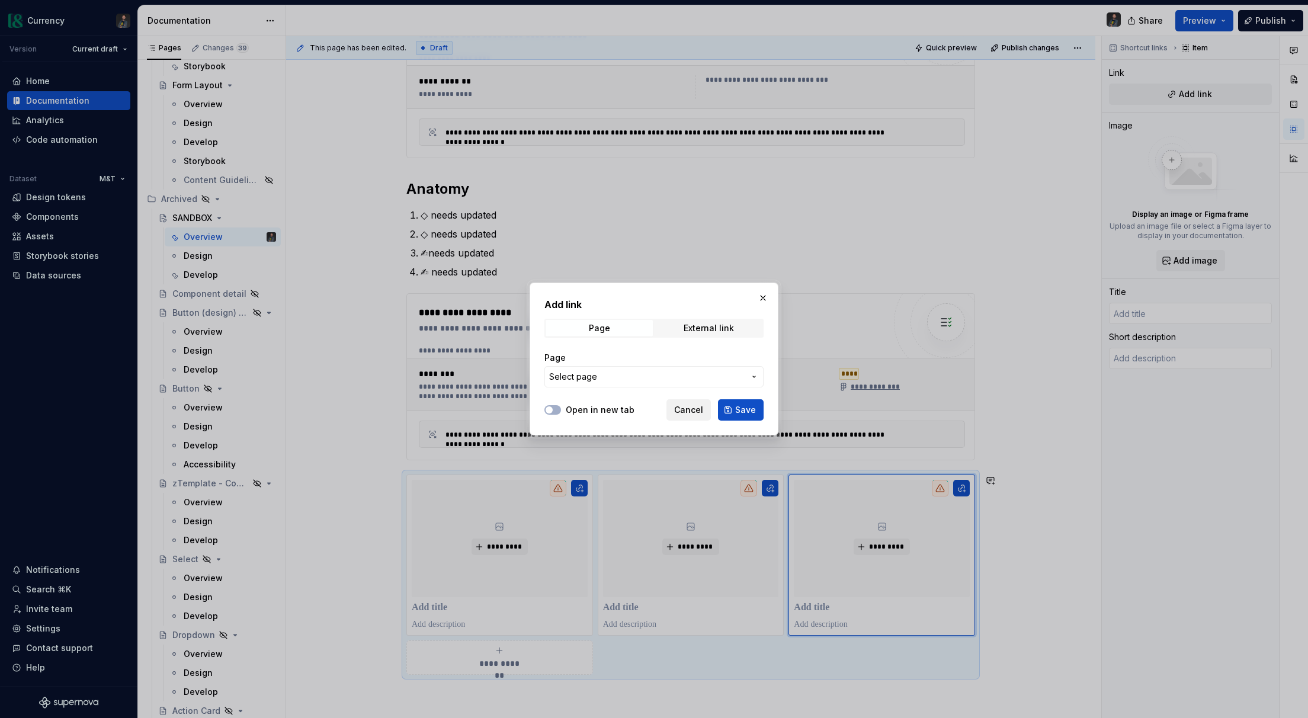
click at [695, 405] on span "Cancel" at bounding box center [688, 410] width 29 height 12
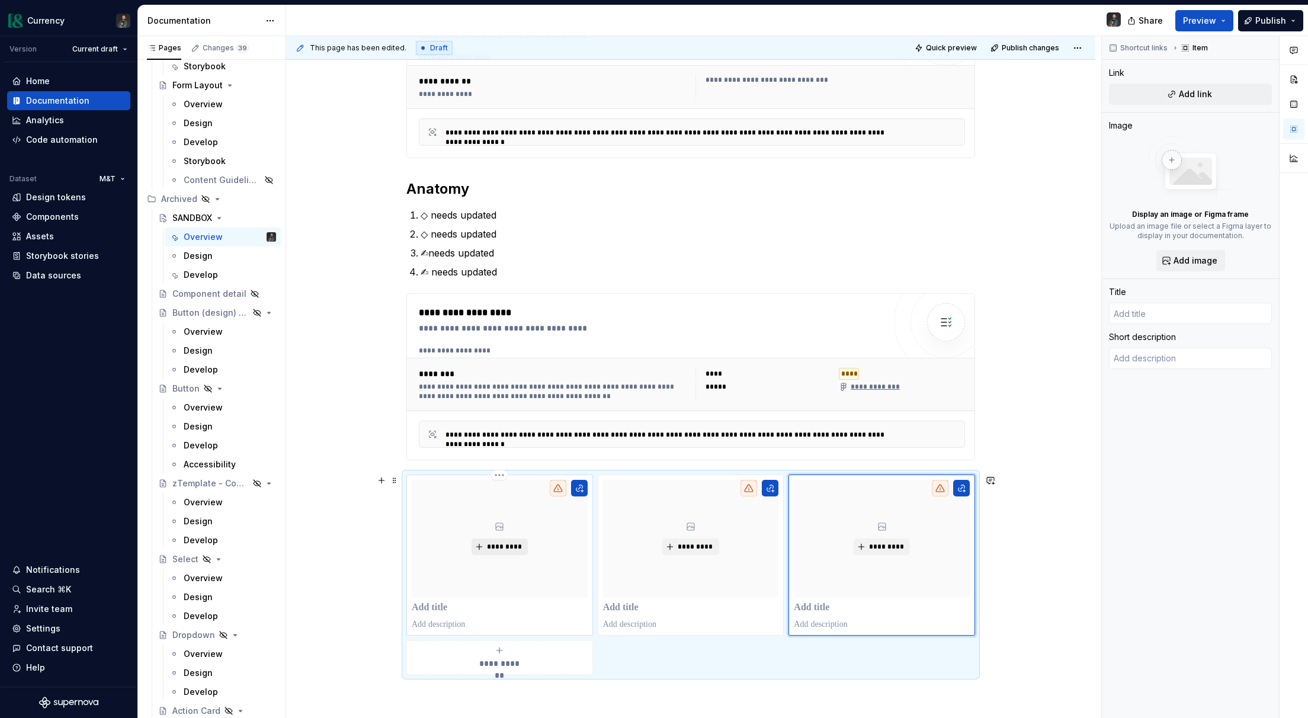
click at [502, 546] on span "*********" at bounding box center [504, 546] width 36 height 9
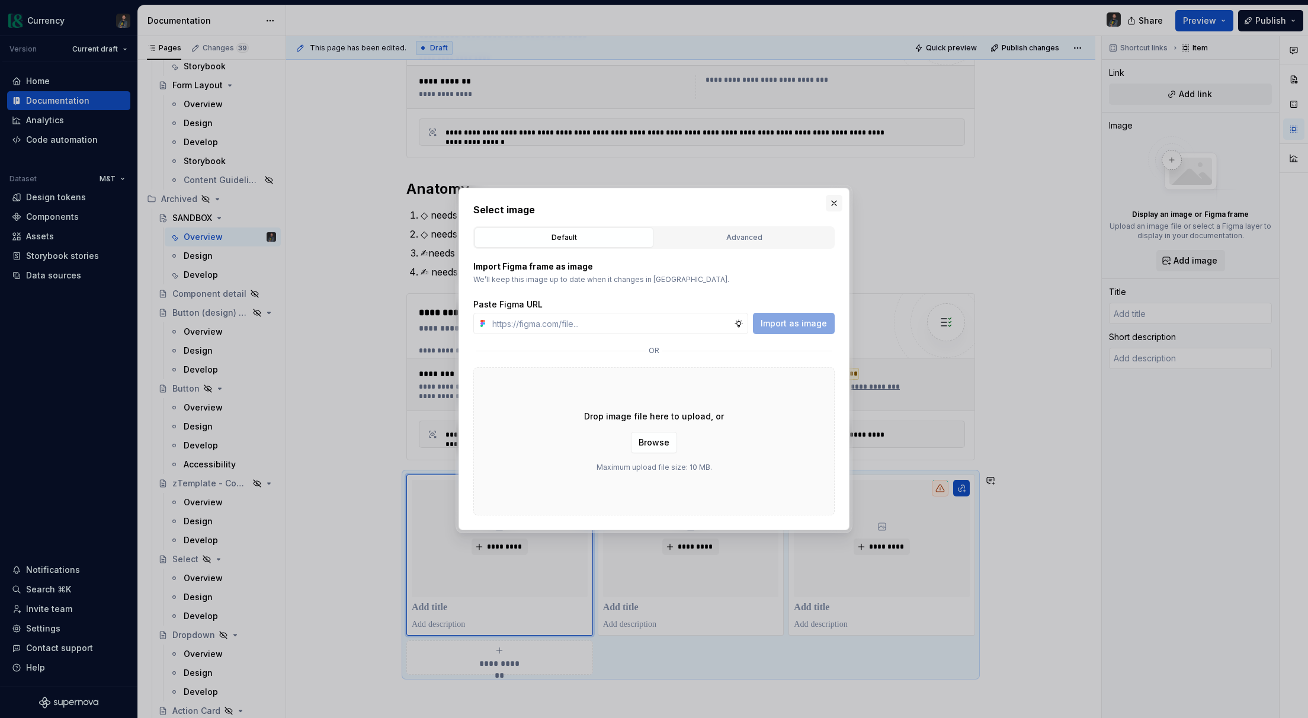
click at [830, 207] on button "button" at bounding box center [834, 203] width 17 height 17
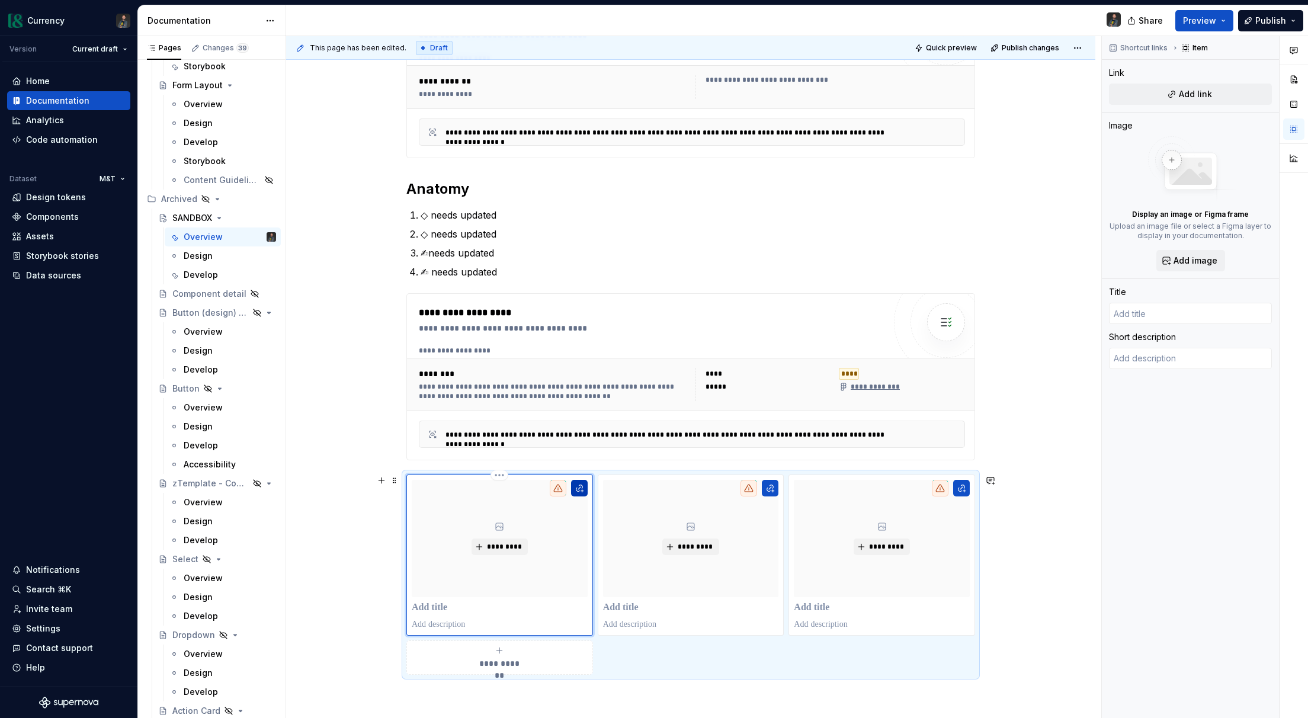
click at [584, 488] on button "button" at bounding box center [579, 488] width 17 height 17
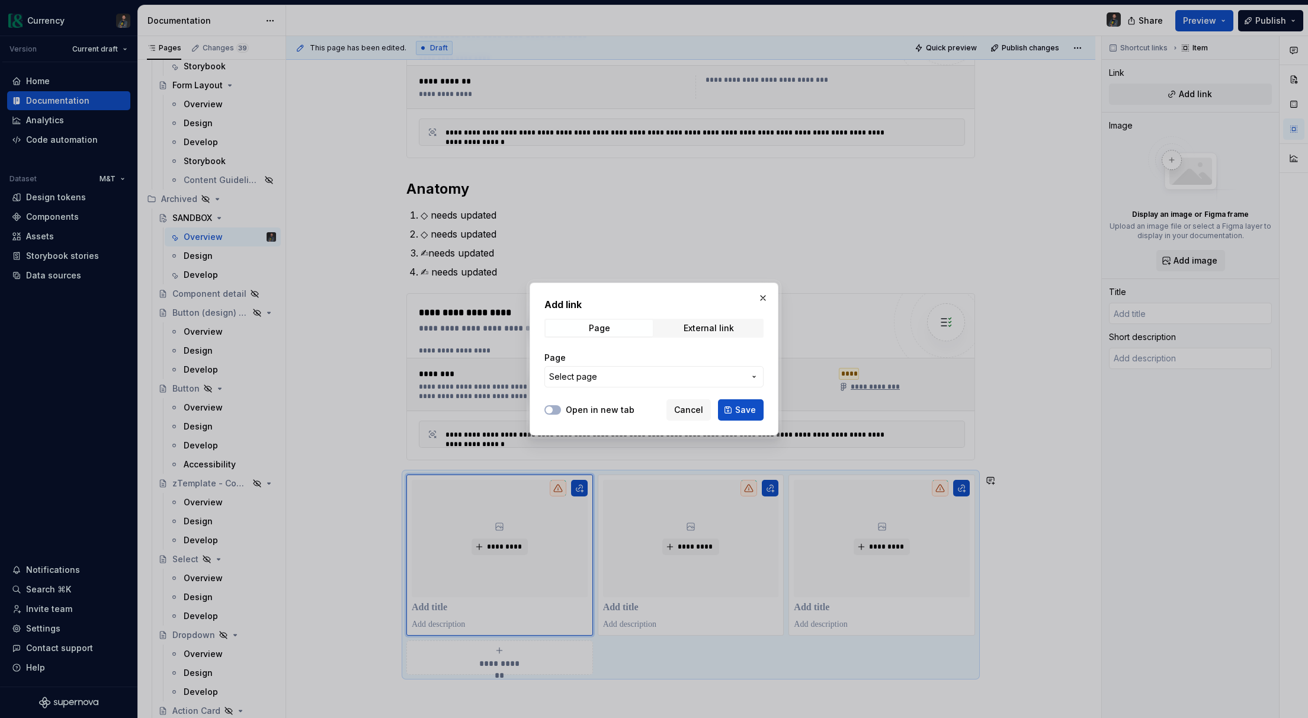
click at [707, 374] on span "Select page" at bounding box center [647, 377] width 196 height 12
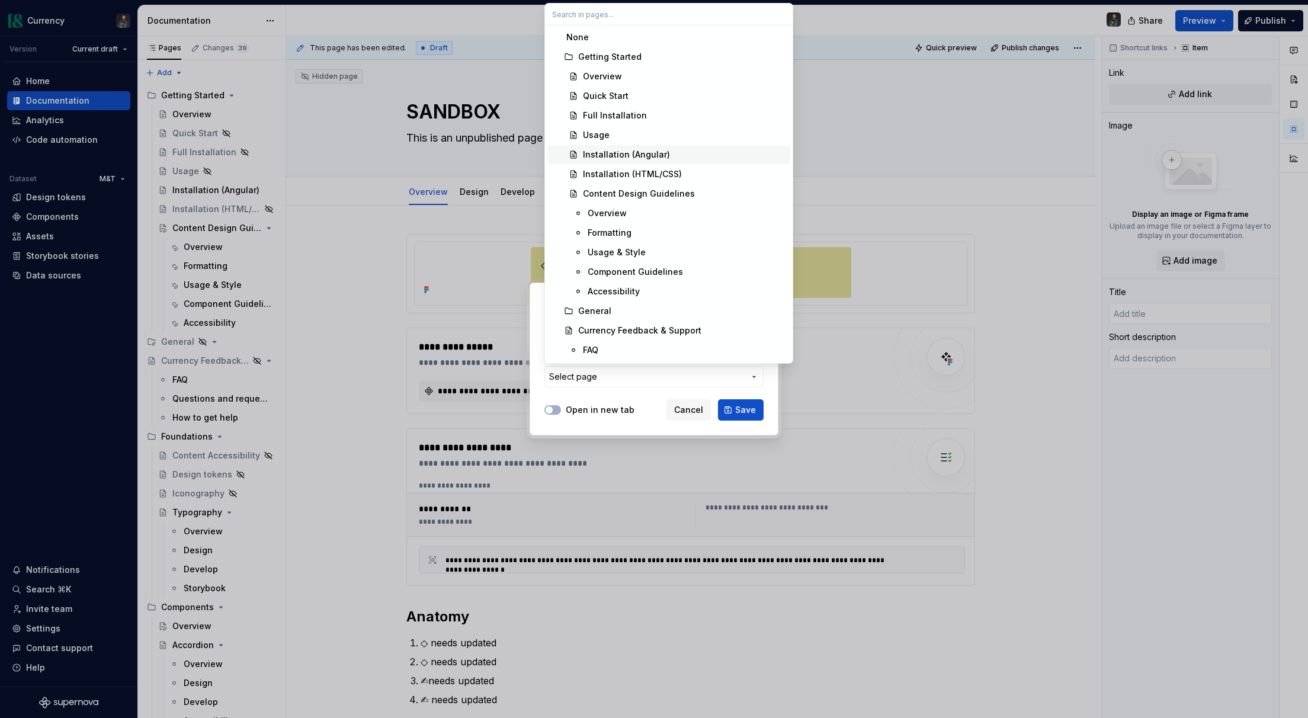
scroll to position [428, 0]
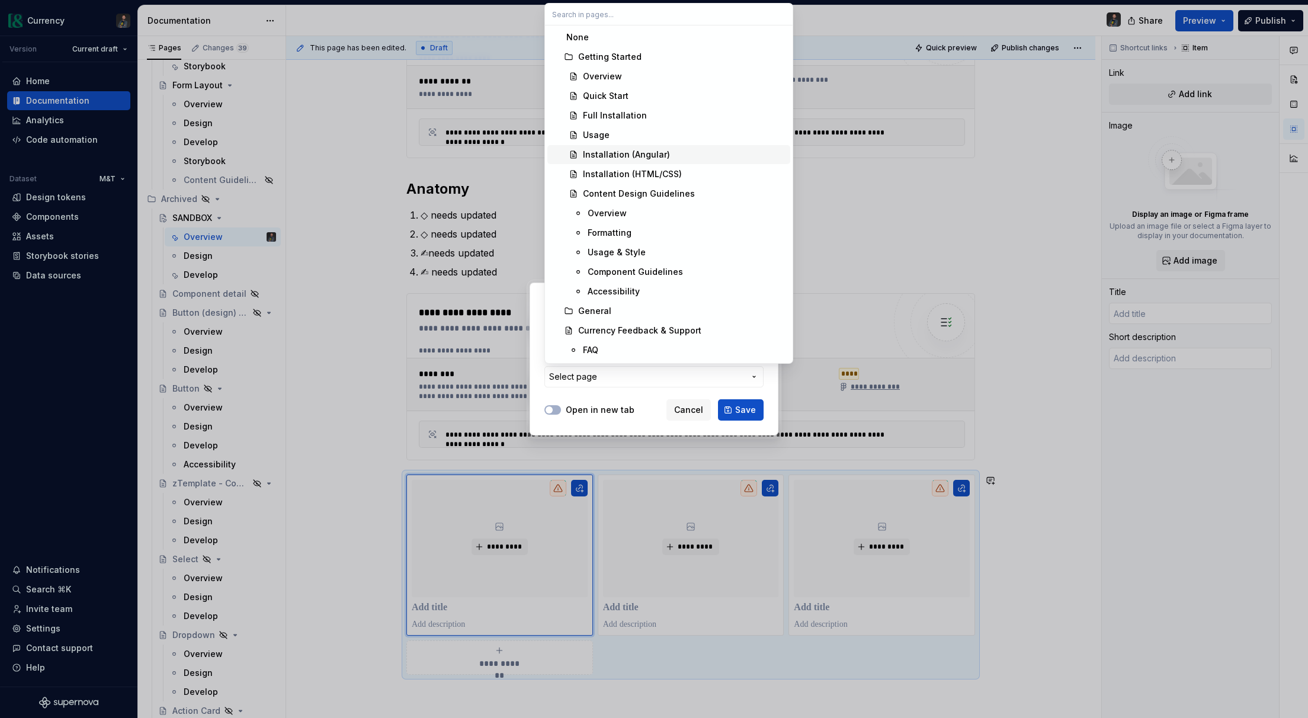
click at [636, 153] on div "Installation (Angular)" at bounding box center [626, 155] width 87 height 12
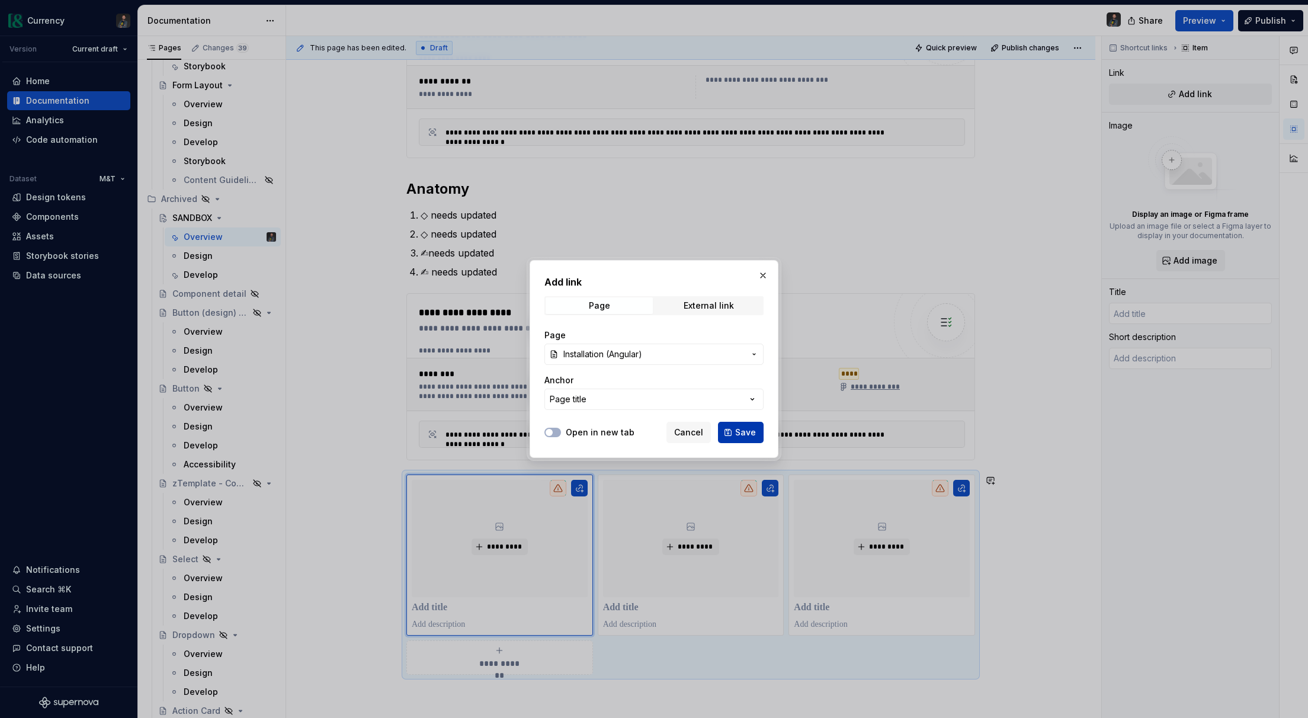
click at [749, 430] on span "Save" at bounding box center [745, 433] width 21 height 12
type textarea "*"
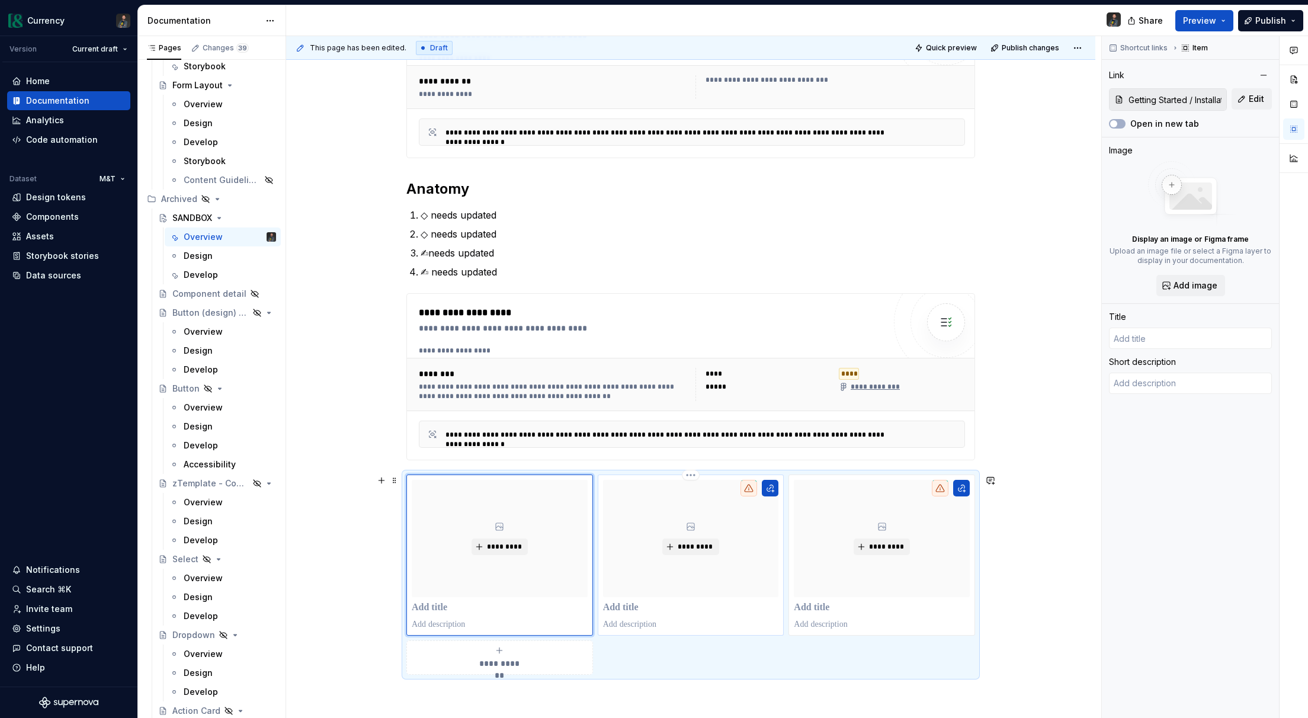
type input "Installation (Angular)"
type textarea "*"
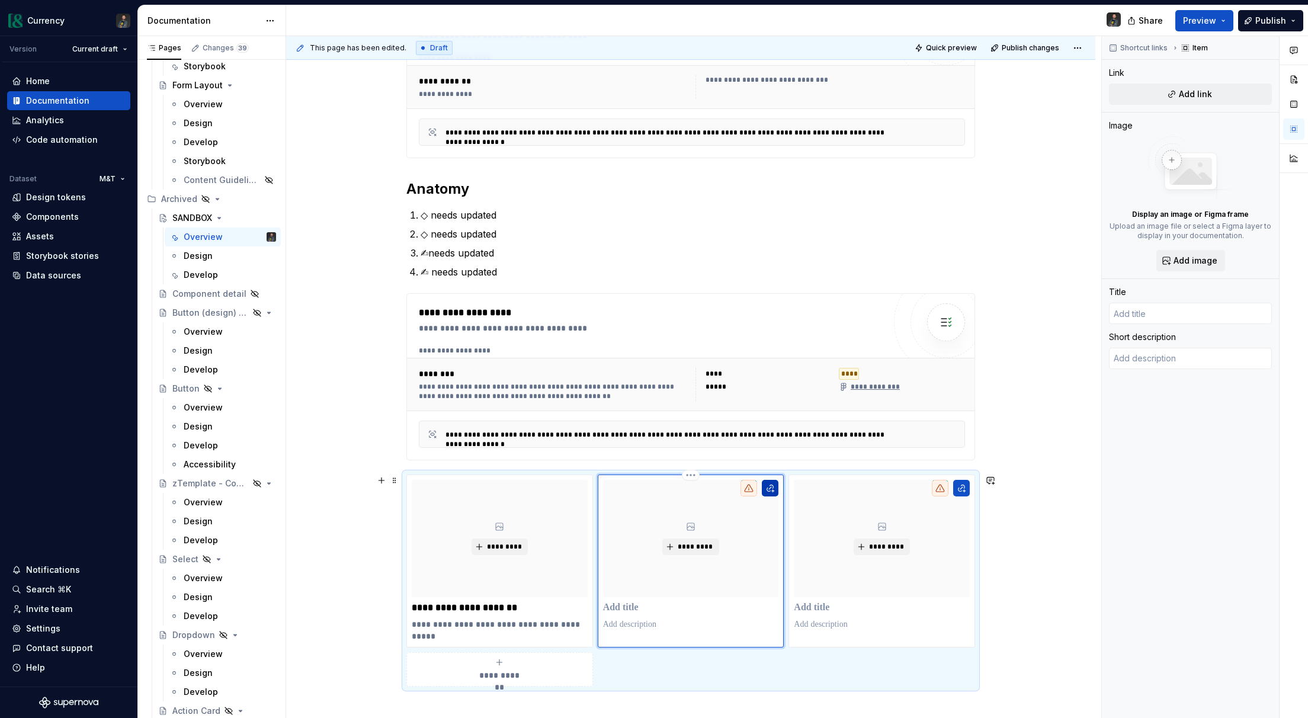
click at [774, 489] on button "button" at bounding box center [770, 488] width 17 height 17
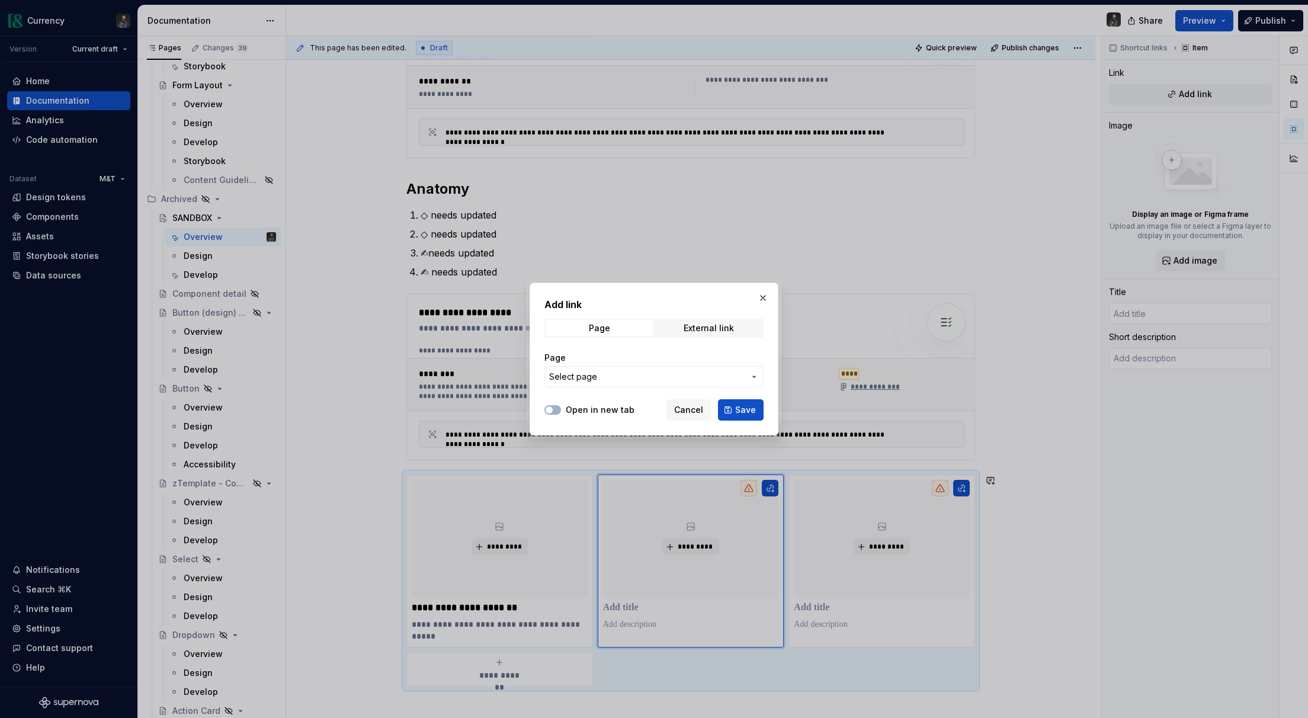
click at [695, 372] on span "Select page" at bounding box center [647, 377] width 196 height 12
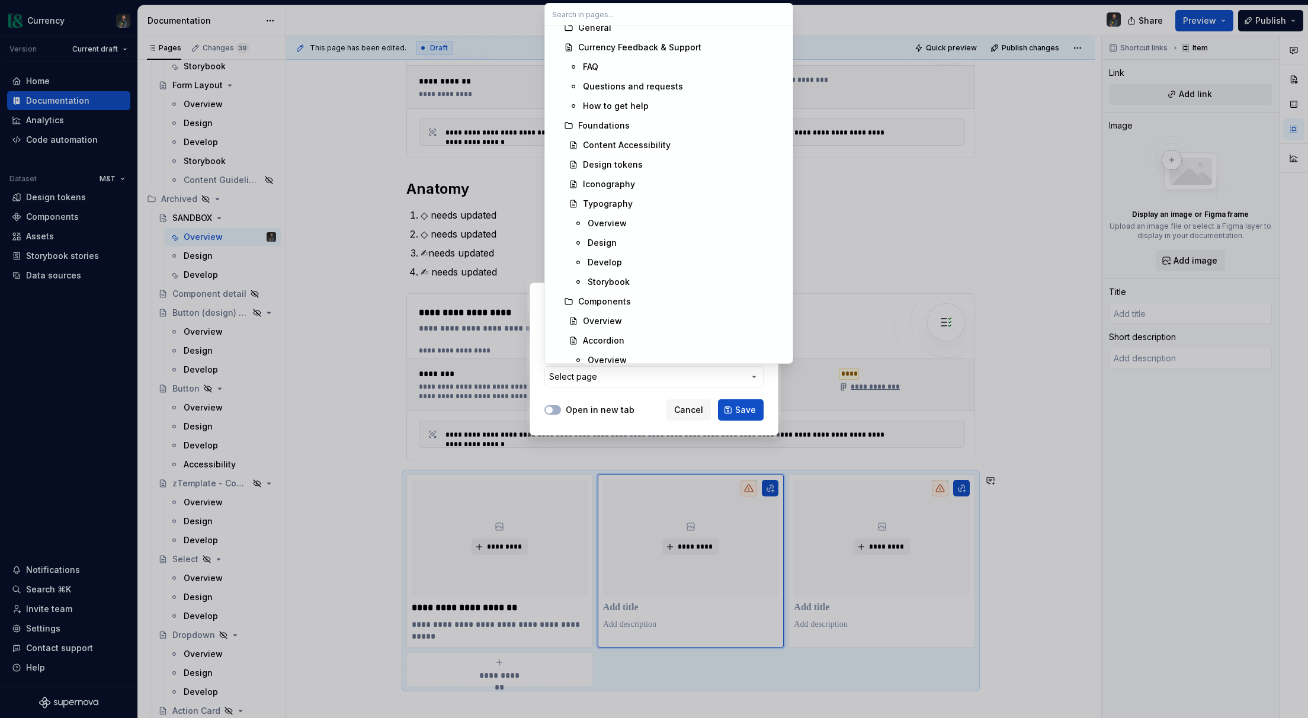
scroll to position [292, 0]
click at [626, 211] on div "Overview" at bounding box center [687, 215] width 198 height 12
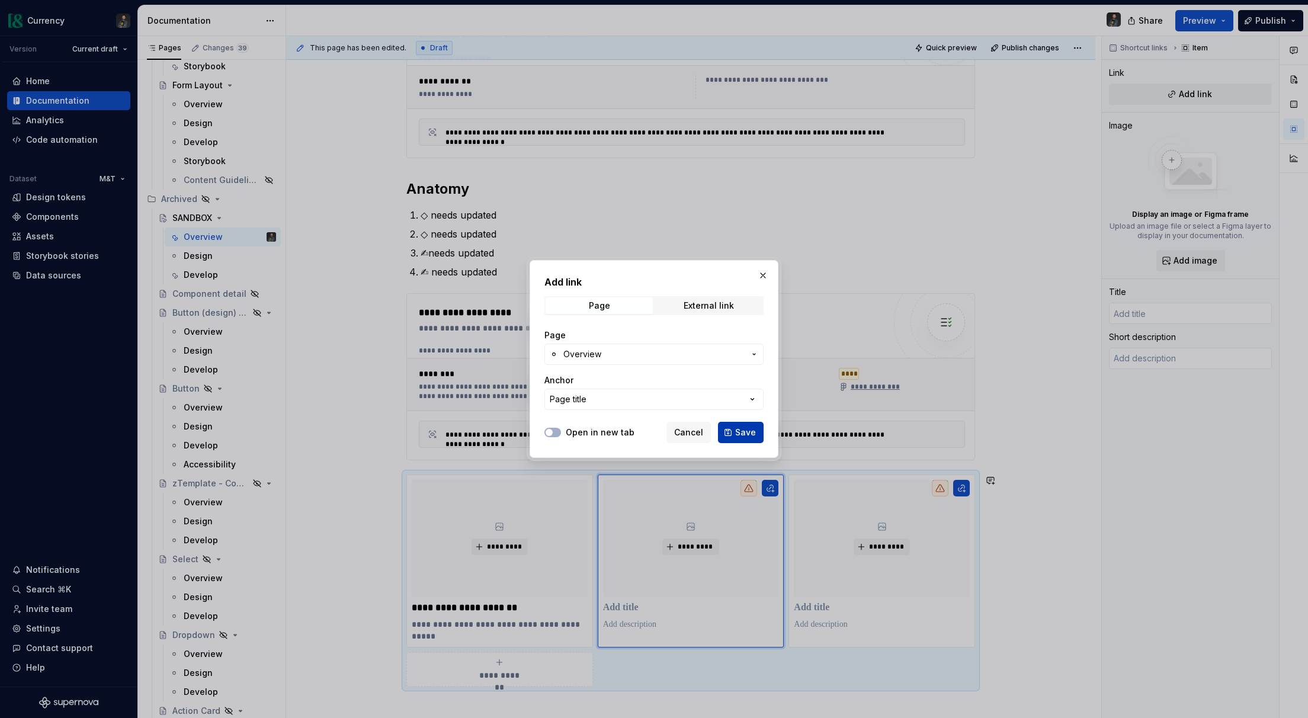
click at [742, 432] on span "Save" at bounding box center [745, 433] width 21 height 12
type textarea "*"
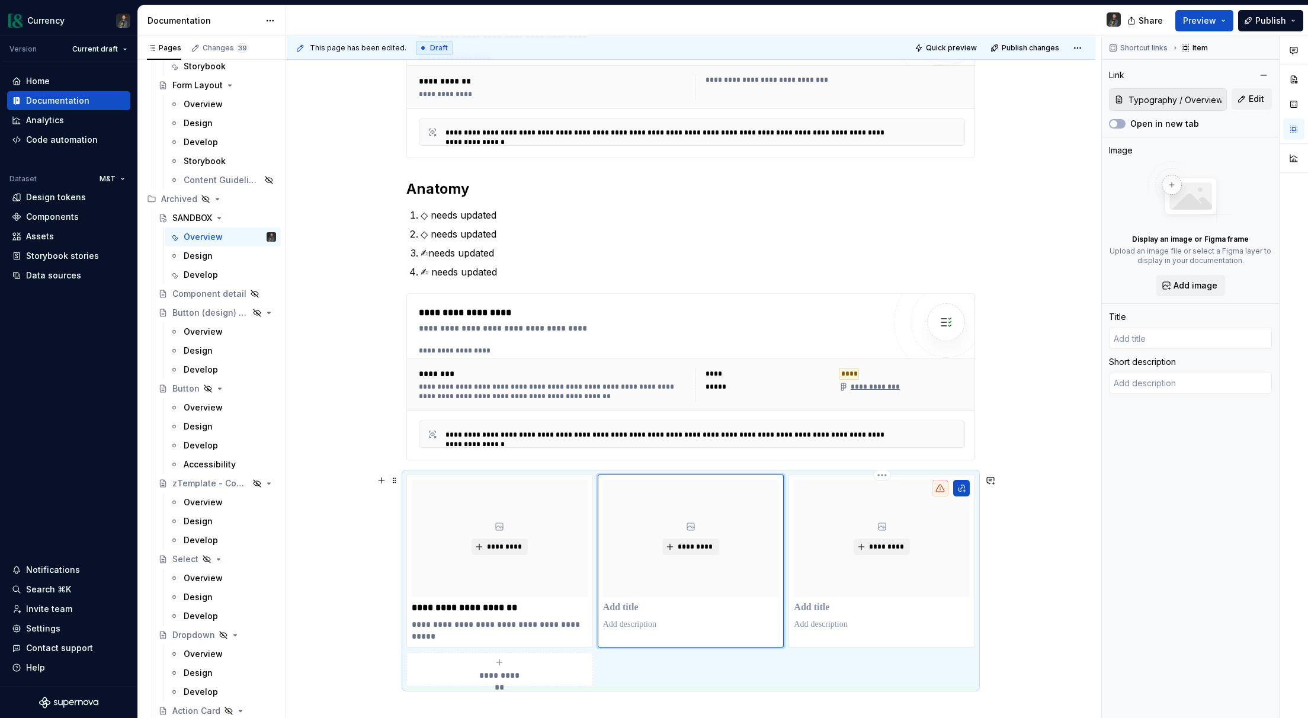
type input "Overview"
type textarea "*"
click at [966, 489] on button "button" at bounding box center [961, 488] width 17 height 17
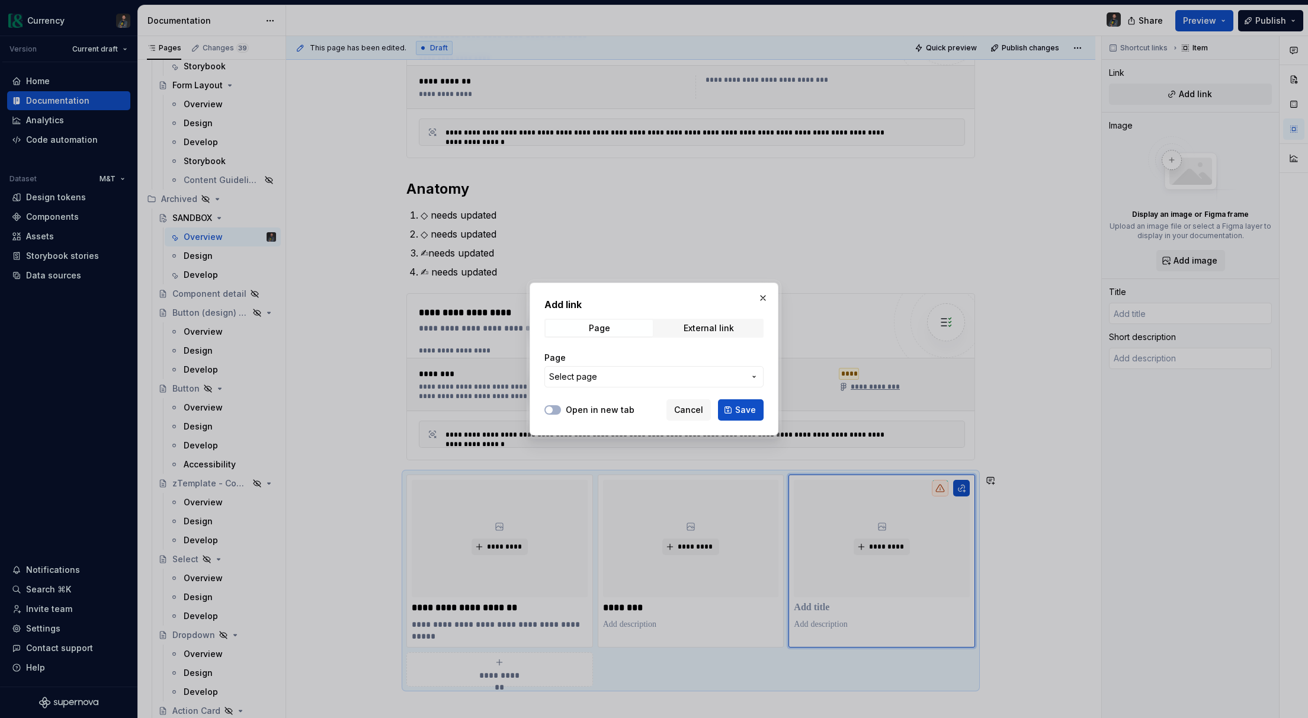
click at [678, 375] on span "Select page" at bounding box center [647, 377] width 196 height 12
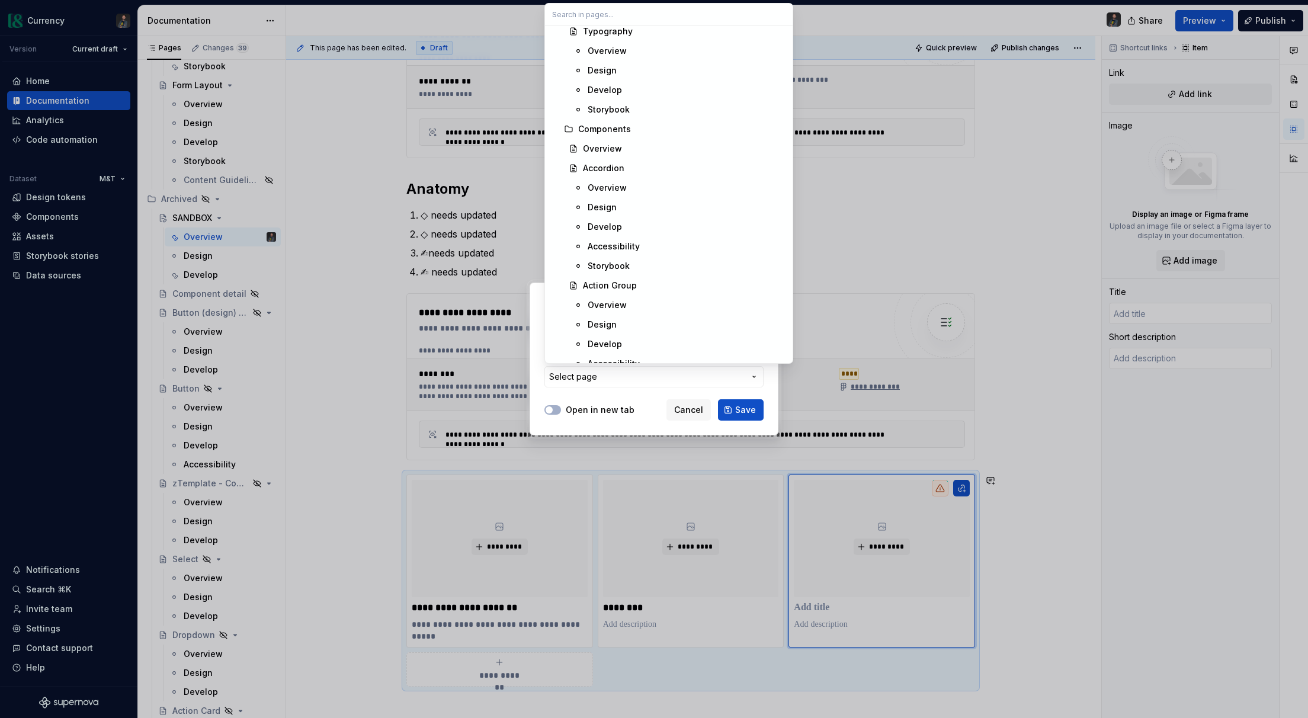
scroll to position [491, 0]
click at [606, 167] on div "Design" at bounding box center [602, 173] width 29 height 12
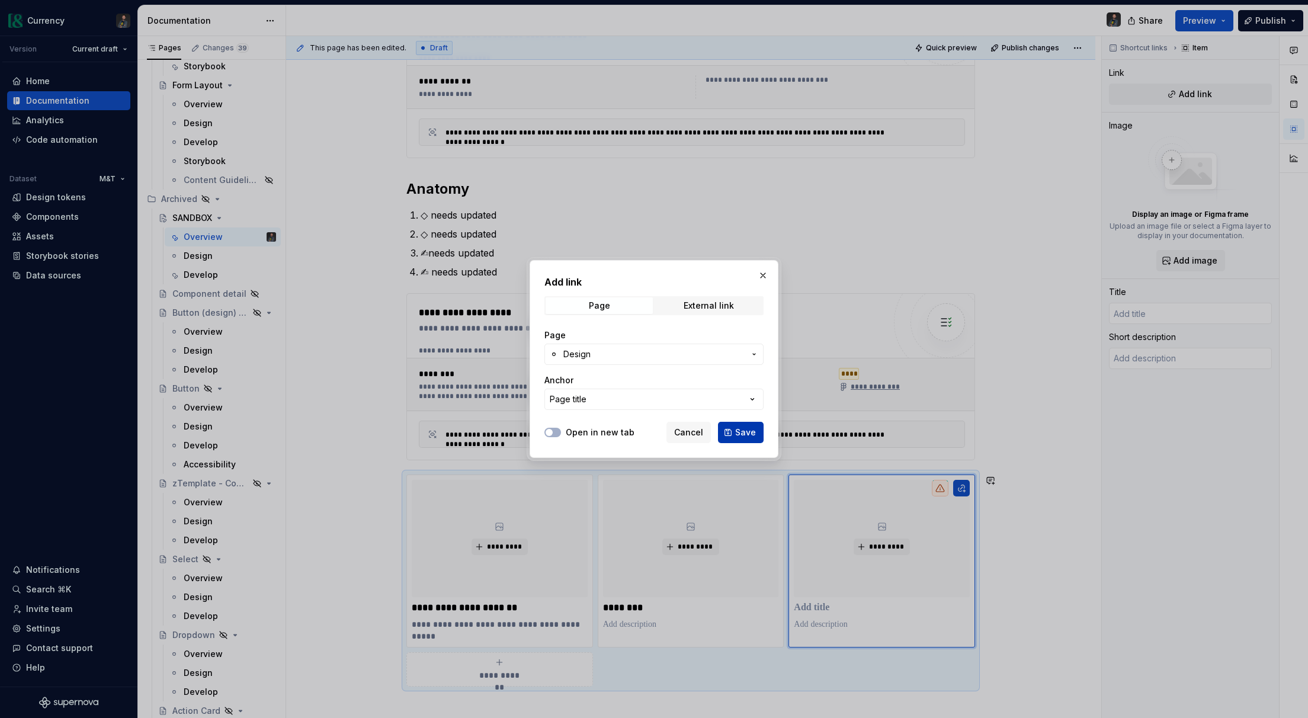
click at [747, 424] on button "Save" at bounding box center [741, 432] width 46 height 21
type textarea "*"
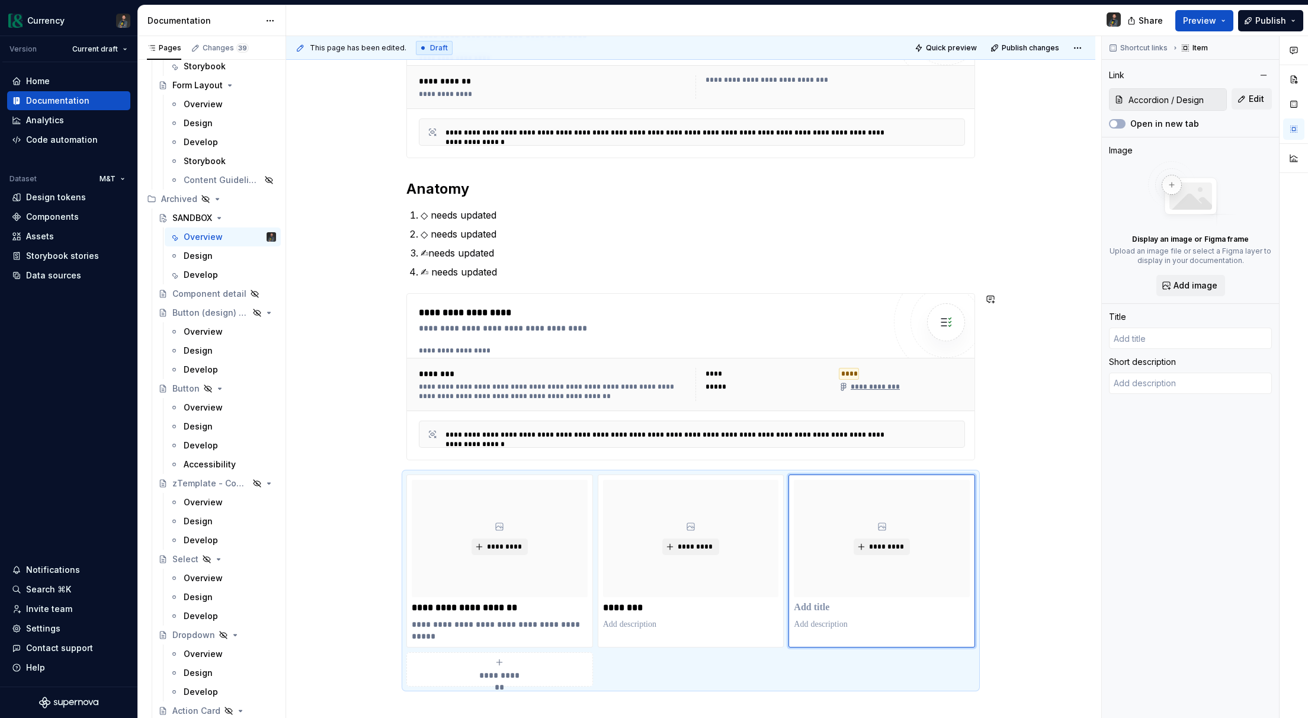
type input "Design"
type textarea "*"
type input "Installation (Angular)"
type textarea "*"
type input "Getting Started / Installation (Angular)"
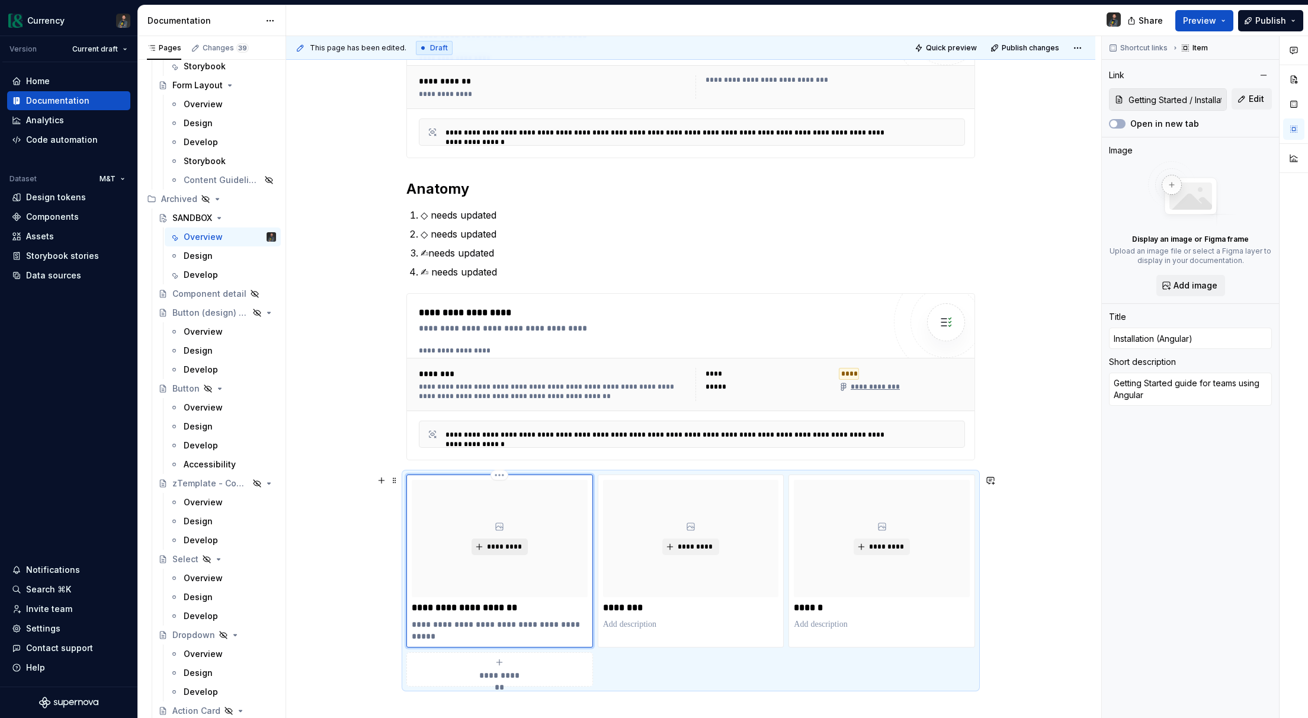
click at [494, 544] on span "*********" at bounding box center [504, 546] width 36 height 9
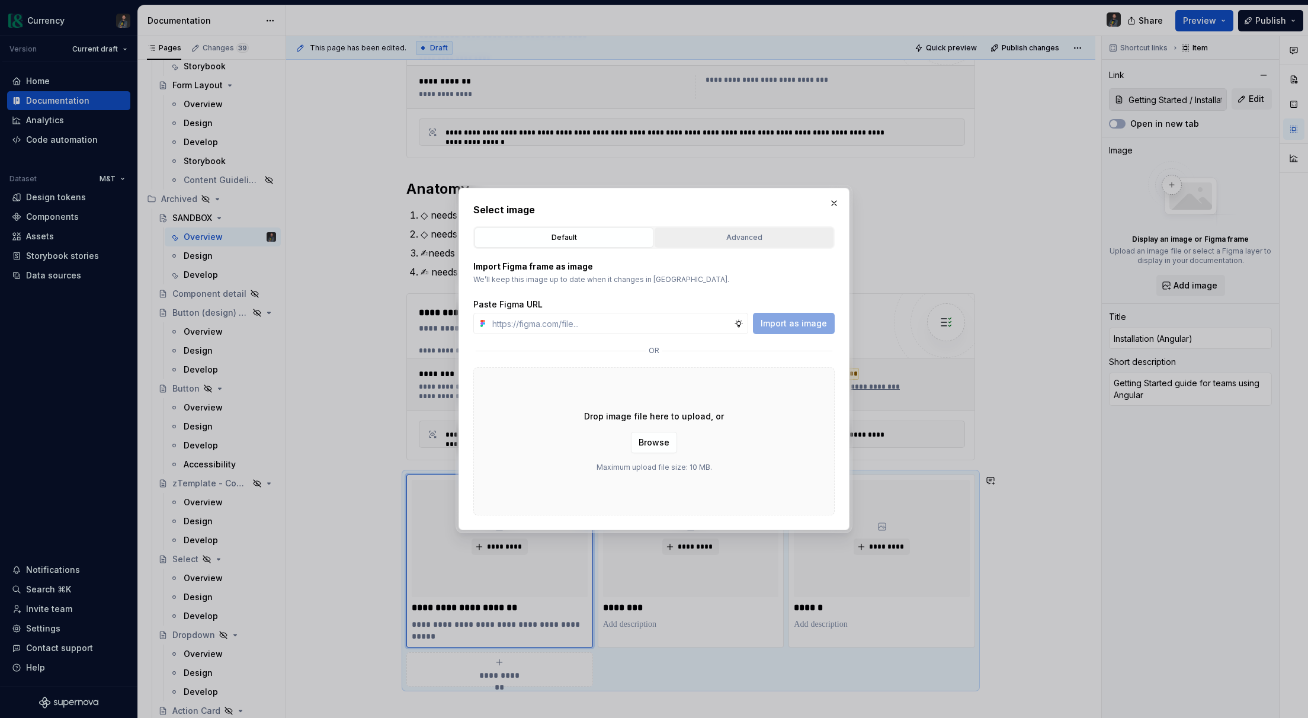
click at [697, 239] on div "Advanced" at bounding box center [744, 238] width 171 height 12
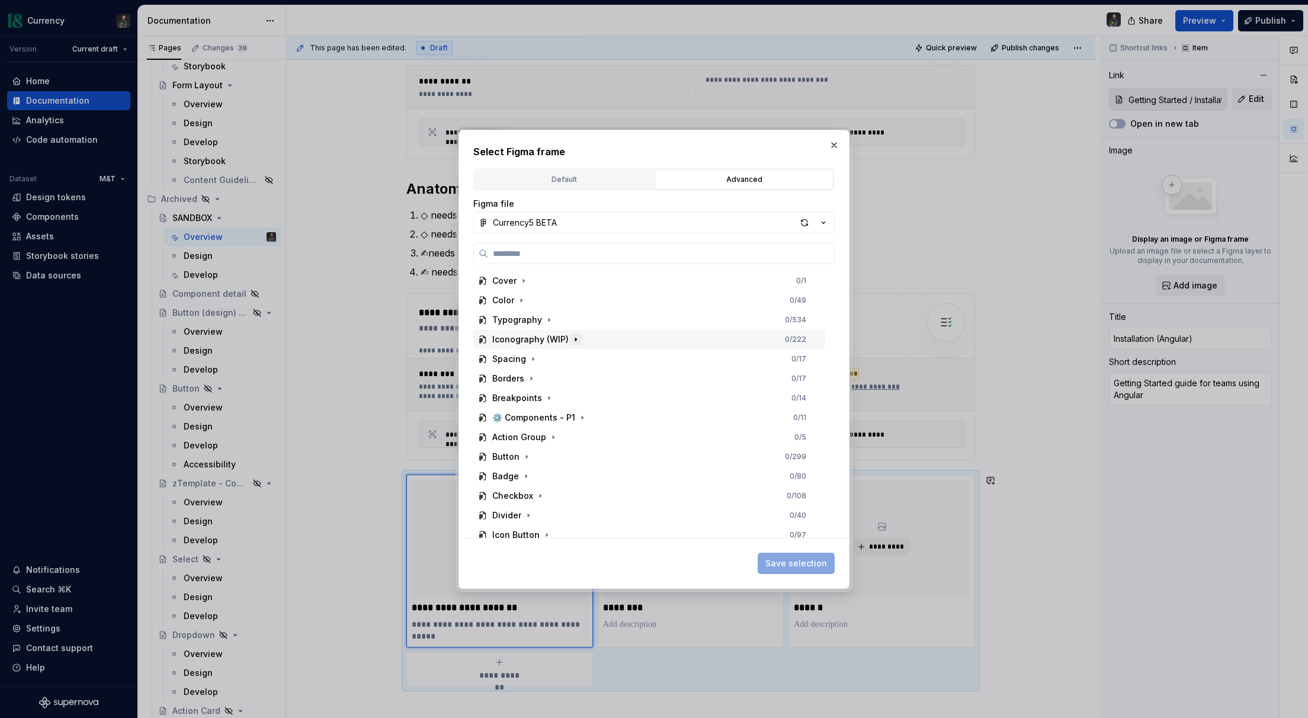
click at [575, 341] on icon "button" at bounding box center [575, 339] width 9 height 9
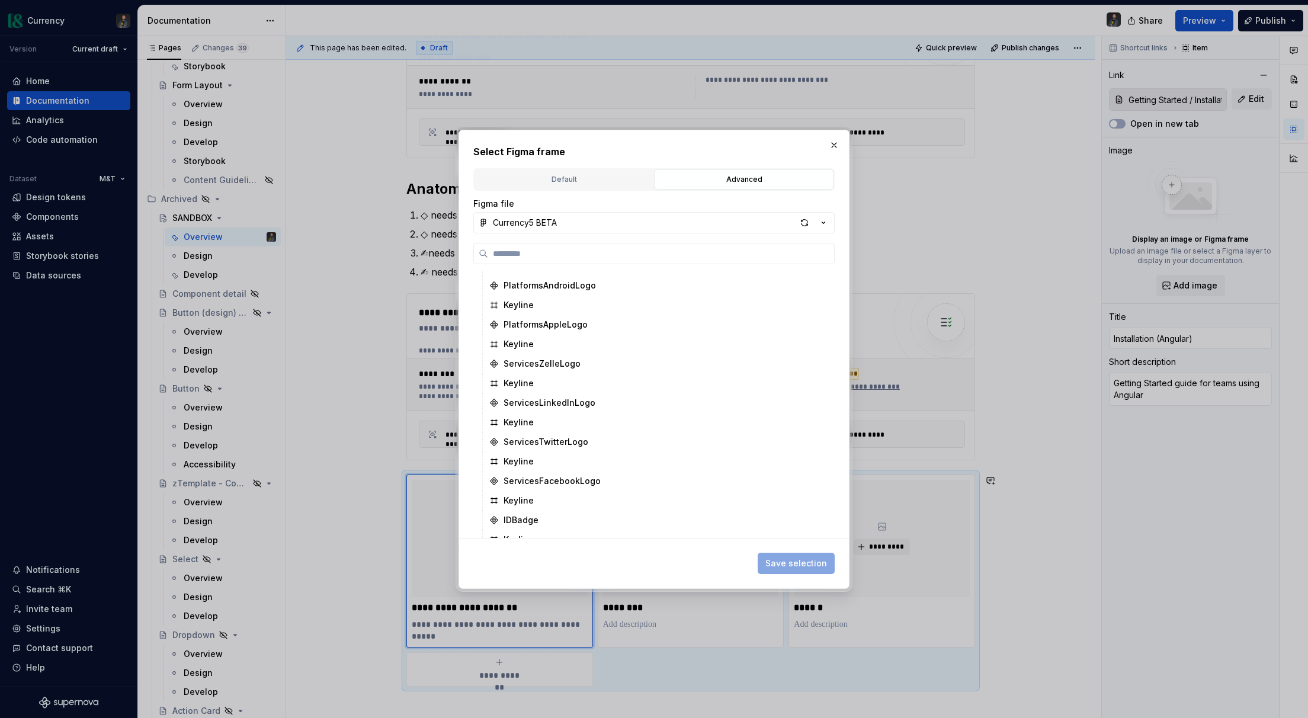
scroll to position [0, 0]
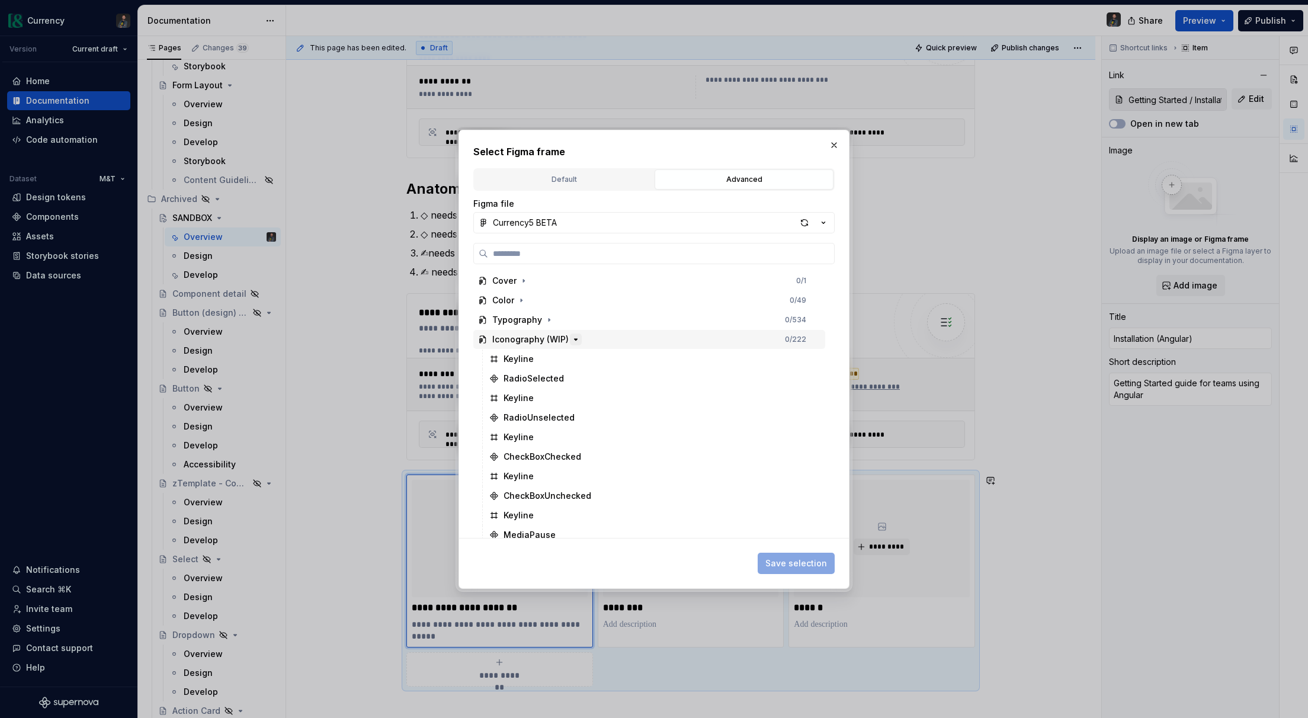
click at [573, 341] on icon "button" at bounding box center [575, 339] width 9 height 9
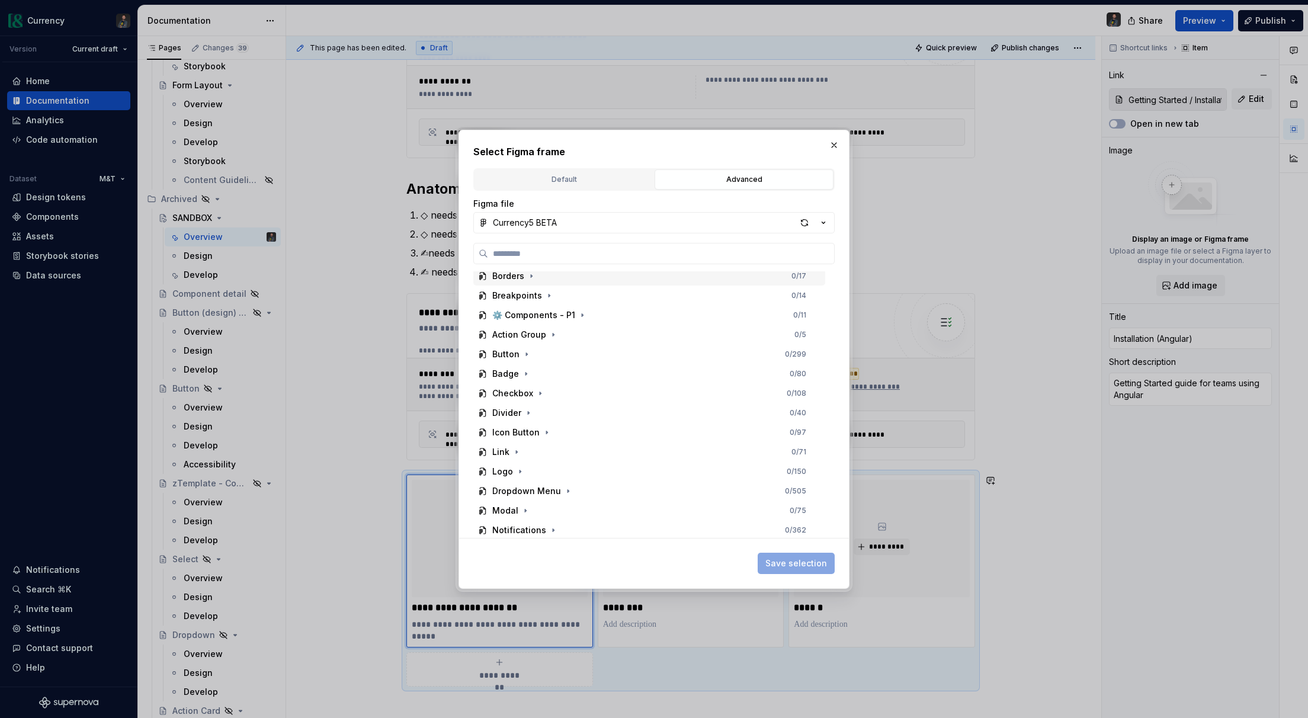
scroll to position [103, 0]
click at [546, 431] on icon "button" at bounding box center [546, 431] width 1 height 3
click at [568, 468] on icon "button" at bounding box center [570, 470] width 9 height 9
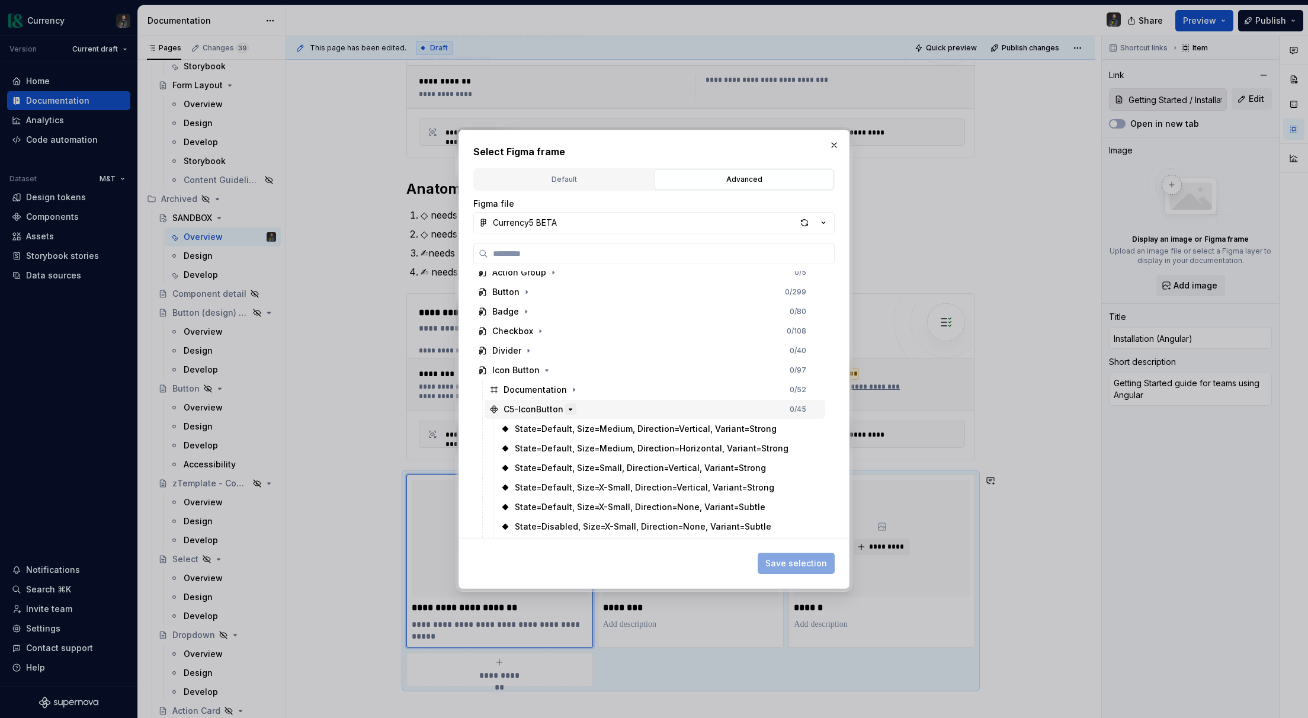
scroll to position [180, 0]
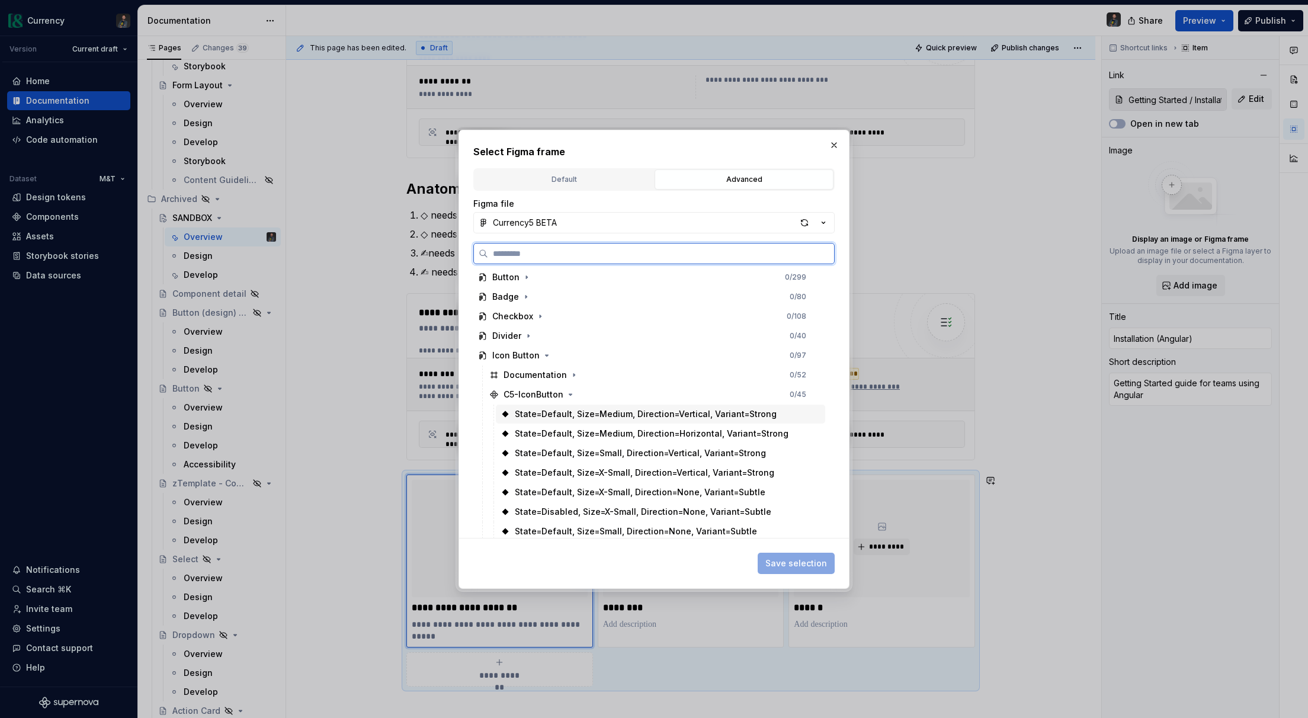
click at [591, 418] on div "State=Default, Size=Medium, Direction=Vertical, Variant=Strong" at bounding box center [646, 414] width 262 height 12
click at [807, 563] on span "Save selection" at bounding box center [797, 564] width 62 height 12
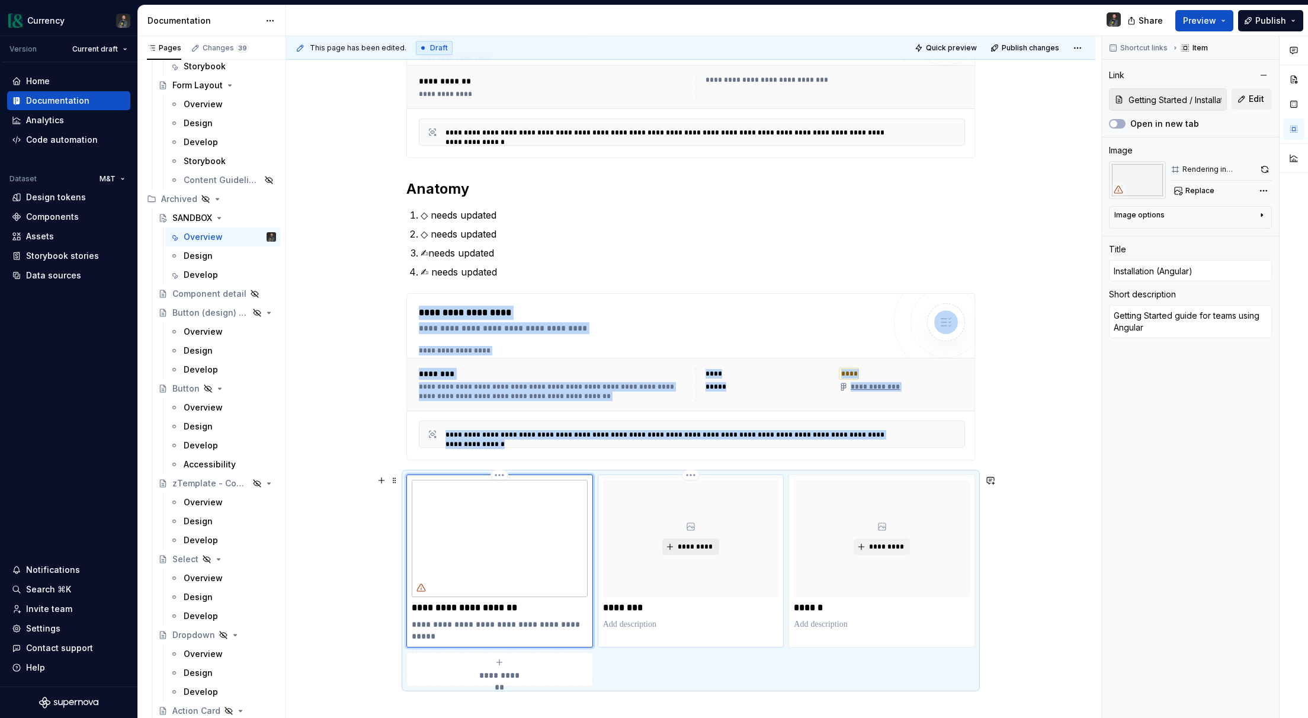
type textarea "*"
type input "Typography / Overview"
click at [687, 543] on span "*********" at bounding box center [695, 546] width 36 height 9
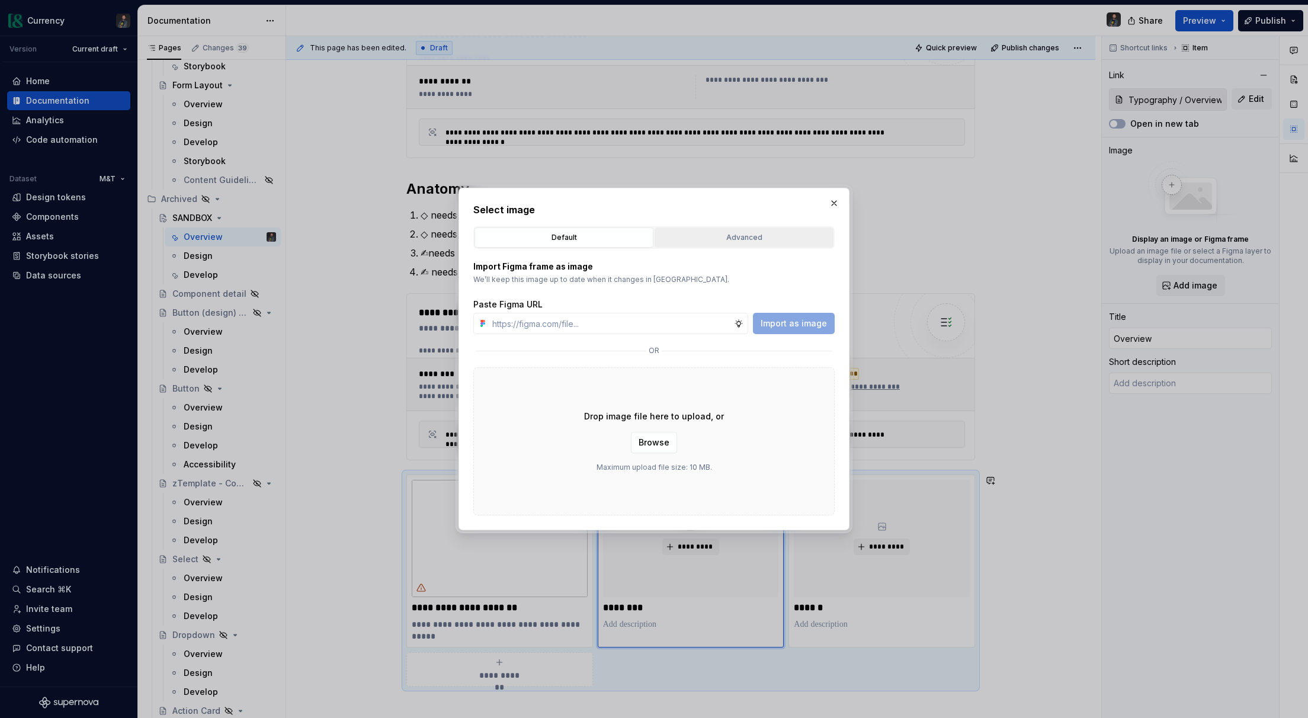
click at [788, 231] on button "Advanced" at bounding box center [744, 238] width 179 height 20
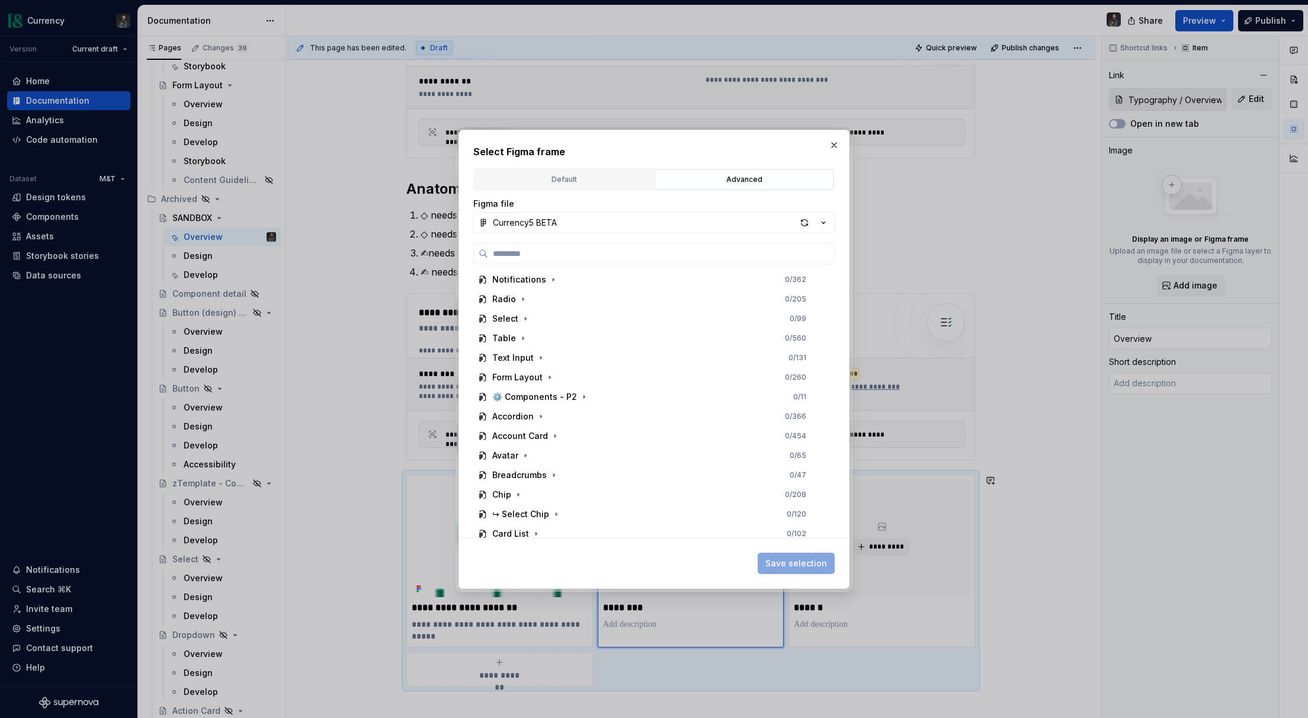
scroll to position [389, 0]
click at [538, 381] on icon "button" at bounding box center [540, 380] width 9 height 9
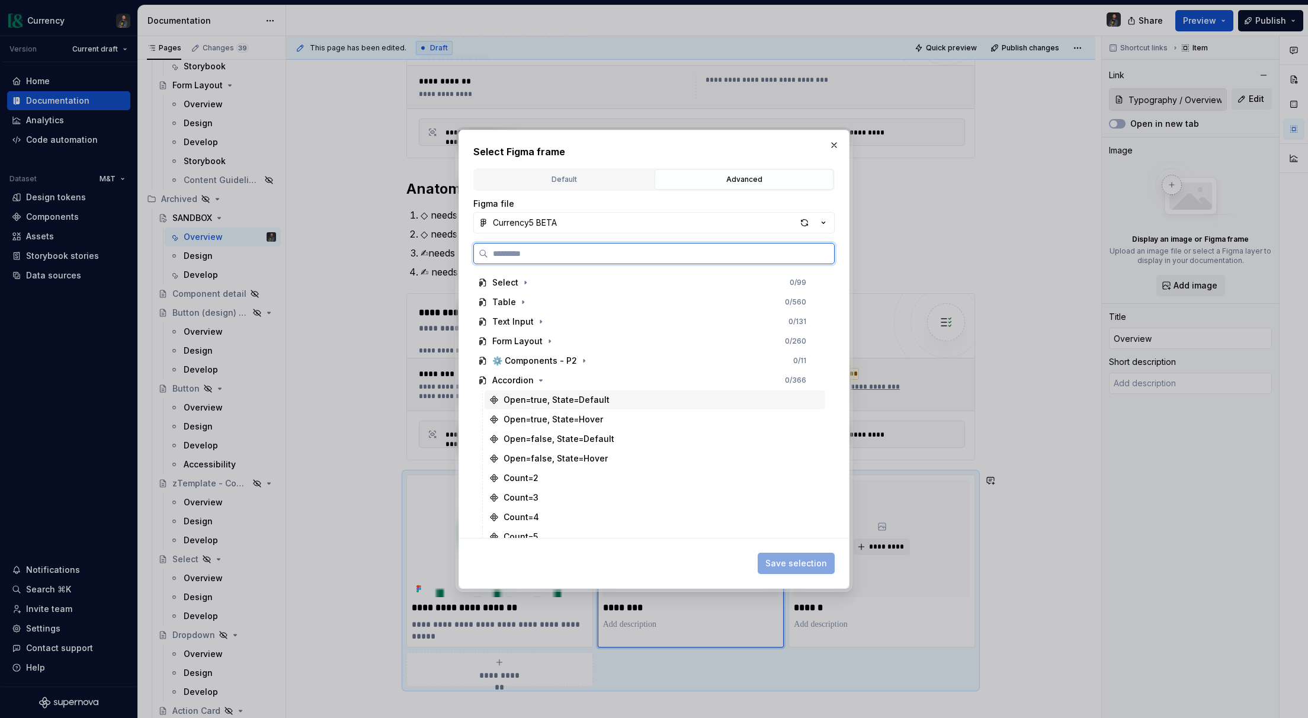
click at [561, 402] on div "Open=true, State=Default" at bounding box center [557, 400] width 106 height 12
click at [798, 570] on button "Save selection" at bounding box center [796, 563] width 77 height 21
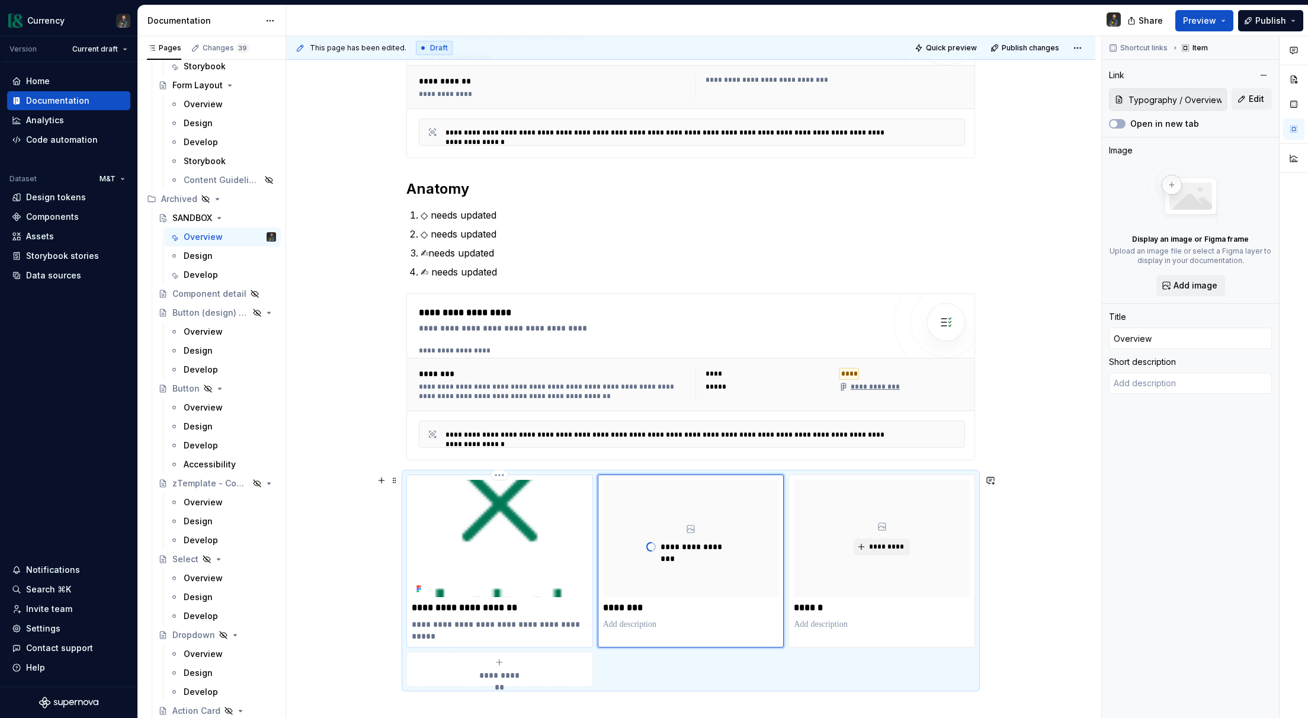
type textarea "*"
type input "Getting Started / Installation (Angular)"
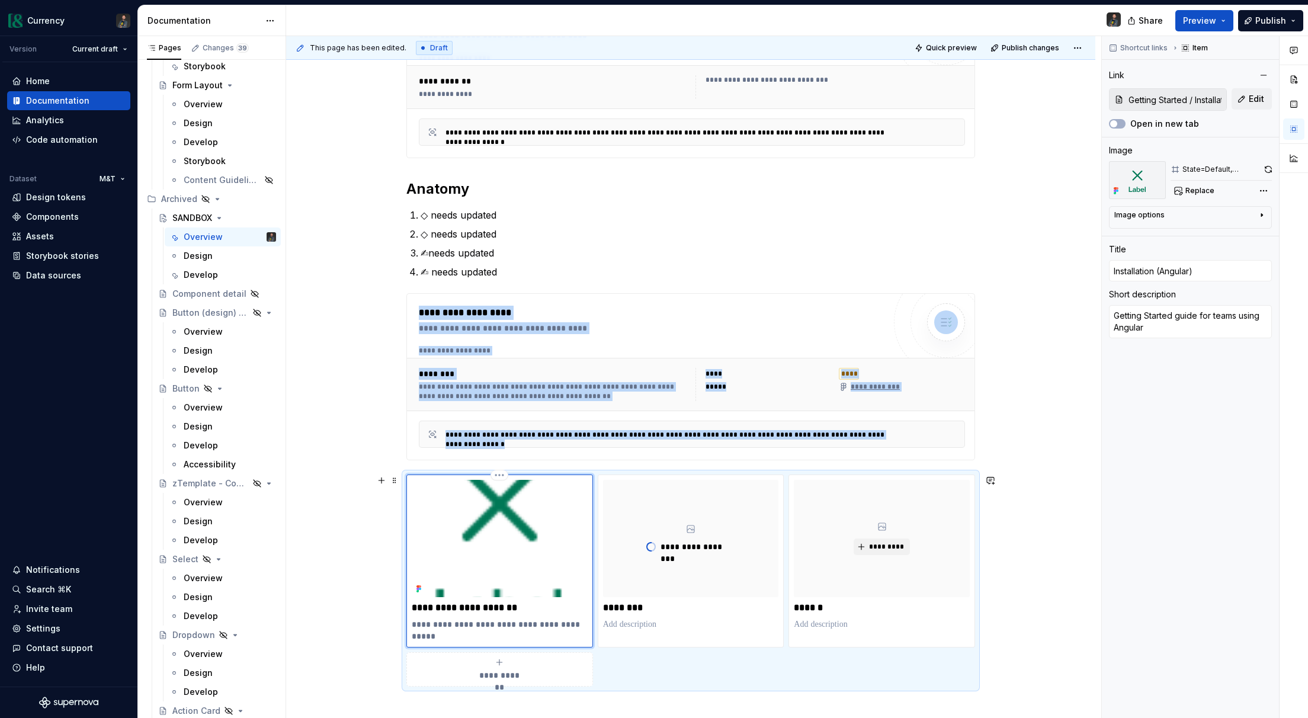
click at [546, 537] on img at bounding box center [500, 538] width 176 height 117
click at [1230, 215] on div "Image options" at bounding box center [1186, 217] width 143 height 14
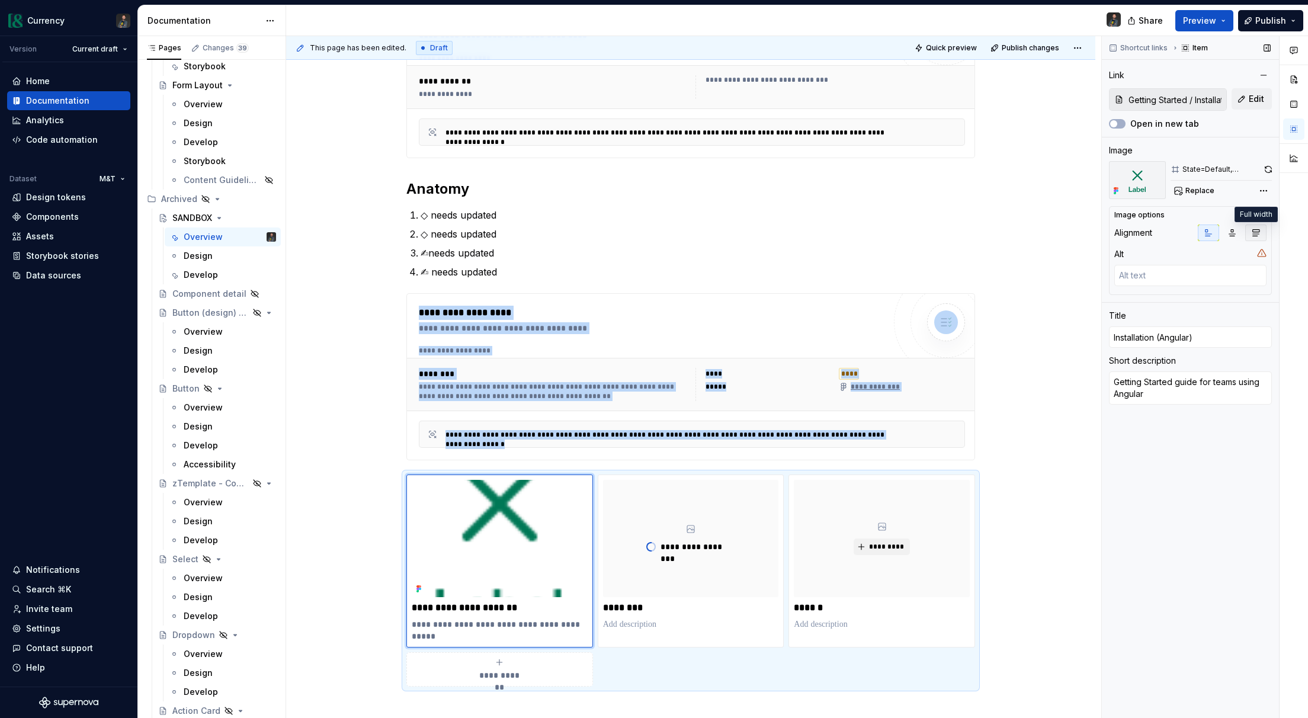
click at [1254, 233] on icon "button" at bounding box center [1255, 232] width 9 height 9
click at [1234, 231] on icon "button" at bounding box center [1233, 233] width 7 height 7
click at [1255, 230] on icon "button" at bounding box center [1256, 233] width 7 height 7
type textarea "*"
type input "Typography / Overview"
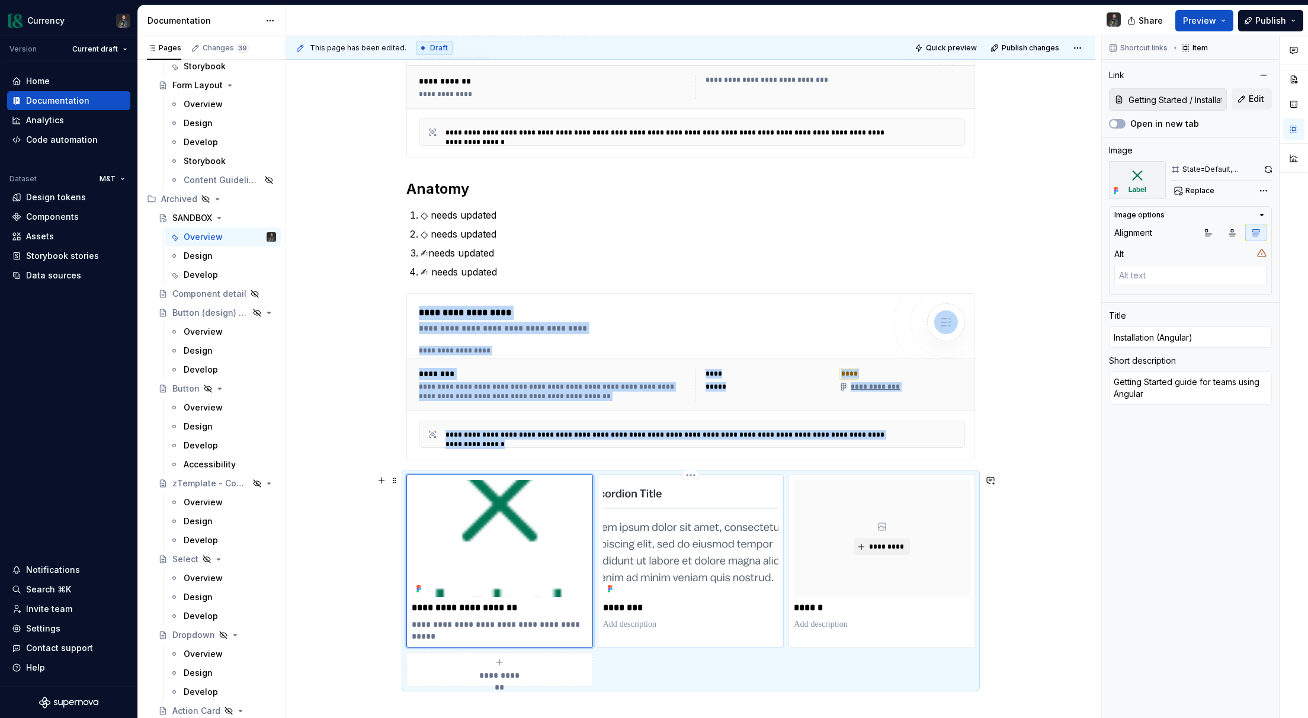
type input "Overview"
click at [712, 542] on img at bounding box center [691, 538] width 176 height 117
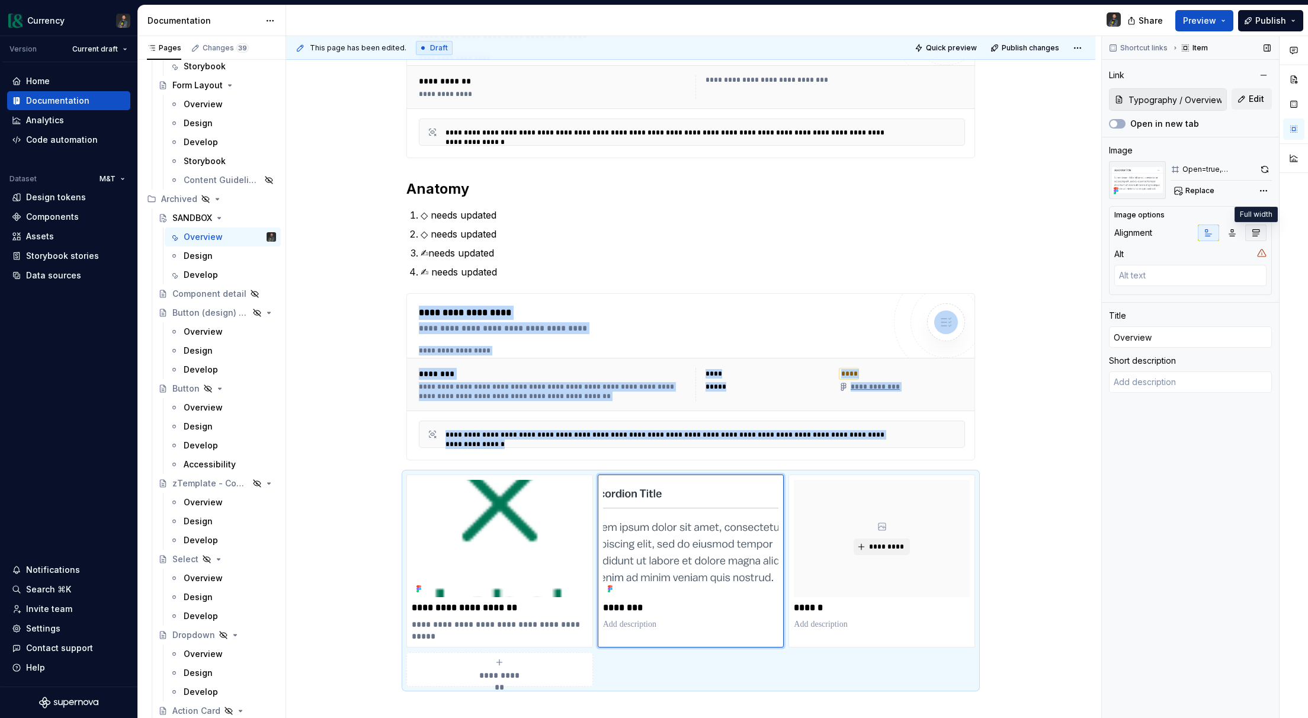
click at [1254, 232] on icon "button" at bounding box center [1256, 233] width 7 height 7
click at [1225, 239] on button "button" at bounding box center [1232, 233] width 21 height 17
click at [1211, 234] on icon "button" at bounding box center [1209, 233] width 7 height 7
type textarea "*"
type input "Accordion / Design"
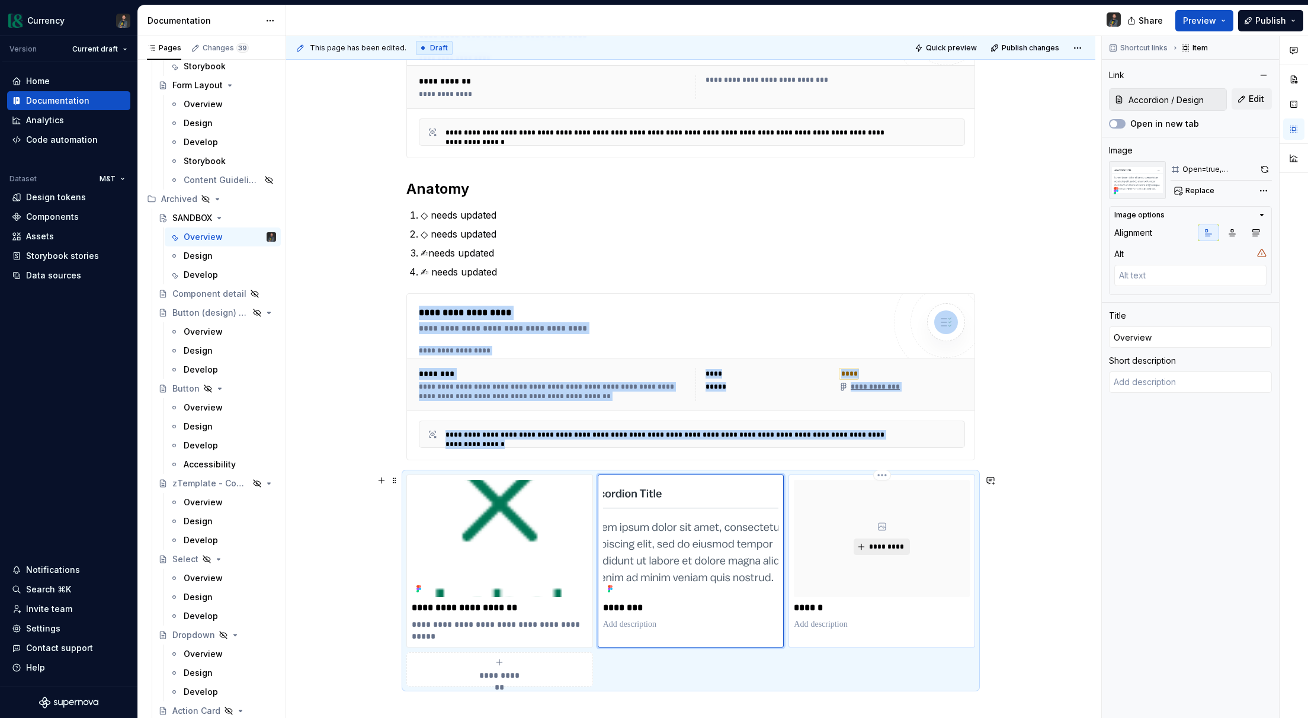
click at [882, 552] on button "*********" at bounding box center [882, 547] width 56 height 17
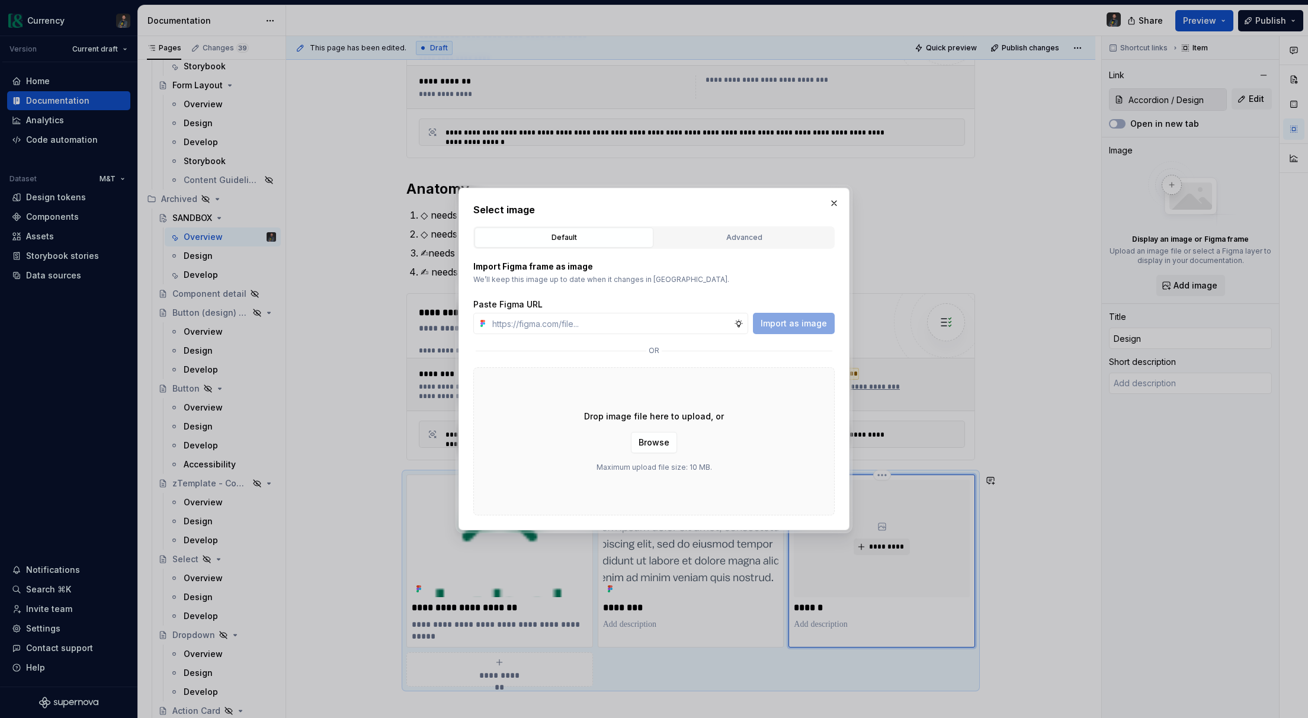
click at [724, 248] on div "Default Advanced" at bounding box center [653, 237] width 361 height 23
click at [740, 232] on div "Advanced" at bounding box center [744, 238] width 171 height 12
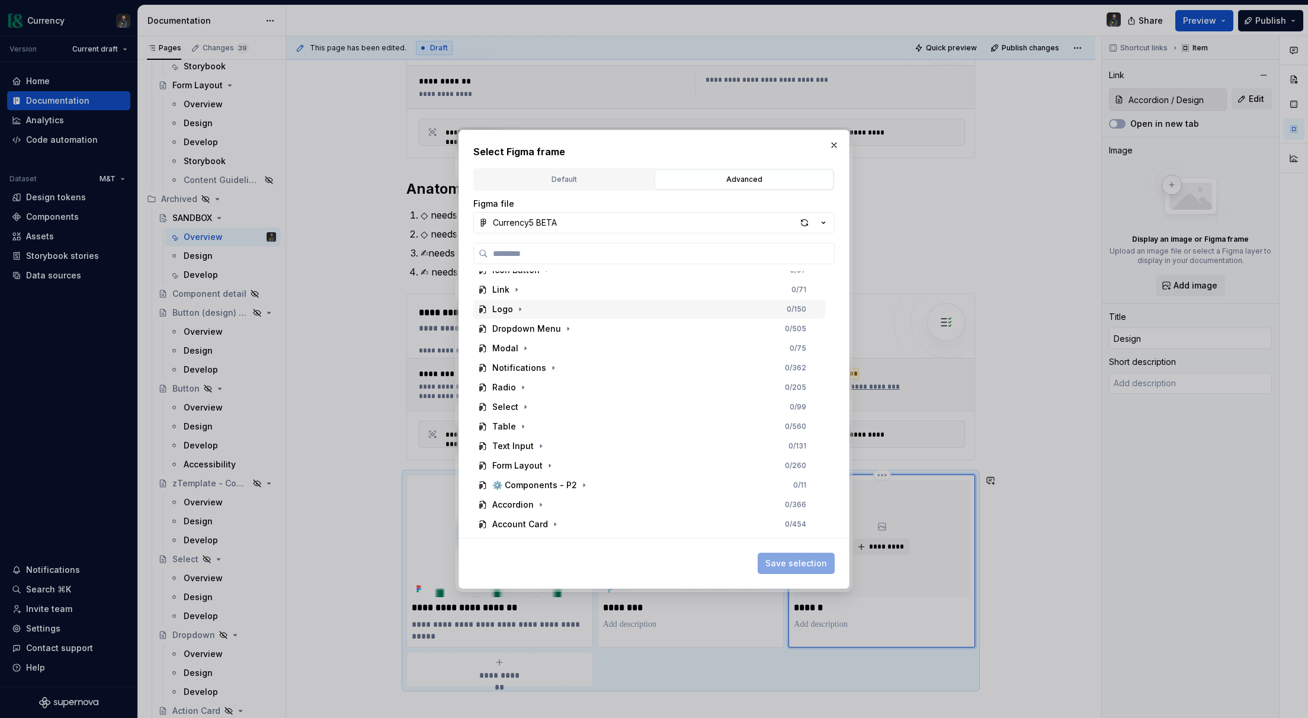
scroll to position [281, 0]
click at [523, 373] on icon "button" at bounding box center [522, 371] width 9 height 9
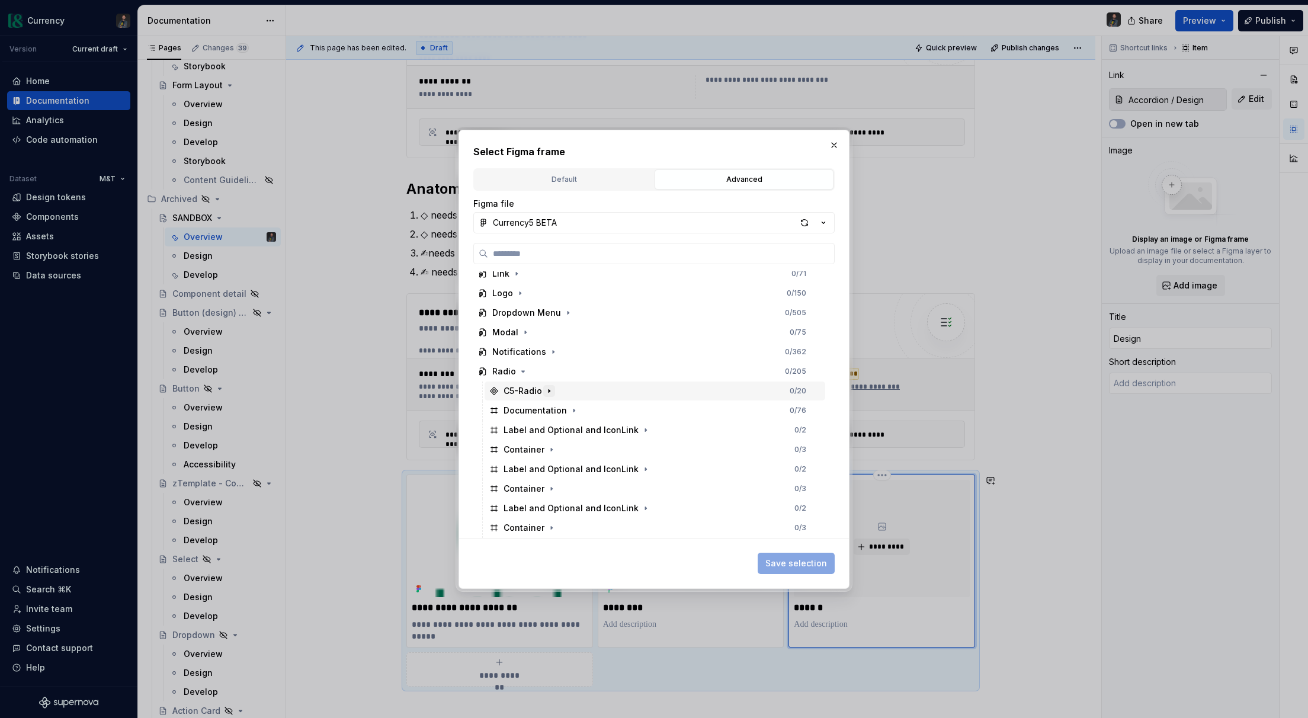
click at [549, 390] on icon "button" at bounding box center [549, 390] width 1 height 3
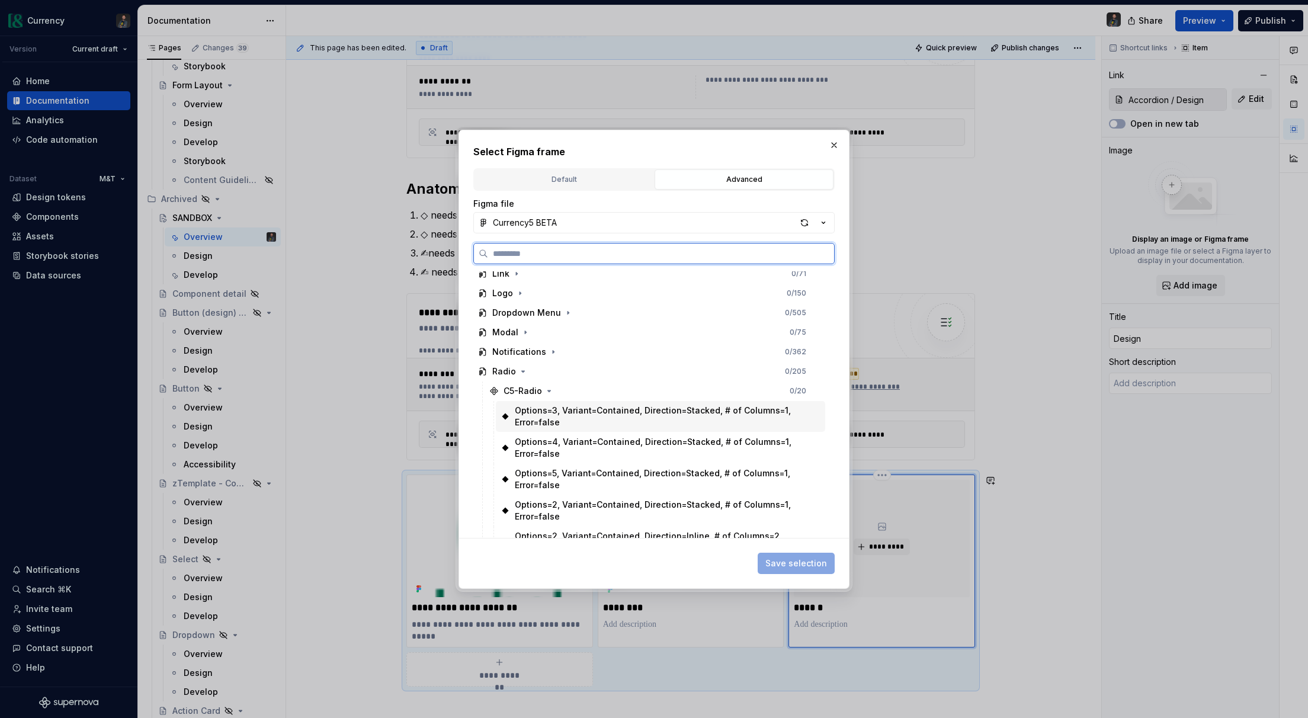
click at [655, 424] on div "Options=3, Variant=Contained, Direction=Stacked, # of Columns=1, Error=false" at bounding box center [661, 417] width 292 height 24
click at [785, 560] on span "Save selection" at bounding box center [797, 564] width 62 height 12
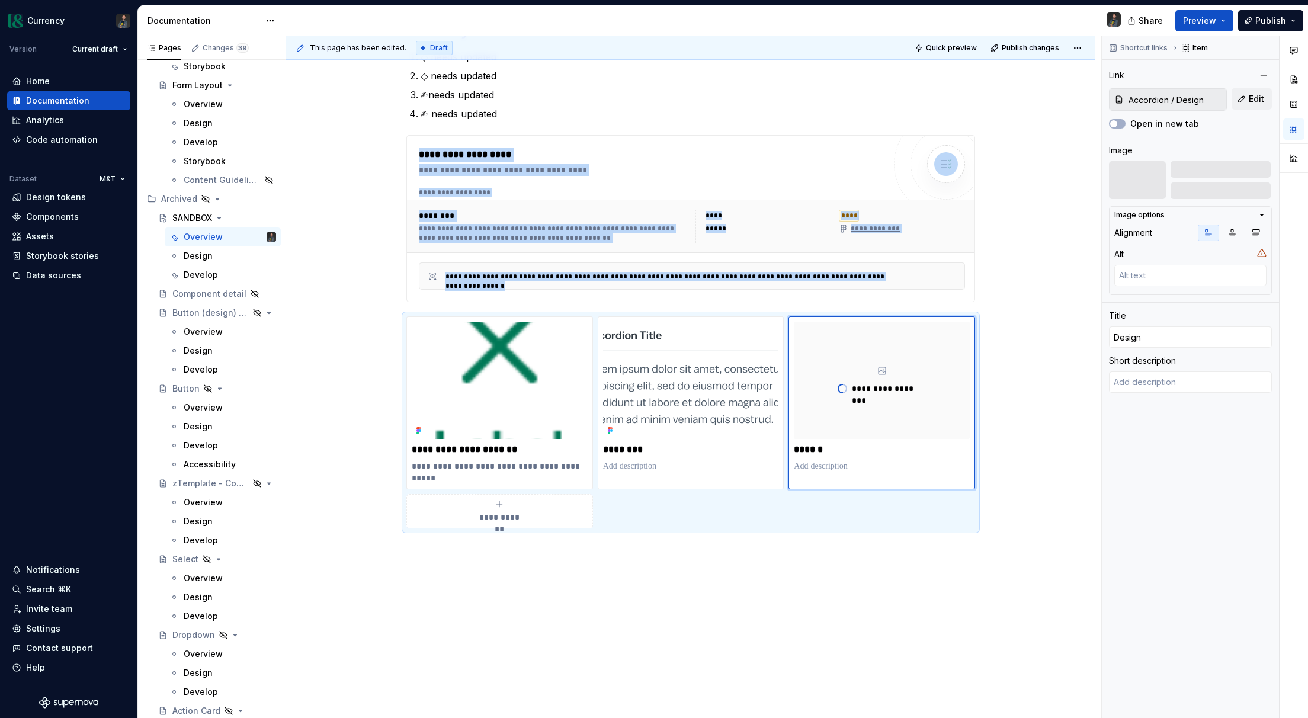
scroll to position [0, 0]
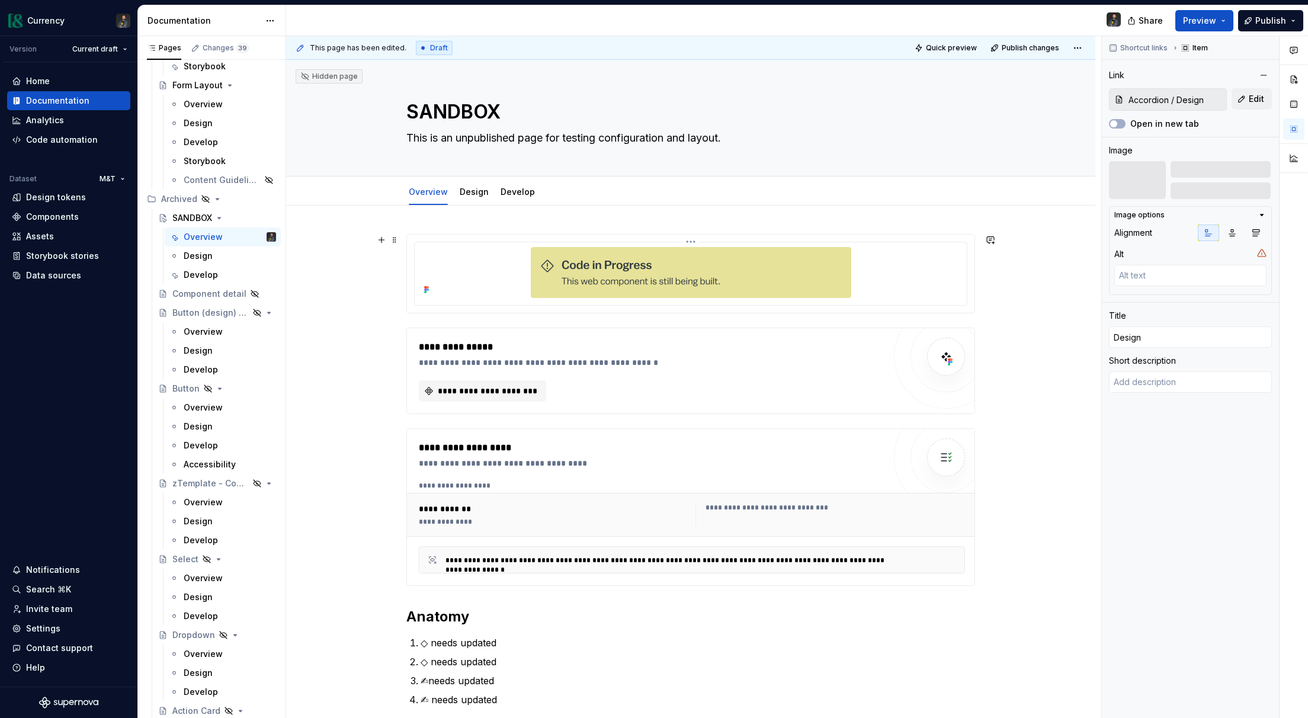
click at [911, 277] on div at bounding box center [691, 272] width 543 height 51
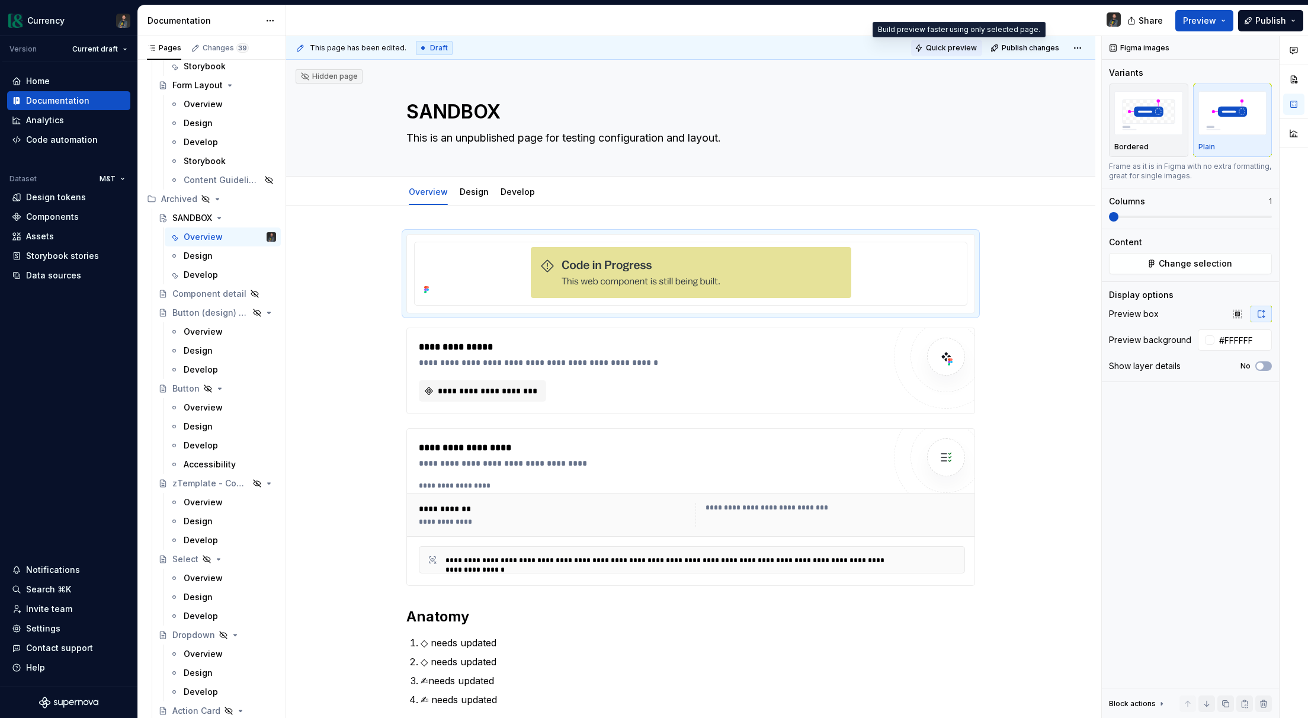
click at [962, 47] on span "Quick preview" at bounding box center [951, 47] width 51 height 9
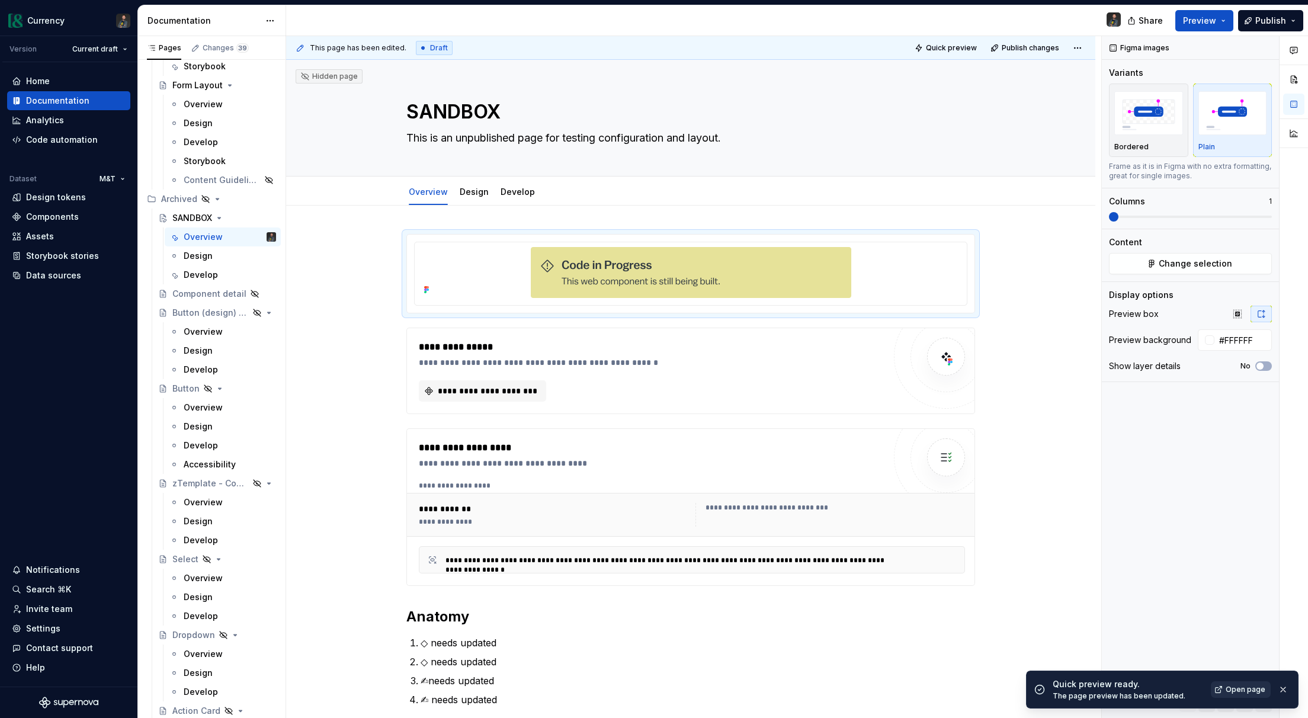
click at [1250, 687] on span "Open page" at bounding box center [1246, 689] width 40 height 9
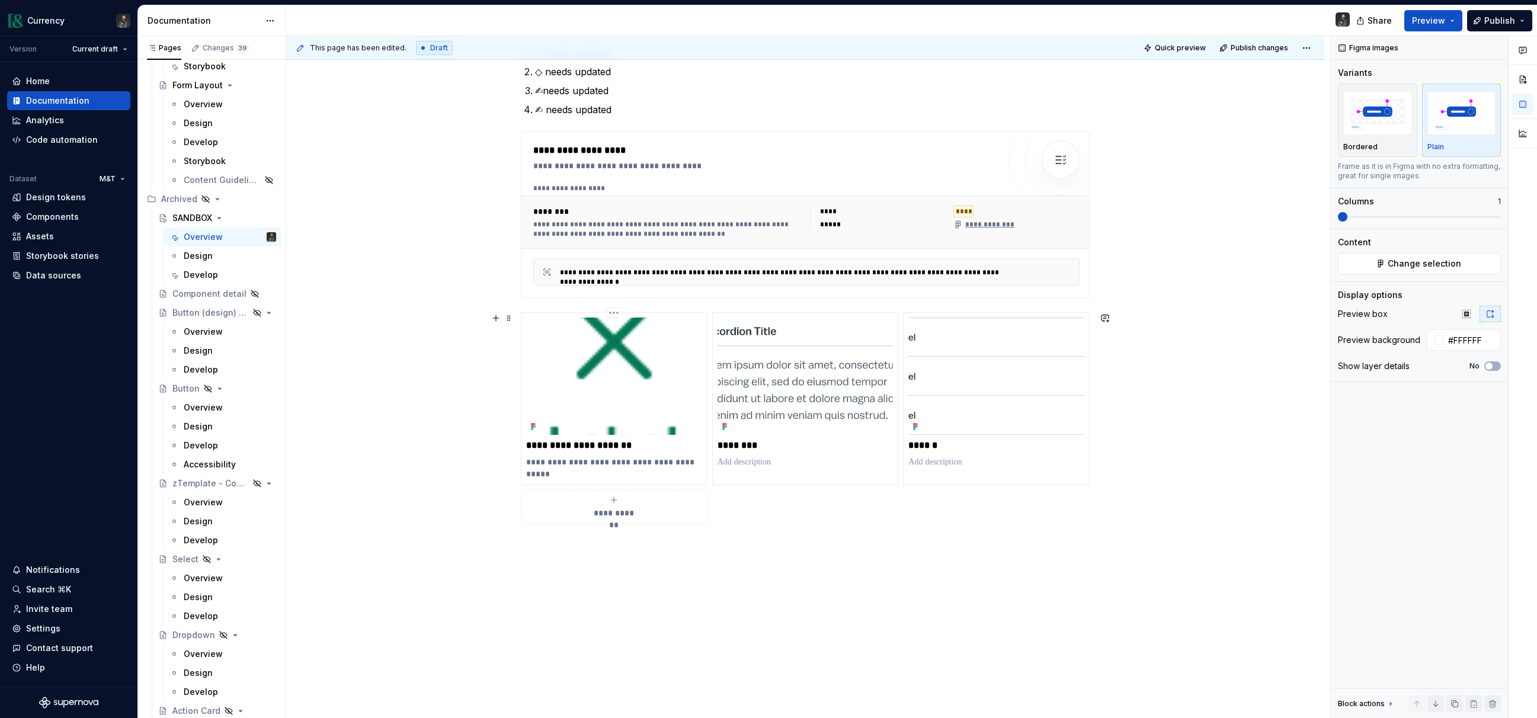
scroll to position [625, 0]
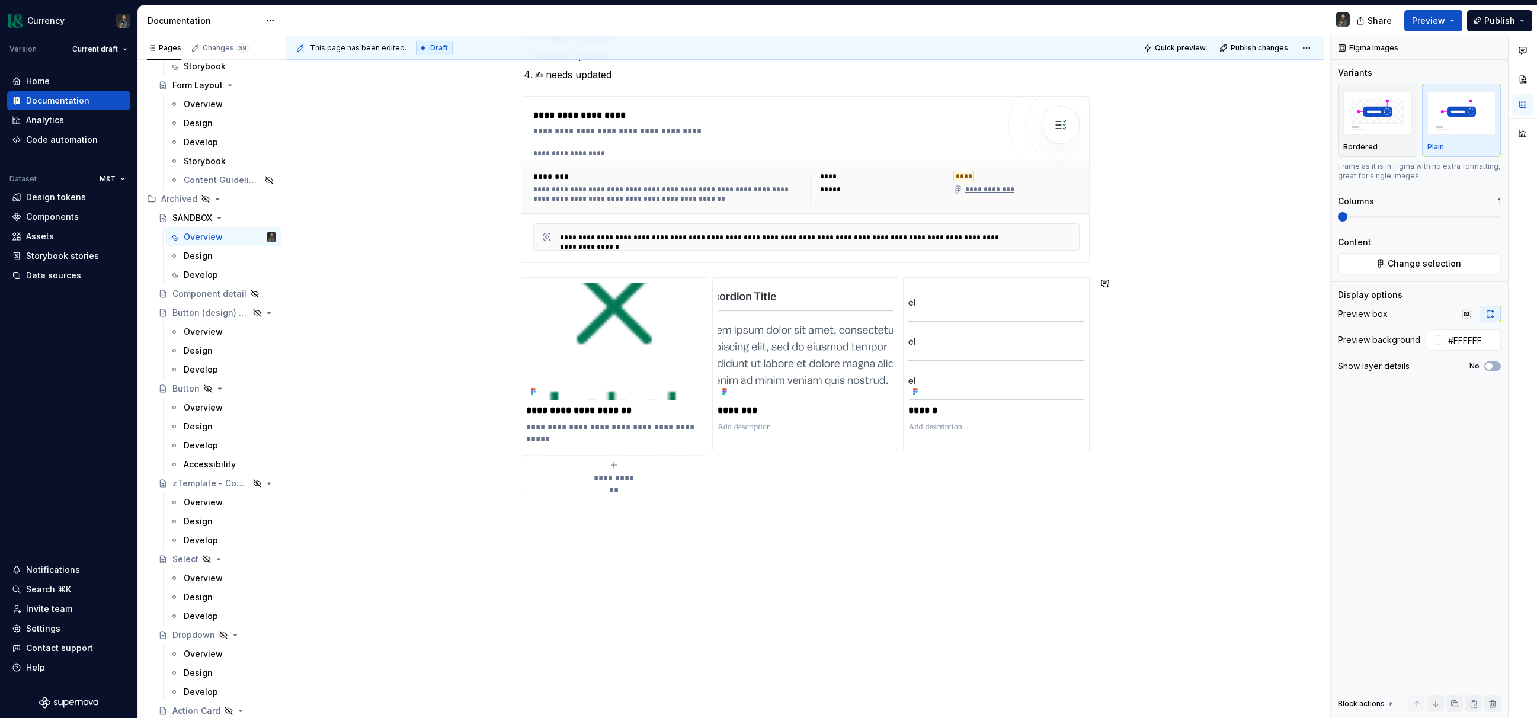
type textarea "*"
click at [560, 572] on div "**********" at bounding box center [805, 149] width 1038 height 1138
click at [562, 528] on div "**********" at bounding box center [805, 149] width 1038 height 1138
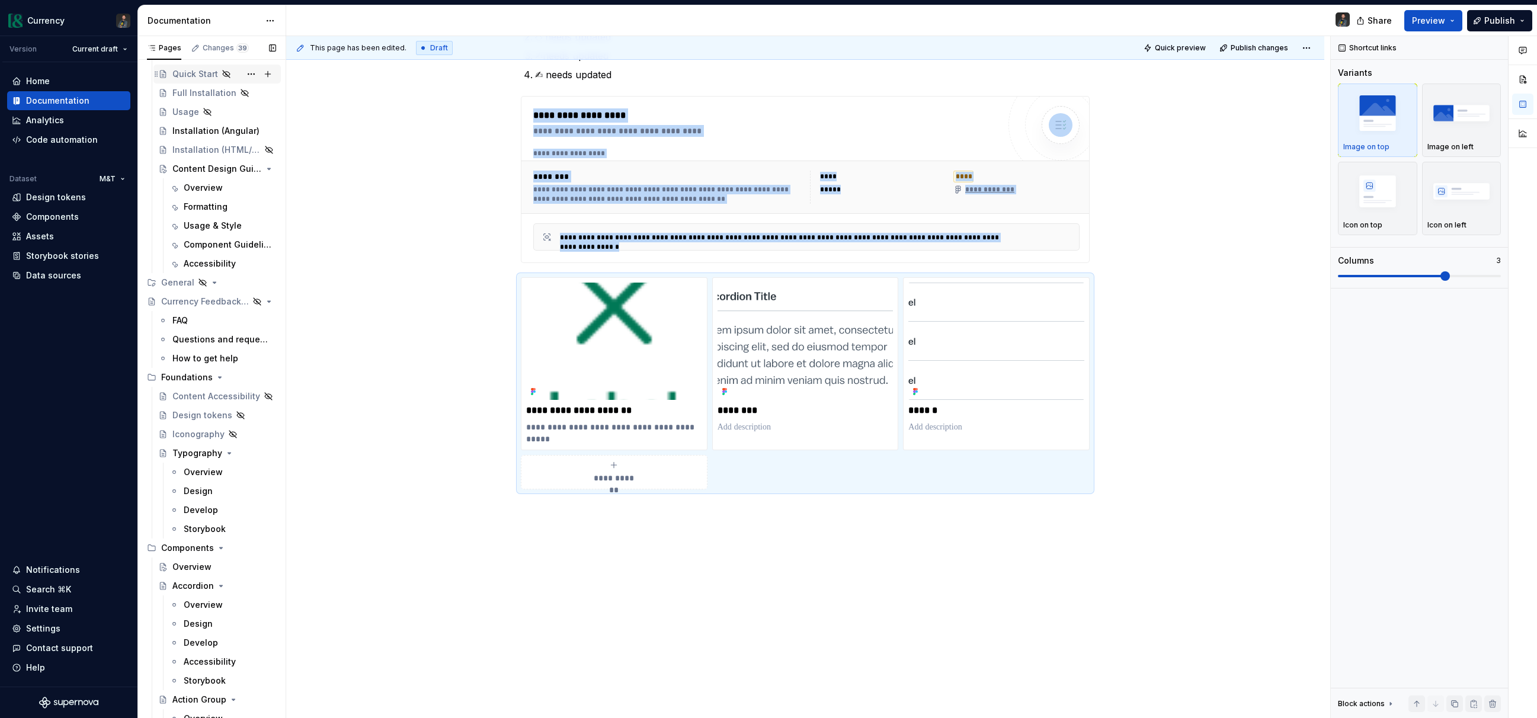
scroll to position [0, 0]
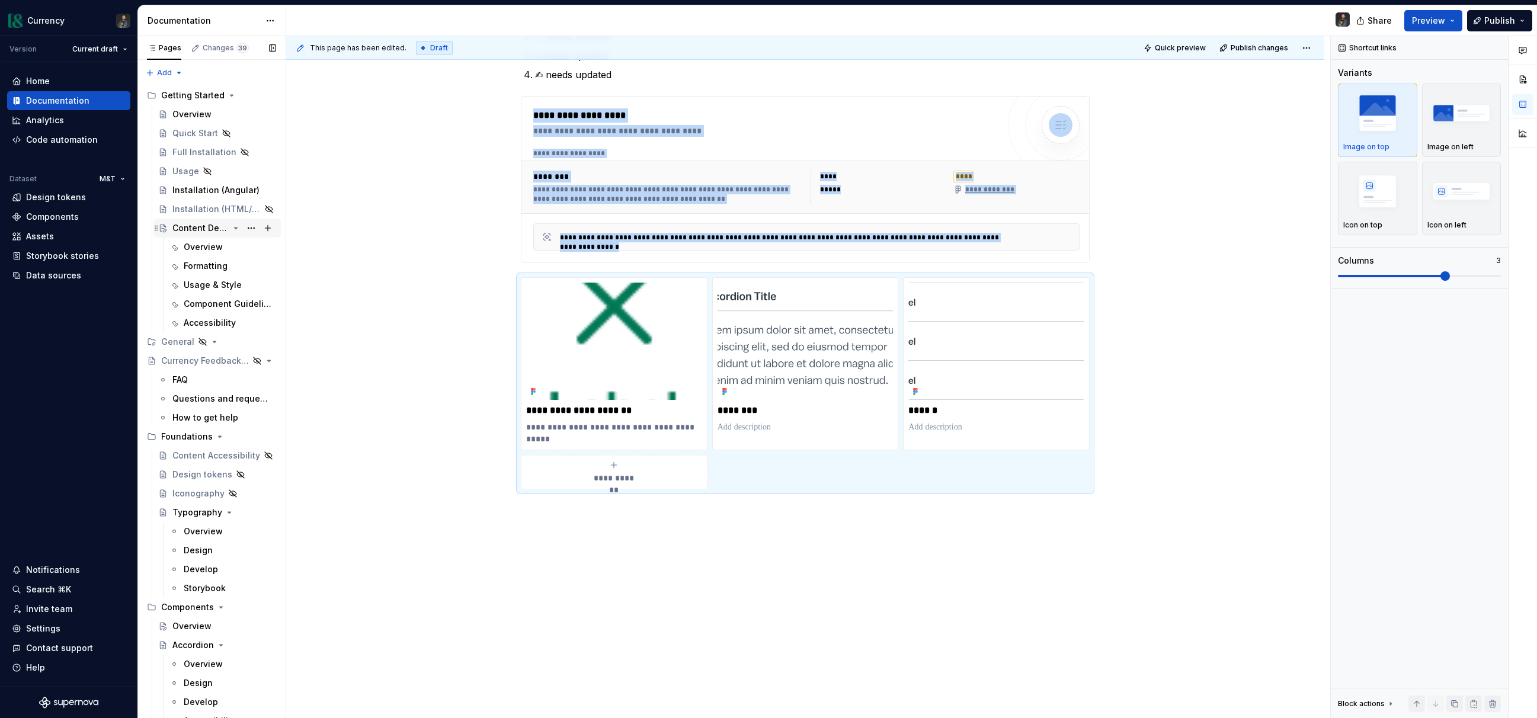
click at [220, 228] on div "Content Design Guidelines" at bounding box center [200, 228] width 56 height 12
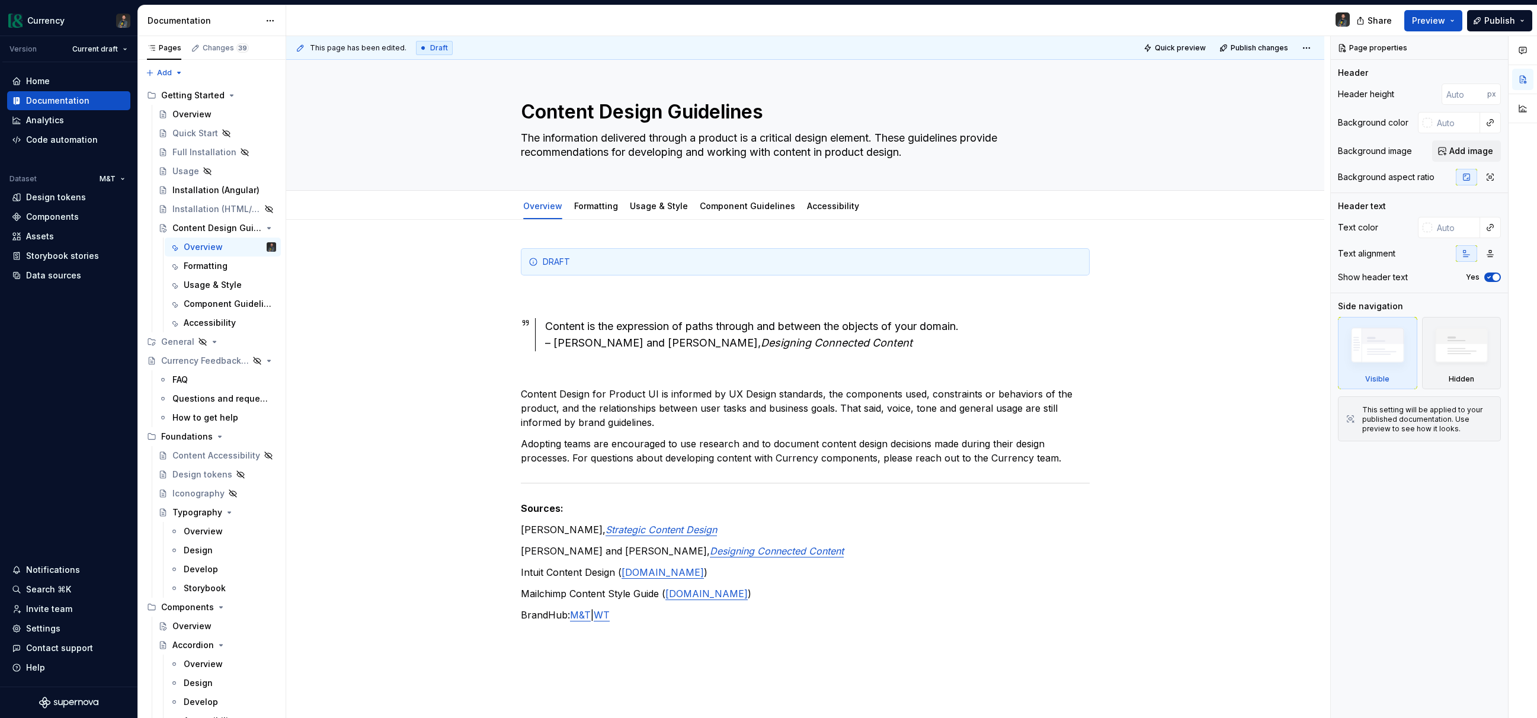
type textarea "*"
